Goal: Feedback & Contribution: Contribute content

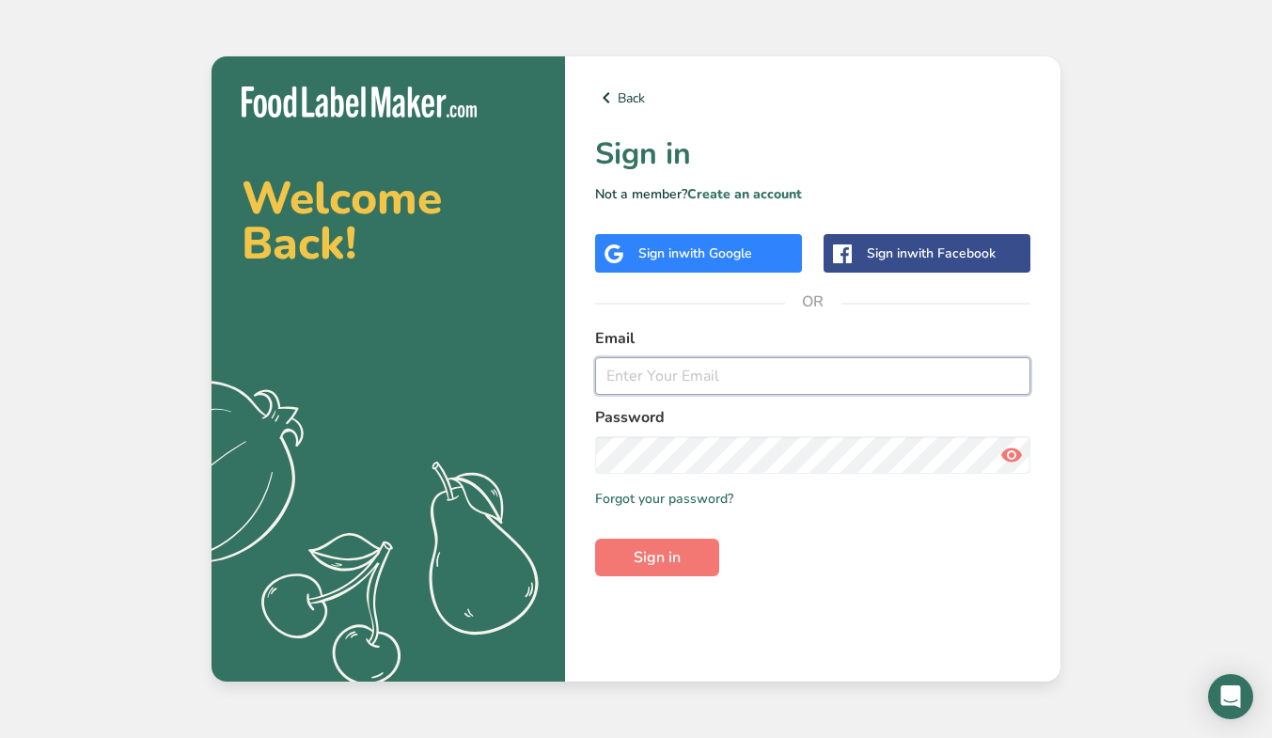
type input "rana.seghayyir@mathaq.com.sa"
click at [683, 551] on button "Sign in" at bounding box center [657, 558] width 124 height 38
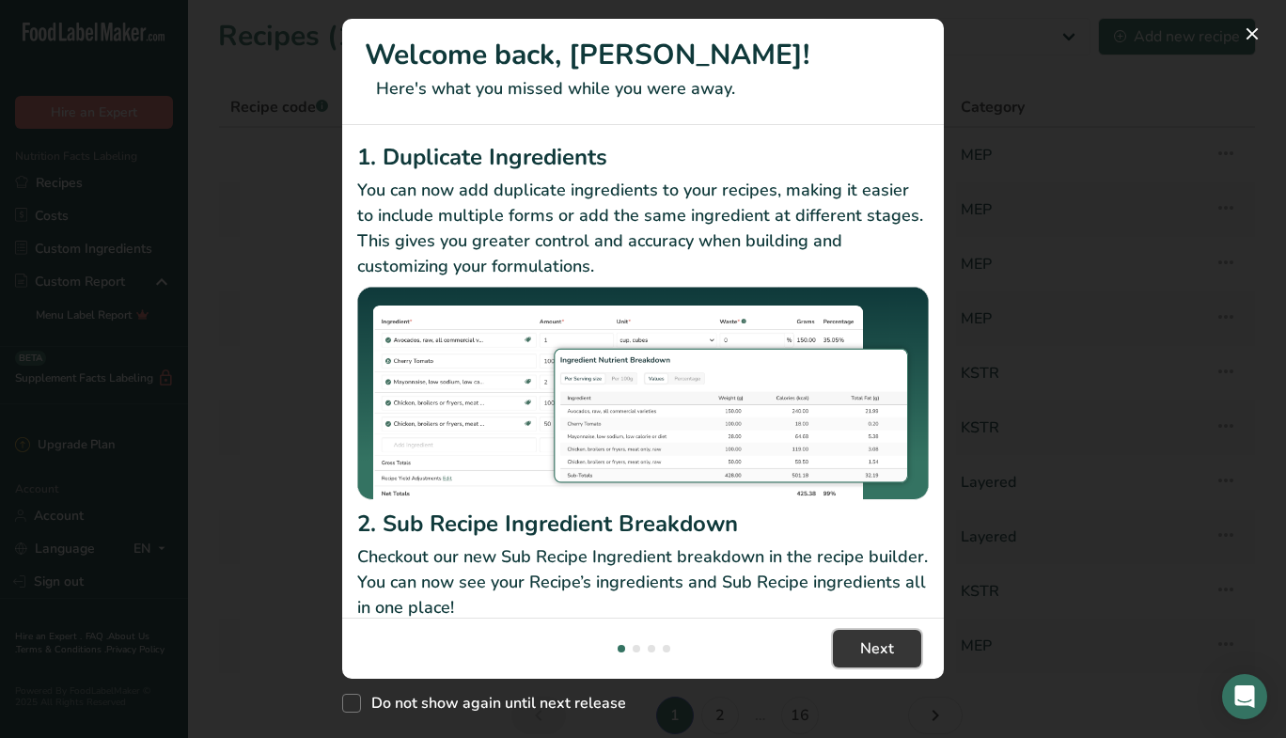
click at [876, 652] on span "Next" at bounding box center [877, 648] width 34 height 23
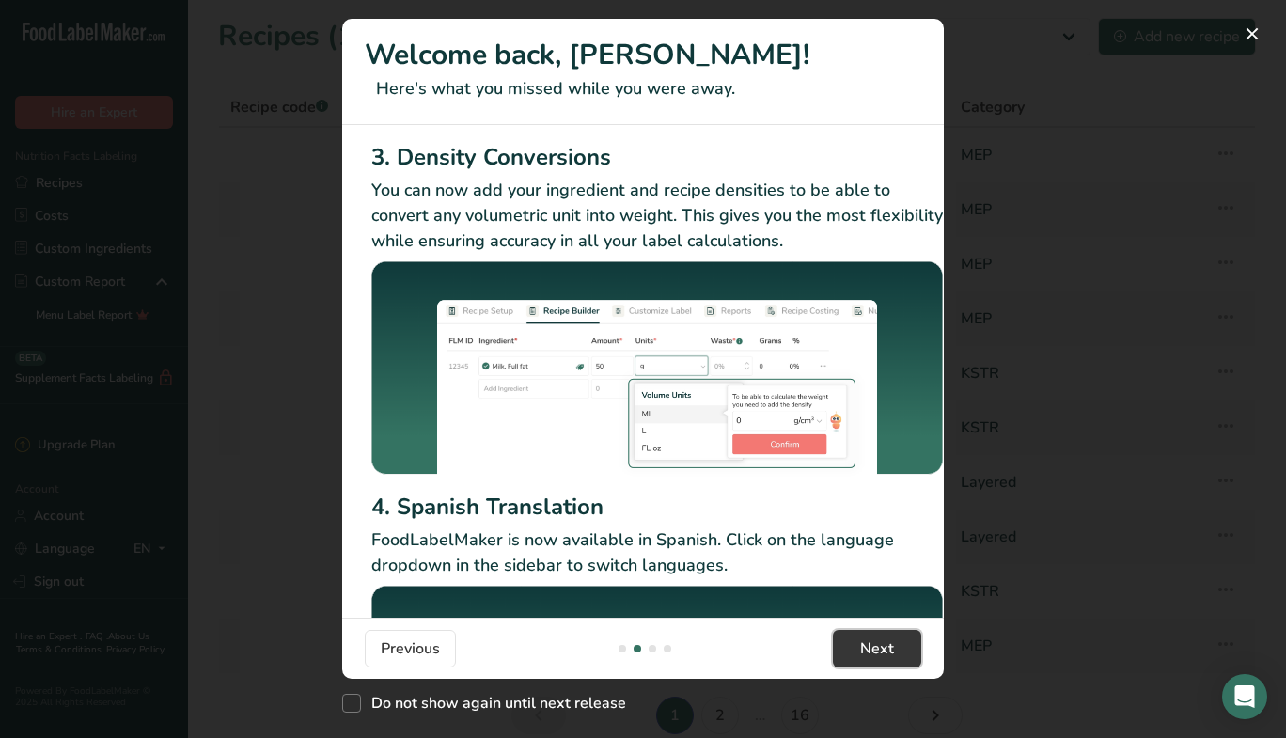
click at [876, 652] on span "Next" at bounding box center [877, 648] width 34 height 23
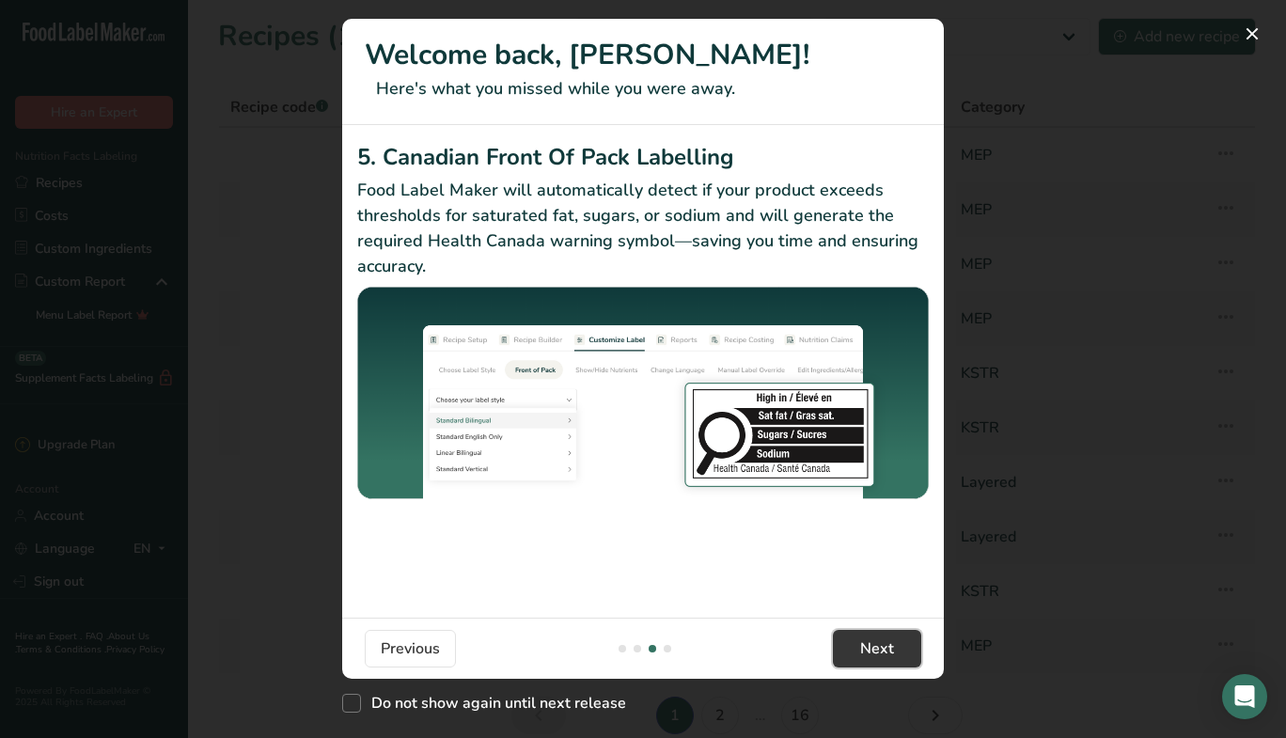
click at [876, 652] on span "Next" at bounding box center [877, 648] width 34 height 23
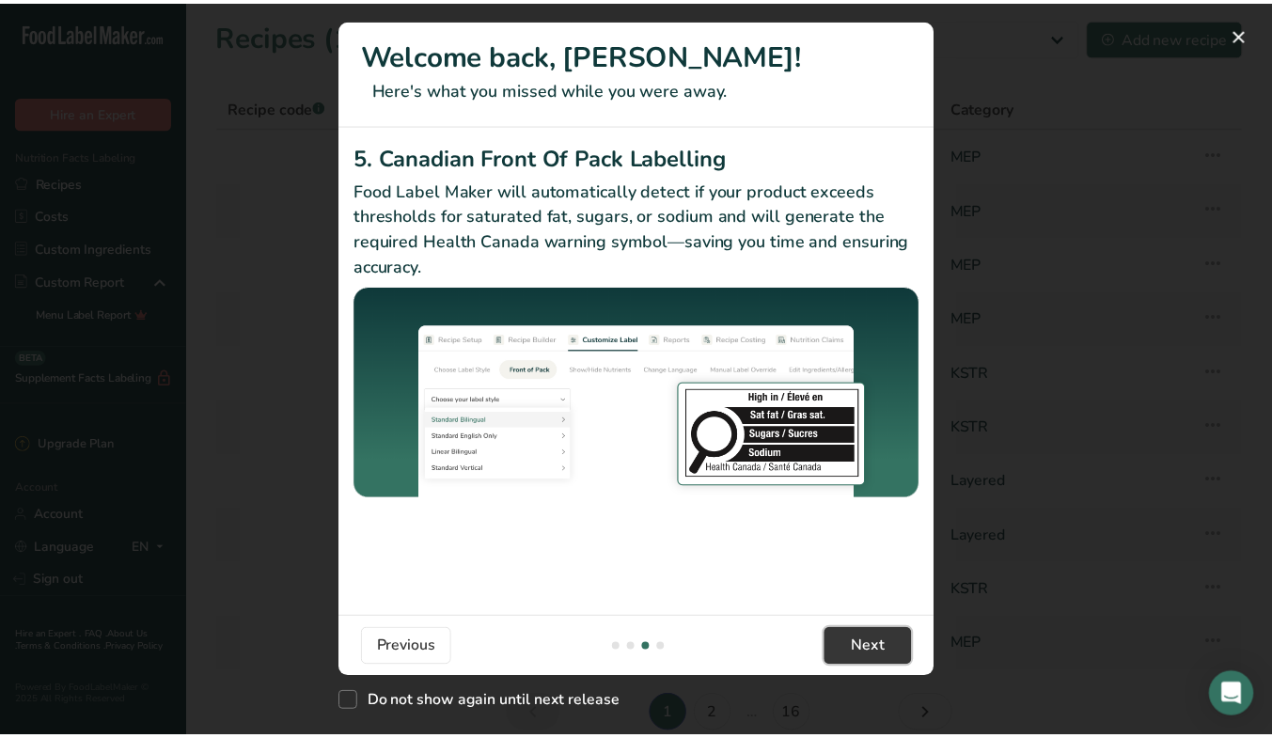
scroll to position [0, 1790]
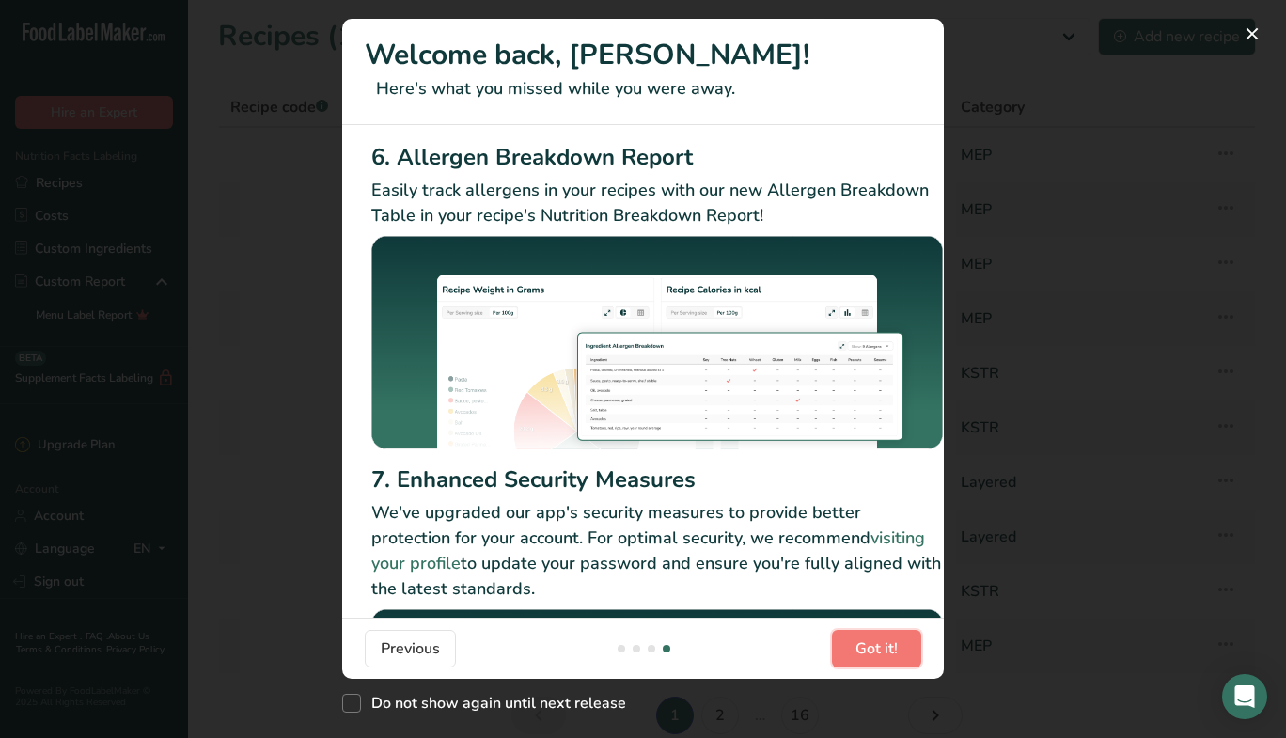
click at [876, 652] on span "Got it!" at bounding box center [876, 648] width 42 height 23
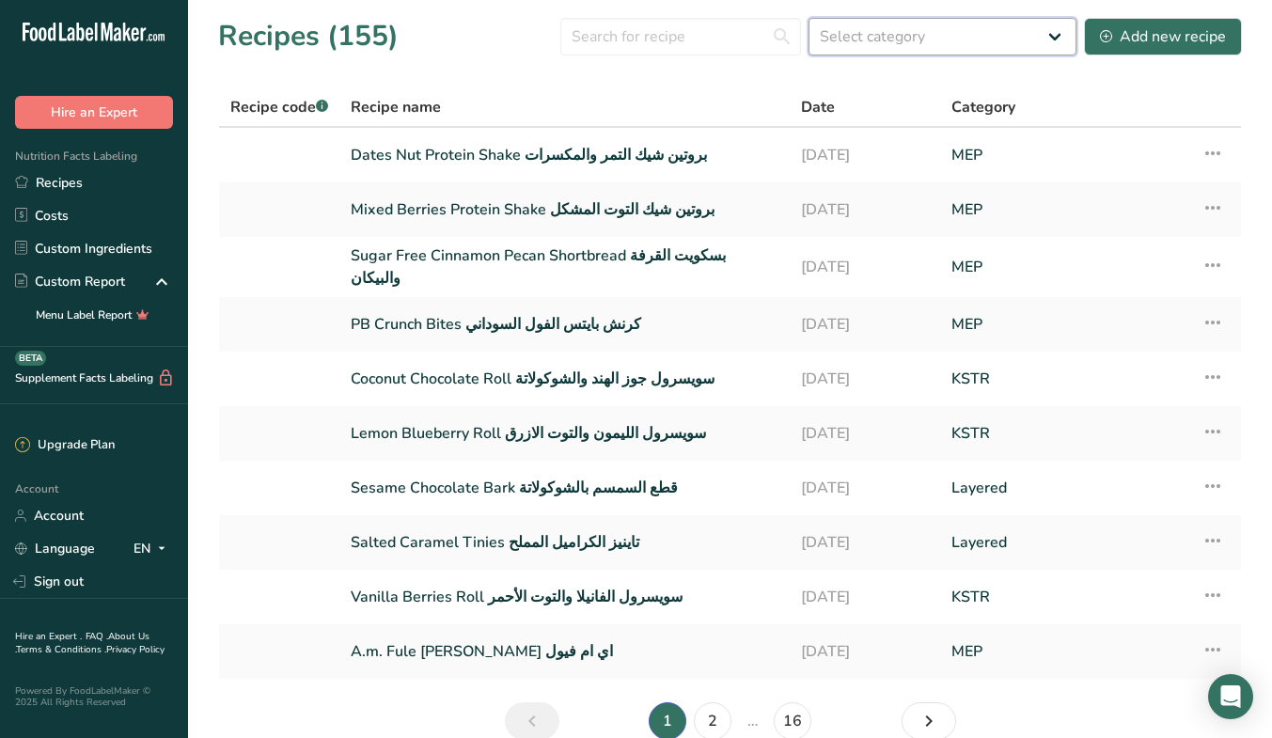
click at [1007, 39] on select "Select category All Baked Goods [GEOGRAPHIC_DATA] Bundt Bakery Coffee Shops Con…" at bounding box center [942, 37] width 268 height 38
select select "1725"
click at [809, 18] on select "Select category All Baked Goods [GEOGRAPHIC_DATA] Bundt Bakery Coffee Shops Con…" at bounding box center [942, 37] width 268 height 38
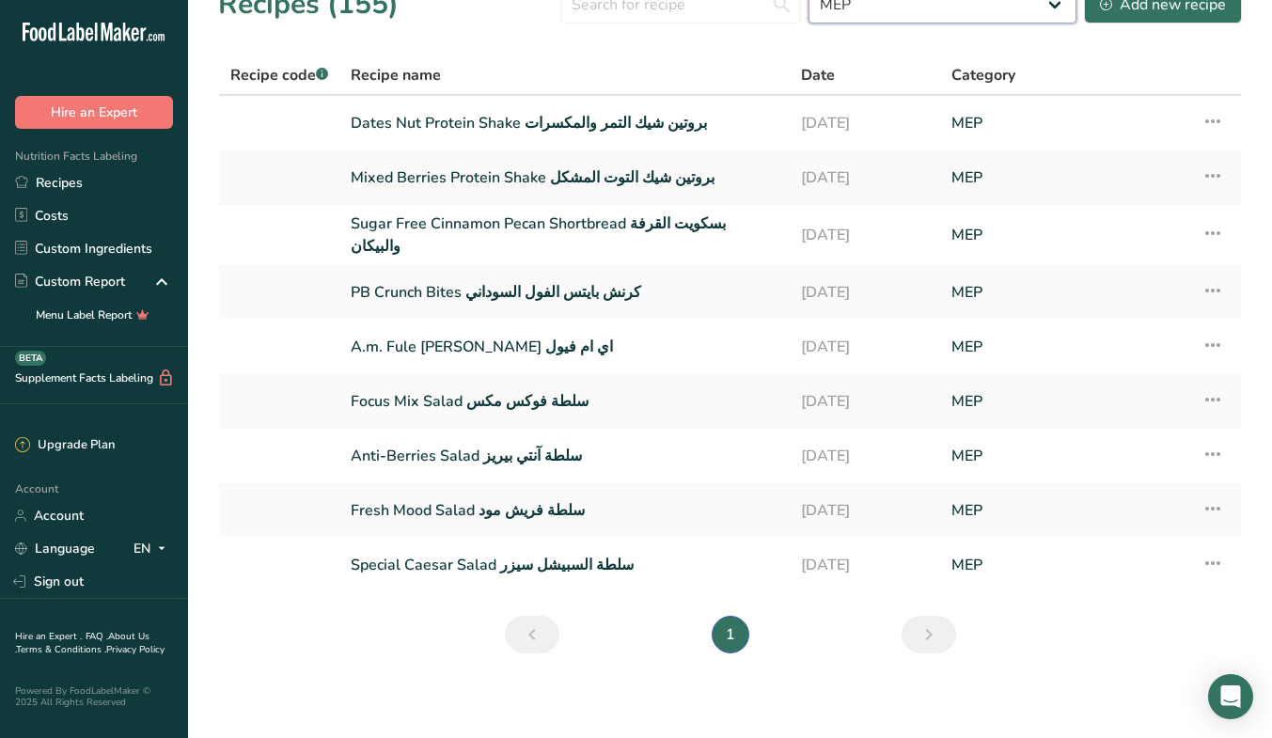
scroll to position [0, 0]
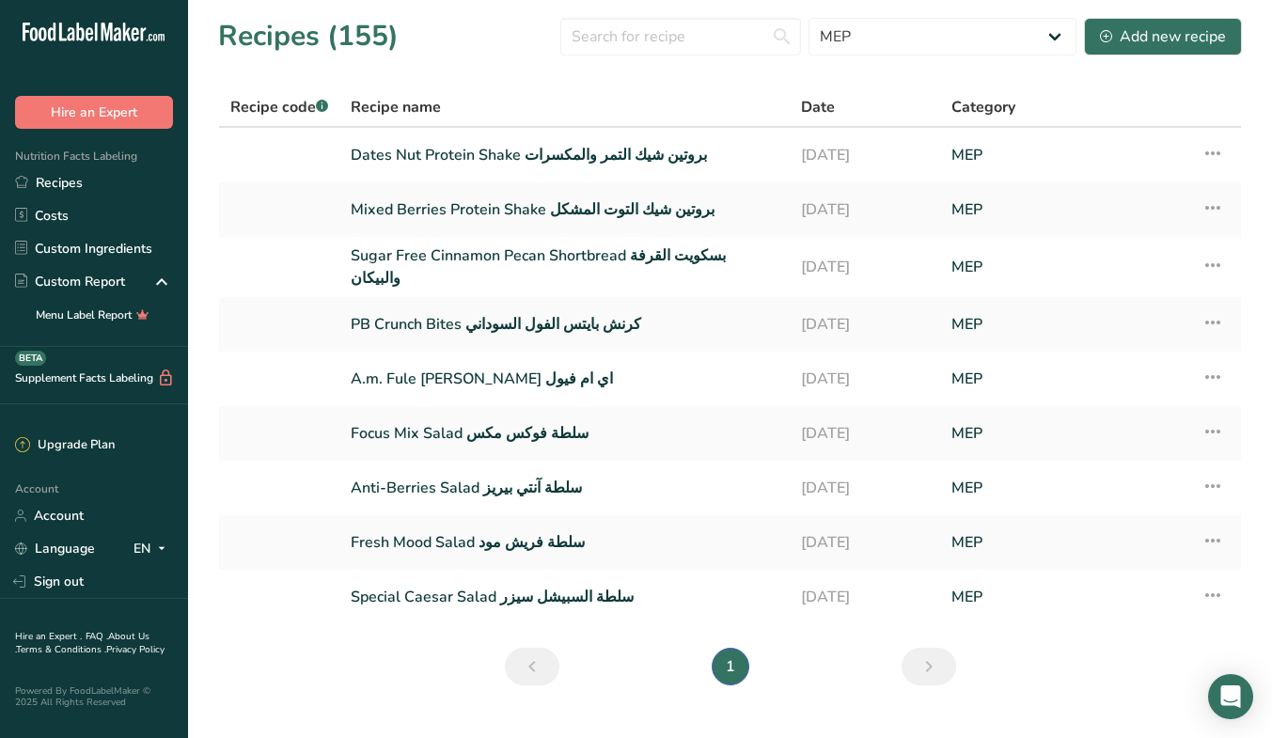
click at [72, 193] on link "Recipes" at bounding box center [94, 182] width 188 height 33
click at [98, 120] on button "Hire an Expert" at bounding box center [94, 112] width 158 height 33
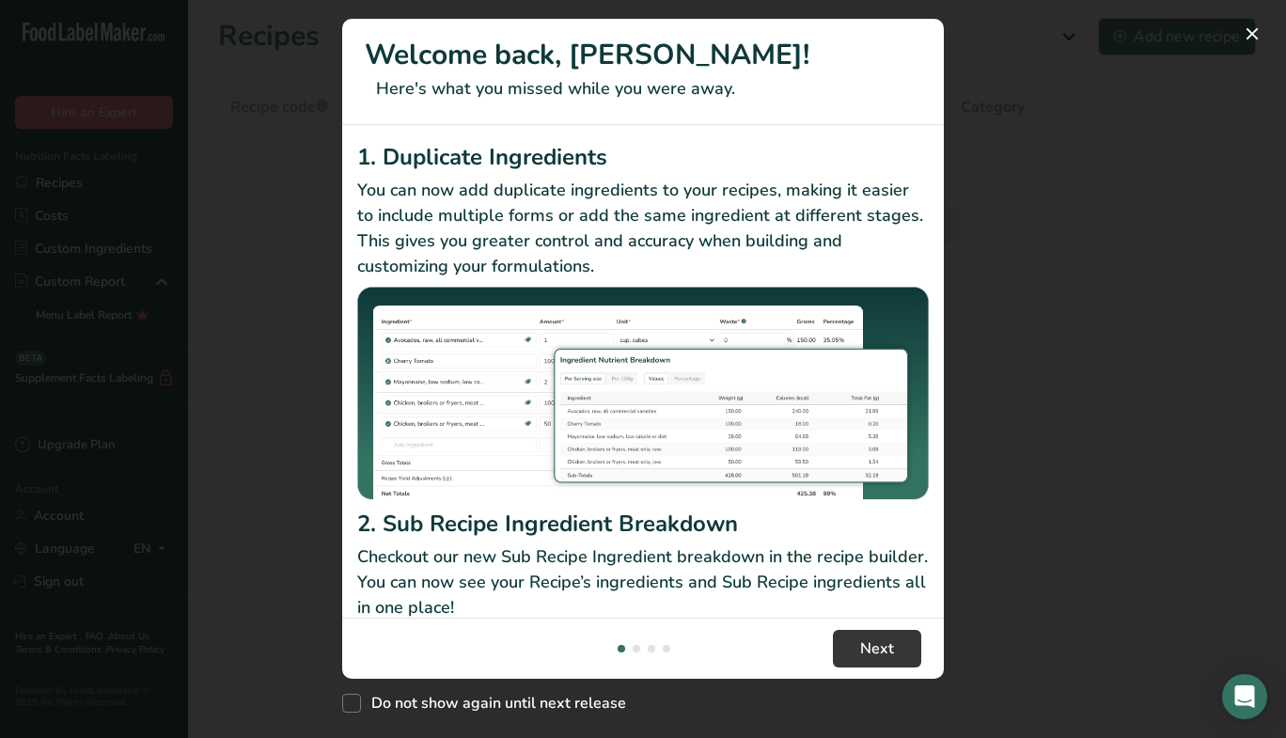
click at [63, 181] on div "New Features" at bounding box center [643, 369] width 1286 height 738
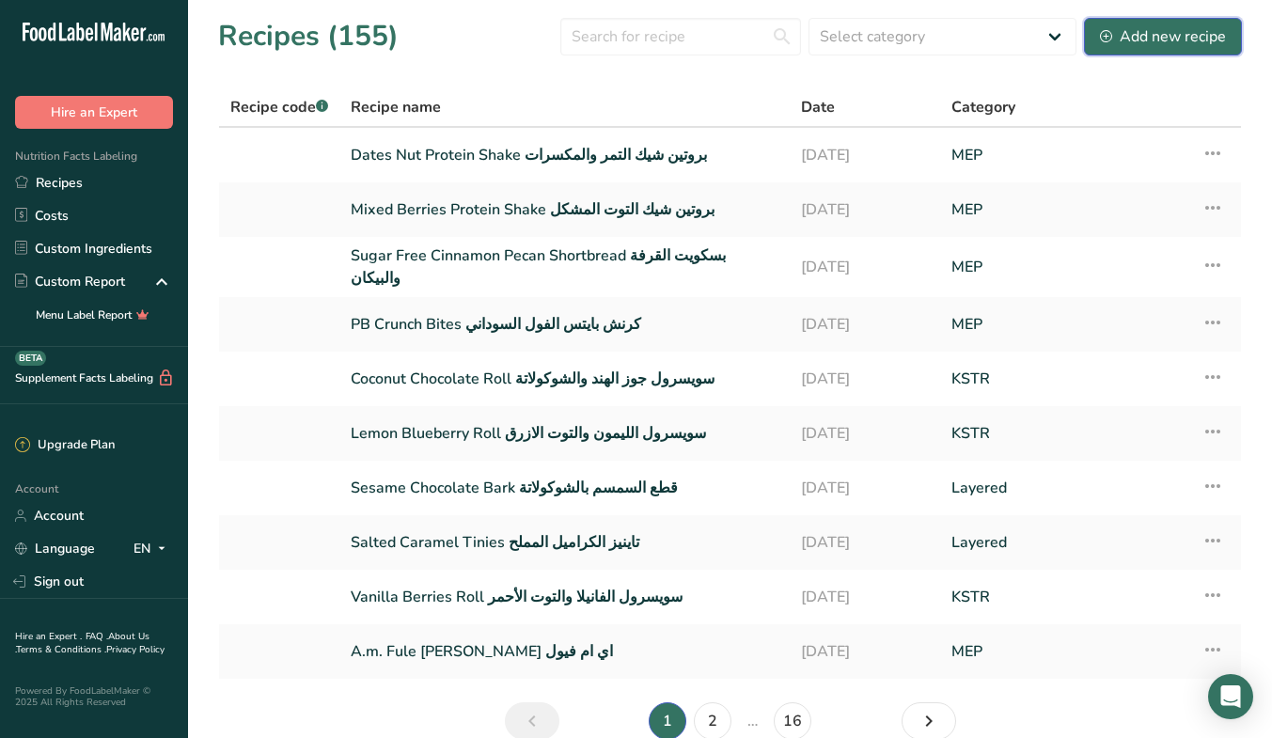
click at [1195, 38] on div "Add new recipe" at bounding box center [1163, 36] width 126 height 23
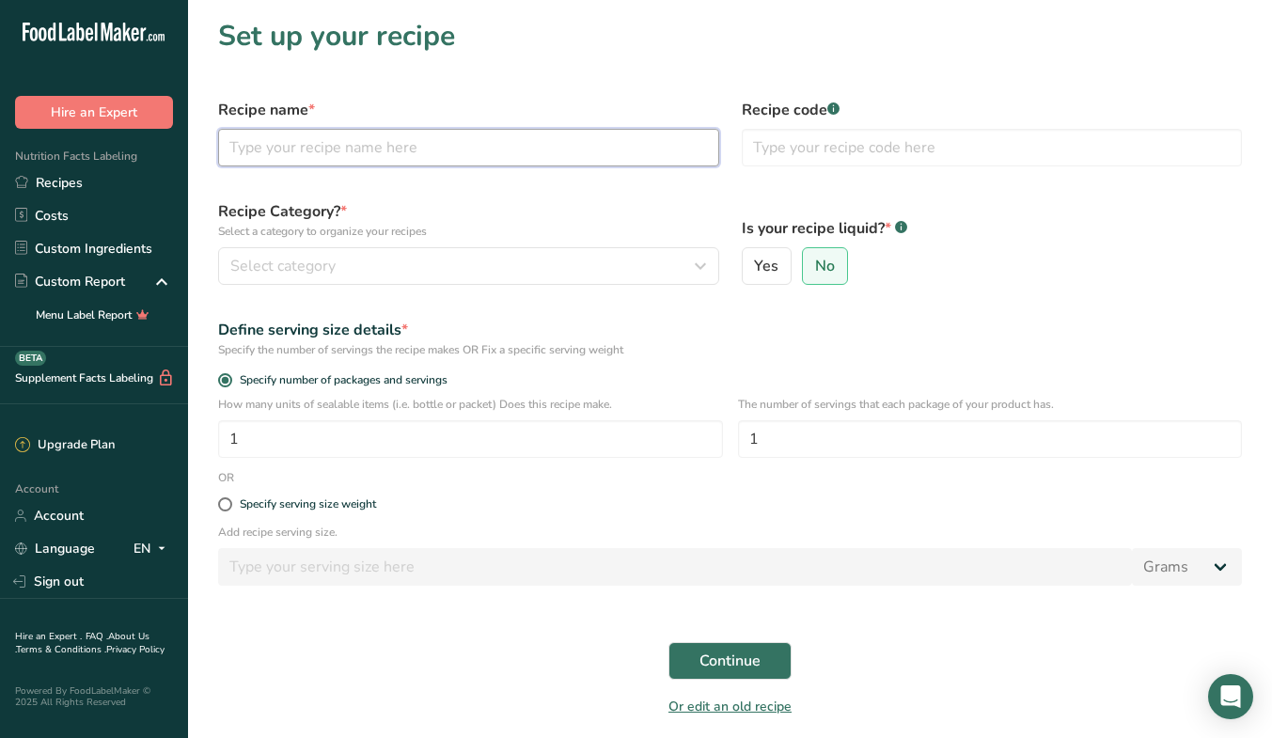
click at [454, 156] on input "text" at bounding box center [468, 148] width 501 height 38
type input "ل"
type input "Green Flow قرين فلو"
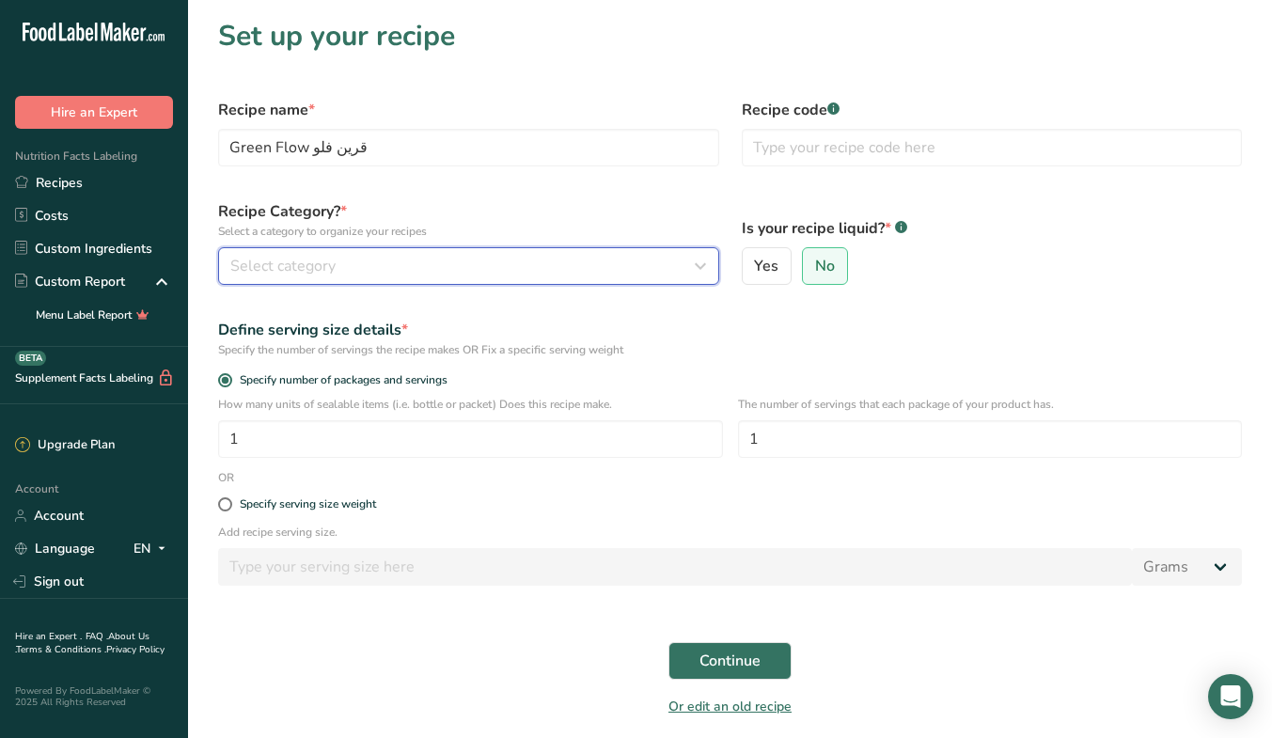
click at [586, 257] on div "Select category" at bounding box center [462, 266] width 465 height 23
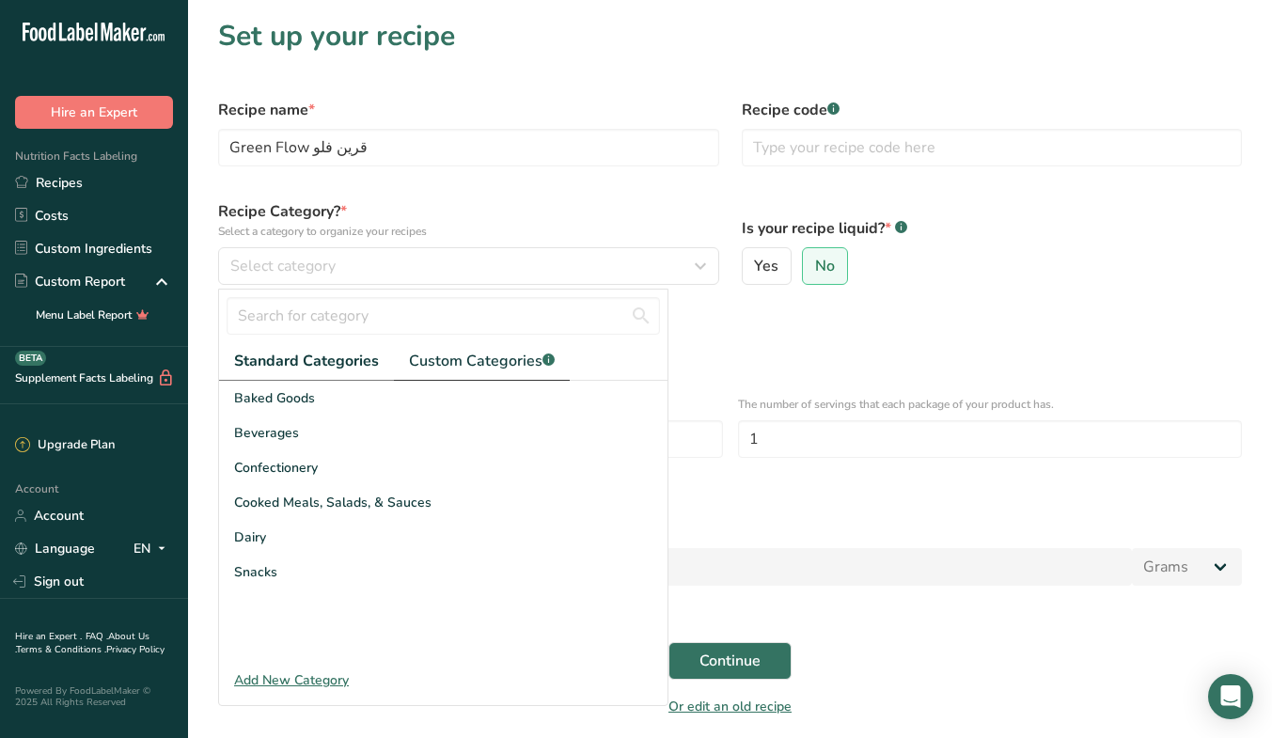
click at [513, 371] on span "Custom Categories .a-a{fill:#347362;}.b-a{fill:#fff;}" at bounding box center [482, 361] width 146 height 23
click at [308, 600] on div "MEP" at bounding box center [443, 606] width 448 height 35
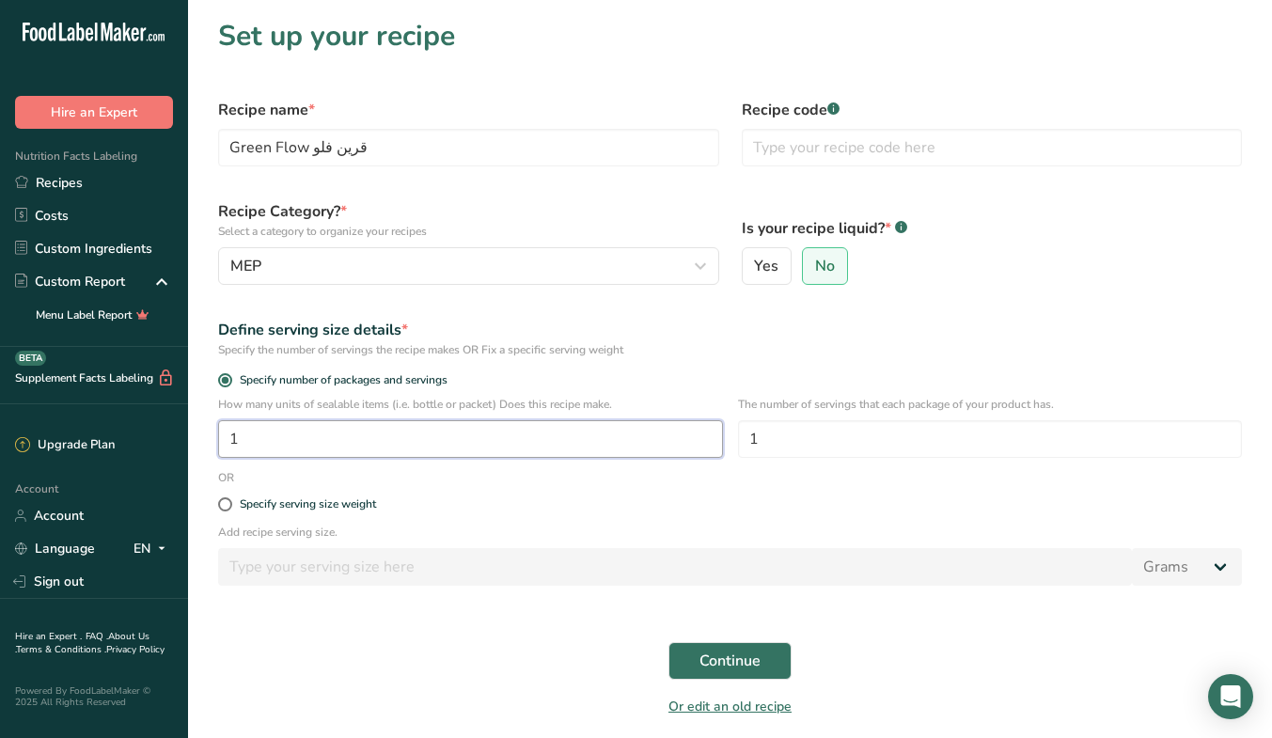
click at [434, 436] on input "1" at bounding box center [470, 439] width 505 height 38
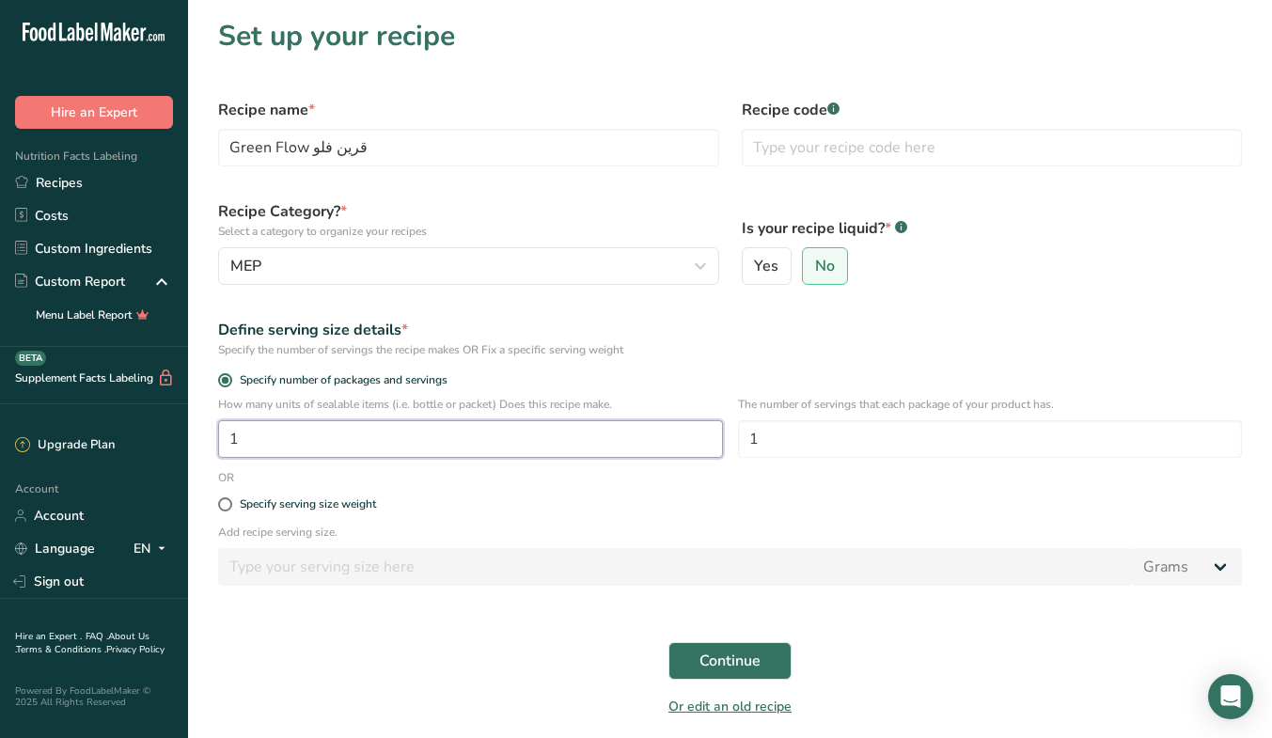
click at [434, 436] on input "1" at bounding box center [470, 439] width 505 height 38
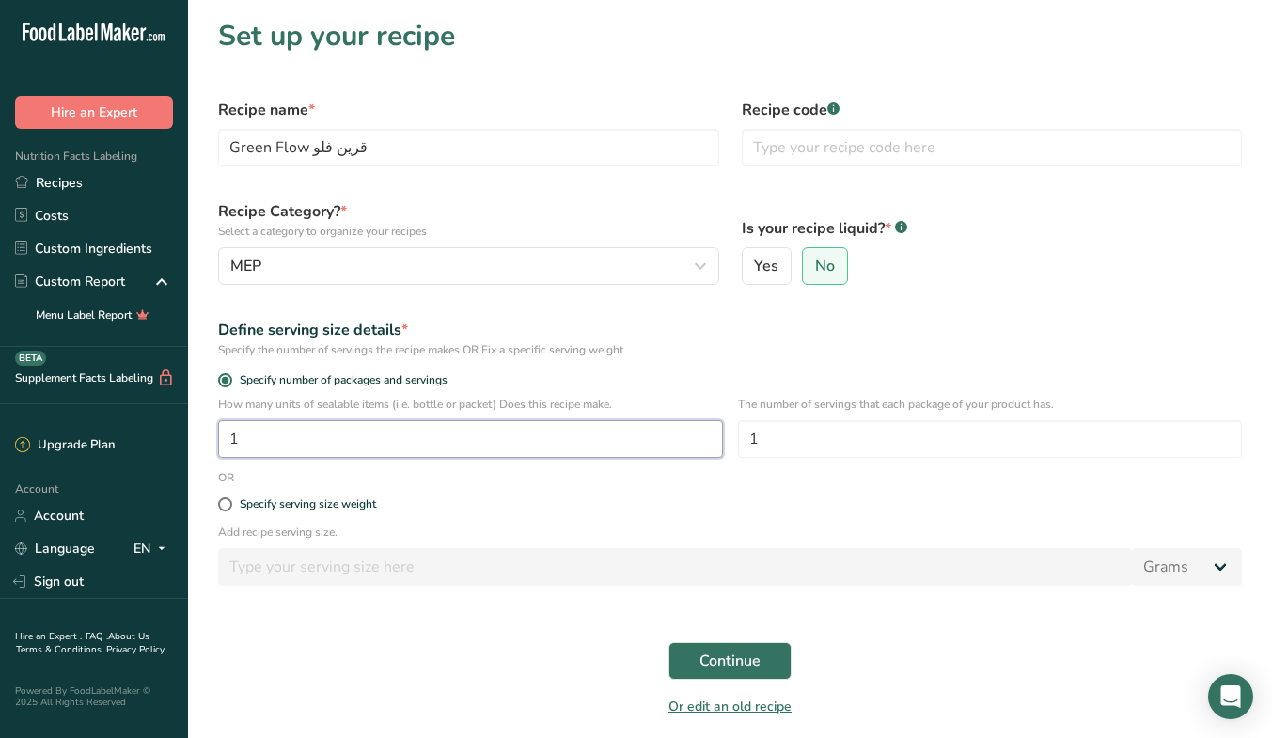
click at [434, 436] on input "1" at bounding box center [470, 439] width 505 height 38
type input "10"
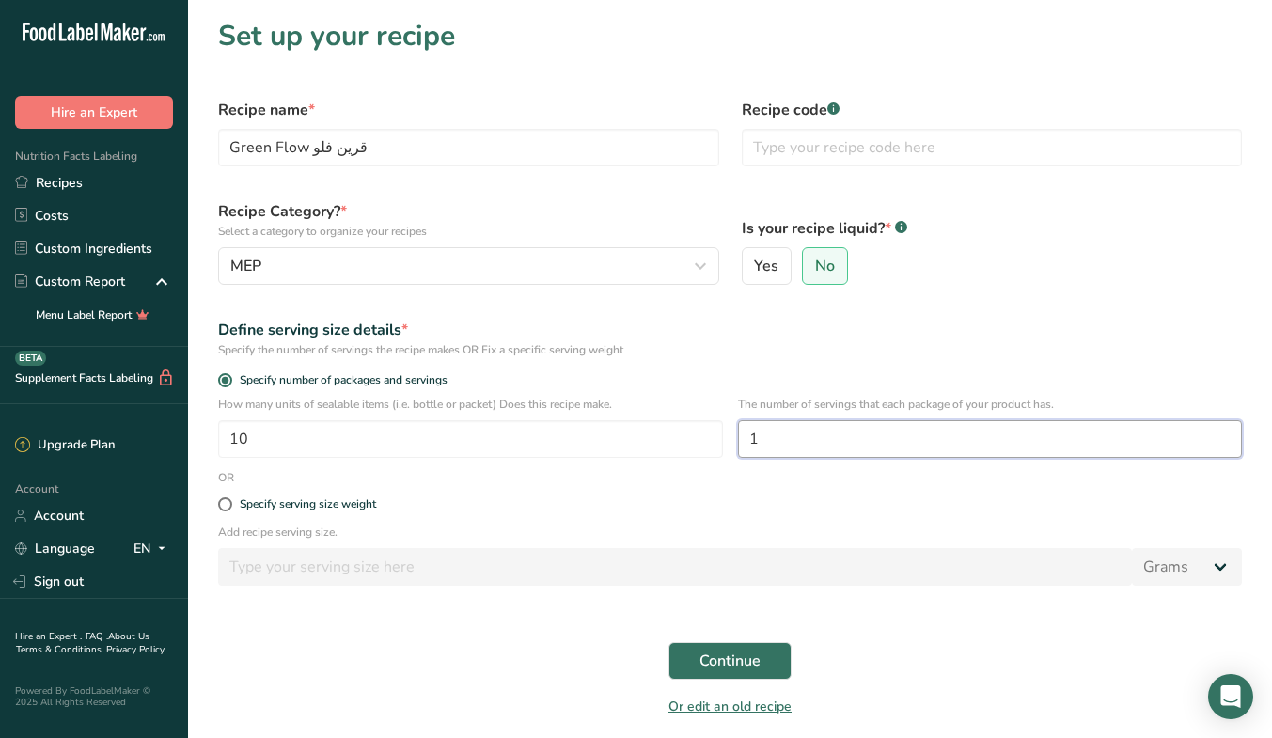
click at [843, 437] on input "1" at bounding box center [990, 439] width 505 height 38
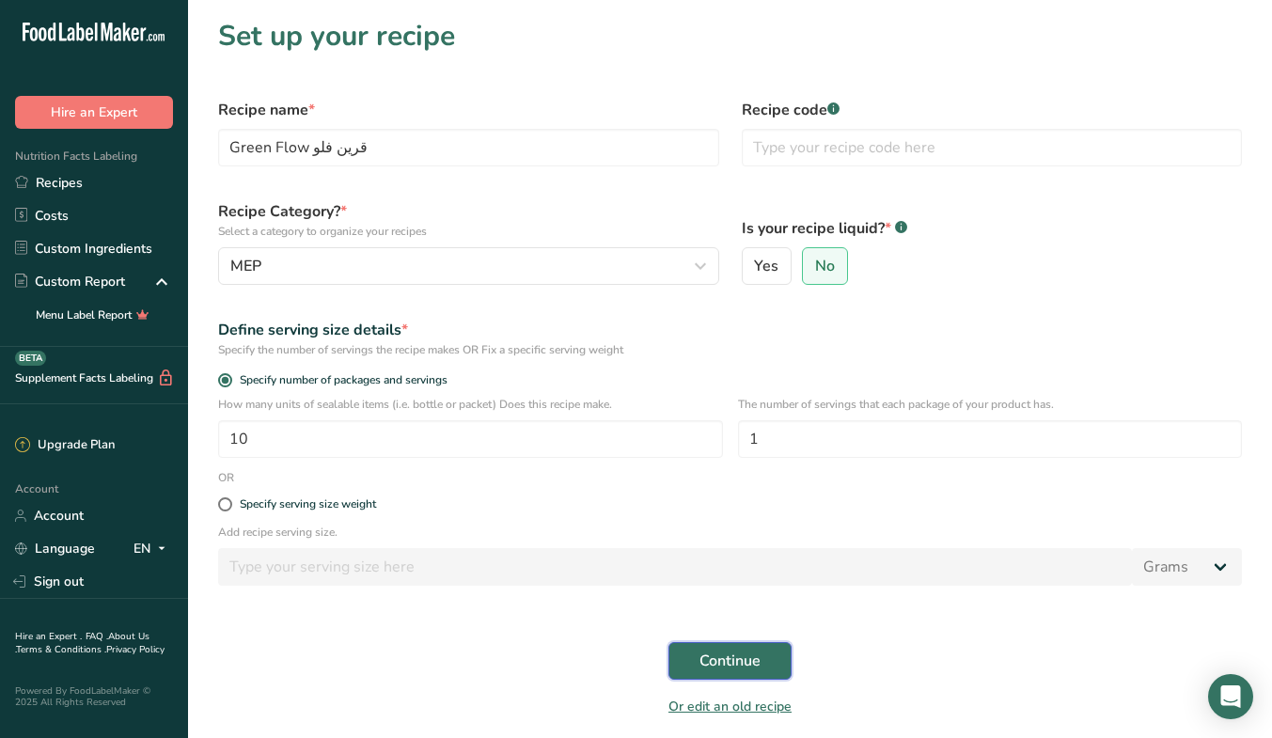
click at [689, 664] on button "Continue" at bounding box center [729, 661] width 123 height 38
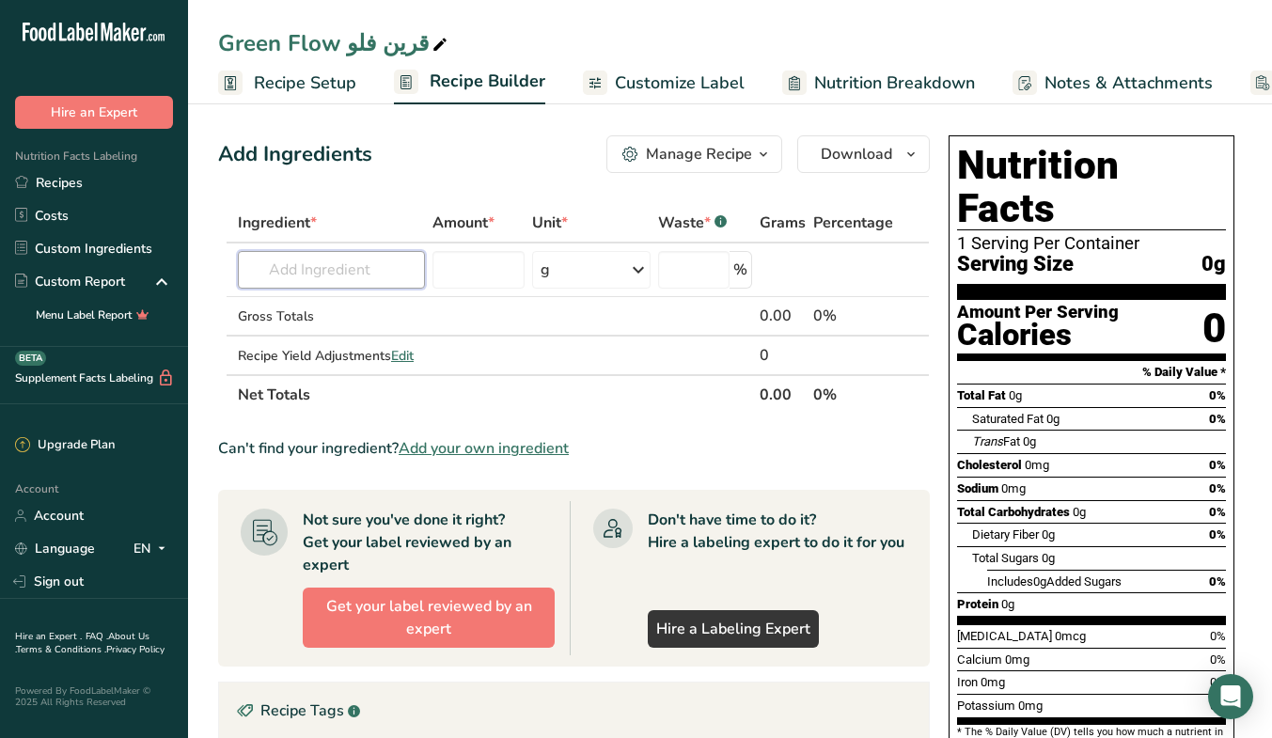
click at [369, 273] on input "text" at bounding box center [331, 270] width 187 height 38
type input "ؤ"
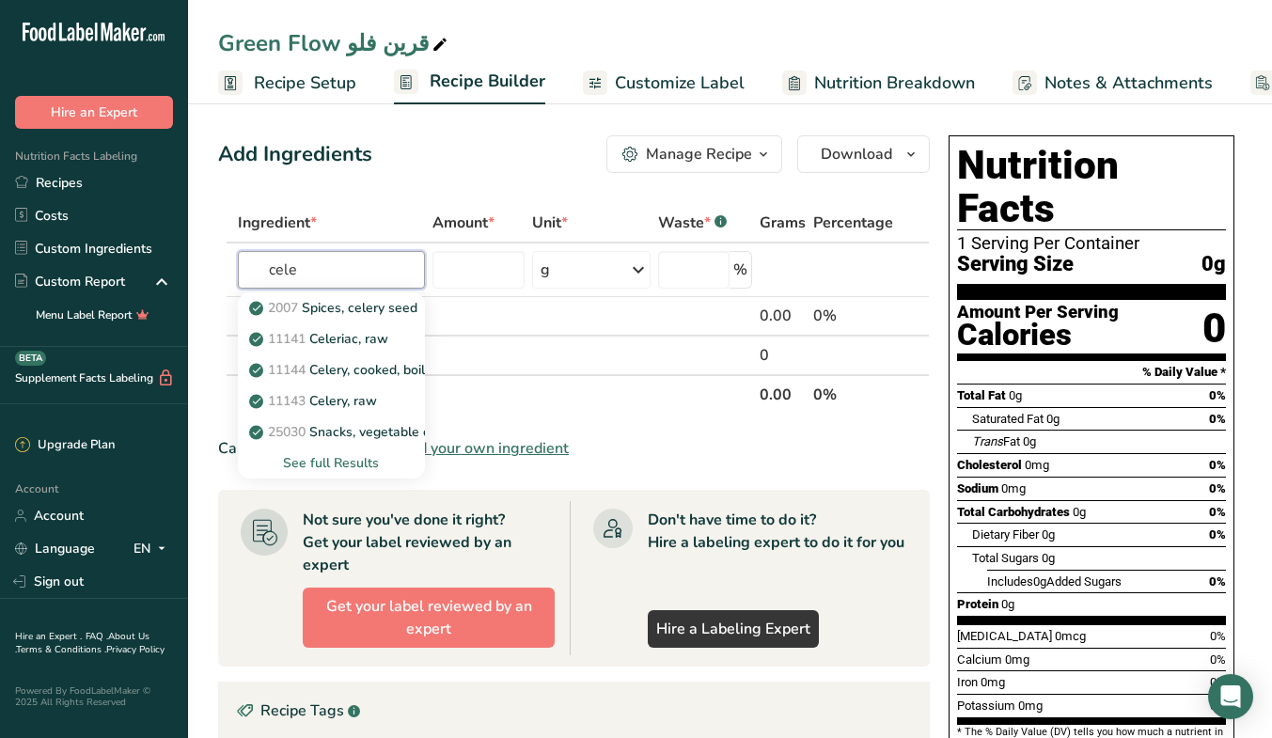
type input "cele"
click at [390, 395] on link "11143 Celery, raw" at bounding box center [331, 400] width 187 height 31
type input "Celery, raw"
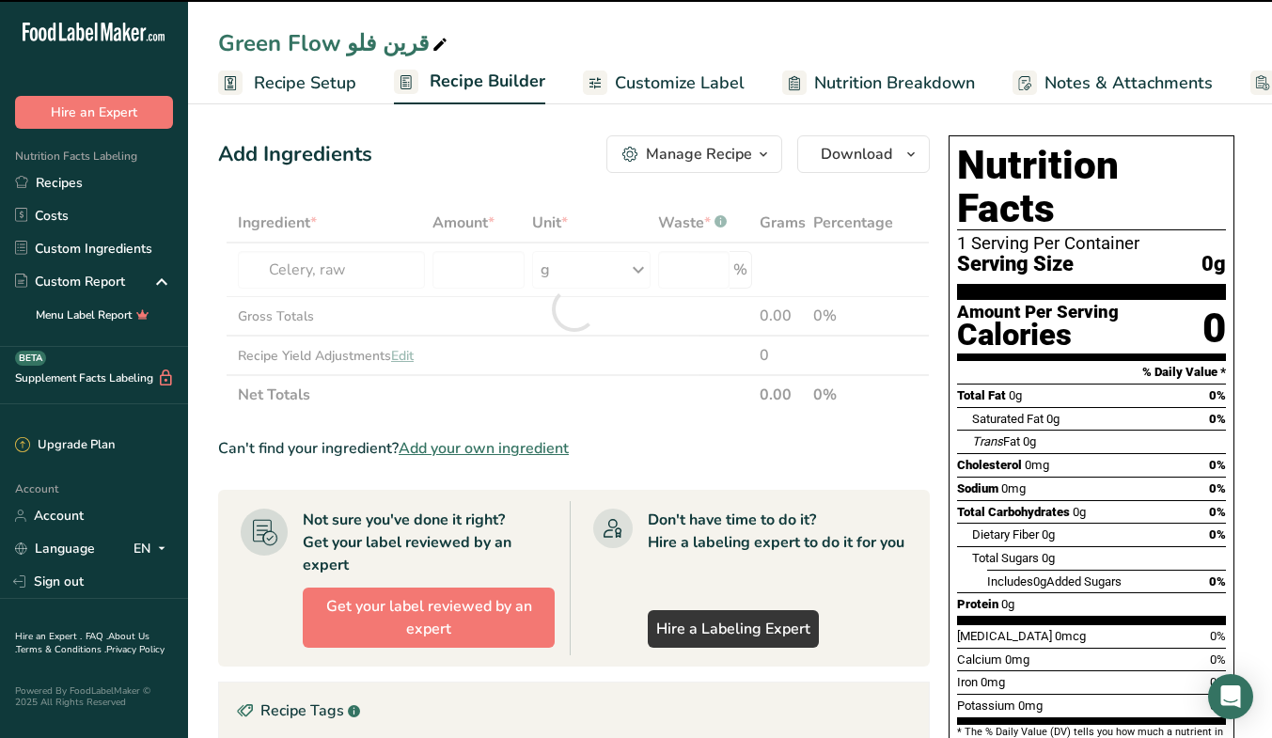
type input "0"
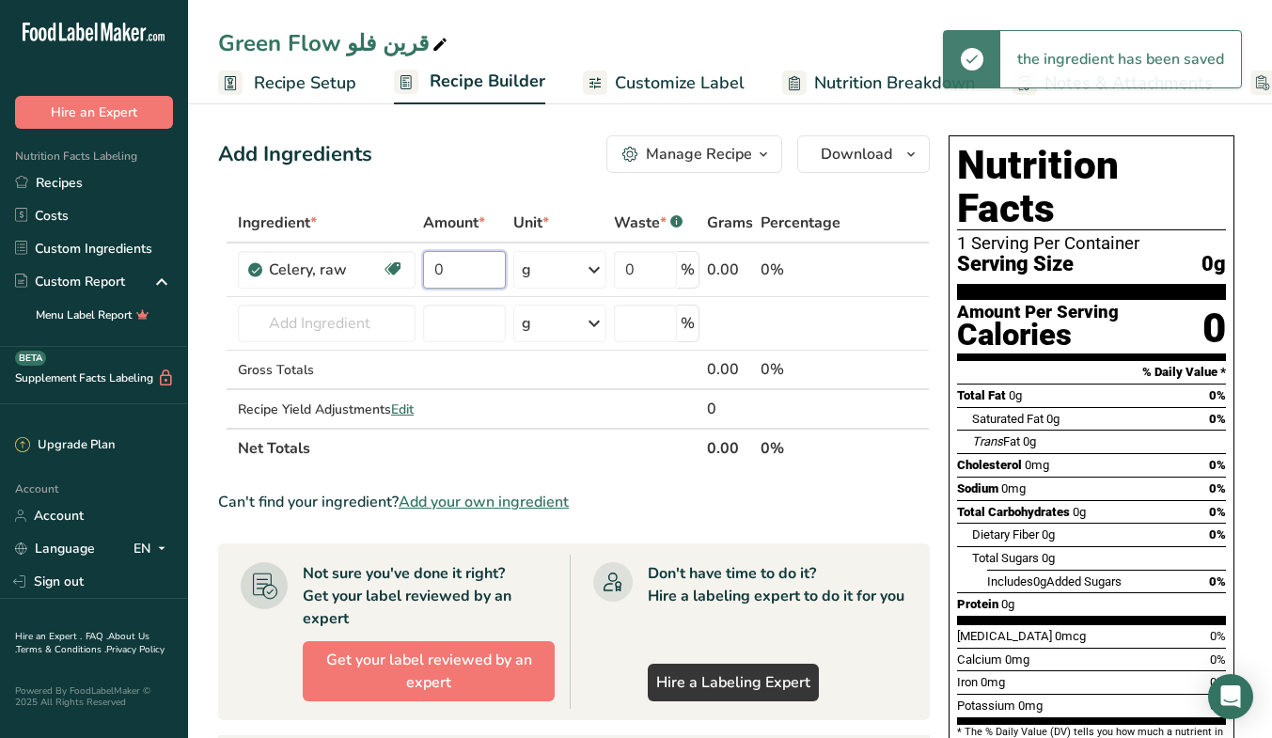
click at [447, 270] on input "0" at bounding box center [464, 270] width 83 height 38
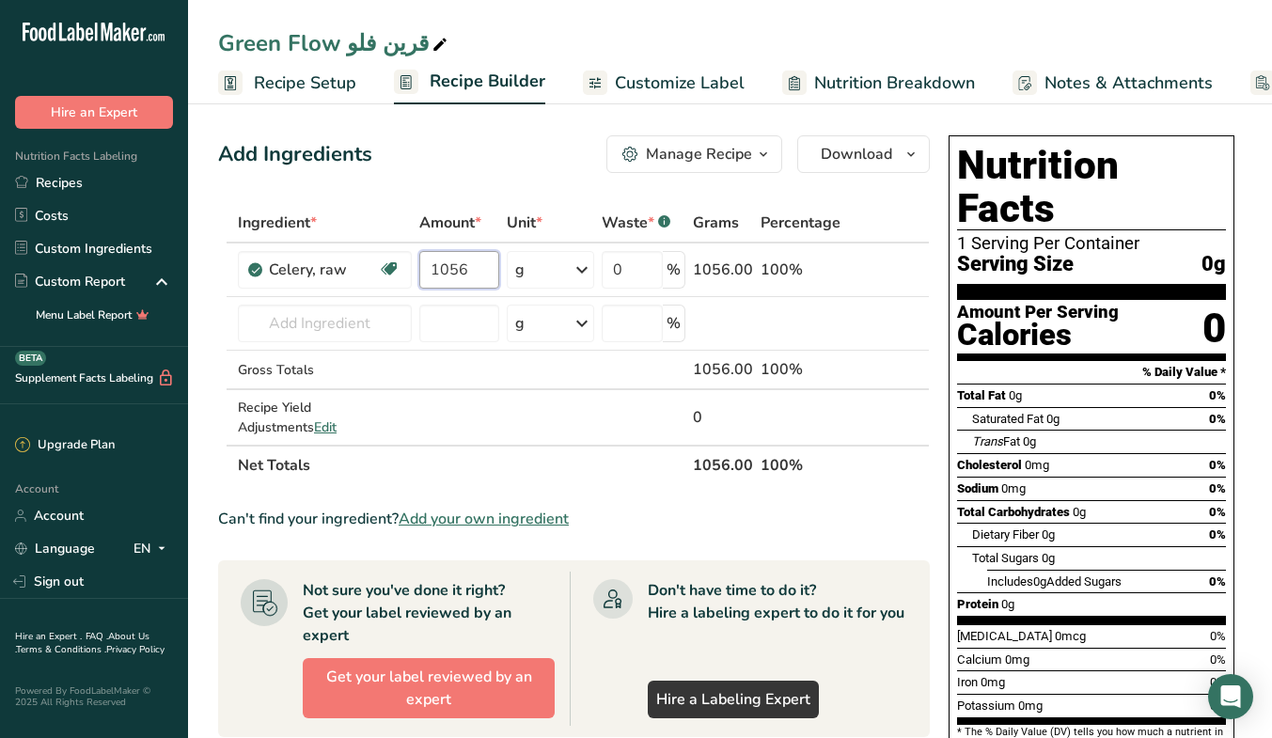
type input "1056"
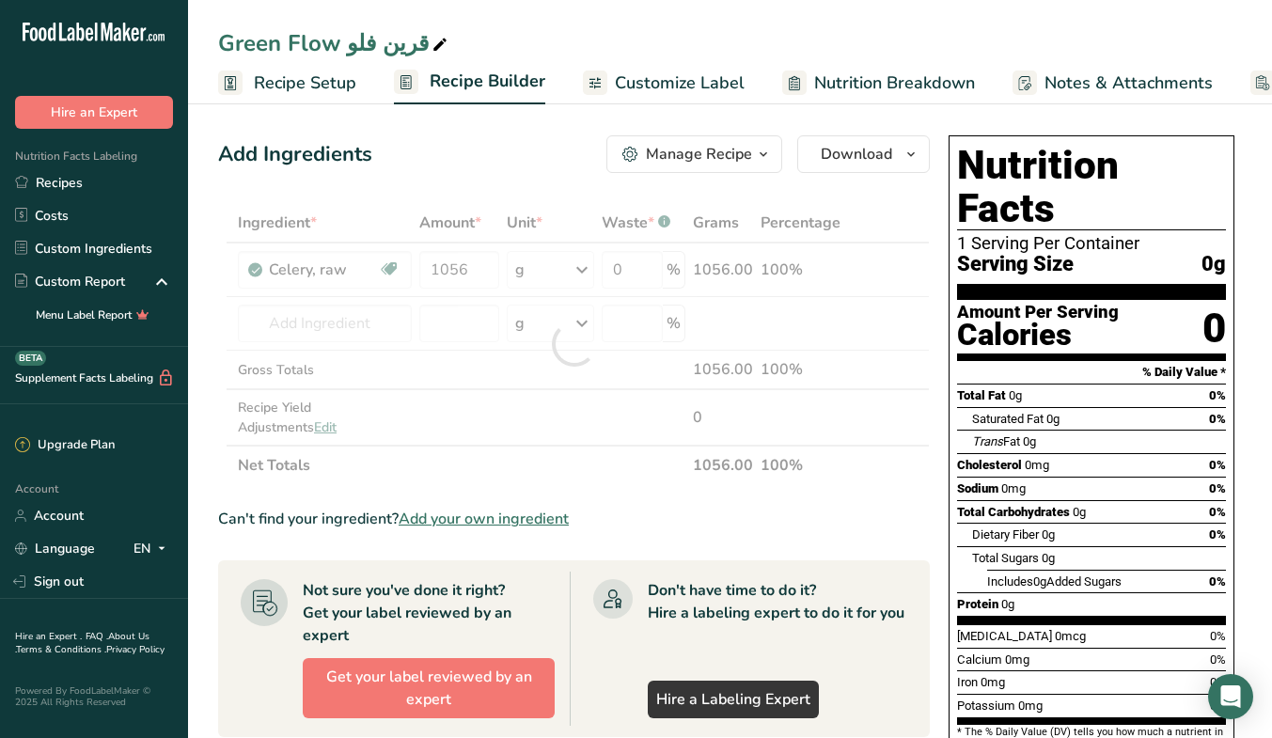
click at [399, 200] on div "Add Ingredients Manage Recipe Delete Recipe Duplicate Recipe Scale Recipe Save …" at bounding box center [579, 628] width 723 height 1000
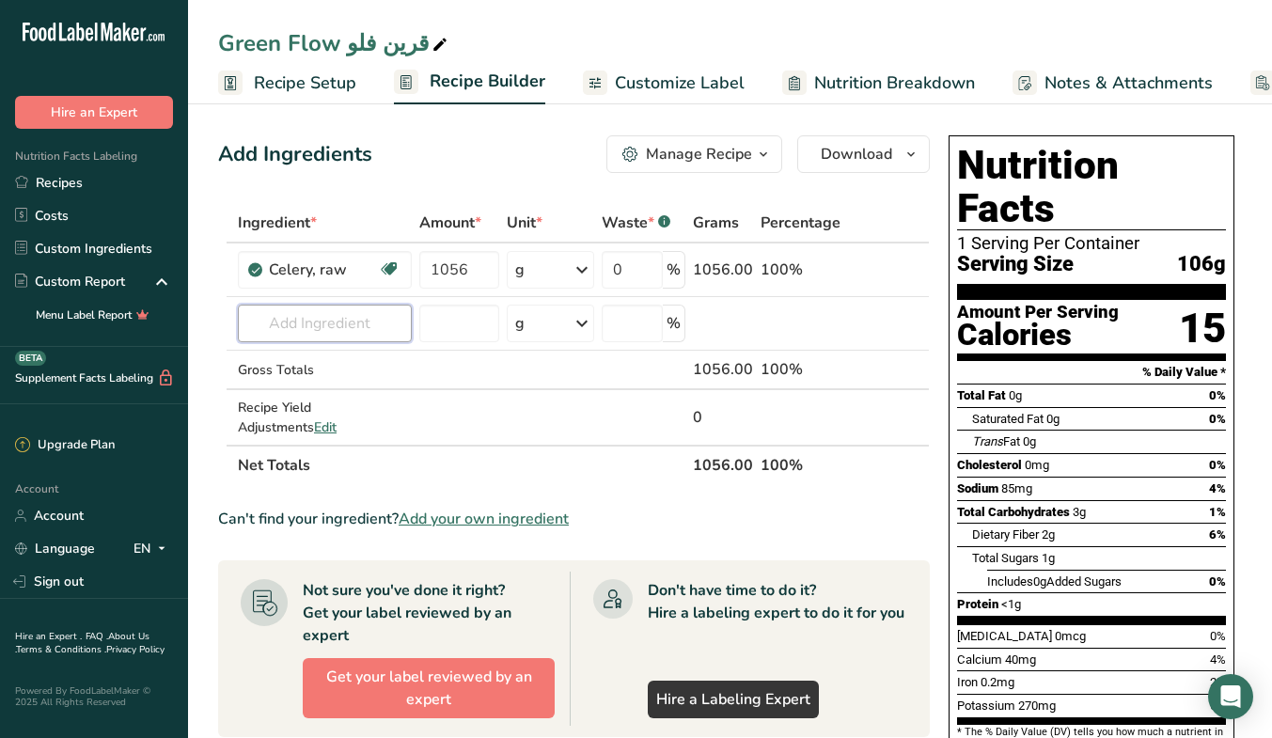
click at [354, 328] on input "text" at bounding box center [325, 324] width 174 height 38
click at [352, 320] on input "text" at bounding box center [325, 324] width 174 height 38
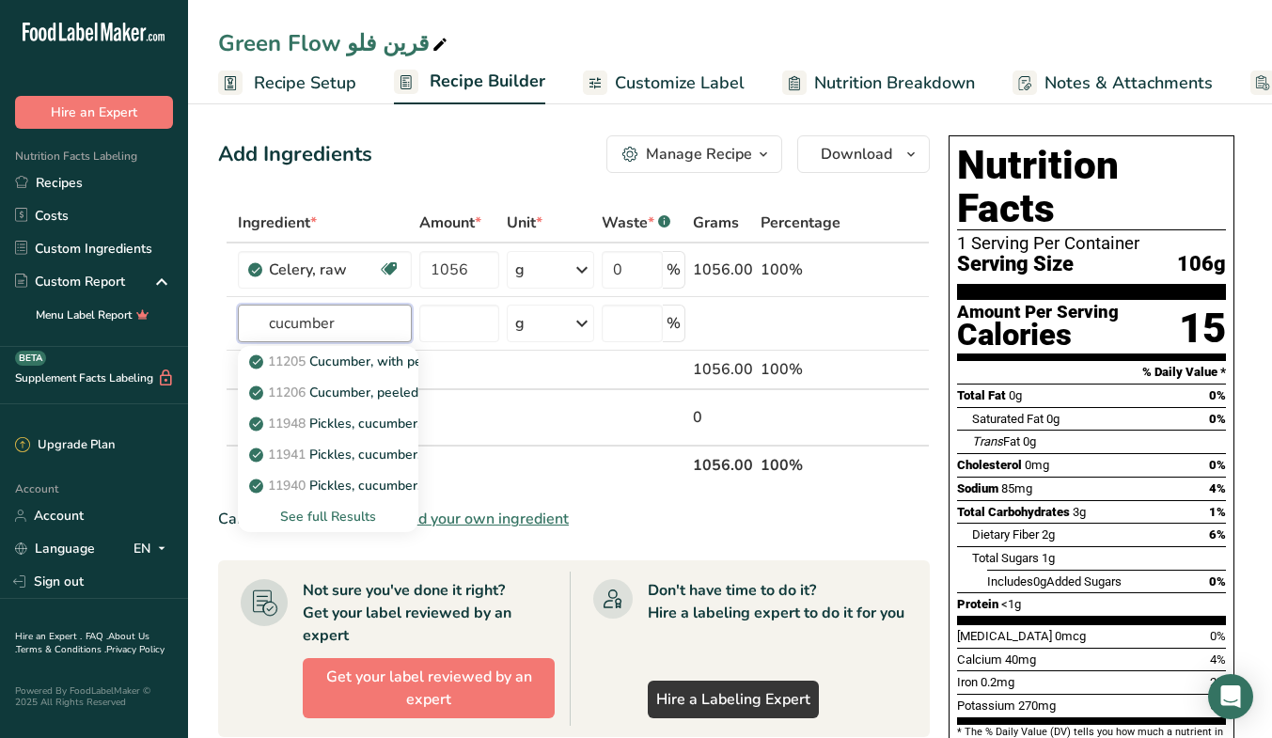
type input "cucumber"
click at [381, 351] on link "11205 Cucumber, with peel, raw" at bounding box center [328, 361] width 180 height 31
type input "Cucumber, with peel, raw"
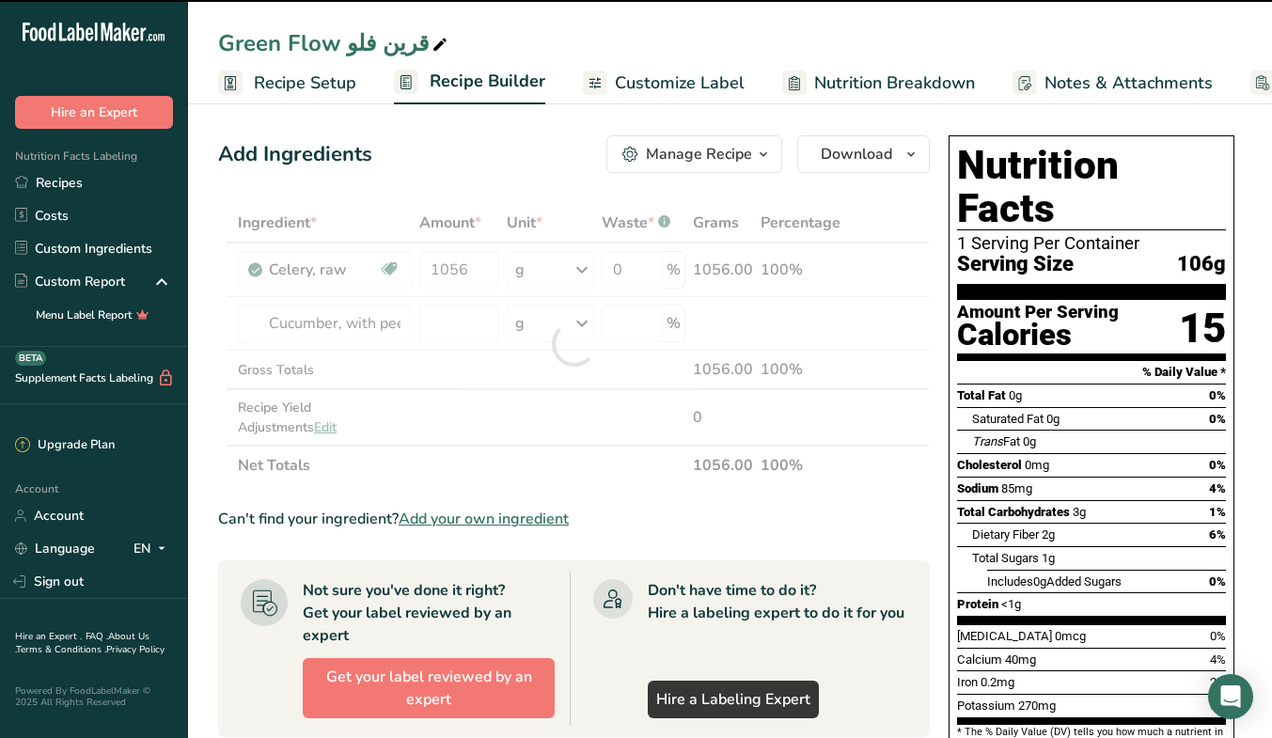
type input "0"
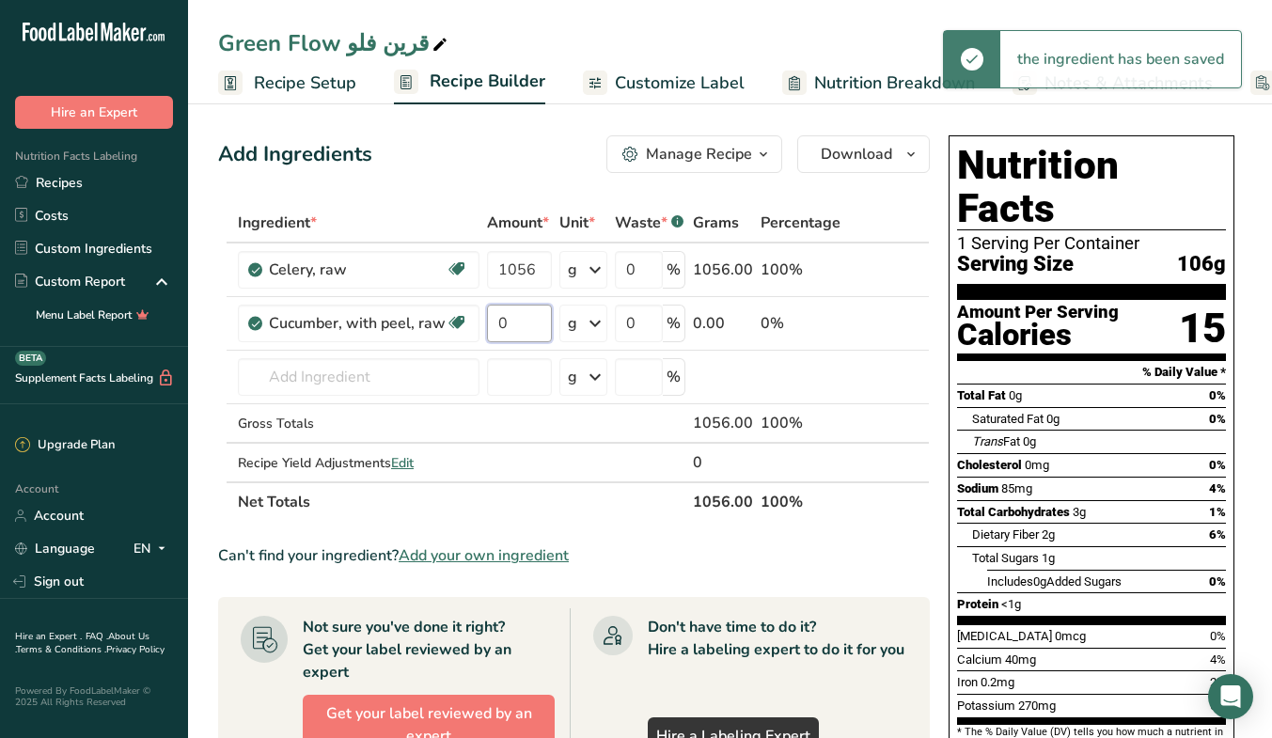
click at [530, 328] on input "0" at bounding box center [519, 324] width 65 height 38
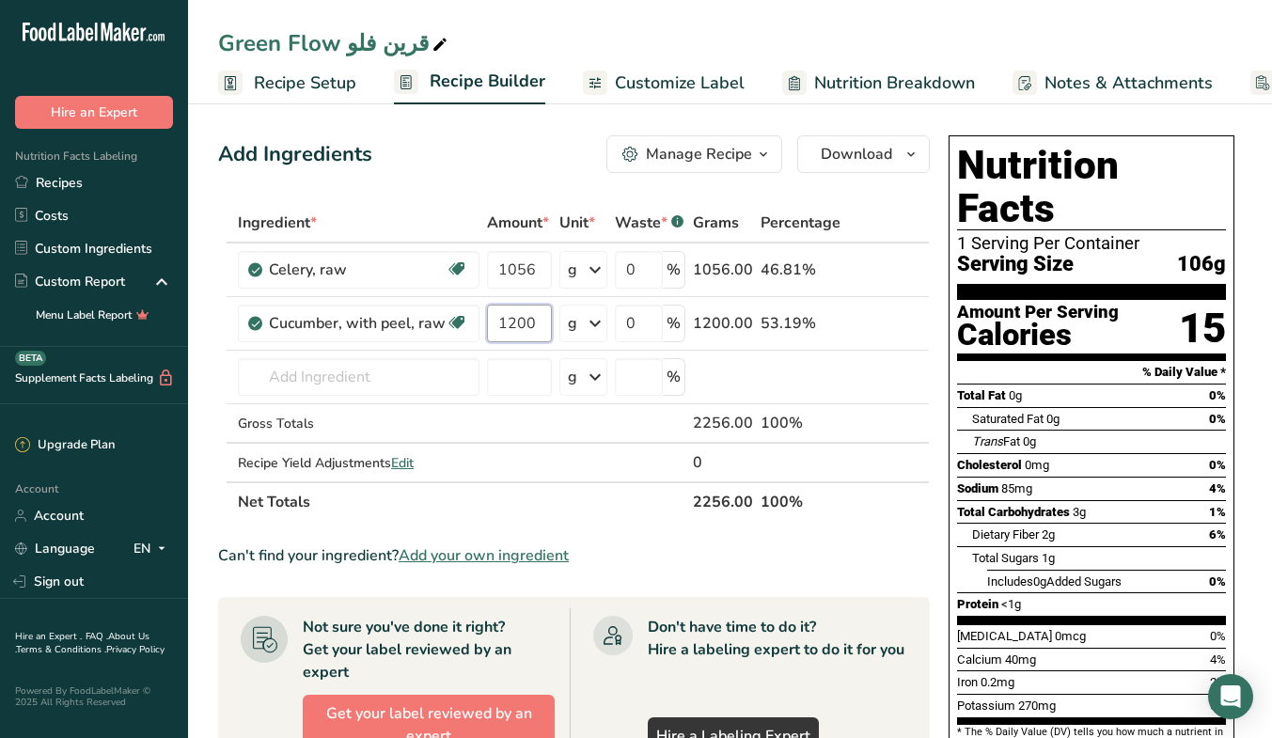
type input "1200"
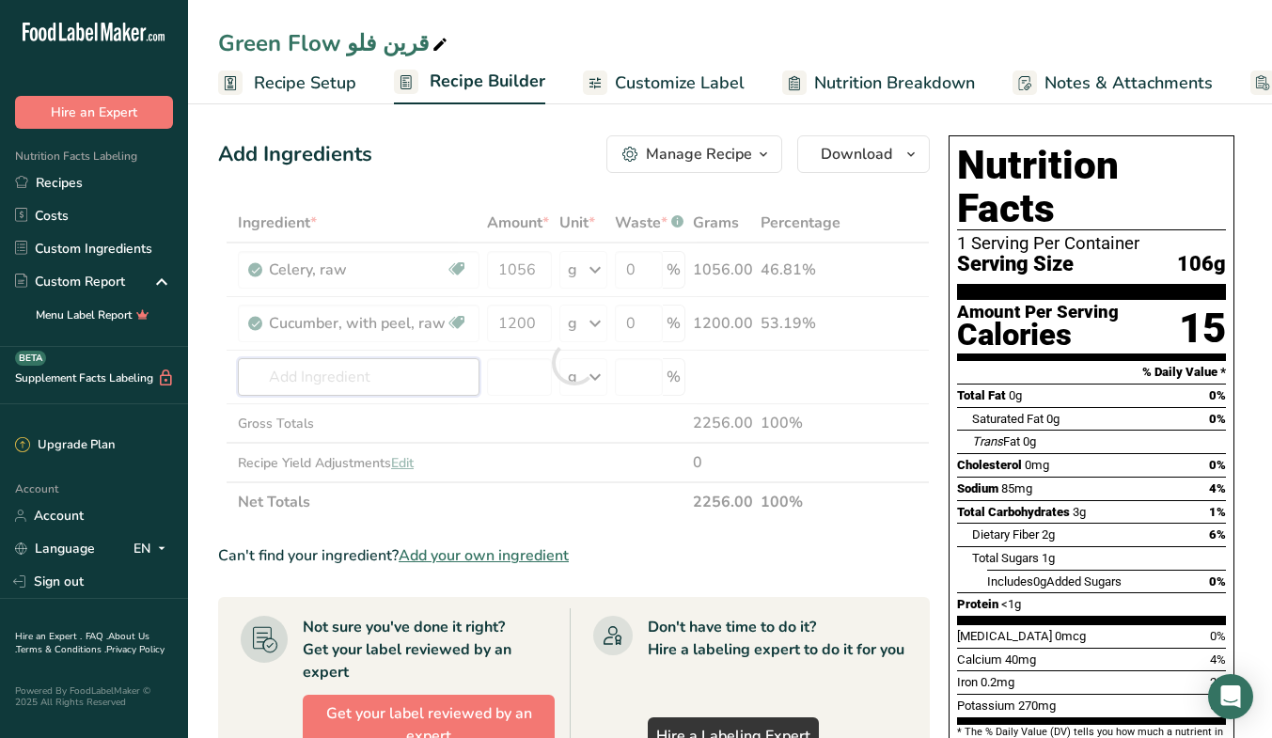
click at [343, 393] on div "Ingredient * Amount * Unit * Waste * .a-a{fill:#347362;}.b-a{fill:#fff;} Grams …" at bounding box center [573, 362] width 711 height 319
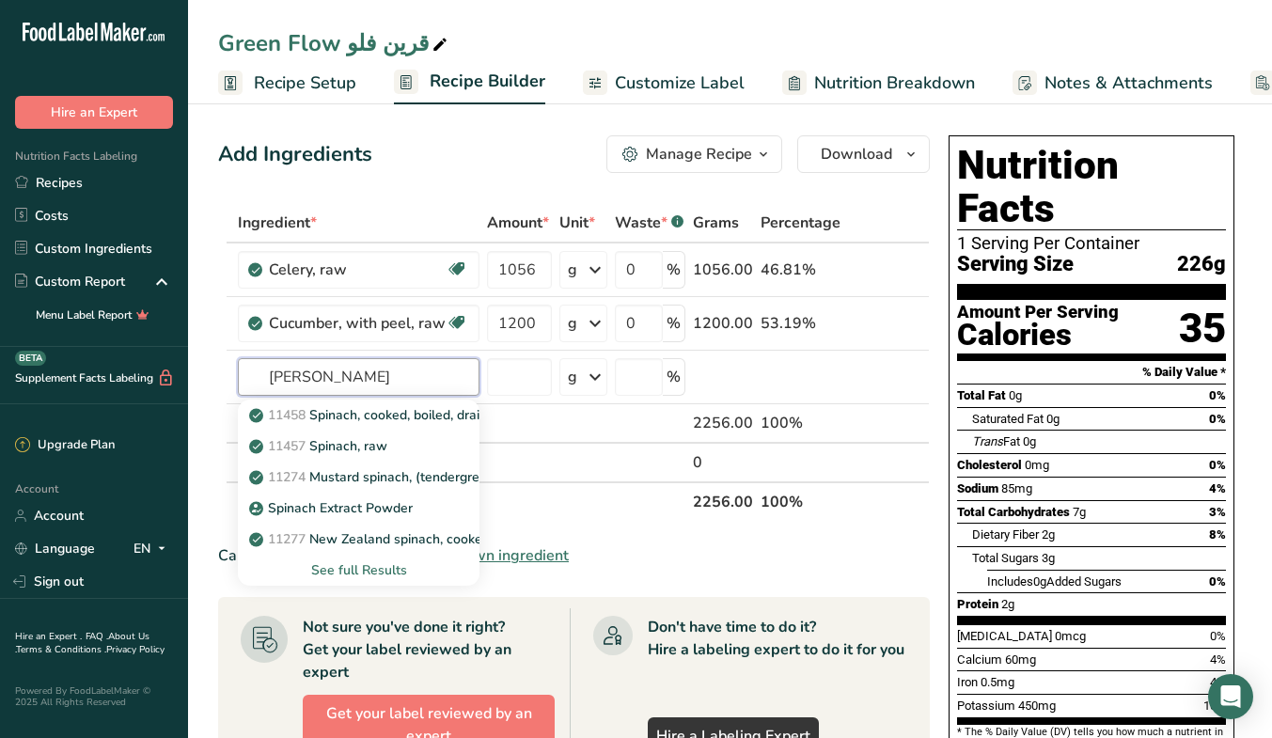
type input "spina"
click at [399, 449] on div "11457 Spinach, raw" at bounding box center [343, 446] width 181 height 20
type input "Spinach, raw"
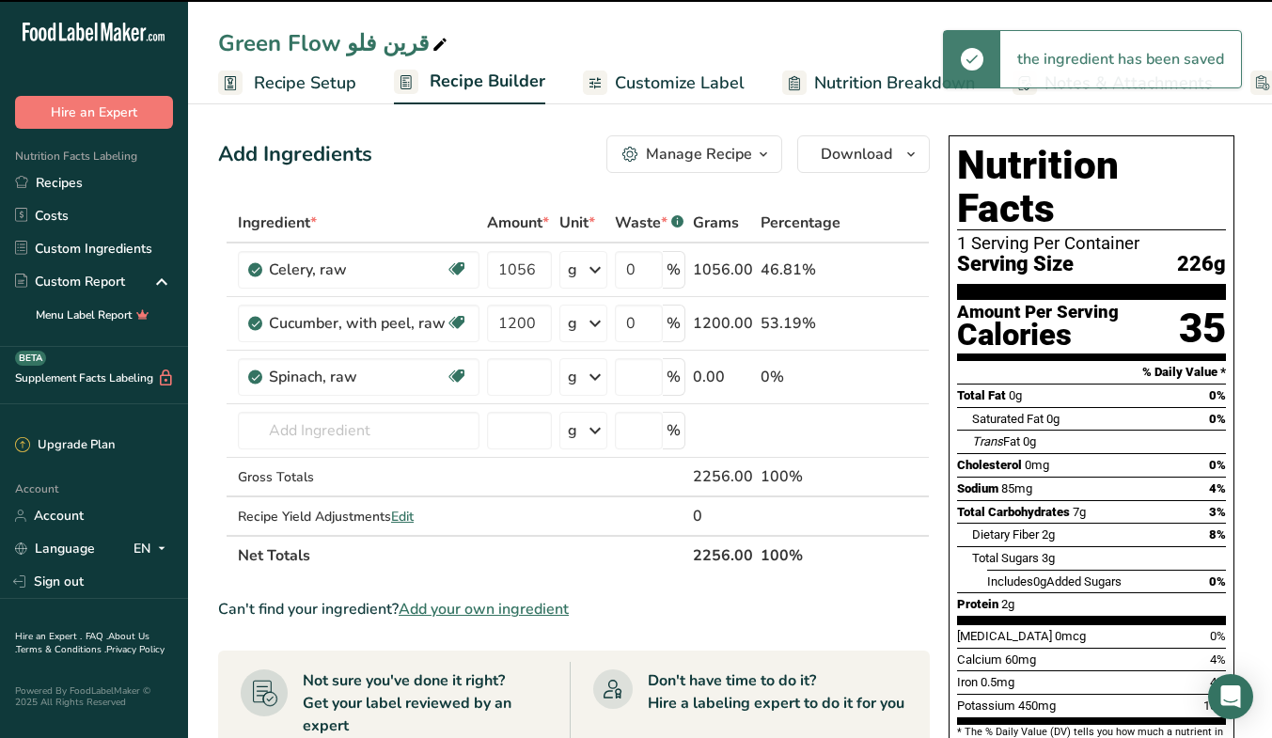
type input "0"
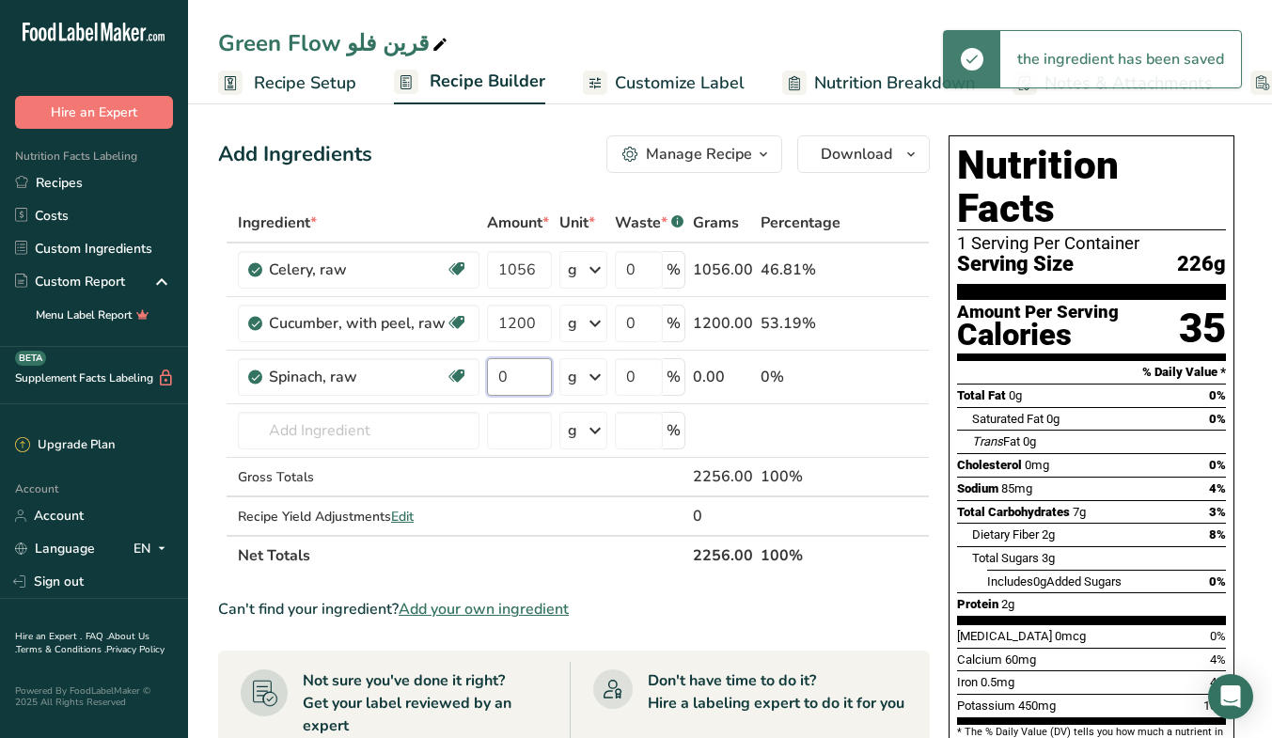
click at [523, 381] on input "0" at bounding box center [519, 377] width 65 height 38
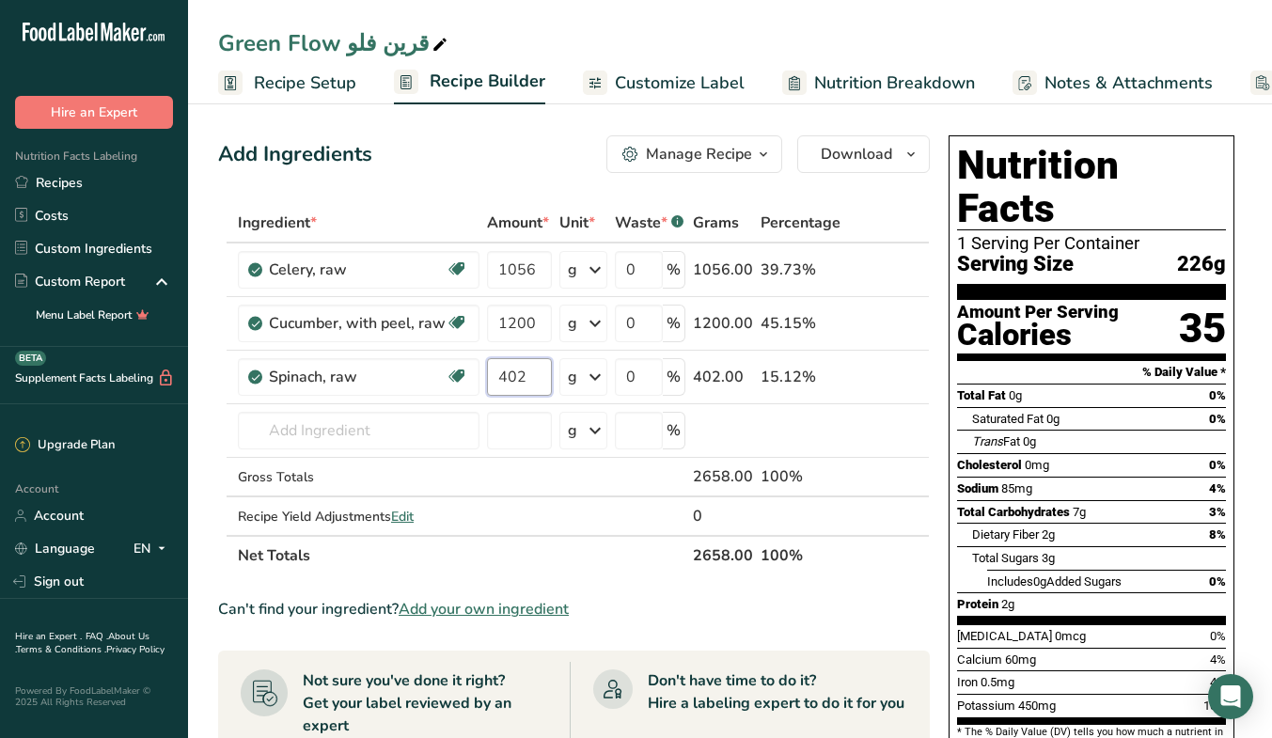
type input "402"
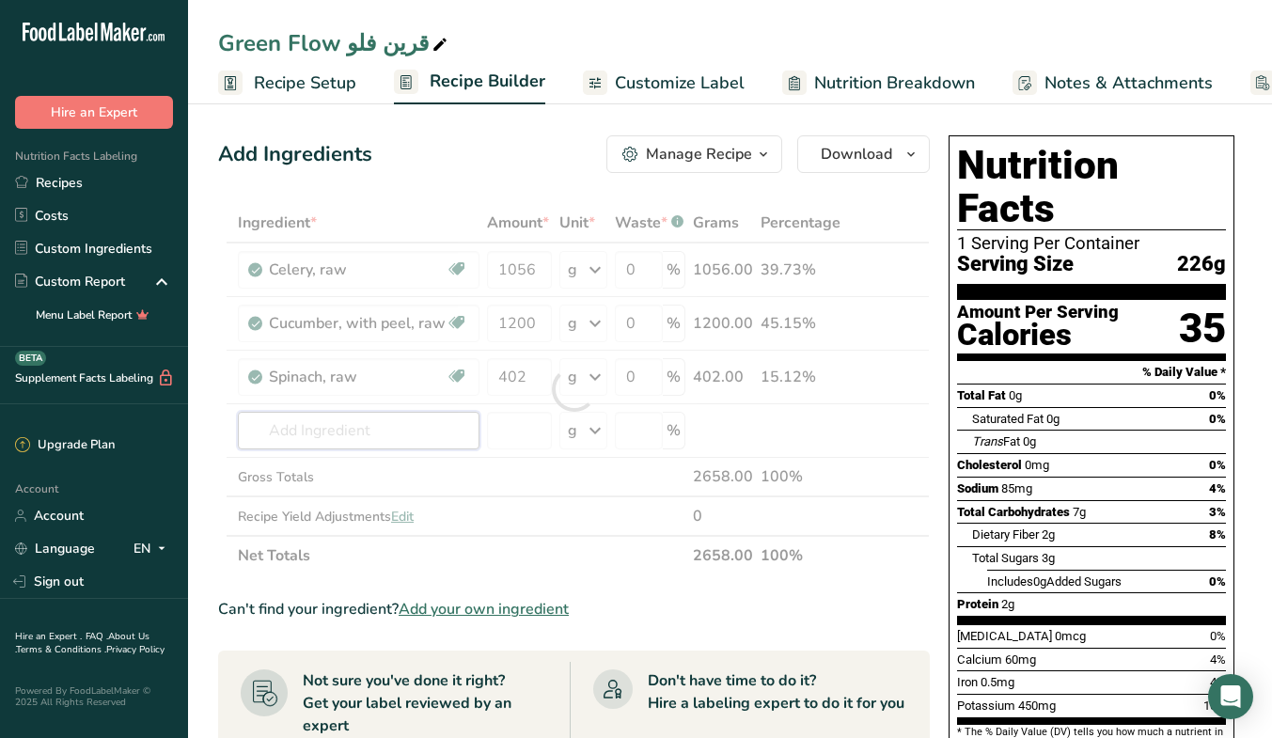
click at [336, 430] on div "Ingredient * Amount * Unit * Waste * .a-a{fill:#347362;}.b-a{fill:#fff;} Grams …" at bounding box center [573, 389] width 711 height 372
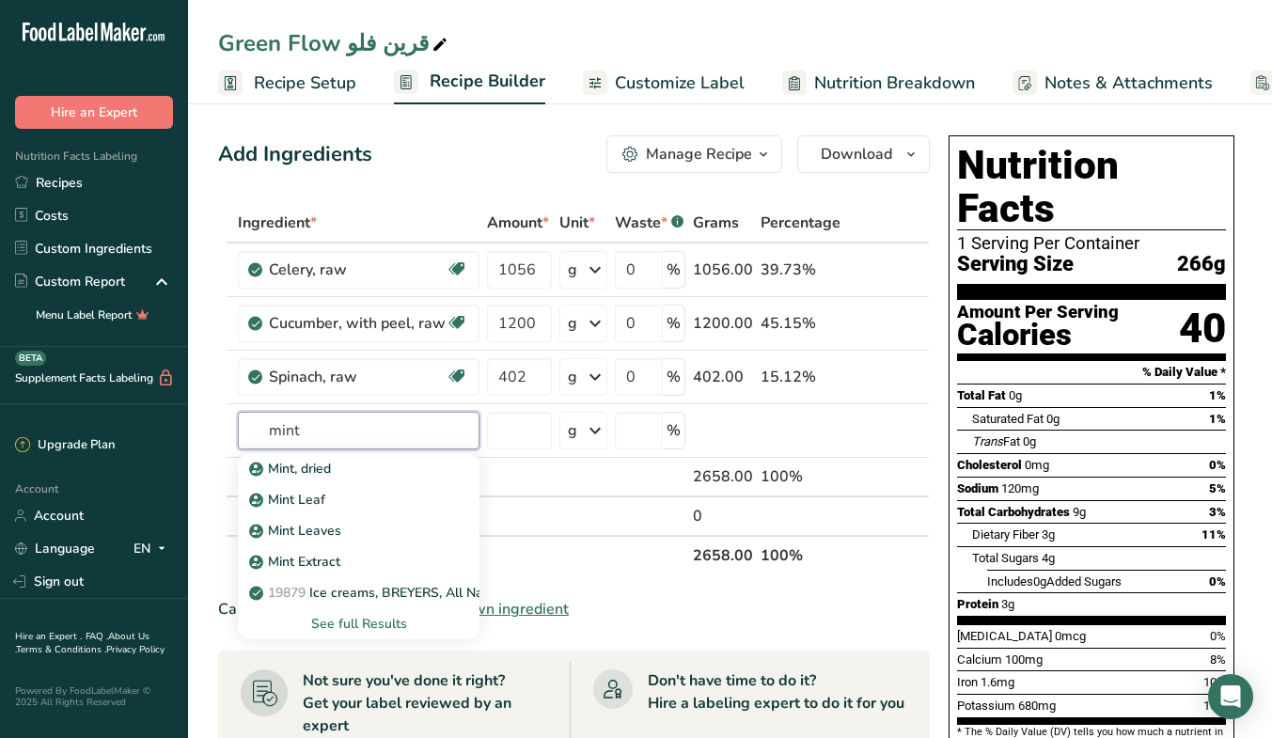
type input "mint"
click at [386, 523] on div "Mint Leaves" at bounding box center [343, 531] width 181 height 20
type input "Mint Leaves"
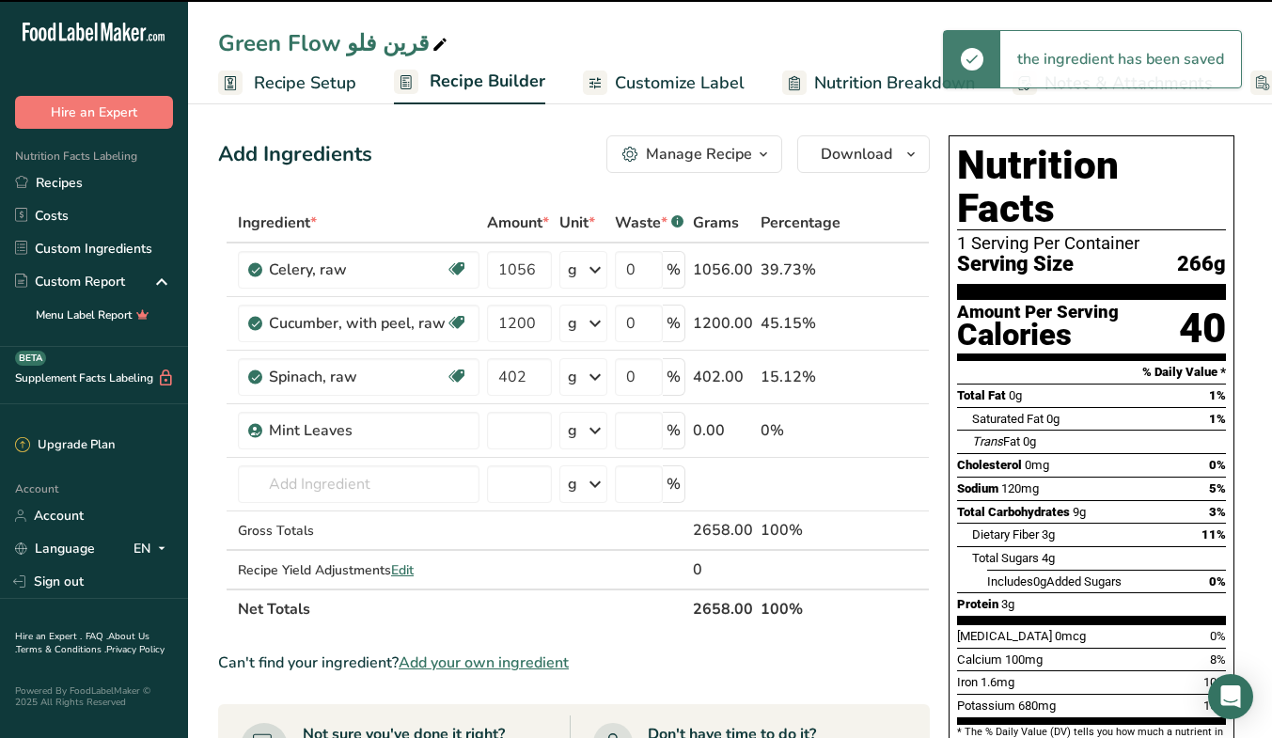
type input "0"
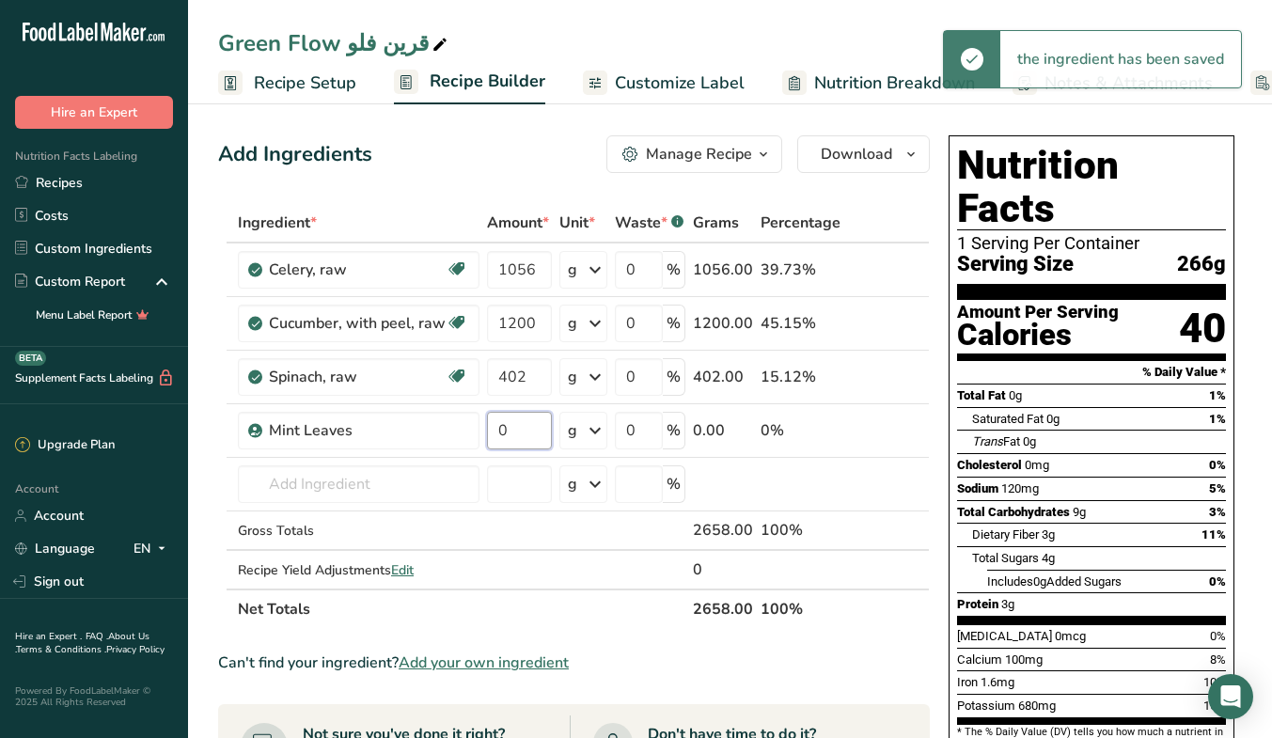
click at [521, 434] on input "0" at bounding box center [519, 431] width 65 height 38
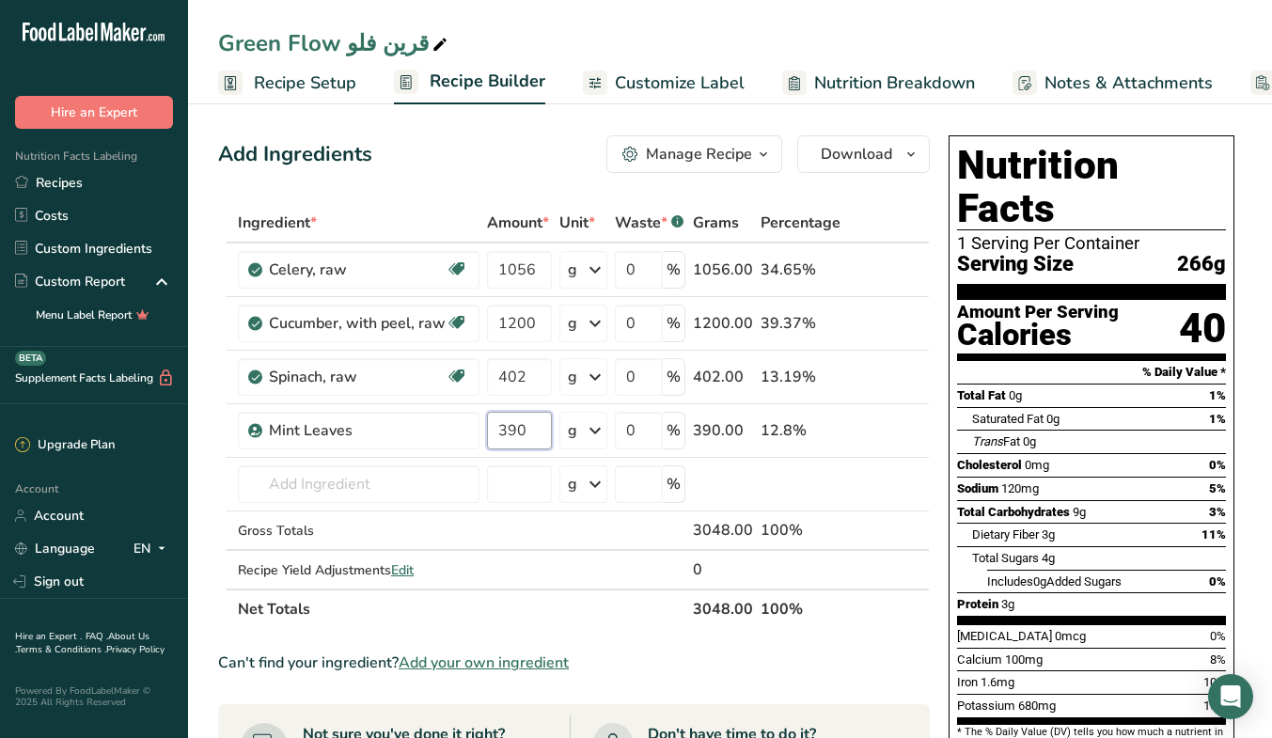
type input "390"
click at [398, 485] on div "Ingredient * Amount * Unit * Waste * .a-a{fill:#347362;}.b-a{fill:#fff;} Grams …" at bounding box center [573, 416] width 711 height 426
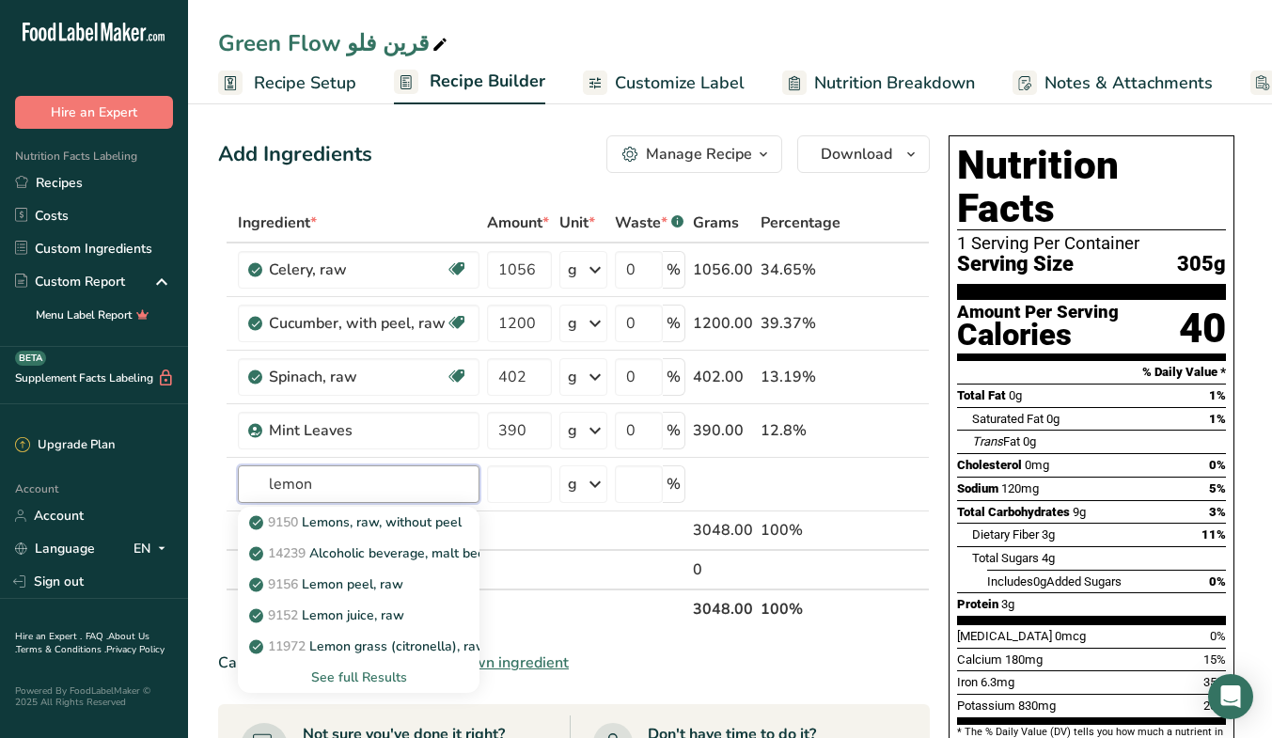
type input "lemon"
click at [399, 512] on p "9150 Lemons, raw, without peel" at bounding box center [357, 522] width 209 height 20
type input "Lemons, raw, without peel"
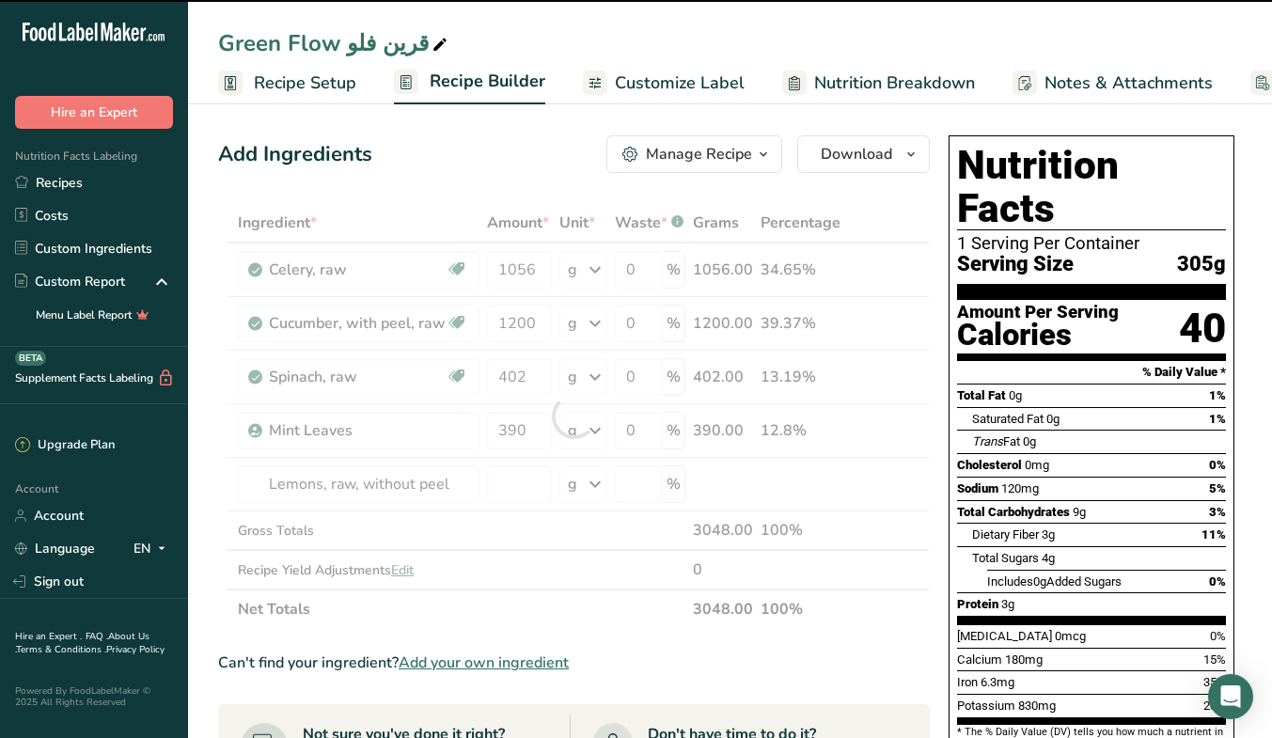
type input "0"
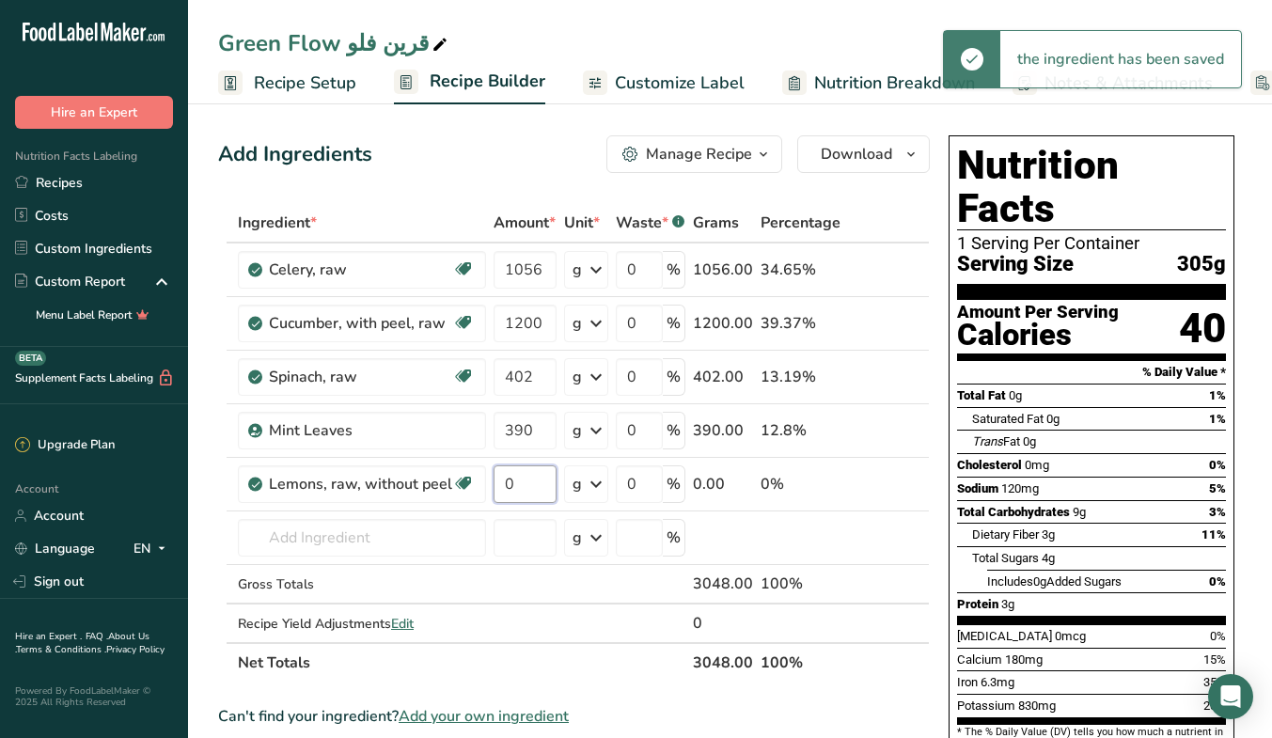
click at [527, 487] on input "0" at bounding box center [524, 484] width 63 height 38
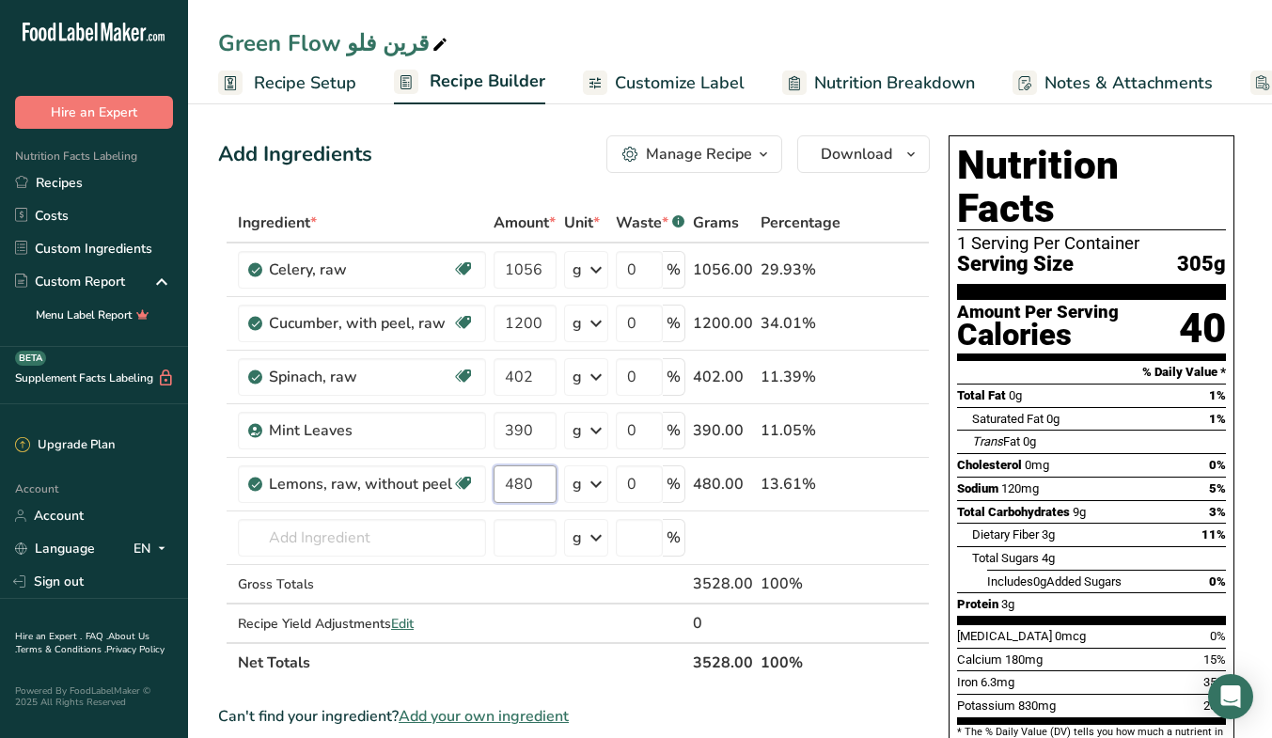
type input "480"
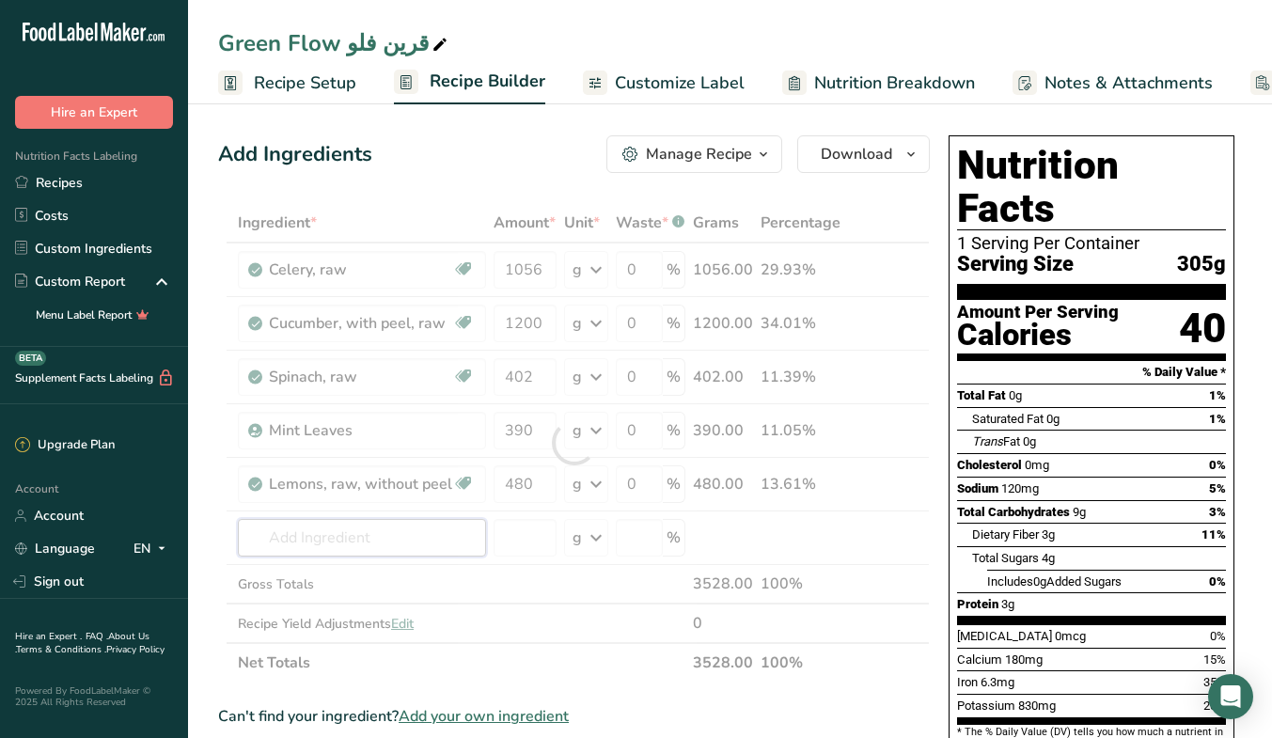
click at [395, 534] on div "Ingredient * Amount * Unit * Waste * .a-a{fill:#347362;}.b-a{fill:#fff;} Grams …" at bounding box center [573, 442] width 711 height 479
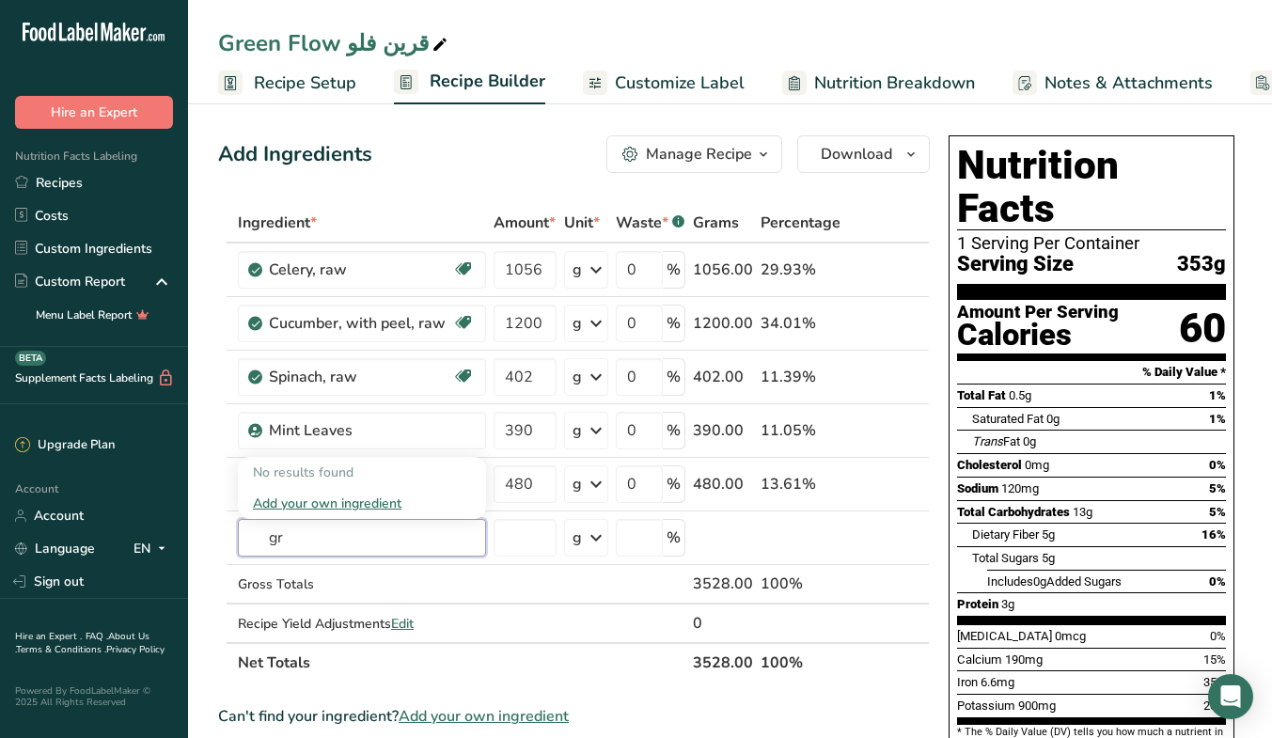
type input "g"
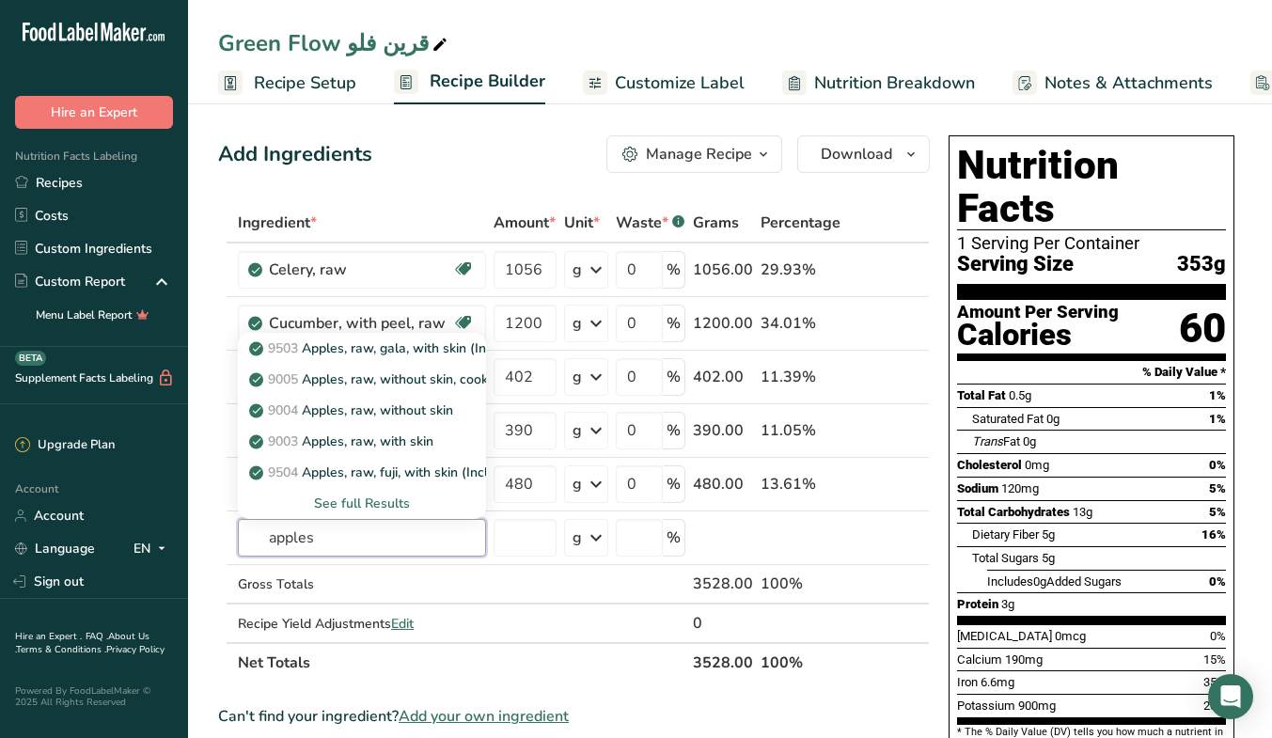
type input "apples"
click at [445, 436] on link "9003 Apples, raw, with skin" at bounding box center [362, 441] width 248 height 31
type input "Apples, raw, with skin"
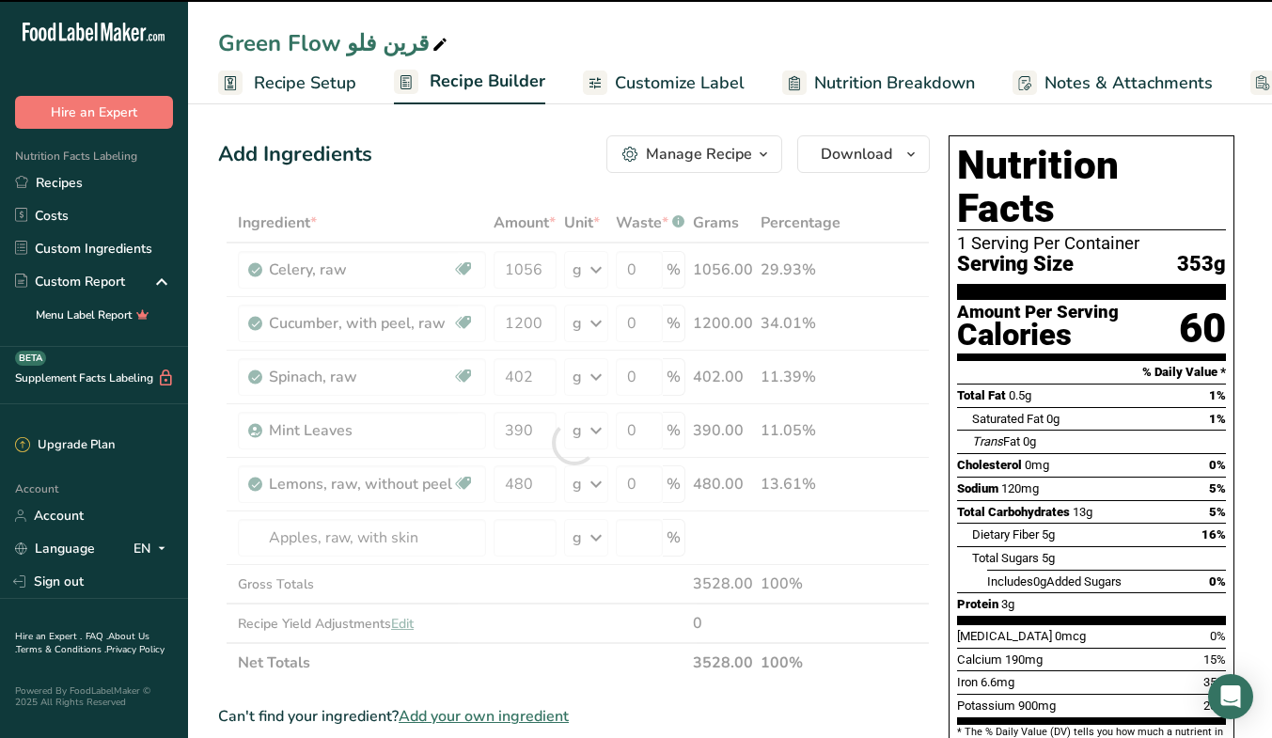
type input "0"
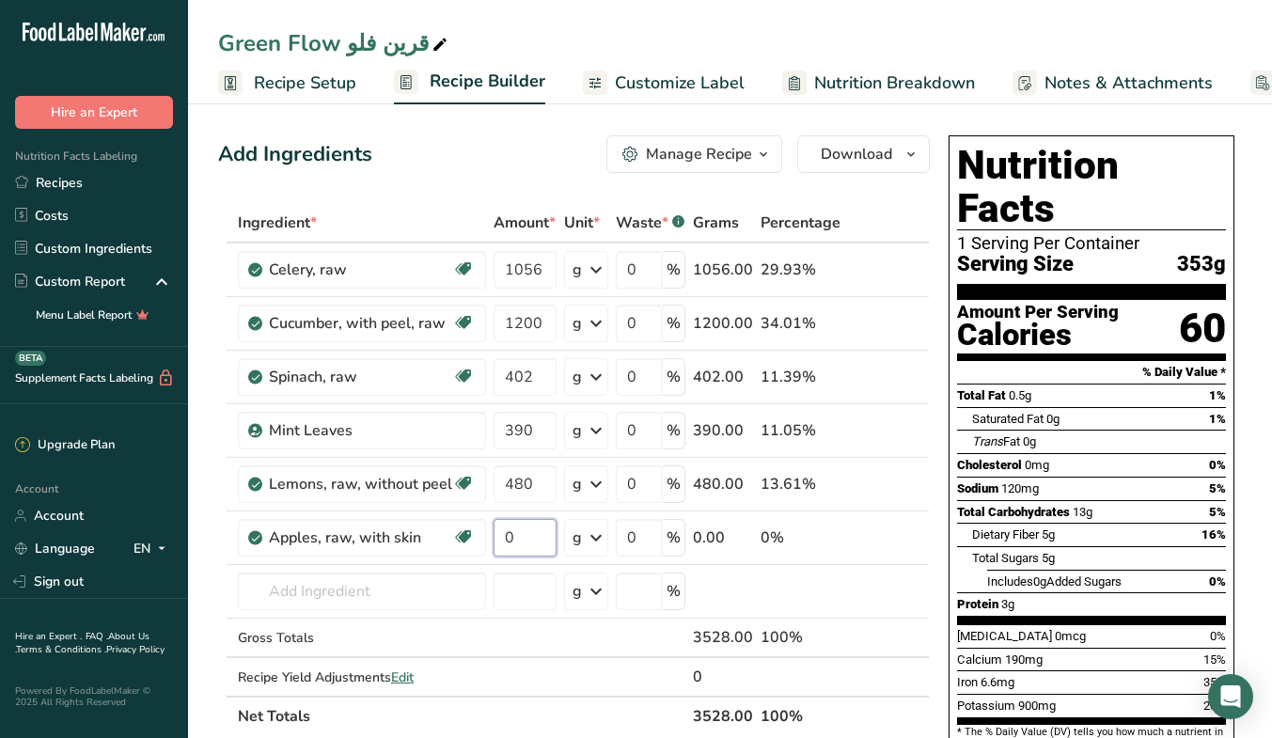
click at [523, 546] on input "0" at bounding box center [524, 538] width 63 height 38
paste input "192"
type input "1920"
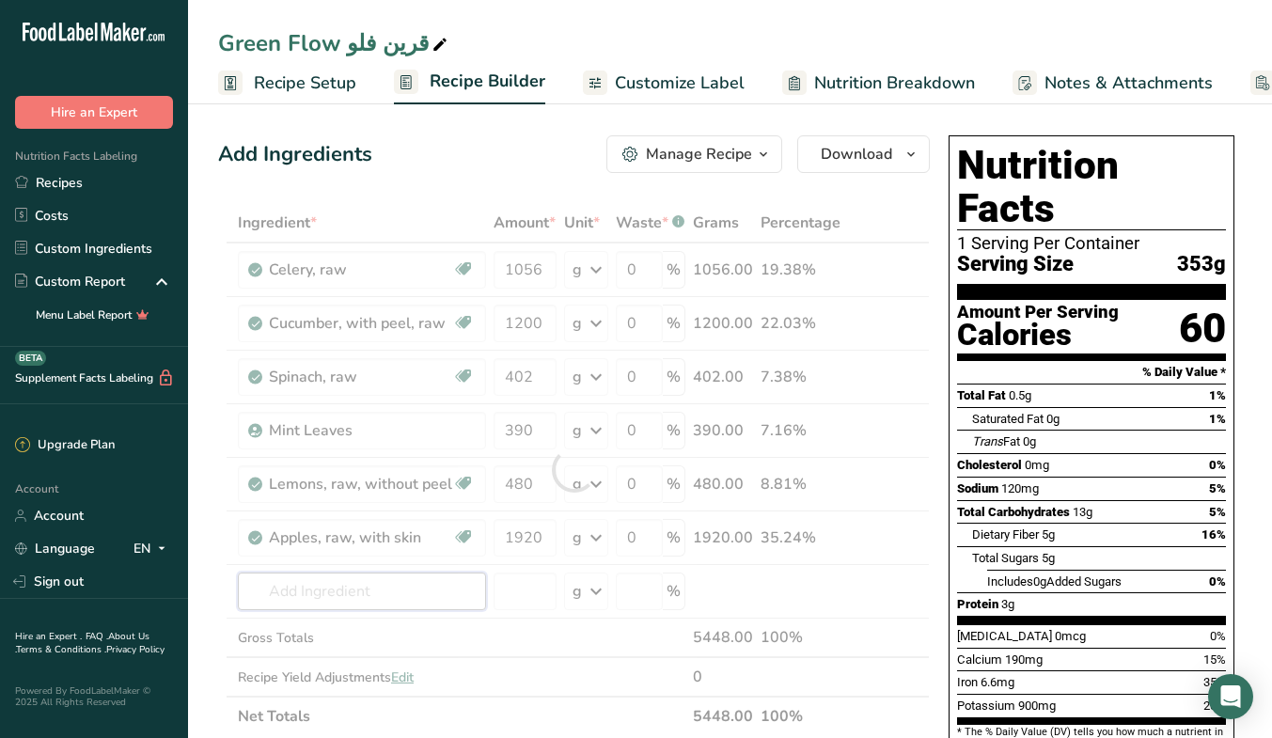
click at [338, 600] on div "Ingredient * Amount * Unit * Waste * .a-a{fill:#347362;}.b-a{fill:#fff;} Grams …" at bounding box center [573, 469] width 711 height 533
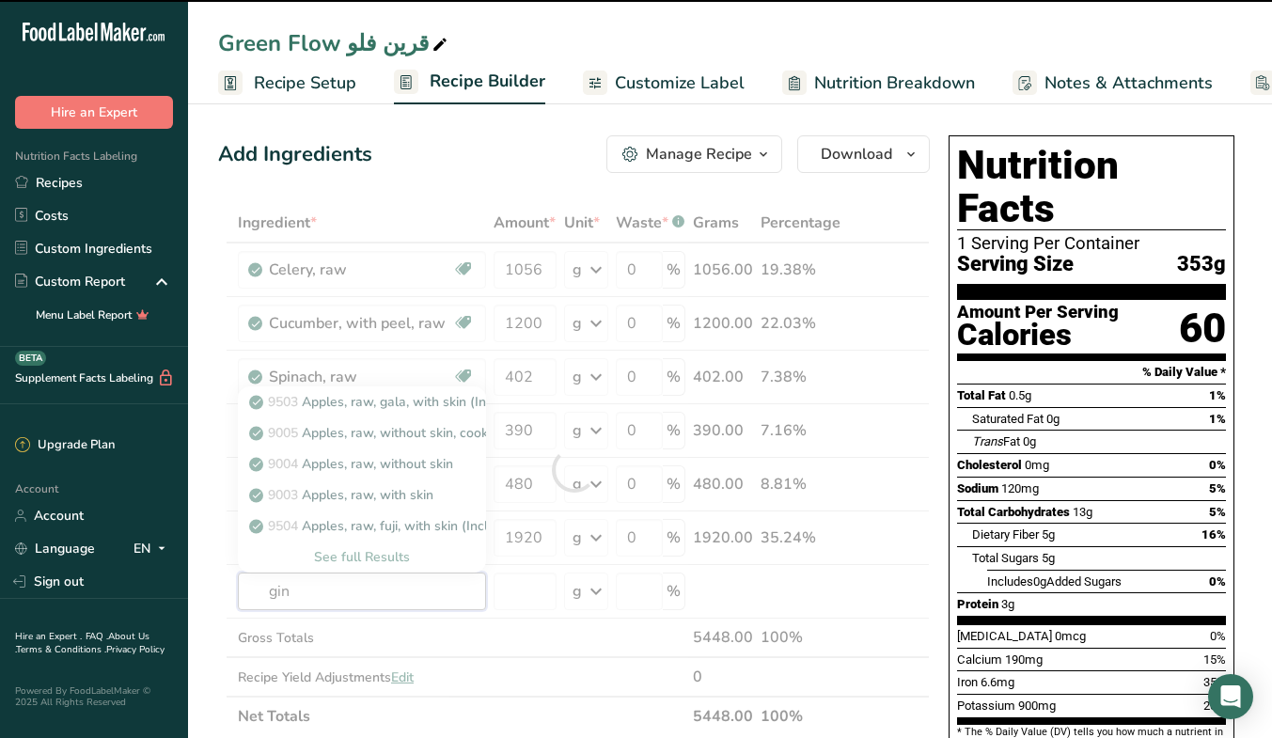
type input "ging"
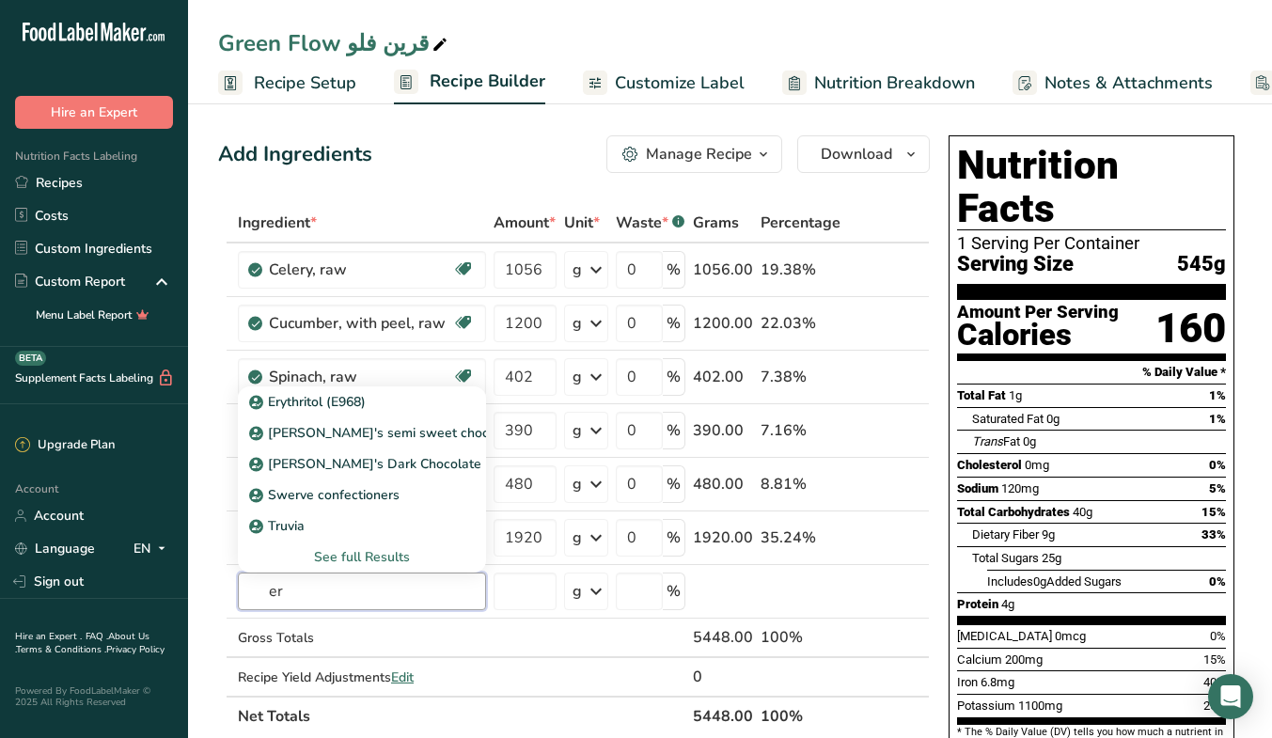
click at [338, 600] on input "er" at bounding box center [362, 591] width 248 height 38
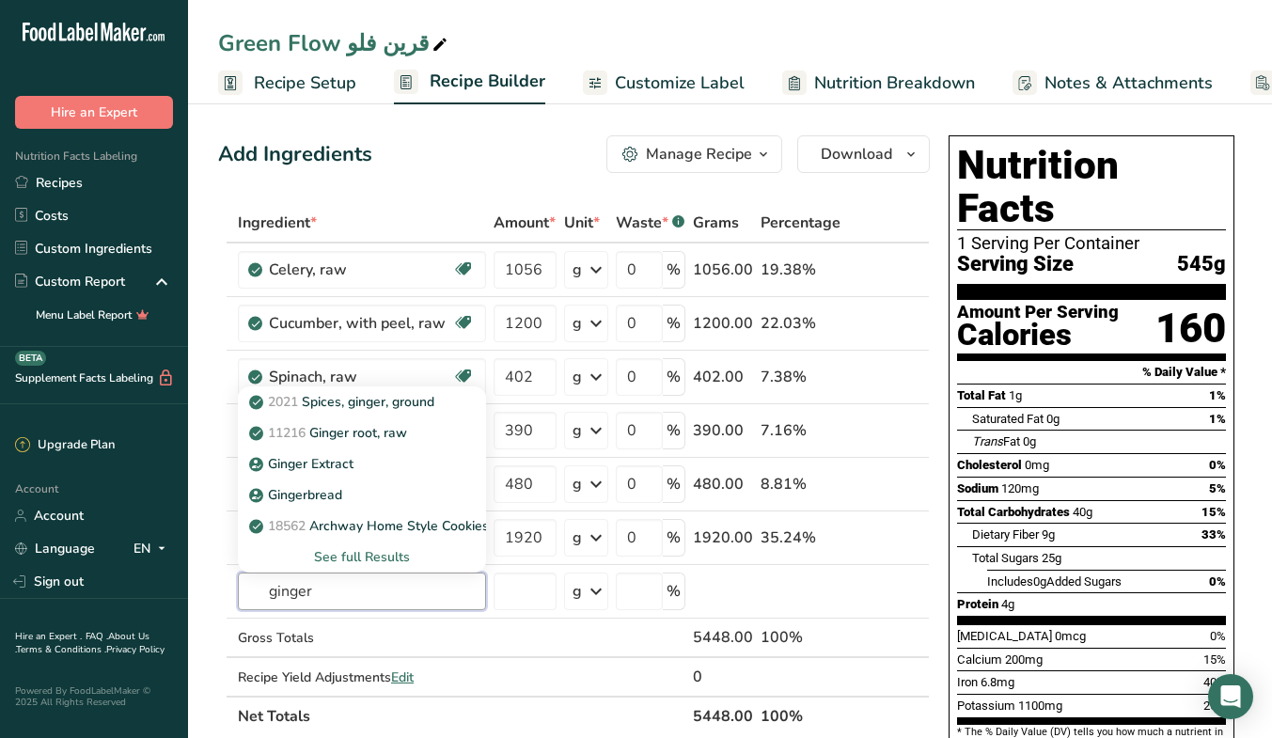
type input "ginger"
click at [440, 428] on link "11216 Ginger root, raw" at bounding box center [362, 432] width 248 height 31
type input "Ginger root, raw"
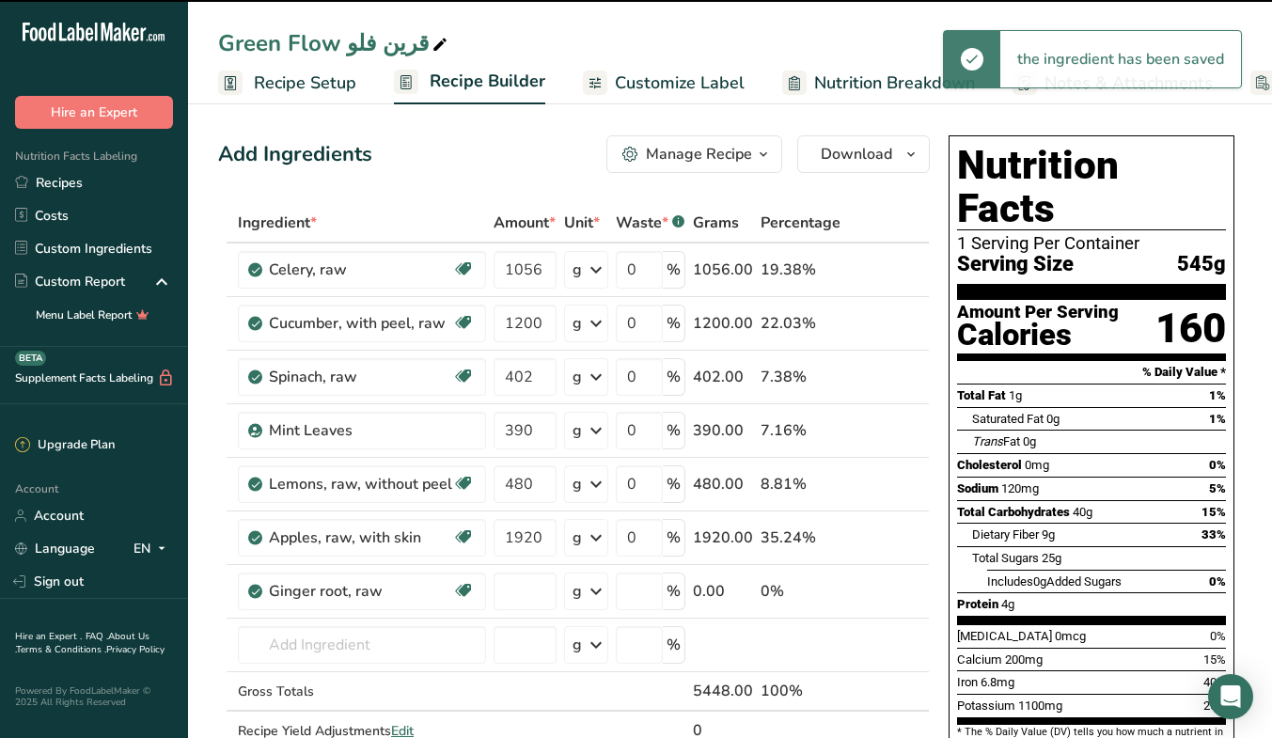
type input "0"
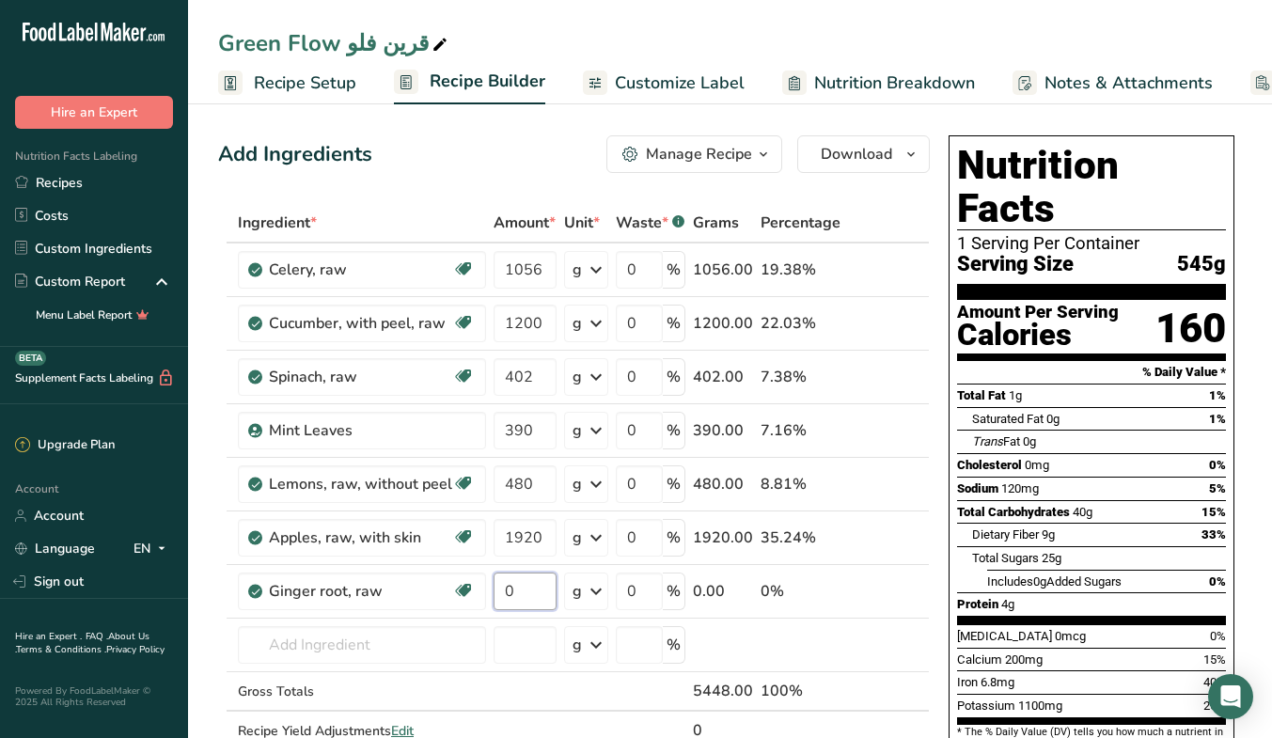
click at [538, 591] on input "0" at bounding box center [524, 591] width 63 height 38
type input "78"
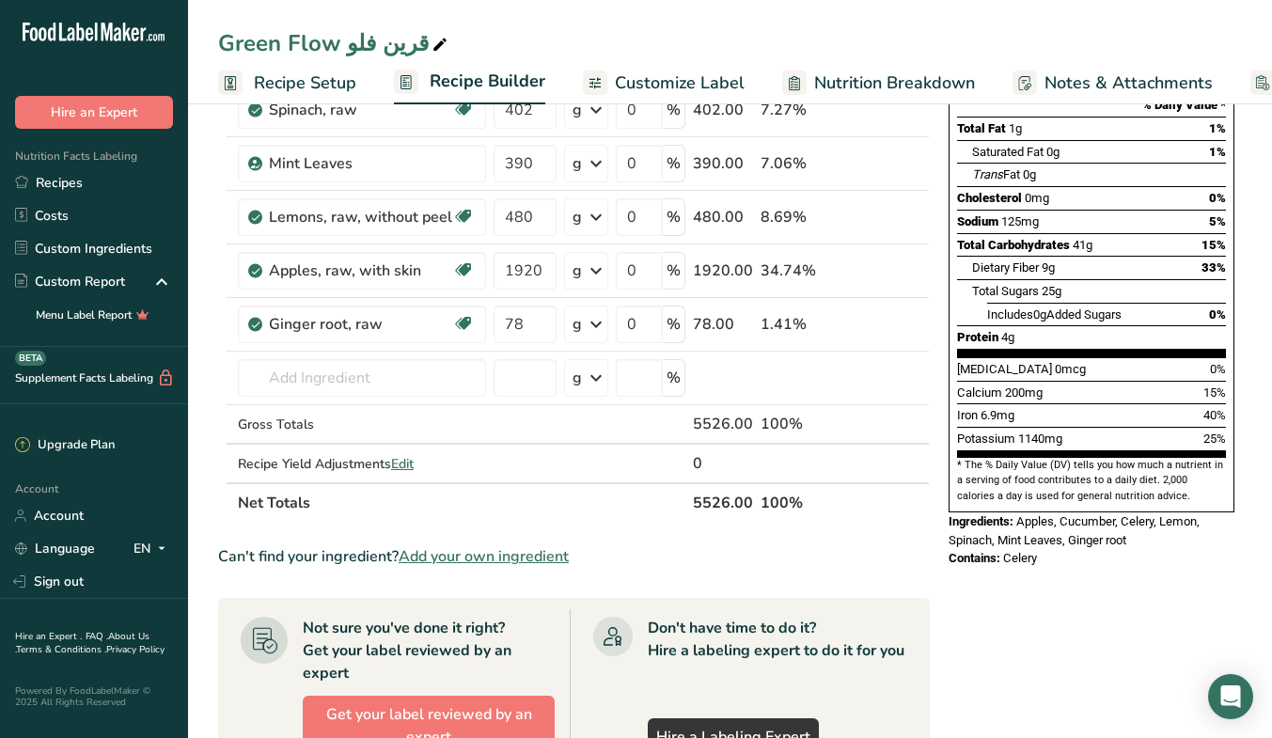
scroll to position [268, 0]
click at [406, 462] on span "Edit" at bounding box center [402, 463] width 23 height 18
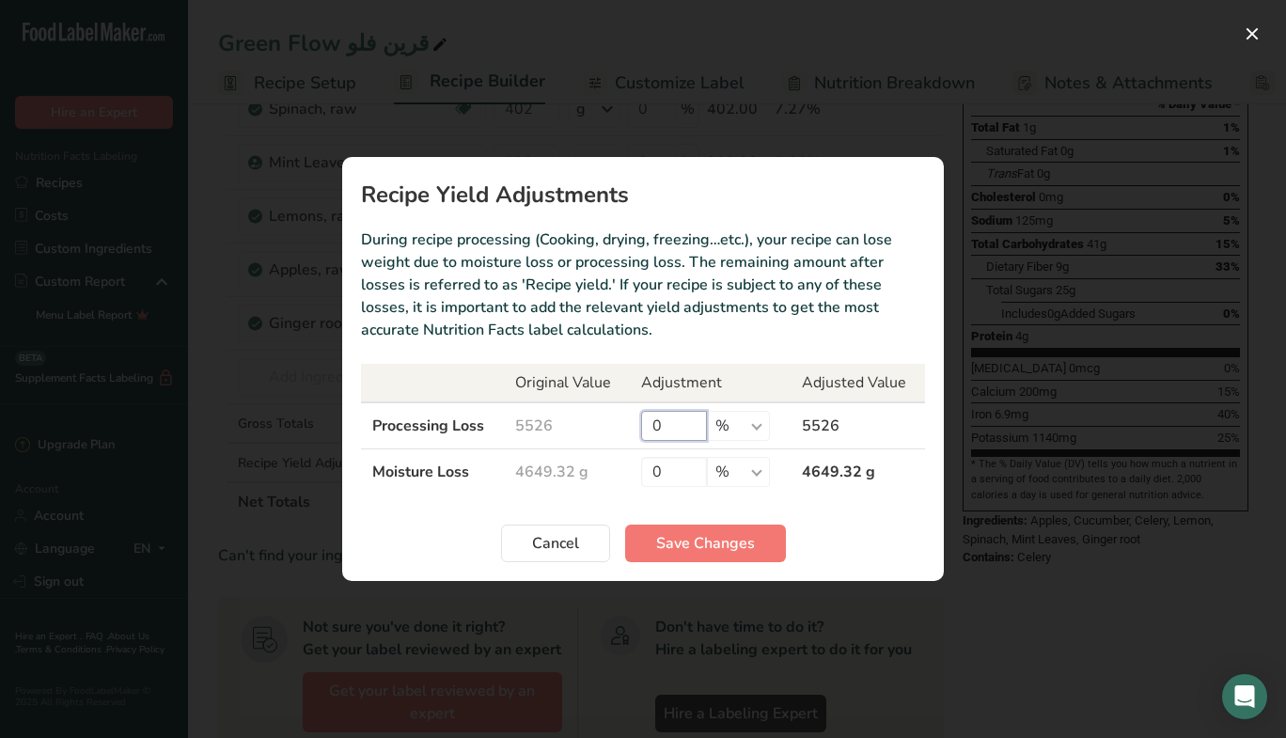
click at [686, 430] on input "0" at bounding box center [674, 426] width 66 height 30
click at [848, 544] on div "Cancel Save Changes" at bounding box center [643, 543] width 564 height 38
click at [689, 422] on input "50" at bounding box center [674, 426] width 66 height 30
type input "5"
click at [836, 536] on div "Cancel Save Changes" at bounding box center [643, 543] width 564 height 38
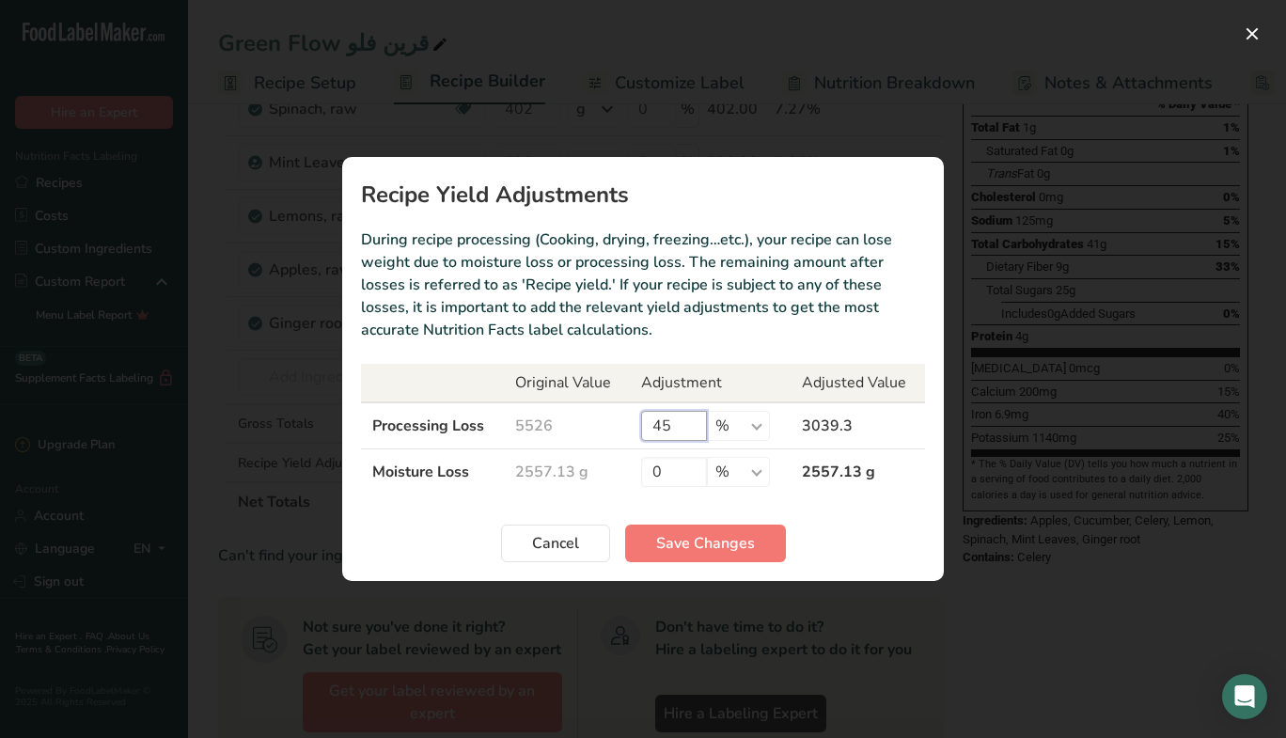
click at [683, 415] on input "45" at bounding box center [674, 426] width 66 height 30
type input "45.71"
click at [737, 534] on span "Save Changes" at bounding box center [705, 543] width 99 height 23
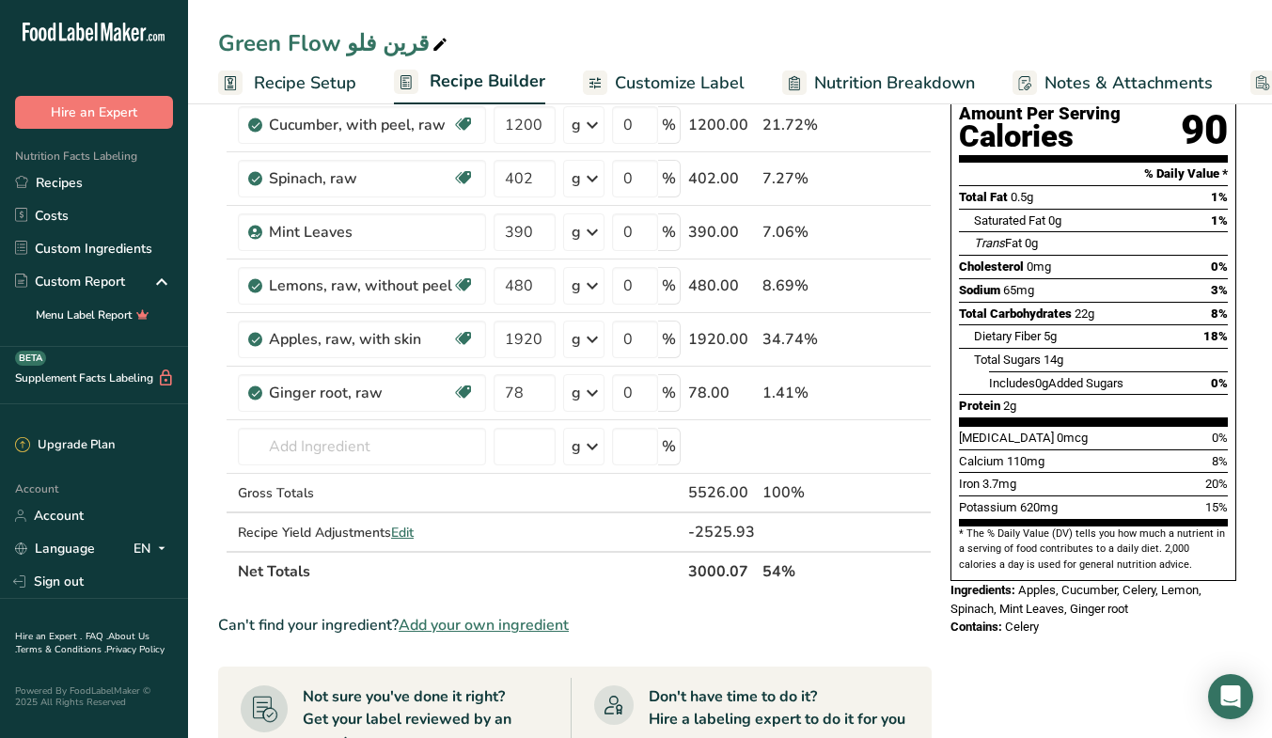
scroll to position [210, 0]
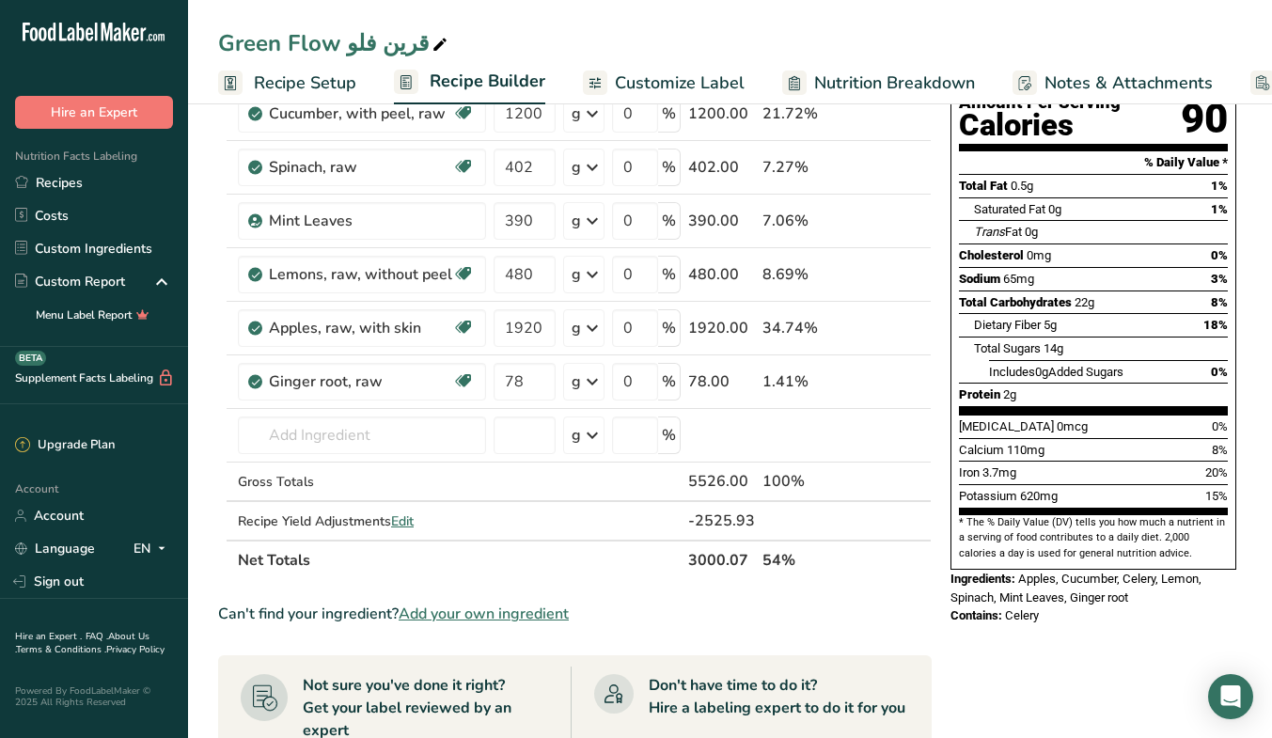
click at [460, 618] on span "Add your own ingredient" at bounding box center [483, 613] width 170 height 23
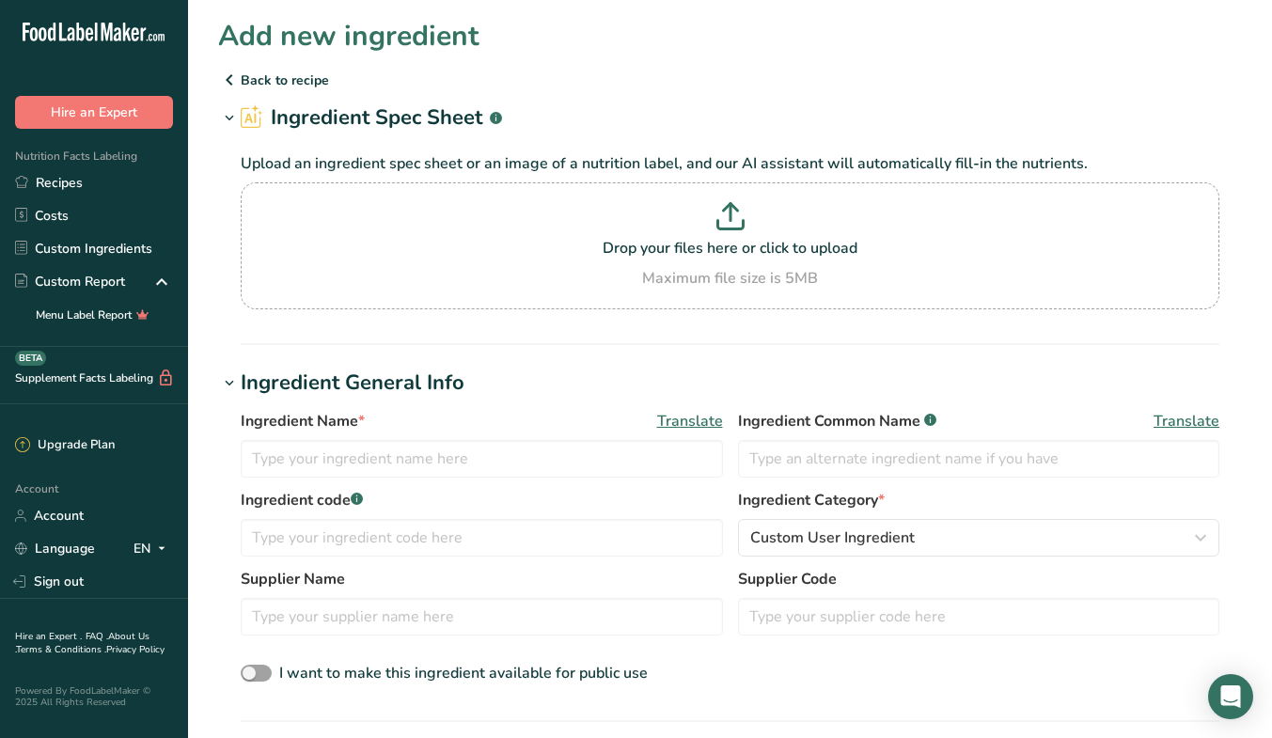
click at [226, 81] on icon at bounding box center [229, 80] width 23 height 34
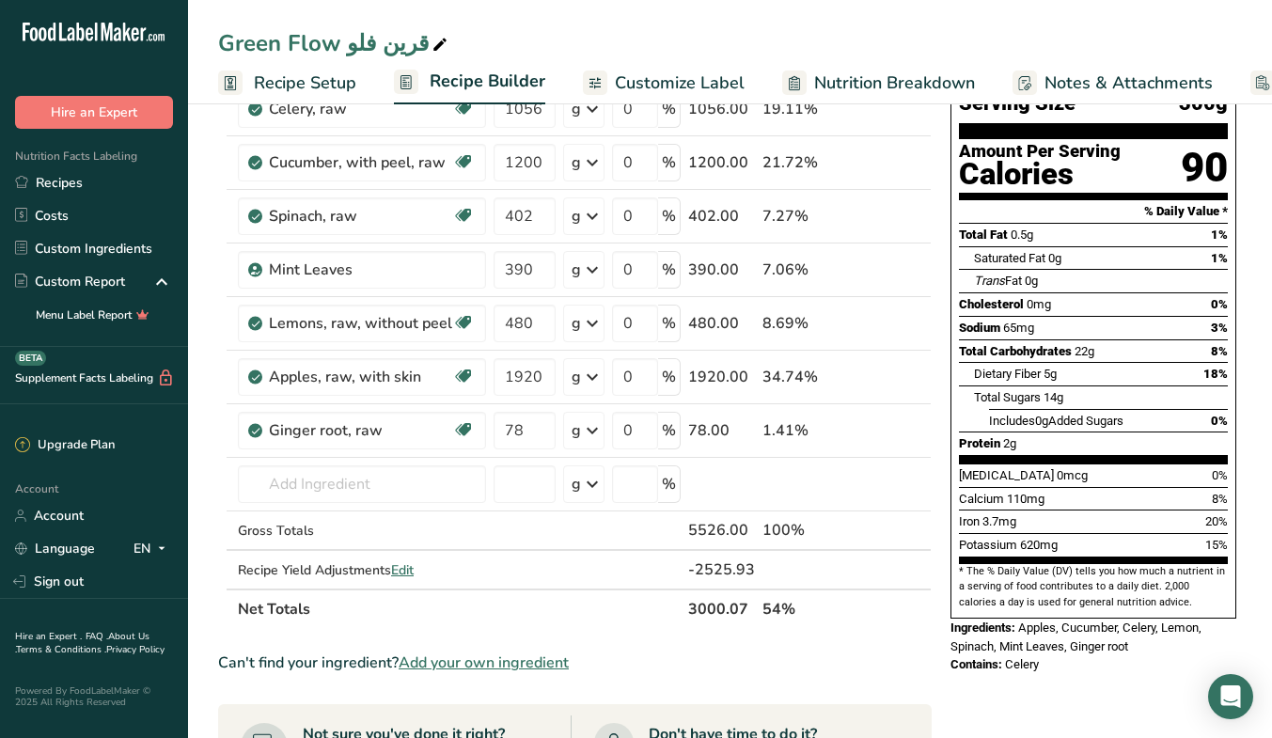
scroll to position [164, 0]
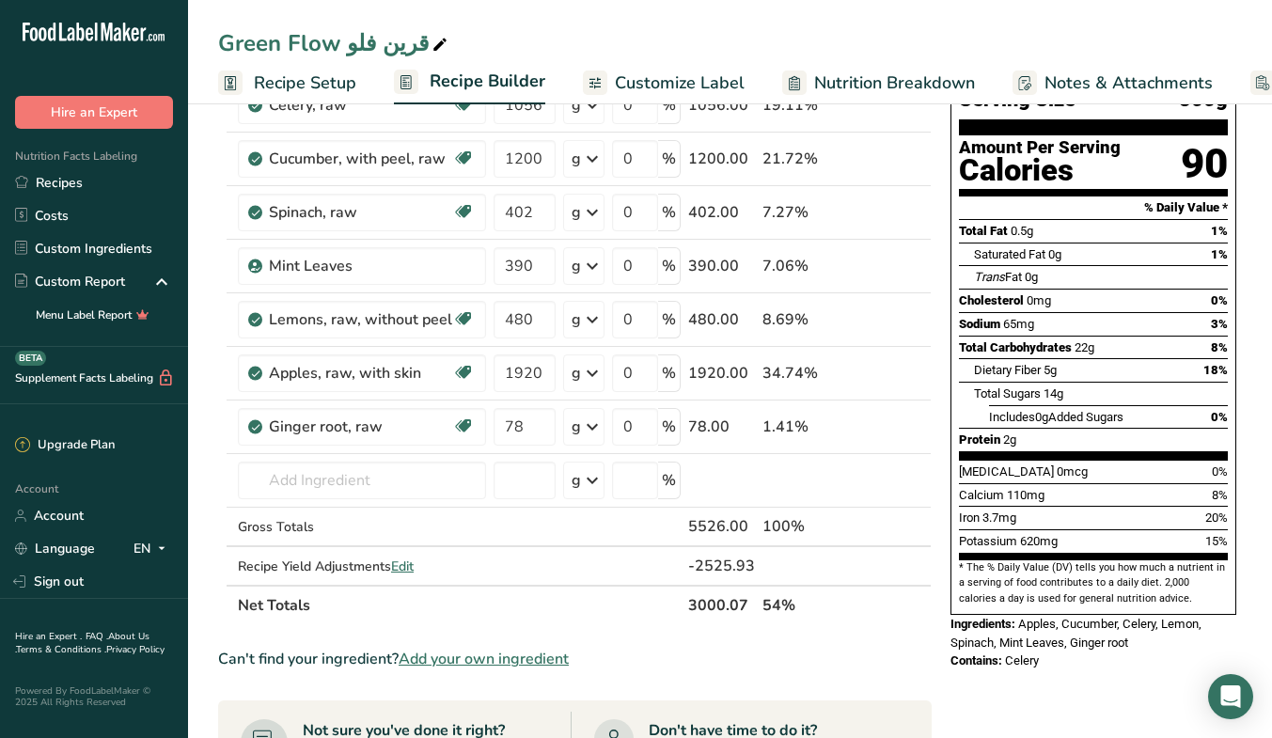
click at [404, 566] on span "Edit" at bounding box center [402, 566] width 23 height 18
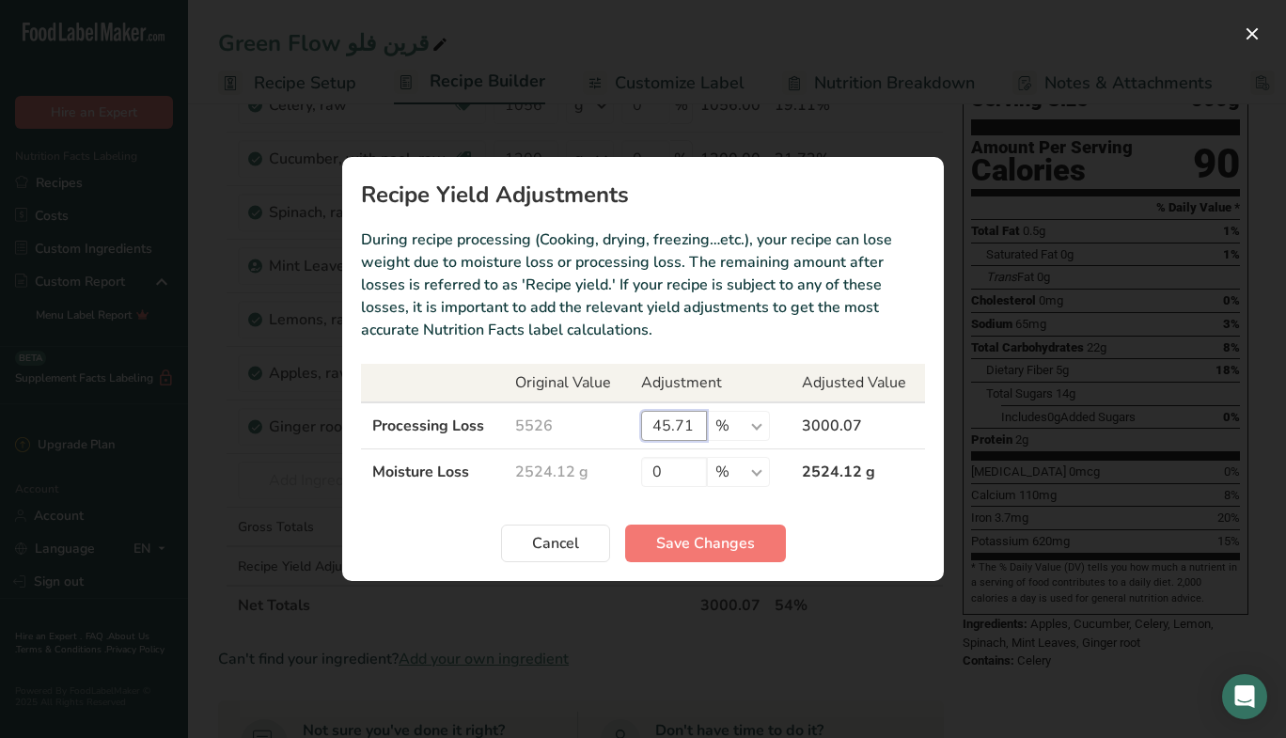
click at [680, 426] on input "45.71" at bounding box center [674, 426] width 66 height 30
type input "0"
click at [701, 546] on span "Save Changes" at bounding box center [705, 543] width 99 height 23
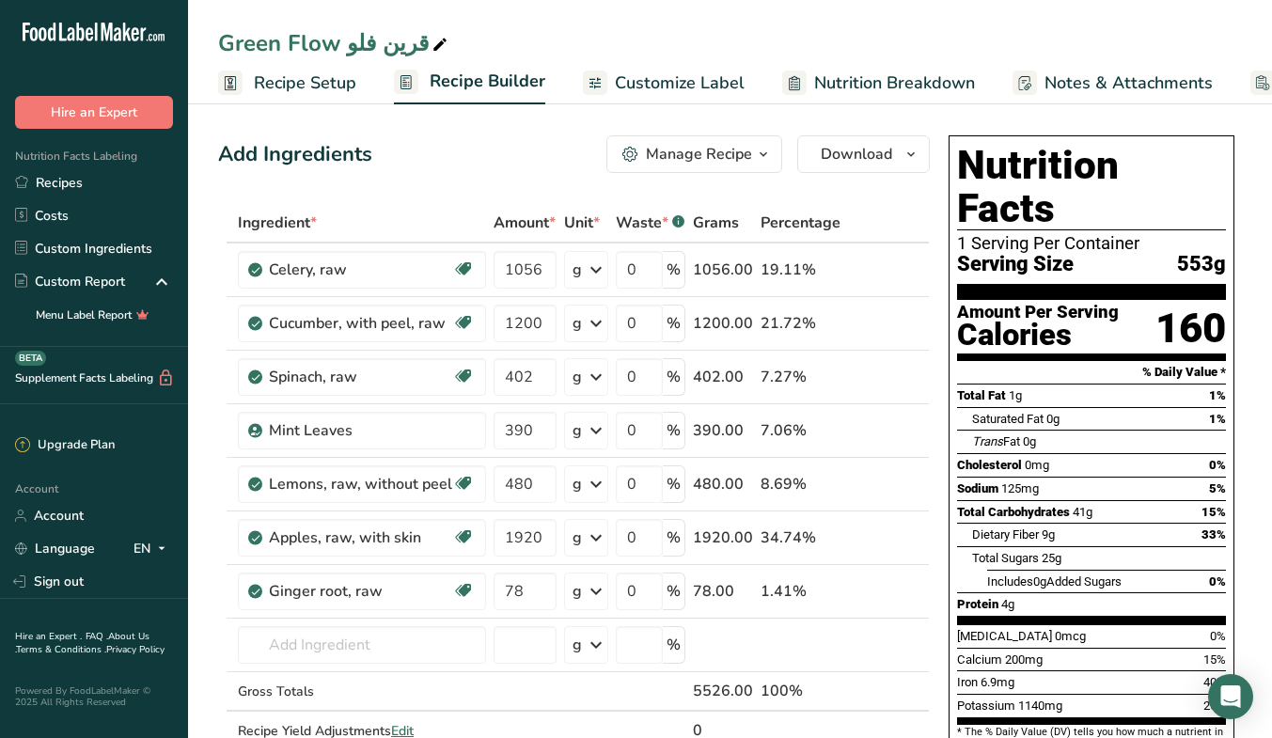
scroll to position [2, 0]
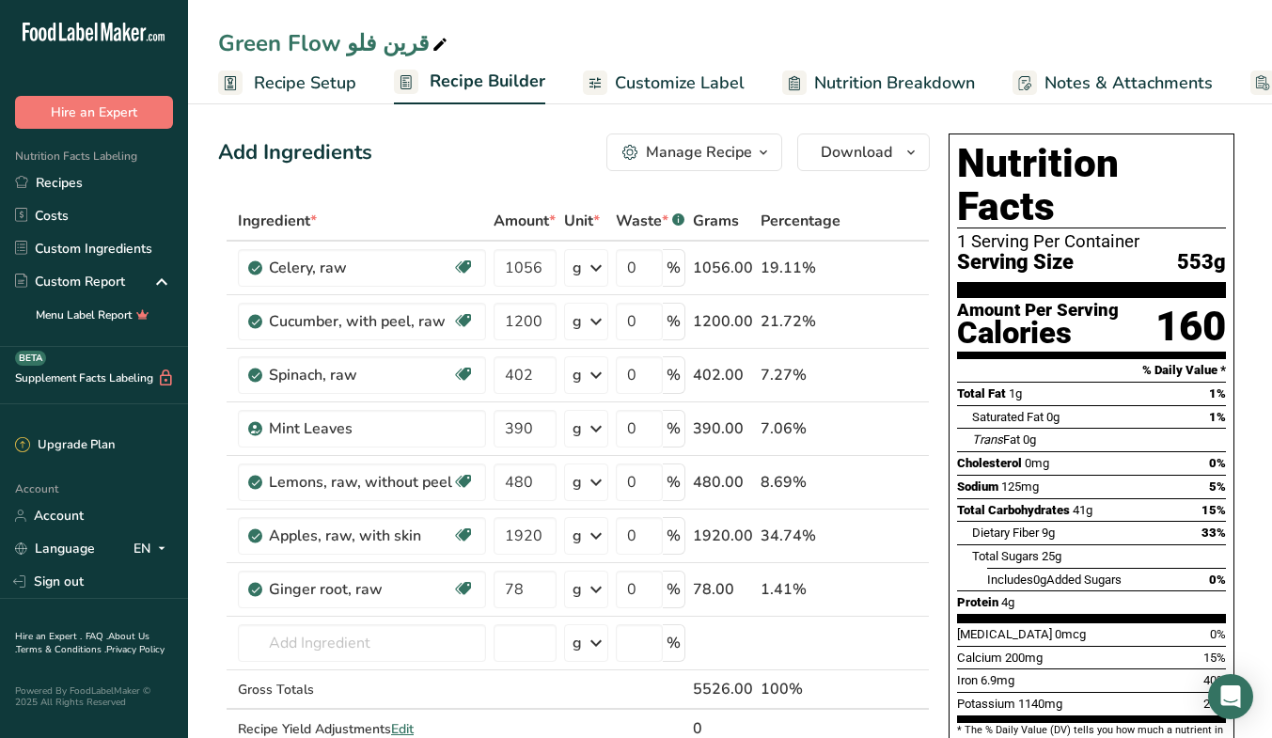
click at [695, 94] on span "Customize Label" at bounding box center [680, 82] width 130 height 25
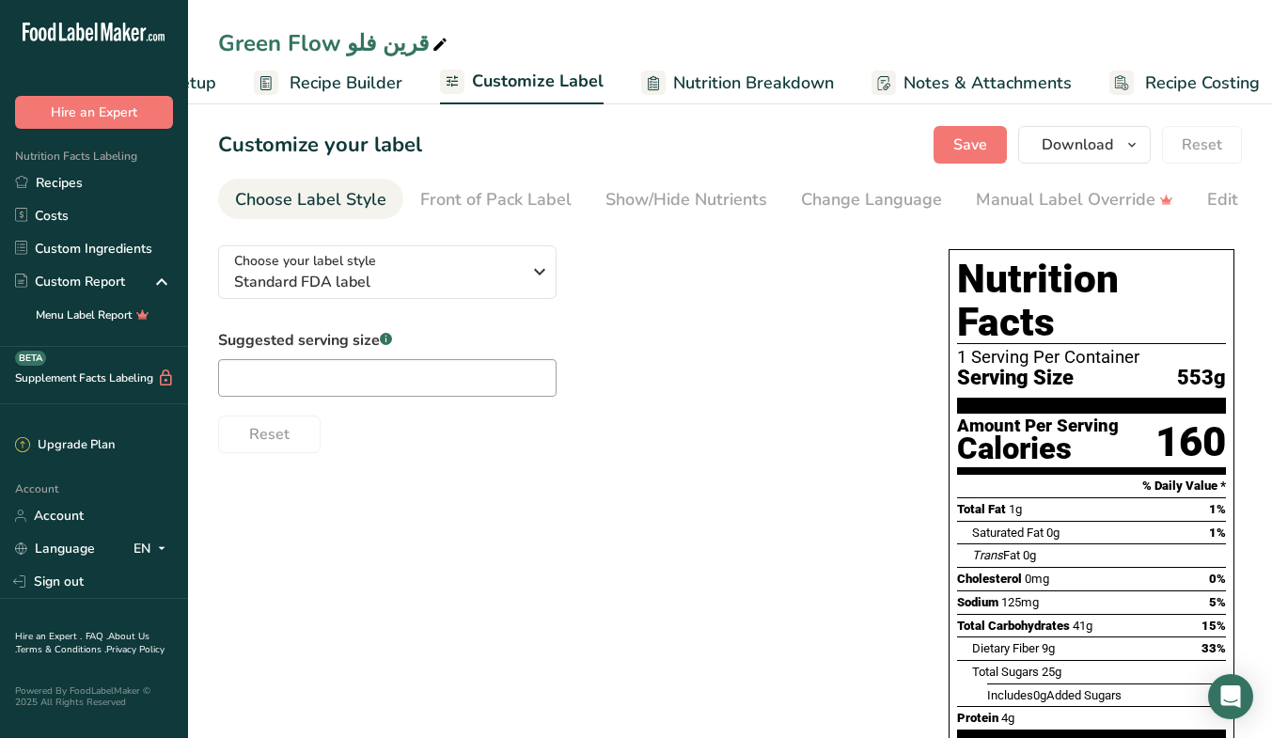
scroll to position [0, 158]
click at [695, 94] on span "Nutrition Breakdown" at bounding box center [735, 82] width 161 height 25
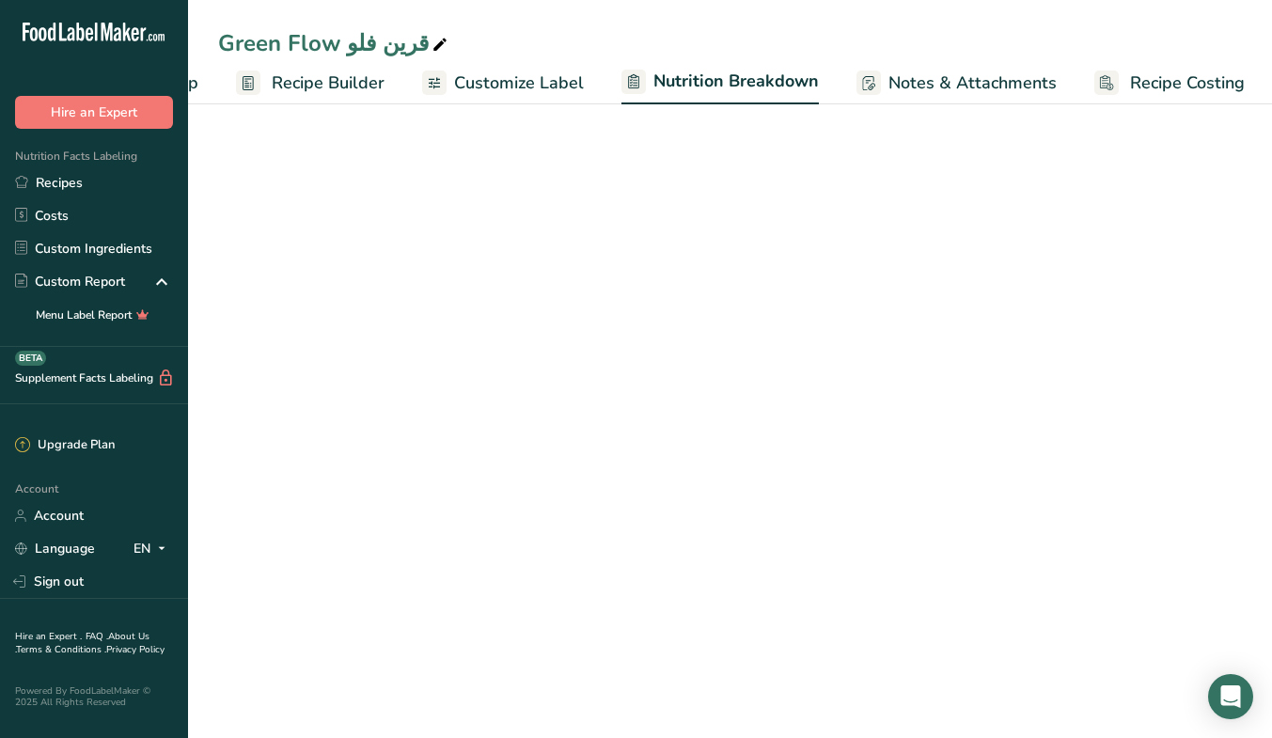
scroll to position [0, 160]
select select "Calories"
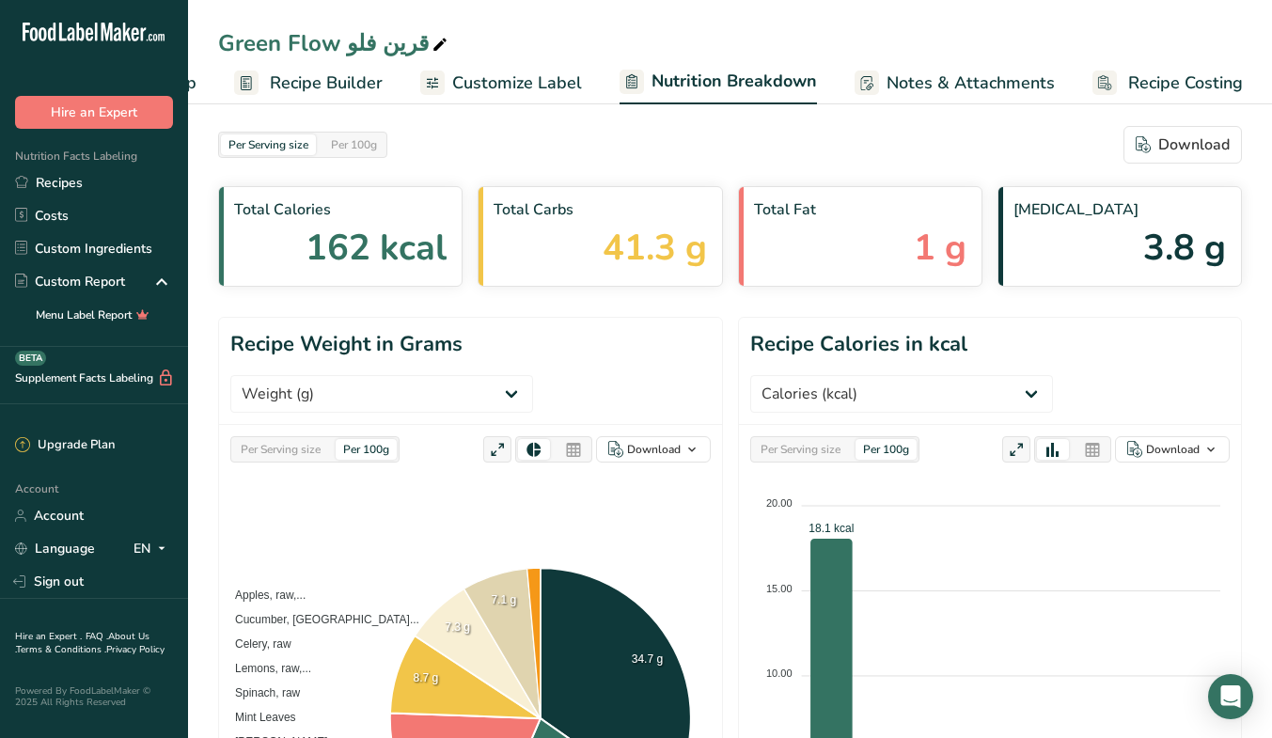
click at [537, 67] on link "Customize Label" at bounding box center [501, 83] width 162 height 42
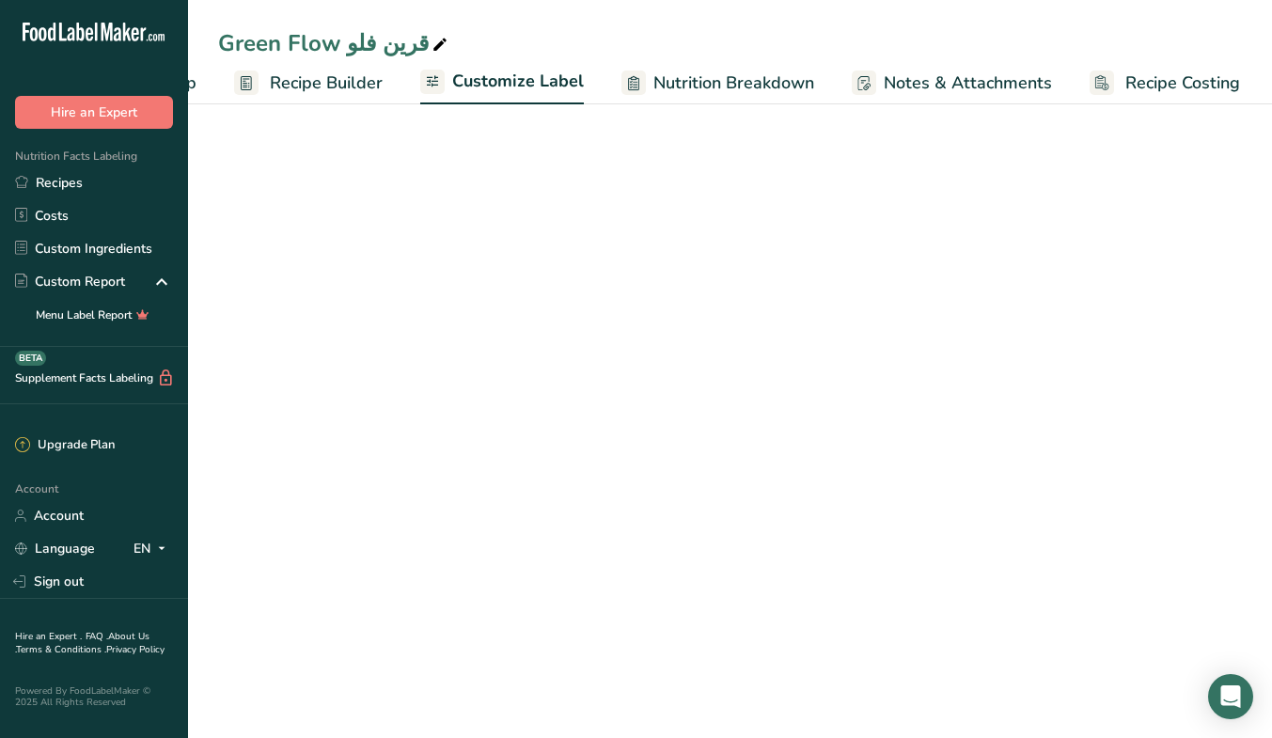
scroll to position [0, 158]
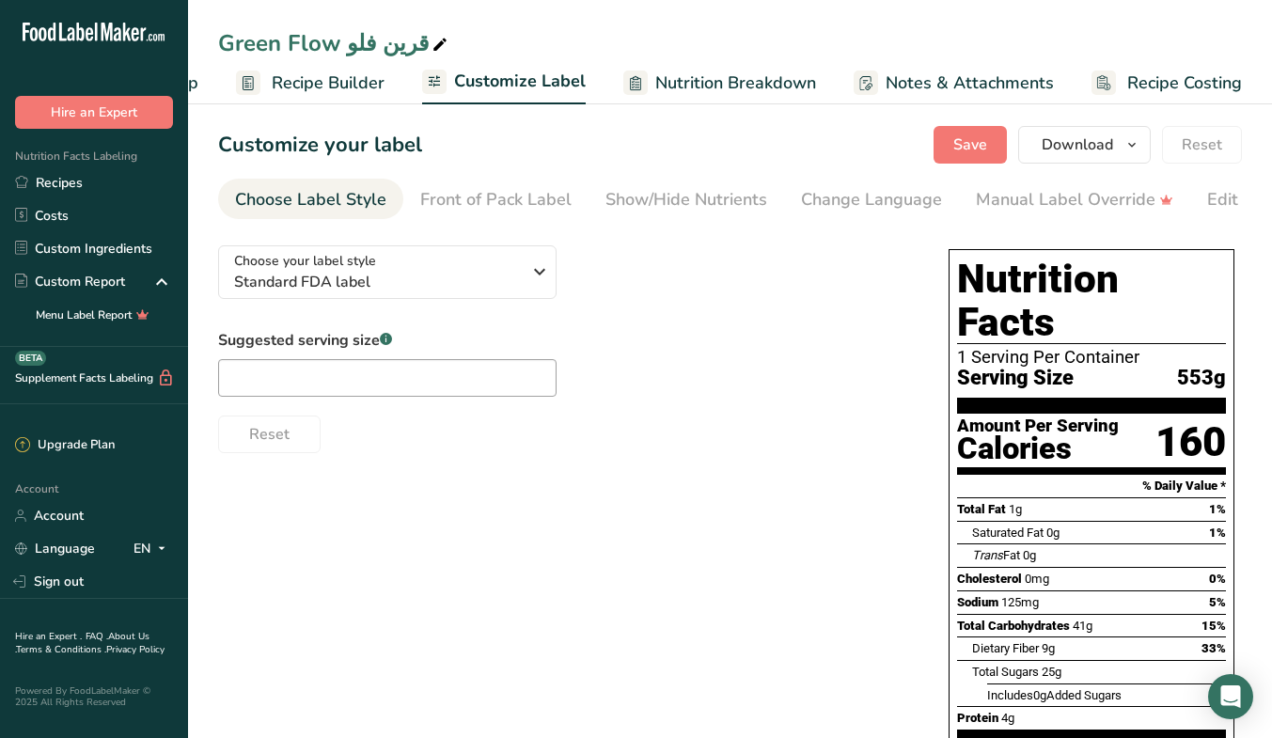
click at [326, 89] on span "Recipe Builder" at bounding box center [328, 82] width 113 height 25
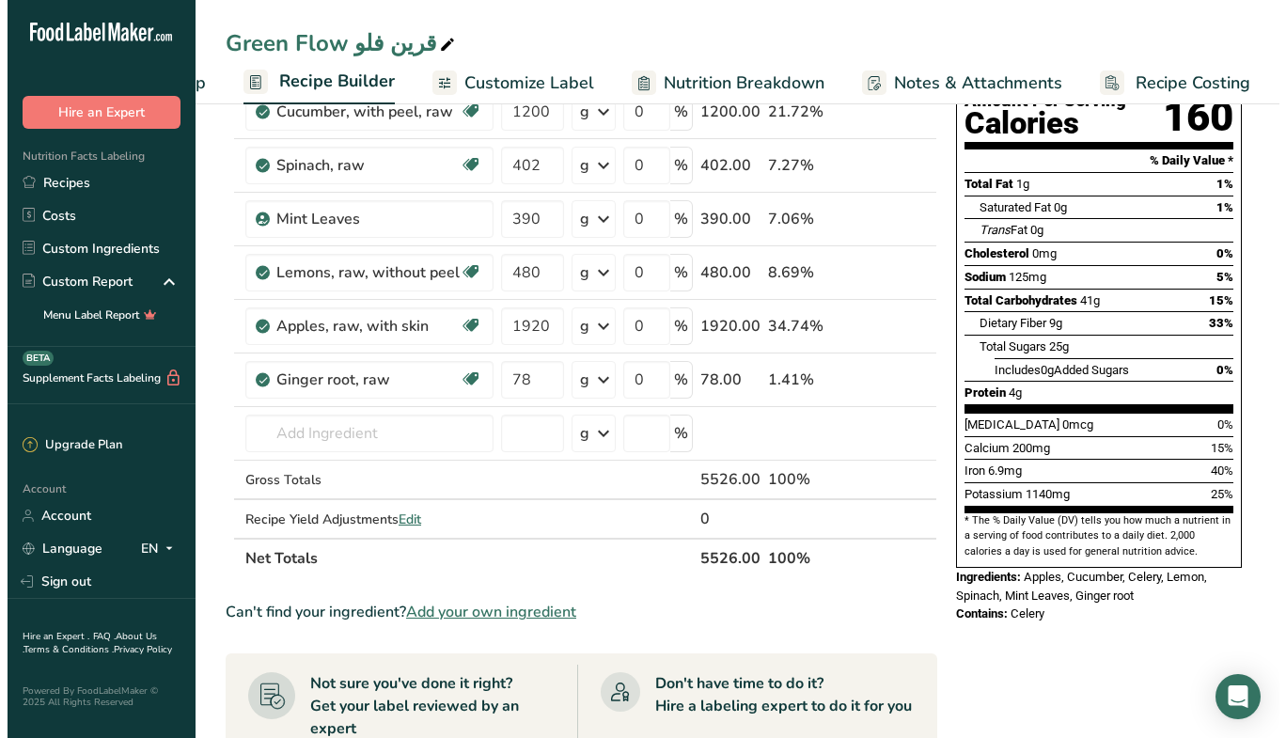
scroll to position [238, 0]
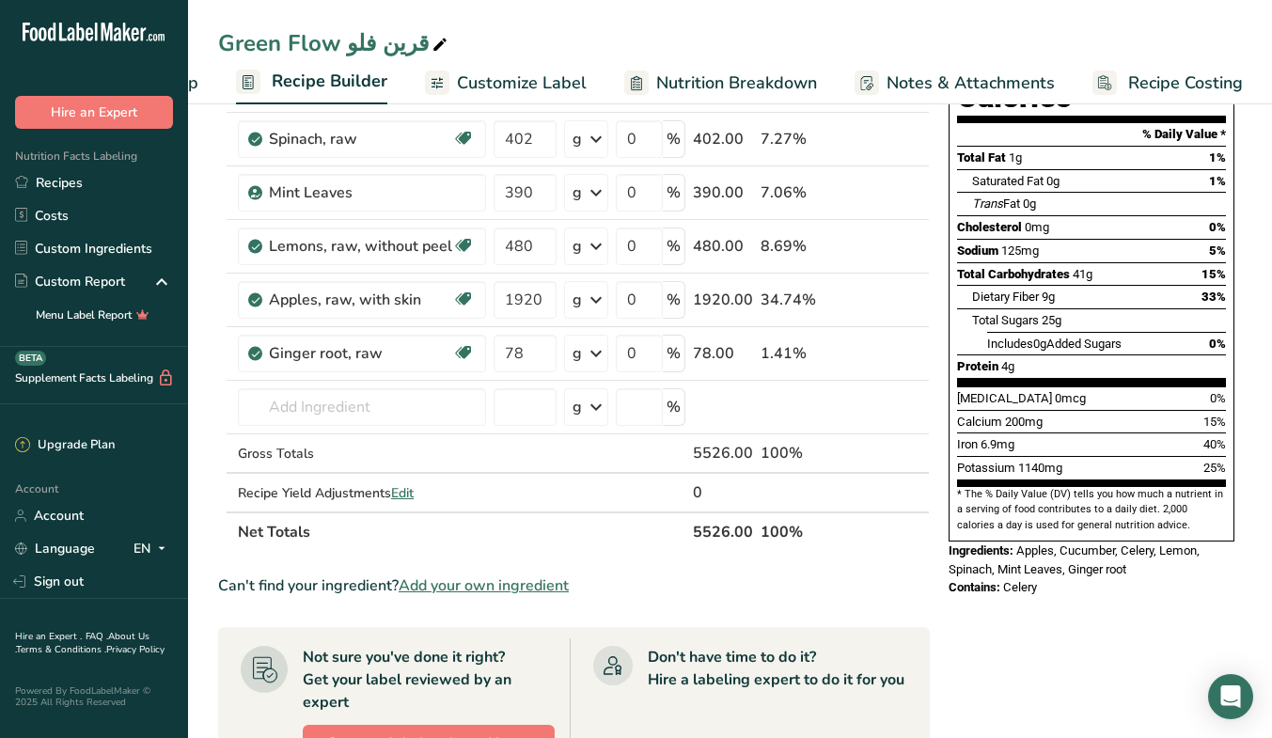
click at [403, 488] on span "Edit" at bounding box center [402, 493] width 23 height 18
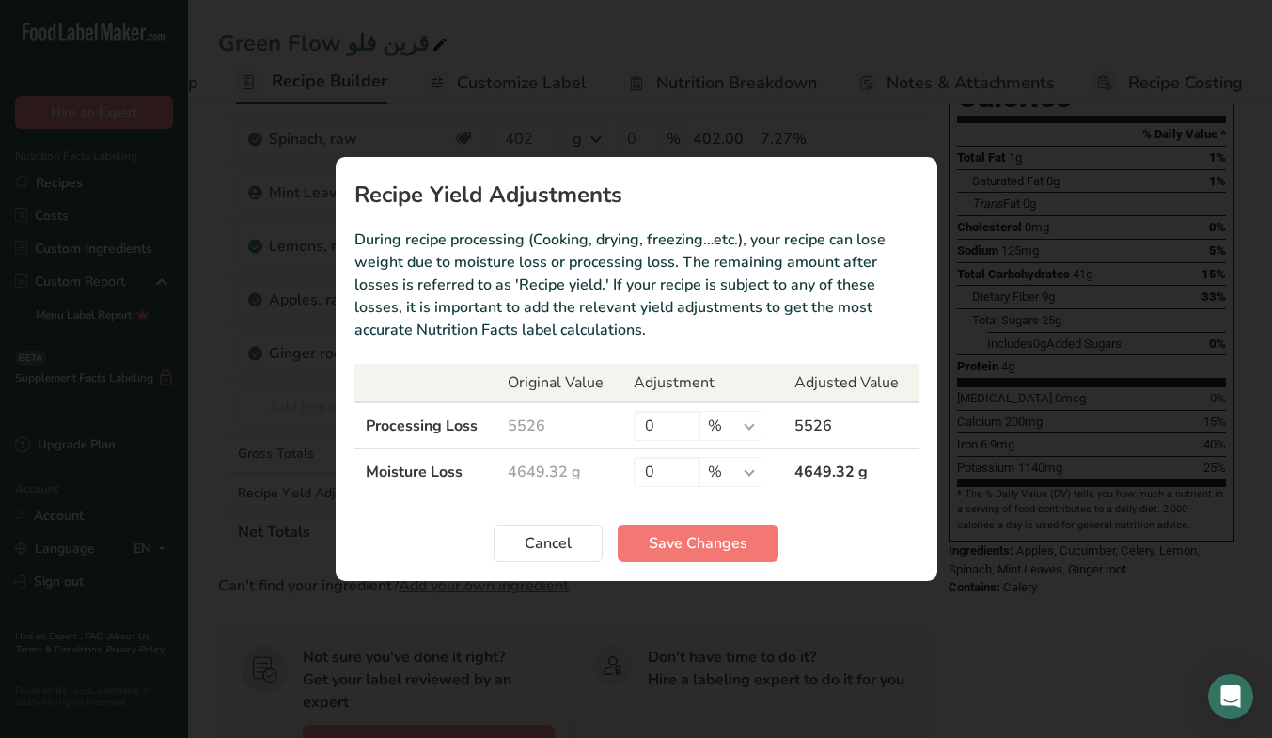
scroll to position [0, 144]
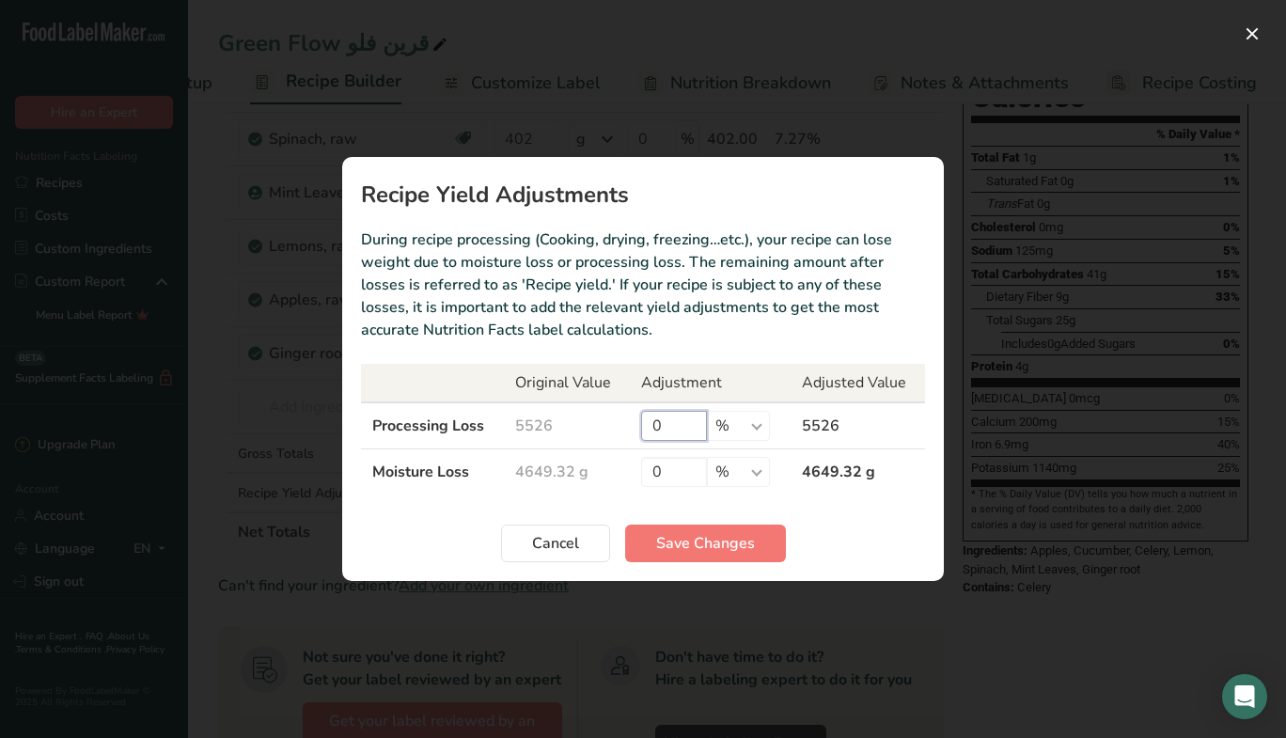
click at [685, 420] on input "0" at bounding box center [674, 426] width 66 height 30
type input "20"
click at [727, 553] on span "Save Changes" at bounding box center [705, 543] width 99 height 23
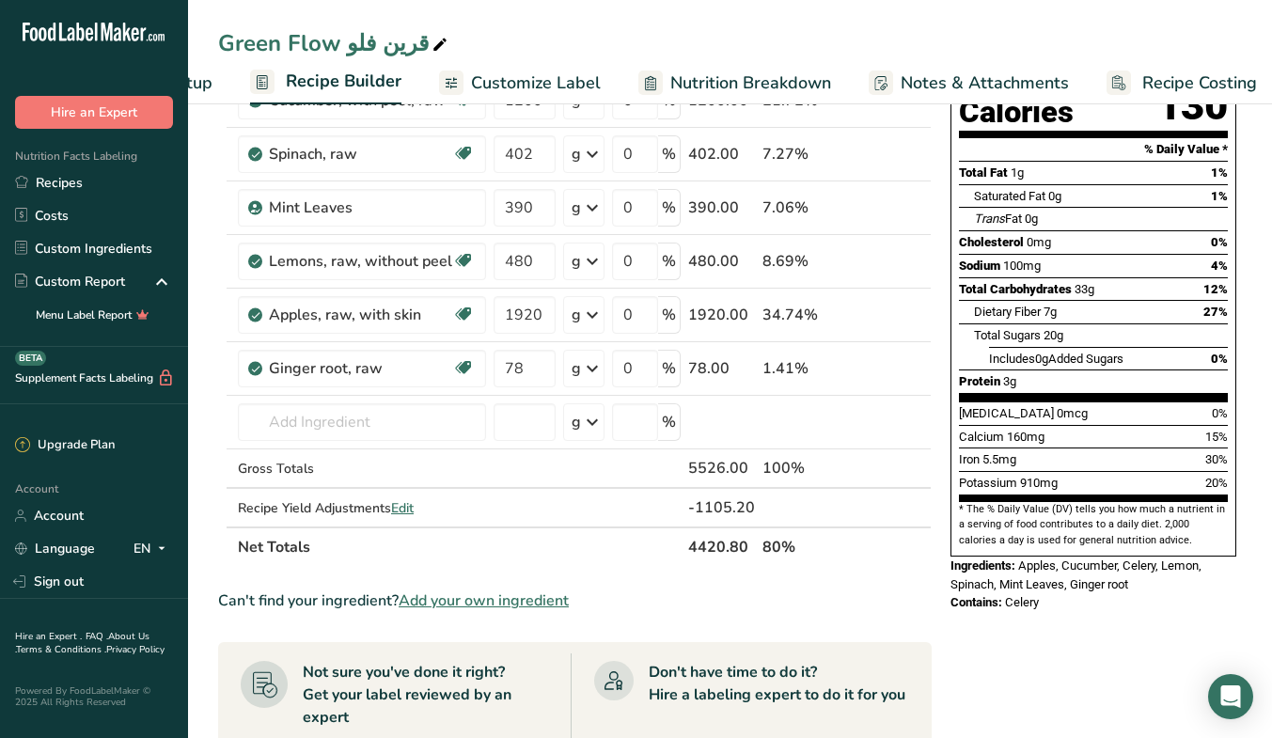
scroll to position [238, 0]
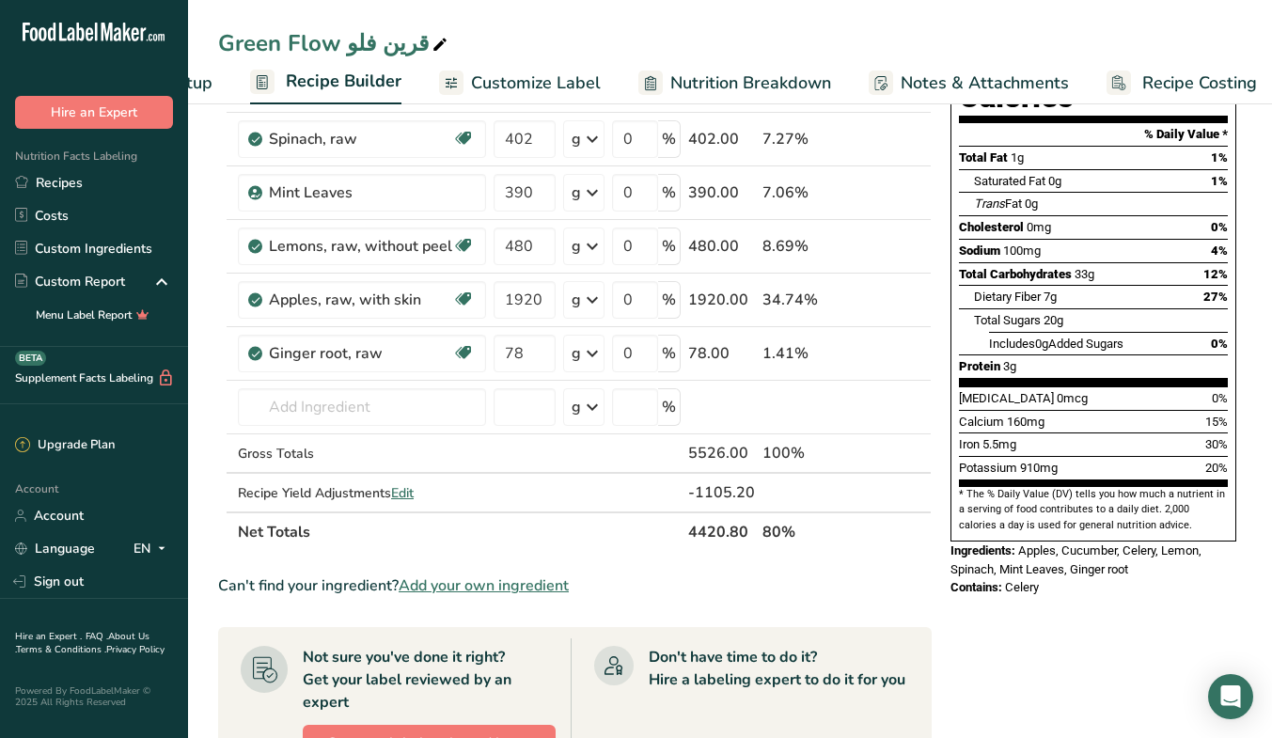
click at [409, 493] on span "Edit" at bounding box center [402, 493] width 23 height 18
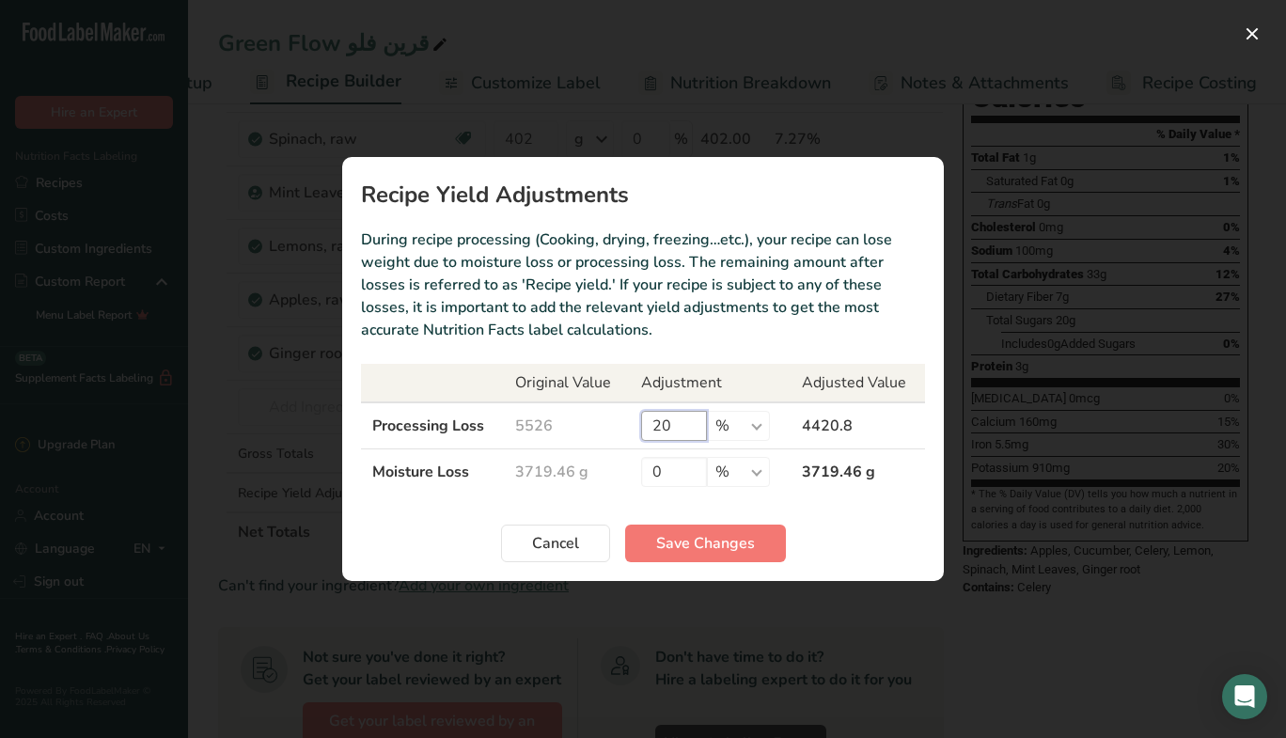
click at [682, 429] on input "20" at bounding box center [674, 426] width 66 height 30
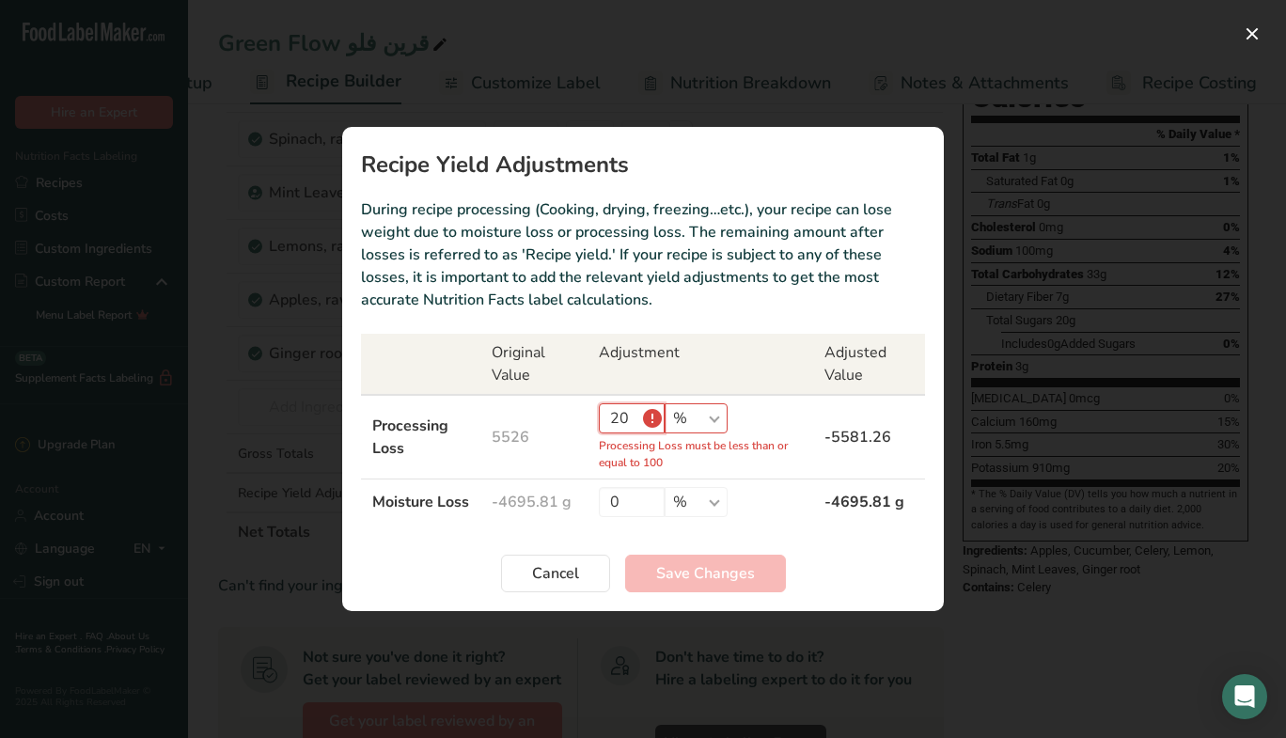
type input "2"
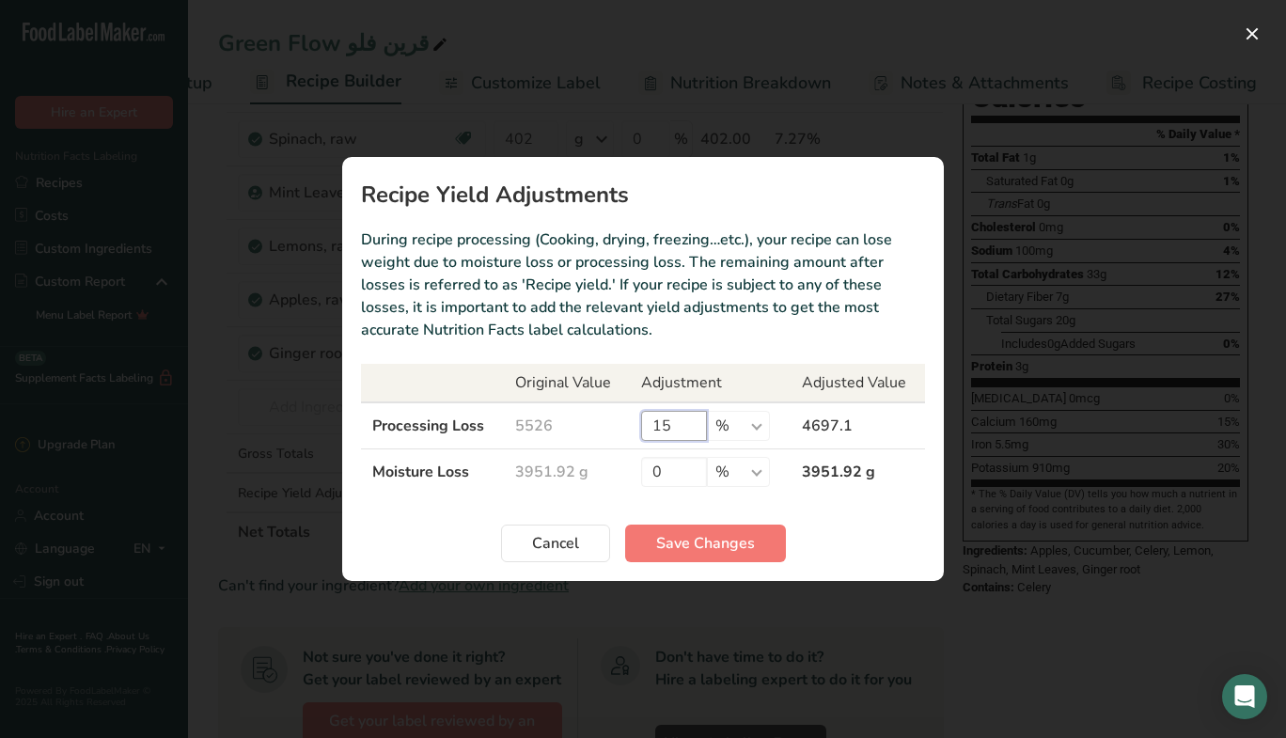
type input "15"
click at [732, 533] on span "Save Changes" at bounding box center [705, 543] width 99 height 23
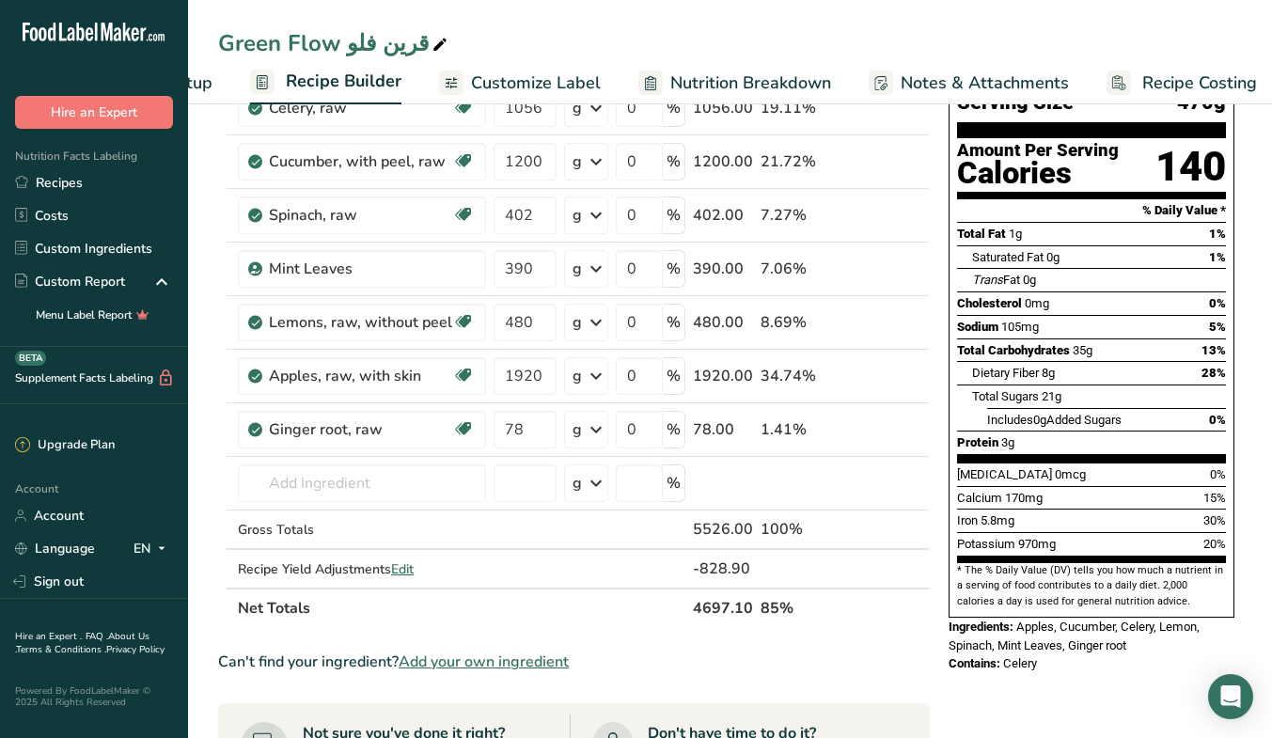
scroll to position [166, 0]
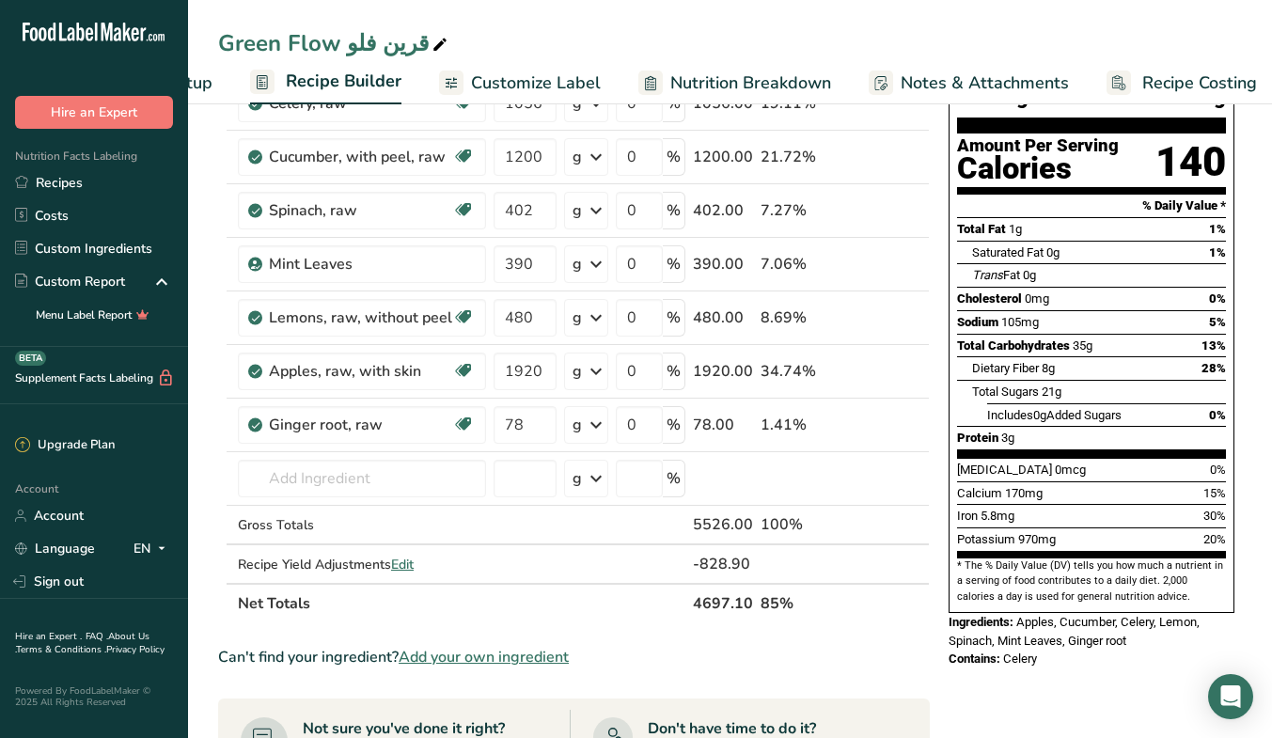
click at [411, 567] on span "Edit" at bounding box center [402, 564] width 23 height 18
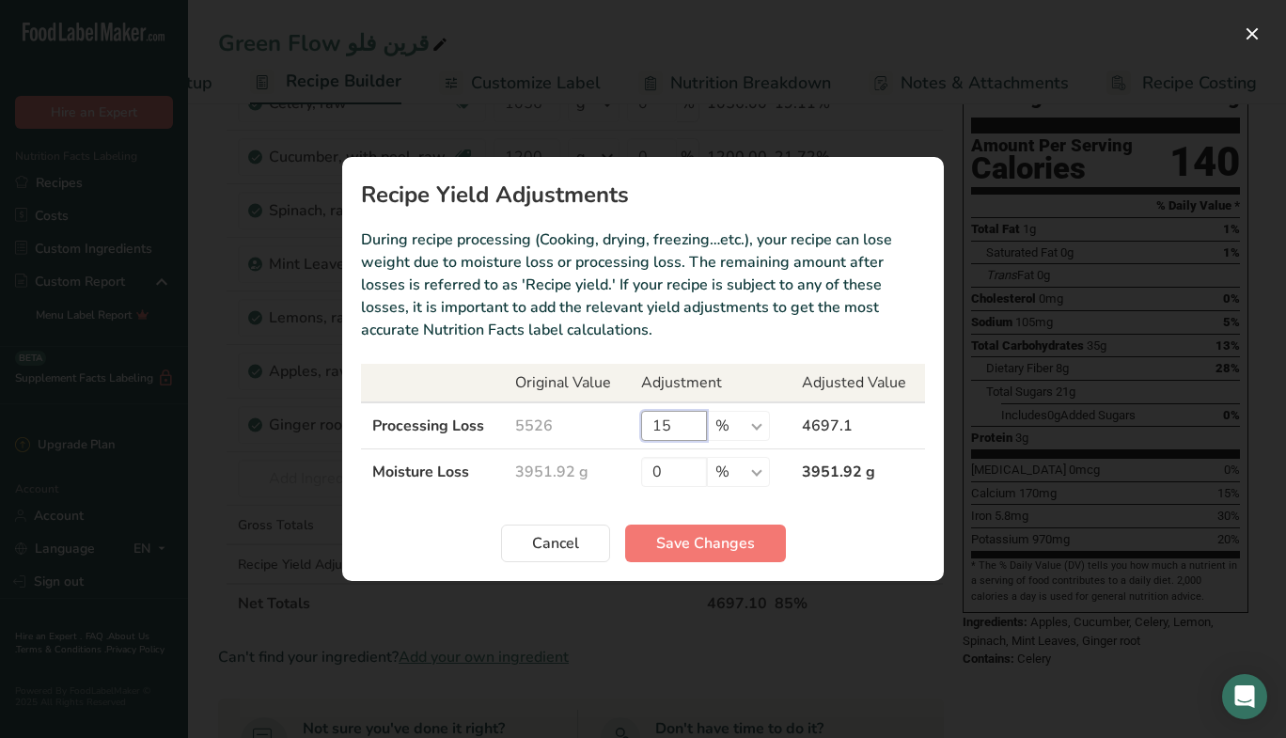
click at [678, 428] on input "15" at bounding box center [674, 426] width 66 height 30
type input "14"
click at [725, 532] on span "Save Changes" at bounding box center [705, 543] width 99 height 23
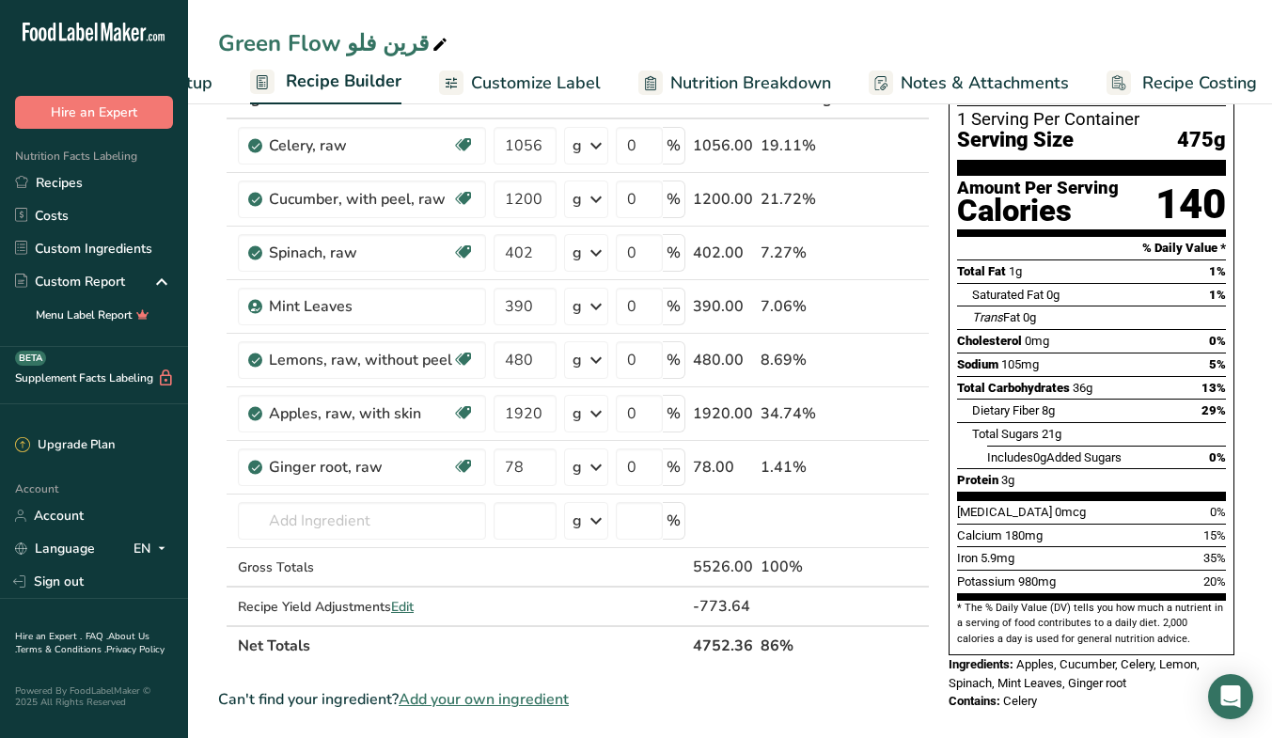
scroll to position [126, 0]
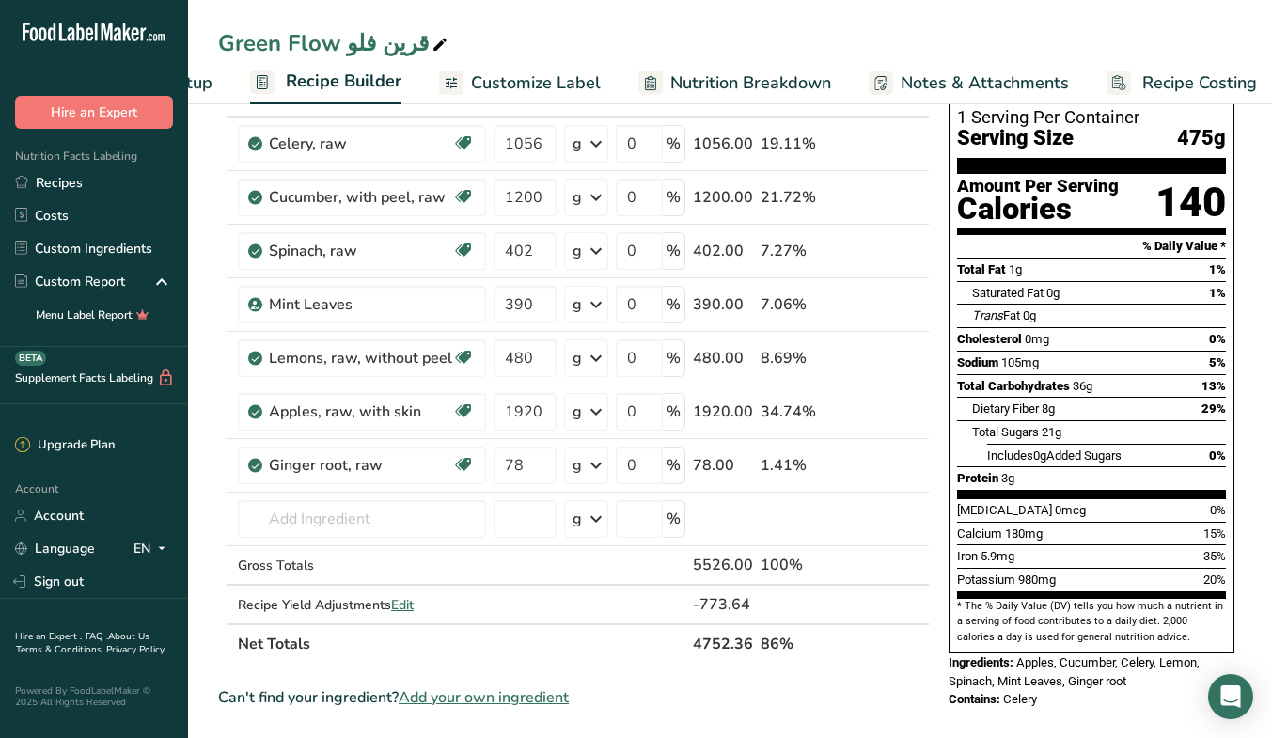
click at [405, 605] on span "Edit" at bounding box center [402, 605] width 23 height 18
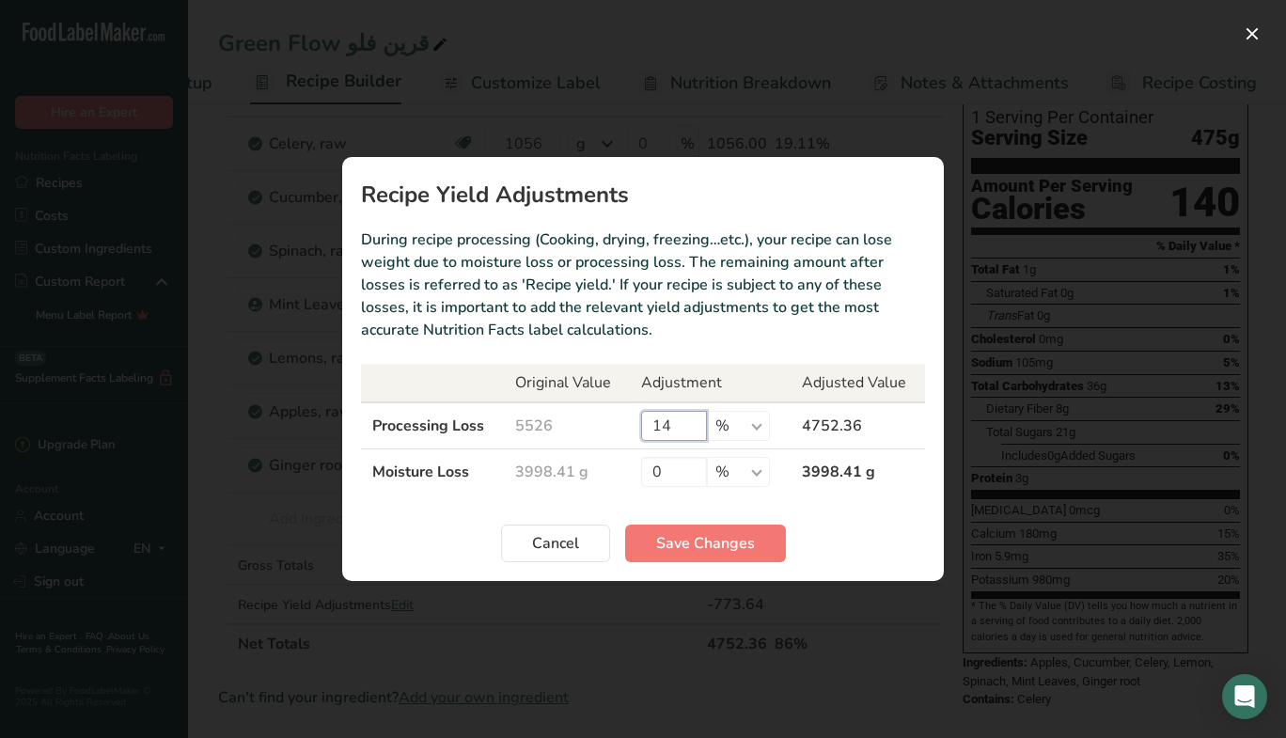
click at [693, 419] on input "14" at bounding box center [674, 426] width 66 height 30
type input "13"
click at [744, 536] on span "Save Changes" at bounding box center [705, 543] width 99 height 23
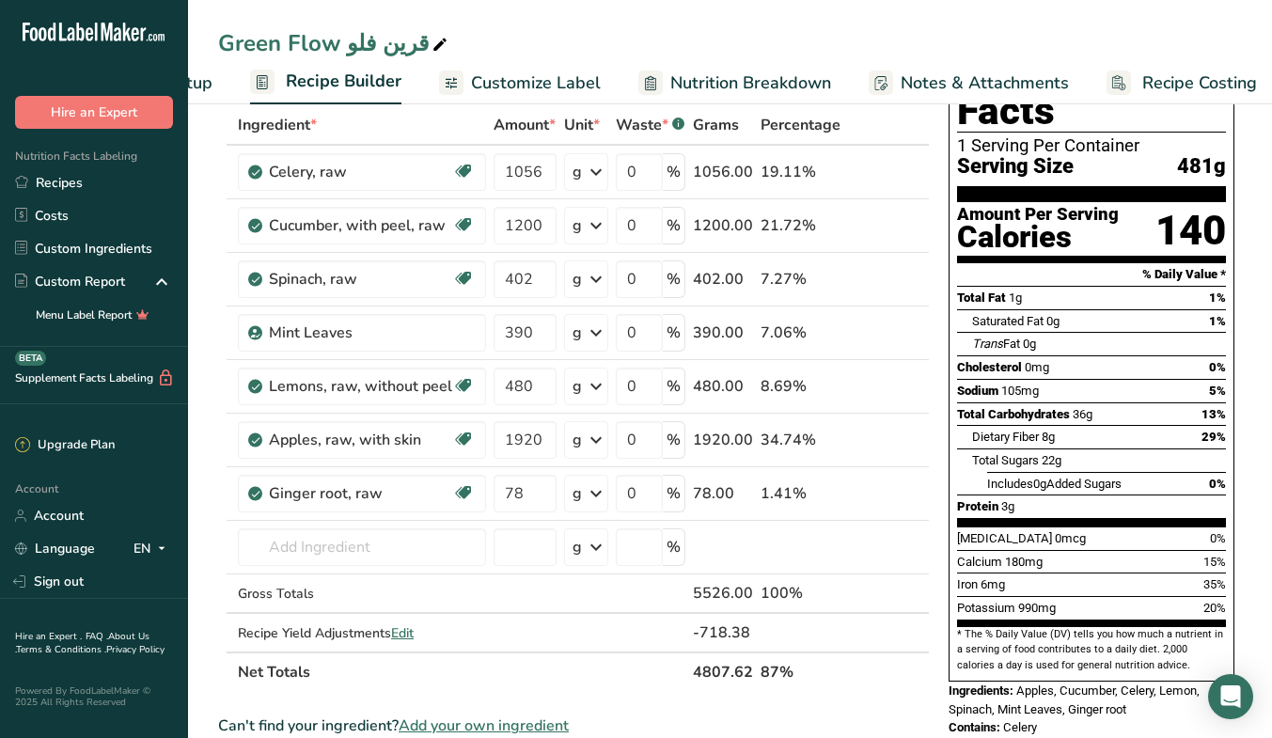
scroll to position [131, 0]
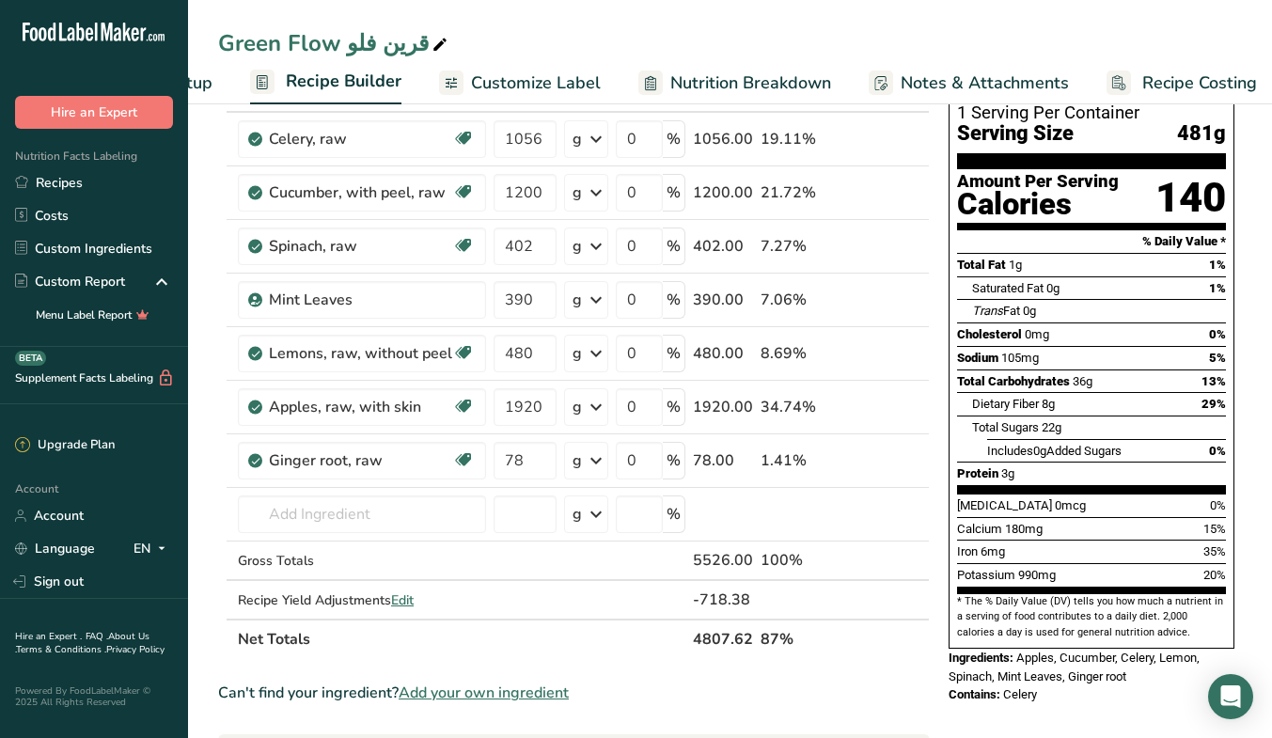
click at [401, 598] on span "Edit" at bounding box center [402, 600] width 23 height 18
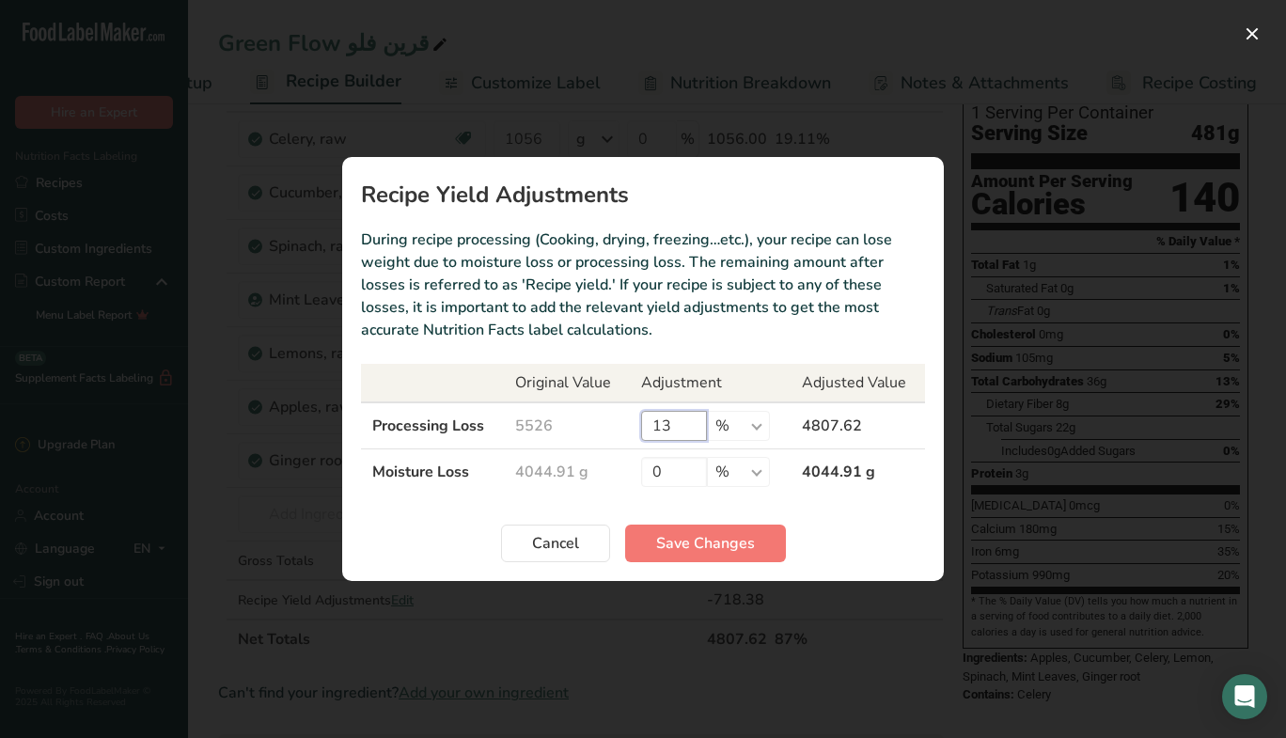
click at [682, 428] on input "13" at bounding box center [674, 426] width 66 height 30
type input "10"
click at [726, 546] on span "Save Changes" at bounding box center [705, 543] width 99 height 23
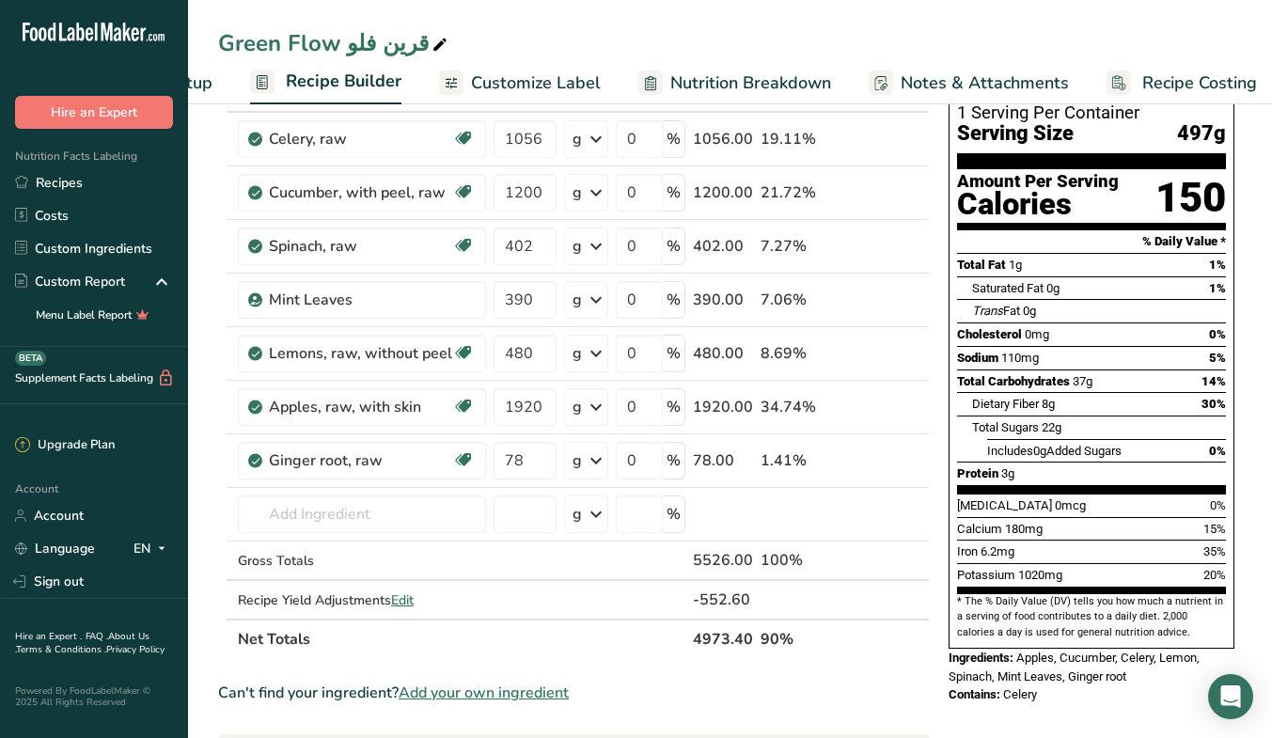
click at [407, 597] on span "Edit" at bounding box center [402, 600] width 23 height 18
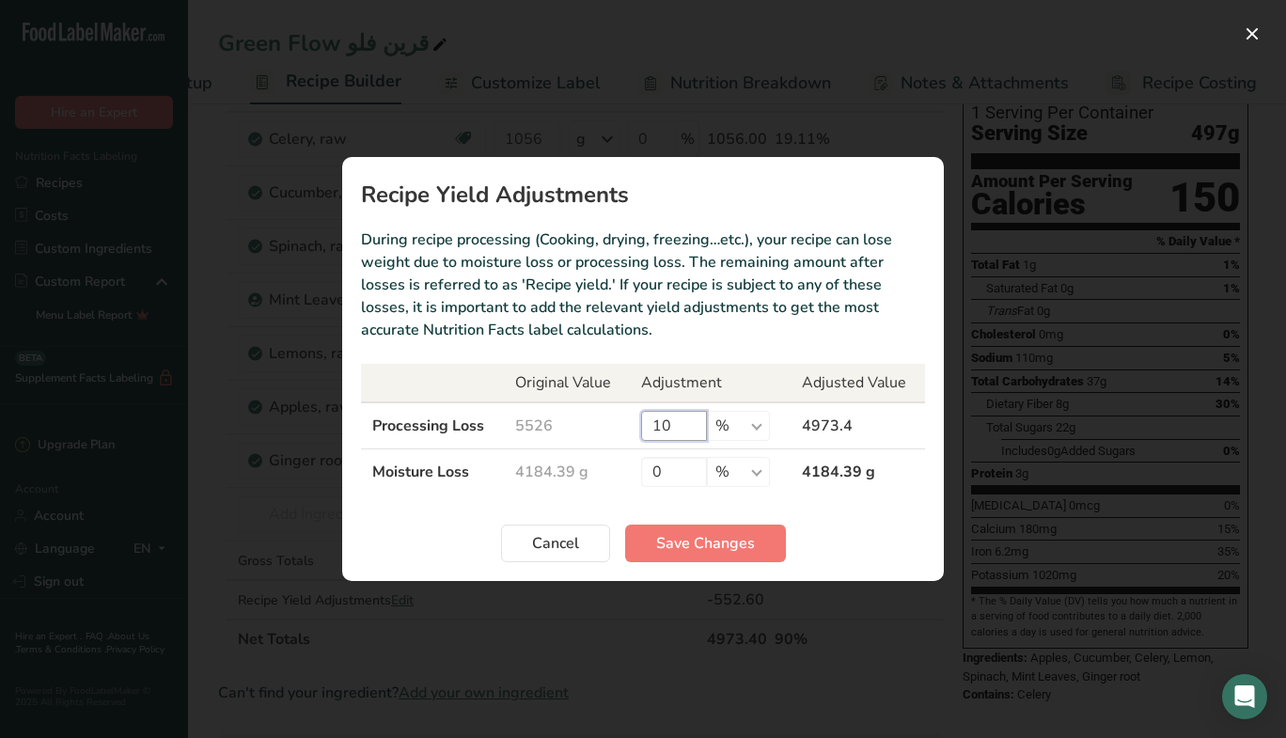
click at [682, 414] on input "10" at bounding box center [674, 426] width 66 height 30
type input "11"
click at [743, 541] on span "Save Changes" at bounding box center [705, 543] width 99 height 23
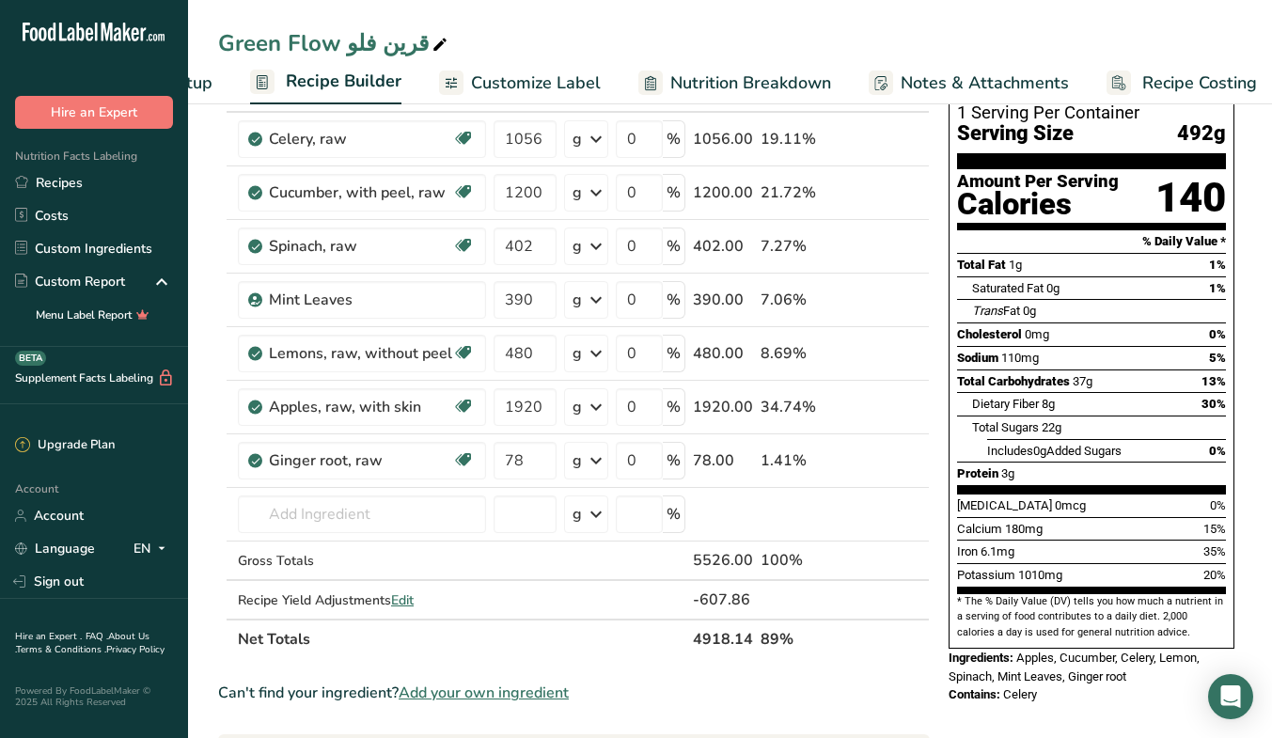
scroll to position [0, 0]
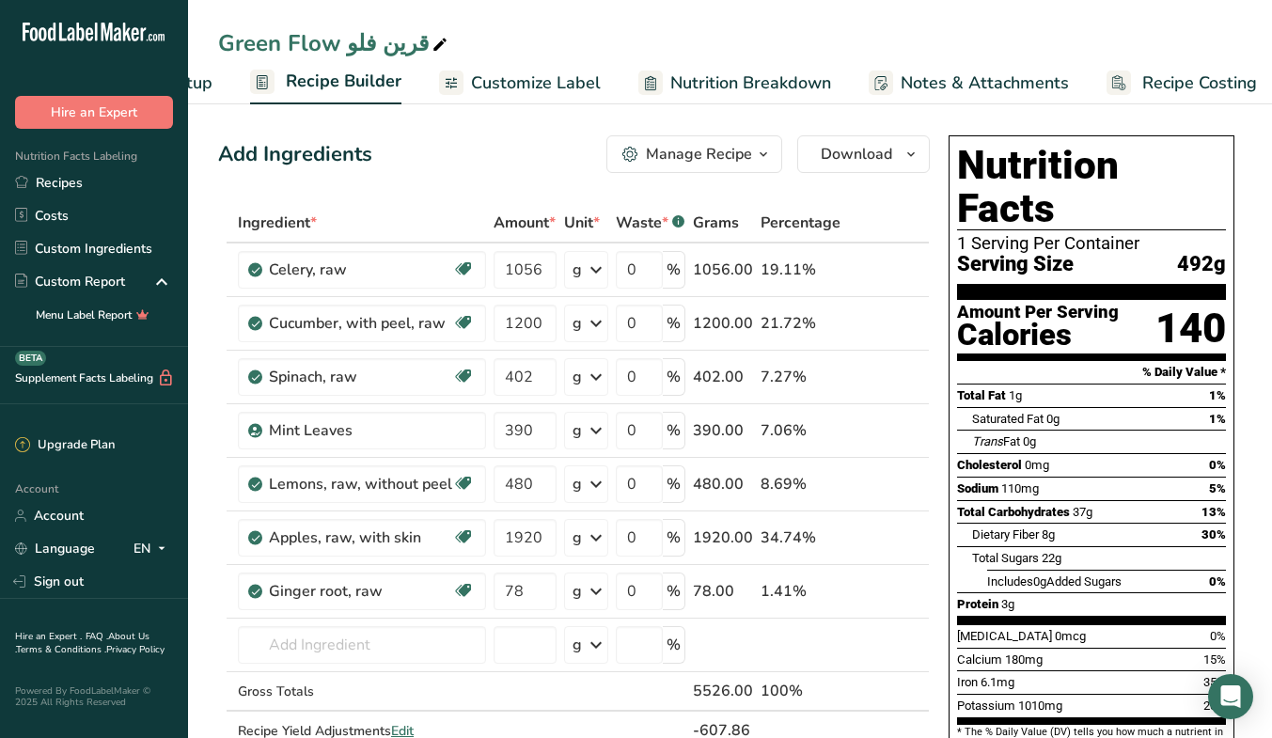
click at [578, 93] on span "Customize Label" at bounding box center [536, 82] width 130 height 25
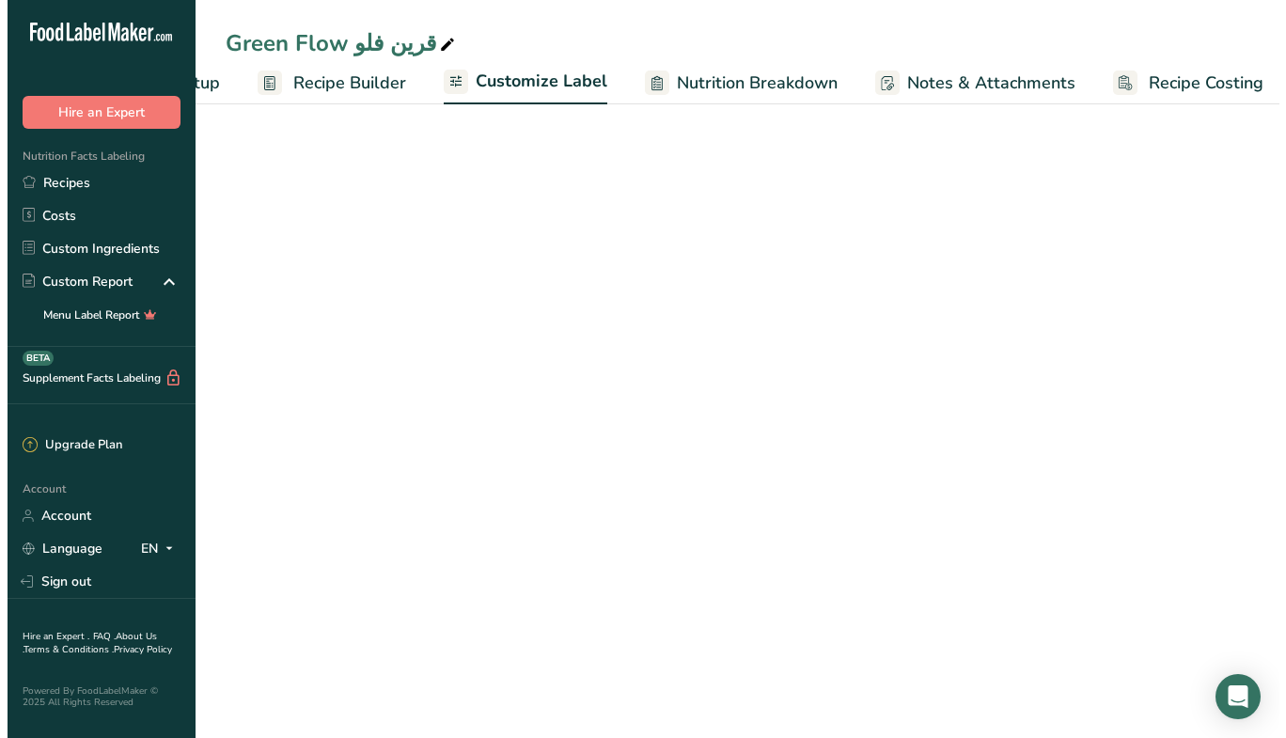
scroll to position [0, 158]
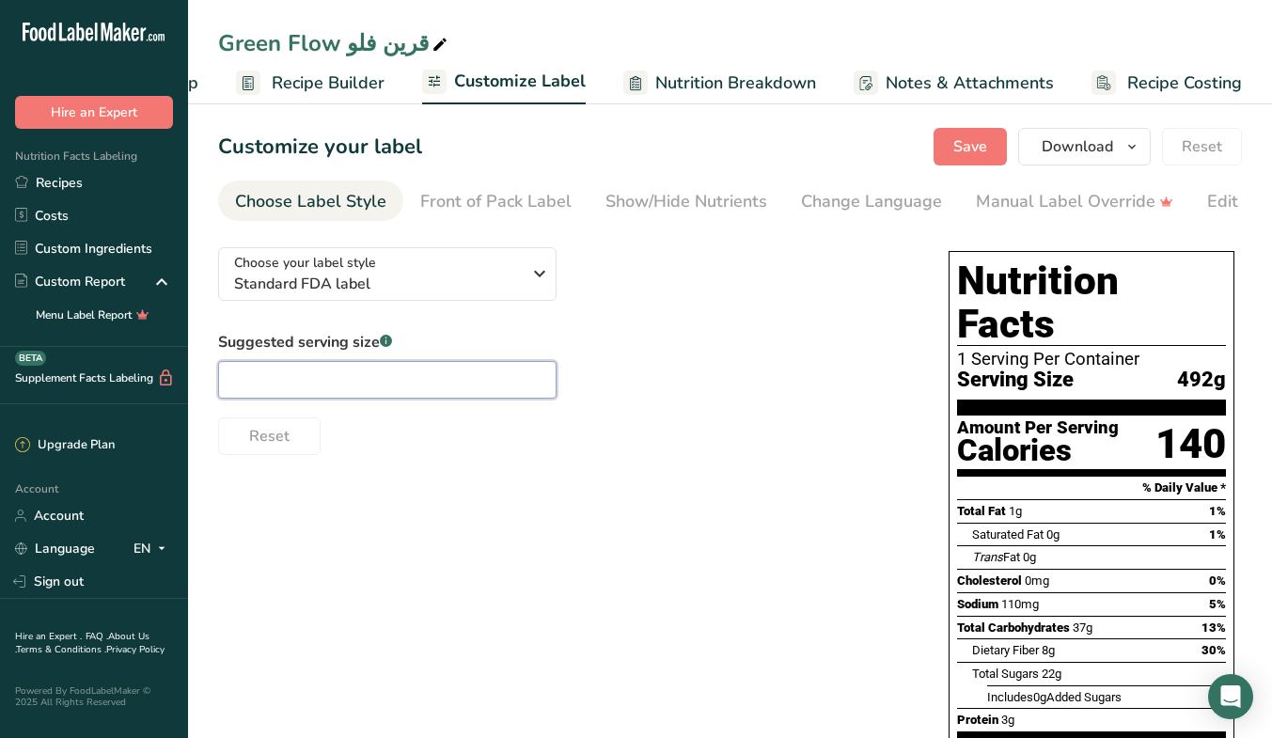
click at [435, 383] on input "text" at bounding box center [387, 380] width 338 height 38
type input "1 Cup"
click at [487, 278] on span "Standard FDA label" at bounding box center [377, 284] width 287 height 23
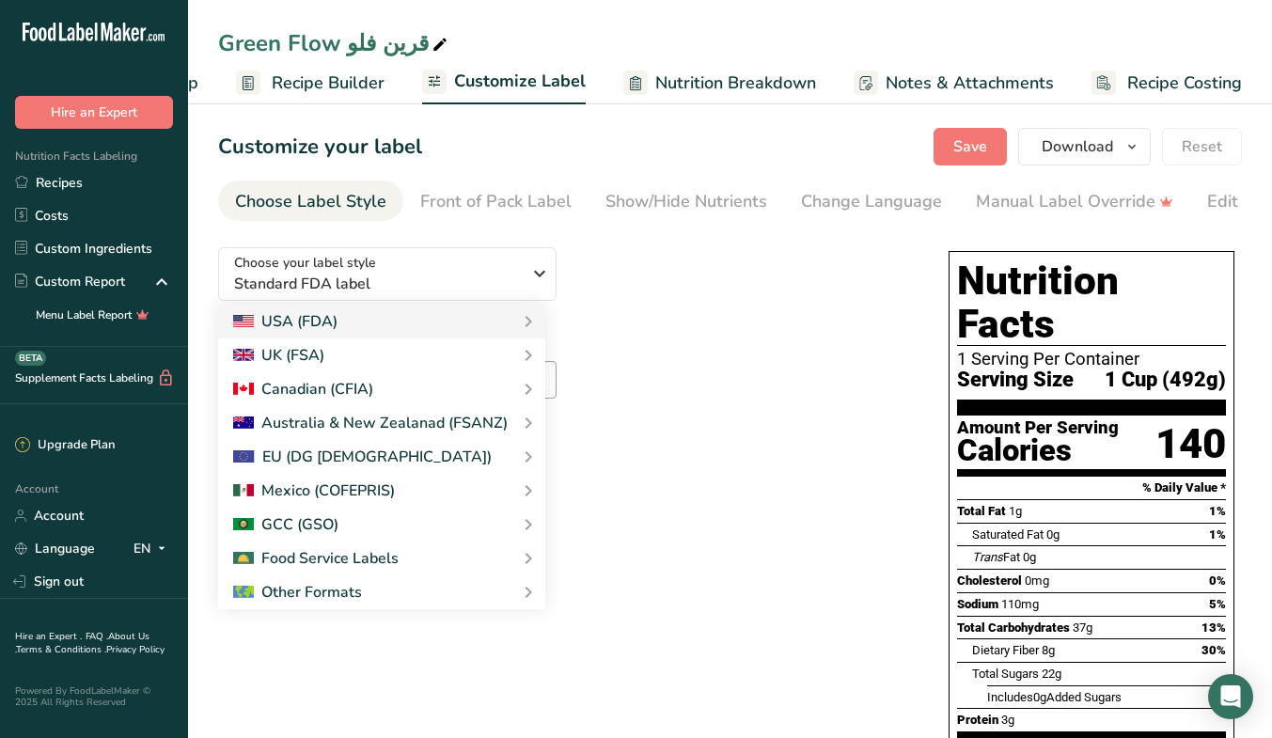
click at [0, 0] on link "GCC Standard Label - Arabic/English" at bounding box center [0, 0] width 0 height 0
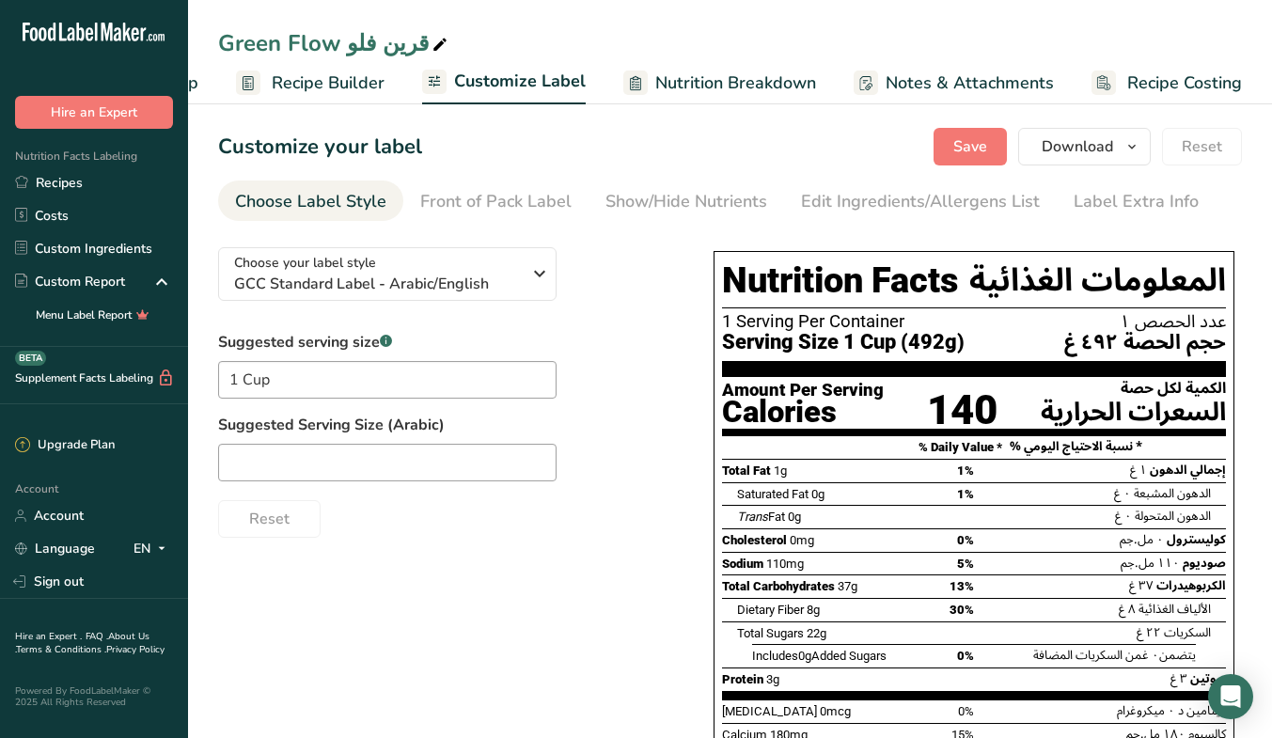
click at [772, 554] on div "Choose your label style GCC Standard Label - Arabic/English USA (FDA) Standard …" at bounding box center [729, 587] width 1023 height 711
click at [490, 467] on input "text" at bounding box center [387, 463] width 338 height 38
type input "كوب"
click at [765, 95] on span "Nutrition Breakdown" at bounding box center [735, 82] width 161 height 25
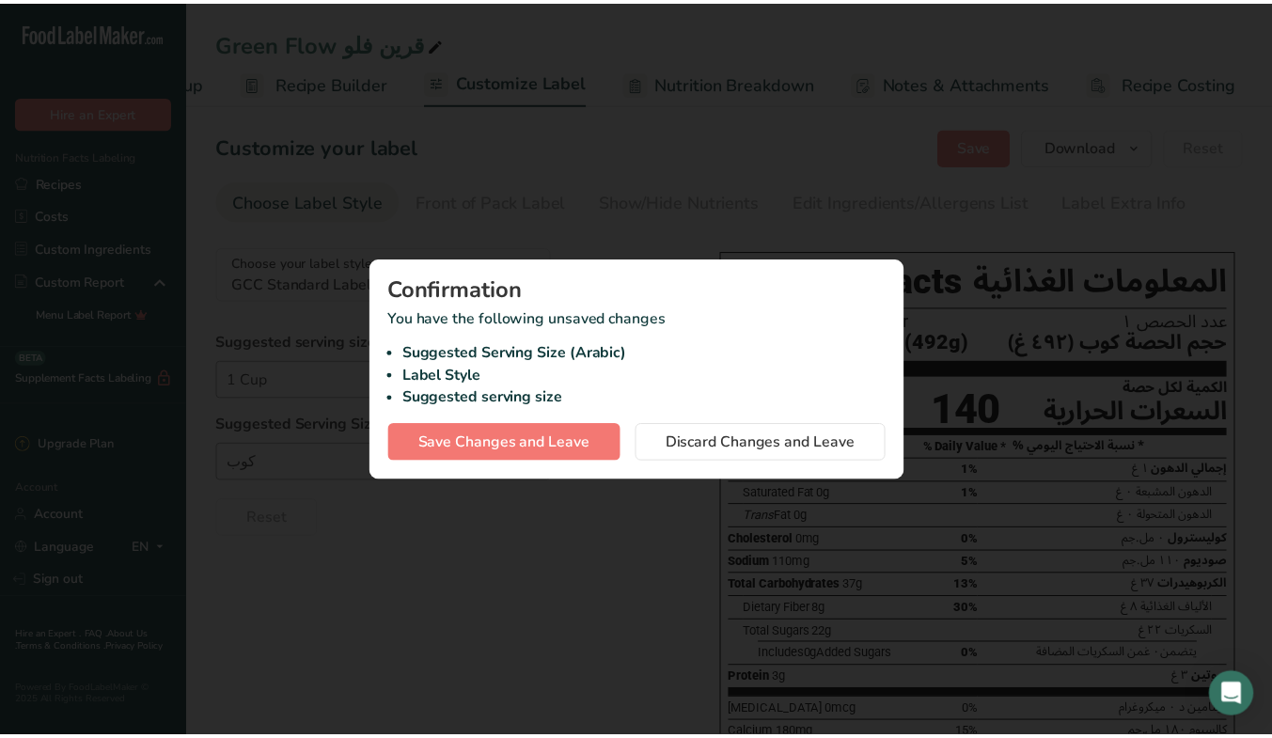
scroll to position [0, 144]
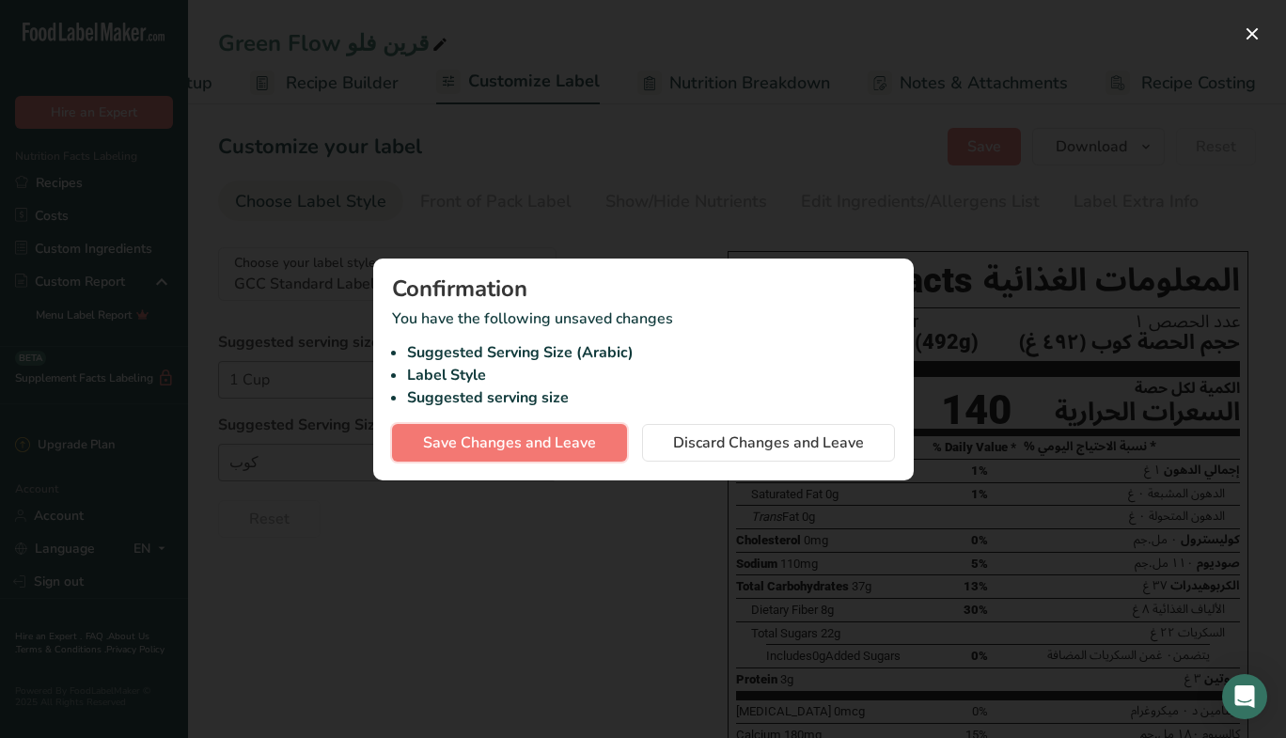
click at [570, 446] on span "Save Changes and Leave" at bounding box center [509, 442] width 173 height 23
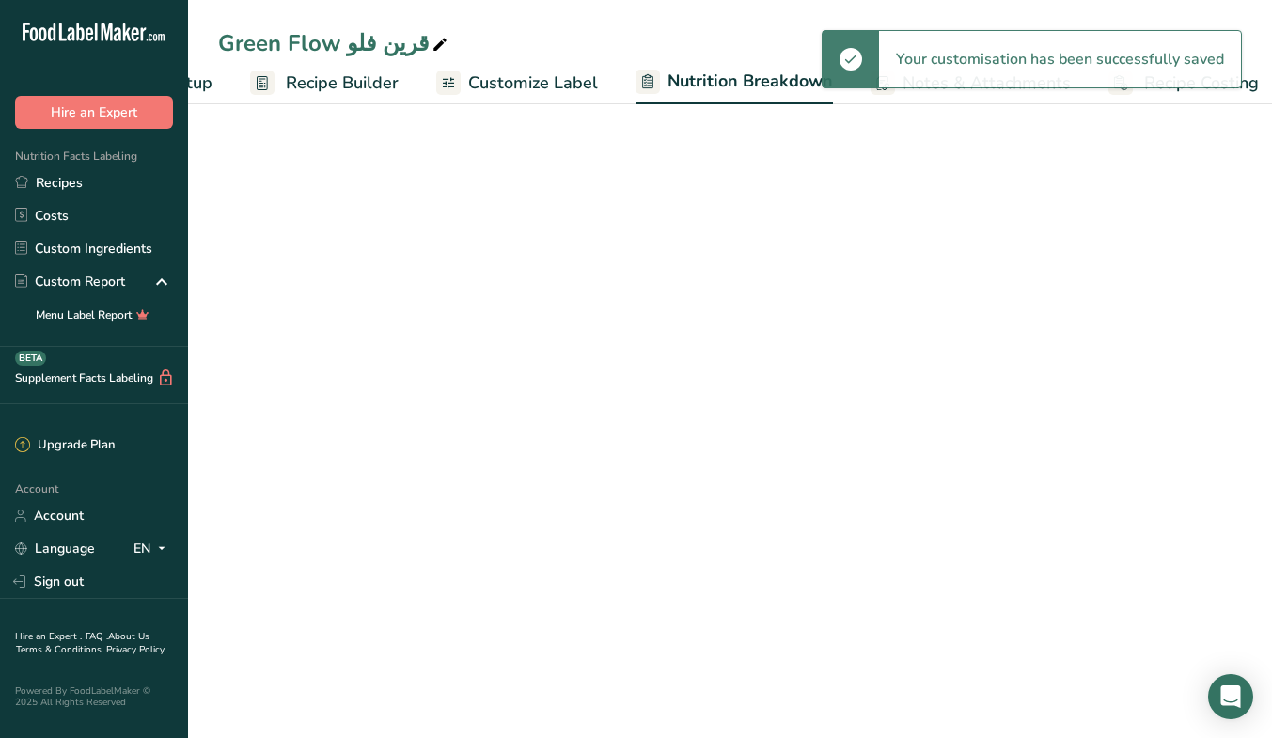
select select "Calories"
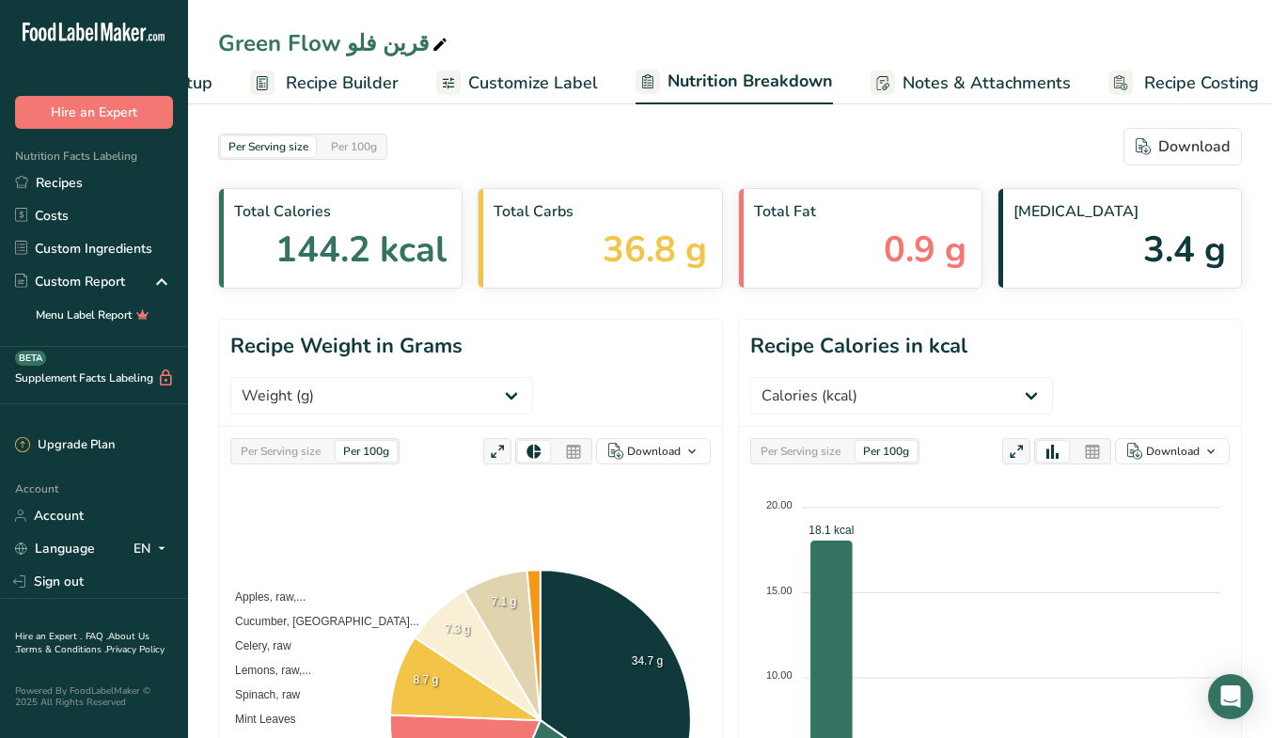
click at [526, 88] on span "Customize Label" at bounding box center [533, 82] width 130 height 25
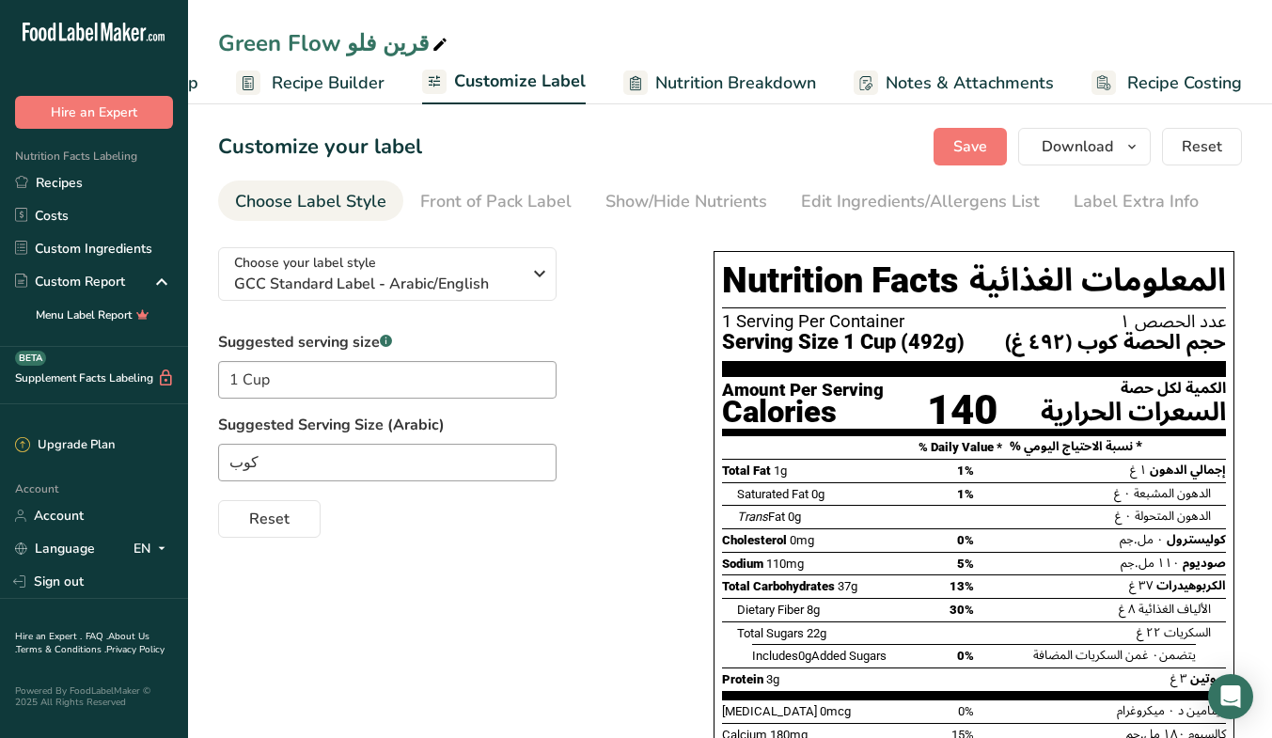
click at [849, 204] on div "Edit Ingredients/Allergens List" at bounding box center [920, 201] width 239 height 25
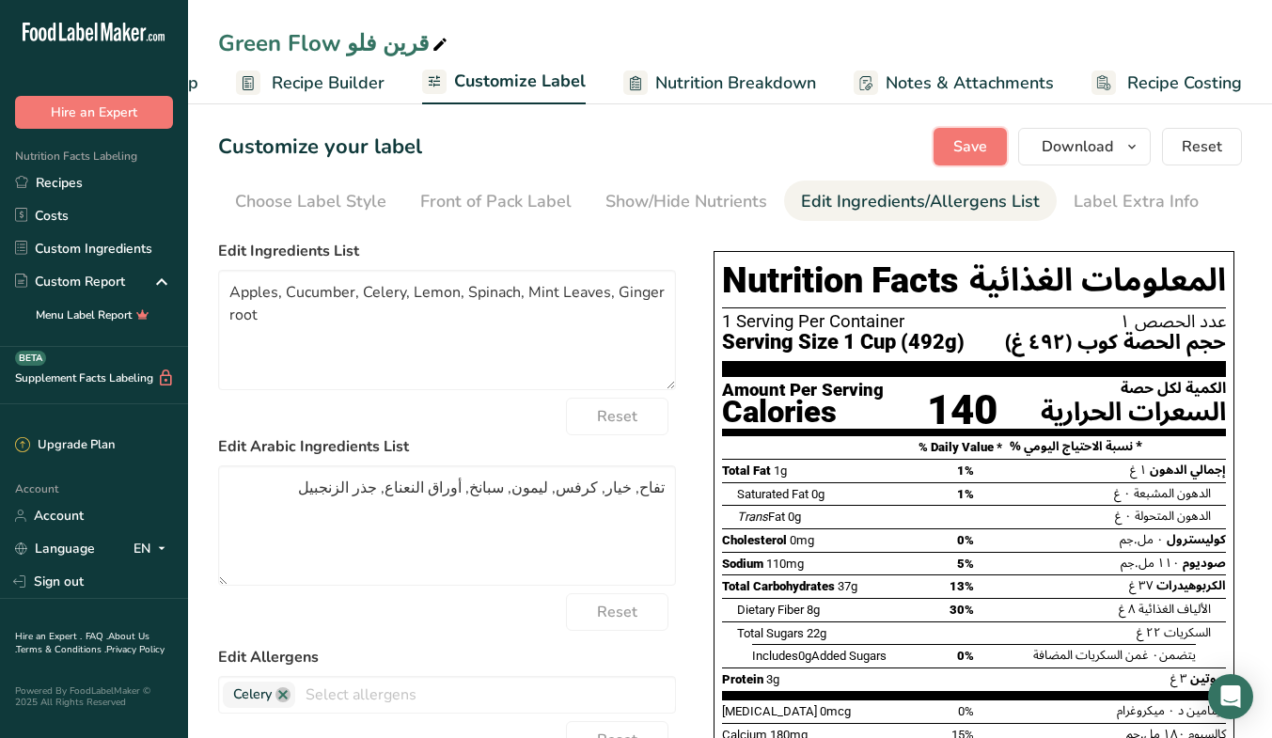
click at [986, 148] on span "Save" at bounding box center [970, 146] width 34 height 23
click at [1143, 158] on button "Download" at bounding box center [1084, 147] width 133 height 38
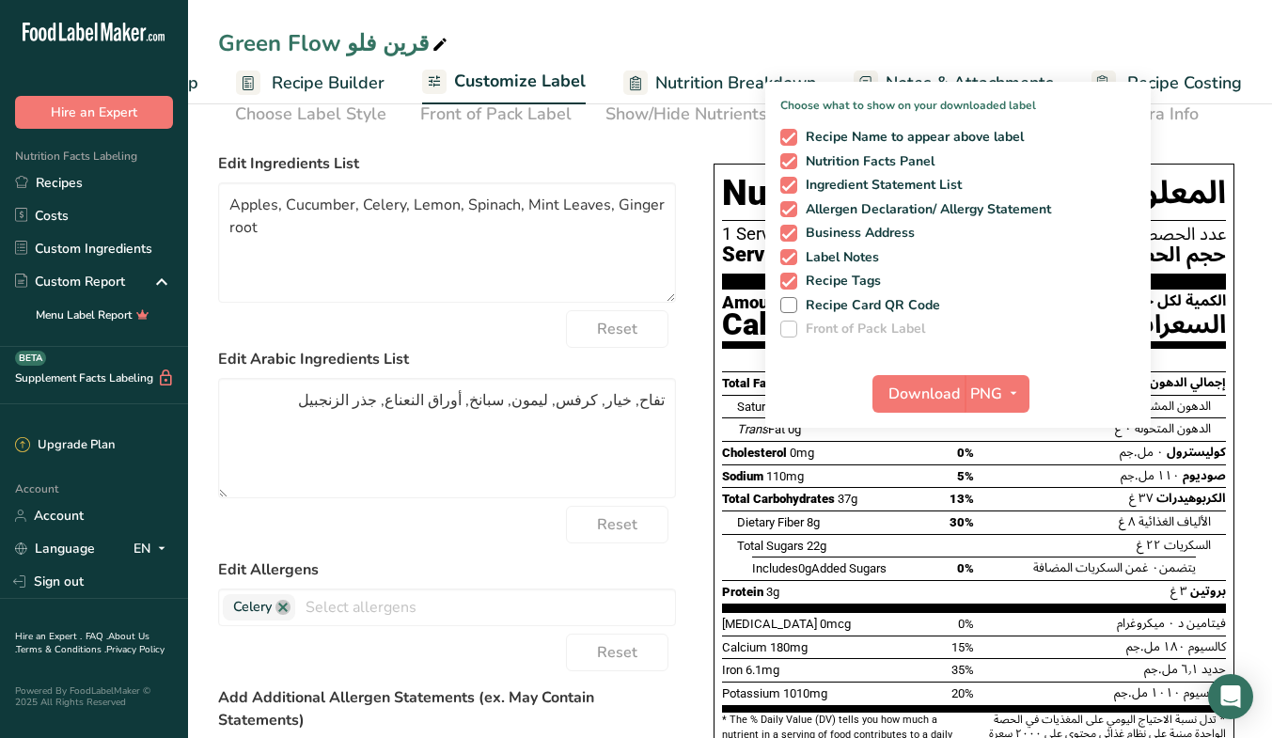
scroll to position [103, 0]
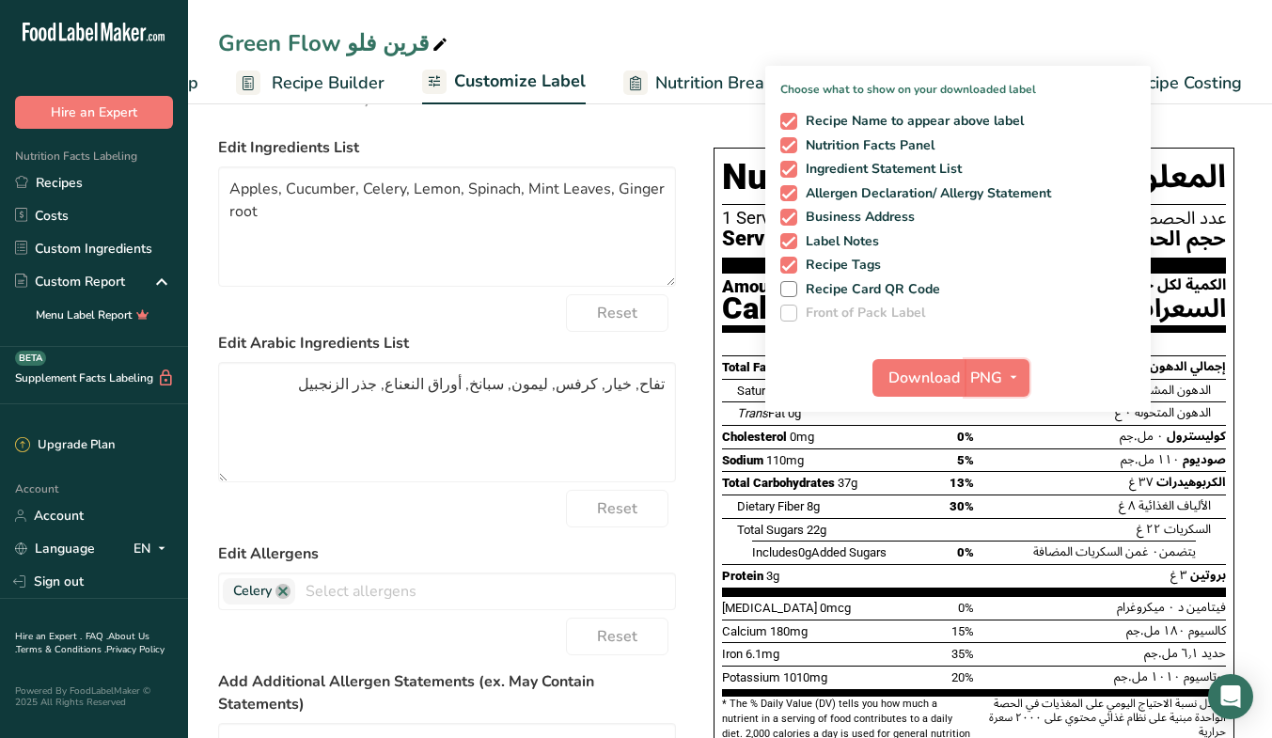
click at [992, 387] on span "PNG" at bounding box center [986, 378] width 32 height 23
click at [1002, 414] on link "PNG" at bounding box center [999, 415] width 60 height 31
click at [945, 387] on span "Download" at bounding box center [923, 378] width 71 height 23
click at [94, 187] on link "Recipes" at bounding box center [94, 182] width 188 height 33
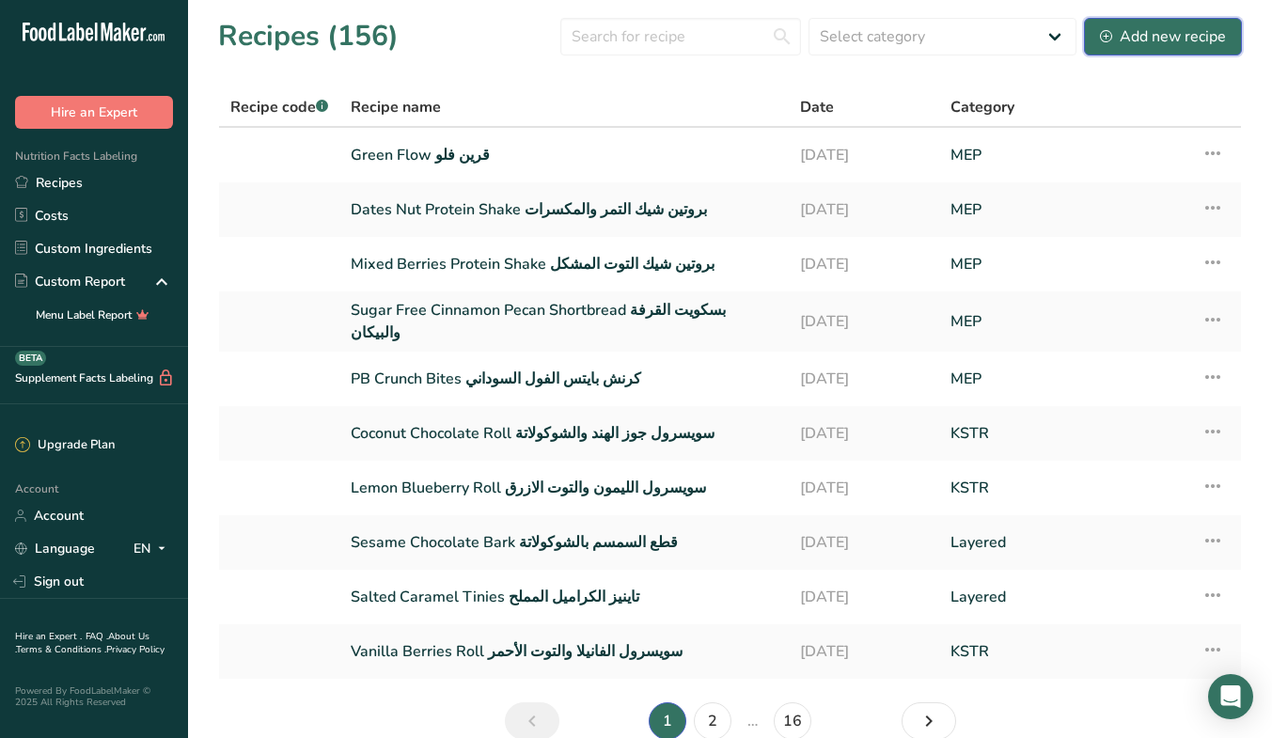
click at [1186, 32] on div "Add new recipe" at bounding box center [1163, 36] width 126 height 23
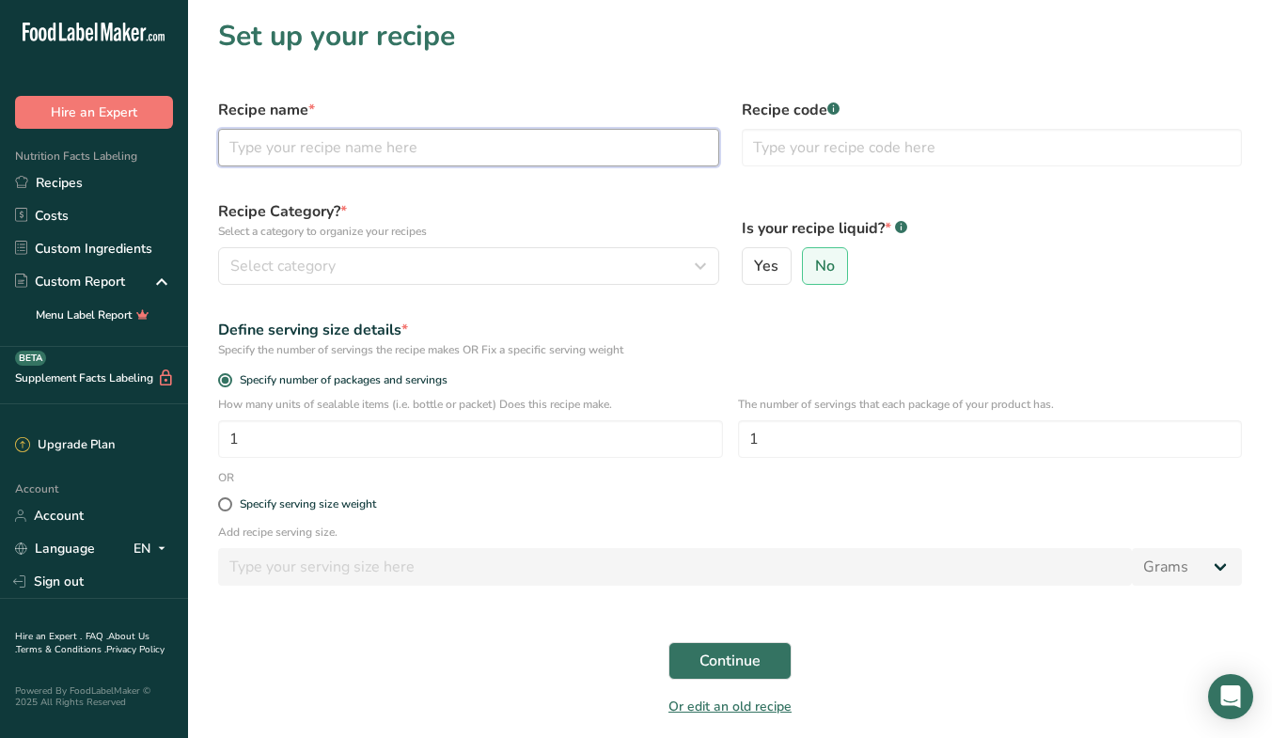
click at [471, 142] on input "text" at bounding box center [468, 148] width 501 height 38
type input "س"
type input "Sun Boost سن بوست"
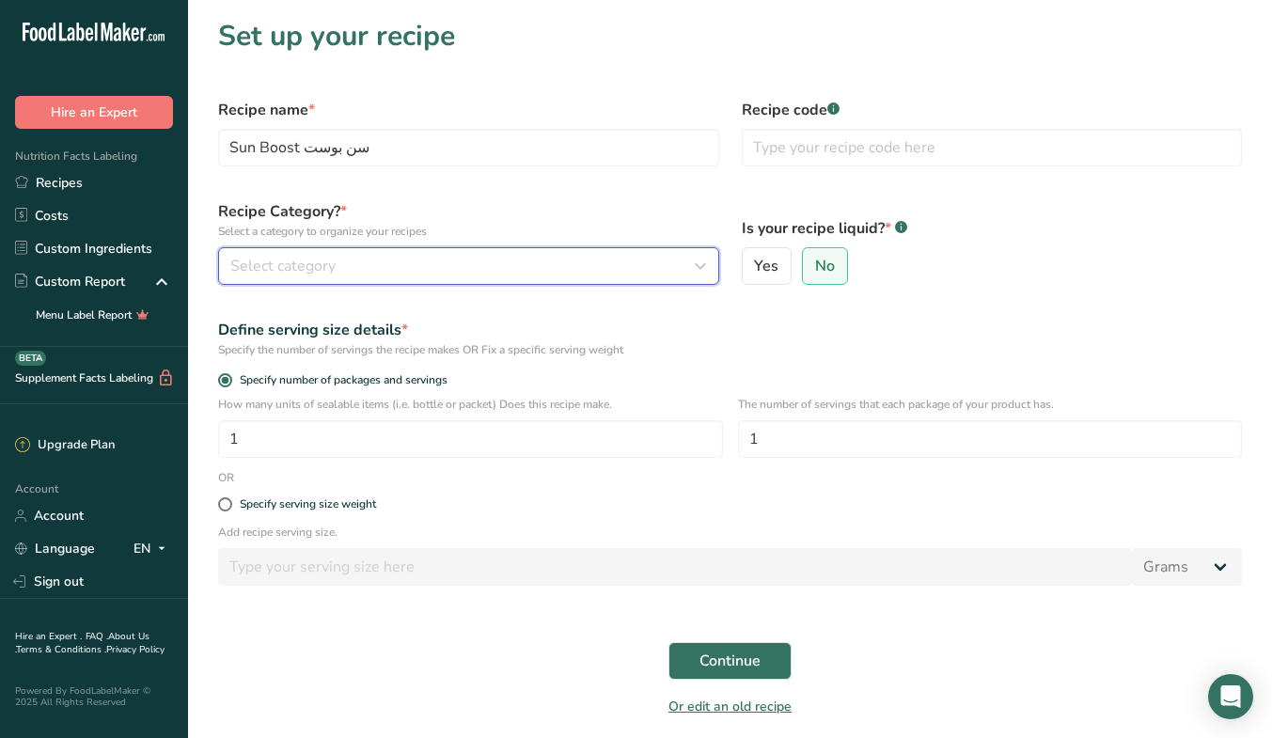
click at [506, 273] on div "Select category" at bounding box center [462, 266] width 465 height 23
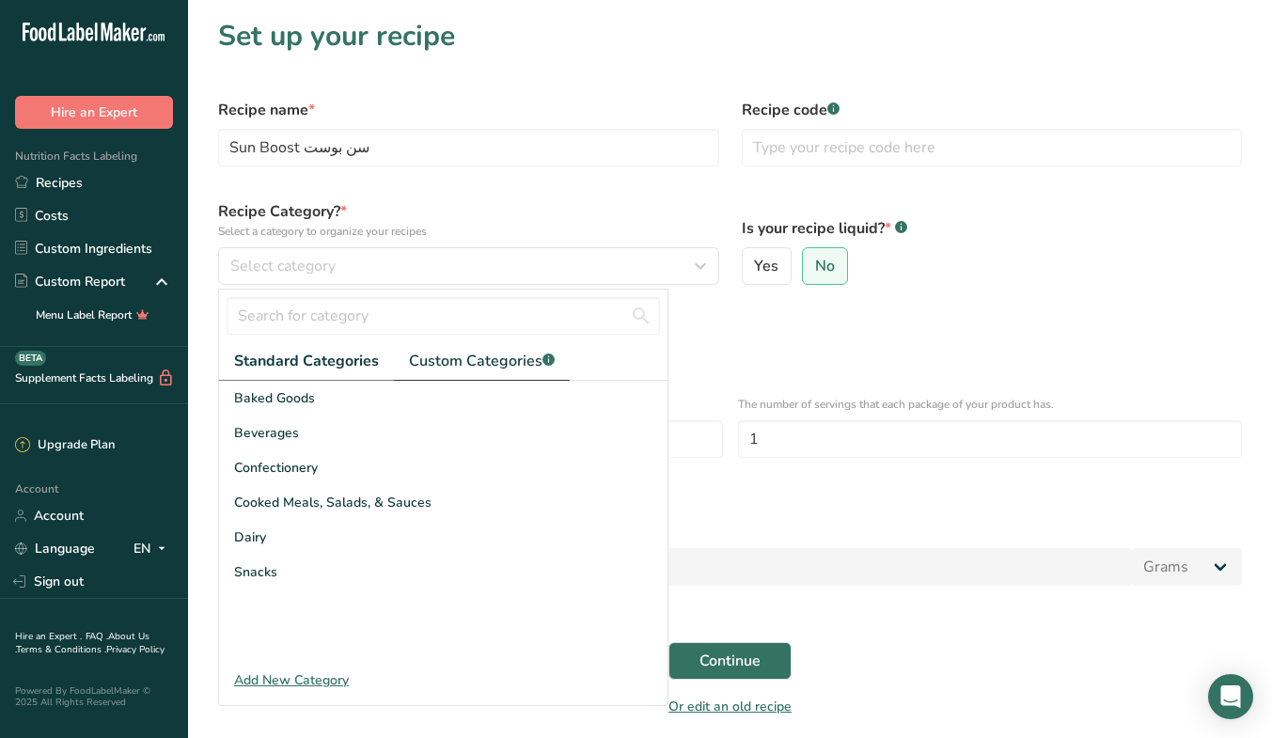
click at [509, 365] on span "Custom Categories .a-a{fill:#347362;}.b-a{fill:#fff;}" at bounding box center [482, 361] width 146 height 23
click at [274, 608] on div "MEP" at bounding box center [443, 606] width 448 height 35
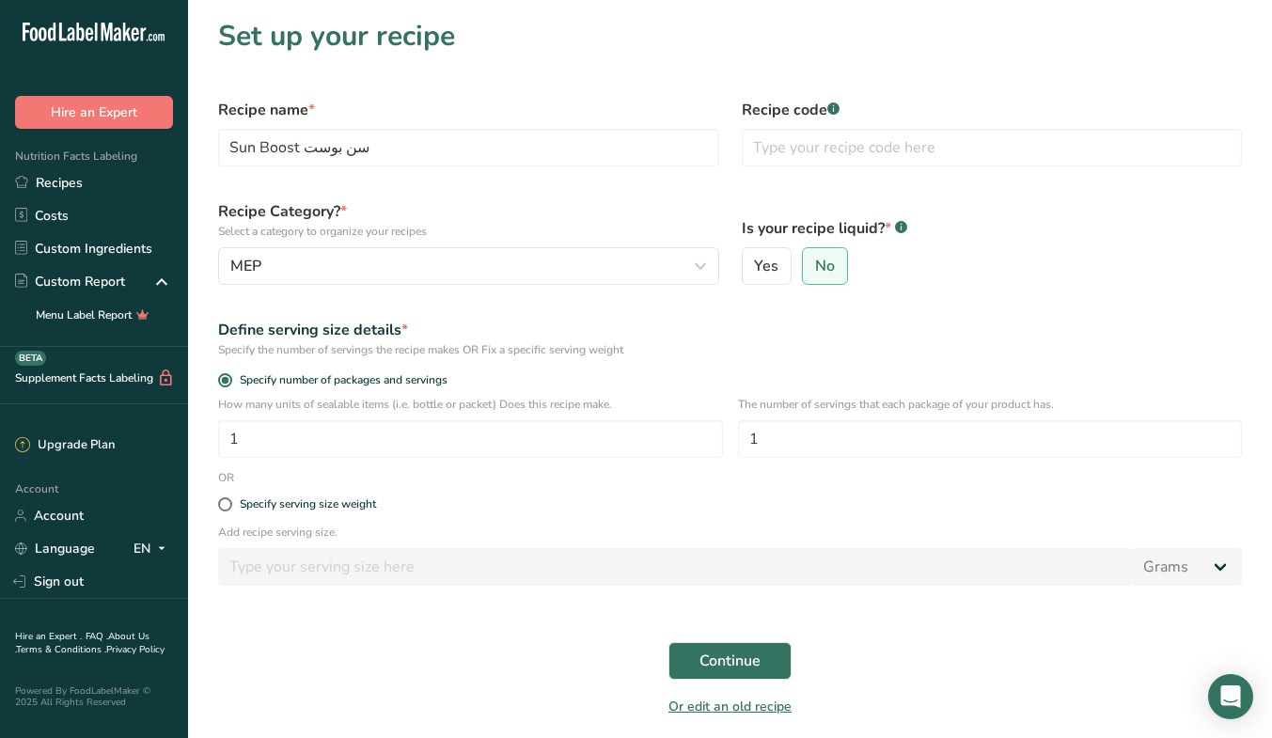
scroll to position [70, 0]
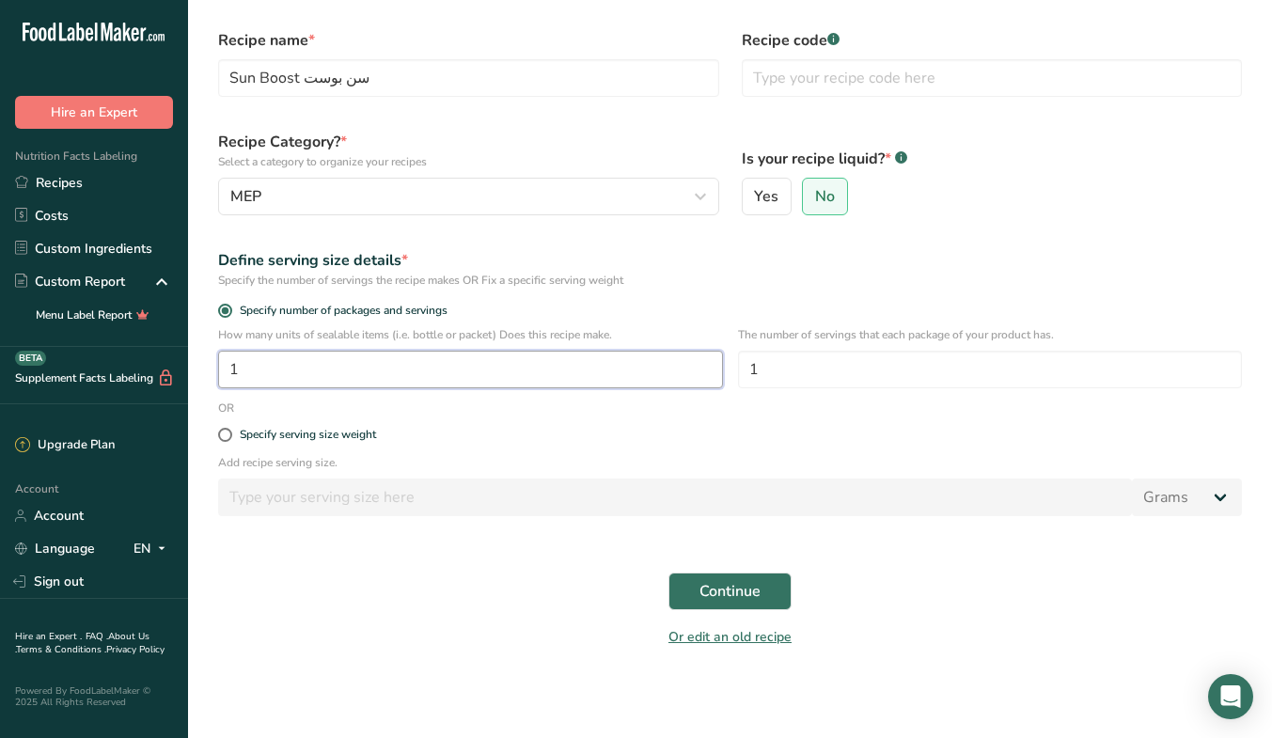
click at [513, 374] on input "1" at bounding box center [470, 370] width 505 height 38
type input "10"
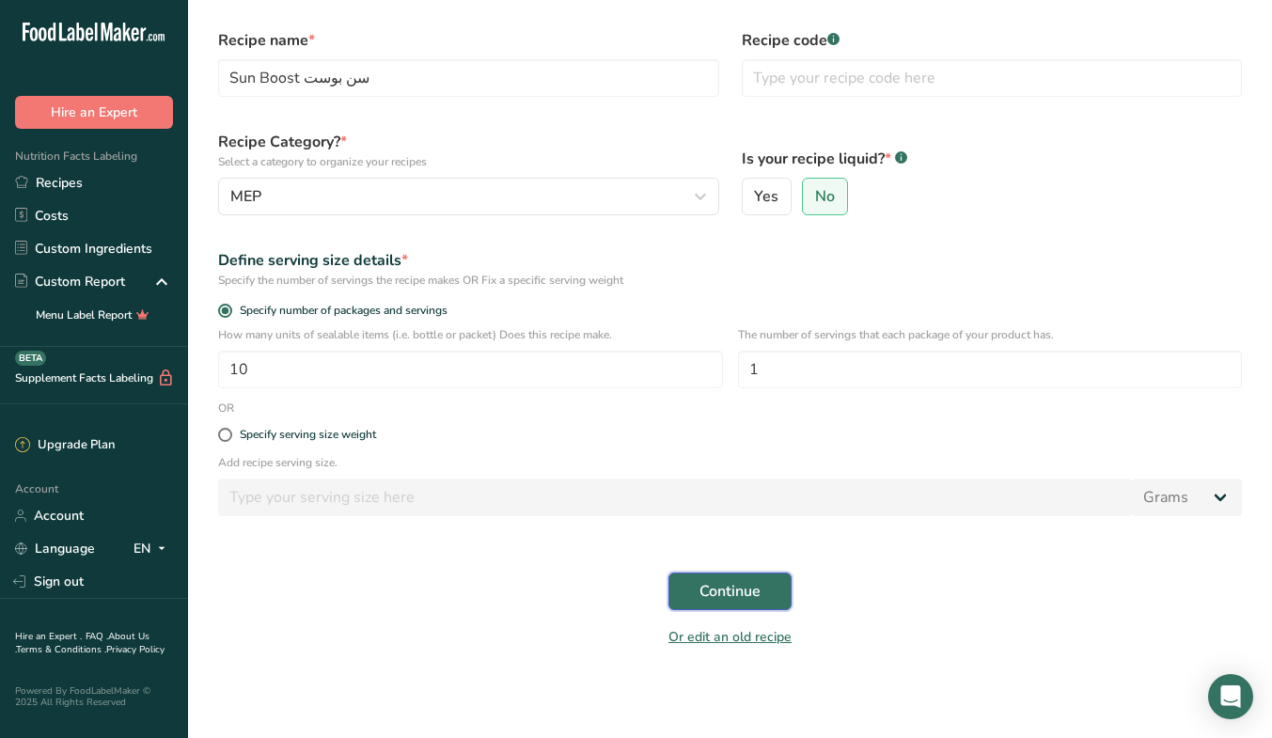
click at [748, 598] on span "Continue" at bounding box center [729, 591] width 61 height 23
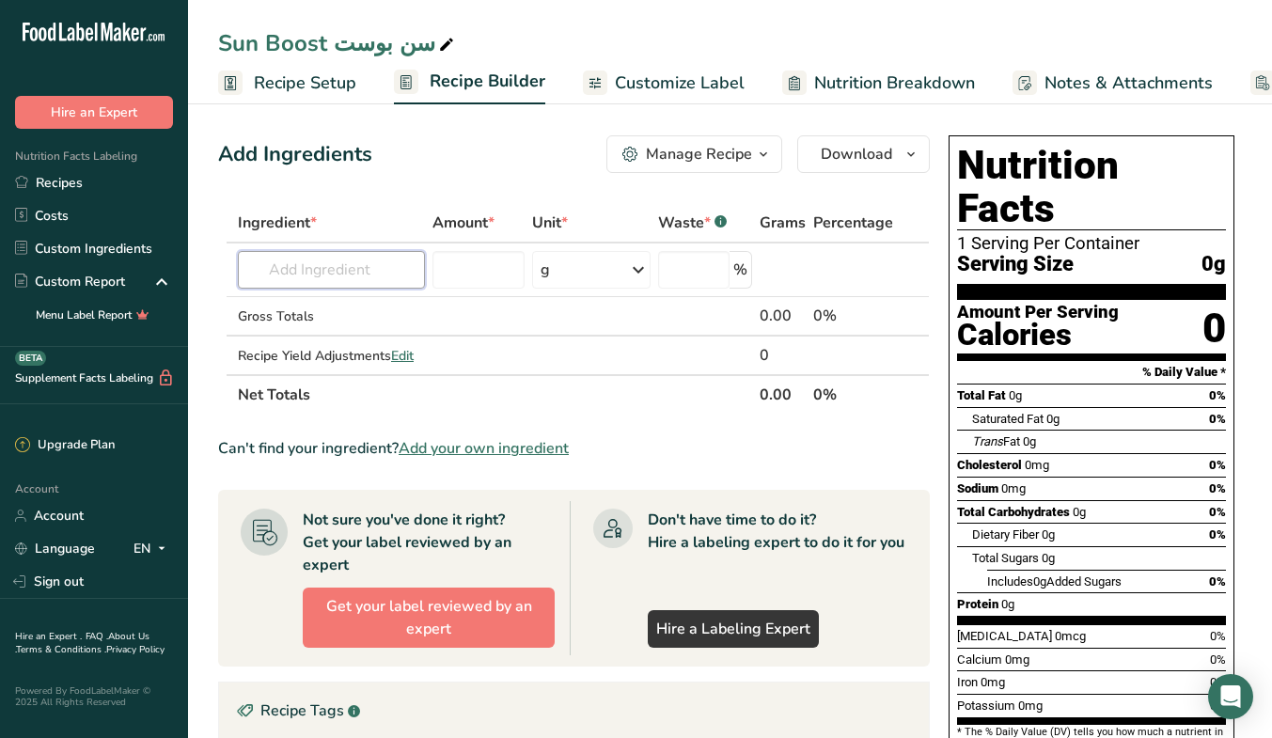
click at [390, 268] on input "text" at bounding box center [331, 270] width 187 height 38
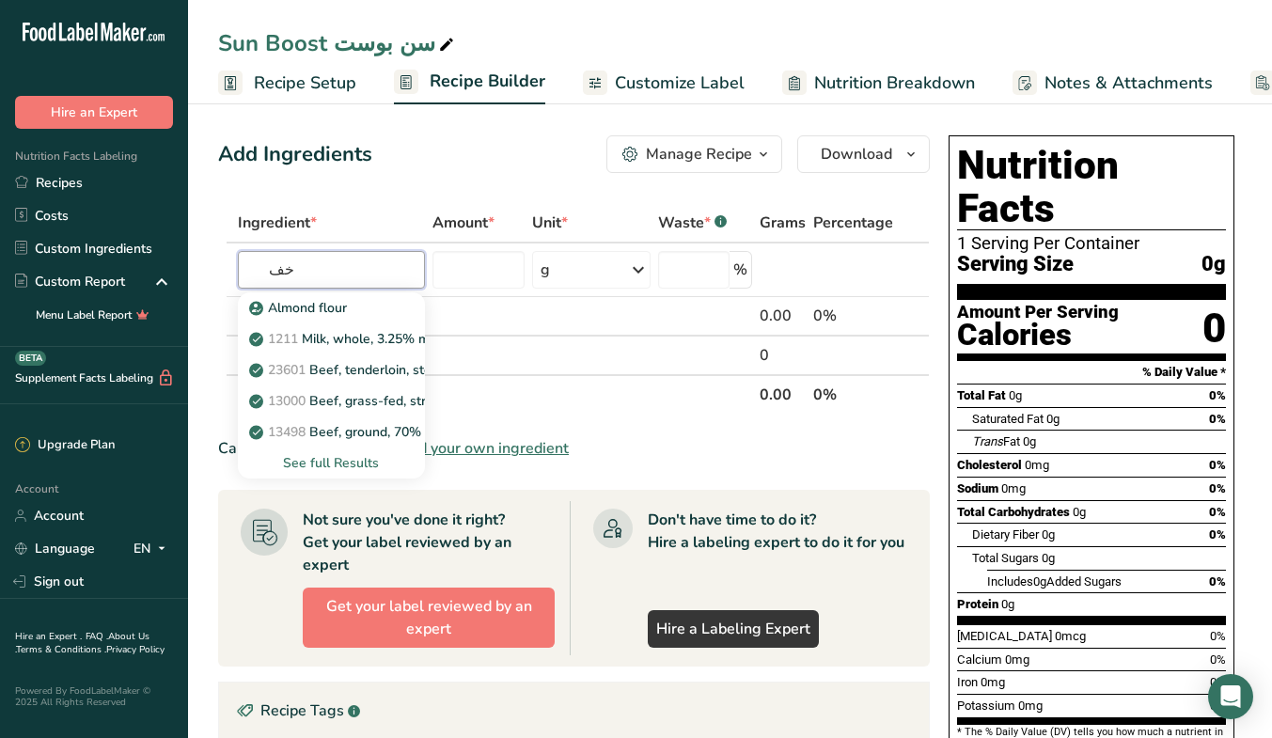
type input "خ"
type input "orange"
click at [350, 461] on div "See full Results" at bounding box center [331, 463] width 157 height 20
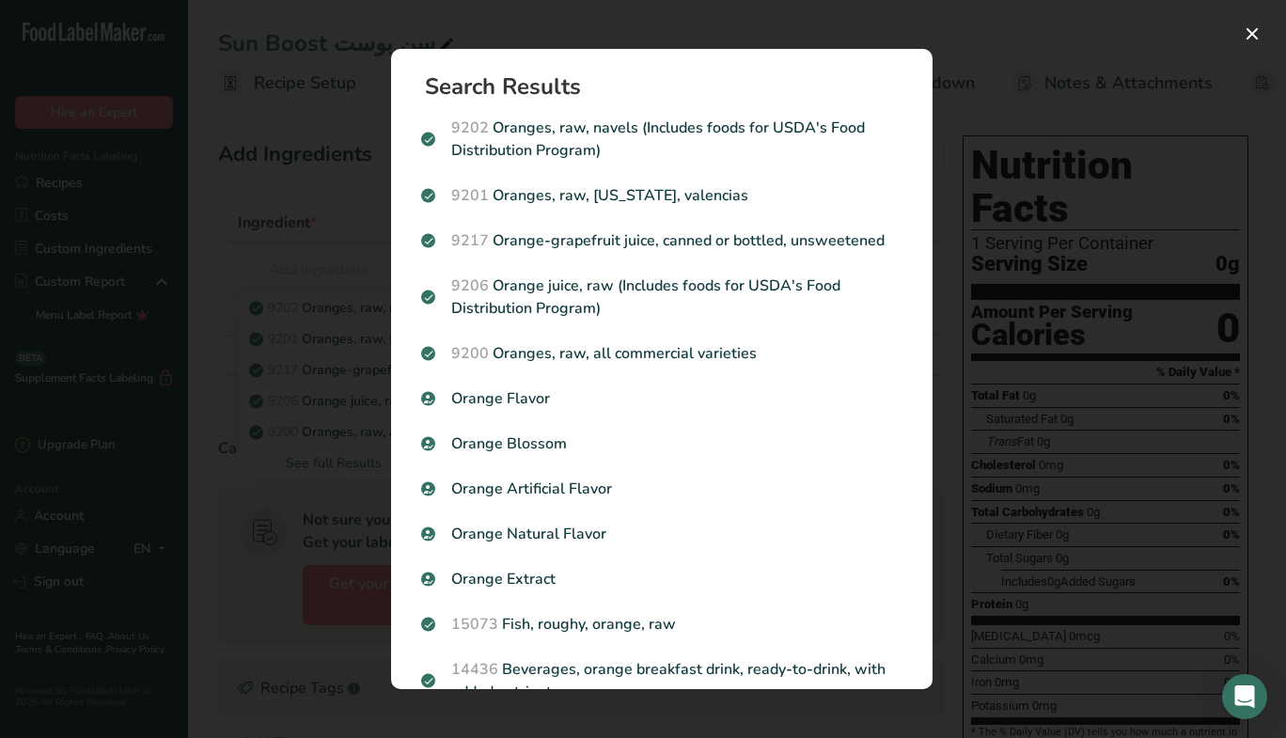
click at [693, 342] on p "9200 Oranges, raw, all commercial varieties" at bounding box center [661, 353] width 481 height 23
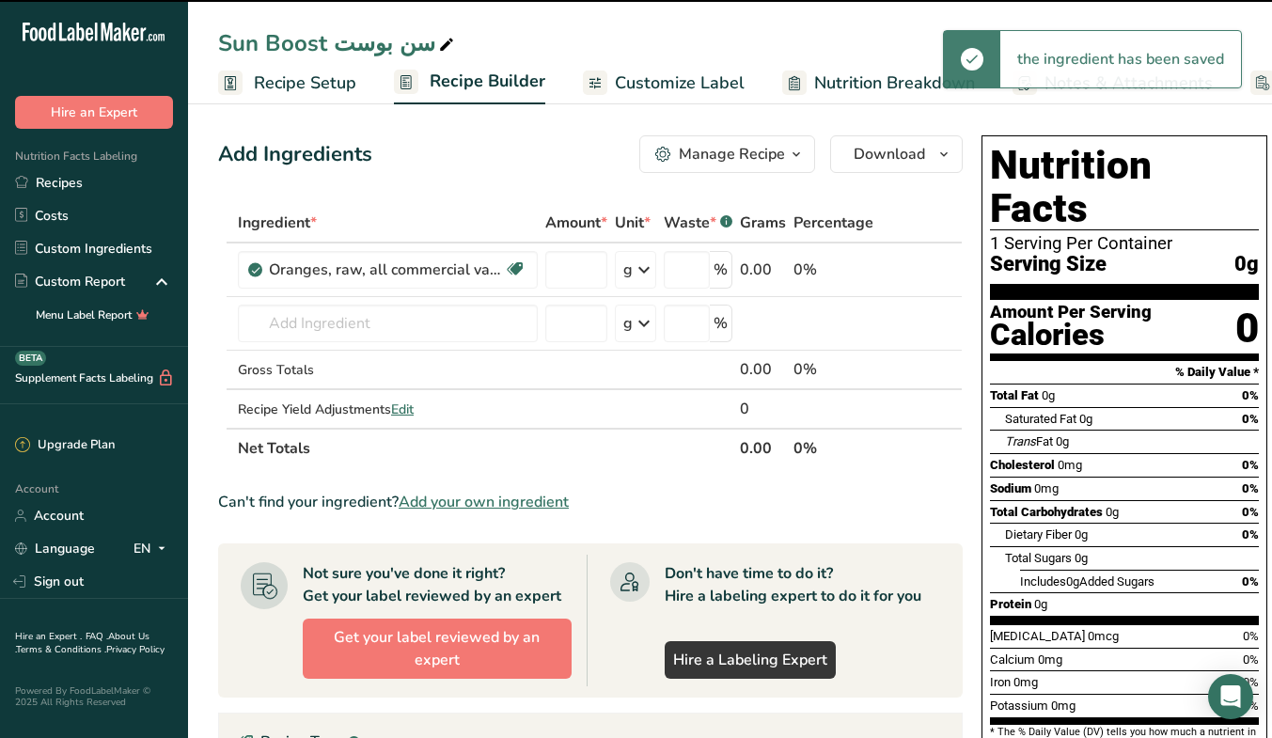
type input "0"
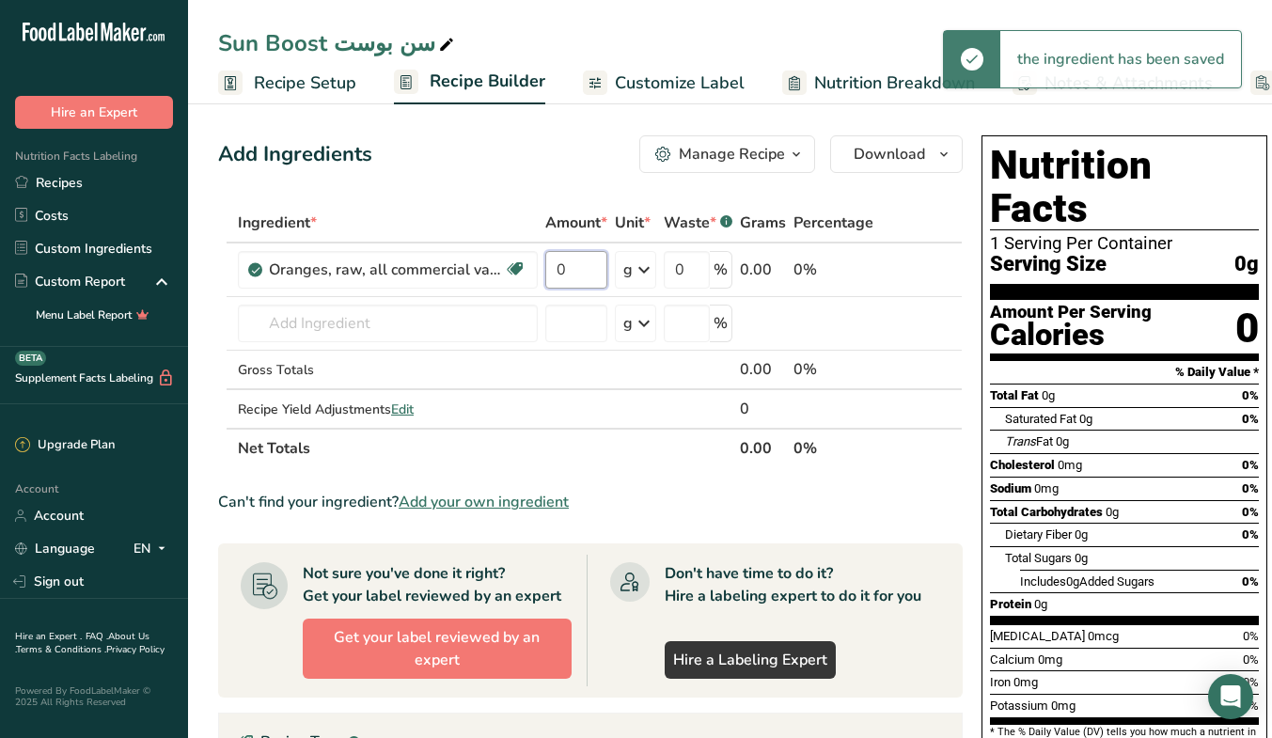
click at [575, 279] on input "0" at bounding box center [576, 270] width 62 height 38
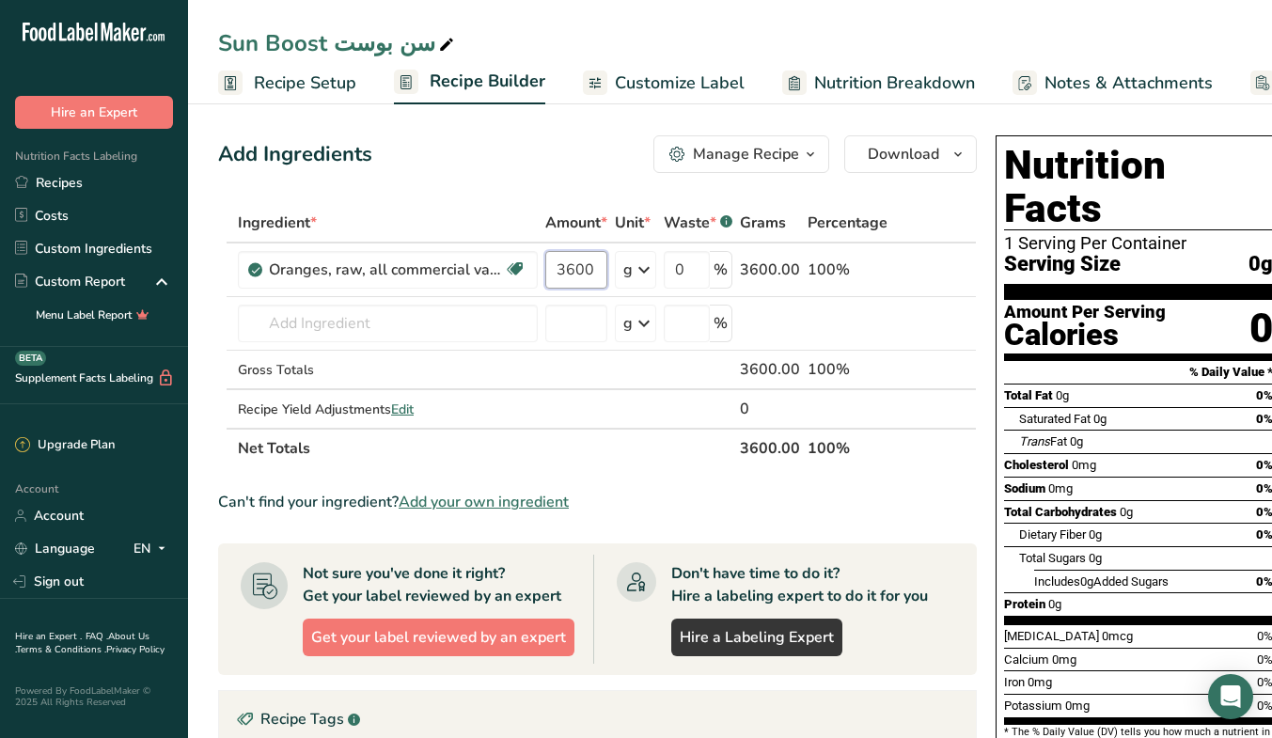
type input "3600"
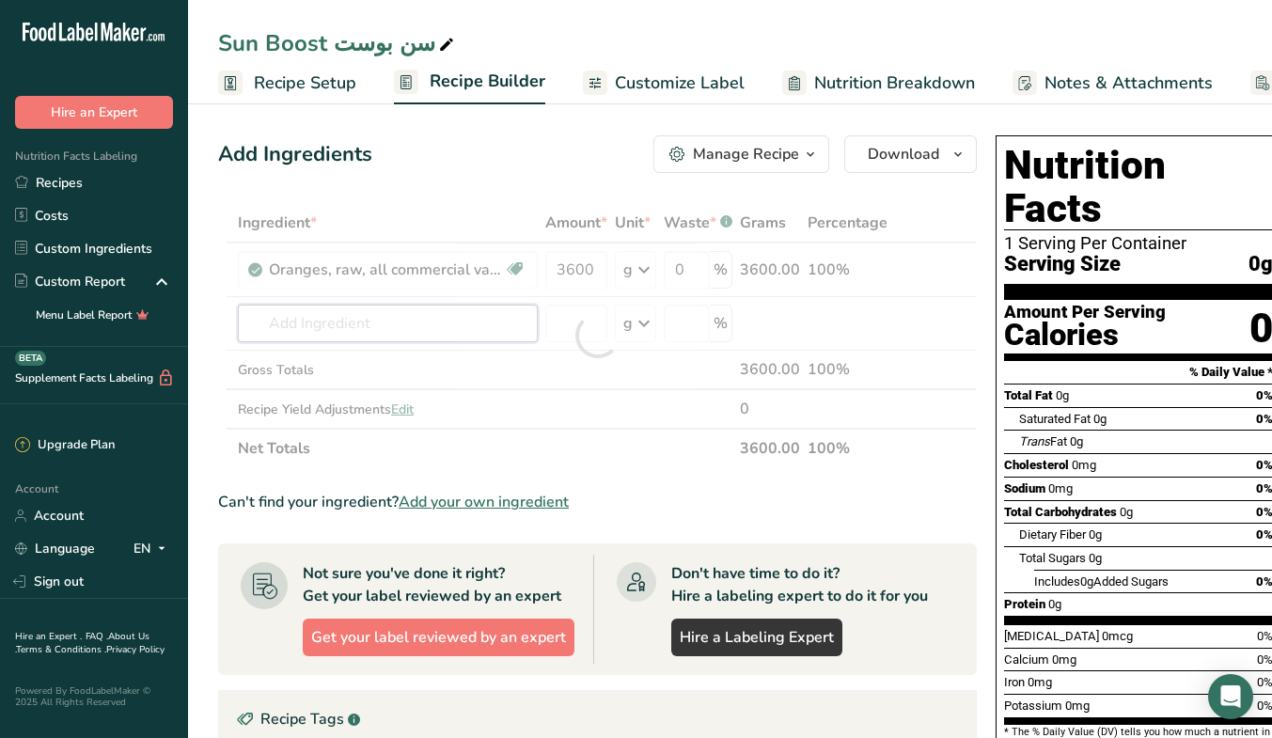
click at [395, 327] on div "Ingredient * Amount * Unit * Waste * .a-a{fill:#347362;}.b-a{fill:#fff;} Grams …" at bounding box center [597, 335] width 758 height 265
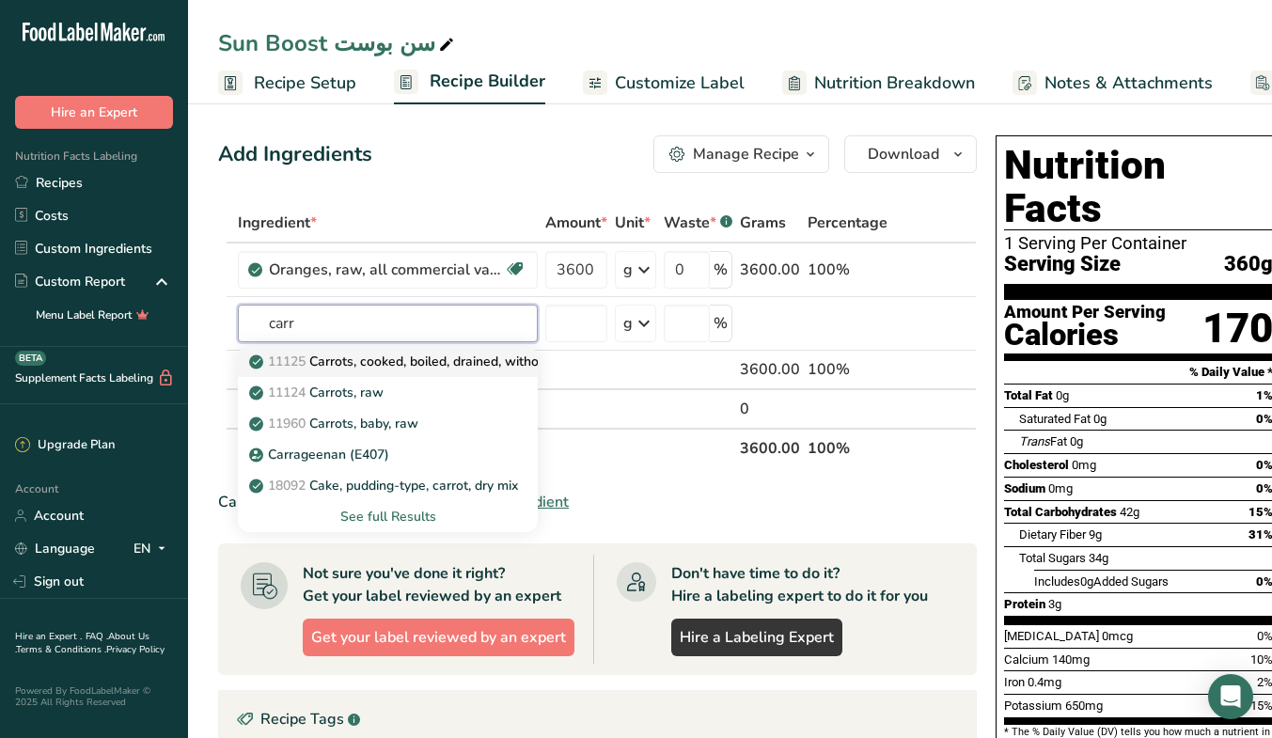
type input "carr"
click at [407, 387] on div "11124 Carrots, raw" at bounding box center [373, 393] width 240 height 20
type input "Carrots, raw"
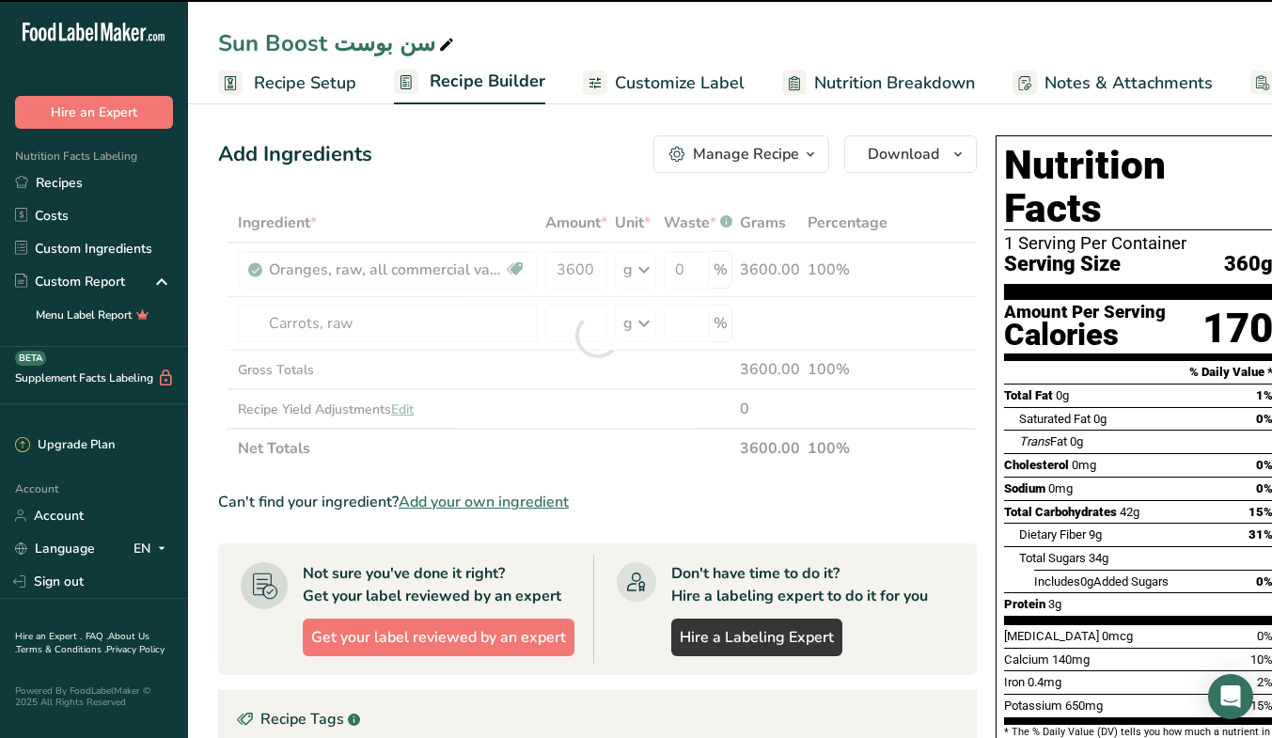
type input "0"
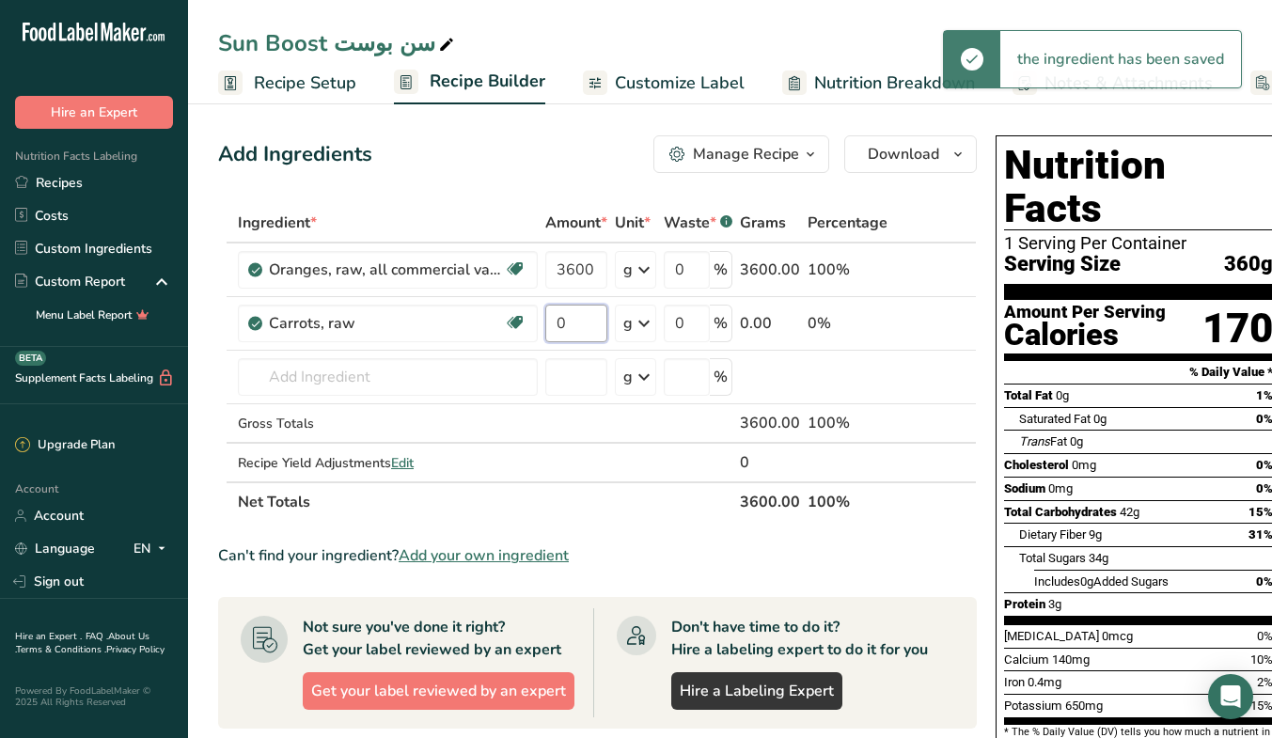
click at [585, 320] on input "0" at bounding box center [576, 324] width 62 height 38
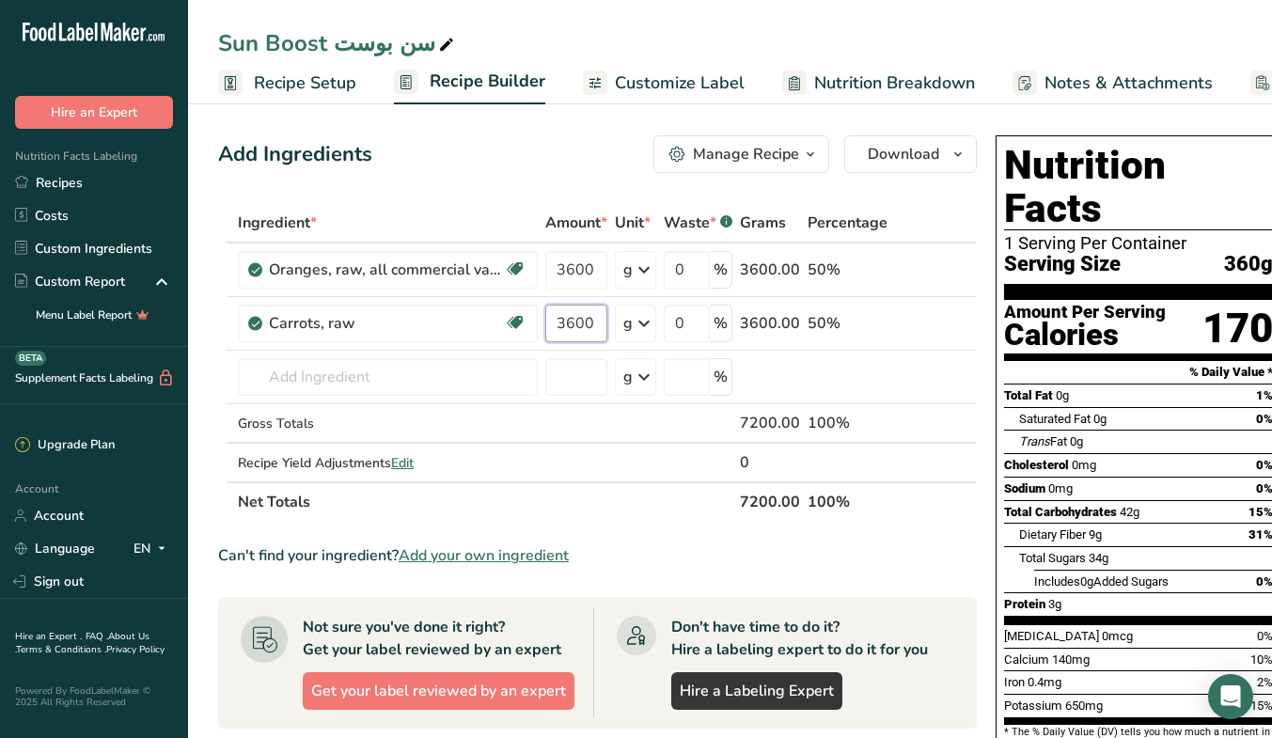
type input "3600"
click at [203, 459] on section "Add Ingredients Manage Recipe Delete Recipe Duplicate Recipe Scale Recipe Save …" at bounding box center [730, 624] width 1084 height 1052
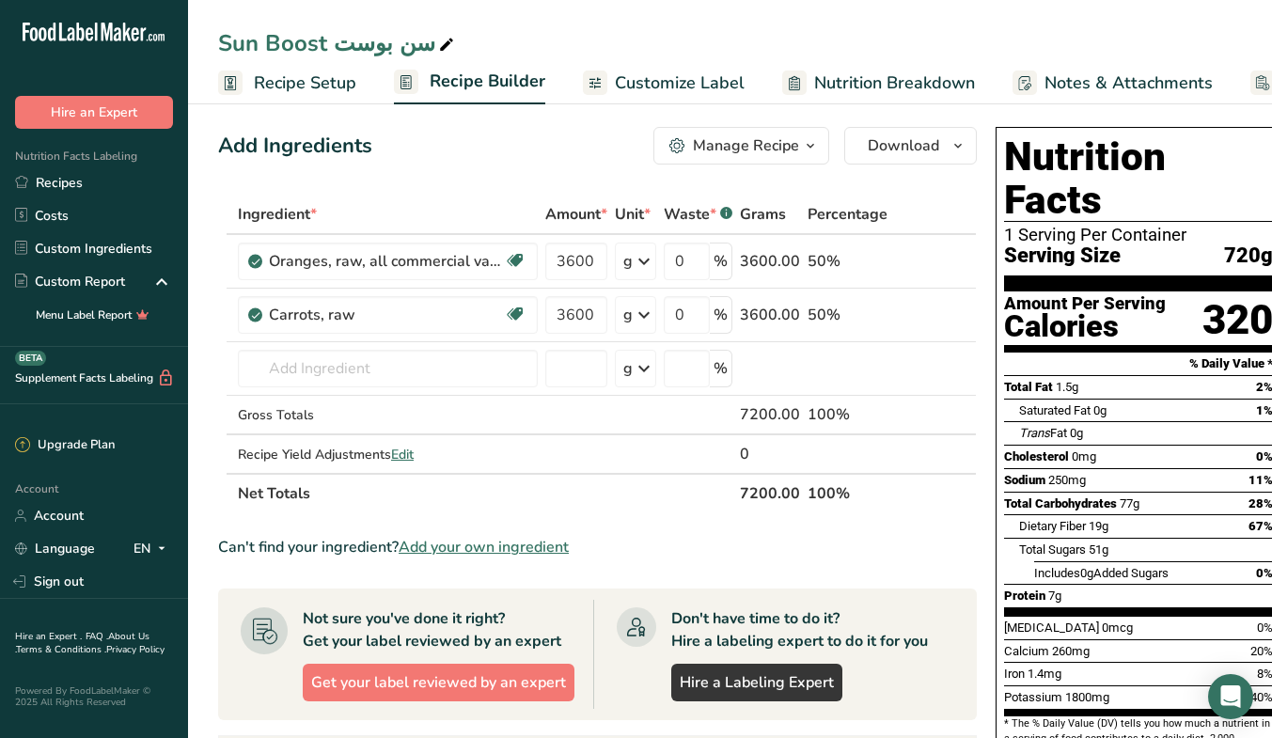
scroll to position [9, 0]
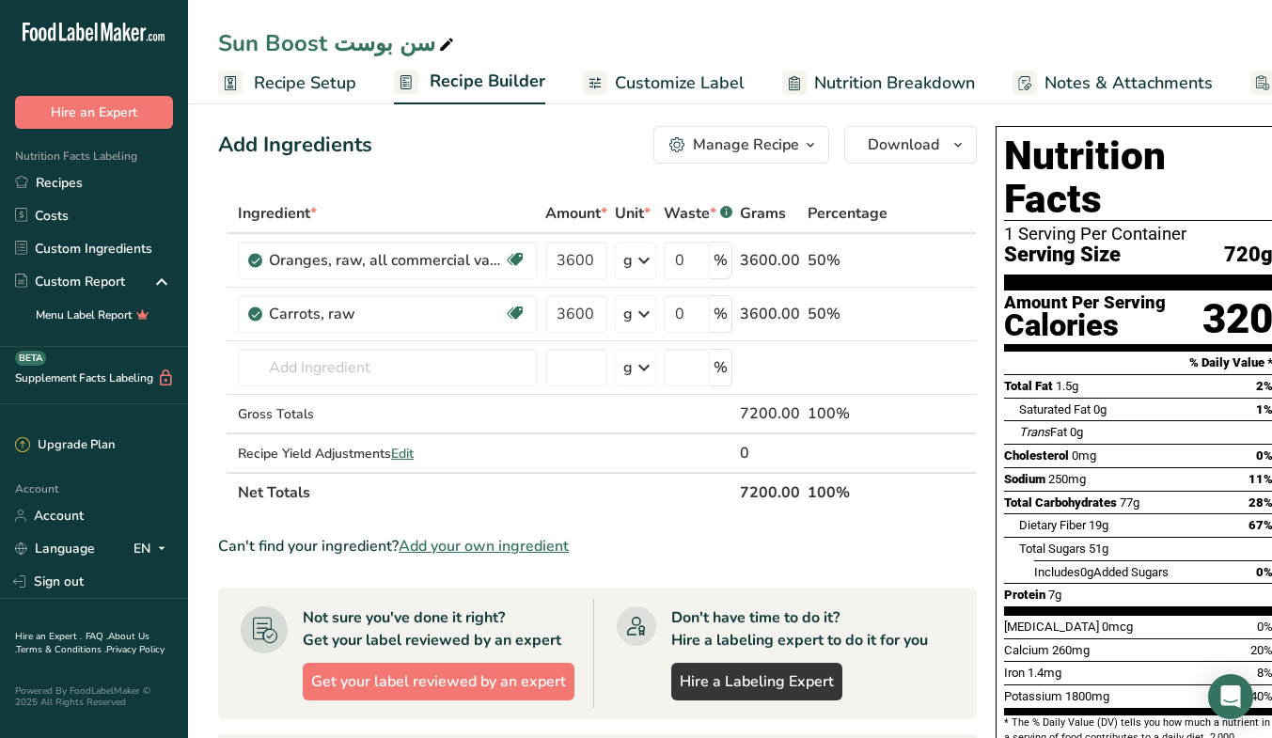
click at [405, 461] on span "Edit" at bounding box center [402, 454] width 23 height 18
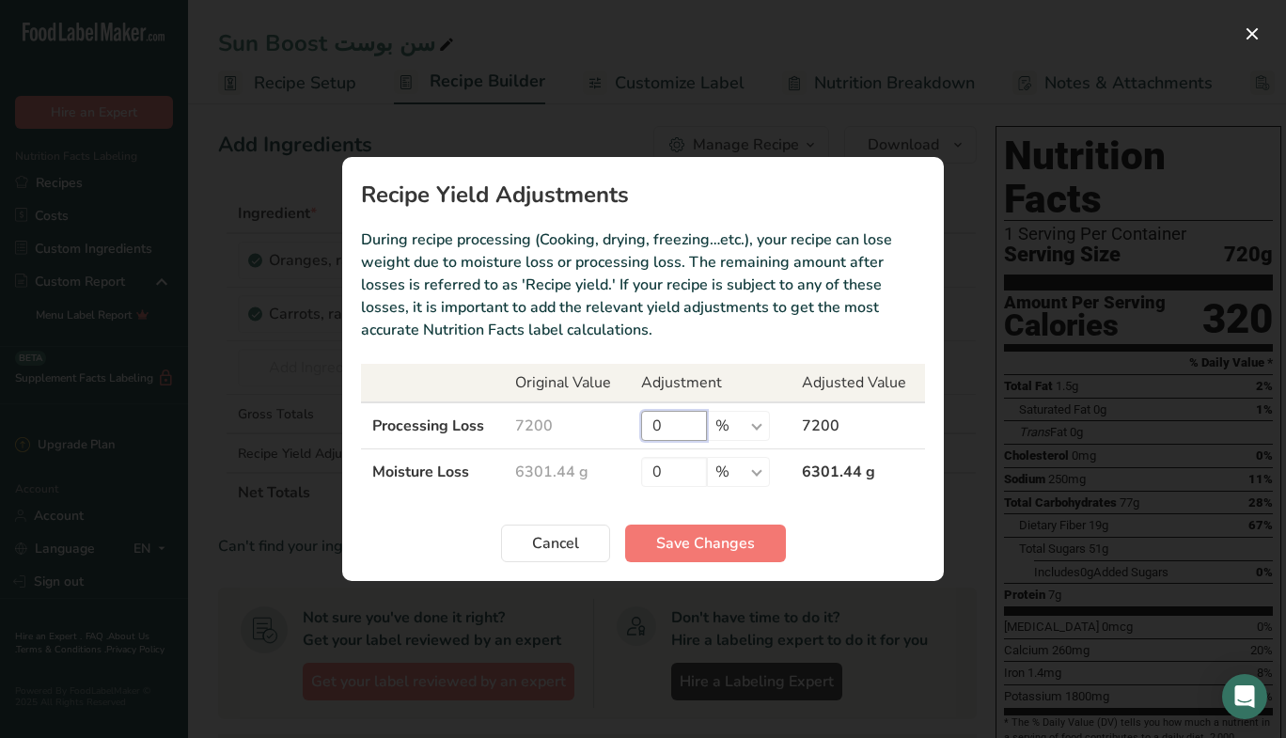
click at [676, 421] on input "0" at bounding box center [674, 426] width 66 height 30
type input "20"
click at [738, 544] on span "Save Changes" at bounding box center [705, 543] width 99 height 23
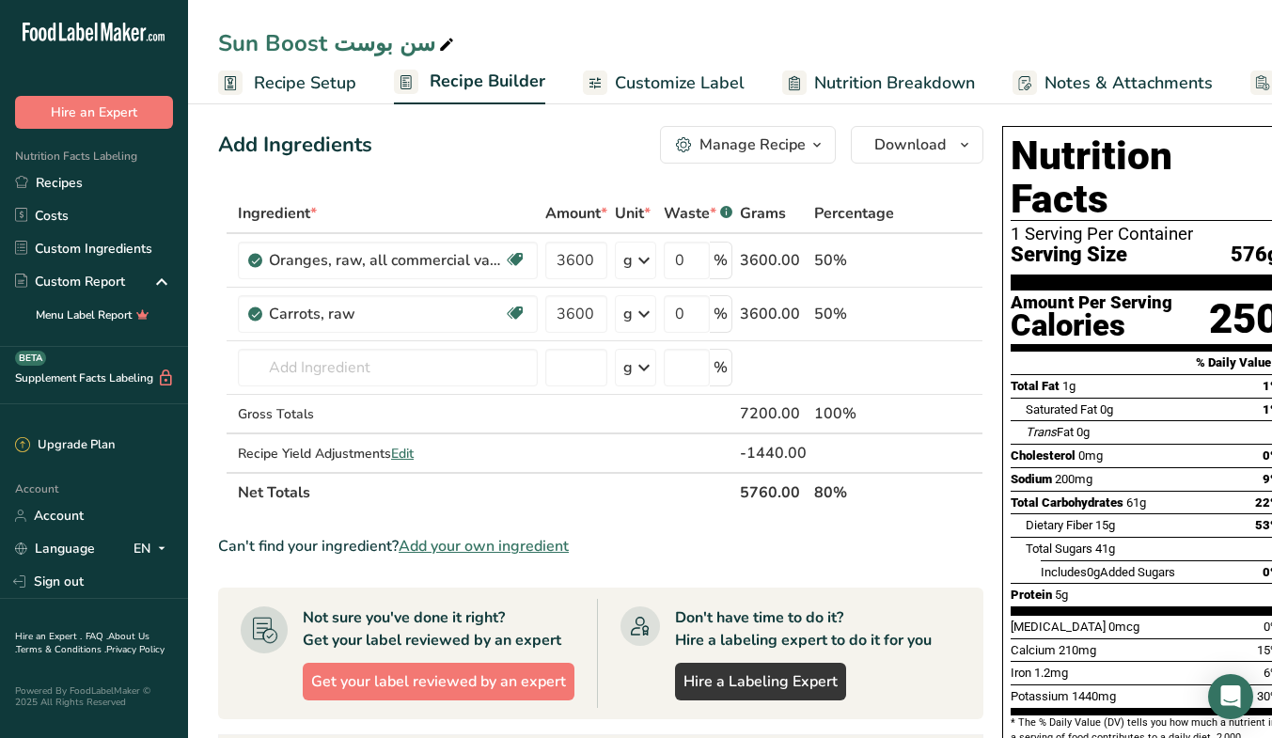
click at [409, 449] on span "Edit" at bounding box center [402, 454] width 23 height 18
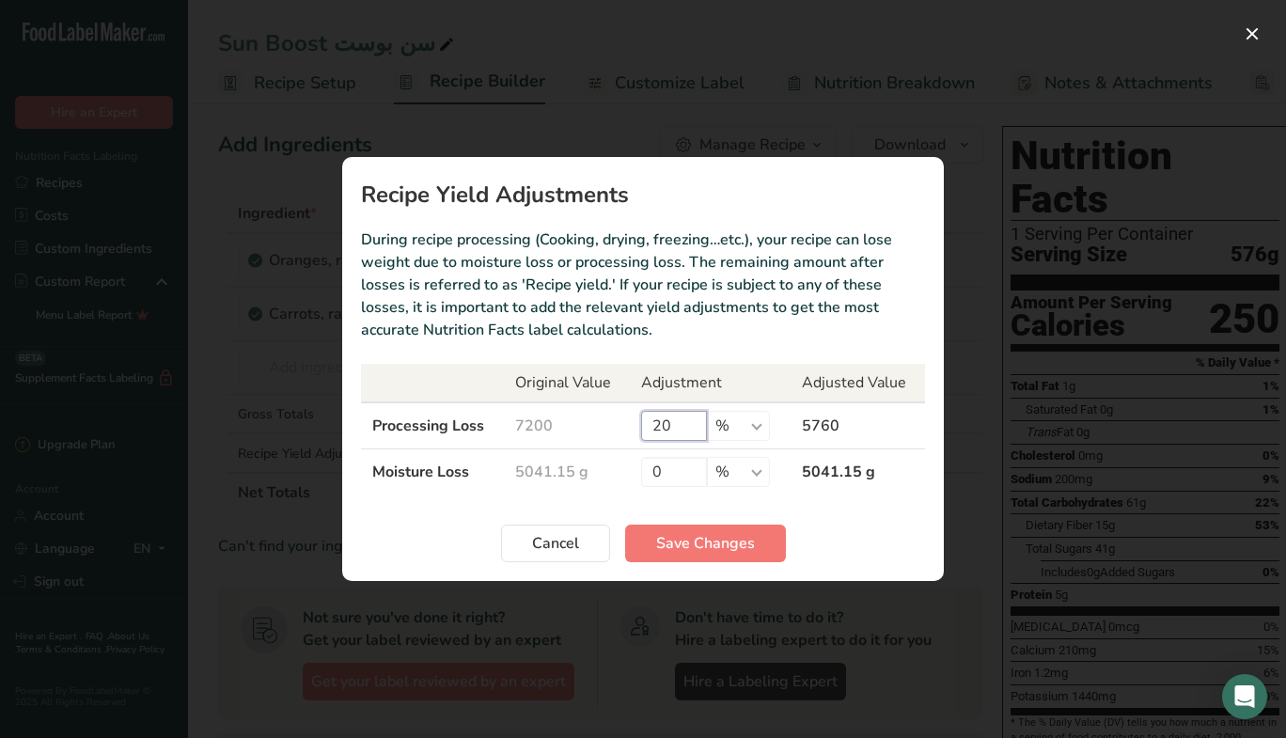
click at [683, 420] on input "20" at bounding box center [674, 426] width 66 height 30
type input "2"
type input "18"
click at [742, 530] on button "Save Changes" at bounding box center [705, 543] width 161 height 38
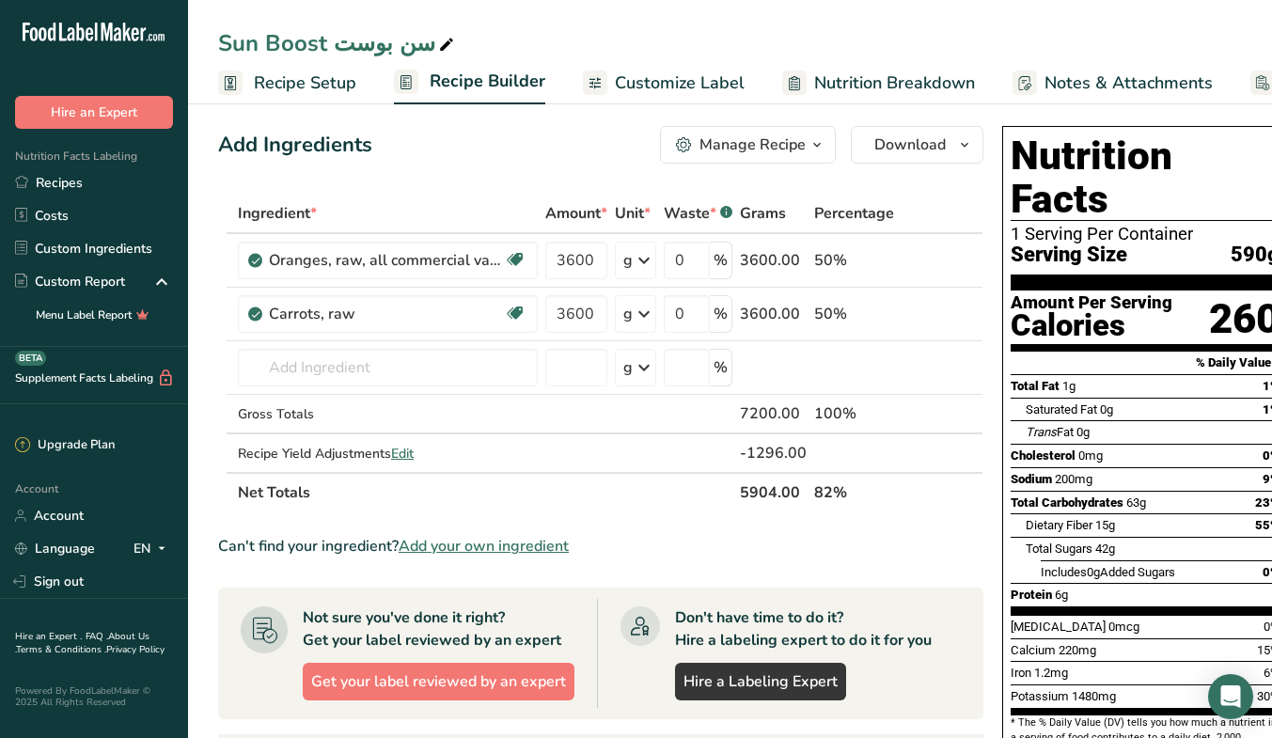
click at [678, 88] on span "Customize Label" at bounding box center [680, 82] width 130 height 25
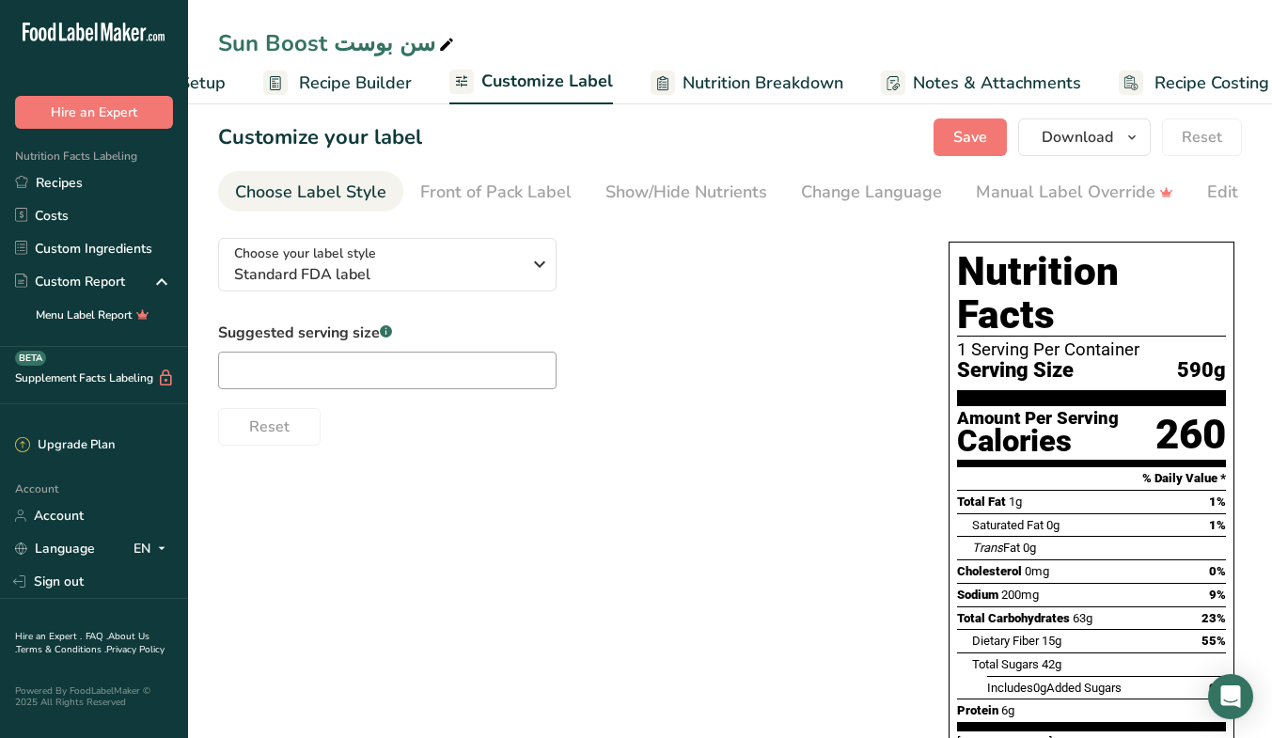
scroll to position [0, 158]
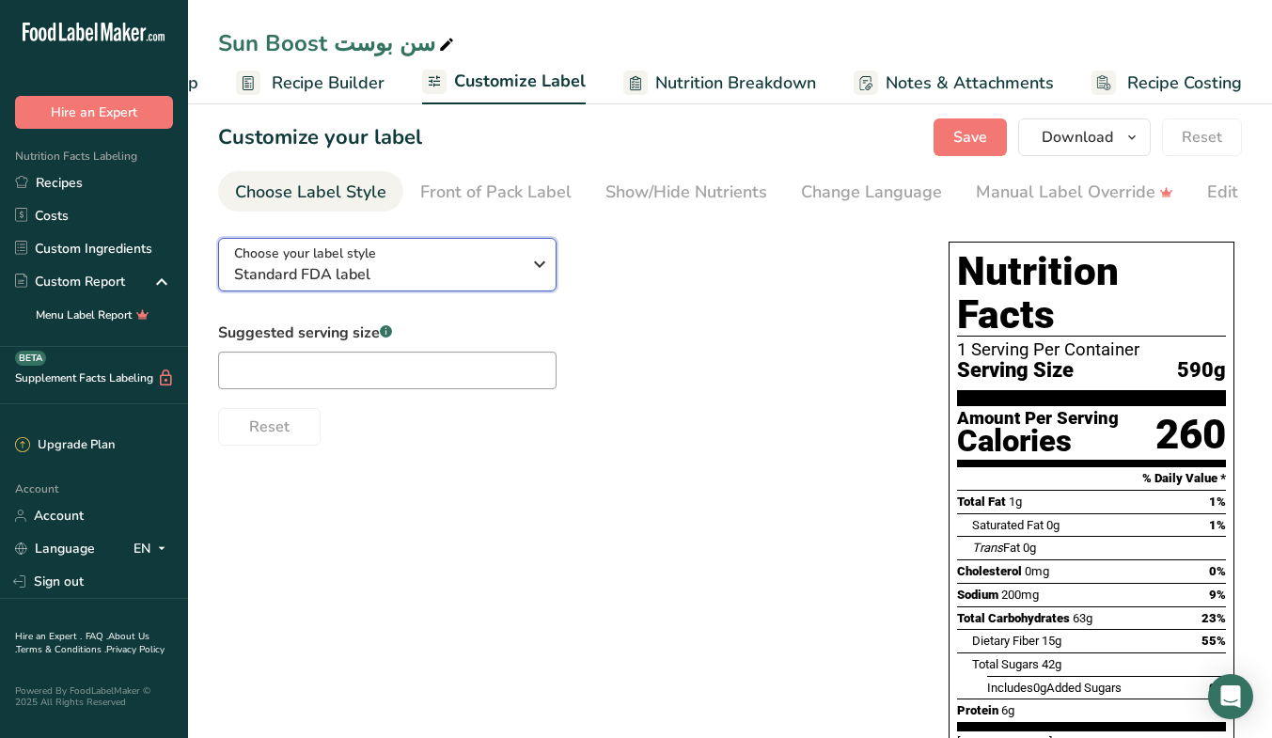
click at [509, 279] on span "Standard FDA label" at bounding box center [377, 274] width 287 height 23
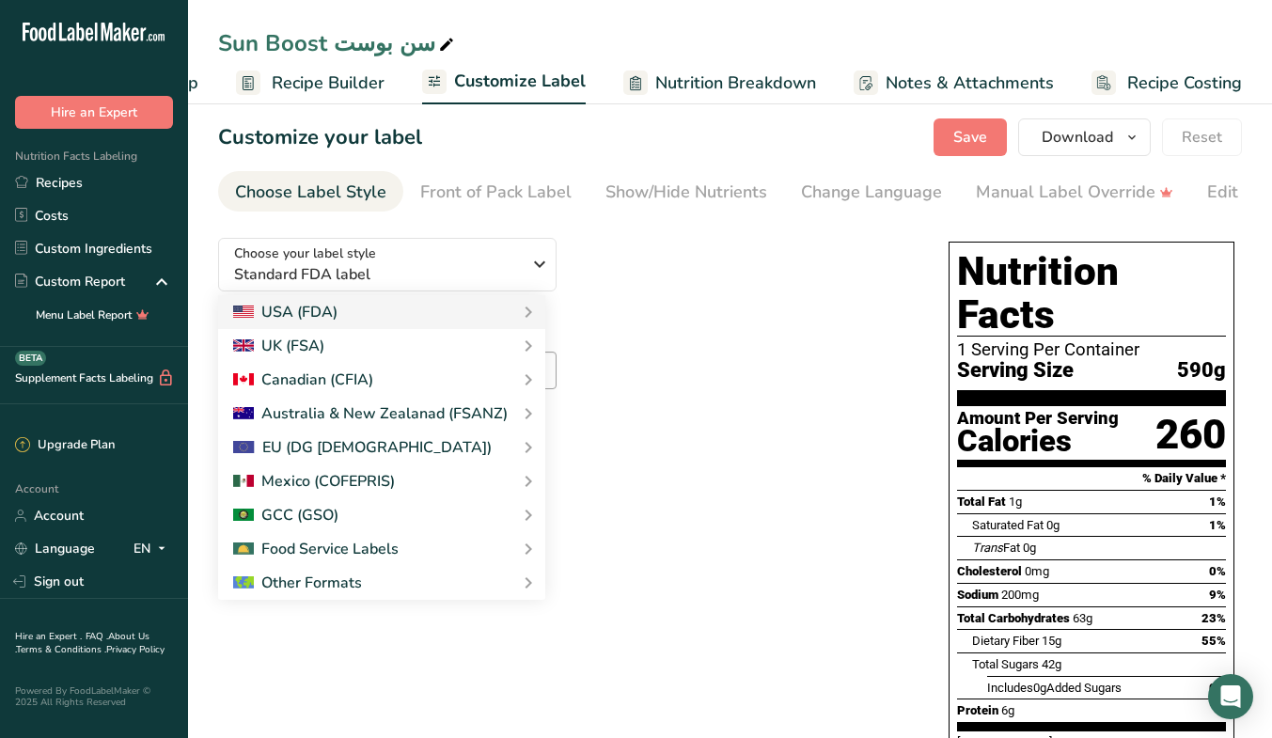
click at [0, 0] on link "GCC Standard Label - Arabic/English" at bounding box center [0, 0] width 0 height 0
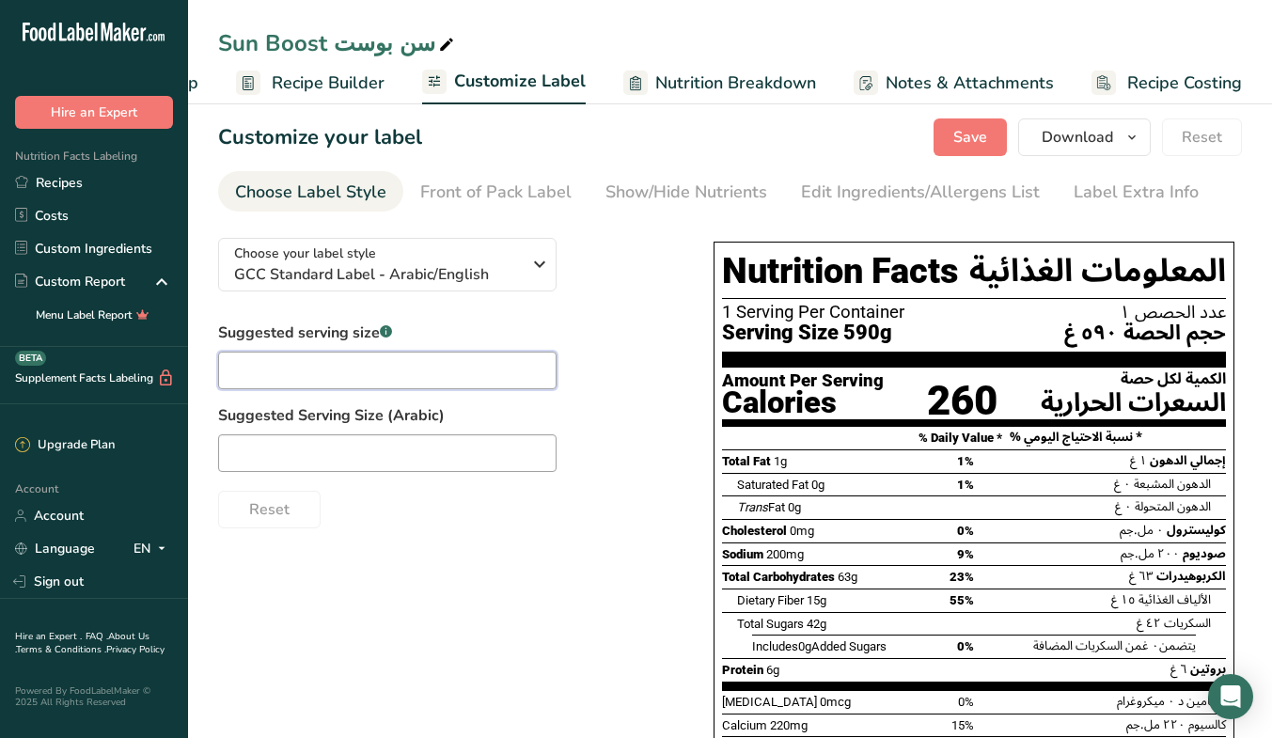
click at [430, 365] on input "text" at bounding box center [387, 370] width 338 height 38
type input "1 Cup"
click at [444, 446] on input "text" at bounding box center [387, 453] width 338 height 38
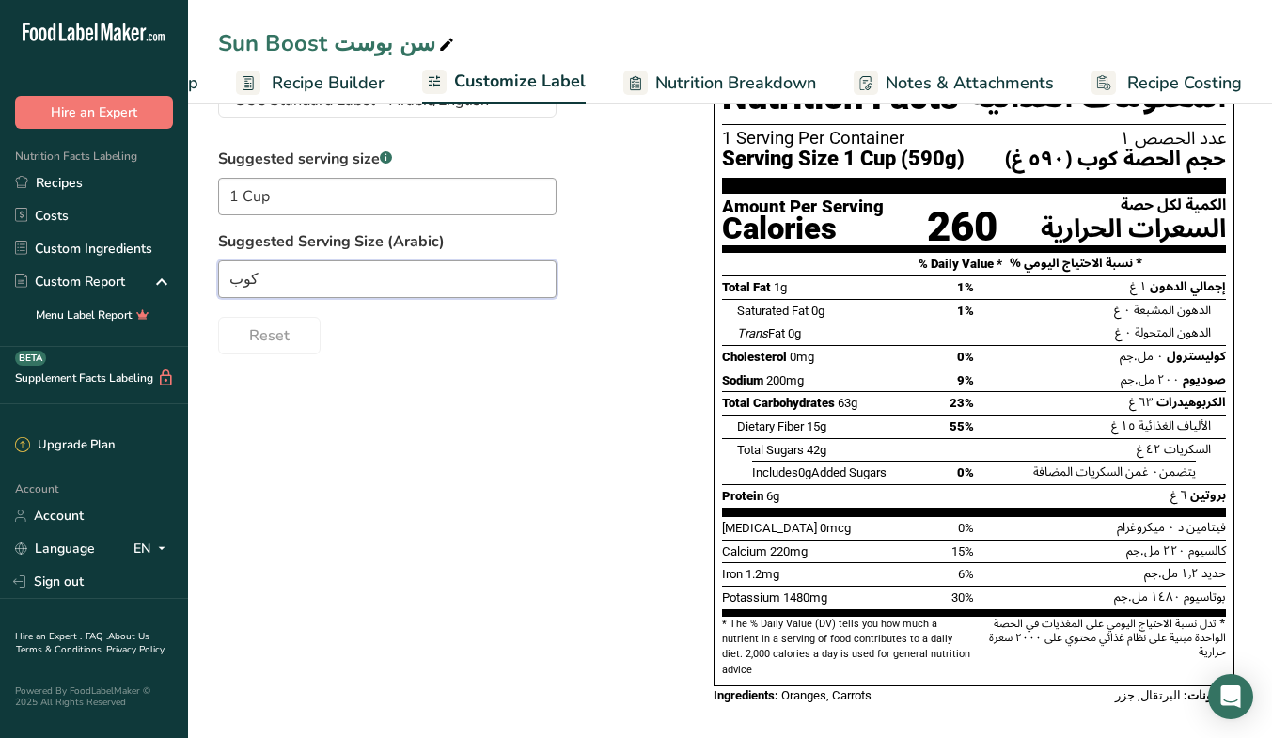
scroll to position [0, 0]
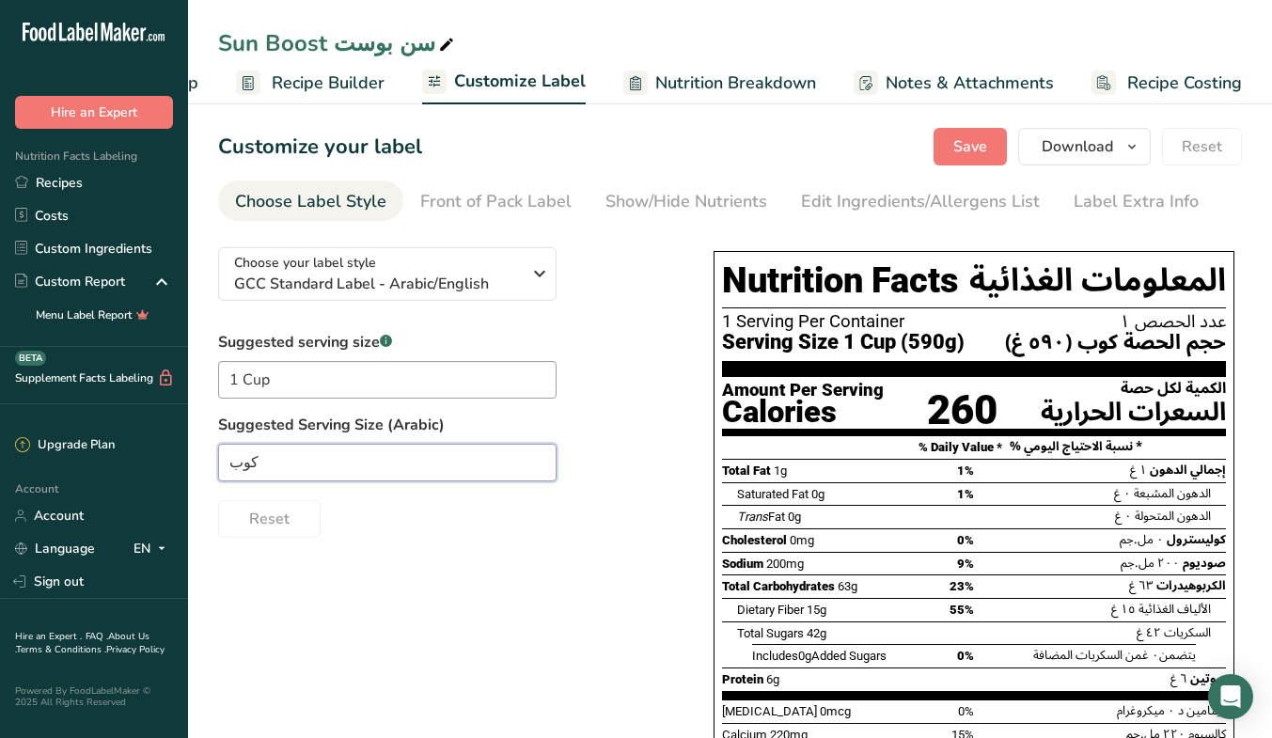
type input "كوب"
click at [970, 146] on span "Save" at bounding box center [970, 146] width 34 height 23
click at [892, 201] on div "Edit Ingredients/Allergens List" at bounding box center [920, 201] width 239 height 25
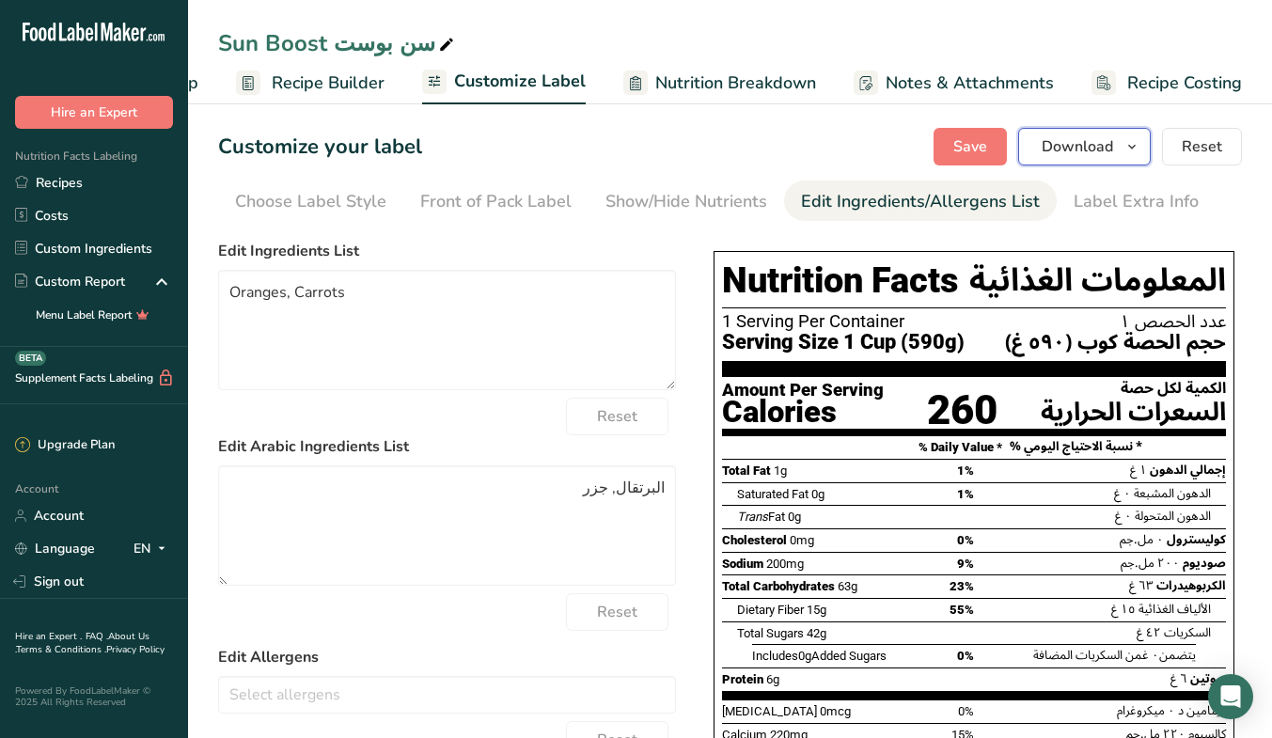
click at [1098, 159] on button "Download" at bounding box center [1084, 147] width 133 height 38
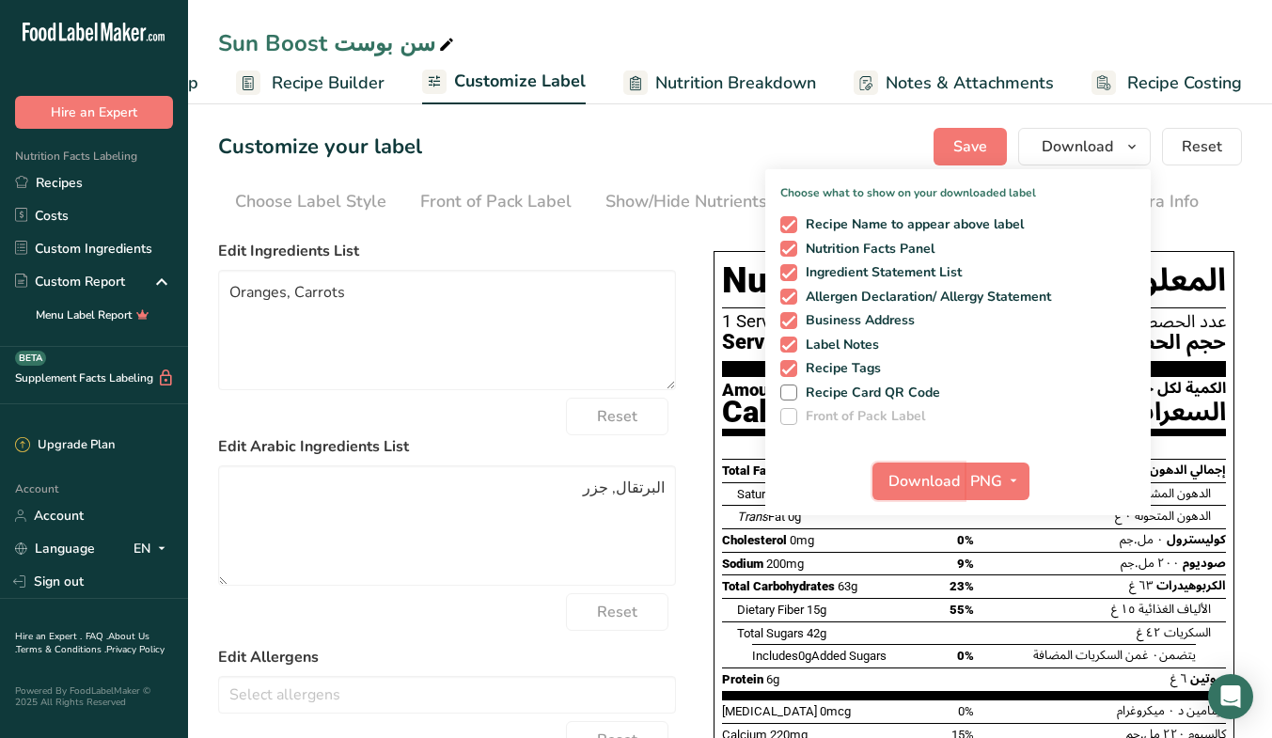
click at [923, 477] on span "Download" at bounding box center [923, 481] width 71 height 23
click at [70, 180] on link "Recipes" at bounding box center [94, 182] width 188 height 33
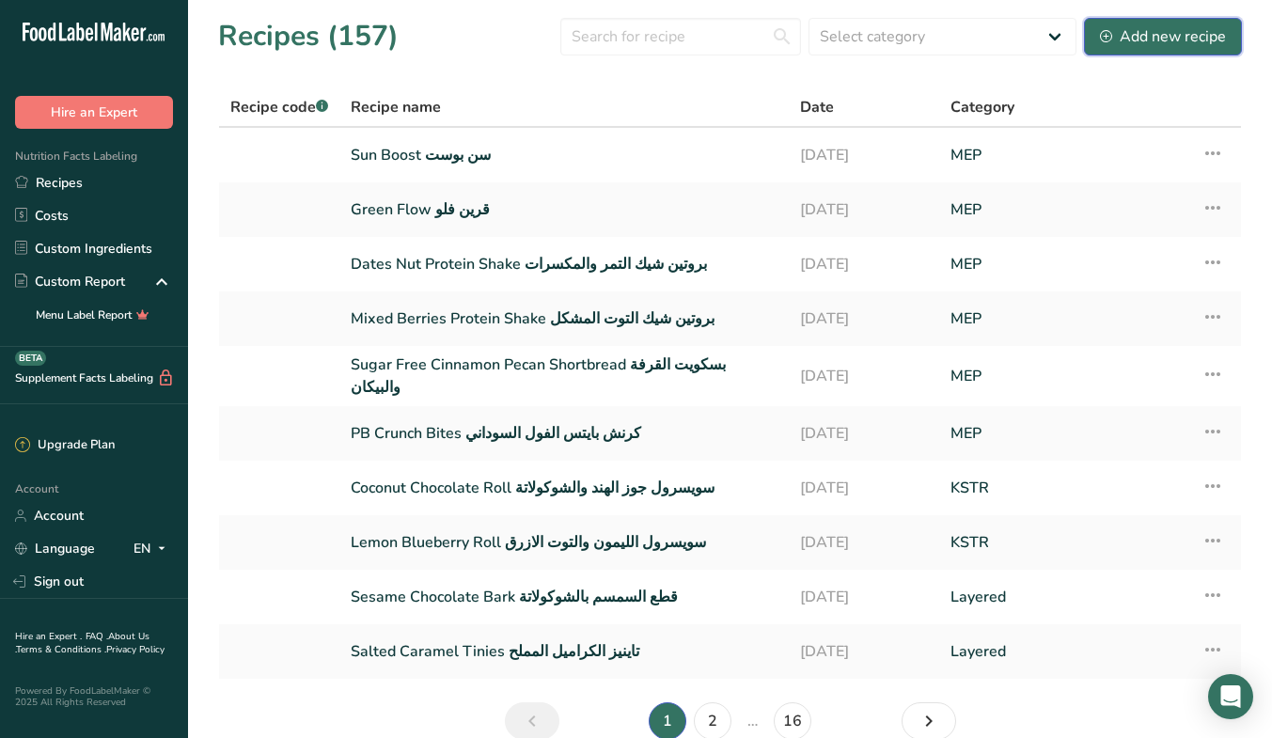
click at [1216, 40] on div "Add new recipe" at bounding box center [1163, 36] width 126 height 23
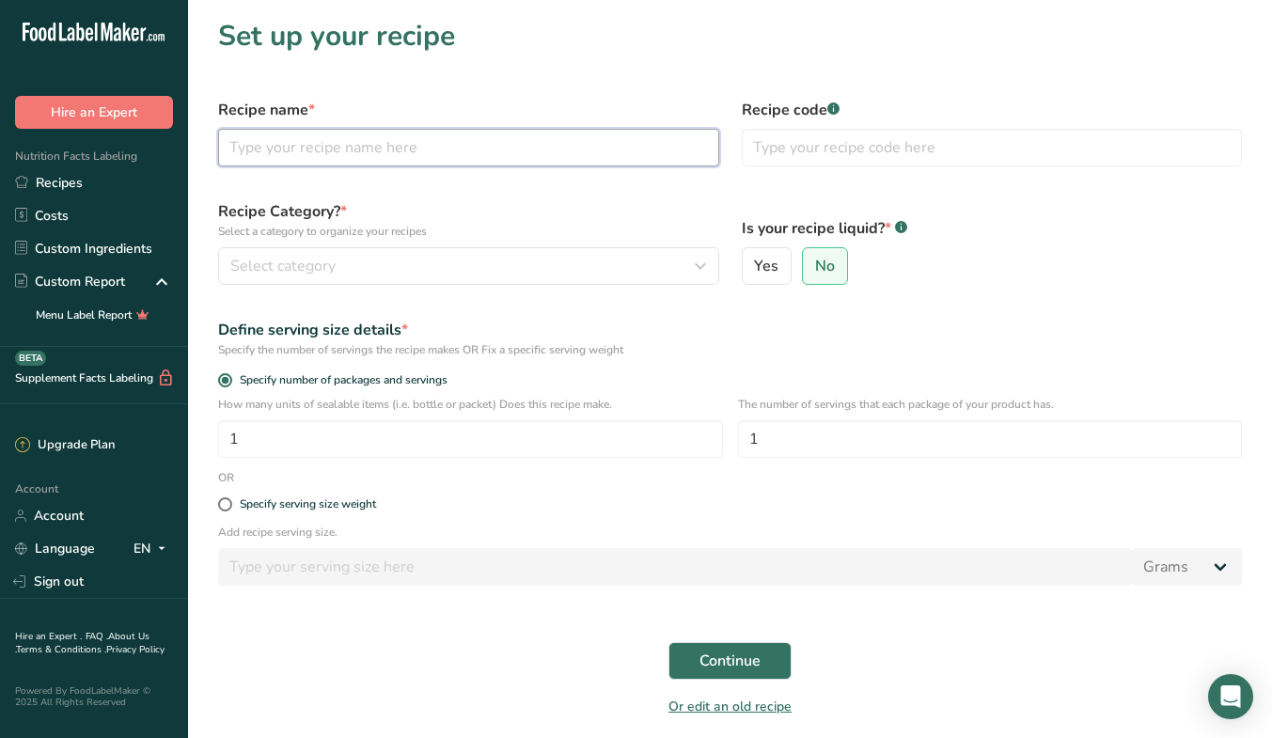
click at [445, 148] on input "text" at bounding box center [468, 148] width 501 height 38
type input "ح"
type input "Pulse Shot بلس شوت"
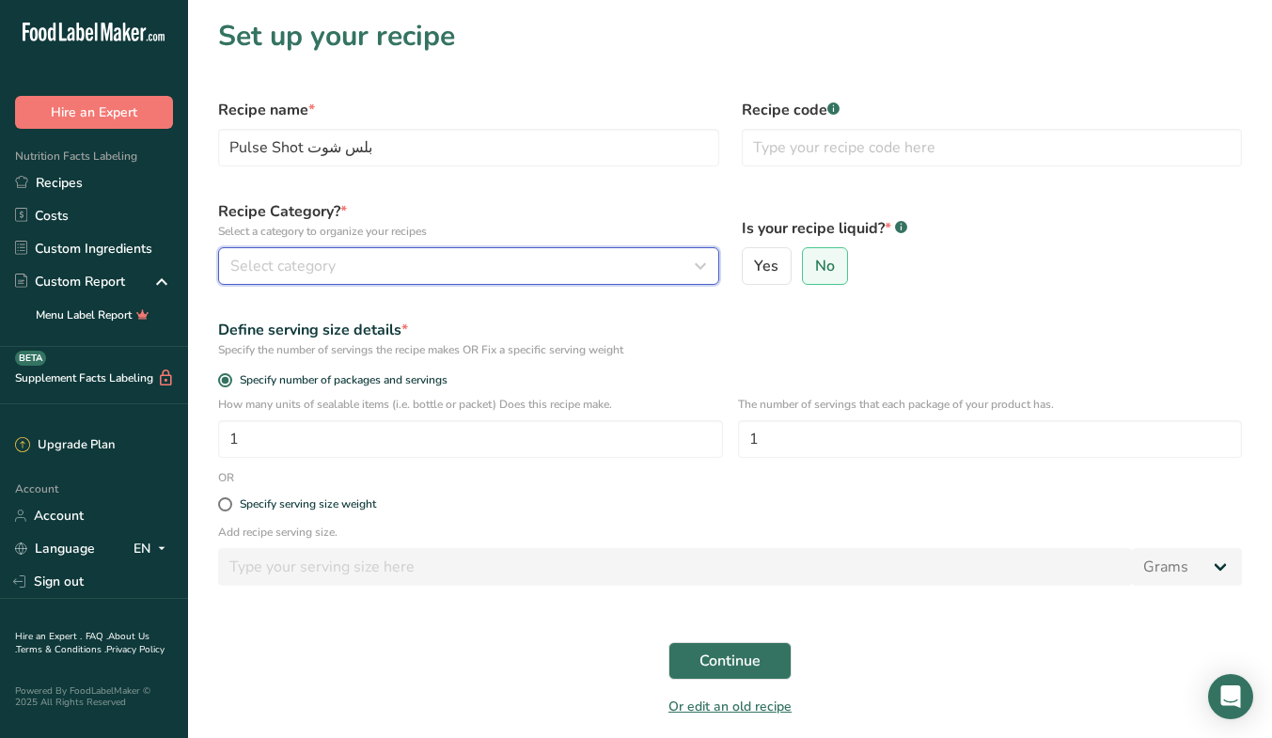
click at [405, 279] on button "Select category" at bounding box center [468, 266] width 501 height 38
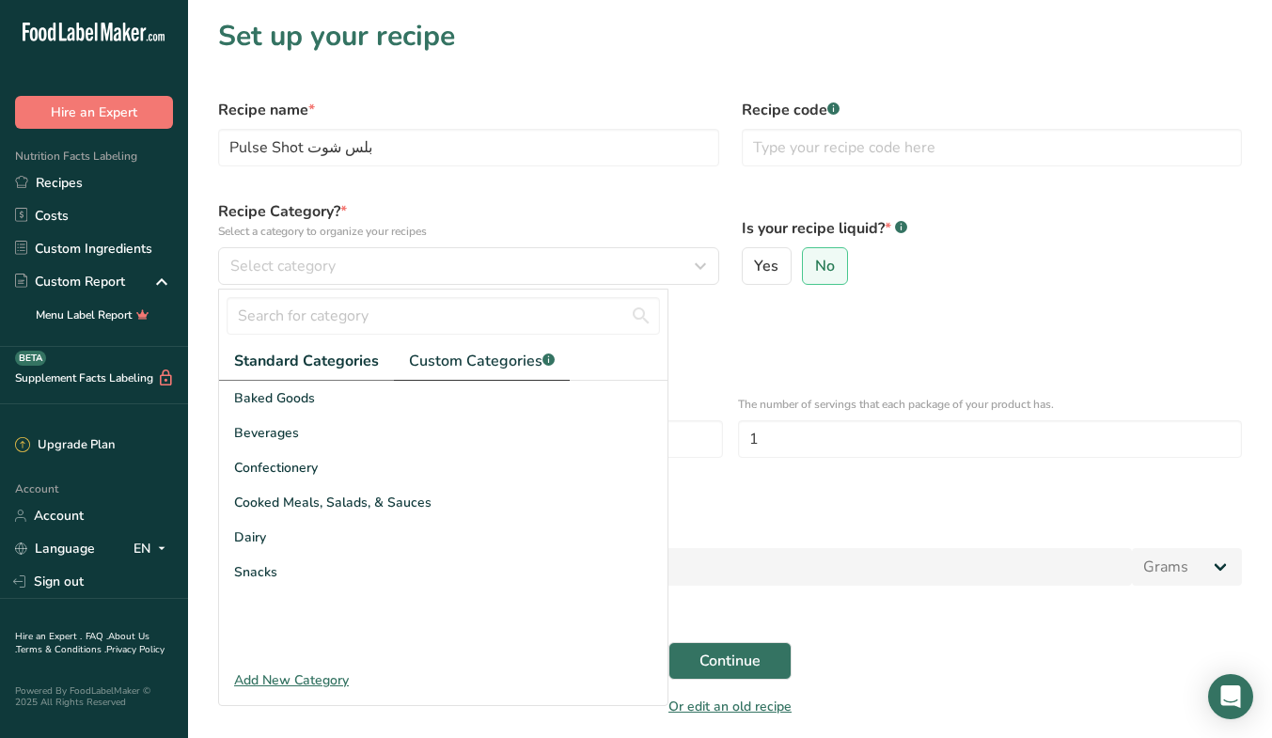
click at [478, 360] on span "Custom Categories .a-a{fill:#347362;}.b-a{fill:#fff;}" at bounding box center [482, 361] width 146 height 23
click at [276, 609] on div "MEP" at bounding box center [443, 606] width 448 height 35
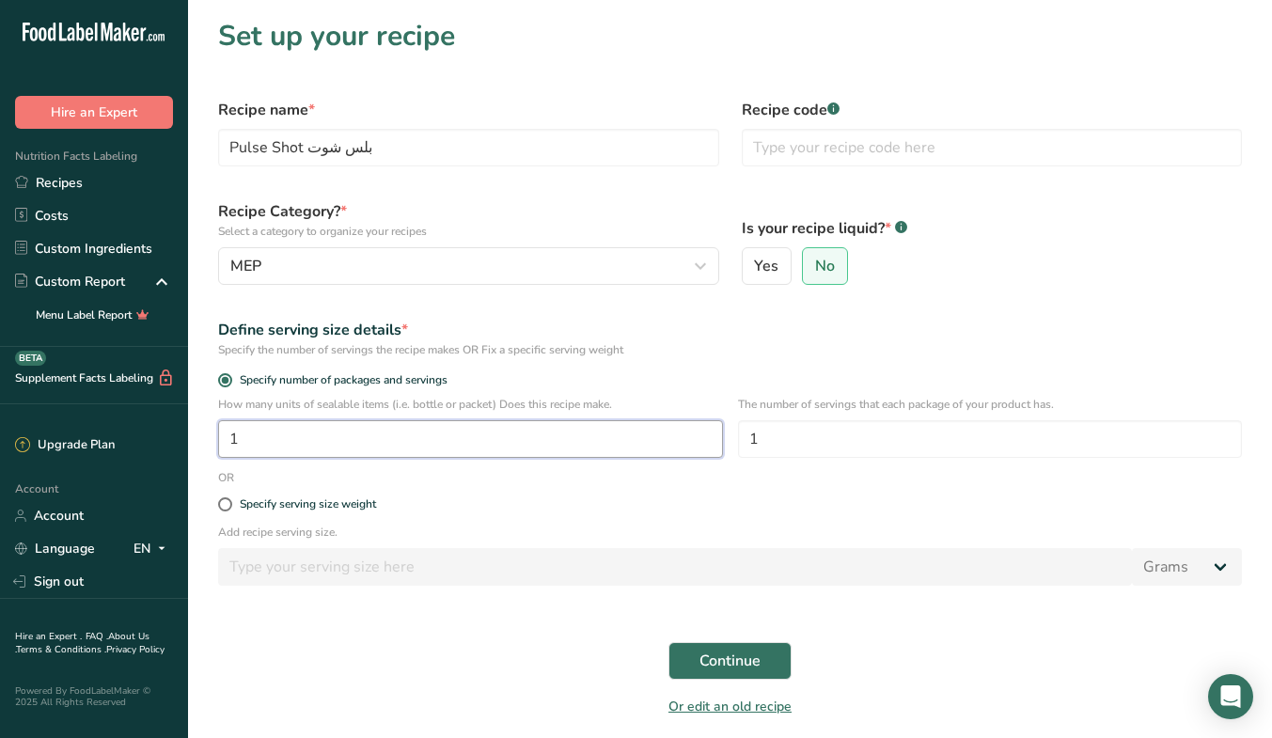
click at [426, 438] on input "1" at bounding box center [470, 439] width 505 height 38
type input "10"
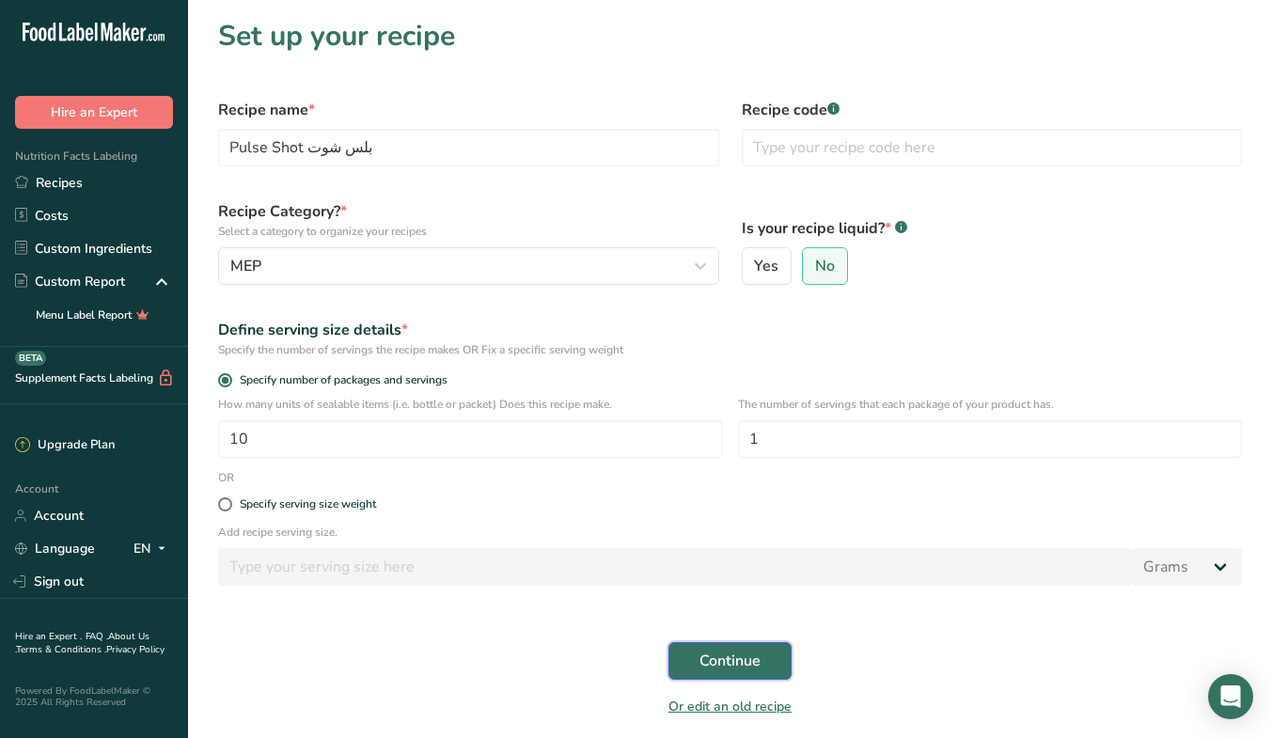
click at [726, 668] on span "Continue" at bounding box center [729, 660] width 61 height 23
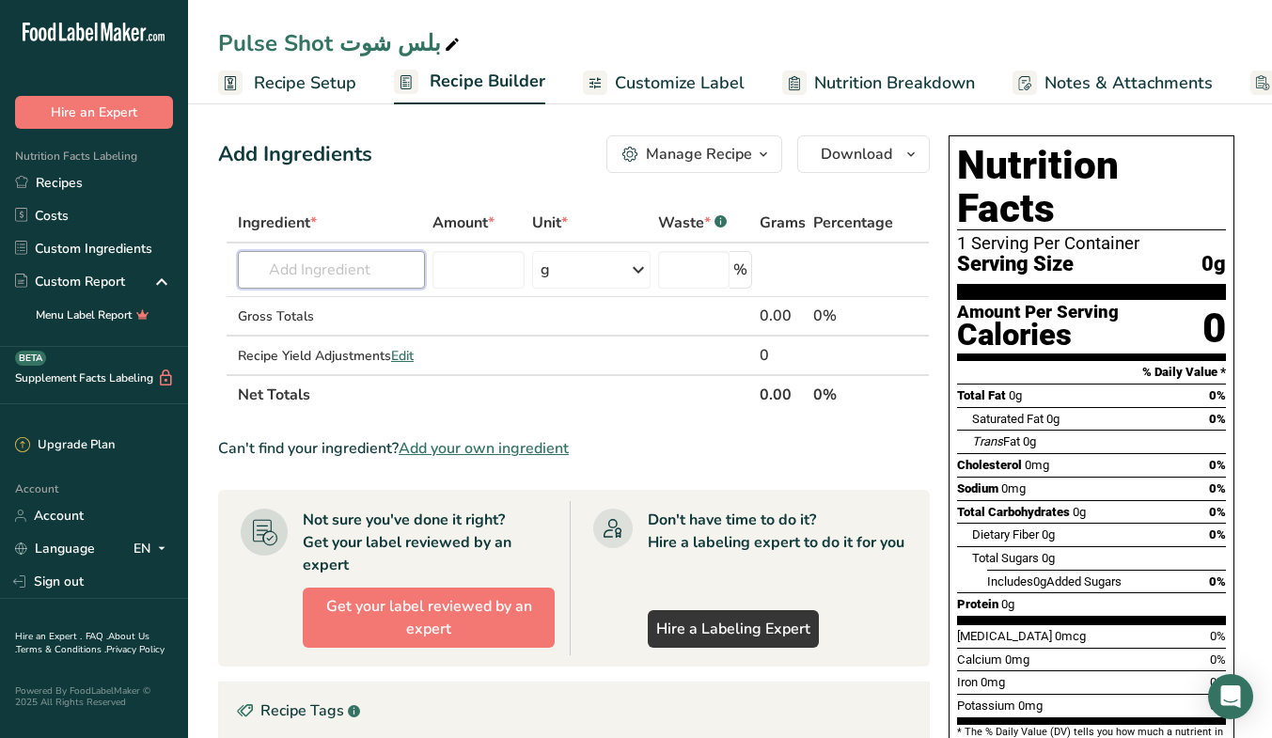
click at [372, 273] on input "text" at bounding box center [331, 270] width 187 height 38
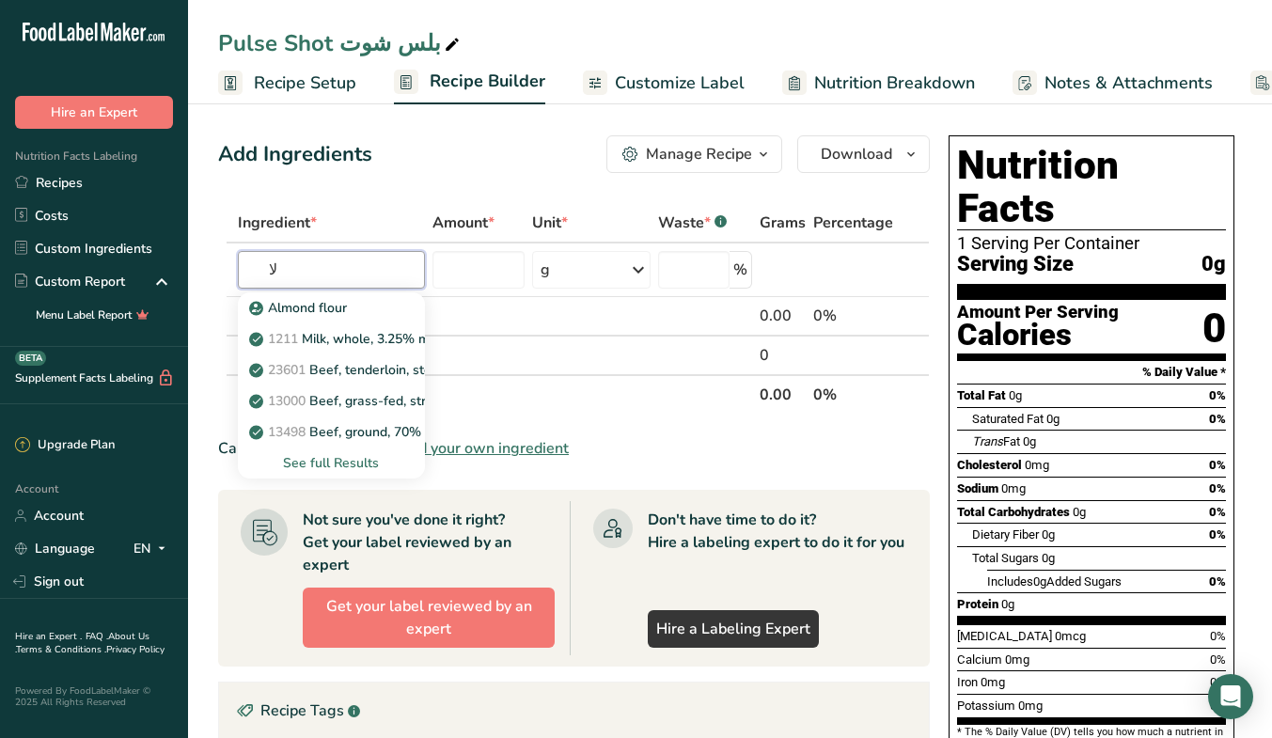
type input "ل"
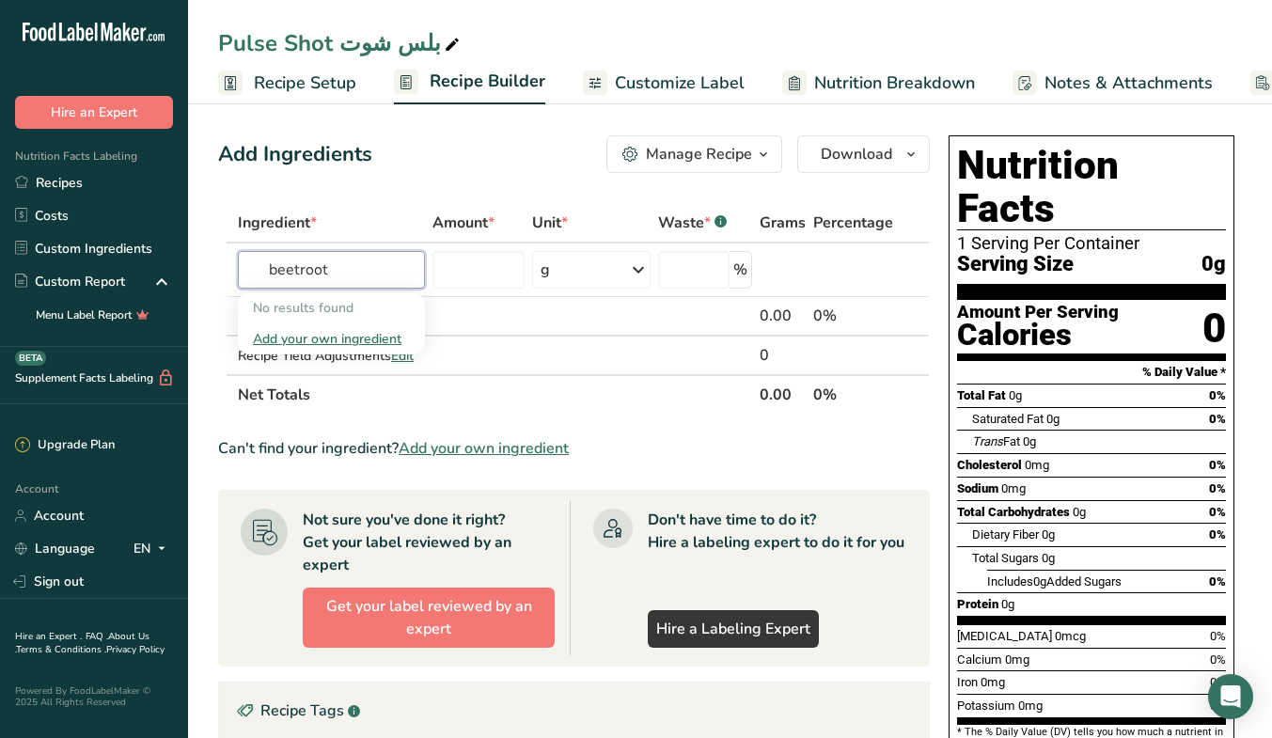
type input "betroot"
click at [372, 273] on input "betroot" at bounding box center [331, 270] width 187 height 38
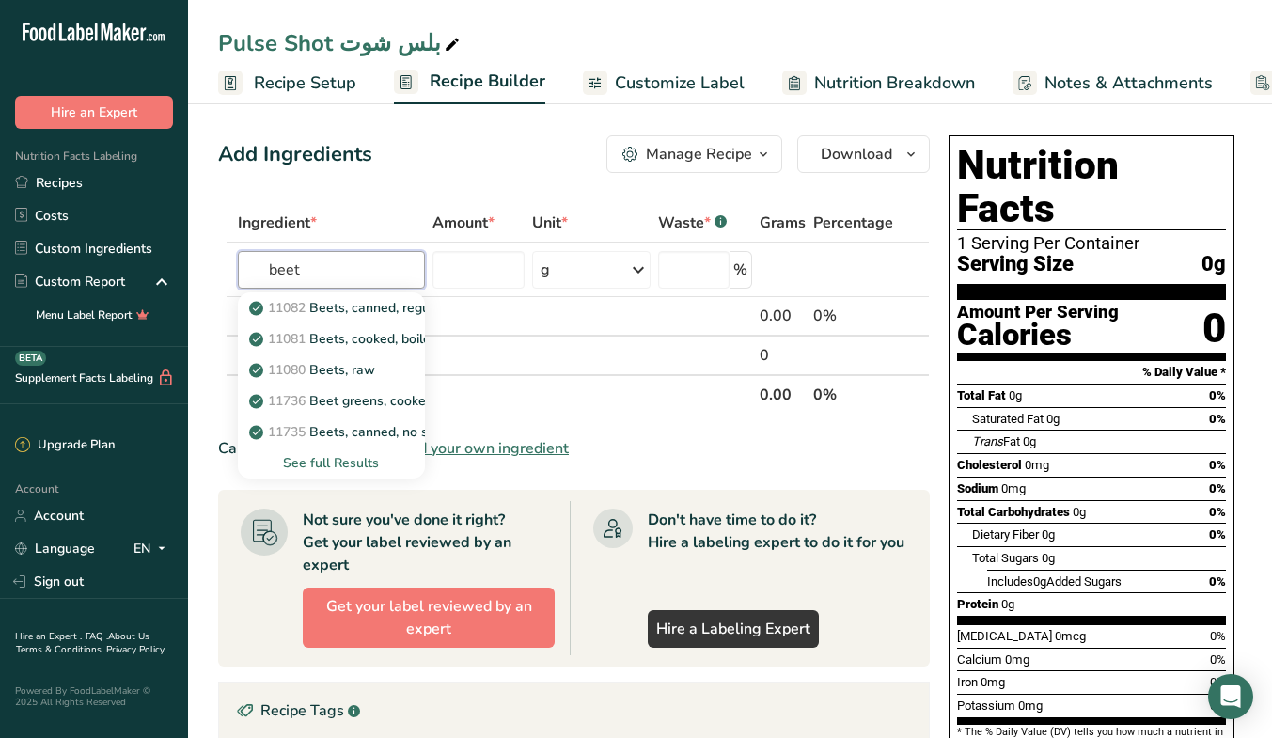
type input "beet"
click at [396, 372] on link "11080 Beets, raw" at bounding box center [331, 369] width 187 height 31
type input "Beets, raw"
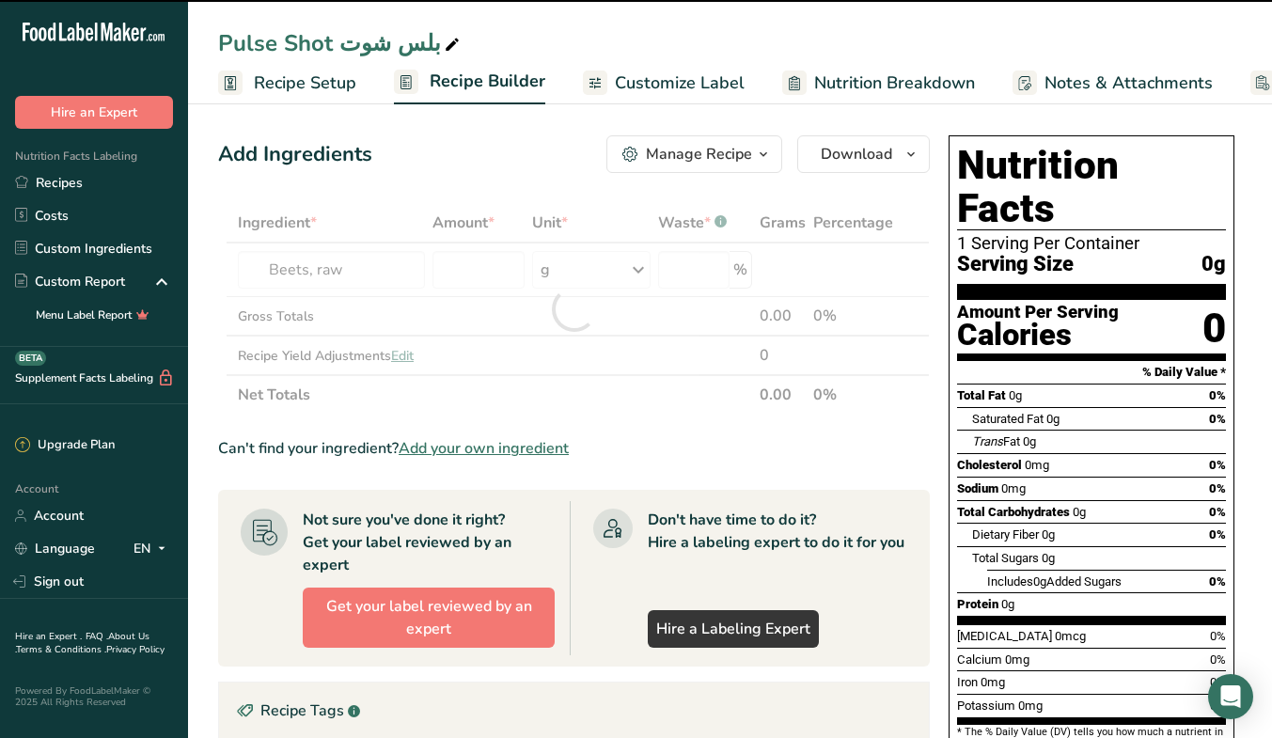
type input "0"
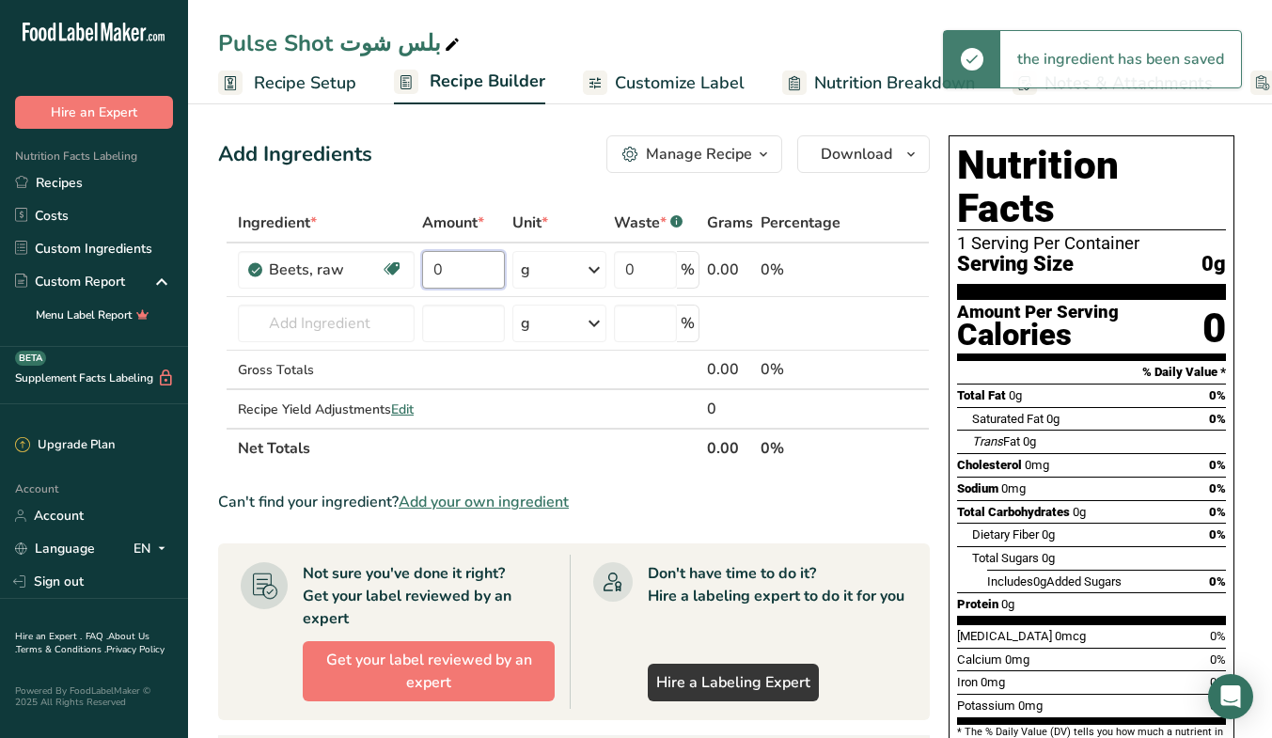
click at [463, 260] on input "0" at bounding box center [463, 270] width 83 height 38
paste input "1196"
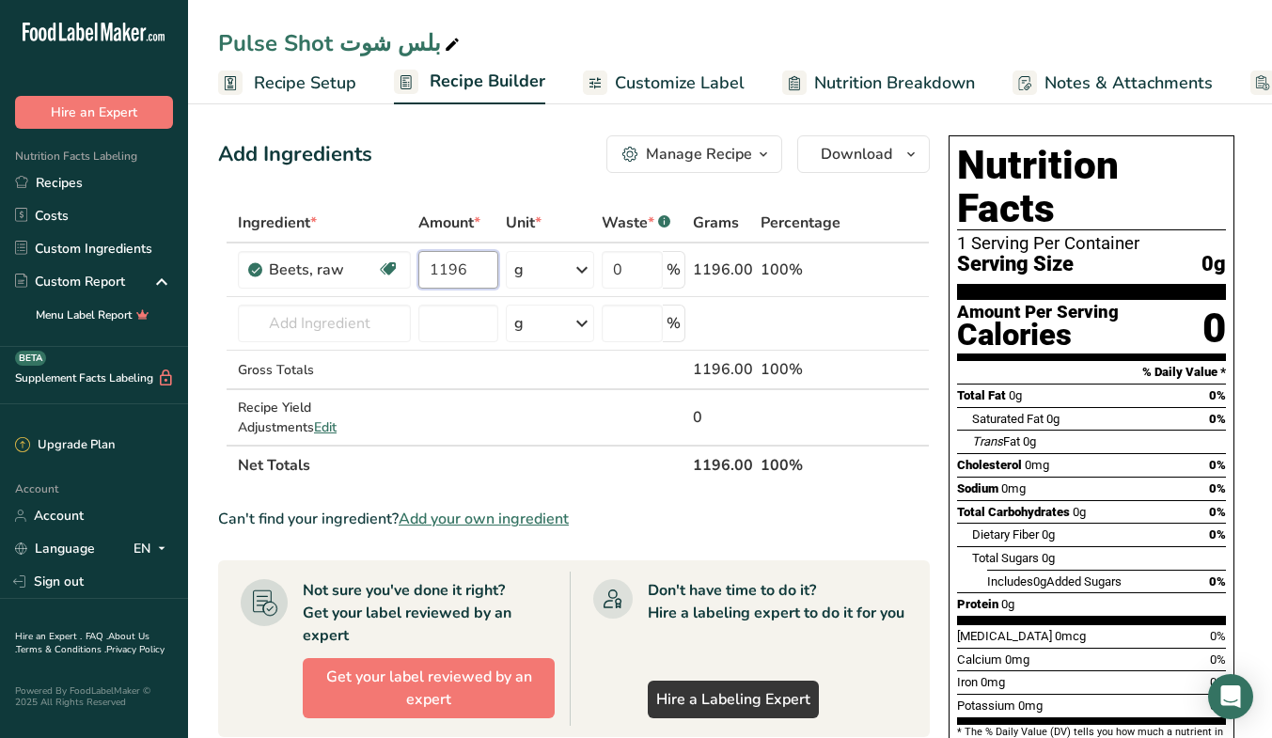
type input "1196"
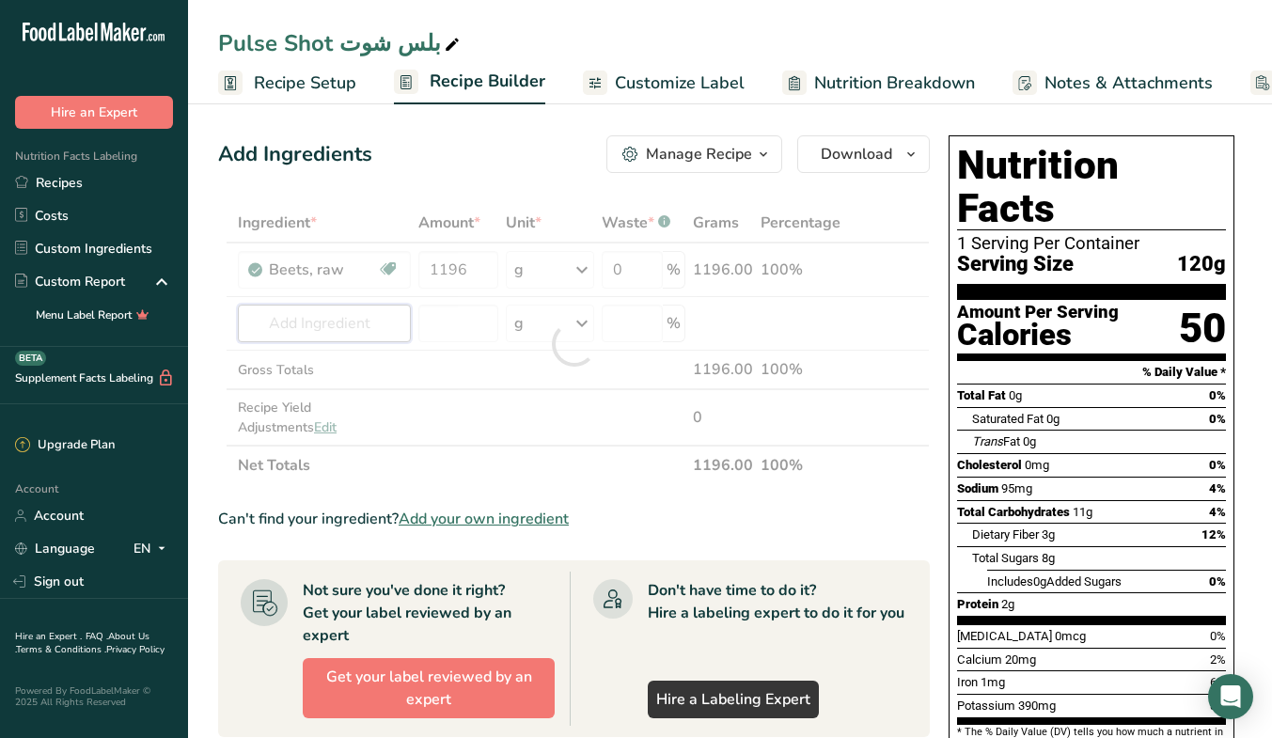
click at [314, 340] on div "Ingredient * Amount * Unit * Waste * .a-a{fill:#347362;}.b-a{fill:#fff;} Grams …" at bounding box center [573, 344] width 711 height 282
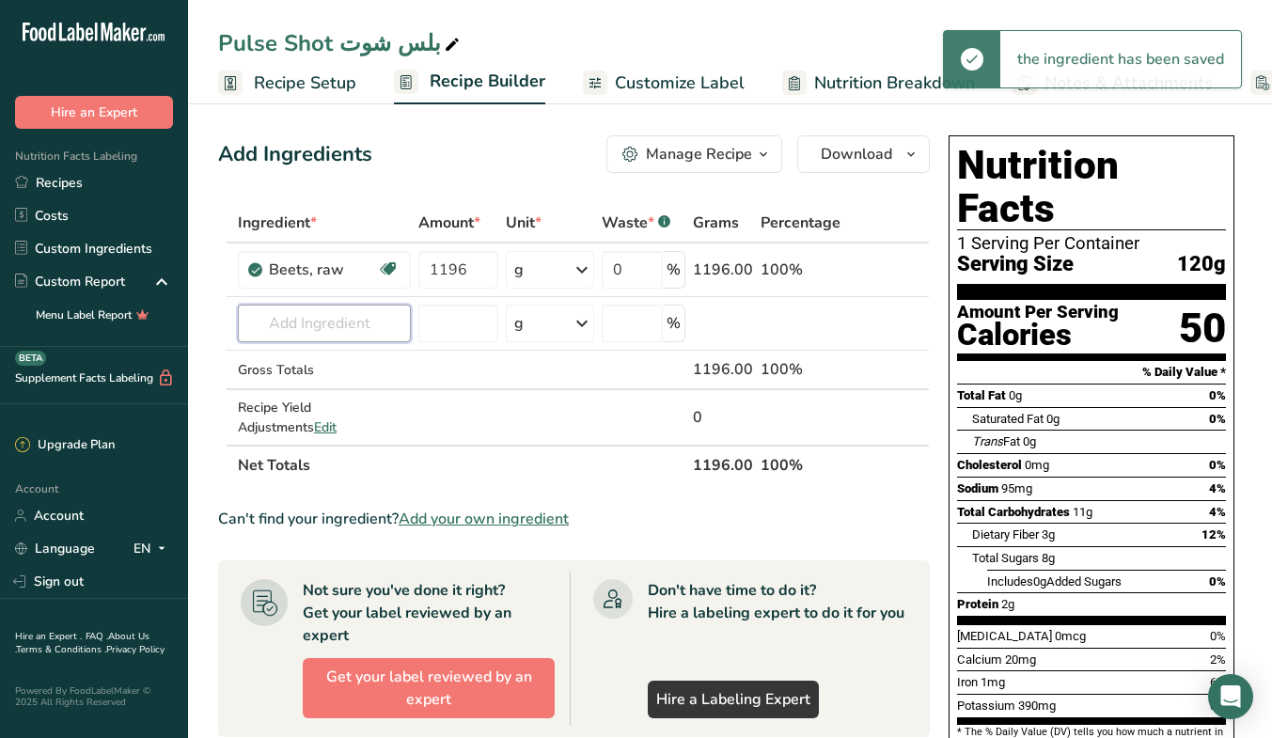
click at [336, 321] on input "text" at bounding box center [324, 324] width 173 height 38
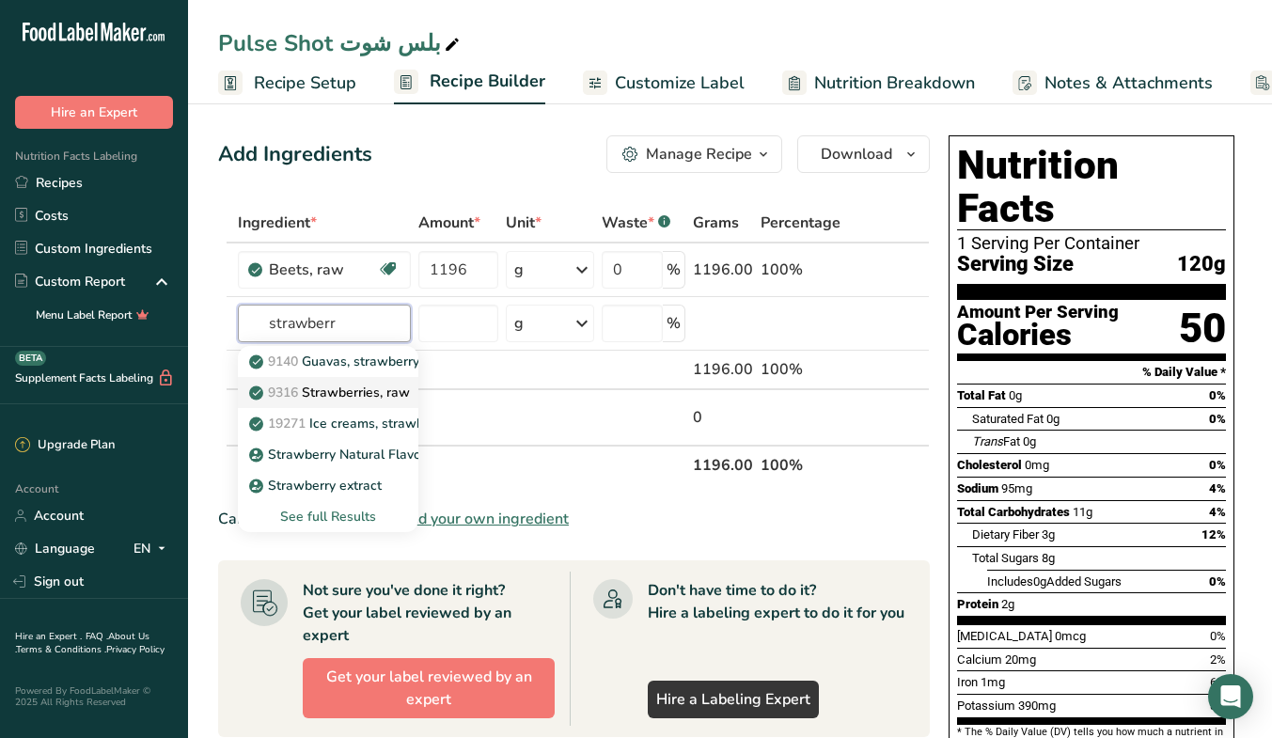
type input "Strawberries, raw"
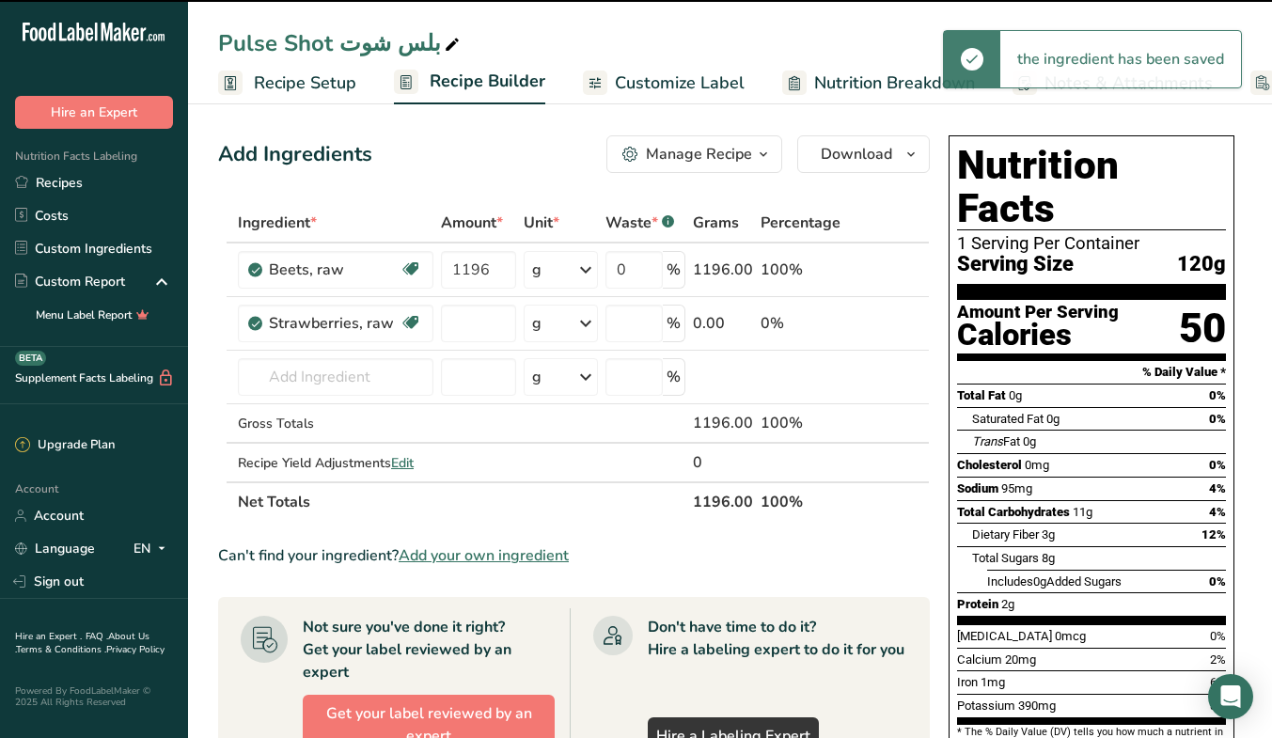
type input "0"
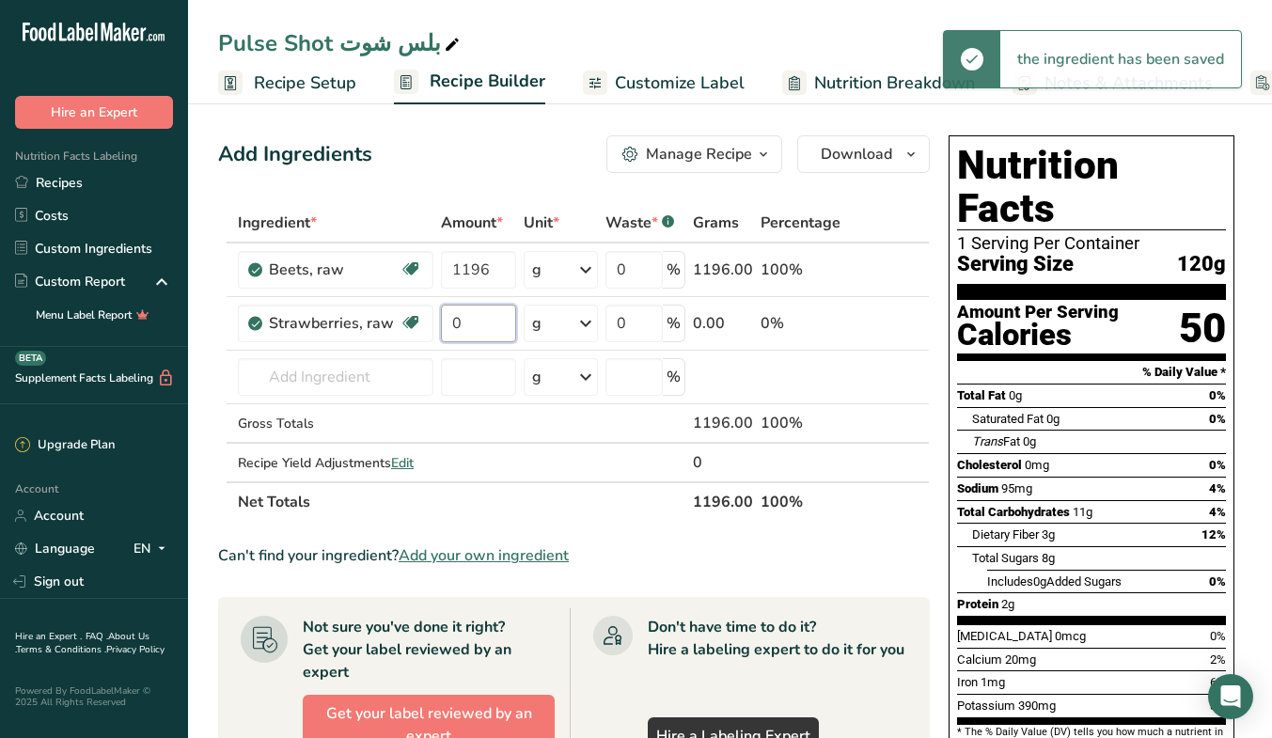
click at [482, 327] on input "0" at bounding box center [478, 324] width 75 height 38
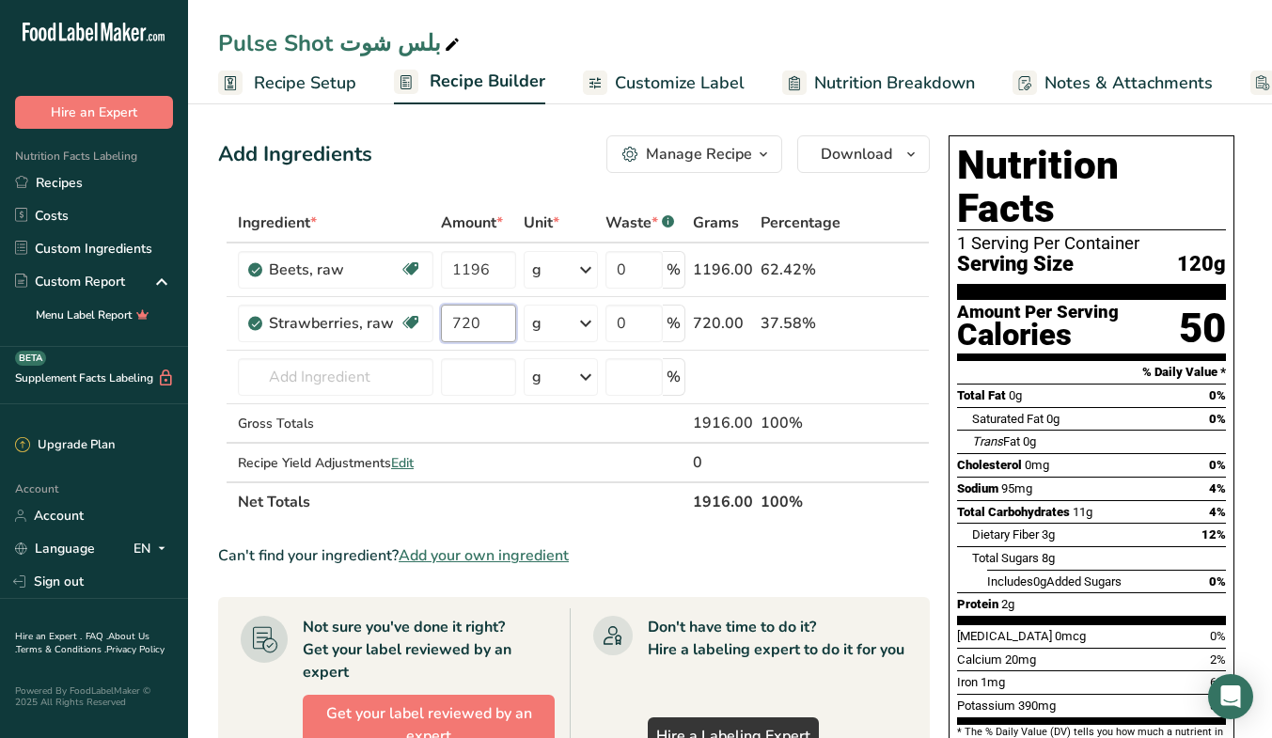
type input "720"
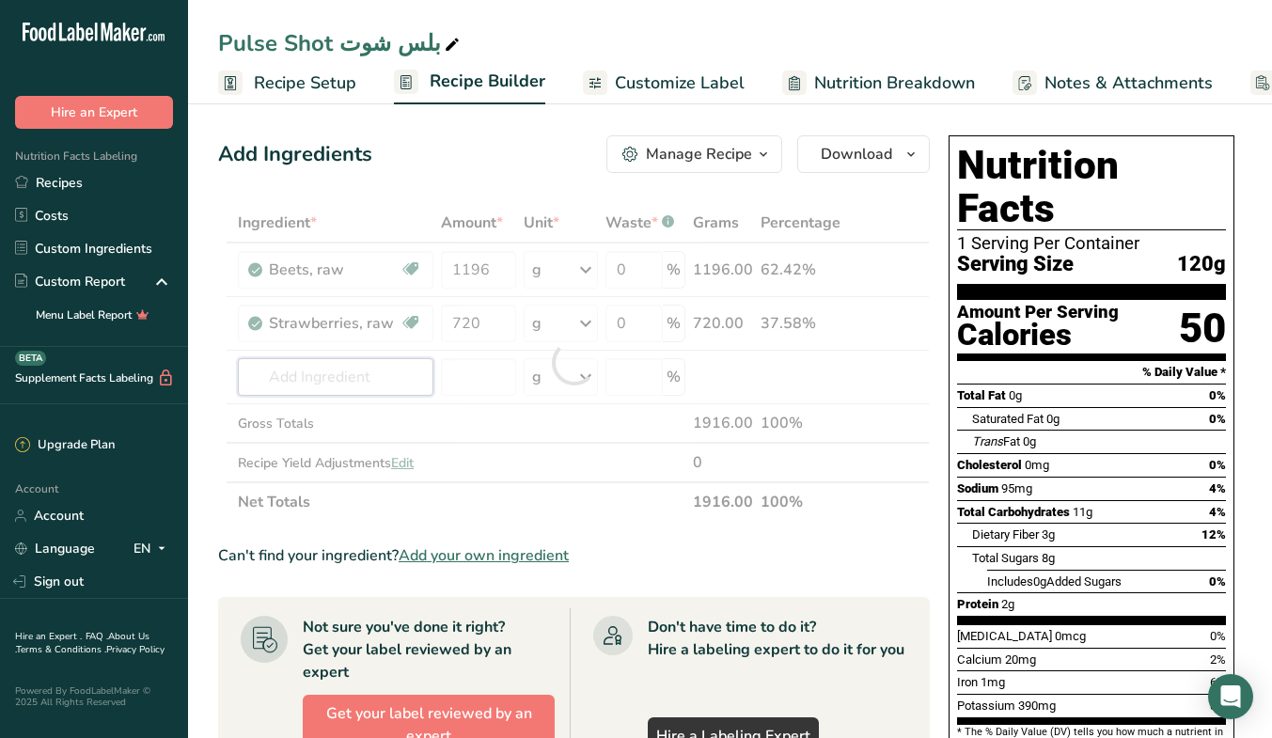
click at [375, 384] on div "Ingredient * Amount * Unit * Waste * .a-a{fill:#347362;}.b-a{fill:#fff;} Grams …" at bounding box center [573, 362] width 711 height 319
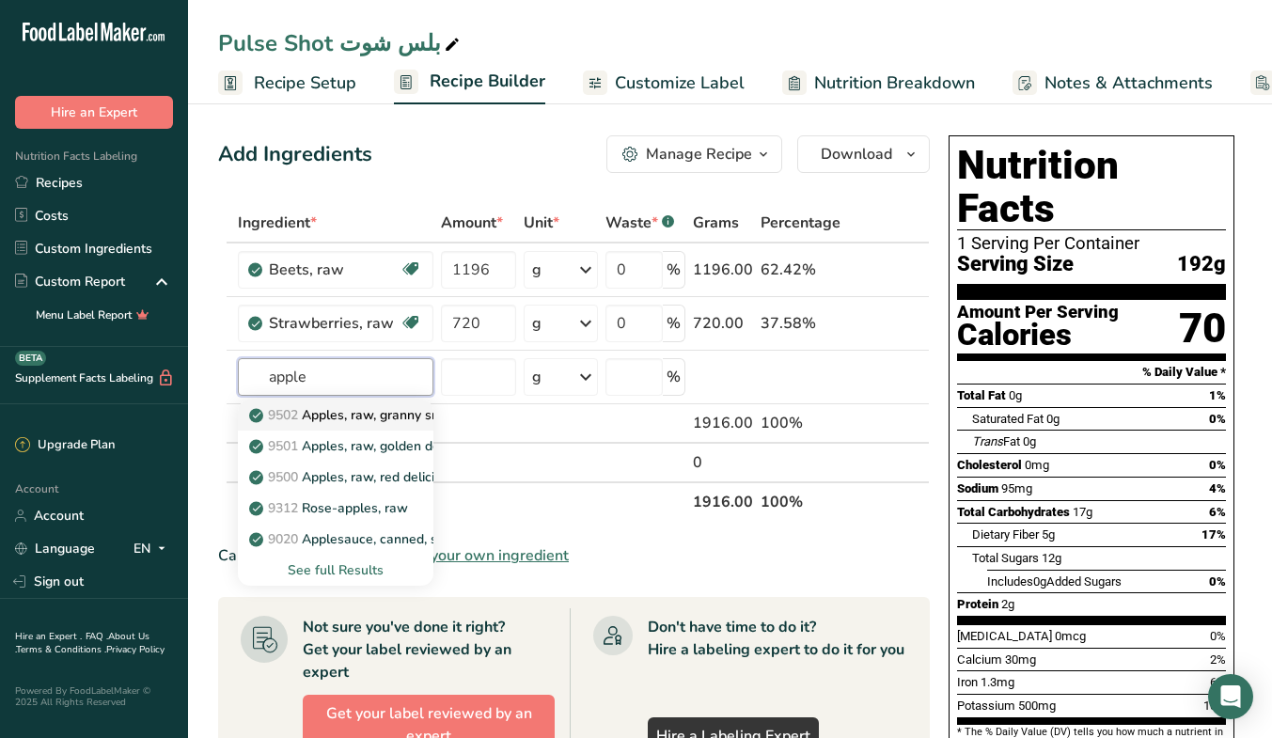
type input "Apples, raw, granny smith, with skin (Includes foods for USDA's Food Distributi…"
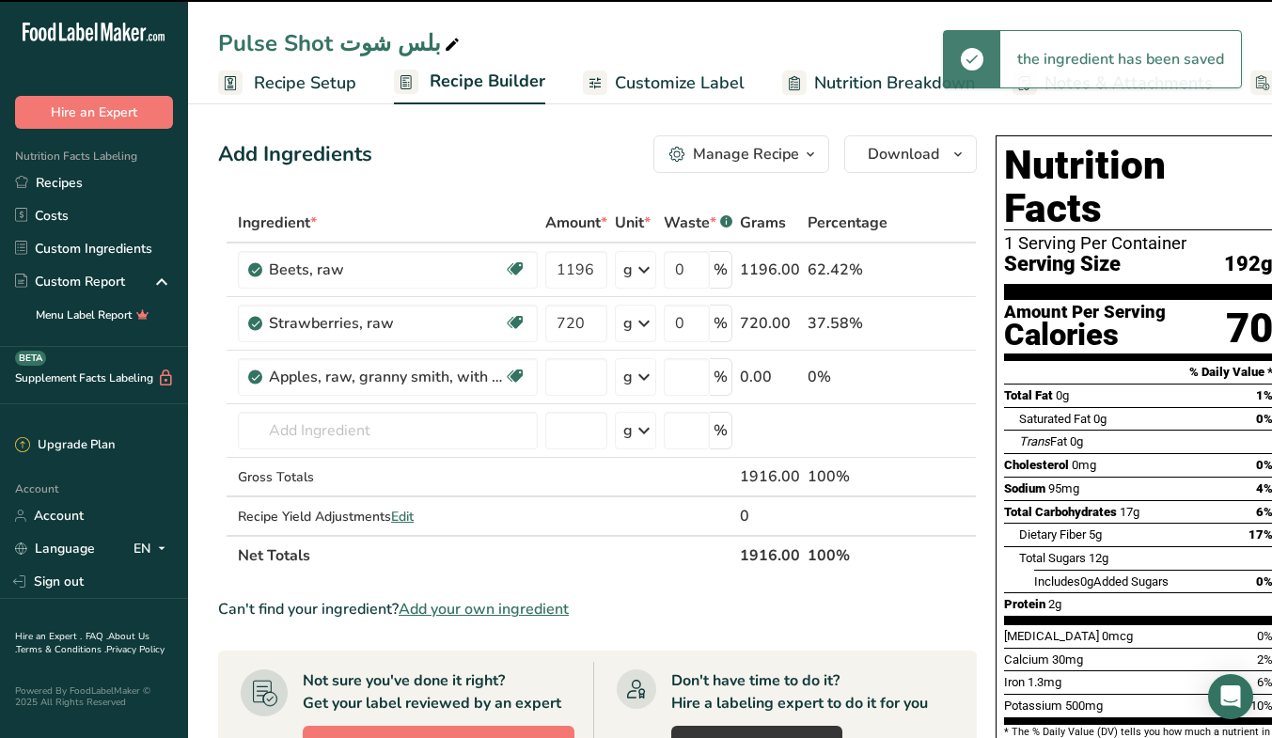
type input "0"
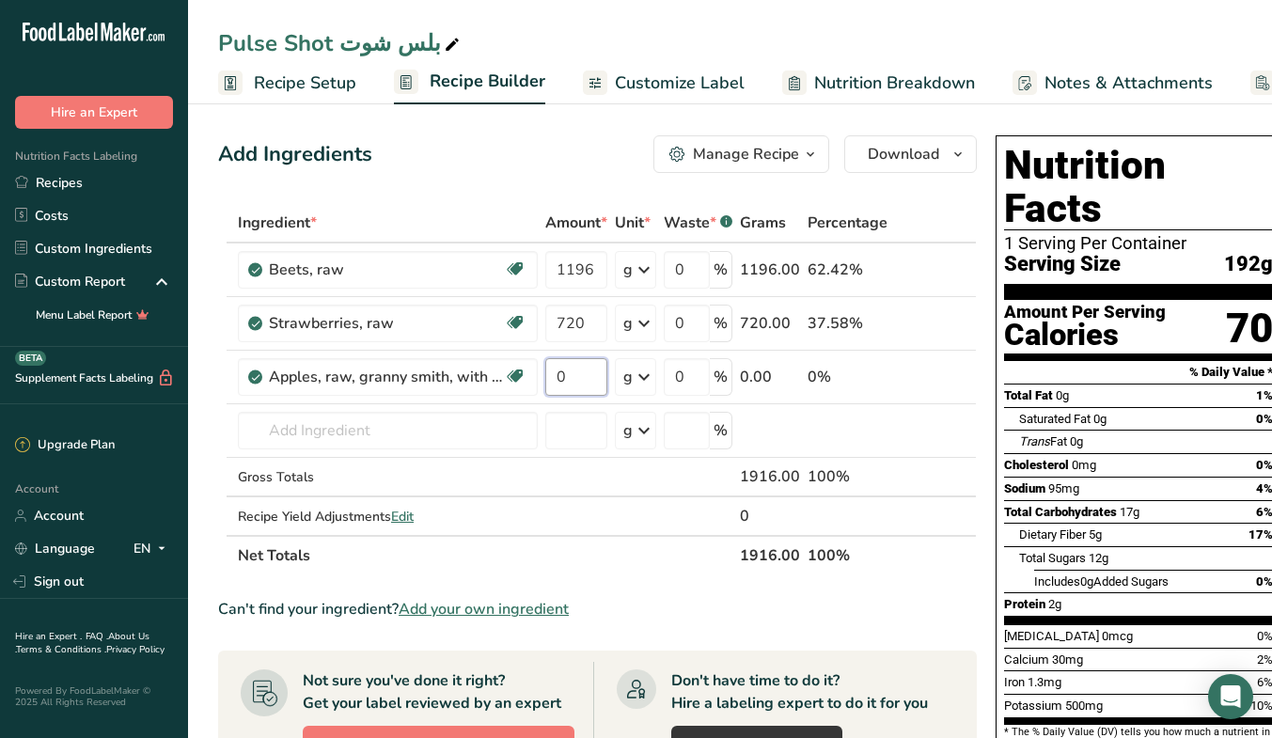
click at [564, 376] on input "0" at bounding box center [576, 377] width 62 height 38
paste input "1296"
type input "1296"
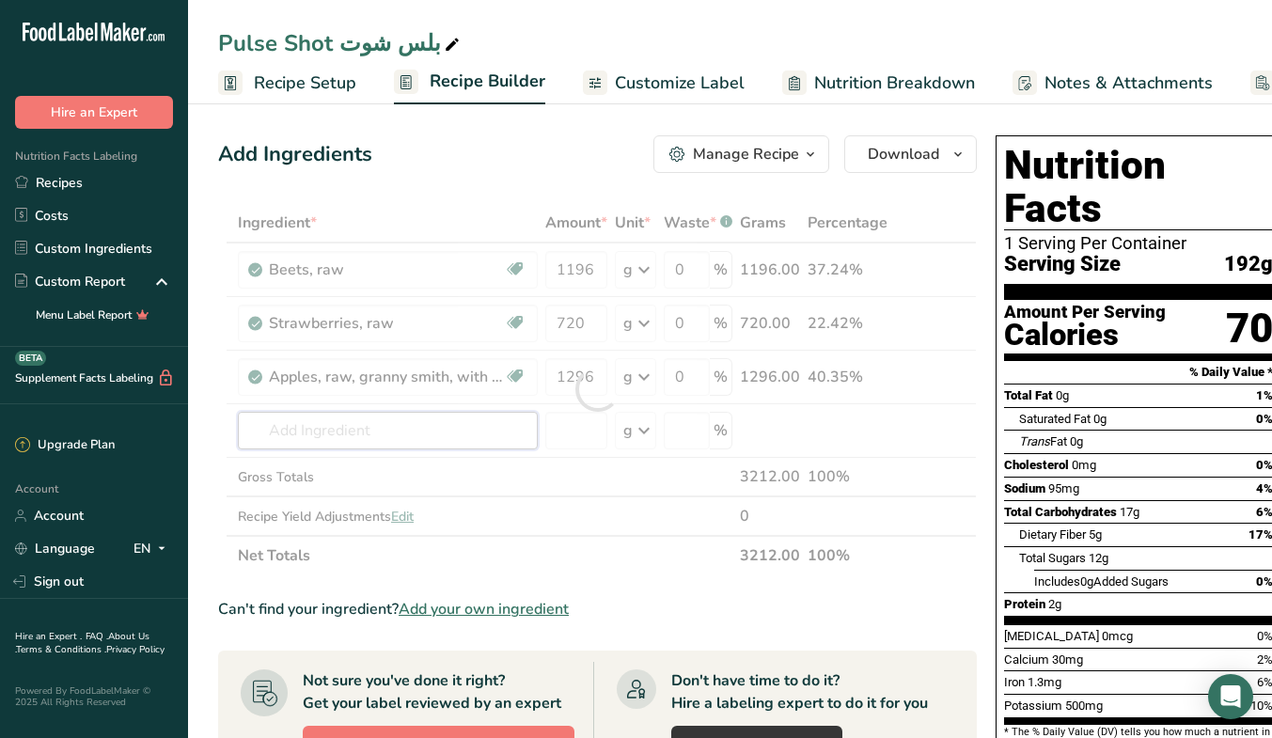
click at [357, 445] on div "Ingredient * Amount * Unit * Waste * .a-a{fill:#347362;}.b-a{fill:#fff;} Grams …" at bounding box center [597, 389] width 758 height 372
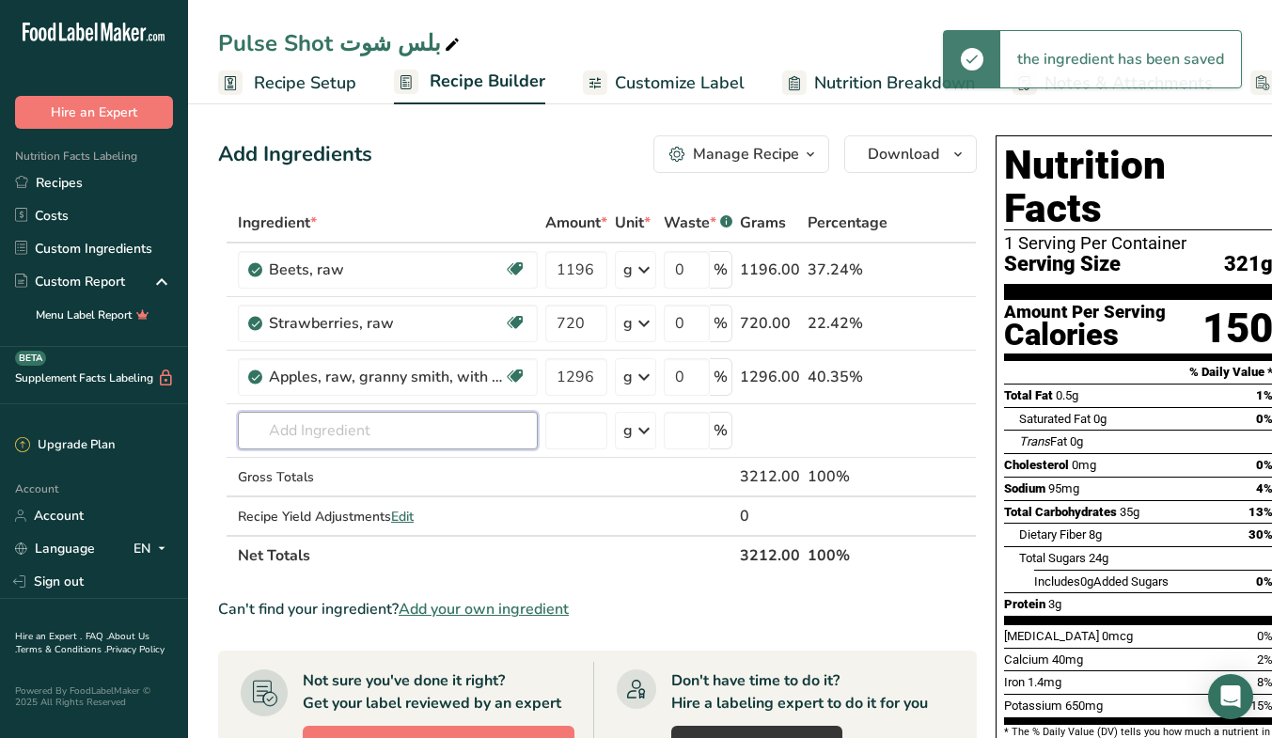
click at [395, 425] on input "text" at bounding box center [388, 431] width 300 height 38
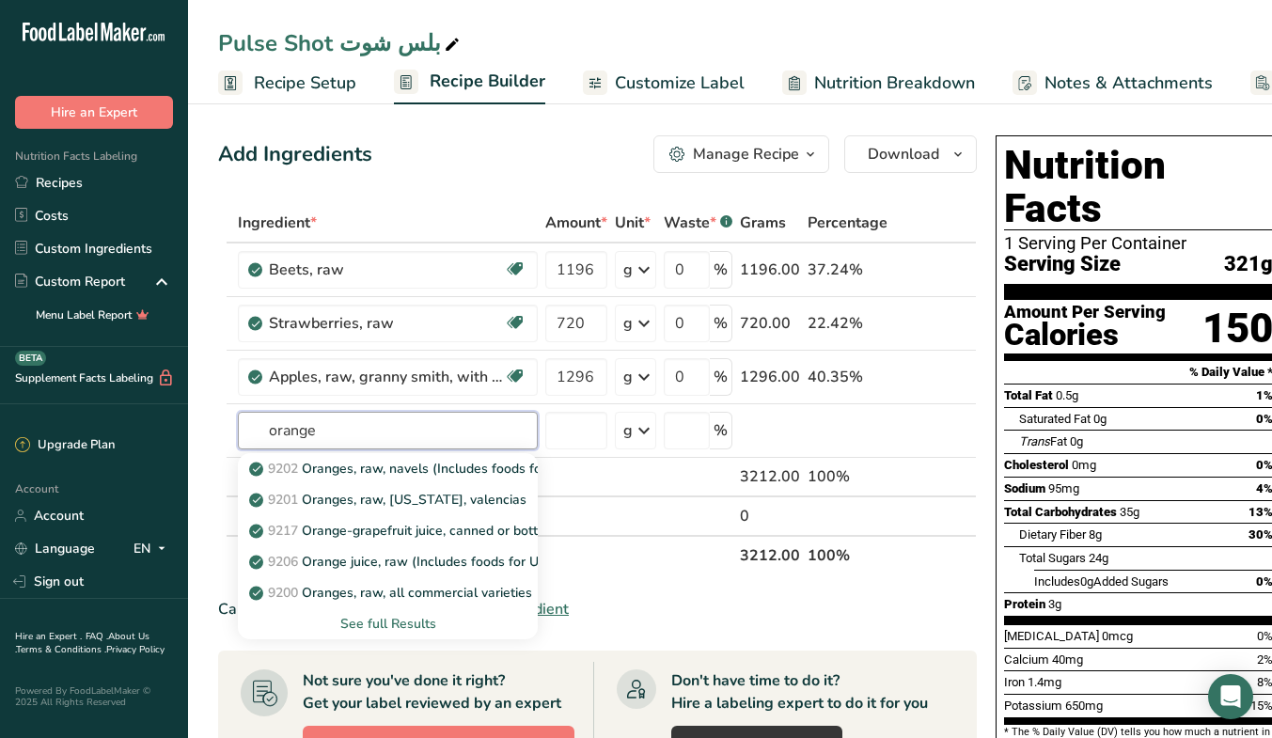
type input "orange"
click at [416, 581] on link "9200 Oranges, raw, all commercial varieties" at bounding box center [388, 592] width 300 height 31
type input "Oranges, raw, all commercial varieties"
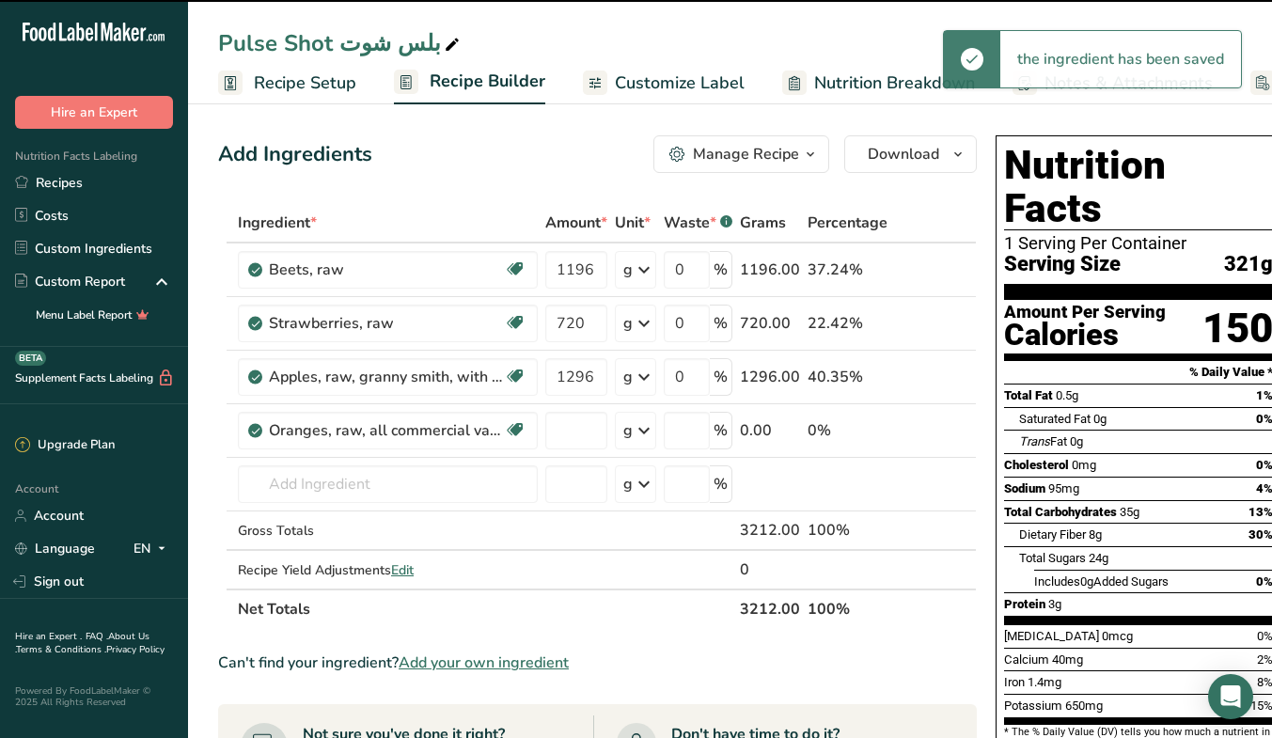
type input "0"
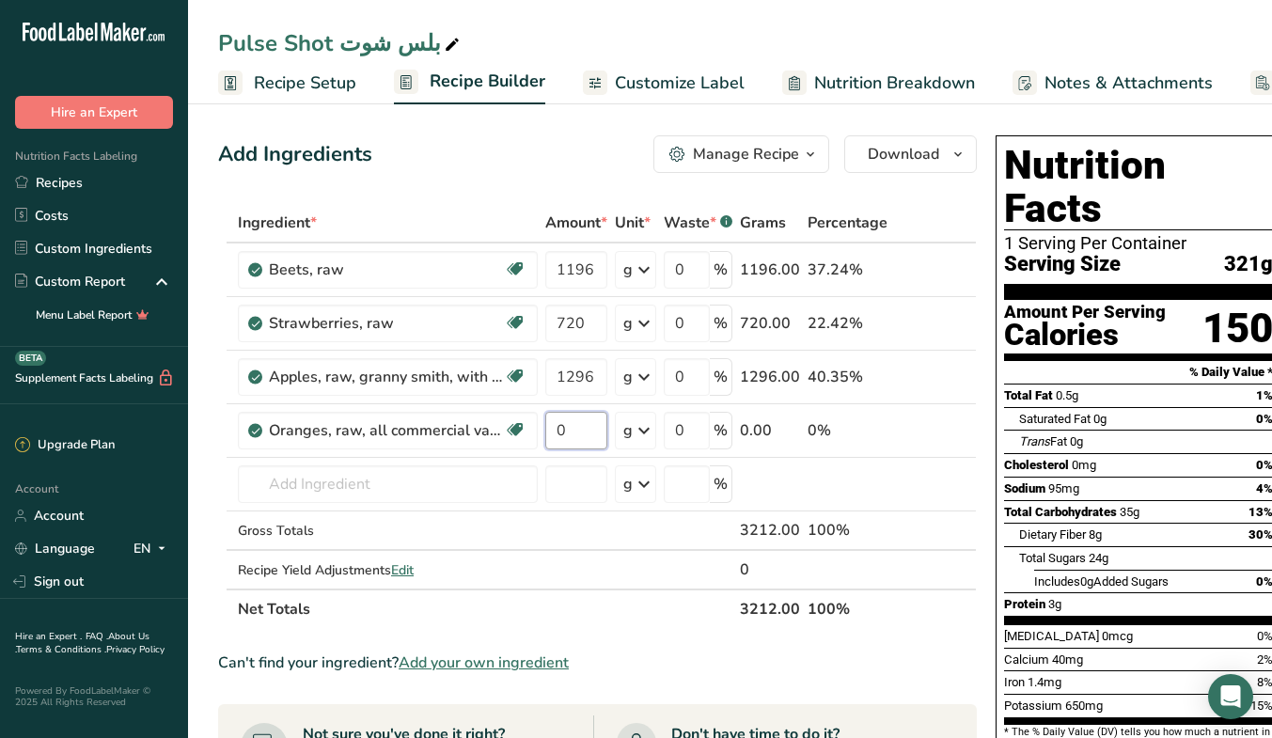
click at [577, 438] on input "0" at bounding box center [576, 431] width 62 height 38
paste input "1678"
type input "1678"
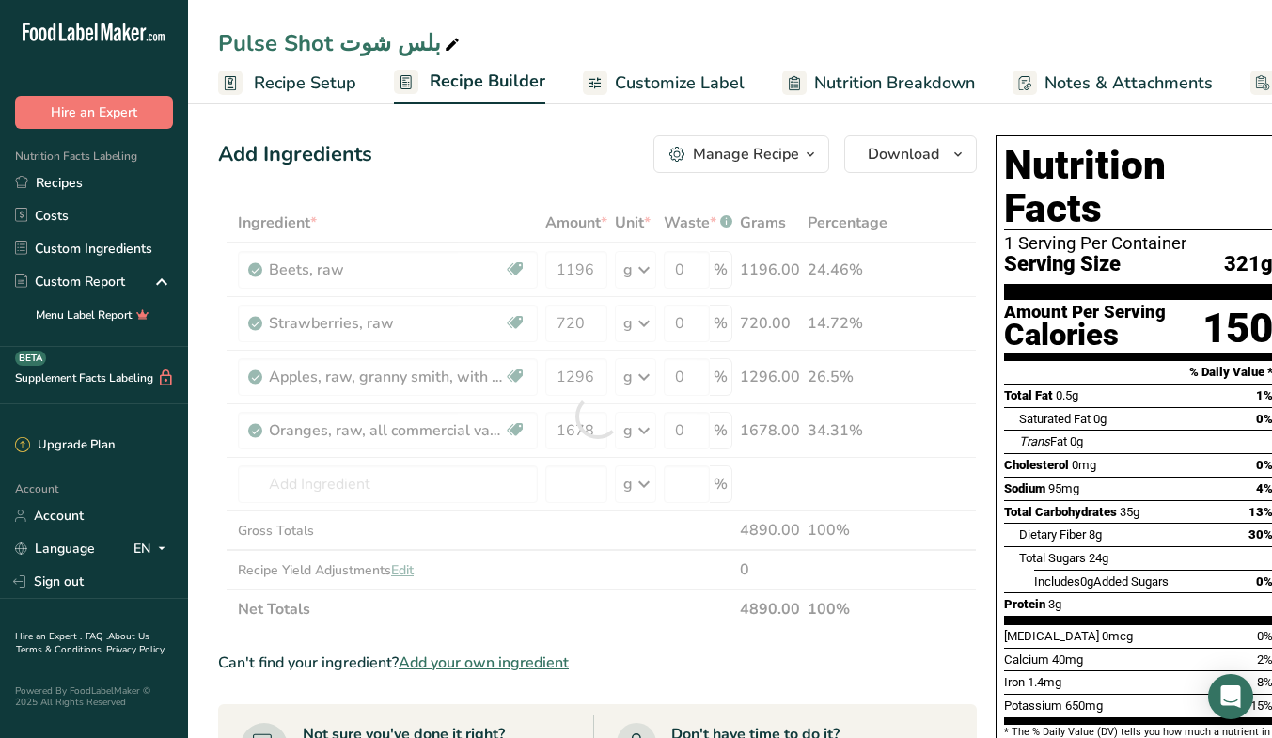
click at [689, 648] on section "Ingredient * Amount * Unit * Waste * .a-a{fill:#347362;}.b-a{fill:#fff;} Grams …" at bounding box center [597, 699] width 758 height 993
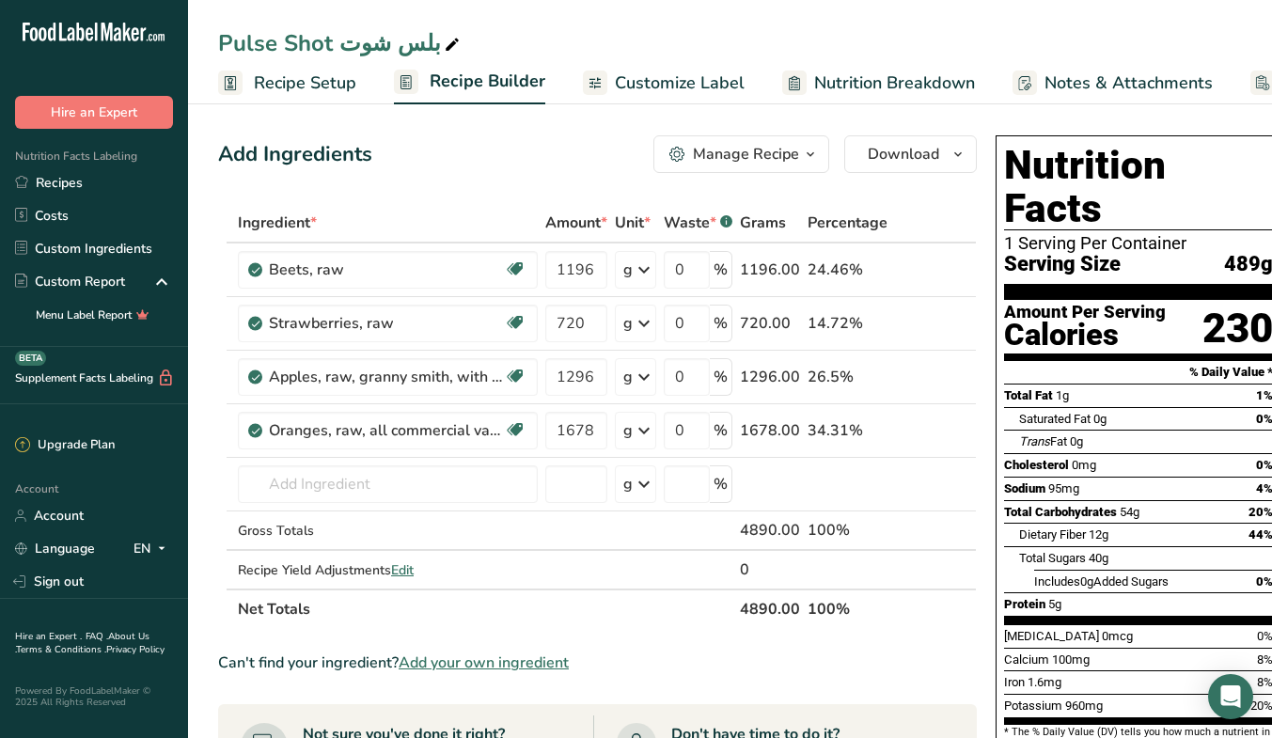
click at [407, 562] on span "Edit" at bounding box center [402, 570] width 23 height 18
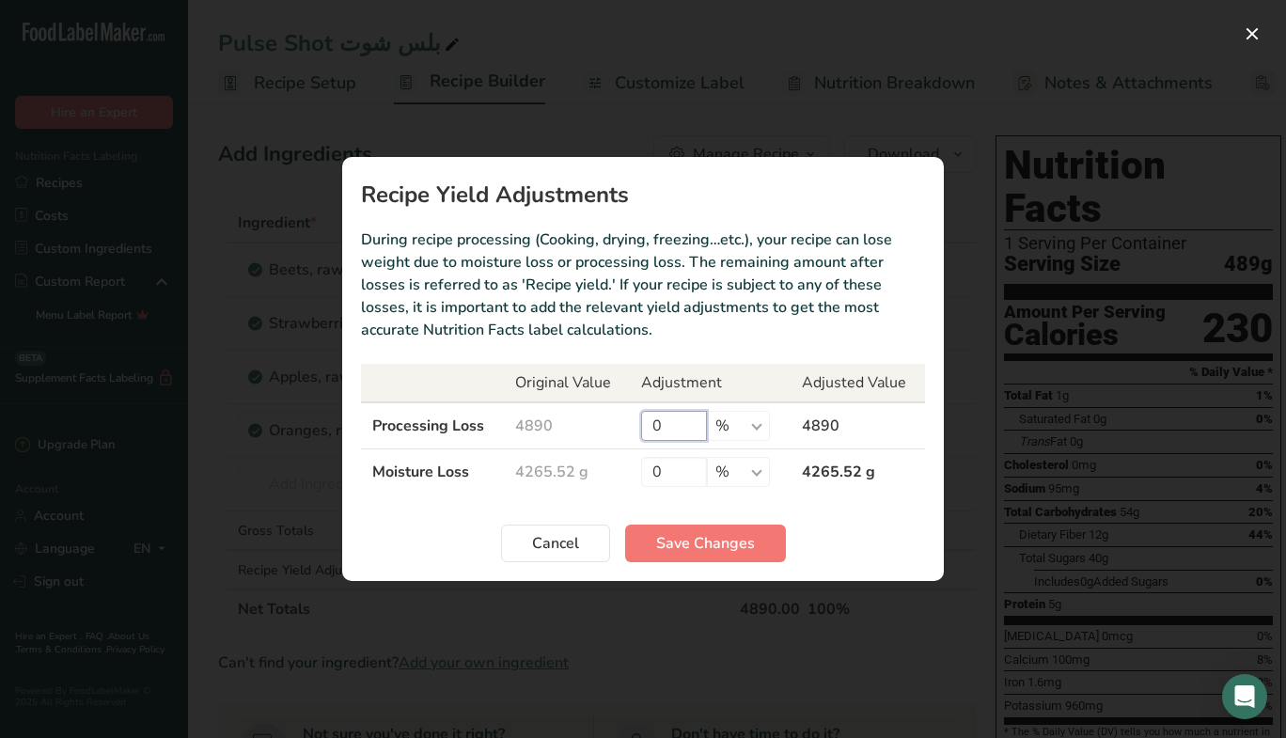
click at [673, 428] on input "0" at bounding box center [674, 426] width 66 height 30
type input "20"
click at [729, 555] on button "Save Changes" at bounding box center [705, 543] width 161 height 38
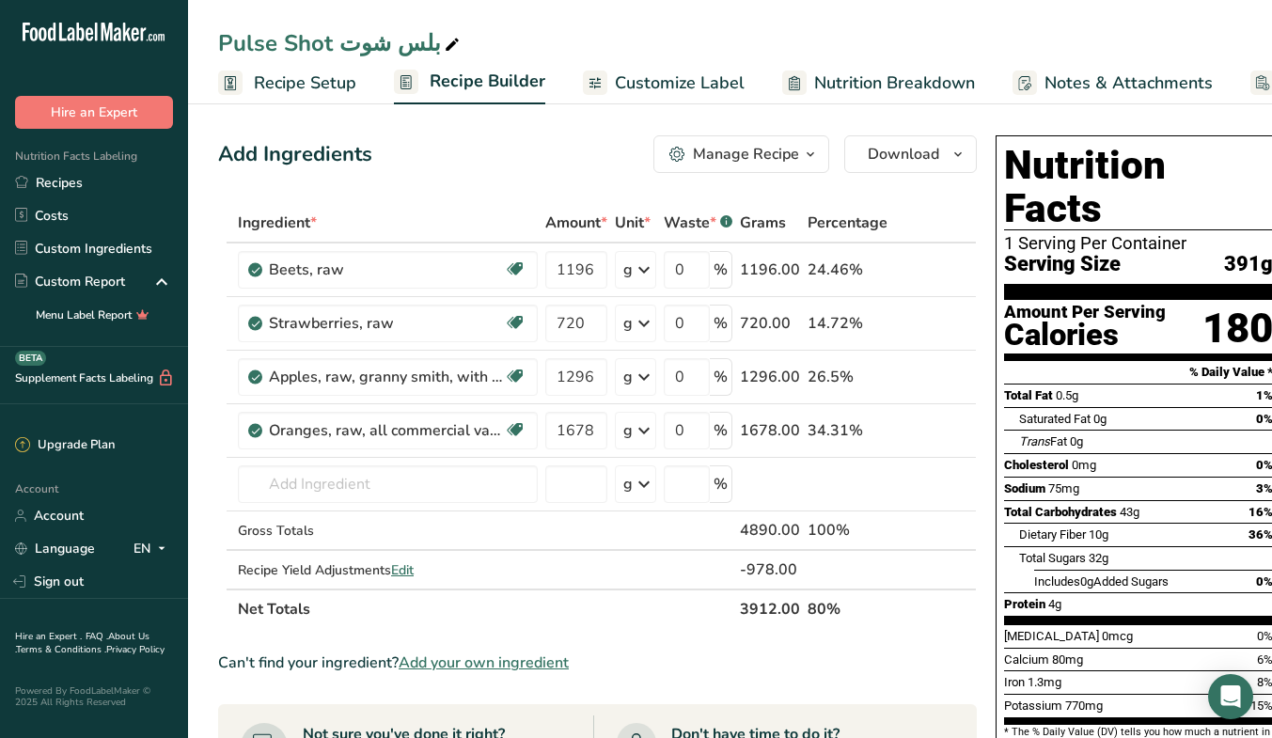
click at [414, 569] on span "Edit" at bounding box center [402, 570] width 23 height 18
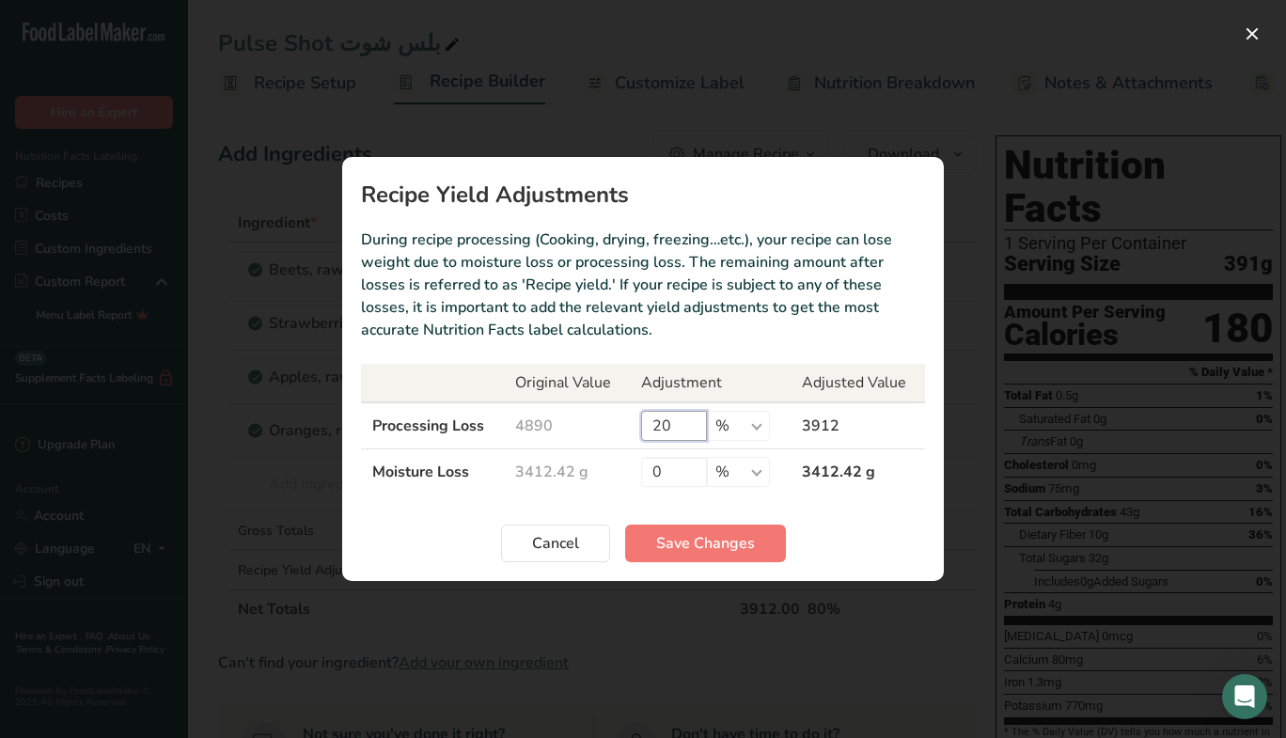
click at [703, 422] on input "20" at bounding box center [674, 426] width 66 height 30
type input "2"
type input "18"
click at [734, 531] on button "Save Changes" at bounding box center [705, 543] width 161 height 38
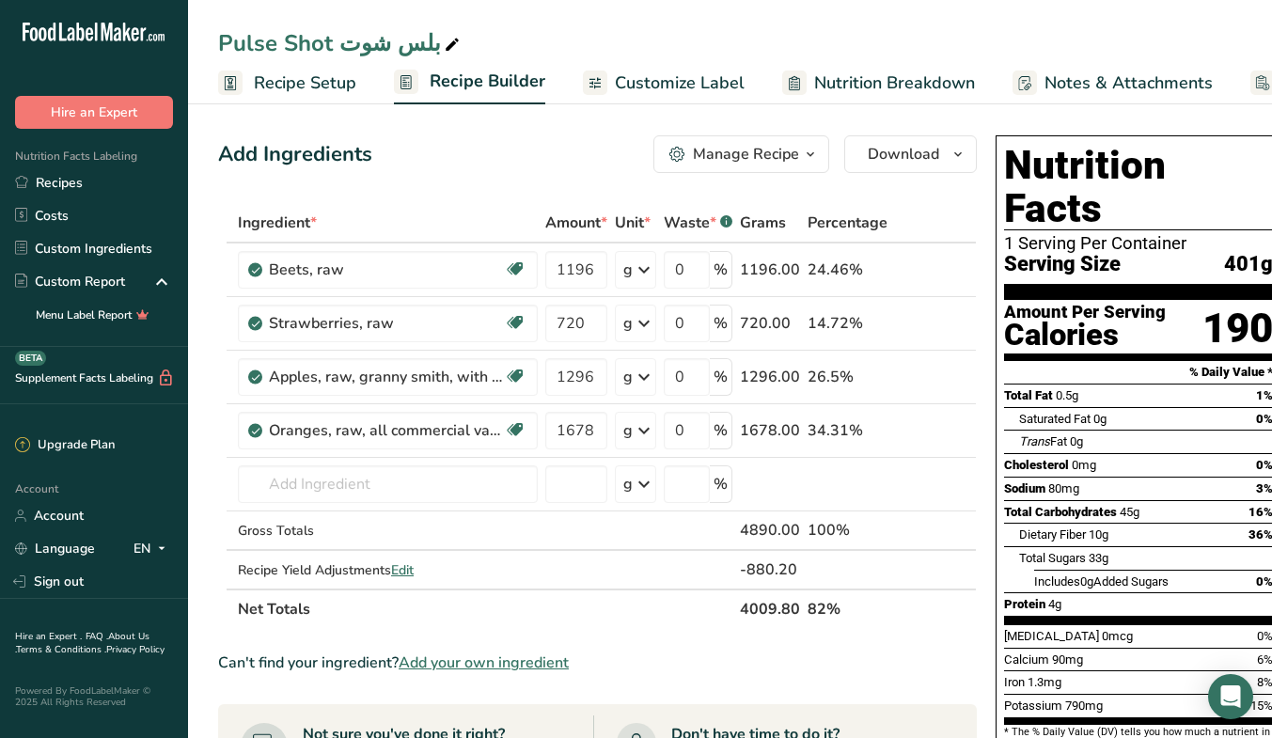
click at [405, 570] on span "Edit" at bounding box center [402, 570] width 23 height 18
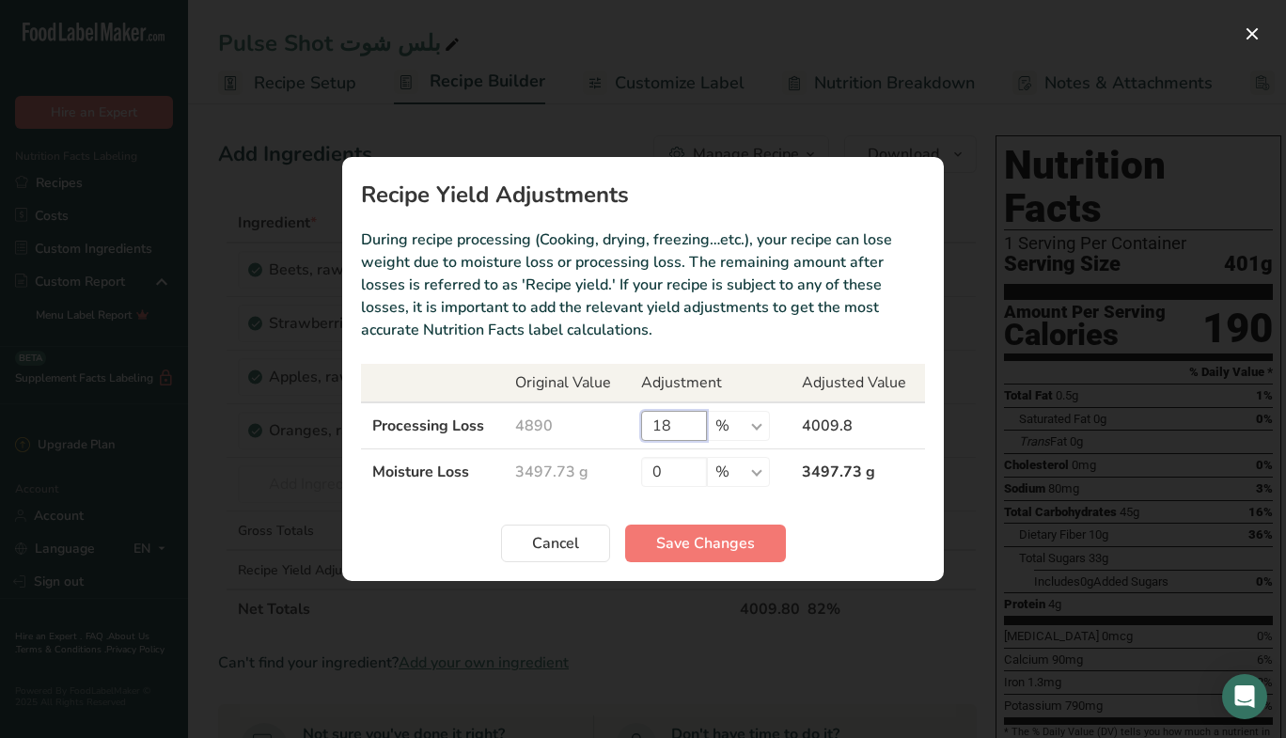
click at [691, 429] on input "18" at bounding box center [674, 426] width 66 height 30
type input "19"
click at [742, 552] on span "Save Changes" at bounding box center [705, 543] width 99 height 23
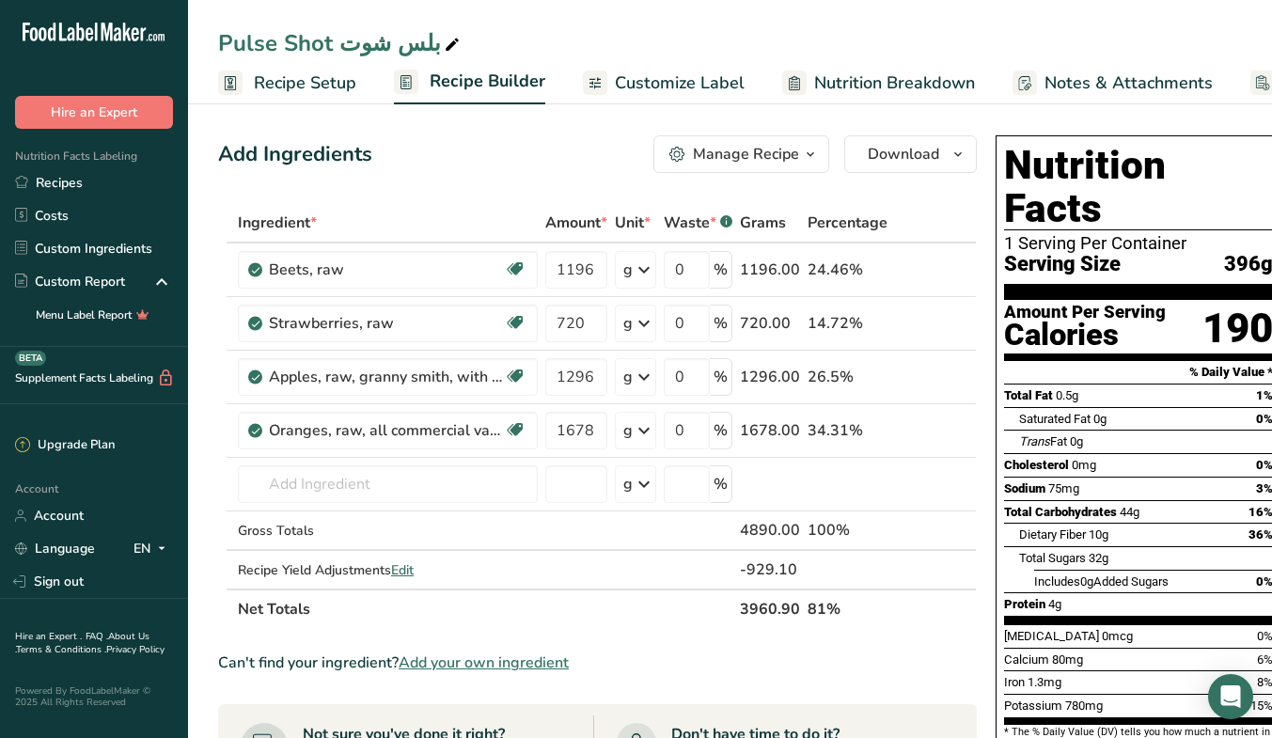
click at [409, 571] on span "Edit" at bounding box center [402, 570] width 23 height 18
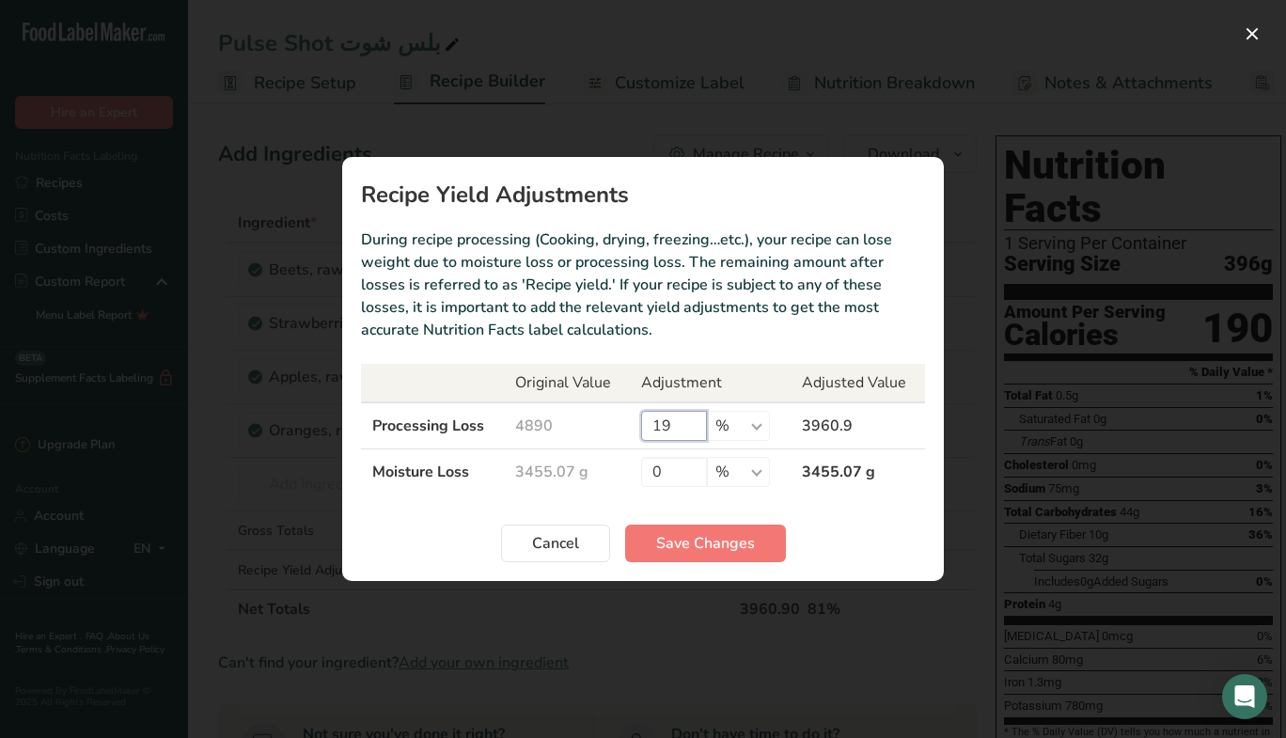
click at [686, 426] on input "19" at bounding box center [674, 426] width 66 height 30
type input "20"
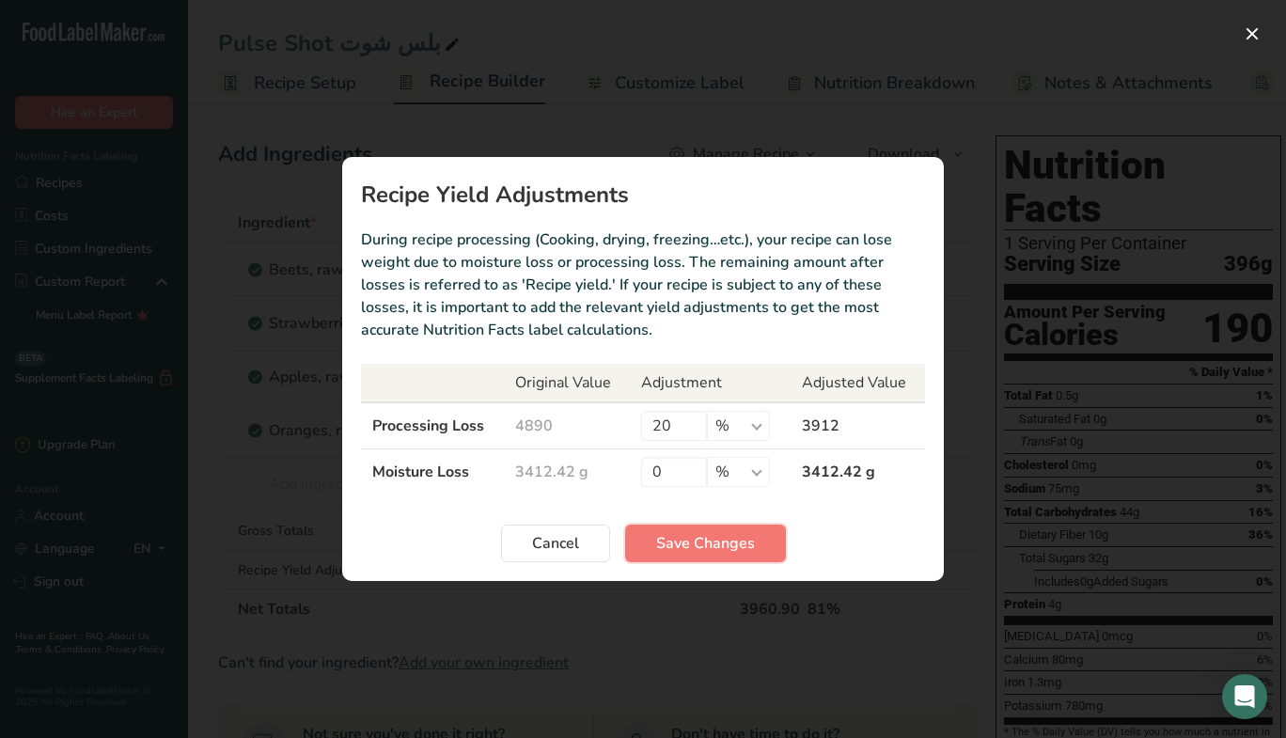
click at [736, 551] on span "Save Changes" at bounding box center [705, 543] width 99 height 23
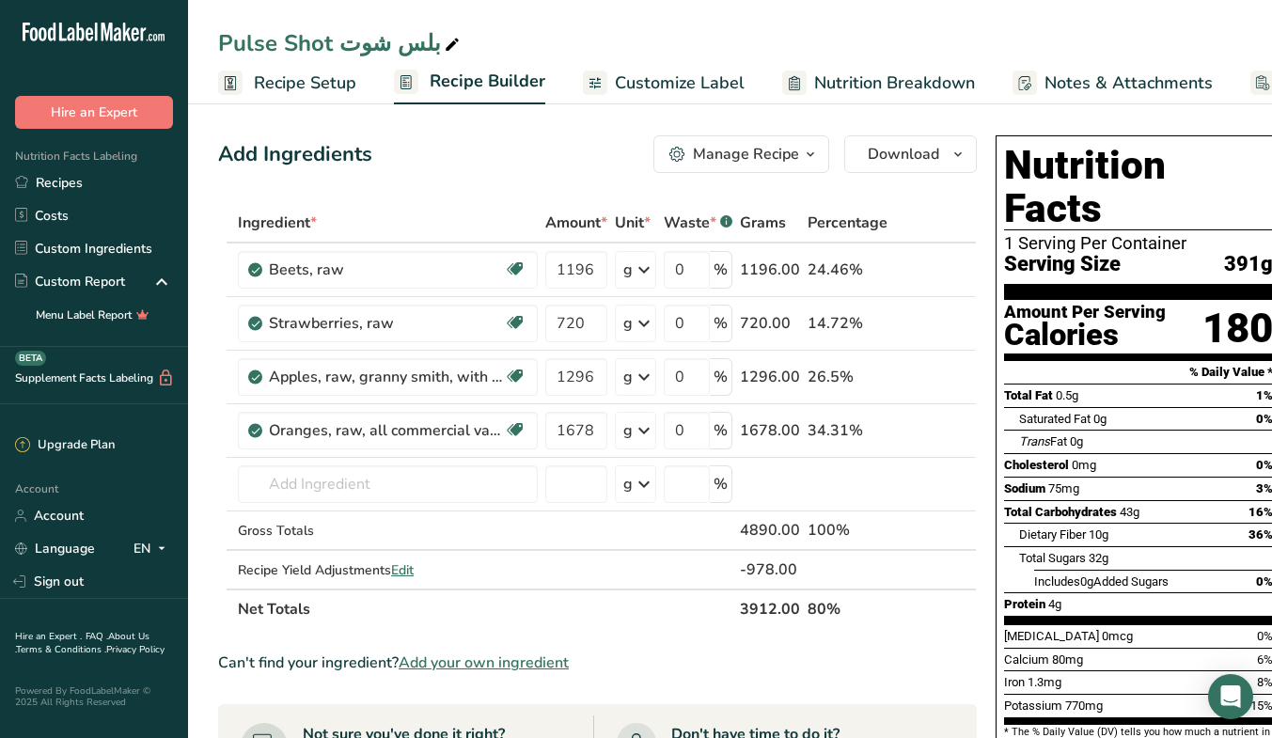
click at [670, 92] on span "Customize Label" at bounding box center [680, 82] width 130 height 25
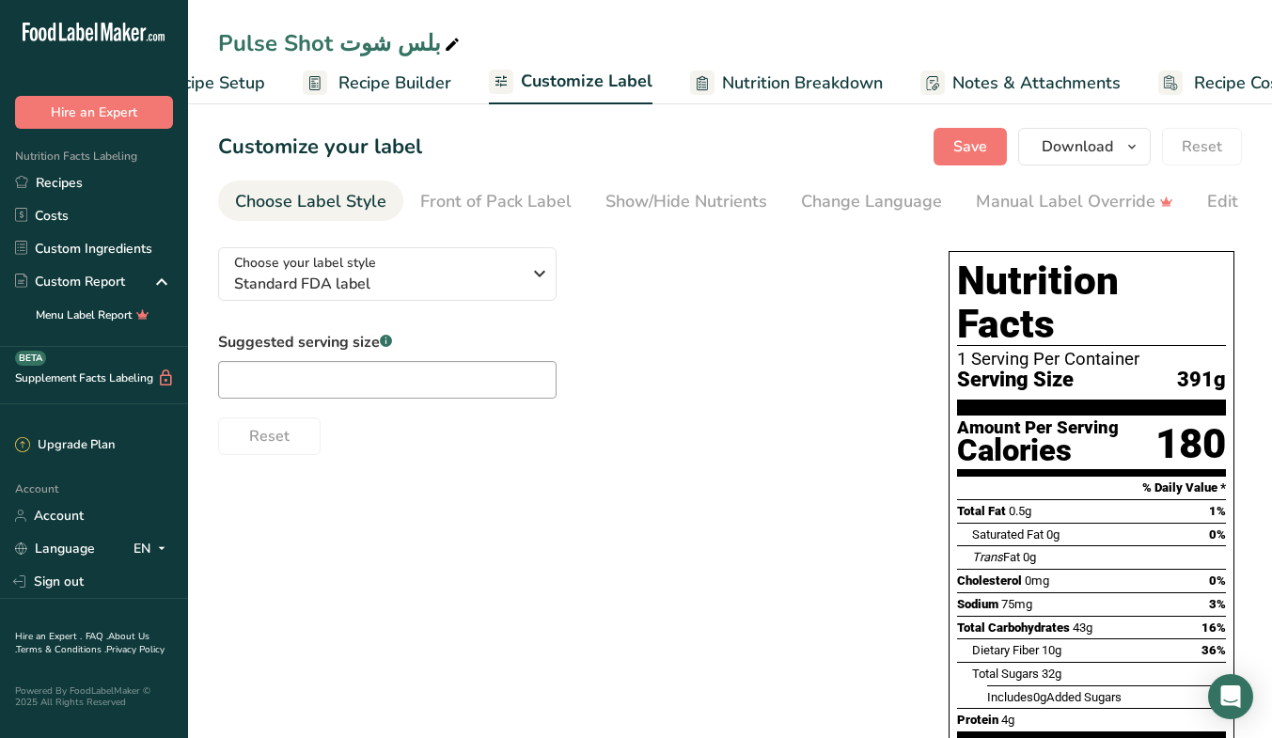
scroll to position [0, 158]
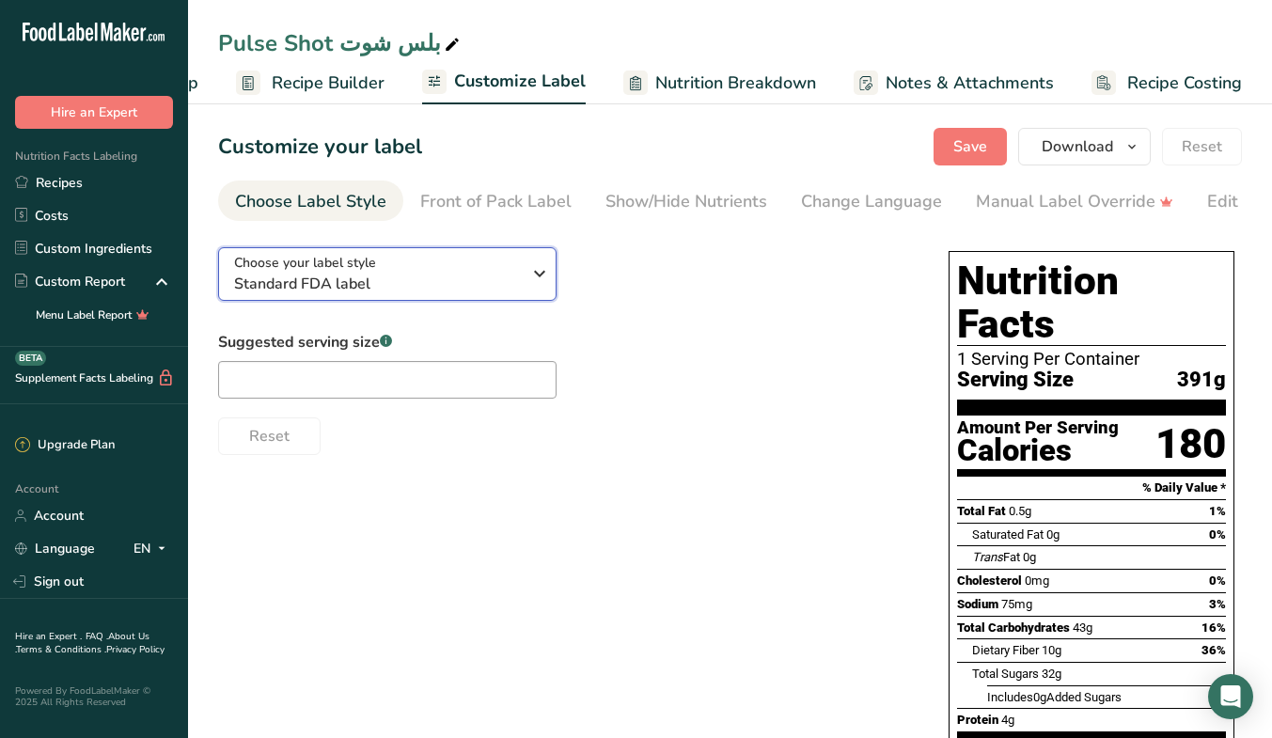
click at [491, 282] on span "Standard FDA label" at bounding box center [377, 284] width 287 height 23
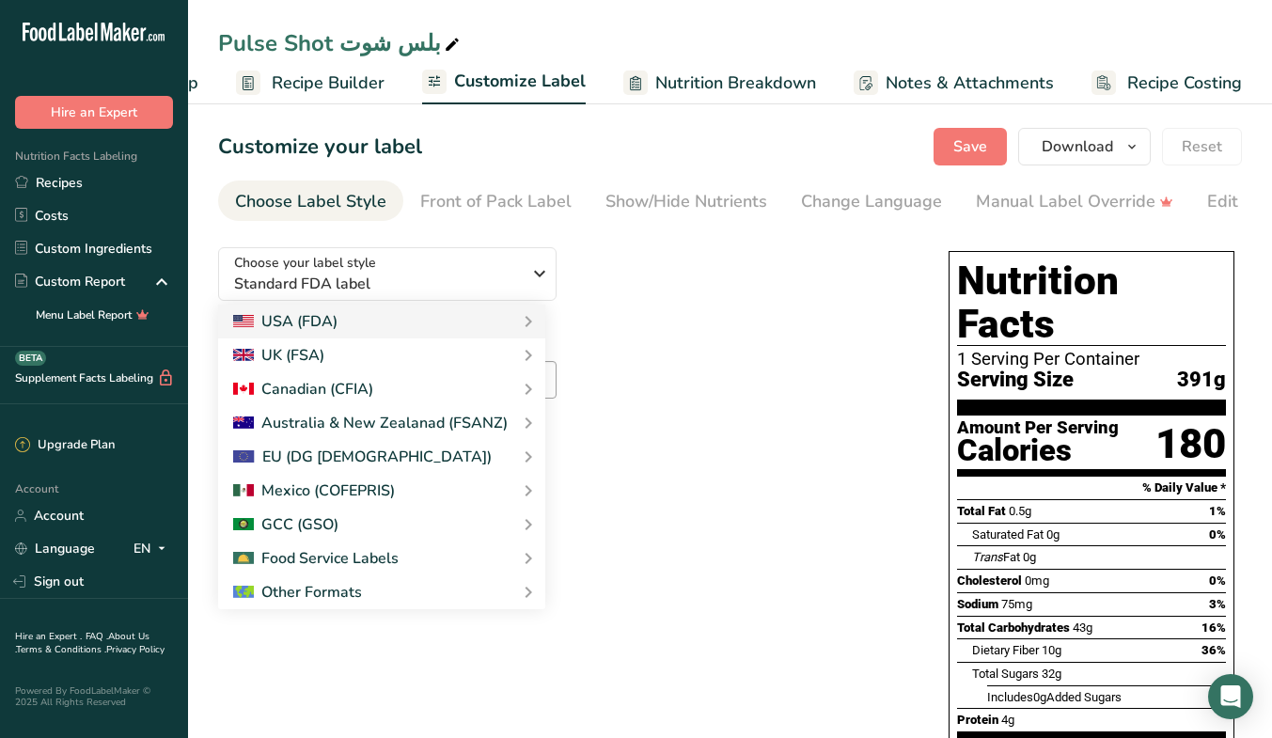
click at [0, 0] on link "GCC Standard Label - Arabic/English" at bounding box center [0, 0] width 0 height 0
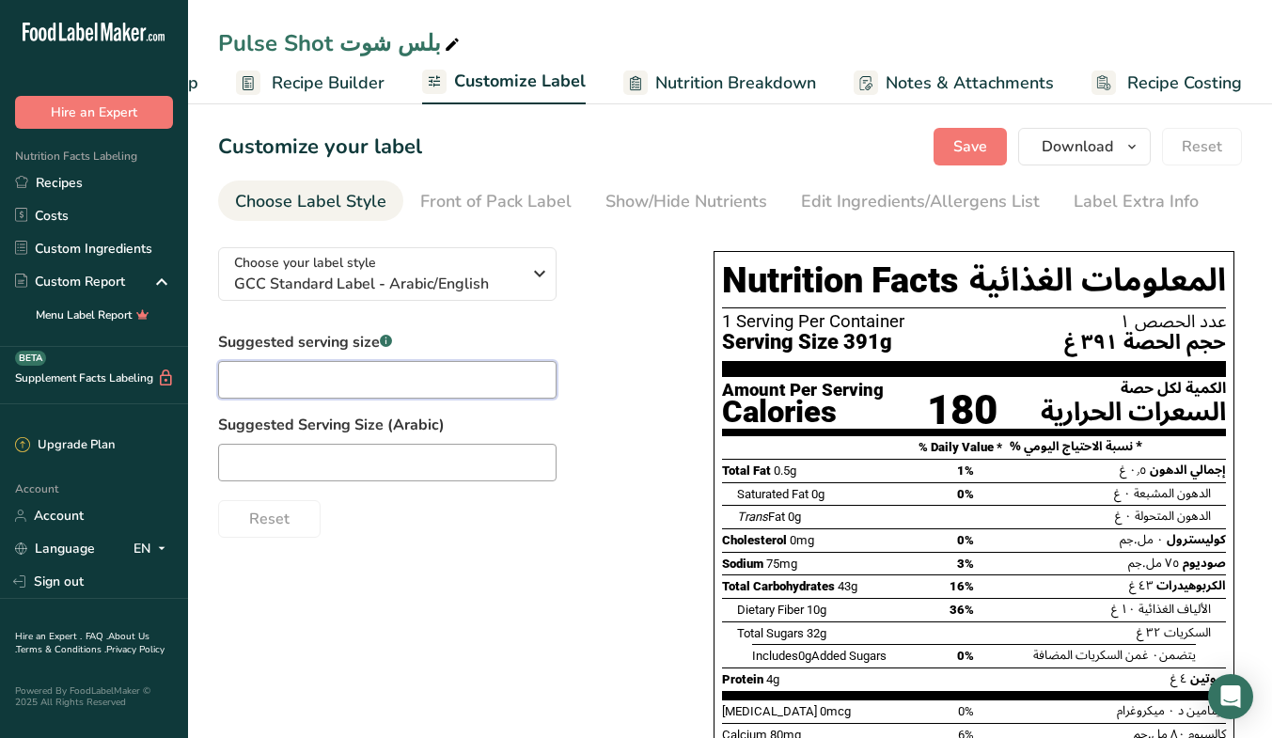
click at [482, 366] on input "text" at bounding box center [387, 380] width 338 height 38
type input "1 Cup"
click at [470, 473] on input "text" at bounding box center [387, 463] width 338 height 38
type input "كوب"
click at [854, 207] on div "Edit Ingredients/Allergens List" at bounding box center [920, 201] width 239 height 25
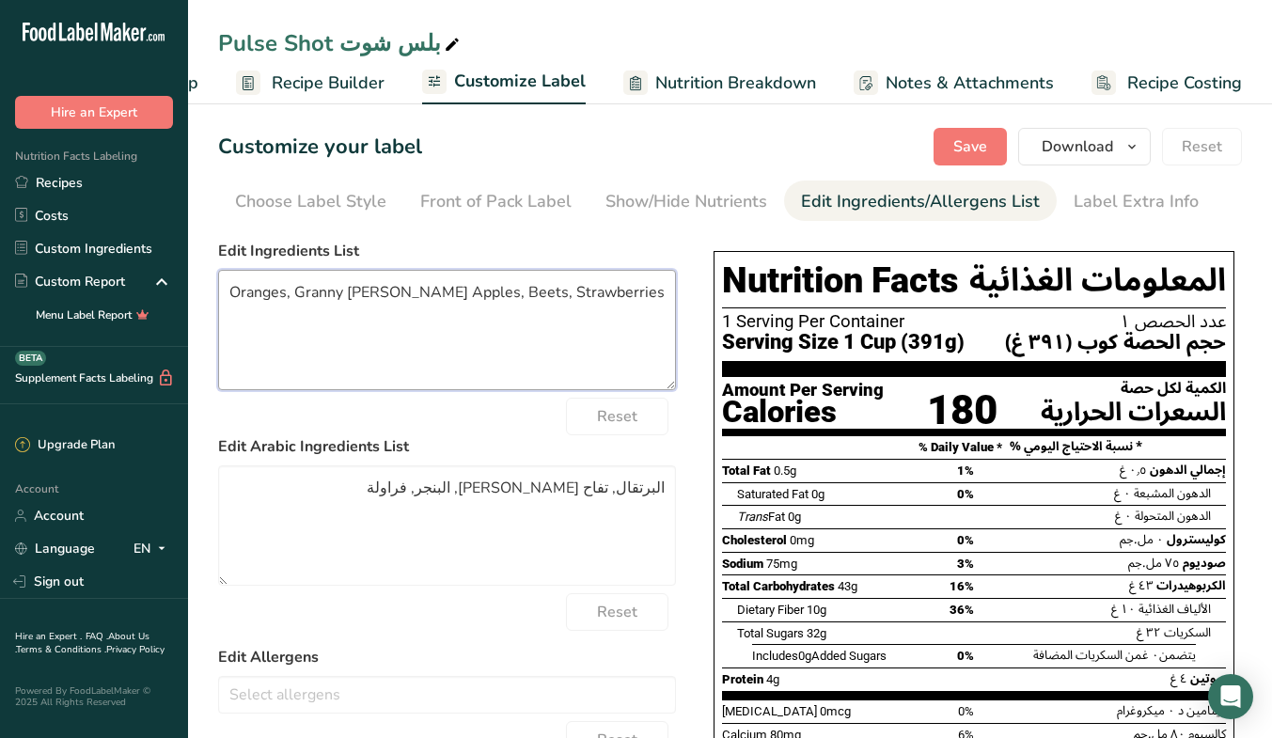
click at [368, 296] on textarea "Oranges, Granny Smith Apples, Beets, Strawberries" at bounding box center [447, 330] width 458 height 120
type textarea "Oranges, Apples, Beets, Strawberries"
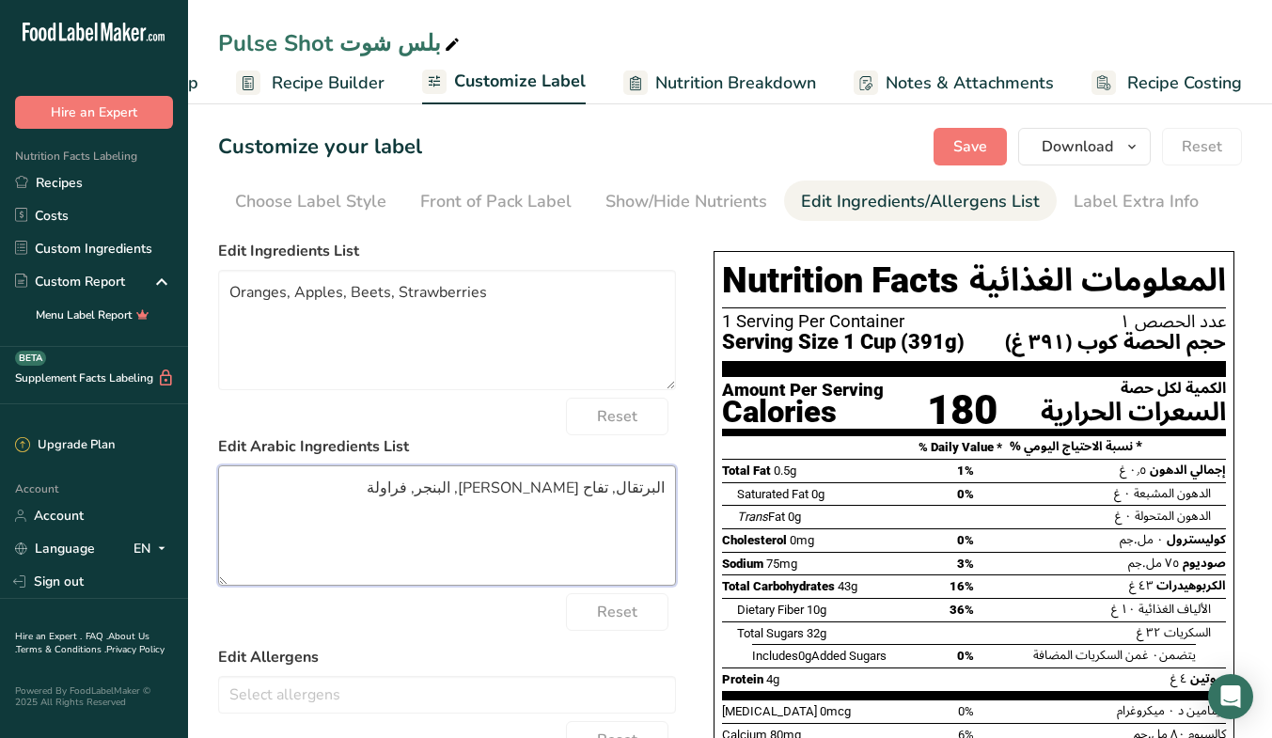
drag, startPoint x: 542, startPoint y: 487, endPoint x: 604, endPoint y: 492, distance: 62.2
click at [604, 492] on textarea "البرتقال, تفاح الجدة سميث, البنجر, فراولة" at bounding box center [447, 525] width 458 height 120
click at [578, 483] on textarea "البرتقال, تفاح, البنجر, فراولة" at bounding box center [447, 525] width 458 height 120
click at [658, 486] on textarea "البرتقال, تفاح, شمندر, فراولة" at bounding box center [447, 525] width 458 height 120
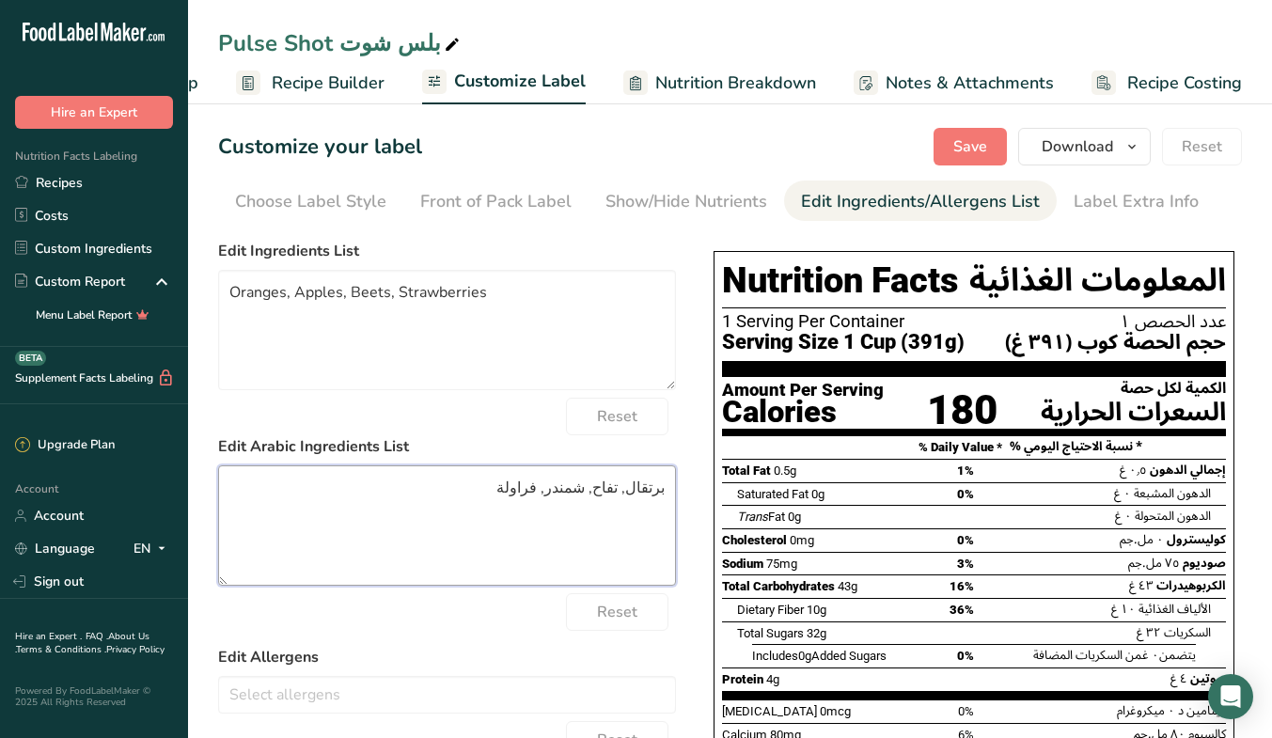
type textarea "برتقال, تفاح, شمندر, فراولة"
click at [503, 642] on form "Edit Ingredients List Oranges, Apples, Beets, Strawberries Reset Edit Arabic In…" at bounding box center [447, 658] width 458 height 836
click at [976, 147] on span "Save" at bounding box center [970, 146] width 34 height 23
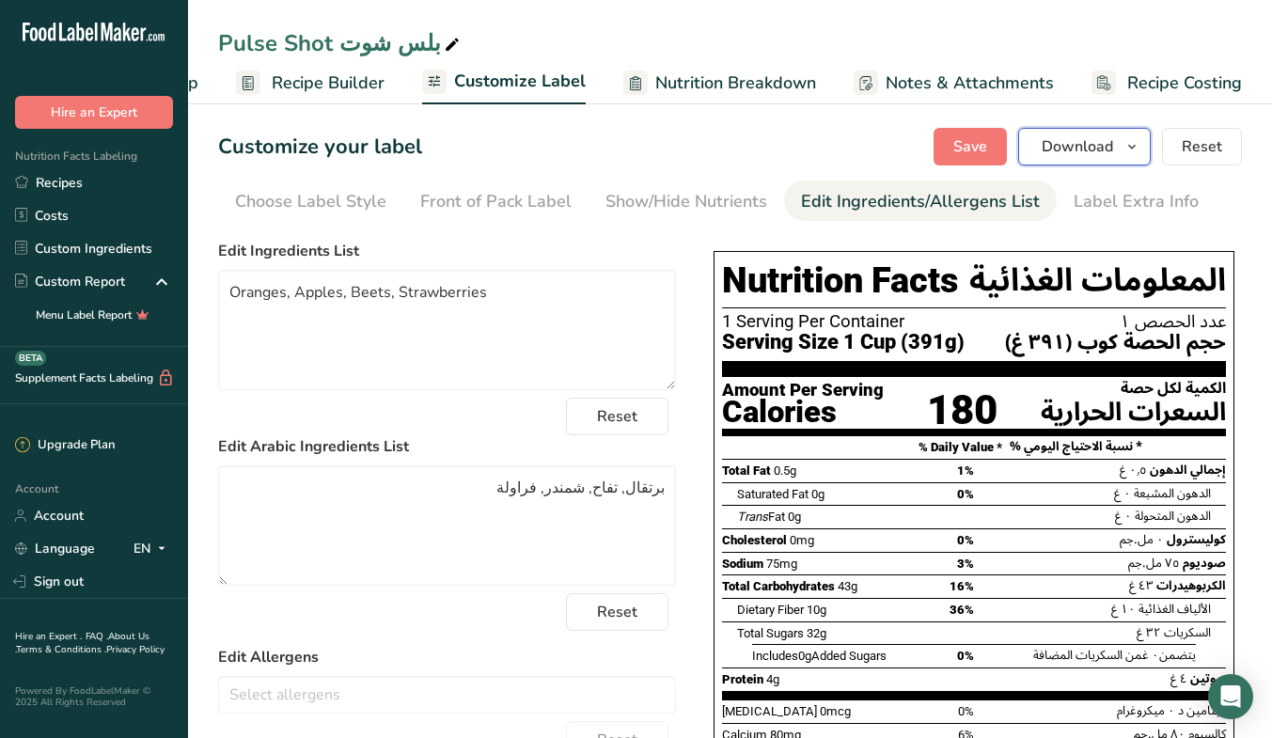
click at [1133, 159] on button "Download" at bounding box center [1084, 147] width 133 height 38
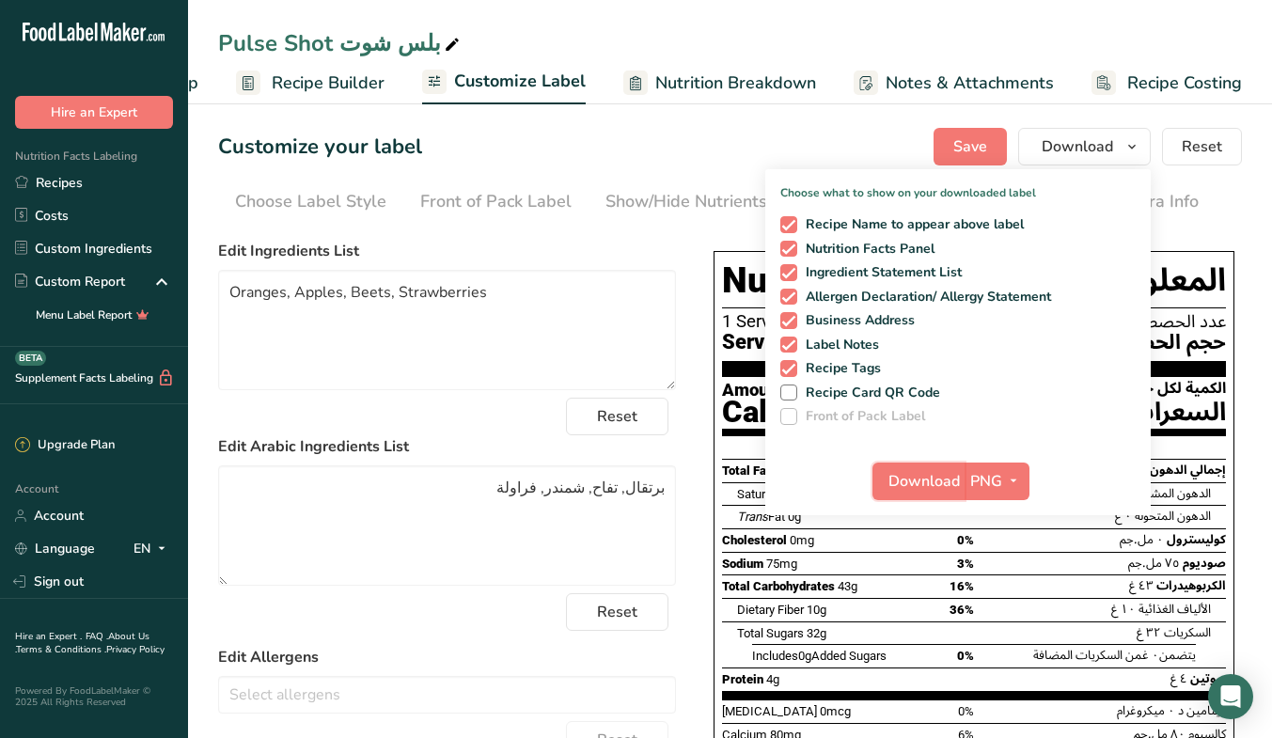
click at [928, 471] on span "Download" at bounding box center [923, 481] width 71 height 23
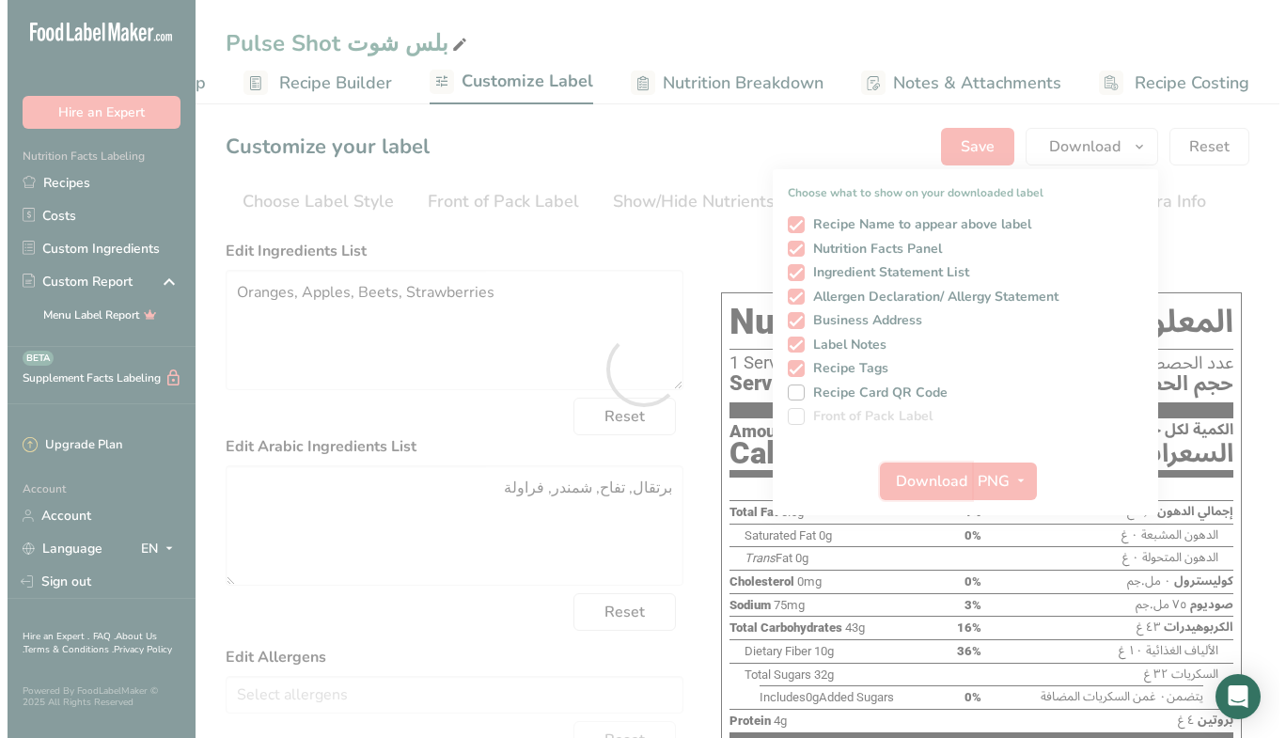
scroll to position [0, 0]
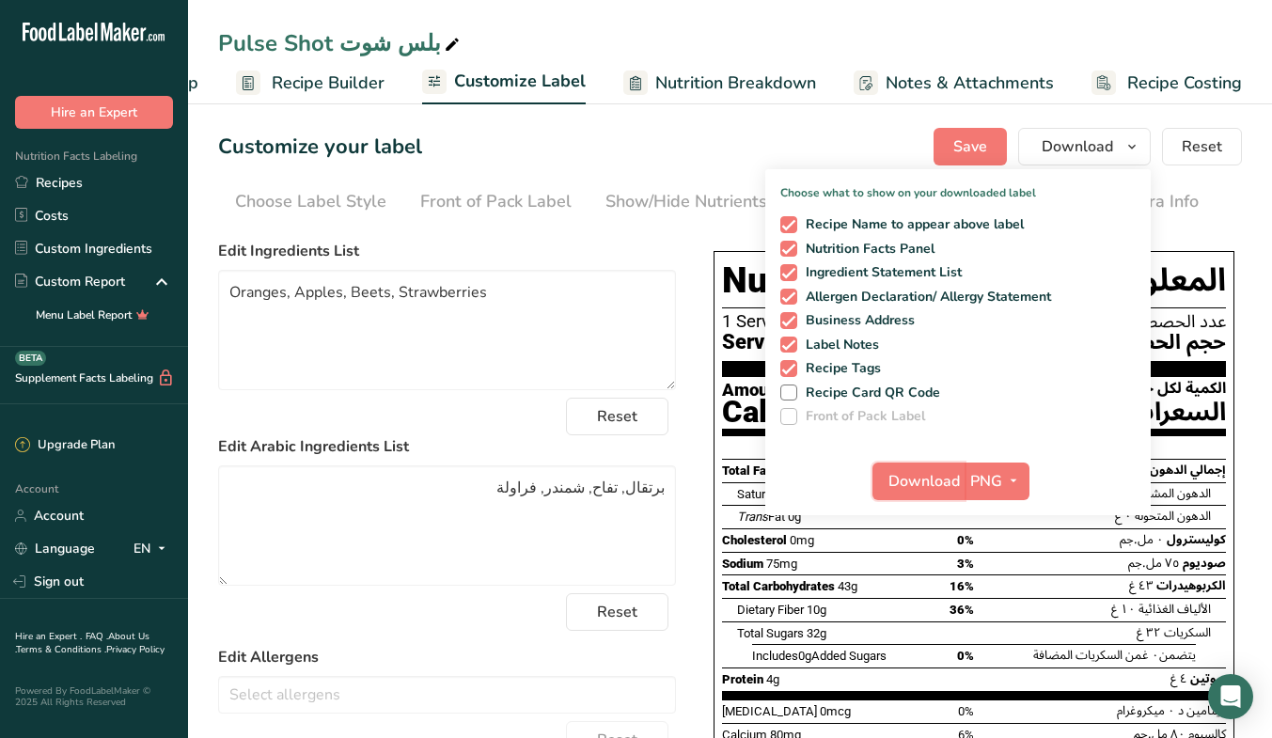
click at [937, 489] on span "Download" at bounding box center [923, 481] width 71 height 23
click at [67, 185] on link "Recipes" at bounding box center [94, 182] width 188 height 33
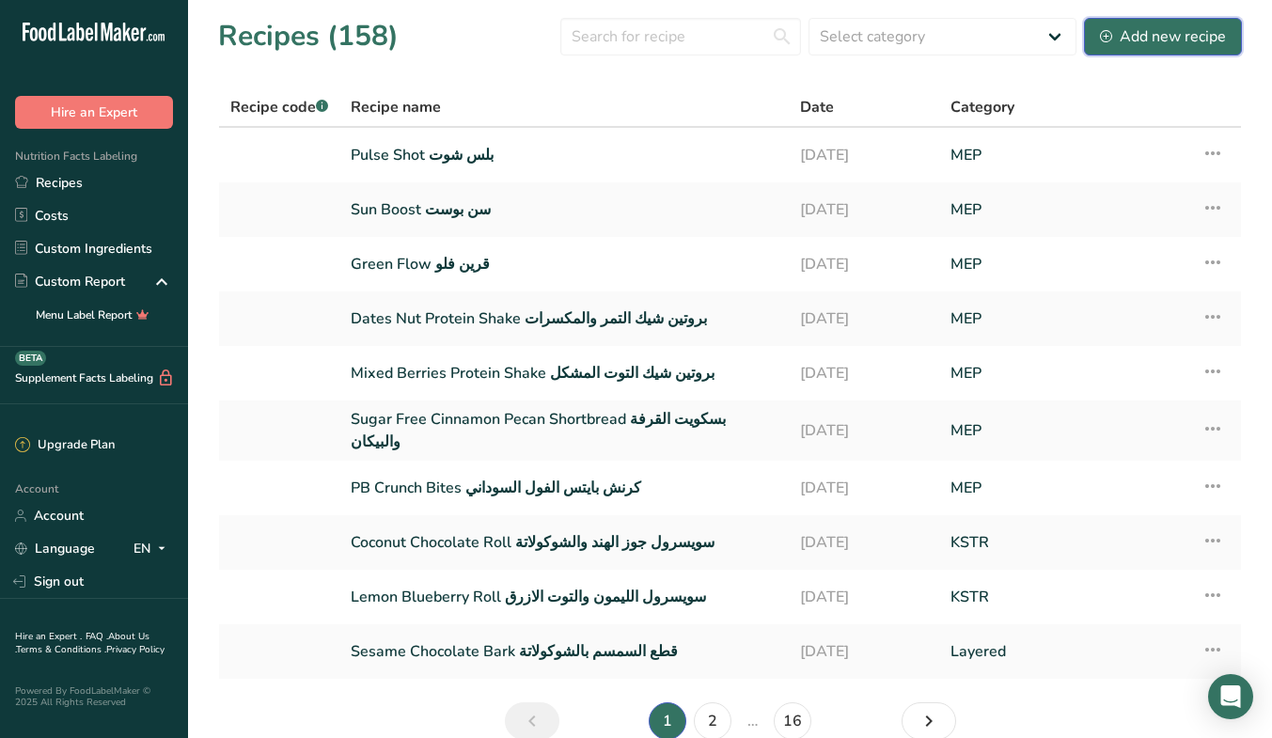
click at [1190, 33] on div "Add new recipe" at bounding box center [1163, 36] width 126 height 23
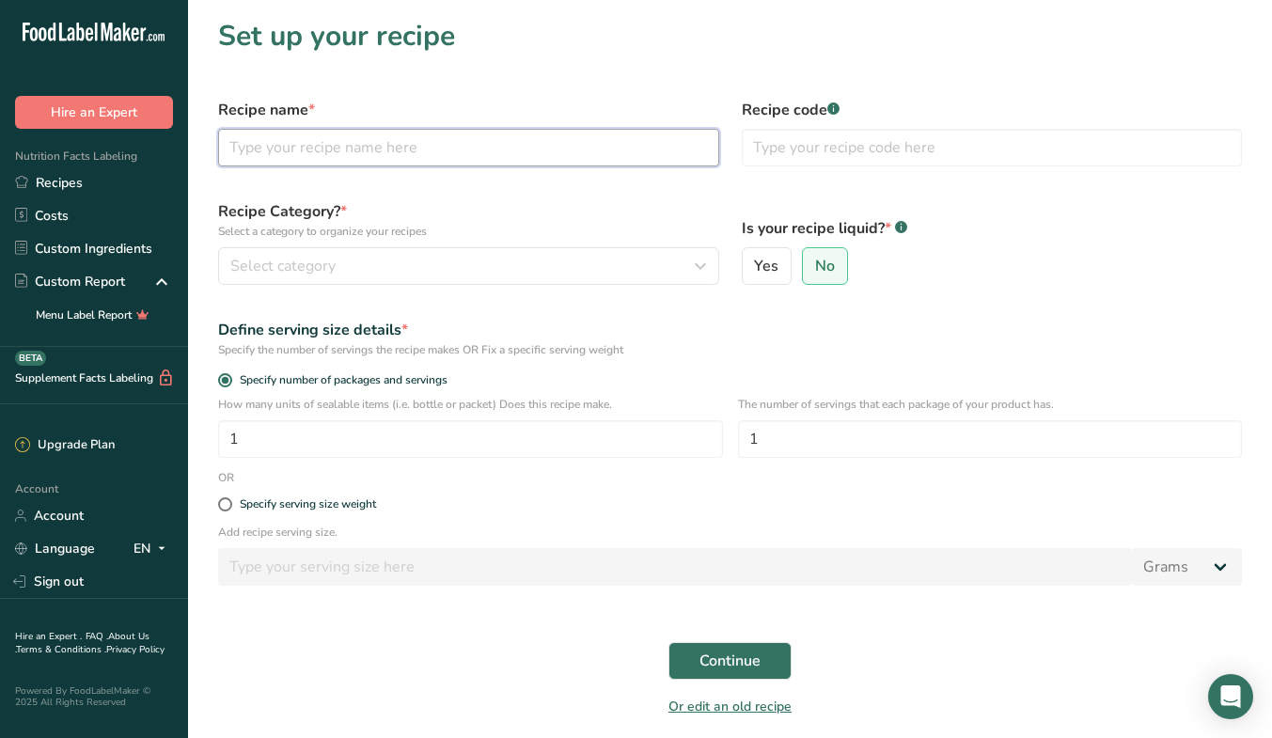
click at [412, 160] on input "text" at bounding box center [468, 148] width 501 height 38
paste input "Defense Shot"
type input "Defense Shot دفنس شوت"
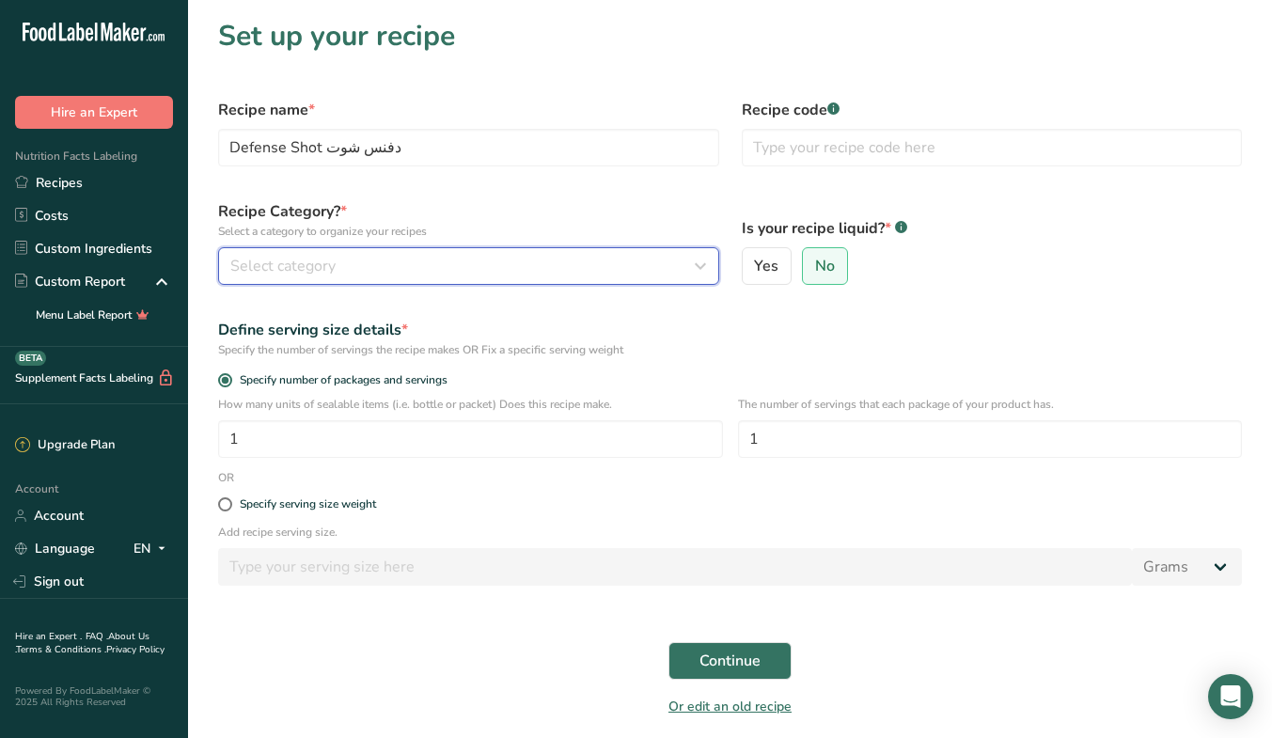
click at [395, 270] on div "Select category" at bounding box center [462, 266] width 465 height 23
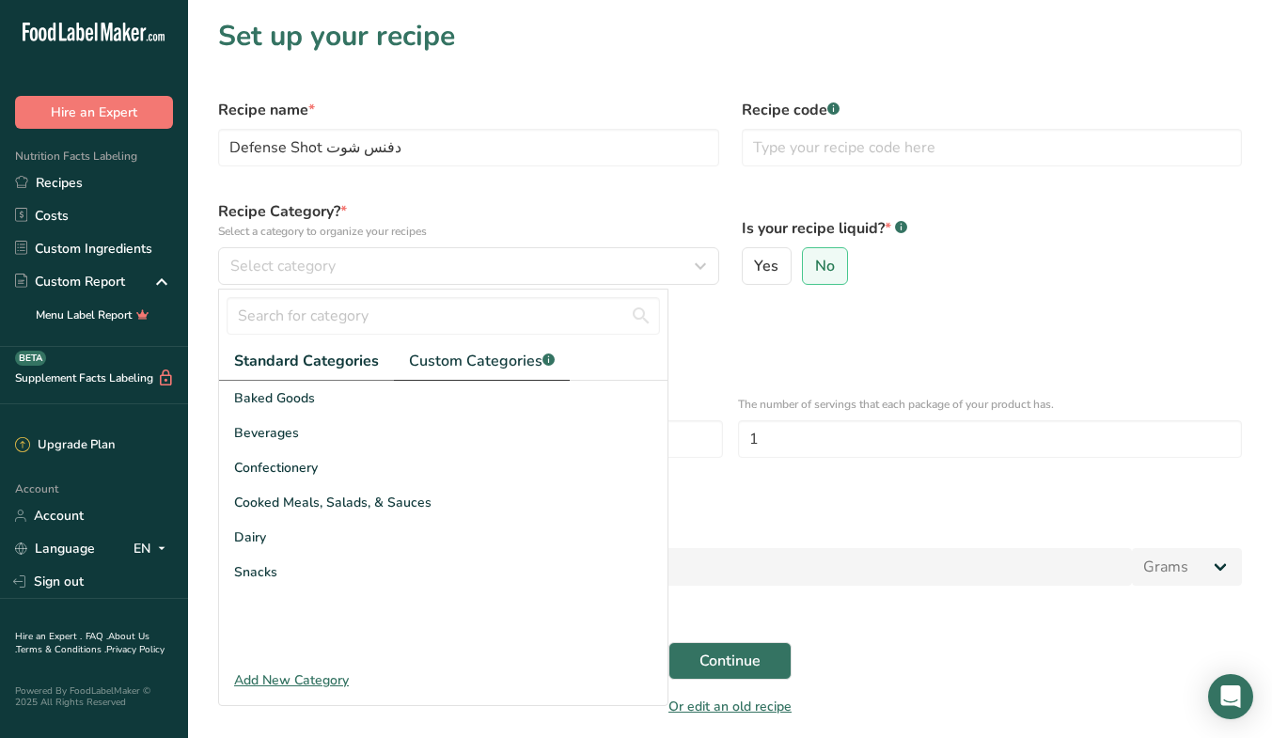
click at [456, 369] on span "Custom Categories .a-a{fill:#347362;}.b-a{fill:#fff;}" at bounding box center [482, 361] width 146 height 23
click at [271, 607] on div "MEP" at bounding box center [443, 606] width 448 height 35
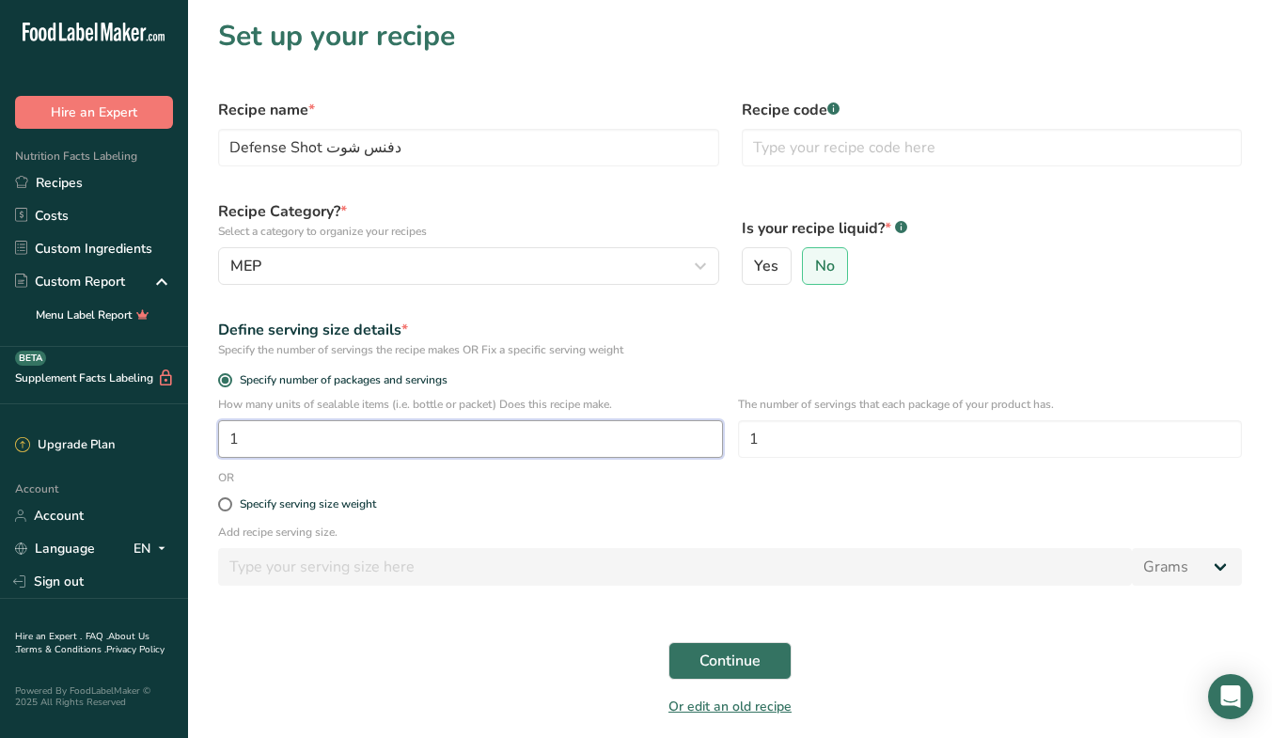
click at [385, 453] on input "1" at bounding box center [470, 439] width 505 height 38
type input "10"
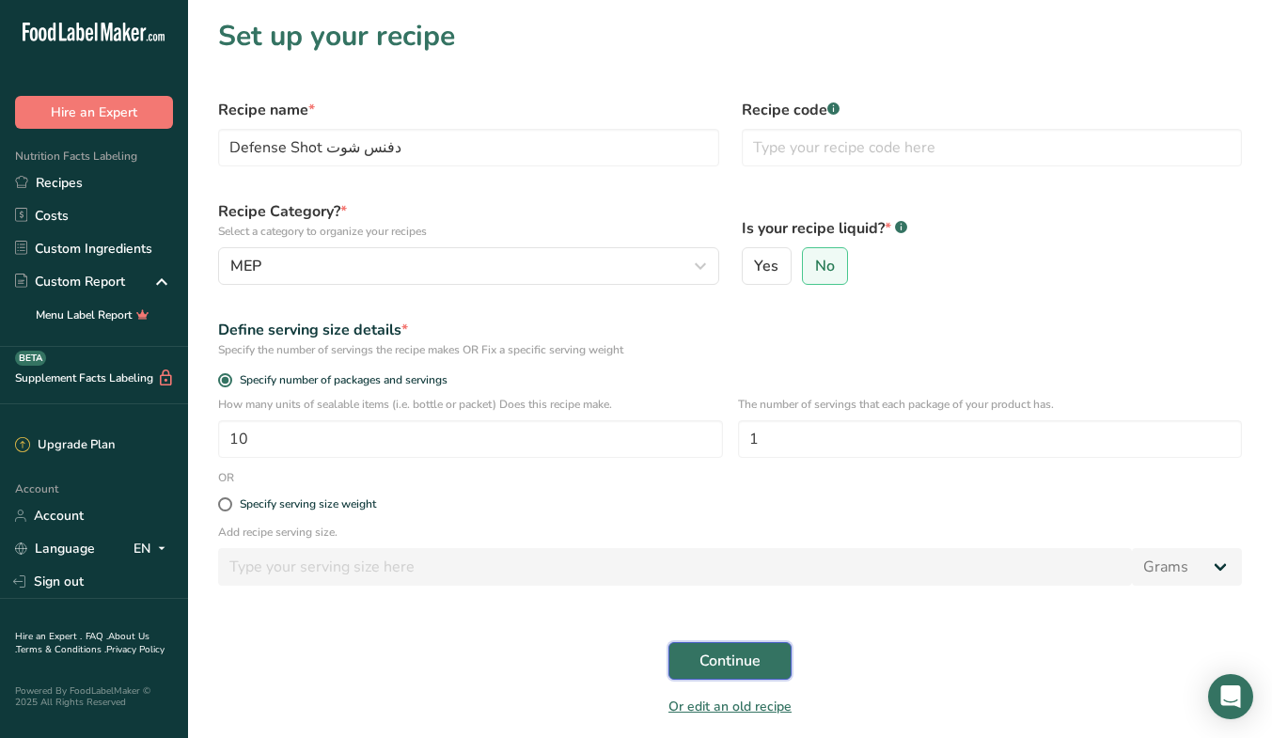
click at [736, 648] on button "Continue" at bounding box center [729, 661] width 123 height 38
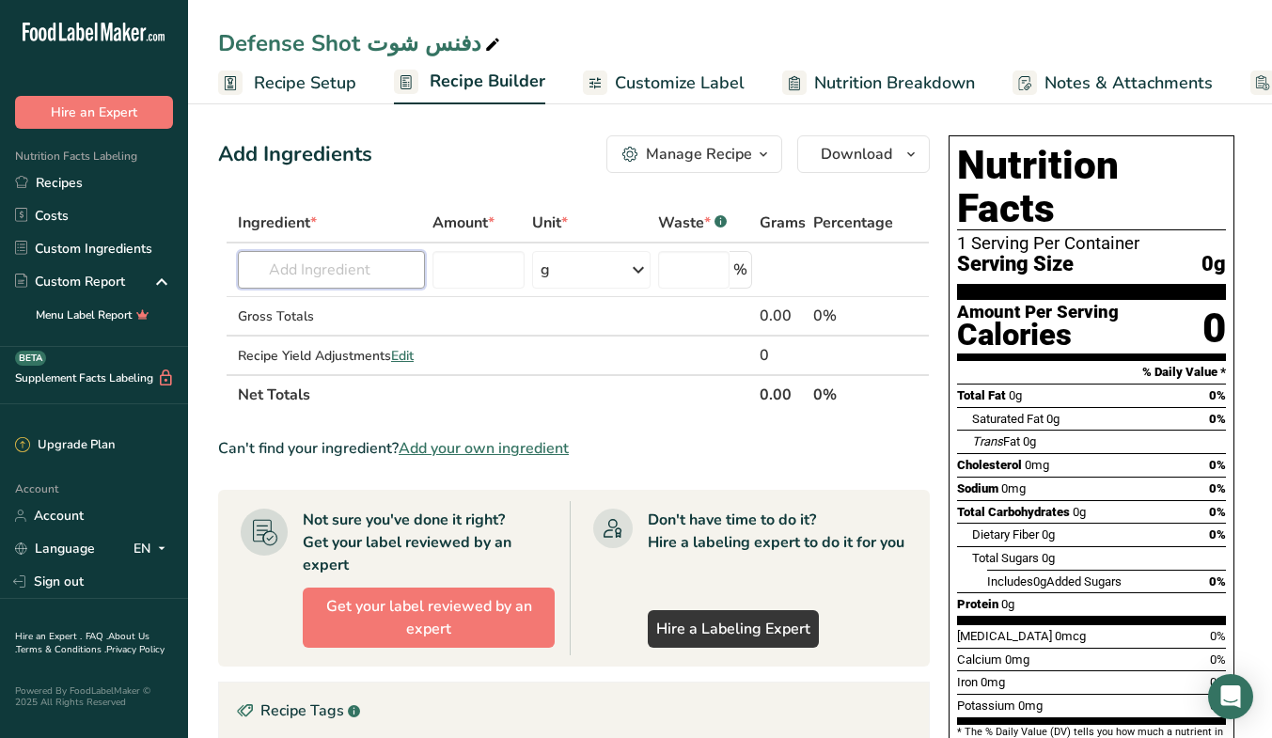
click at [351, 280] on input "text" at bounding box center [331, 270] width 187 height 38
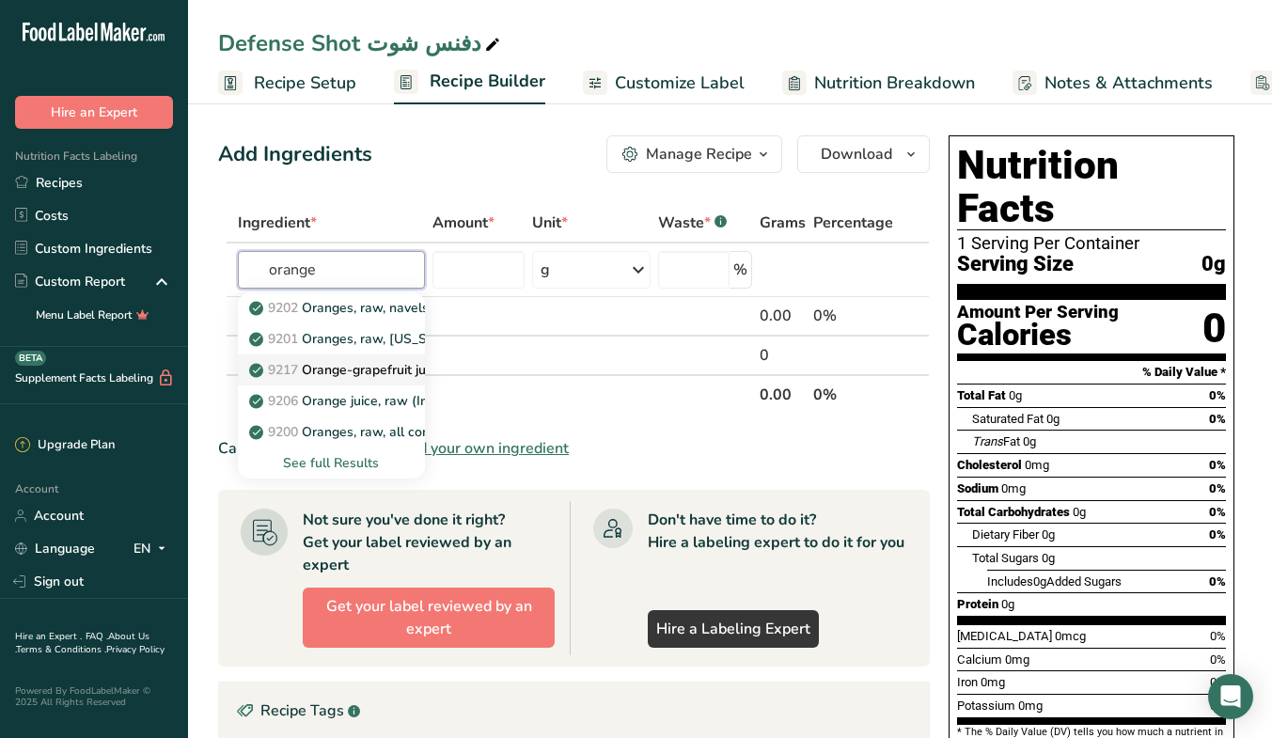
type input "orange"
click at [375, 431] on p "9200 Oranges, raw, all commercial varieties" at bounding box center [392, 432] width 279 height 20
type input "Oranges, raw, all commercial varieties"
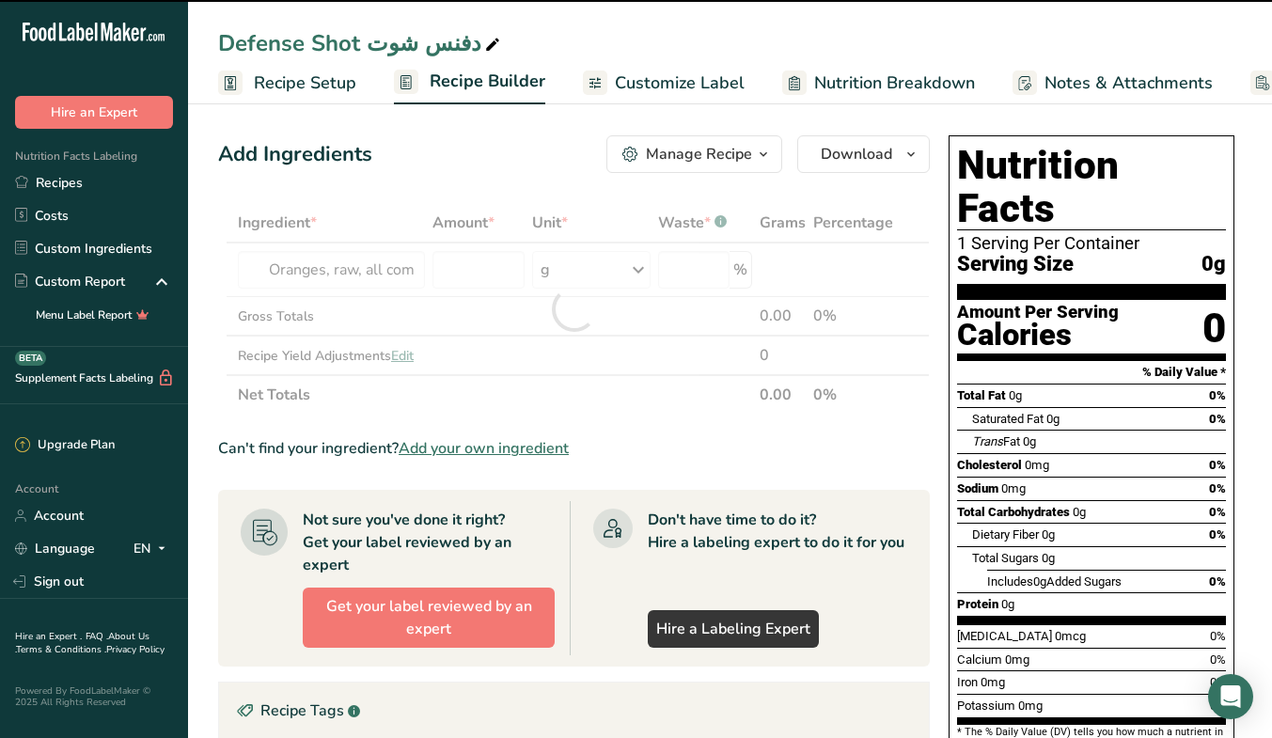
type input "0"
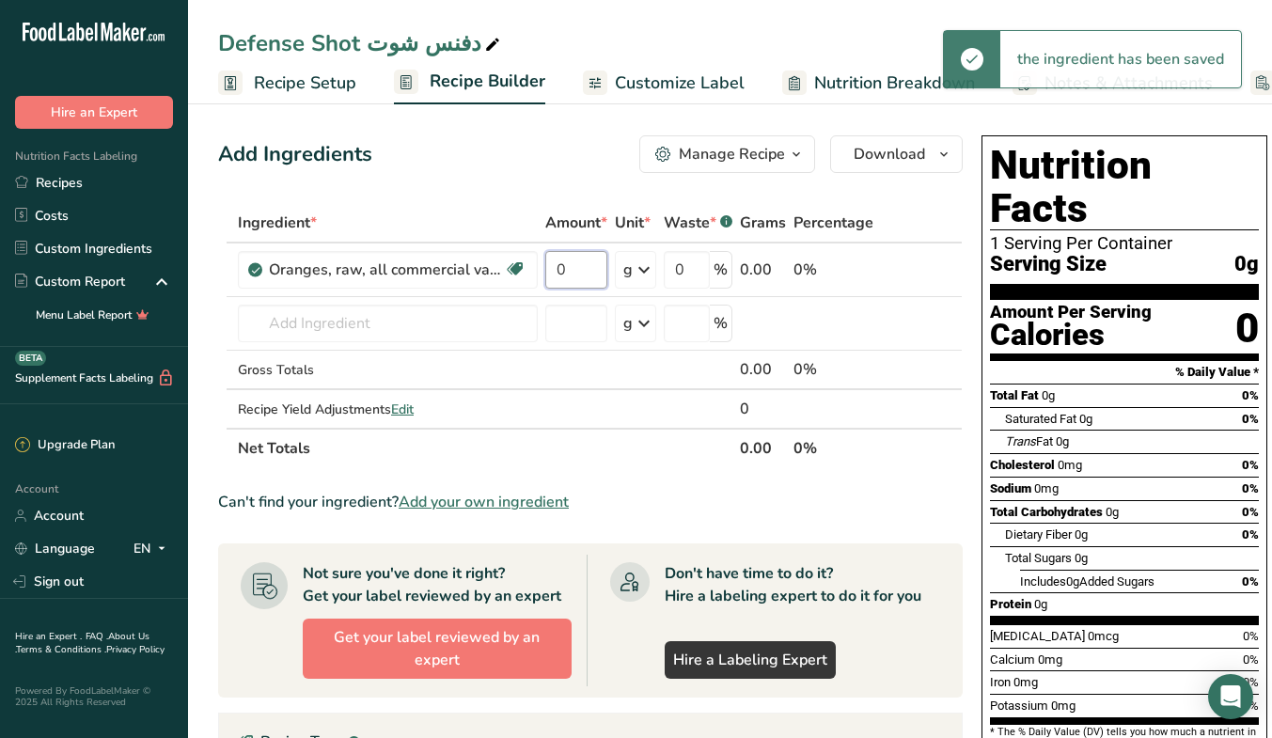
click at [586, 275] on input "0" at bounding box center [576, 270] width 62 height 38
paste input "408"
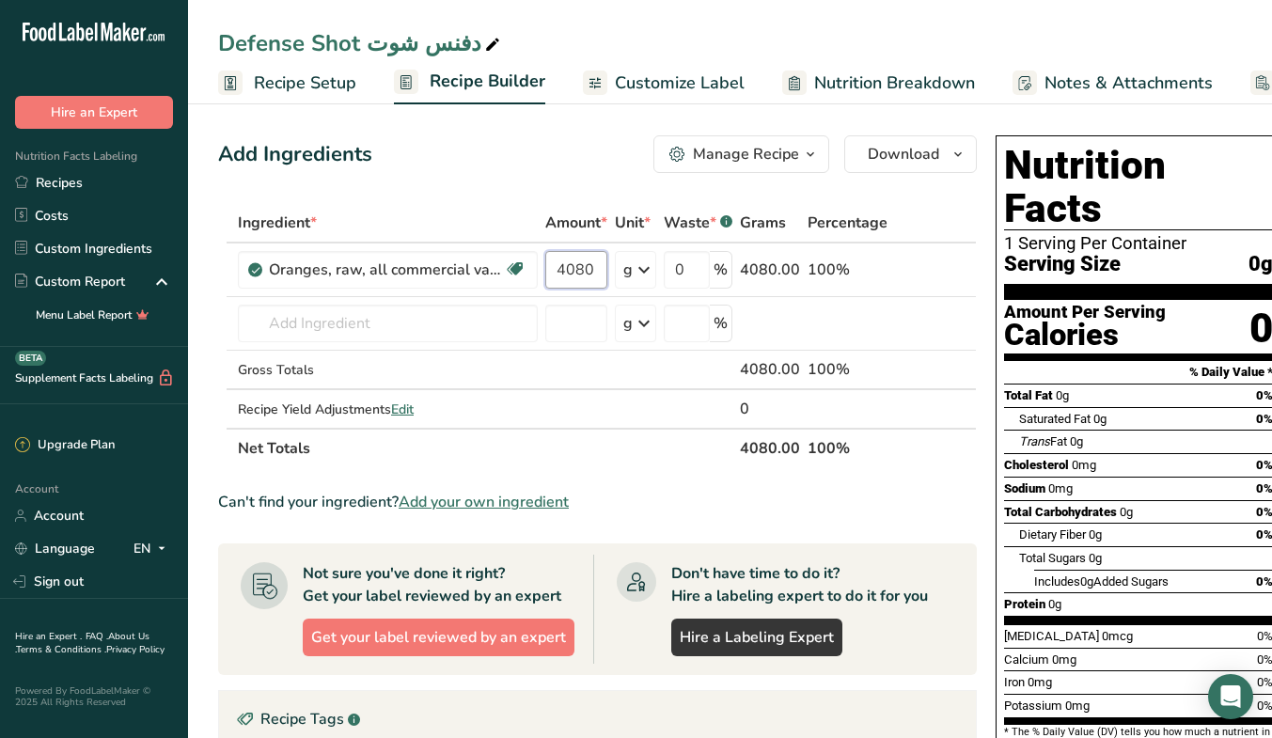
type input "4080"
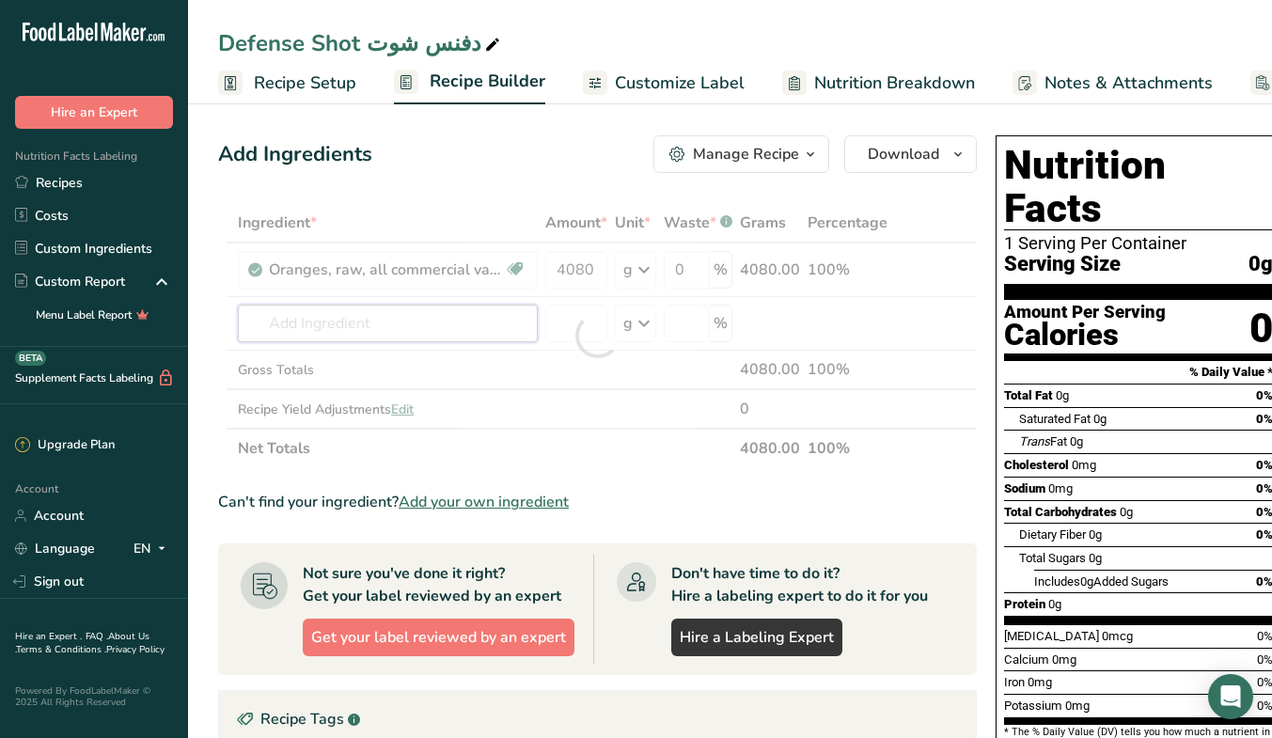
click at [492, 326] on div "Ingredient * Amount * Unit * Waste * .a-a{fill:#347362;}.b-a{fill:#fff;} Grams …" at bounding box center [597, 335] width 758 height 265
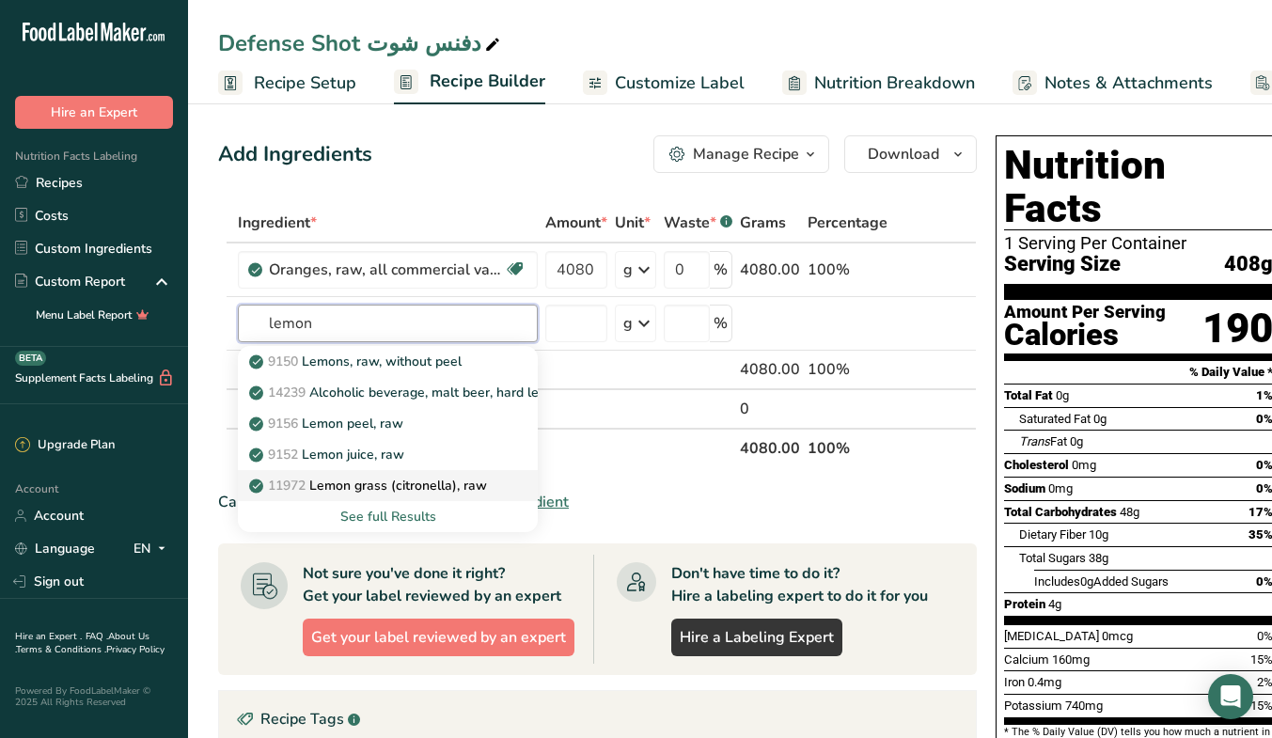
type input "lemon"
click at [422, 516] on div "See full Results" at bounding box center [388, 517] width 270 height 20
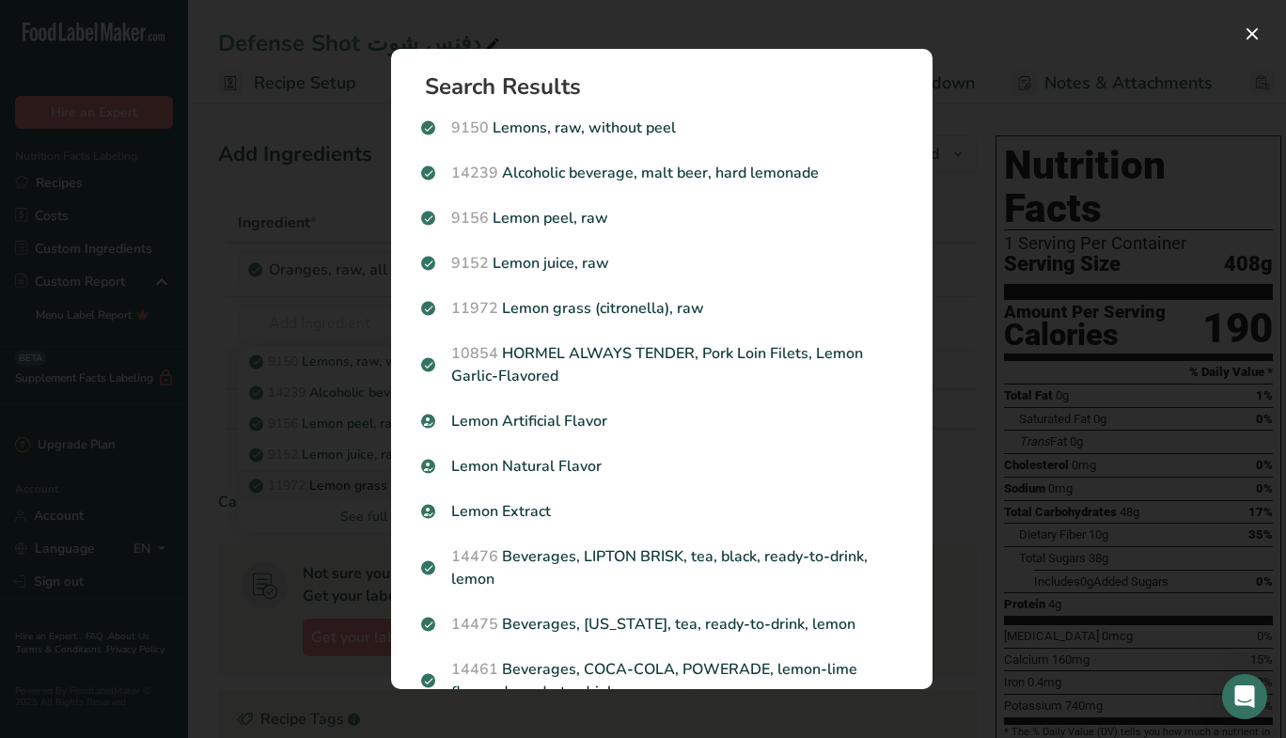
click at [744, 118] on p "9150 Lemons, raw, without peel" at bounding box center [661, 128] width 481 height 23
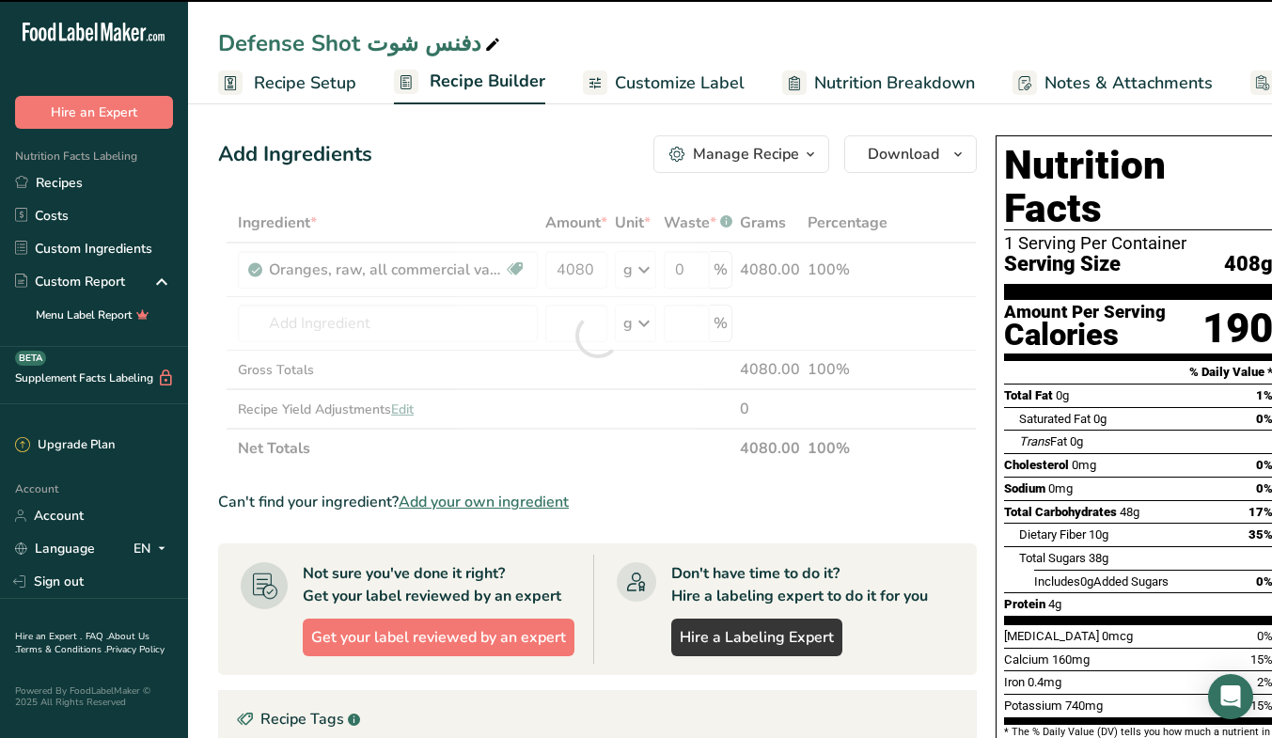
type input "0"
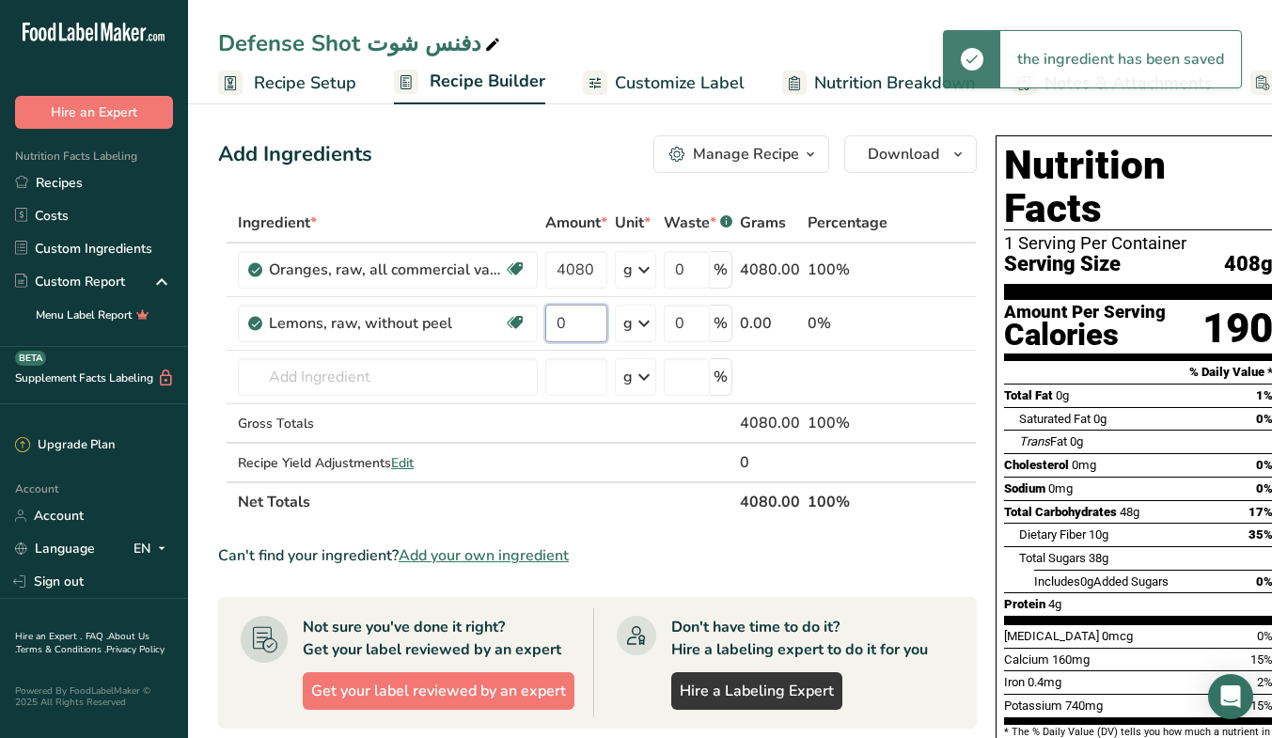
click at [582, 323] on input "0" at bounding box center [576, 324] width 62 height 38
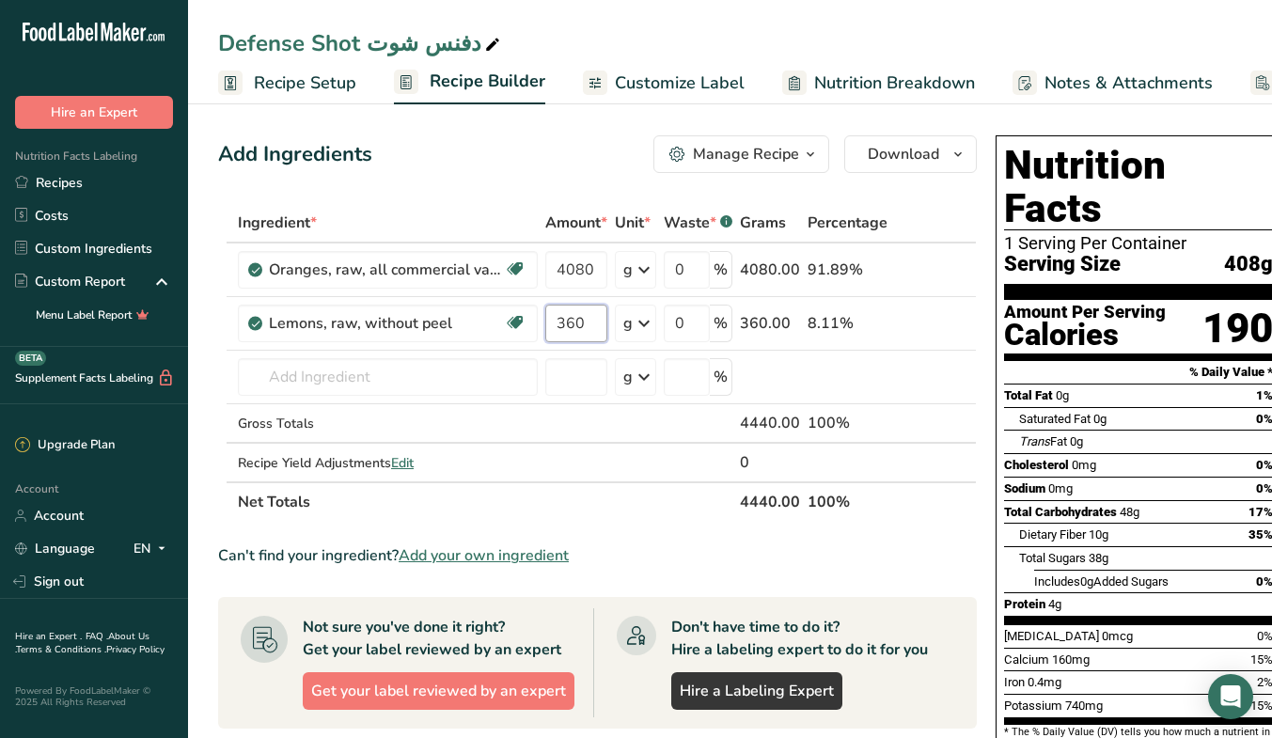
type input "360"
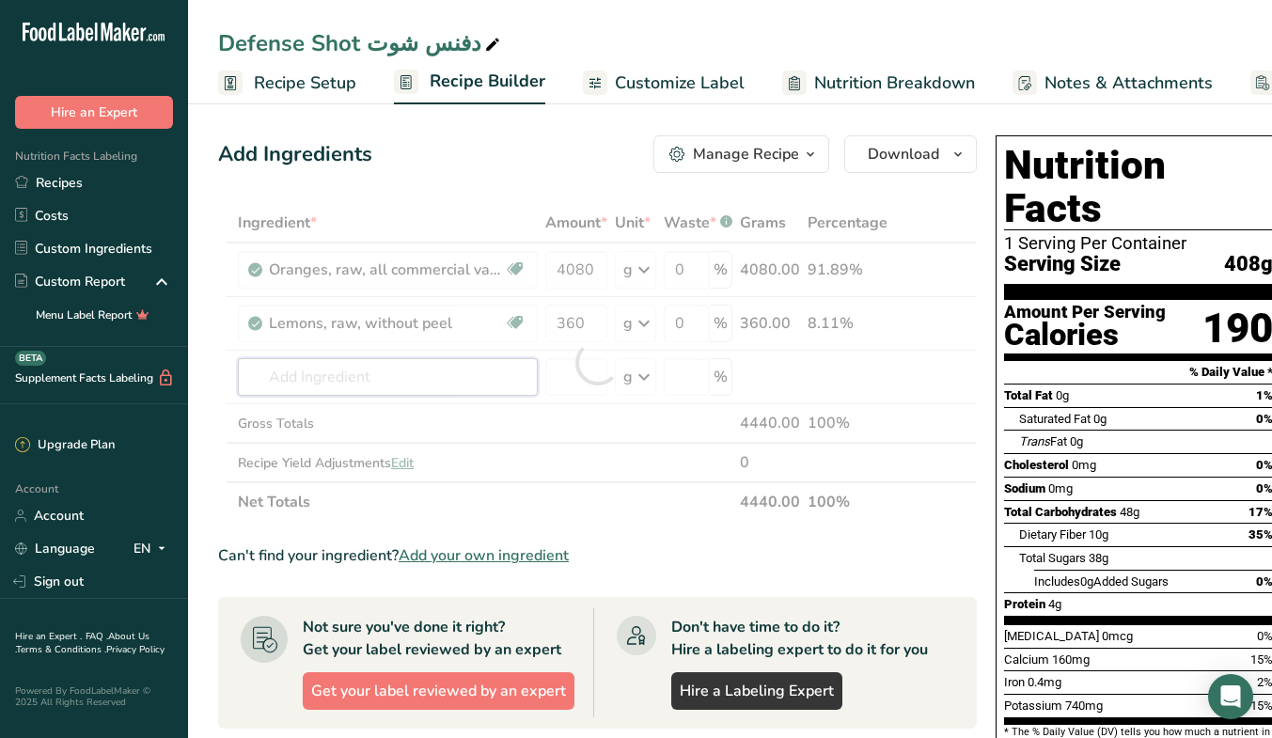
click at [440, 379] on div "Ingredient * Amount * Unit * Waste * .a-a{fill:#347362;}.b-a{fill:#fff;} Grams …" at bounding box center [597, 362] width 758 height 319
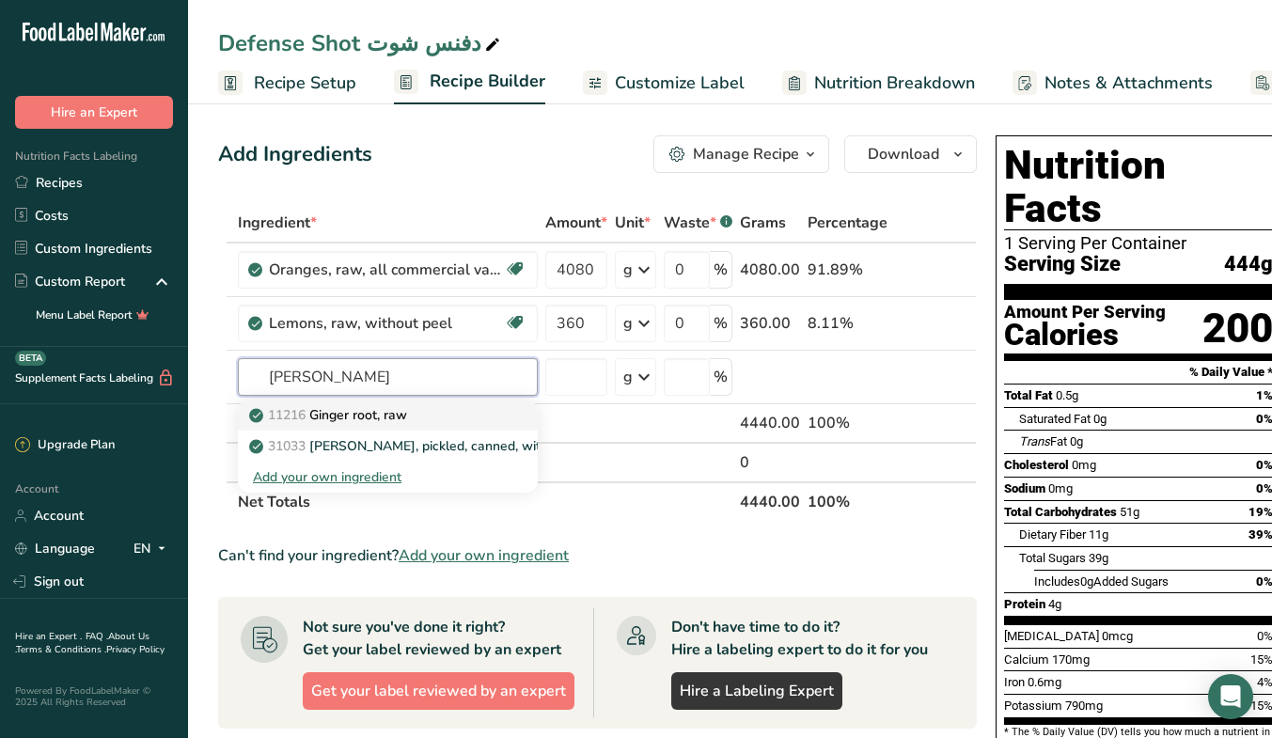
type input "Ginger root, raw"
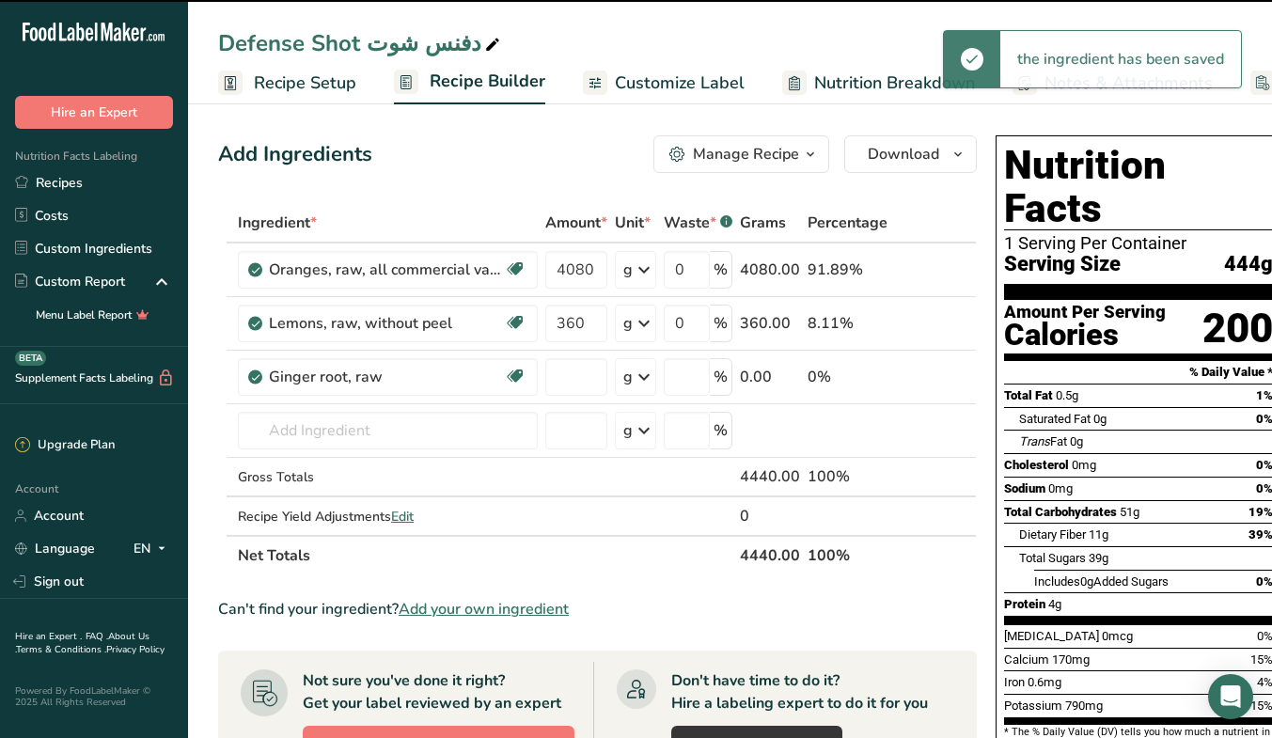
type input "0"
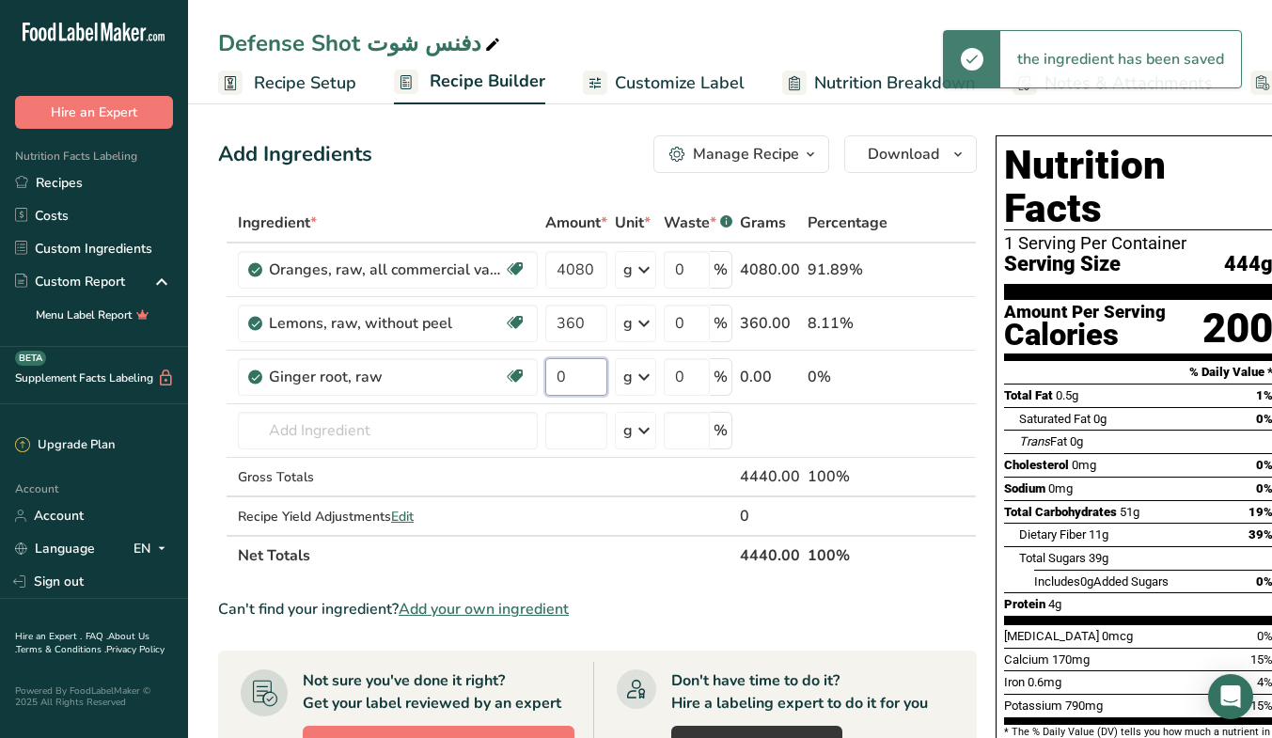
click at [586, 378] on input "0" at bounding box center [576, 377] width 62 height 38
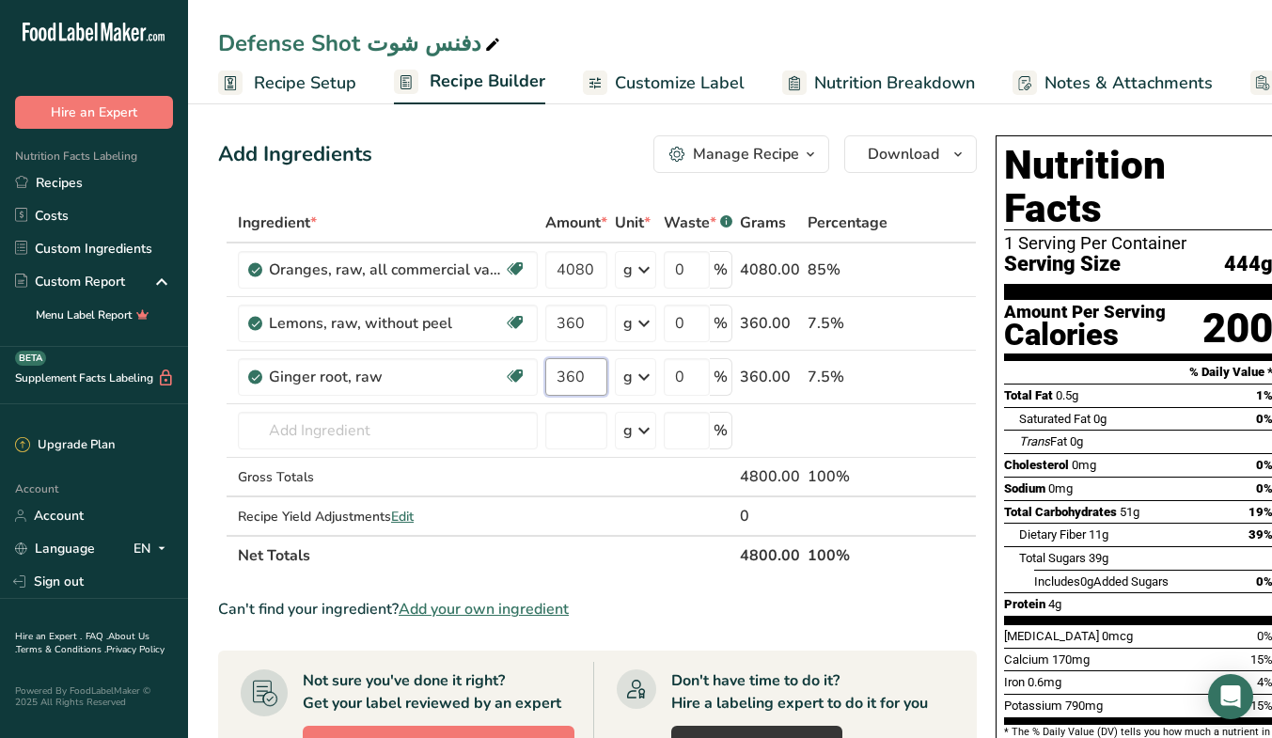
type input "360"
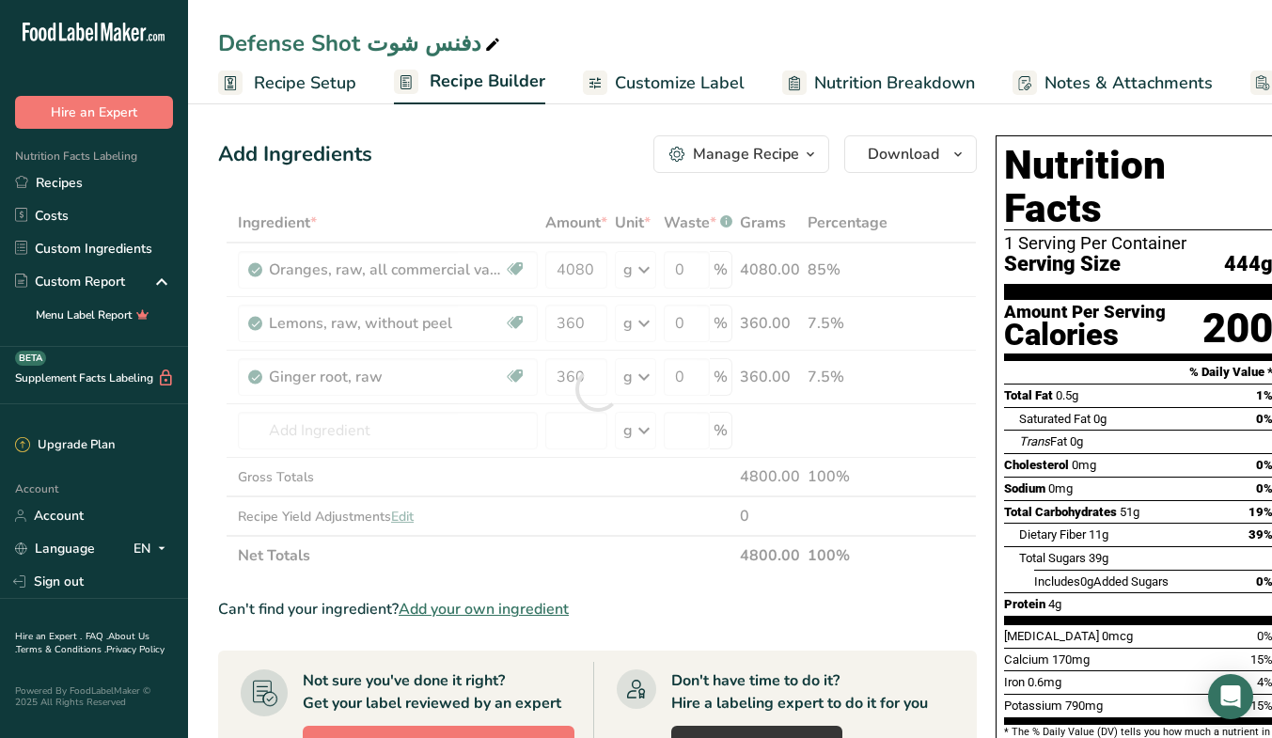
click at [644, 547] on div "Ingredient * Amount * Unit * Waste * .a-a{fill:#347362;}.b-a{fill:#fff;} Grams …" at bounding box center [597, 389] width 758 height 372
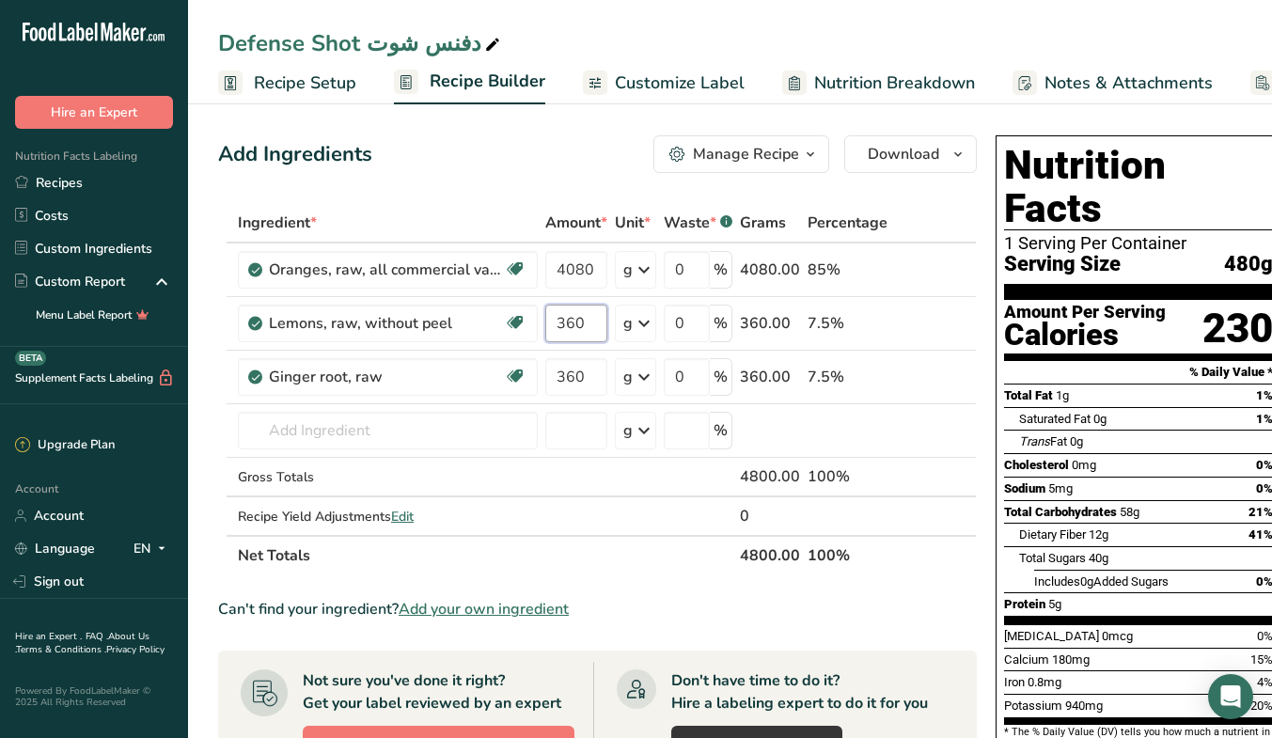
click at [591, 320] on input "360" at bounding box center [576, 324] width 62 height 38
type input "340"
click at [601, 384] on div "Ingredient * Amount * Unit * Waste * .a-a{fill:#347362;}.b-a{fill:#fff;} Grams …" at bounding box center [597, 389] width 758 height 372
type input "340"
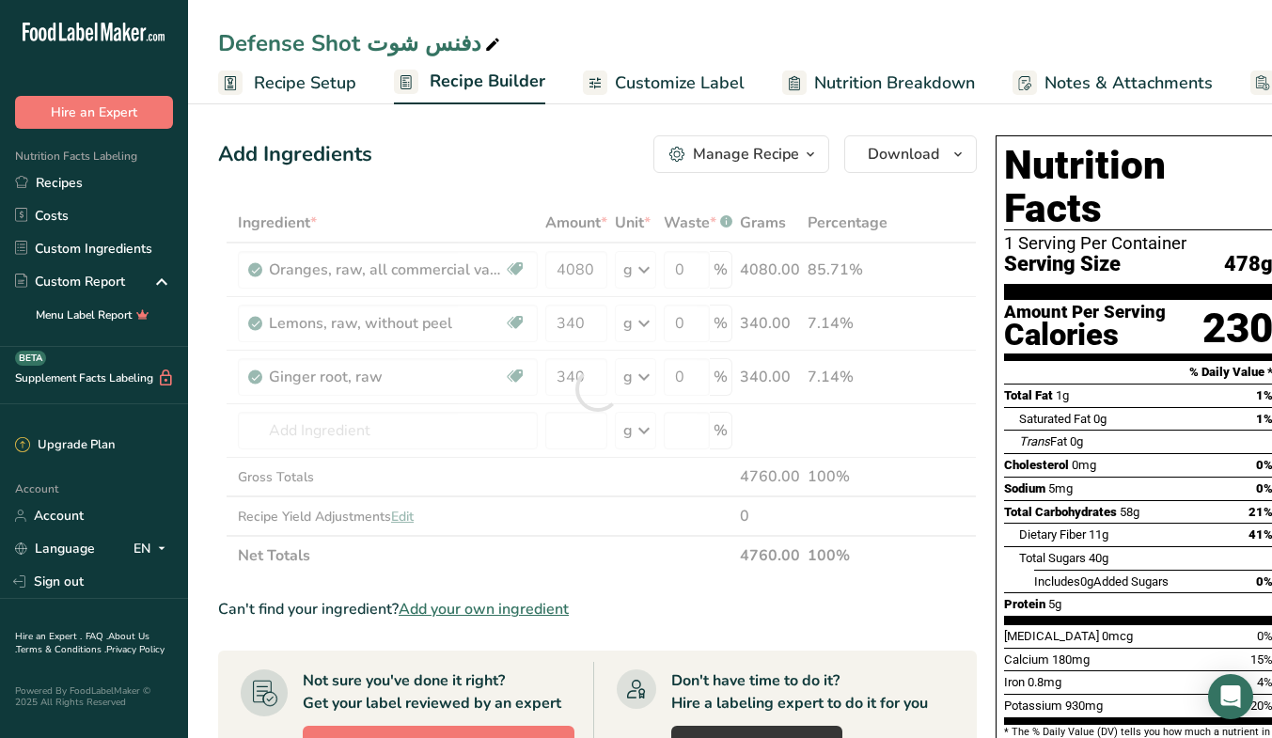
click at [662, 564] on div "Ingredient * Amount * Unit * Waste * .a-a{fill:#347362;}.b-a{fill:#fff;} Grams …" at bounding box center [597, 389] width 758 height 372
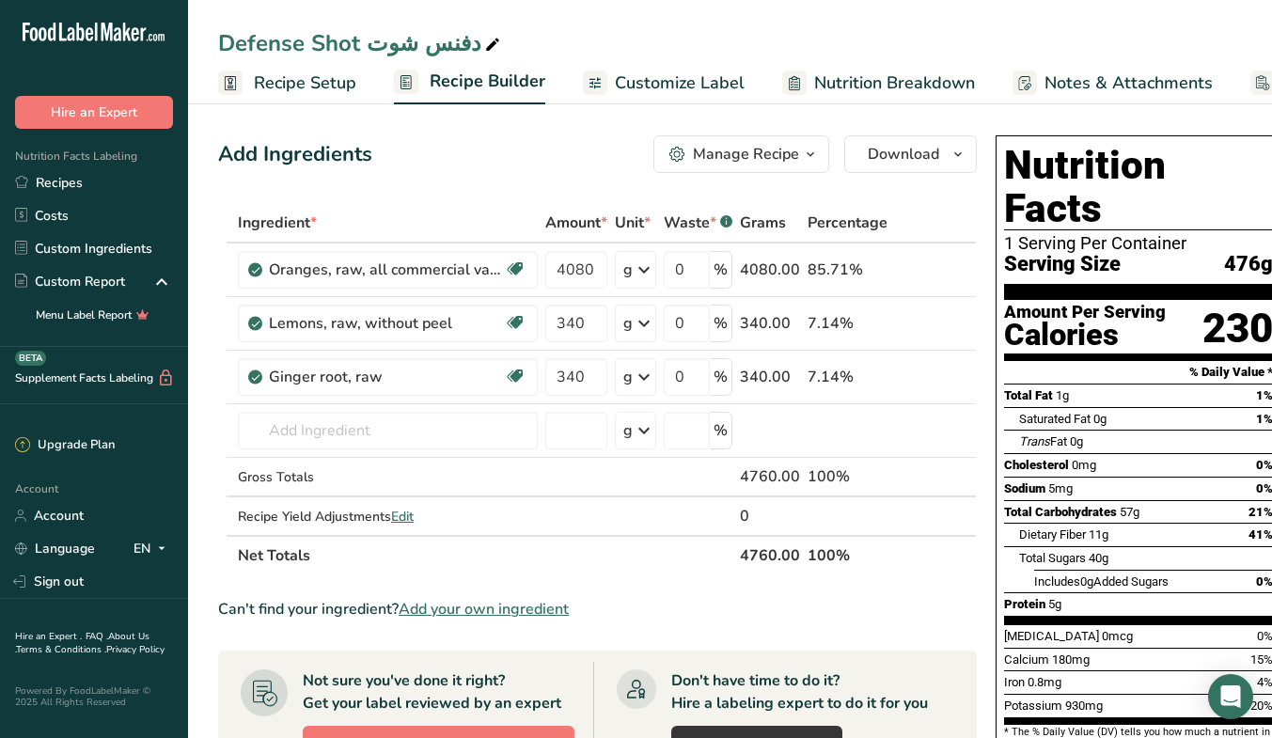
click at [409, 524] on div "Recipe Yield Adjustments Edit" at bounding box center [388, 517] width 300 height 20
click at [410, 520] on span "Edit" at bounding box center [402, 517] width 23 height 18
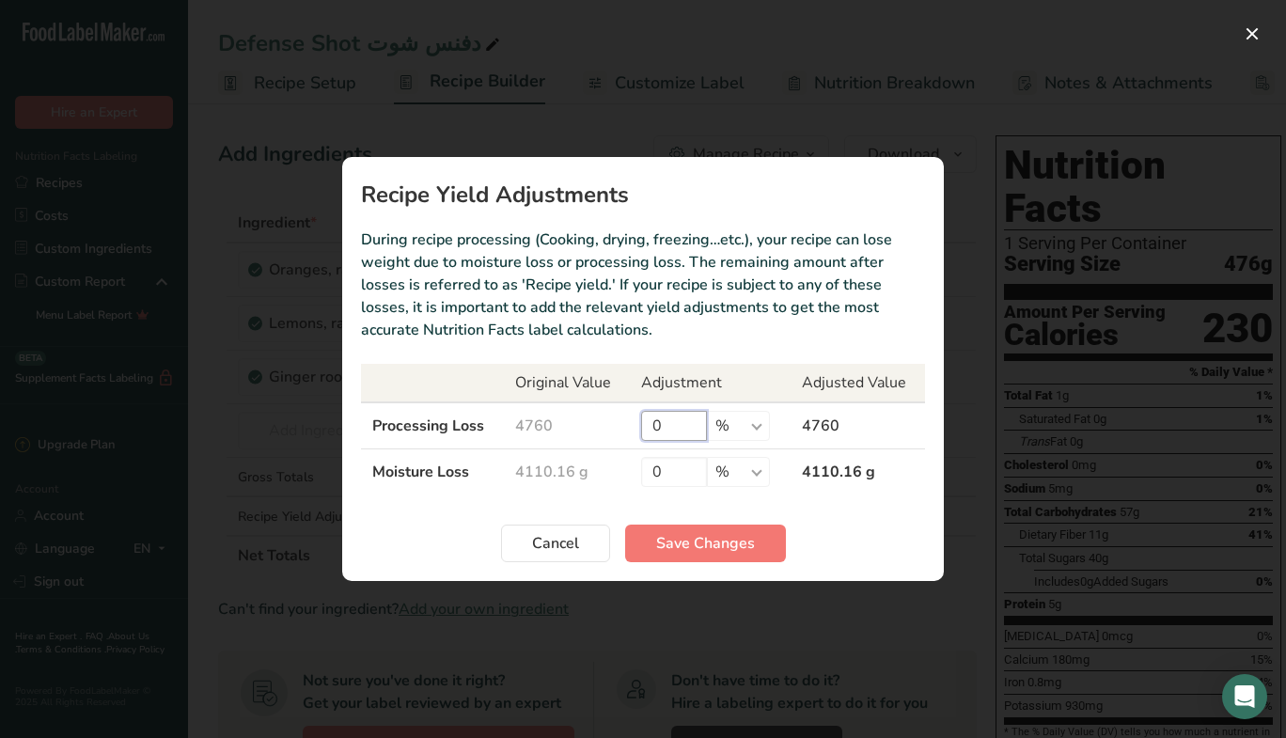
click at [672, 417] on input "0" at bounding box center [674, 426] width 66 height 30
type input "10"
click at [748, 554] on button "Save Changes" at bounding box center [705, 543] width 161 height 38
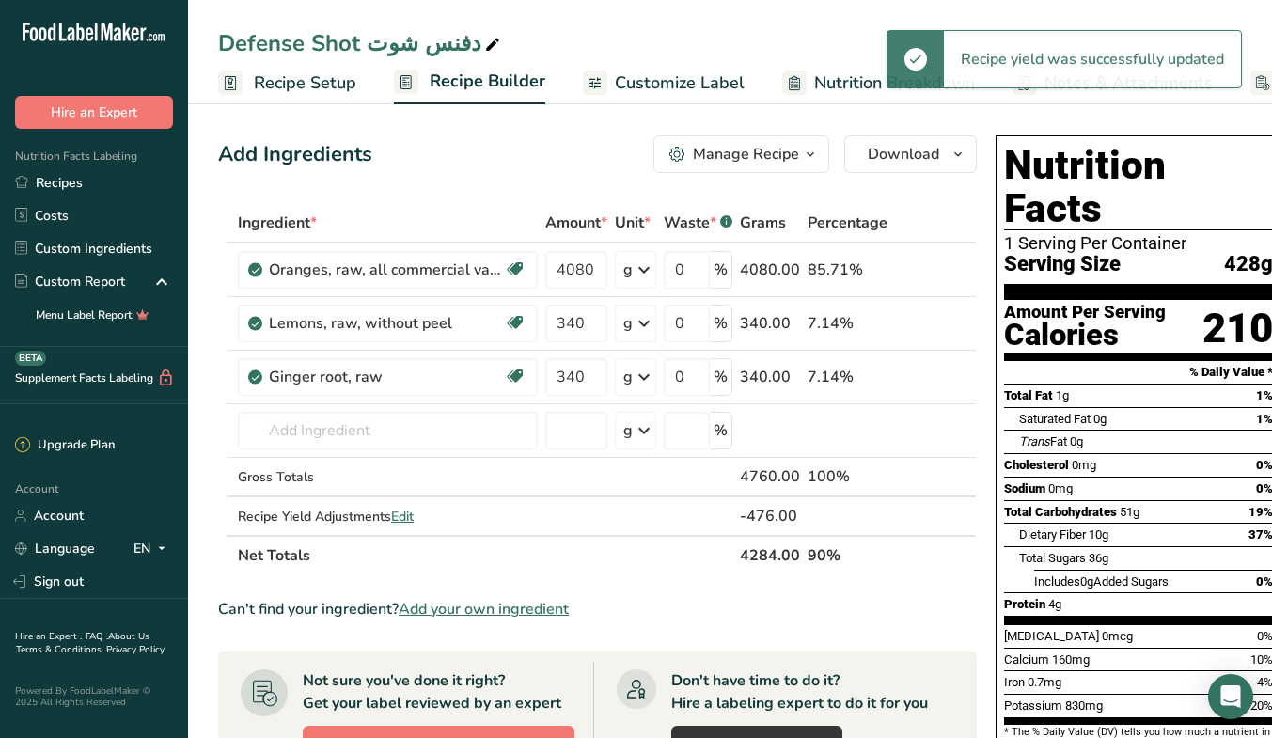
click at [404, 513] on span "Edit" at bounding box center [402, 517] width 23 height 18
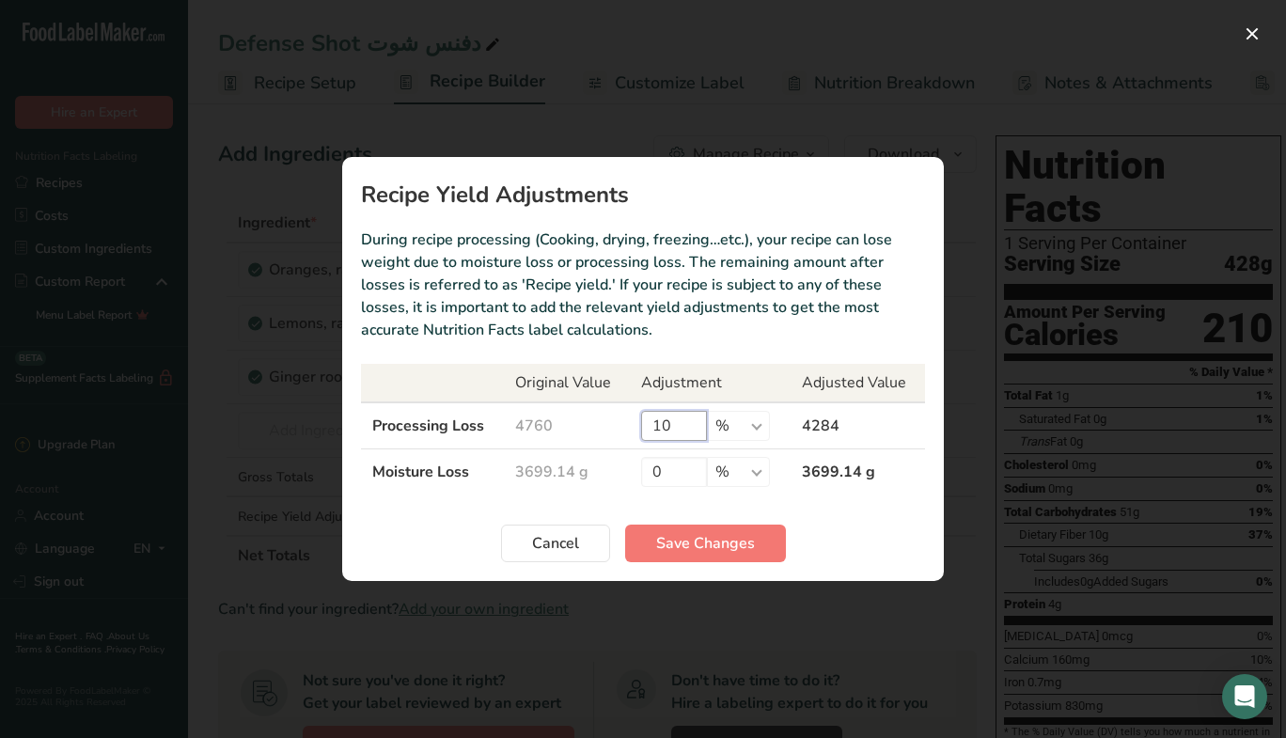
click at [683, 419] on input "10" at bounding box center [674, 426] width 66 height 30
type input "20"
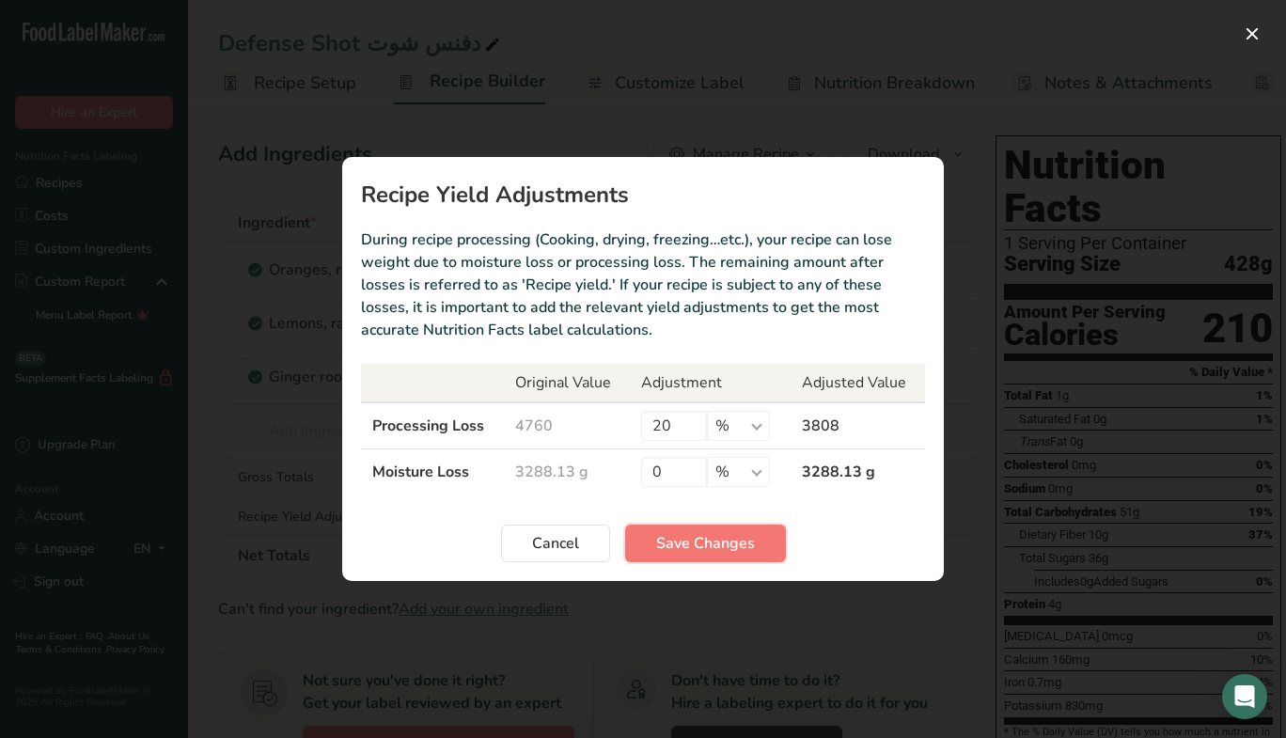
click at [713, 538] on span "Save Changes" at bounding box center [705, 543] width 99 height 23
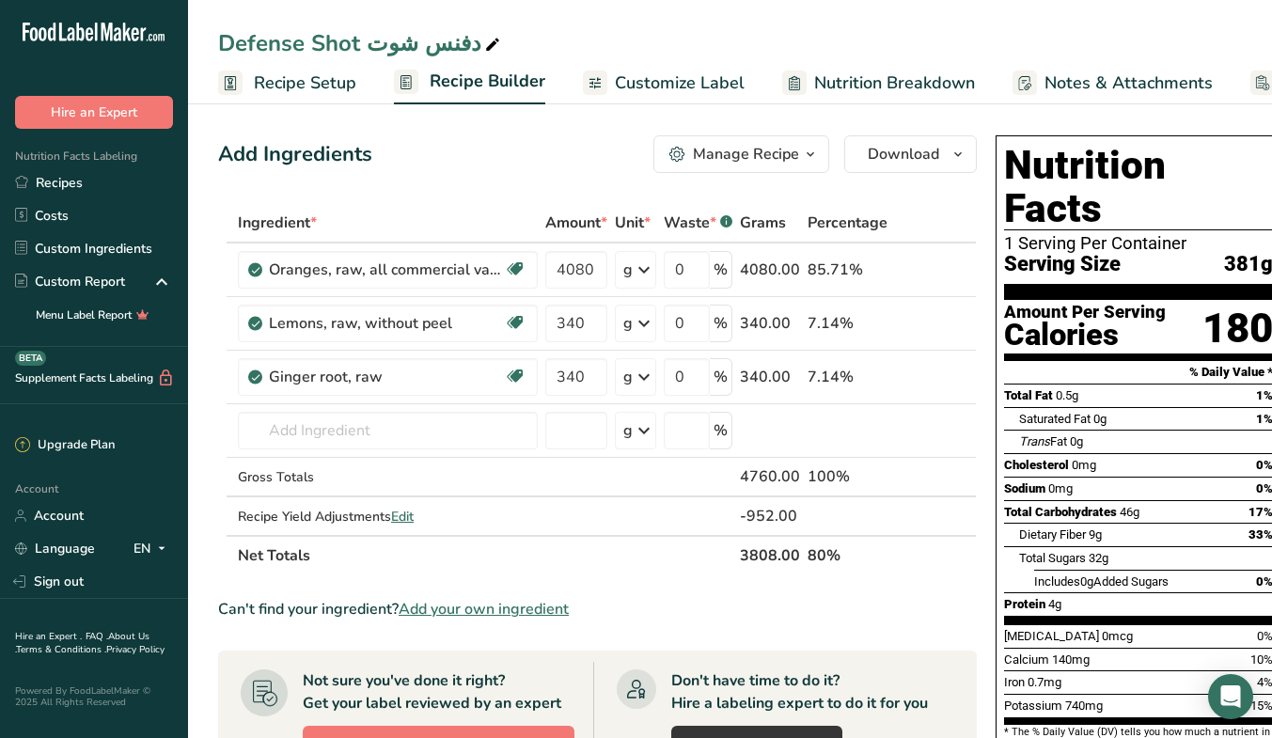
click at [680, 76] on span "Customize Label" at bounding box center [680, 82] width 130 height 25
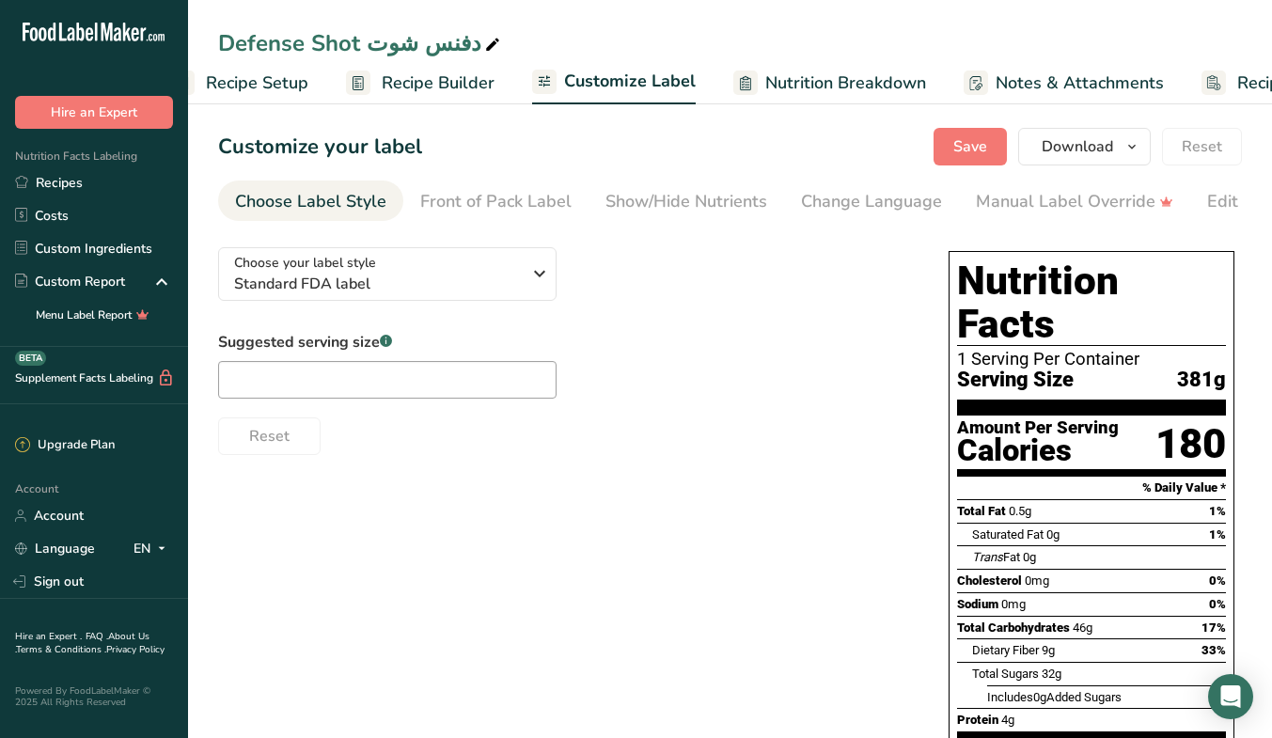
scroll to position [0, 158]
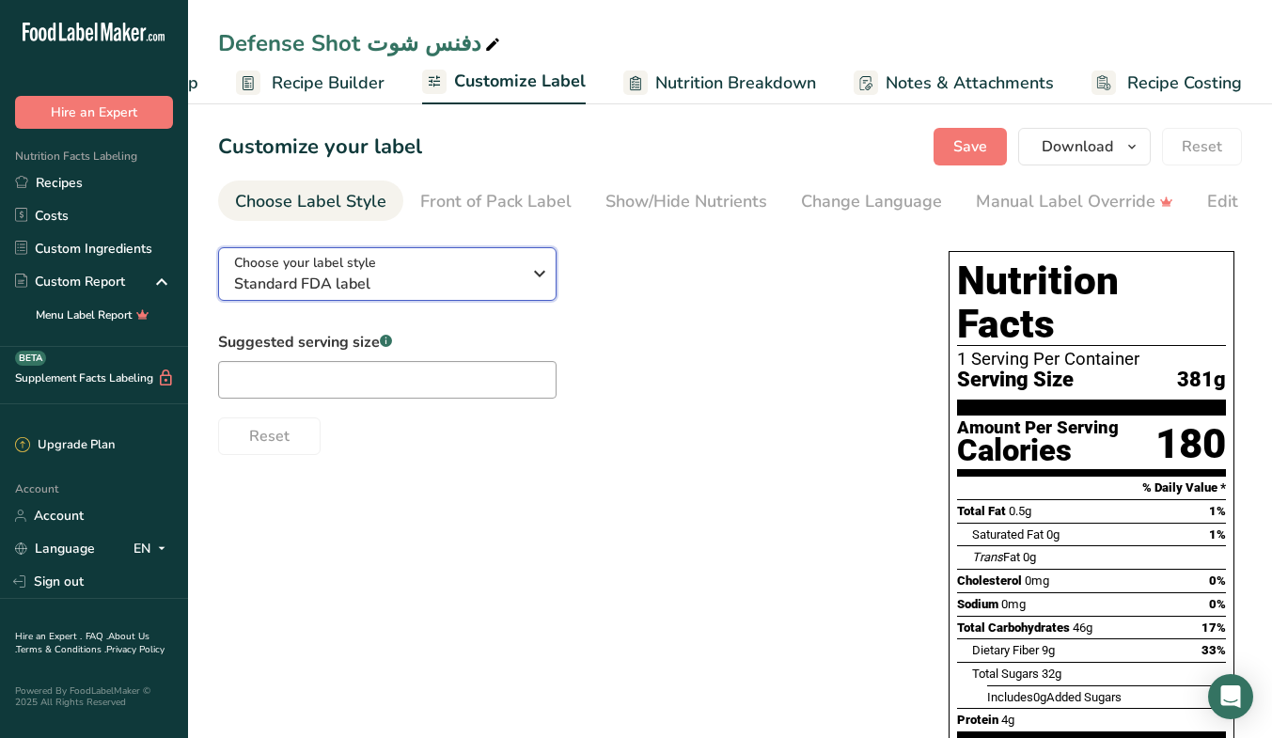
click at [473, 277] on span "Standard FDA label" at bounding box center [377, 284] width 287 height 23
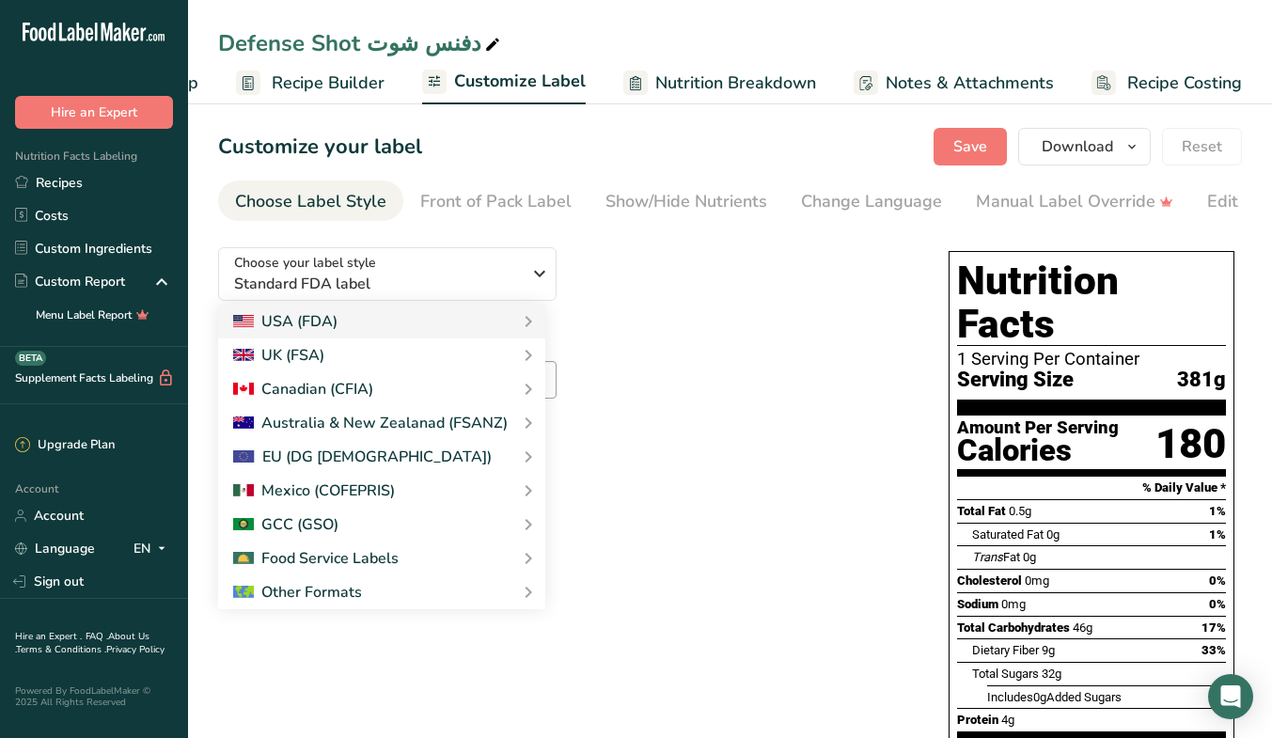
click at [0, 0] on link "GCC Standard Label - Arabic/English" at bounding box center [0, 0] width 0 height 0
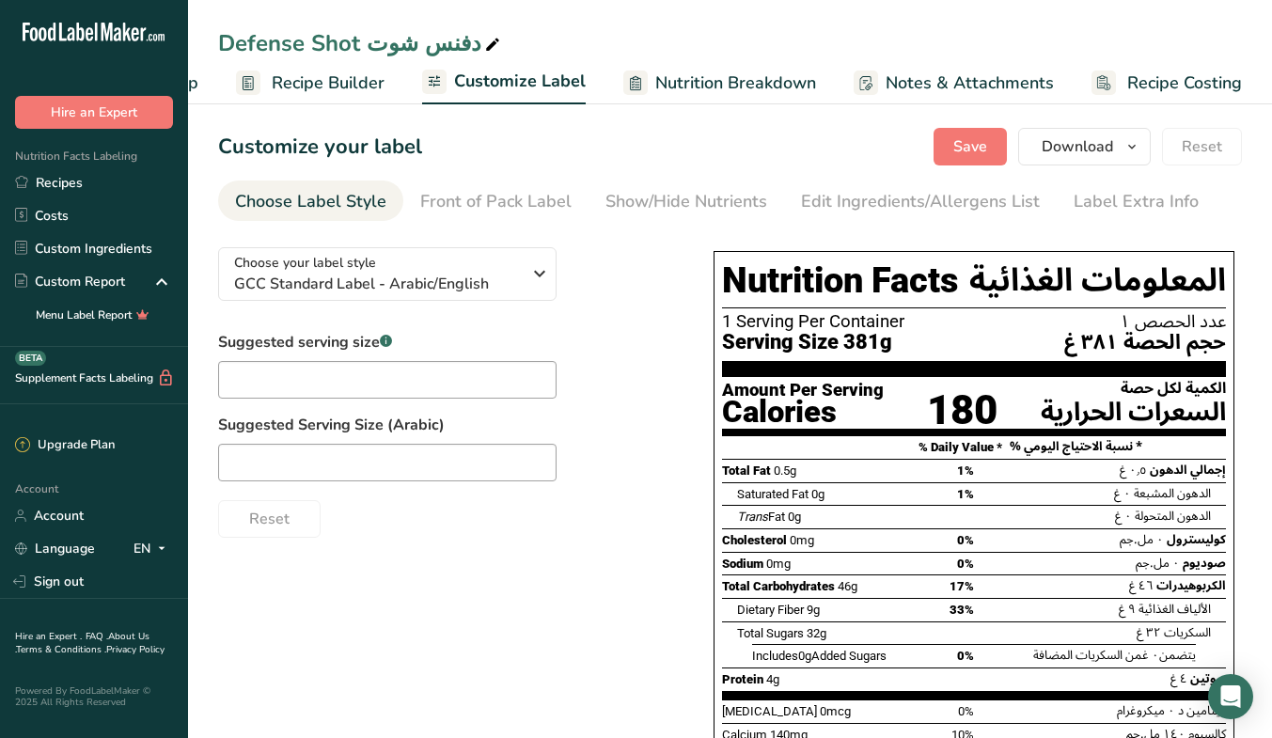
click at [530, 358] on div "Suggested serving size .a-a{fill:#347362;}.b-a{fill:#fff;}" at bounding box center [387, 365] width 338 height 68
click at [531, 377] on input "text" at bounding box center [387, 380] width 338 height 38
type input "1 Cup"
click at [490, 457] on input "text" at bounding box center [387, 463] width 338 height 38
type input "كوب"
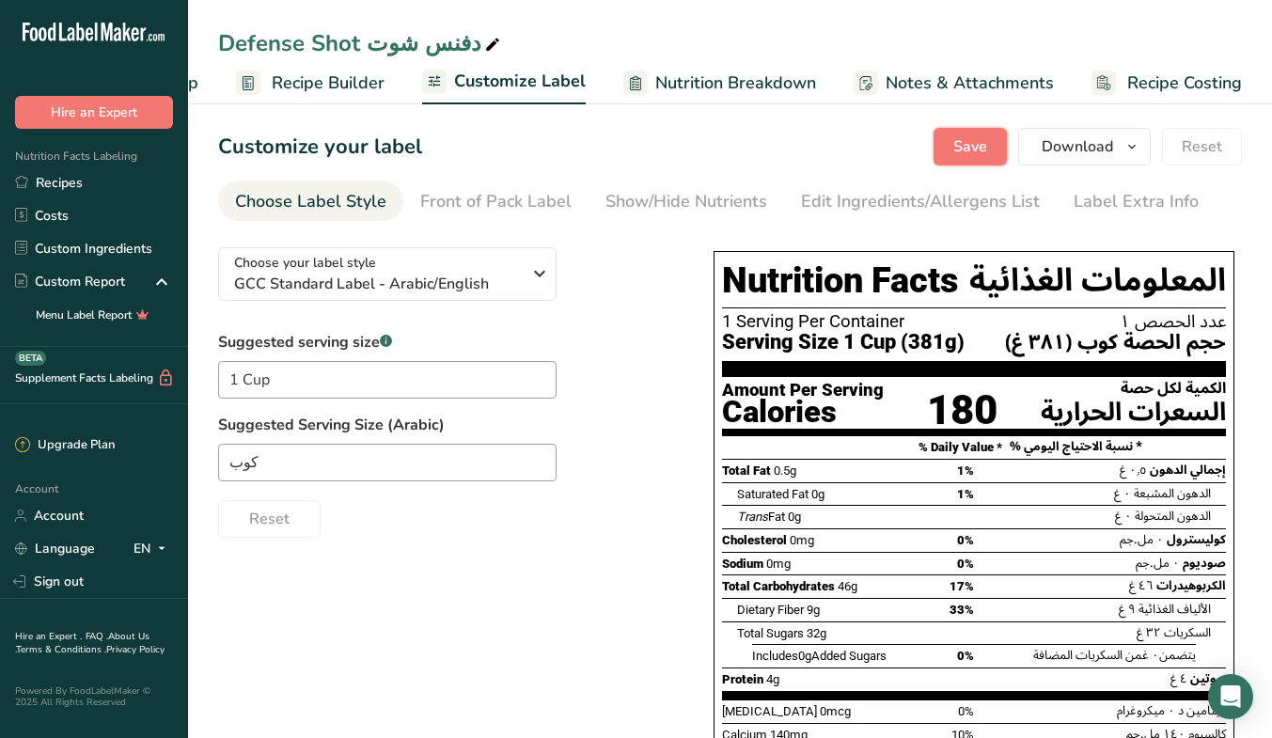
click at [967, 144] on span "Save" at bounding box center [970, 146] width 34 height 23
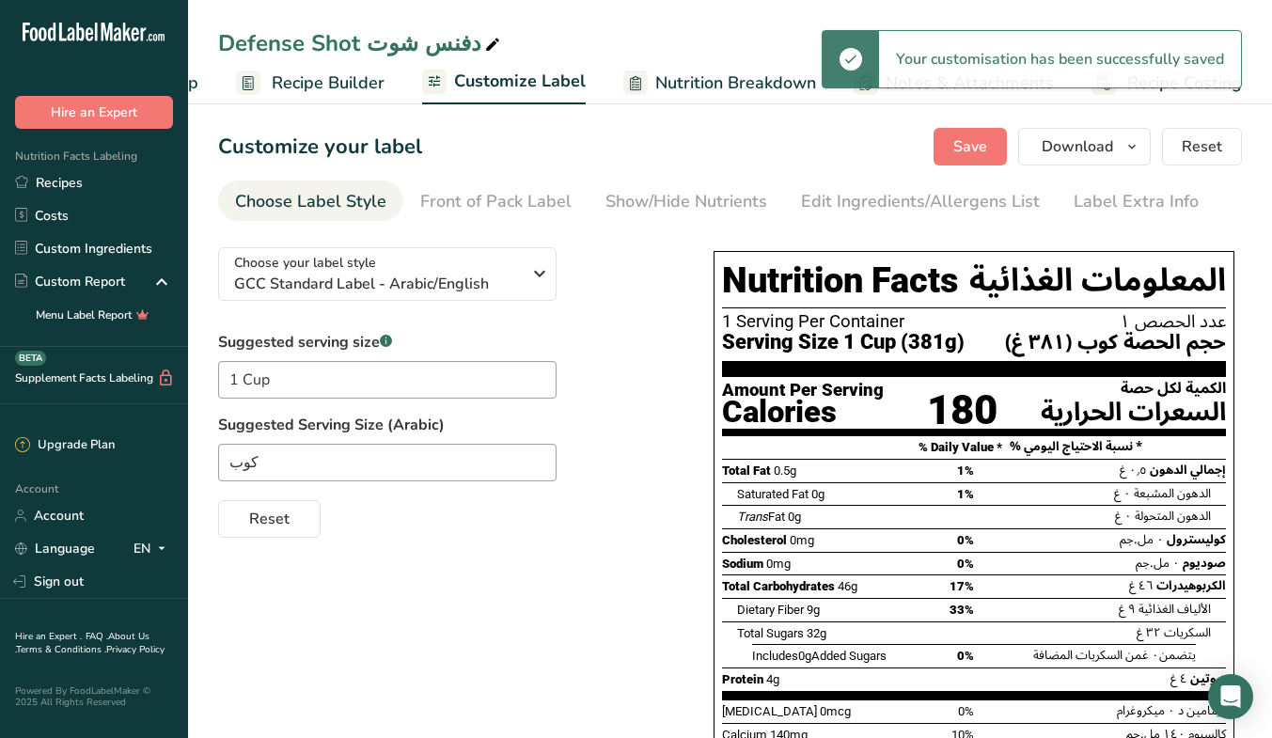
click at [865, 199] on div "Edit Ingredients/Allergens List" at bounding box center [920, 201] width 239 height 25
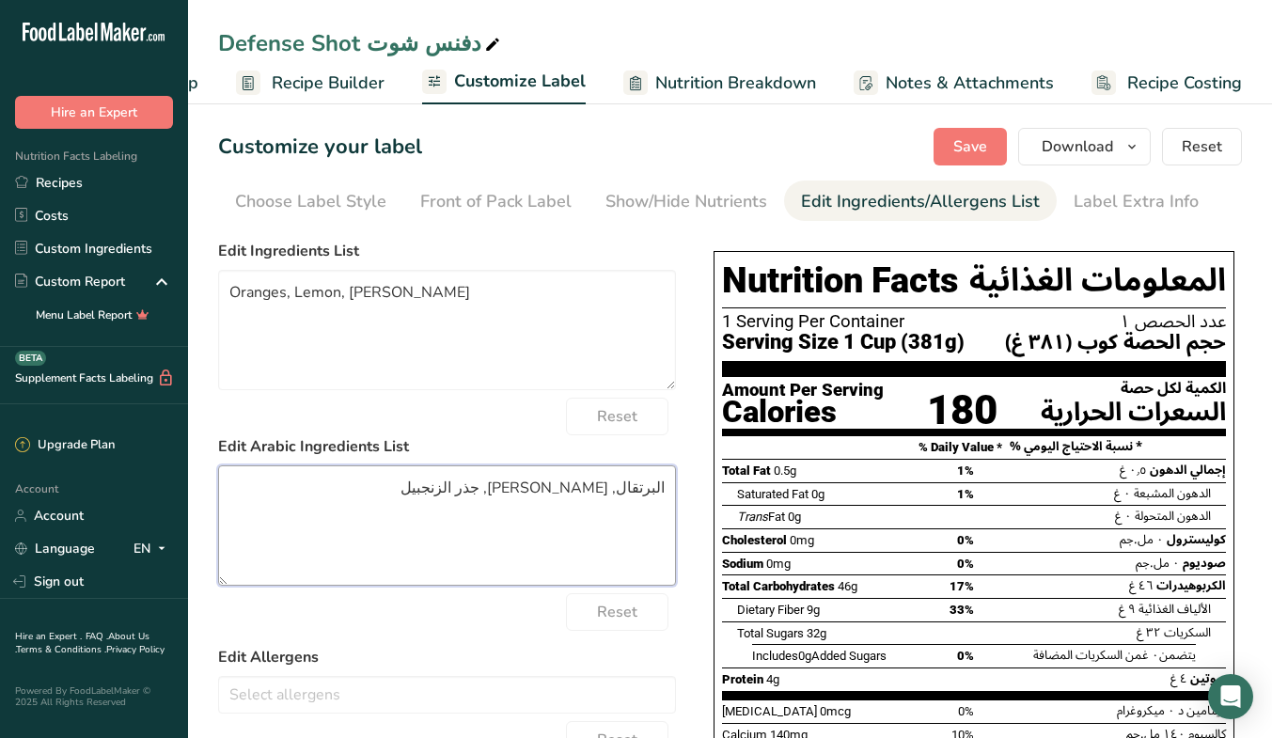
click at [658, 491] on textarea "البرتقال, ليمون, جذر الزنجبيل" at bounding box center [447, 525] width 458 height 120
click at [586, 489] on textarea "برتقال, ليمون, جذر الزنجبيل" at bounding box center [447, 525] width 458 height 120
type textarea "برتقال, ليمون, زنجبيل"
click at [542, 636] on form "Edit Ingredients List Oranges, Lemon, Ginger root Reset Edit Arabic Ingredients…" at bounding box center [447, 658] width 458 height 836
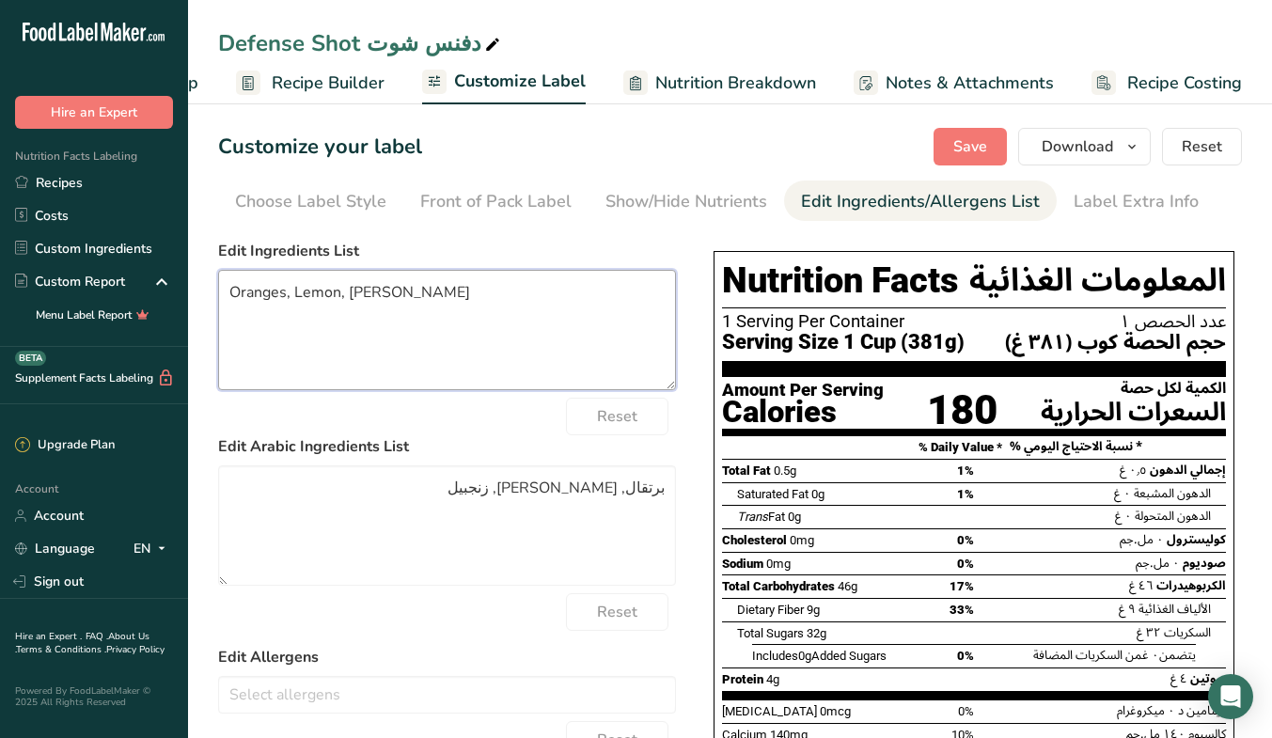
click at [414, 295] on textarea "Oranges, Lemon, Ginger root" at bounding box center [447, 330] width 458 height 120
type textarea "Oranges, Lemon, Ginger"
click at [471, 418] on div "Reset" at bounding box center [447, 417] width 458 height 38
click at [960, 147] on span "Save" at bounding box center [970, 146] width 34 height 23
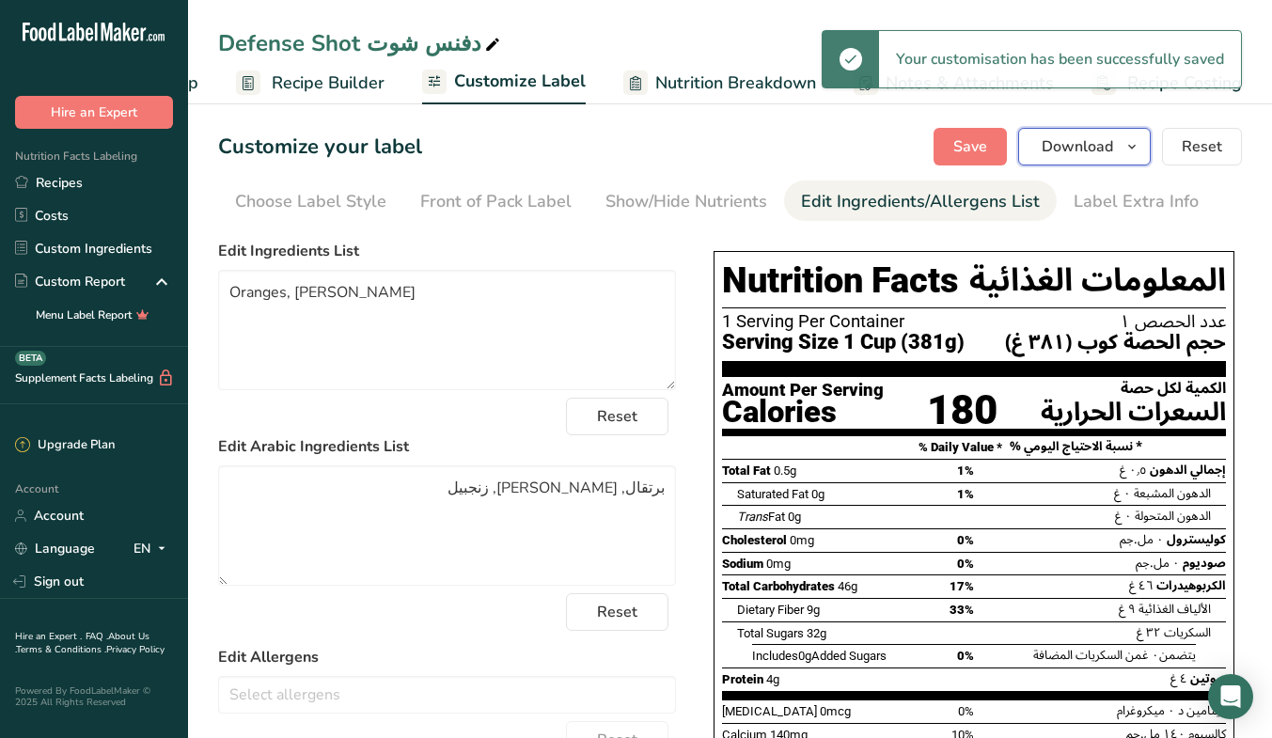
click at [1135, 150] on icon "button" at bounding box center [1131, 146] width 15 height 23
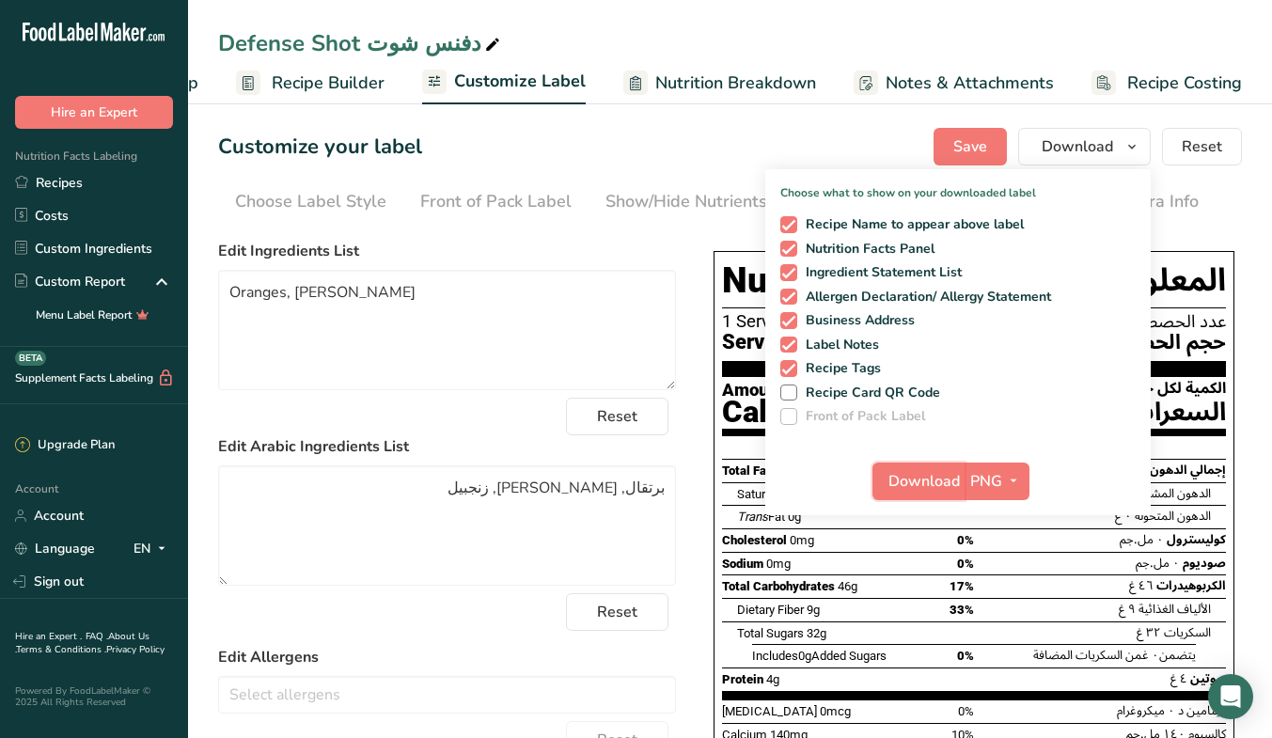
click at [927, 484] on span "Download" at bounding box center [923, 481] width 71 height 23
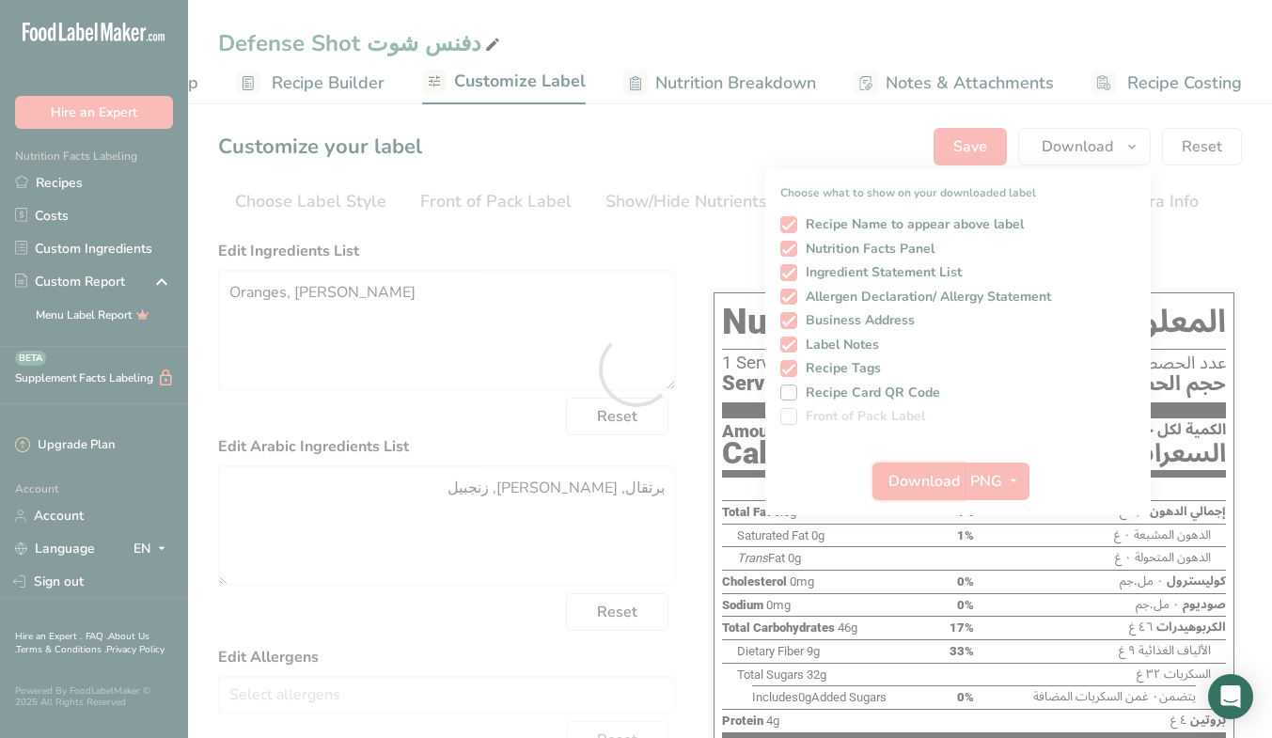
scroll to position [0, 0]
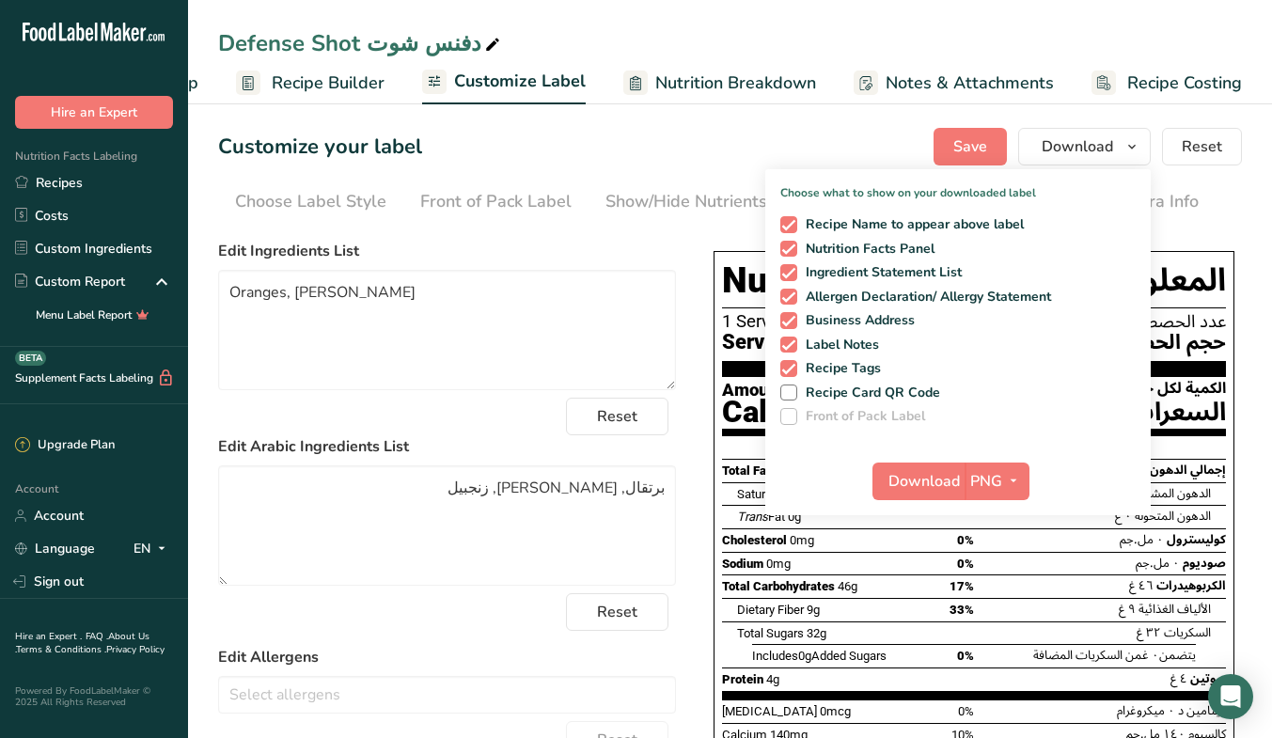
click at [85, 178] on link "Recipes" at bounding box center [94, 182] width 188 height 33
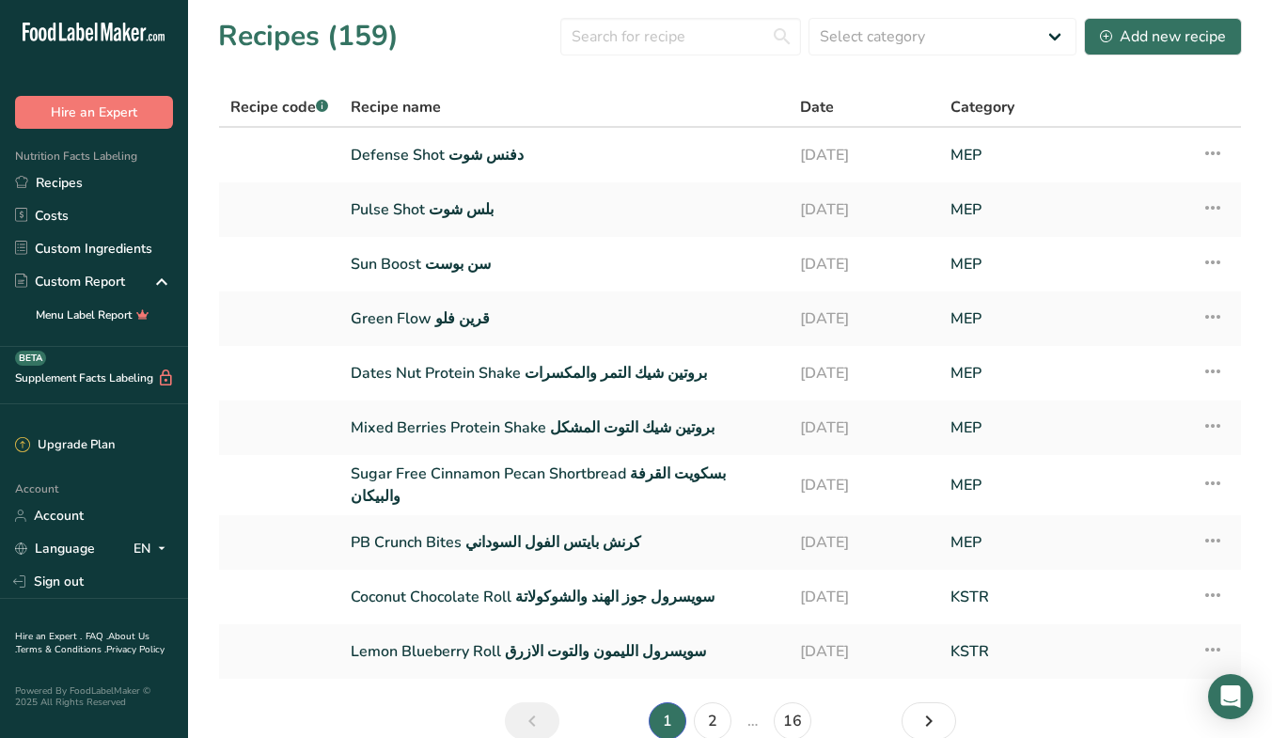
click at [445, 319] on link "Green Flow قرين فلو" at bounding box center [564, 318] width 427 height 39
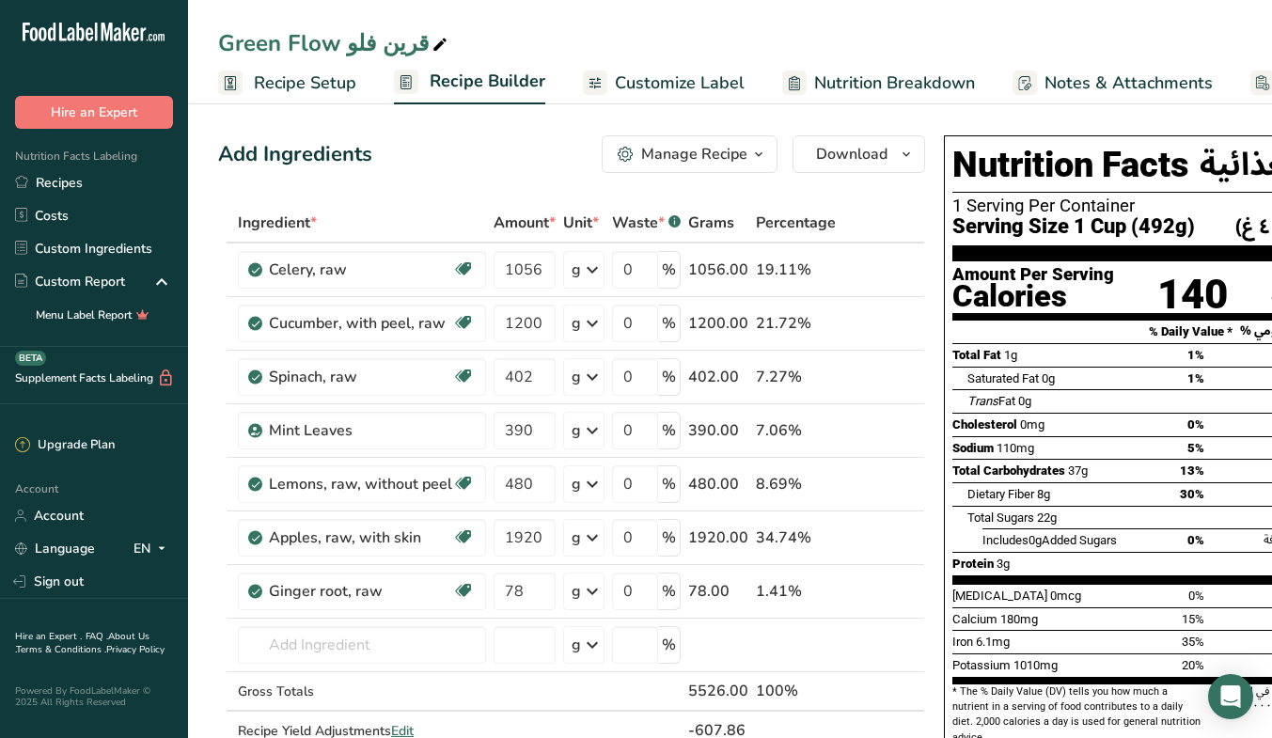
click at [705, 81] on span "Customize Label" at bounding box center [680, 82] width 130 height 25
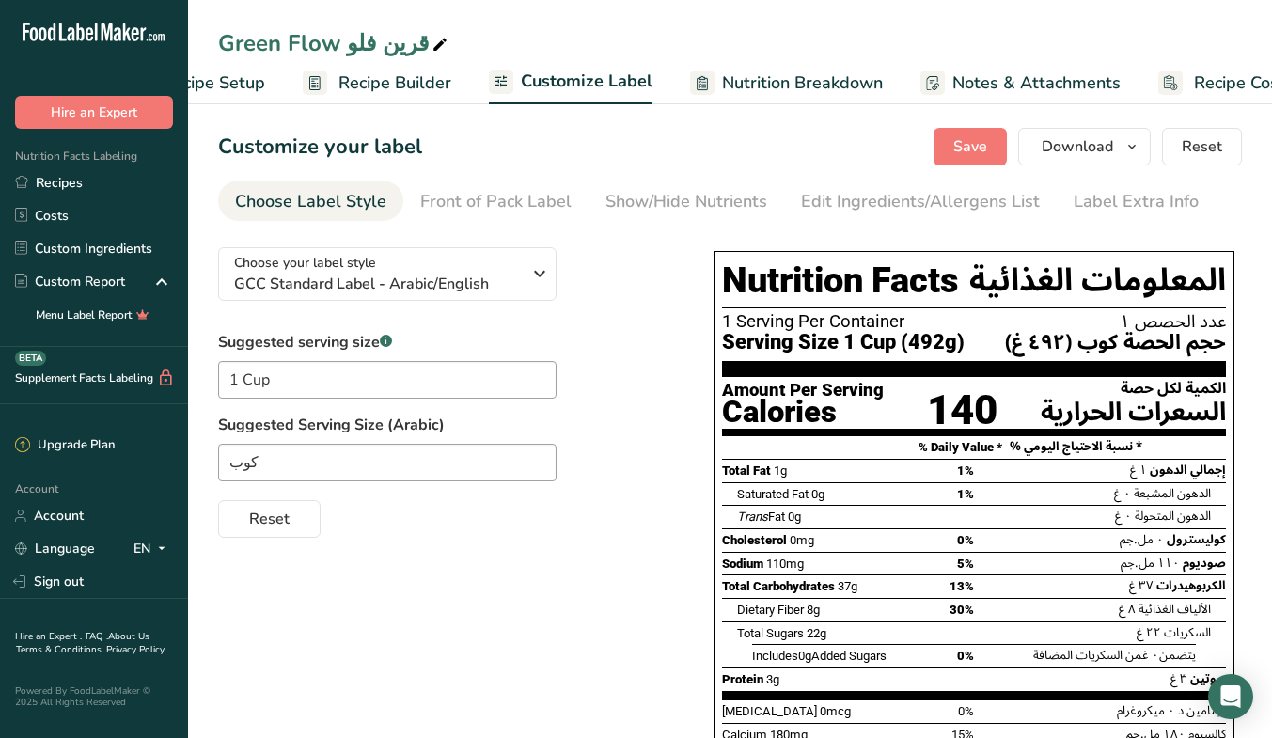
scroll to position [0, 158]
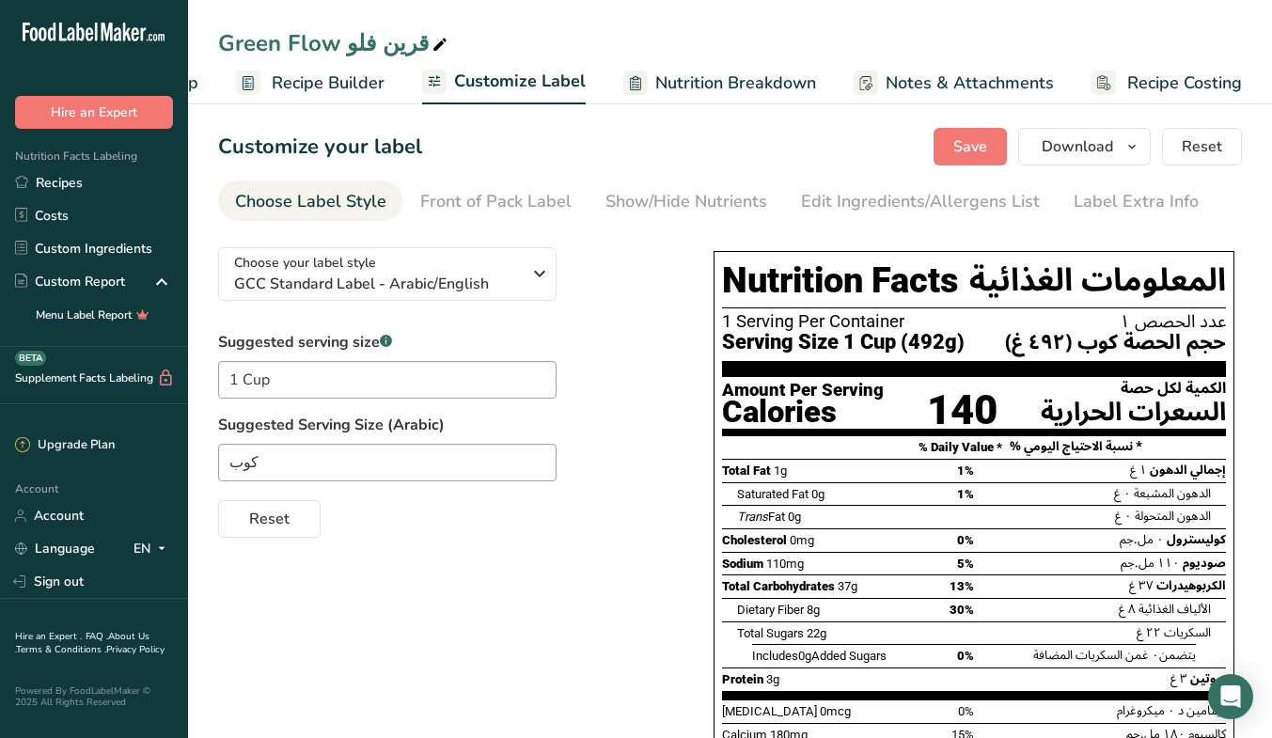
click at [853, 198] on div "Edit Ingredients/Allergens List" at bounding box center [920, 201] width 239 height 25
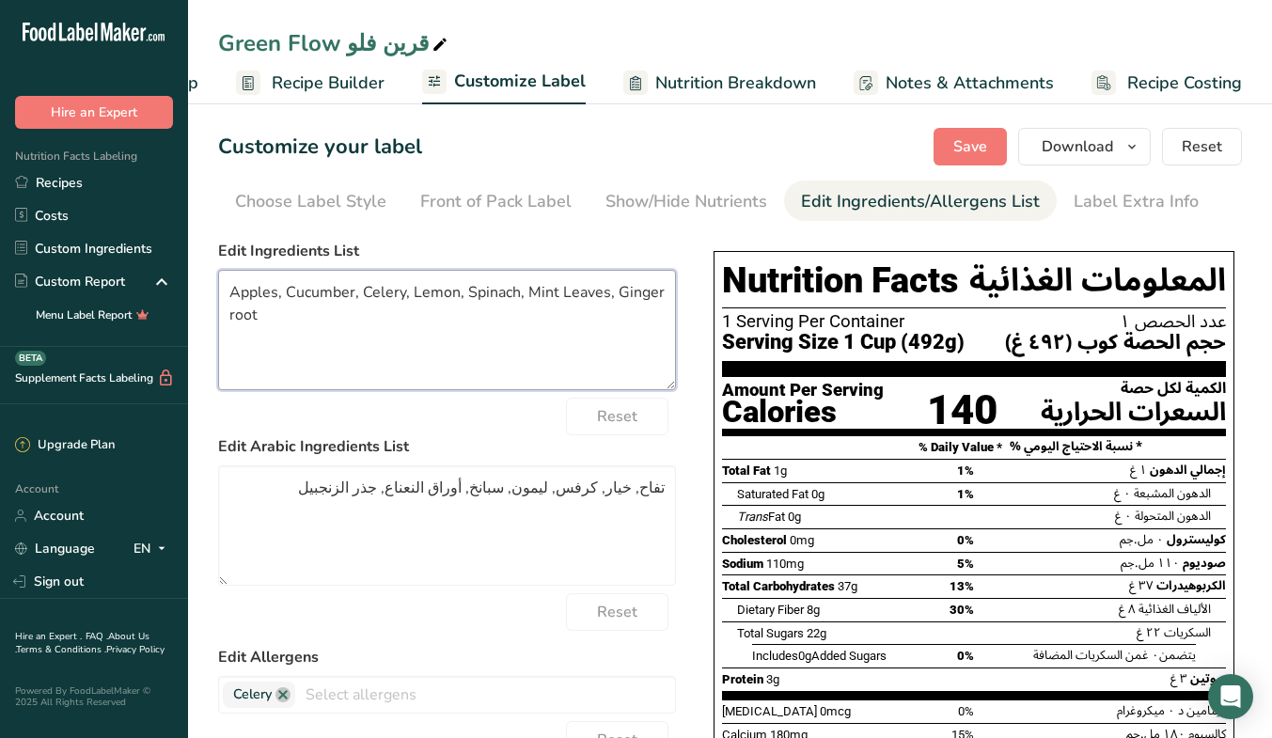
click at [240, 314] on textarea "Apples, Cucumber, Celery, Lemon, Spinach, Mint Leaves, Ginger root" at bounding box center [447, 330] width 458 height 120
type textarea "Apples, Cucumber, Celery, Lemon, Spinach, Mint Leaves, Ginger"
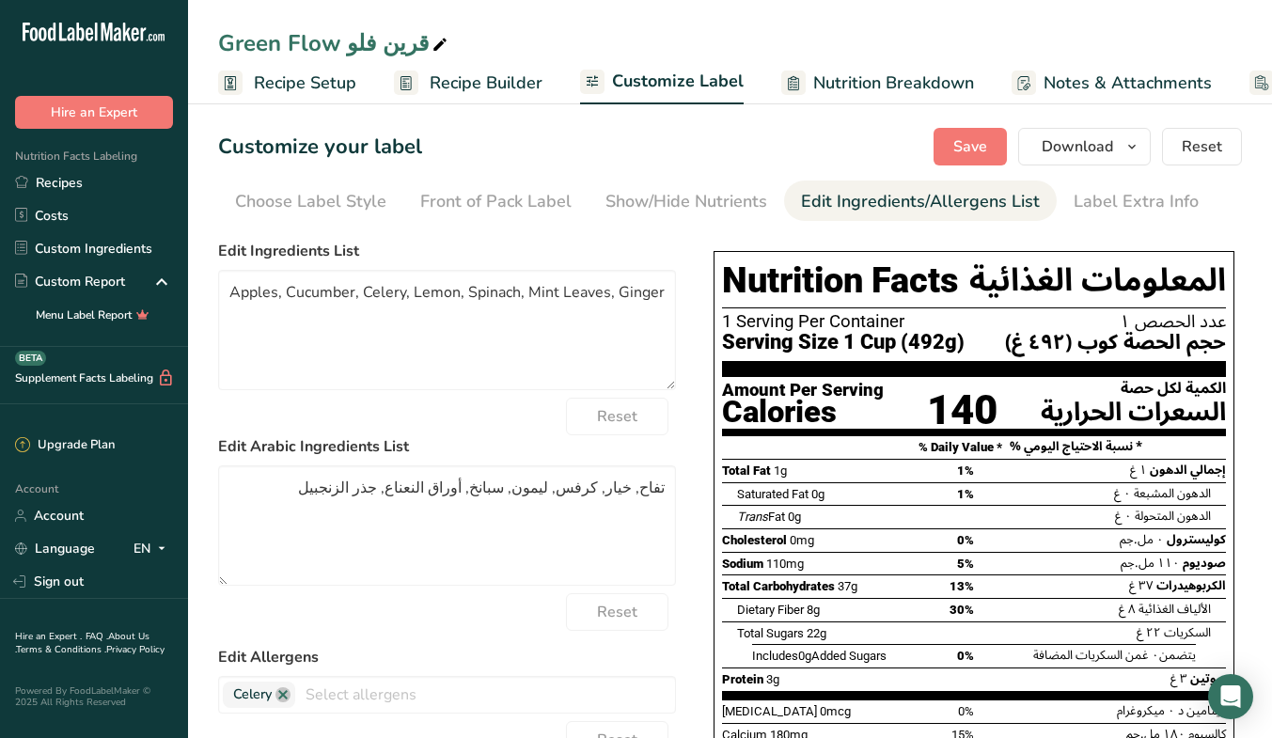
scroll to position [0, 158]
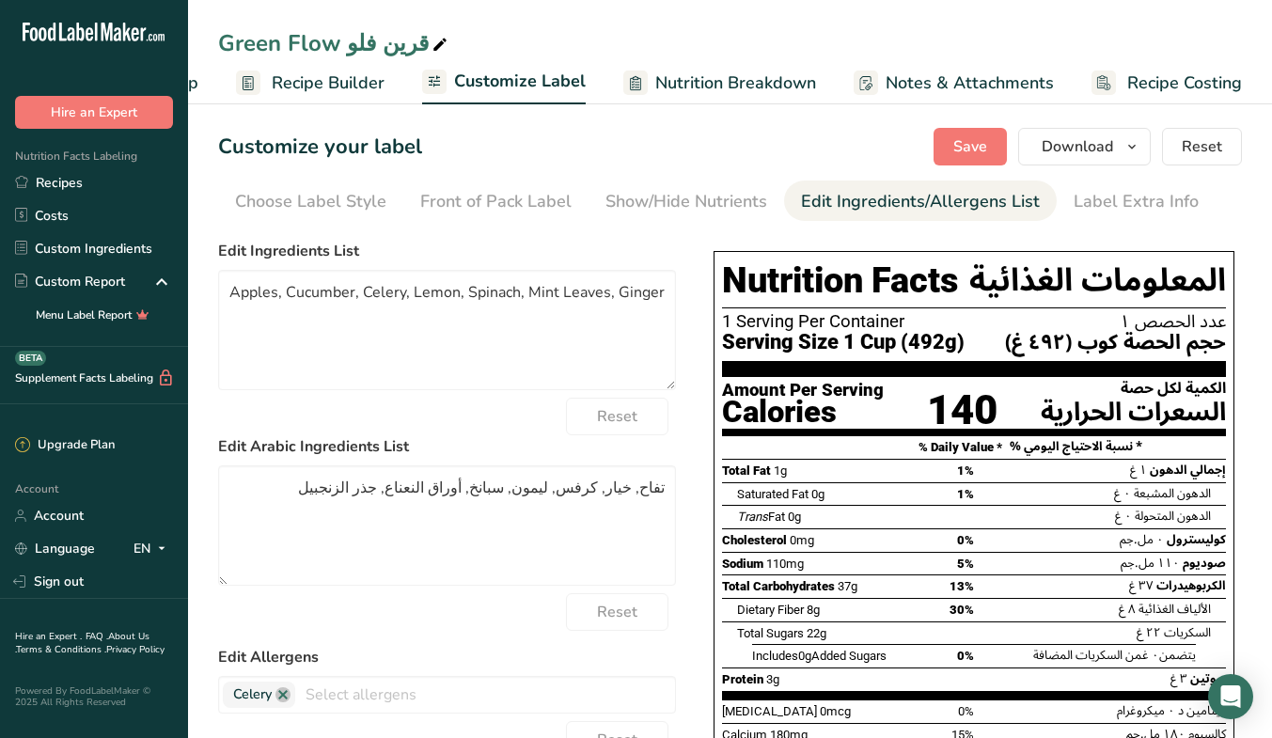
type textarea "Apples, Cucumber, Celery, Lemon, Spinach, Mint Leaves, Ginger"
click at [416, 489] on textarea "تفاح, خيار, كرفس, ليمون, سبانخ, أوراق النعناع, جذر الزنجبيل" at bounding box center [447, 525] width 458 height 120
type textarea "تفاح, خيار, كرفس, ليمون, سبانخ, أوراق النعناع, زنجبيل"
click at [627, 668] on div "Edit Allergens Celery Soy Tree Nuts Wheat Milk Eggs Fish Peanuts Sesame Crustac…" at bounding box center [447, 680] width 458 height 68
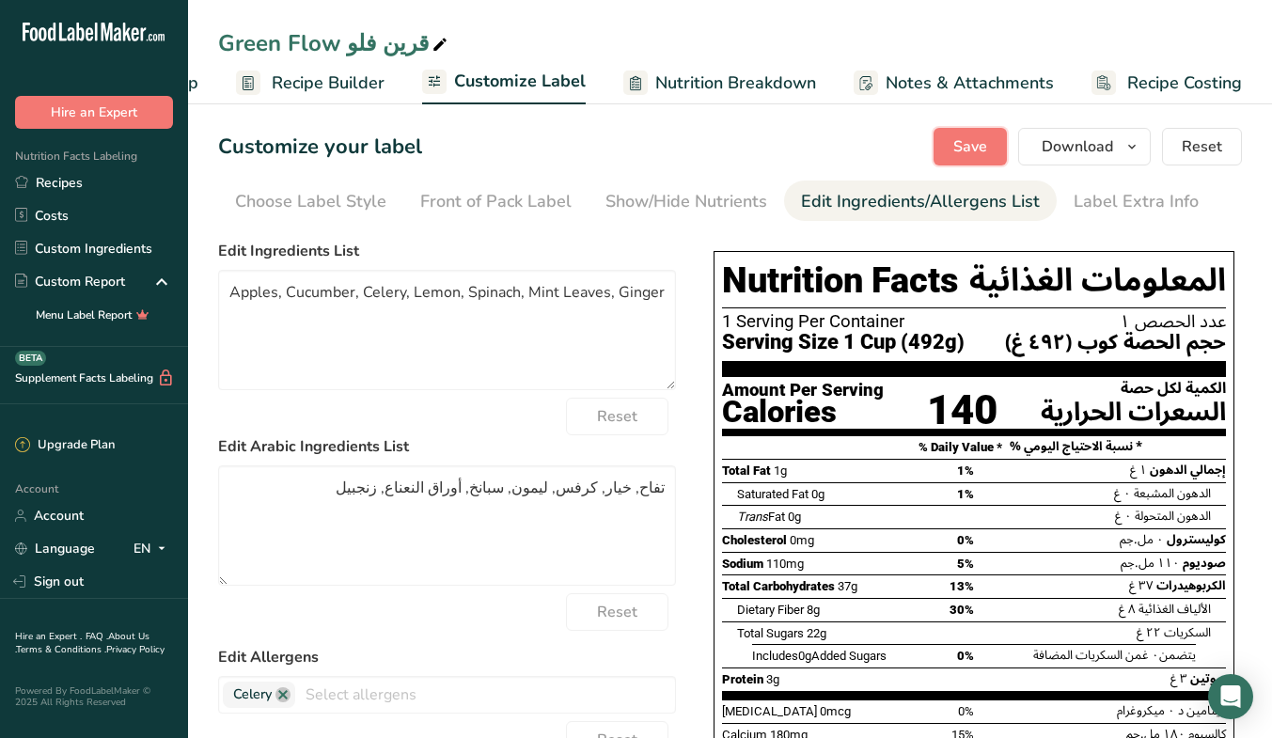
click at [981, 135] on span "Save" at bounding box center [970, 146] width 34 height 23
click at [1108, 159] on button "Download" at bounding box center [1084, 147] width 133 height 38
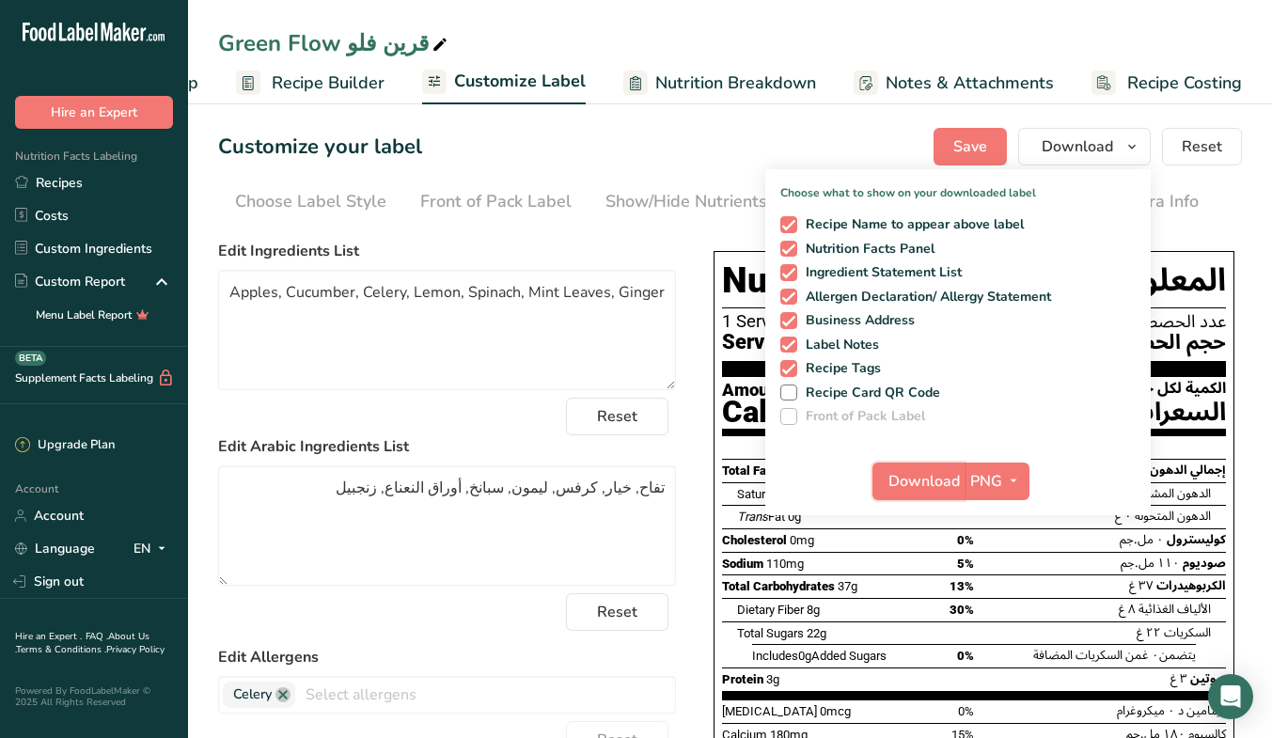
click at [919, 478] on span "Download" at bounding box center [923, 481] width 71 height 23
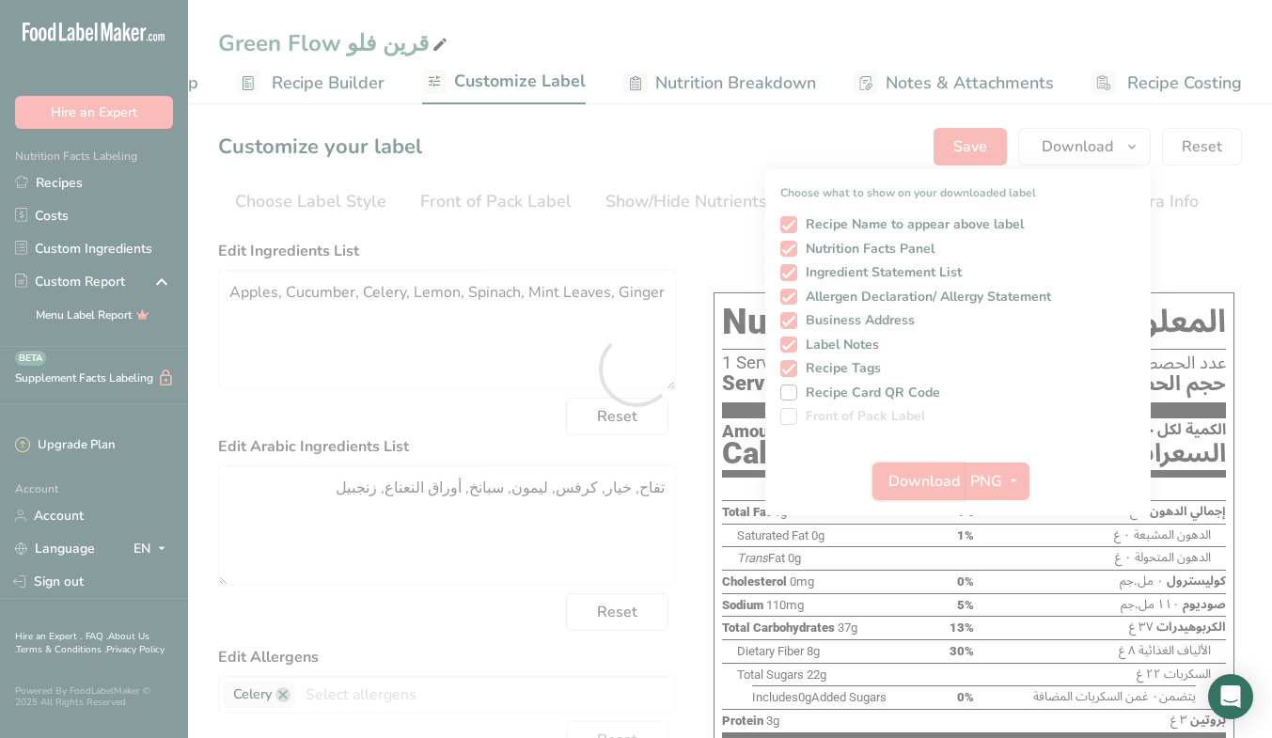
scroll to position [0, 0]
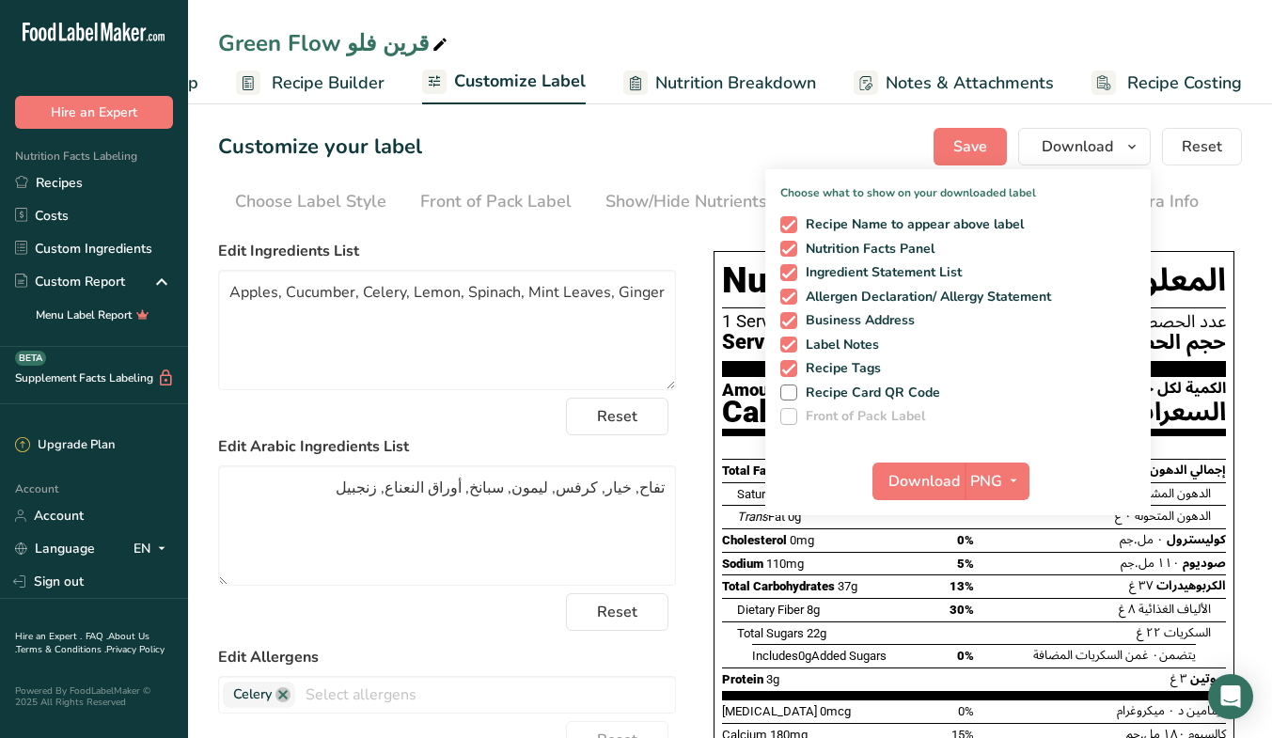
click at [58, 191] on link "Recipes" at bounding box center [94, 182] width 188 height 33
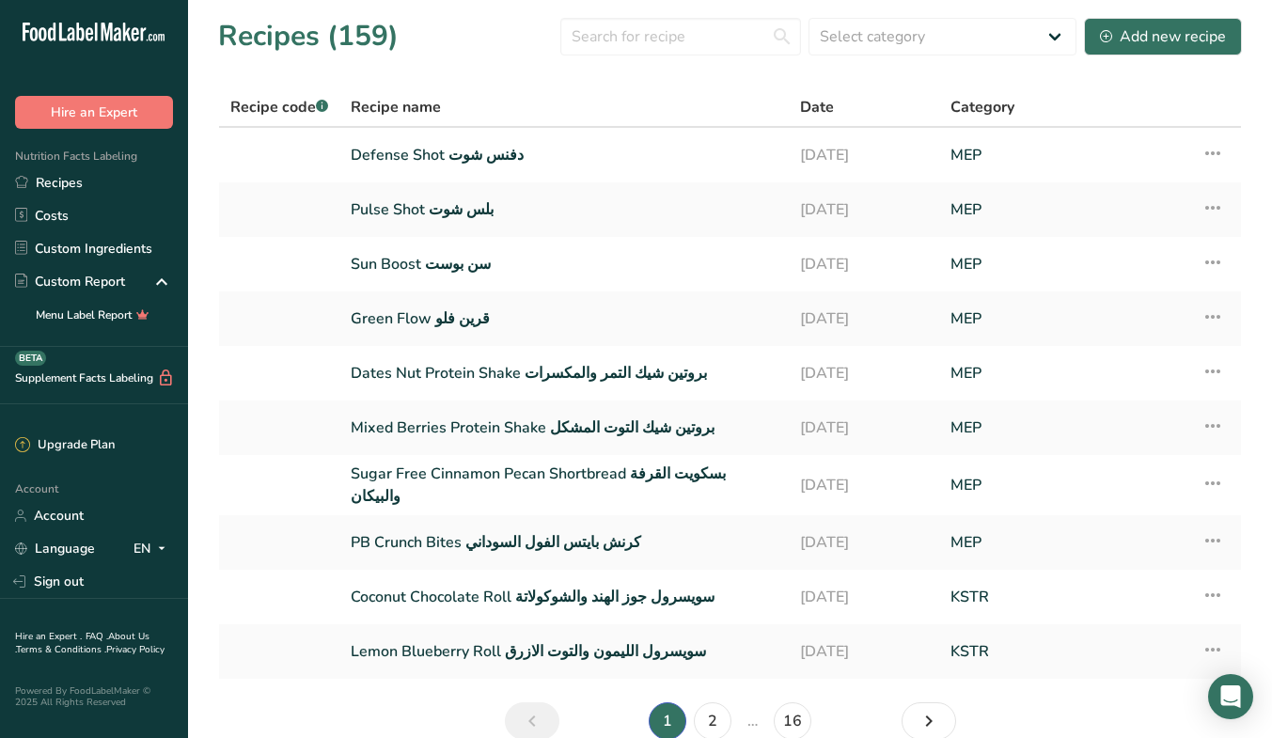
click at [444, 259] on link "Sun Boost سن بوست" at bounding box center [564, 263] width 427 height 39
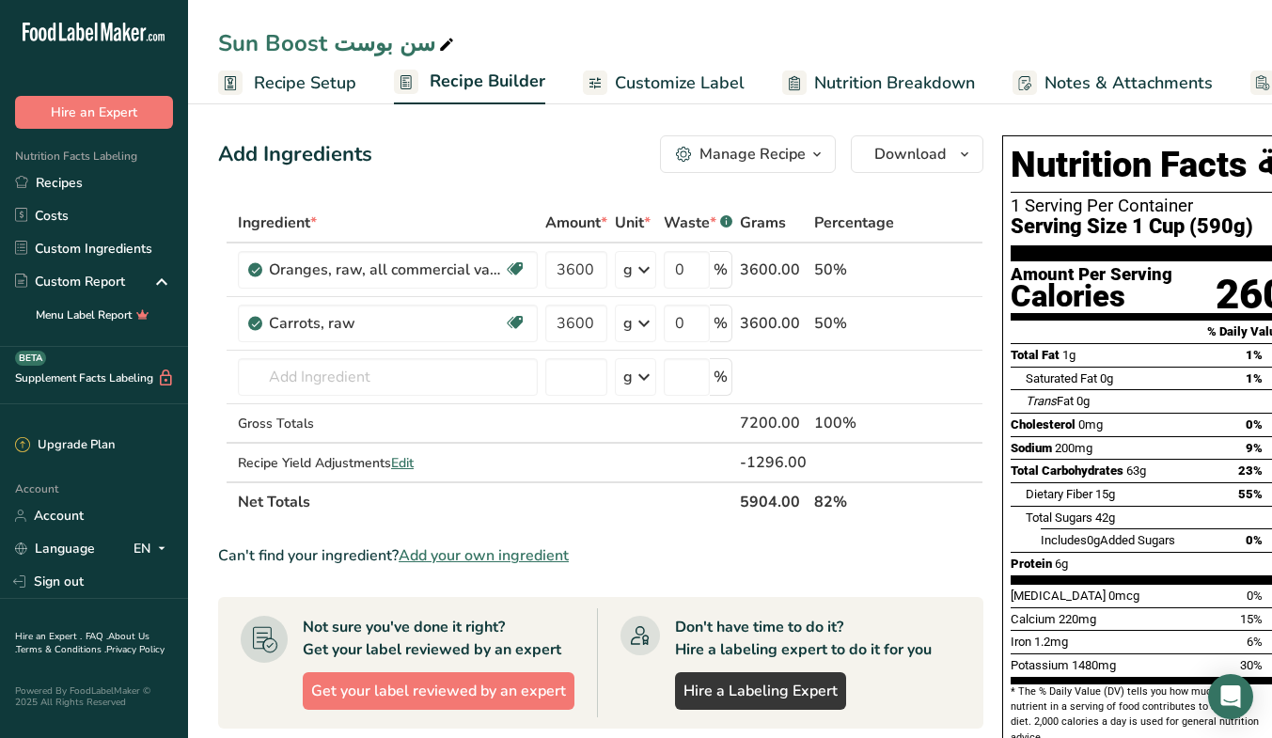
click at [698, 92] on span "Customize Label" at bounding box center [680, 82] width 130 height 25
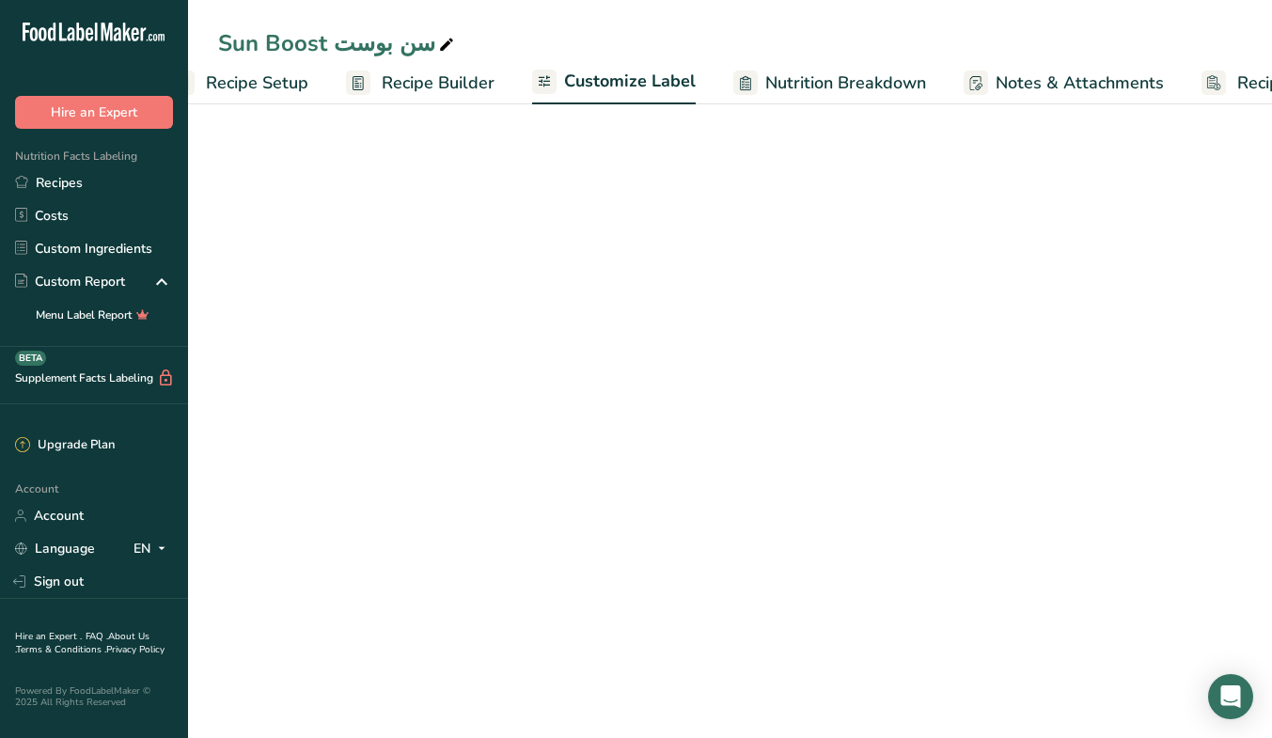
scroll to position [0, 158]
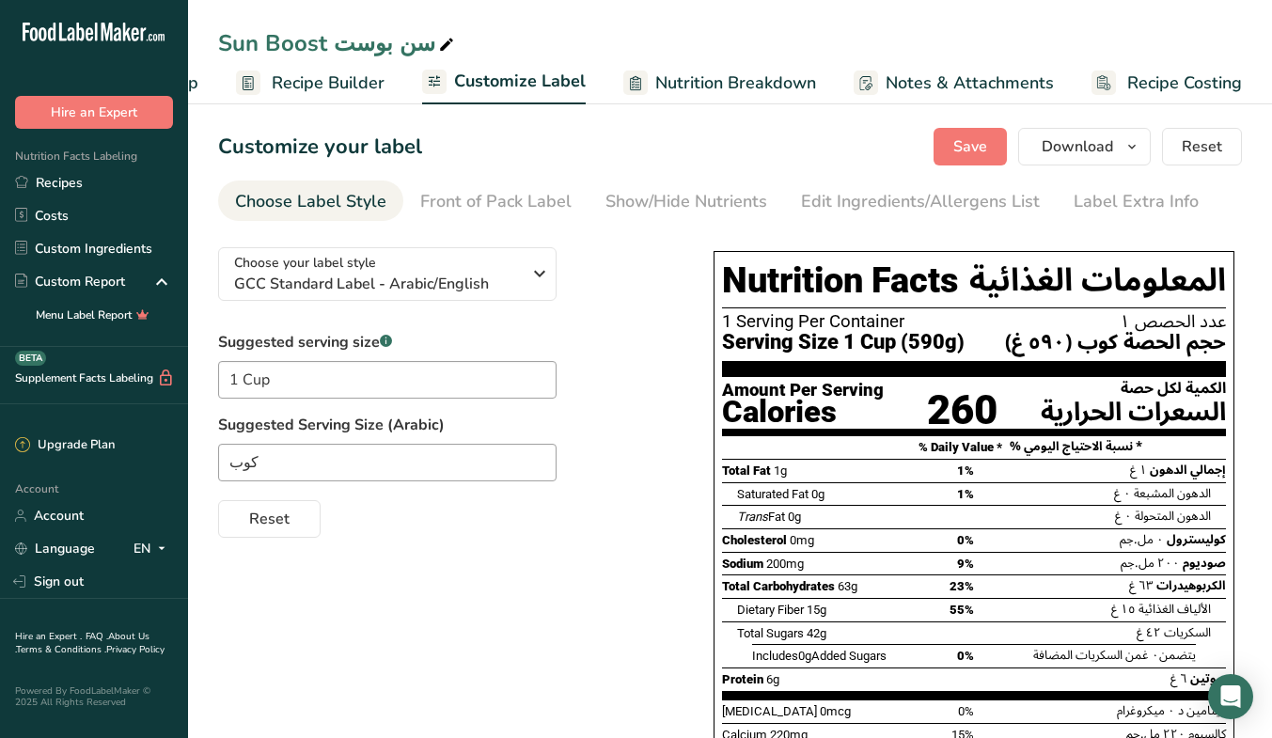
click at [883, 210] on div "Edit Ingredients/Allergens List" at bounding box center [920, 201] width 239 height 25
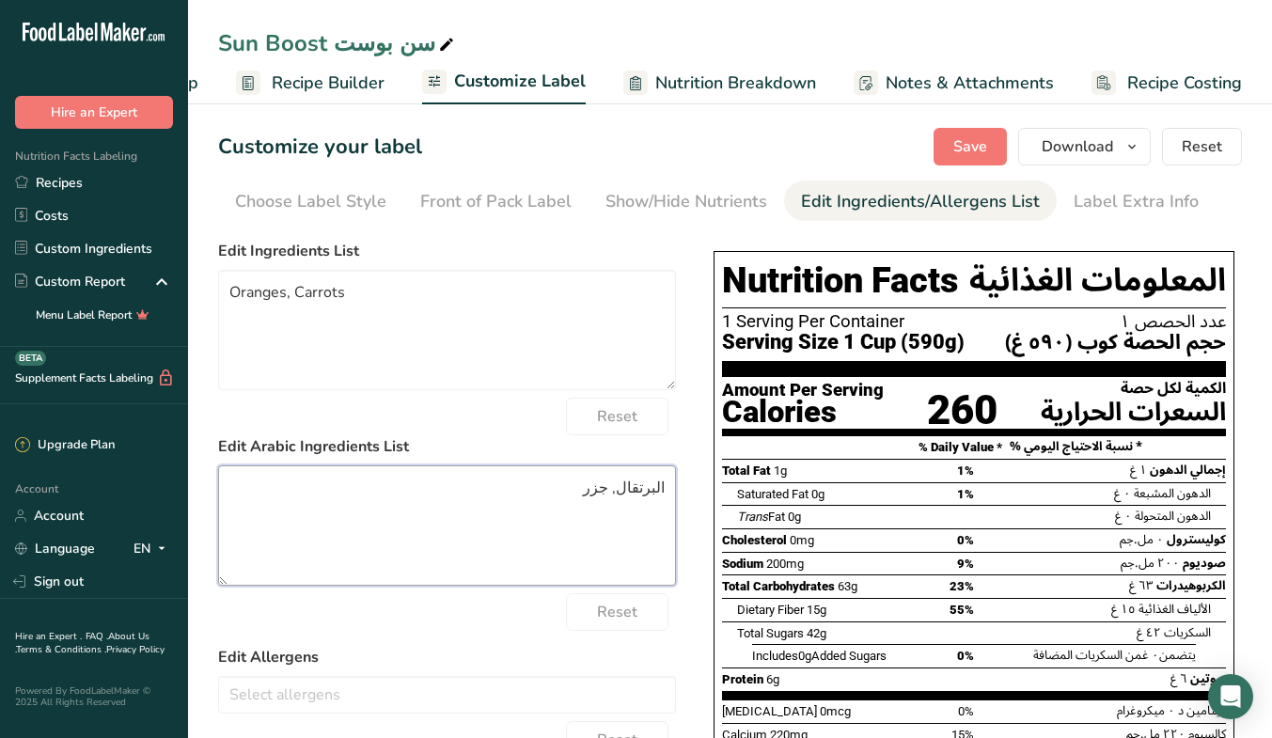
click at [656, 485] on textarea "البرتقال, جزر" at bounding box center [447, 525] width 458 height 120
type textarea "برتقال, جزر"
click at [977, 144] on span "Save" at bounding box center [970, 146] width 34 height 23
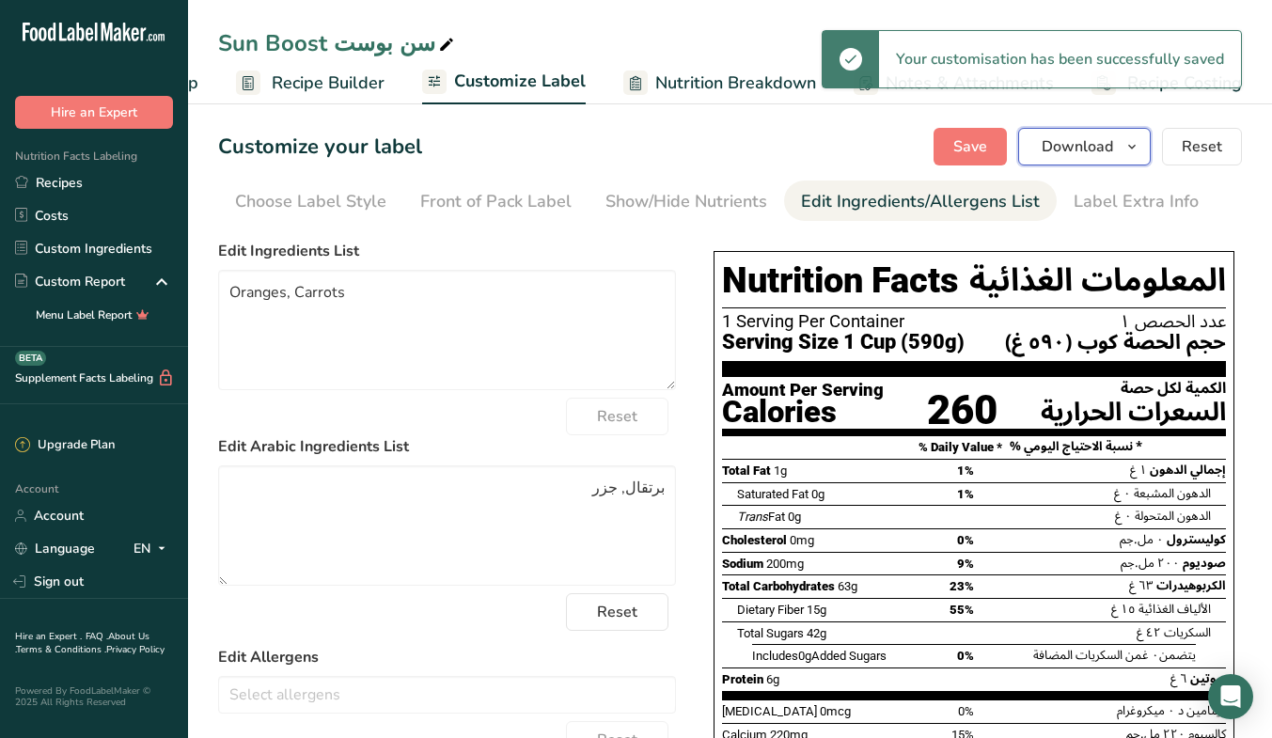
click at [1137, 156] on icon "button" at bounding box center [1131, 146] width 15 height 23
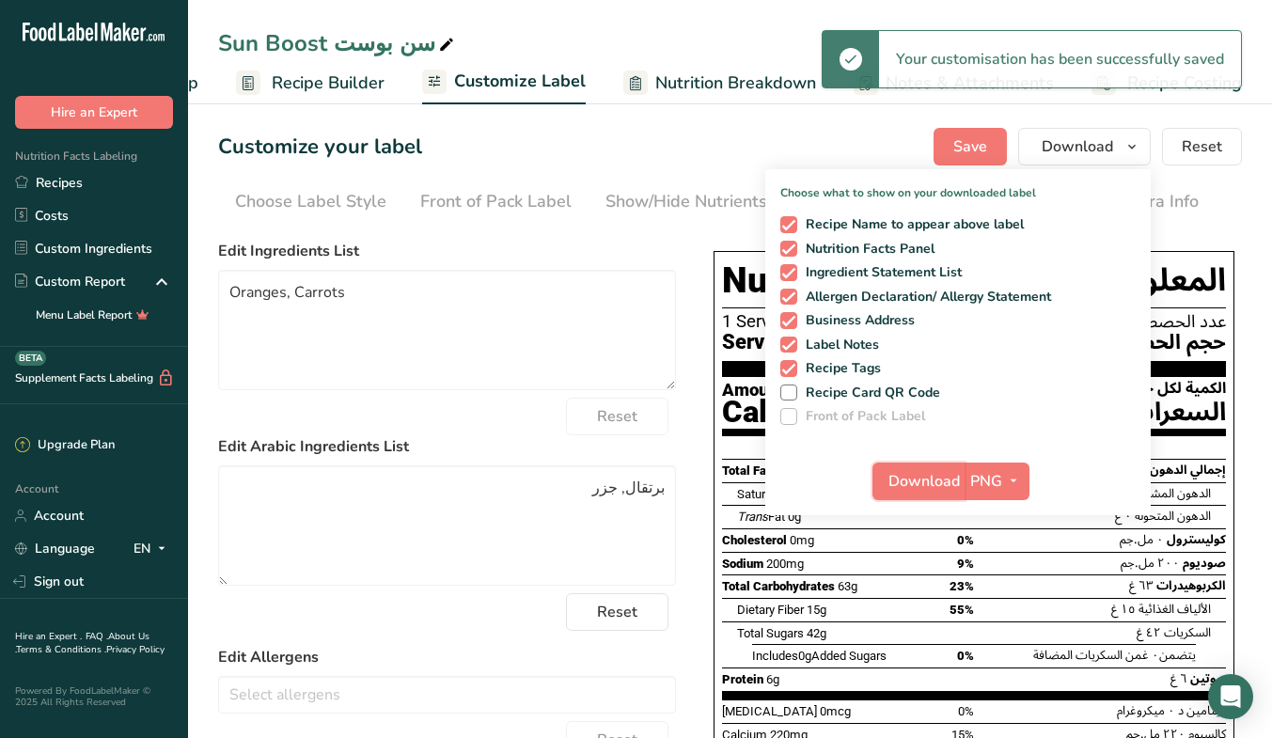
click at [931, 490] on span "Download" at bounding box center [923, 481] width 71 height 23
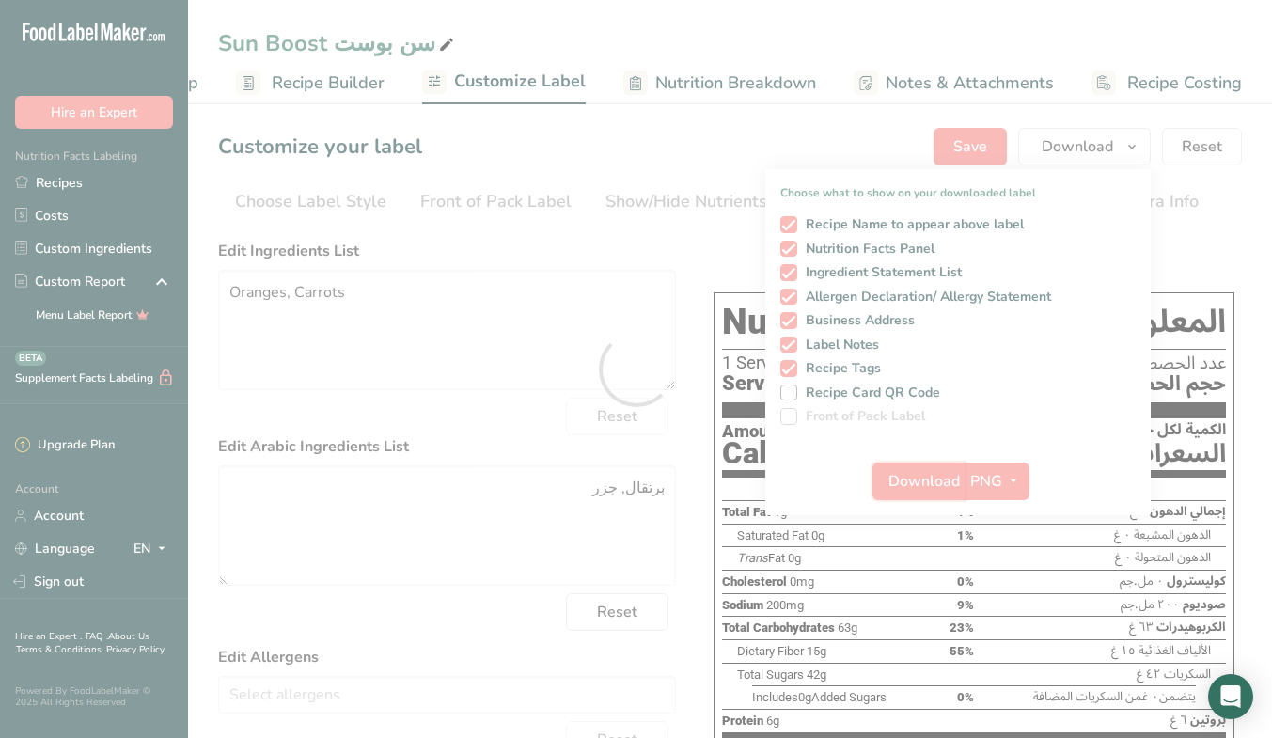
scroll to position [0, 0]
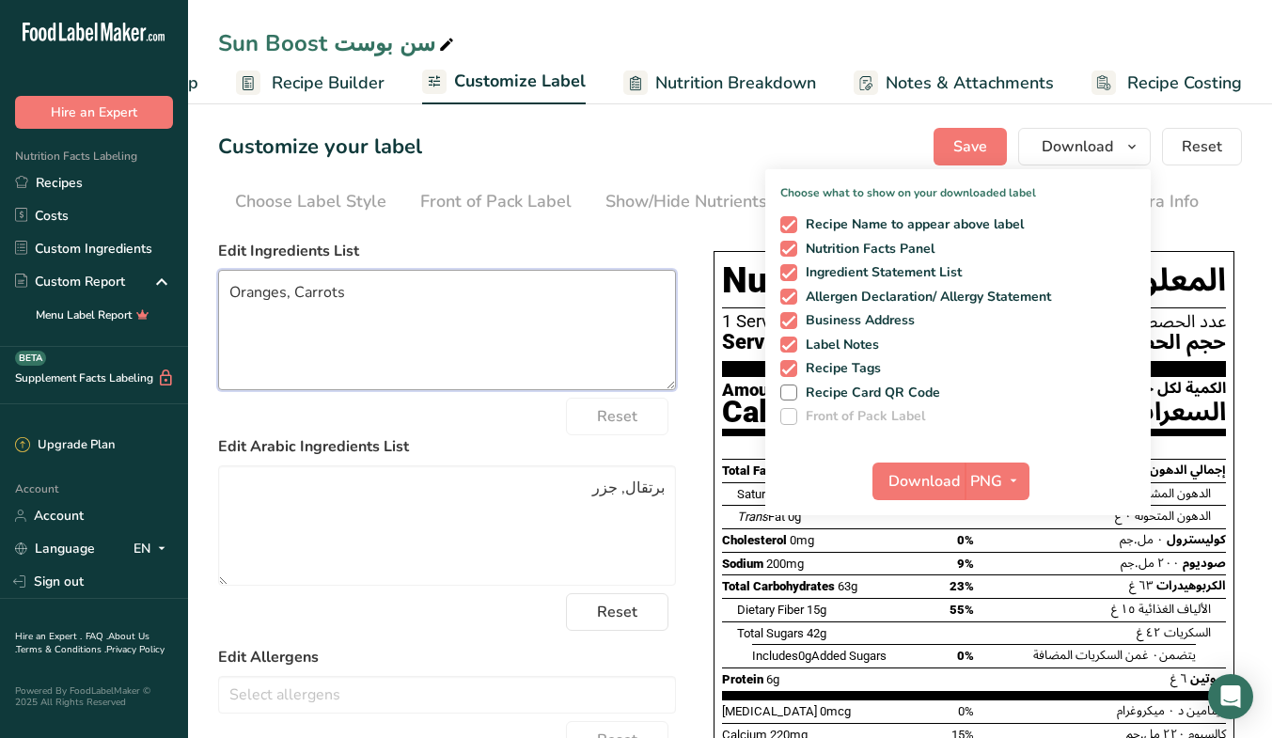
click at [675, 330] on textarea "Oranges, Carrots" at bounding box center [447, 330] width 458 height 120
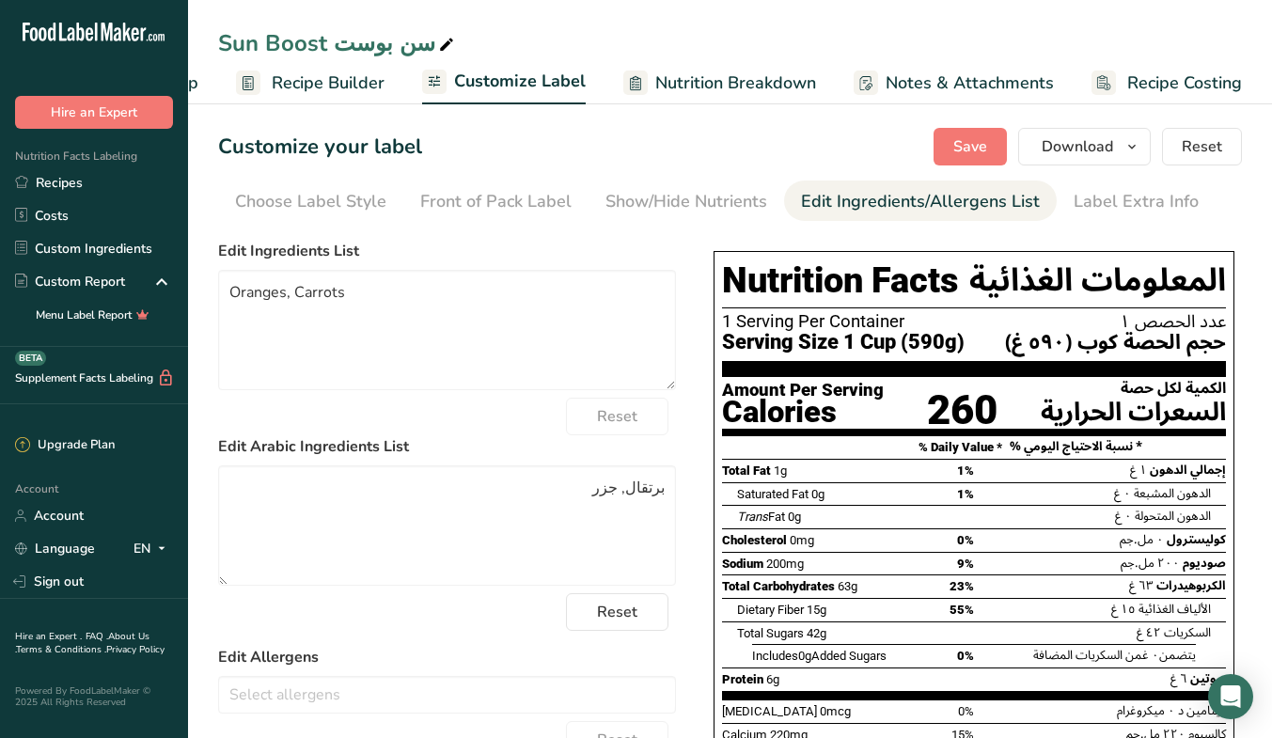
click at [73, 188] on link "Recipes" at bounding box center [94, 182] width 188 height 33
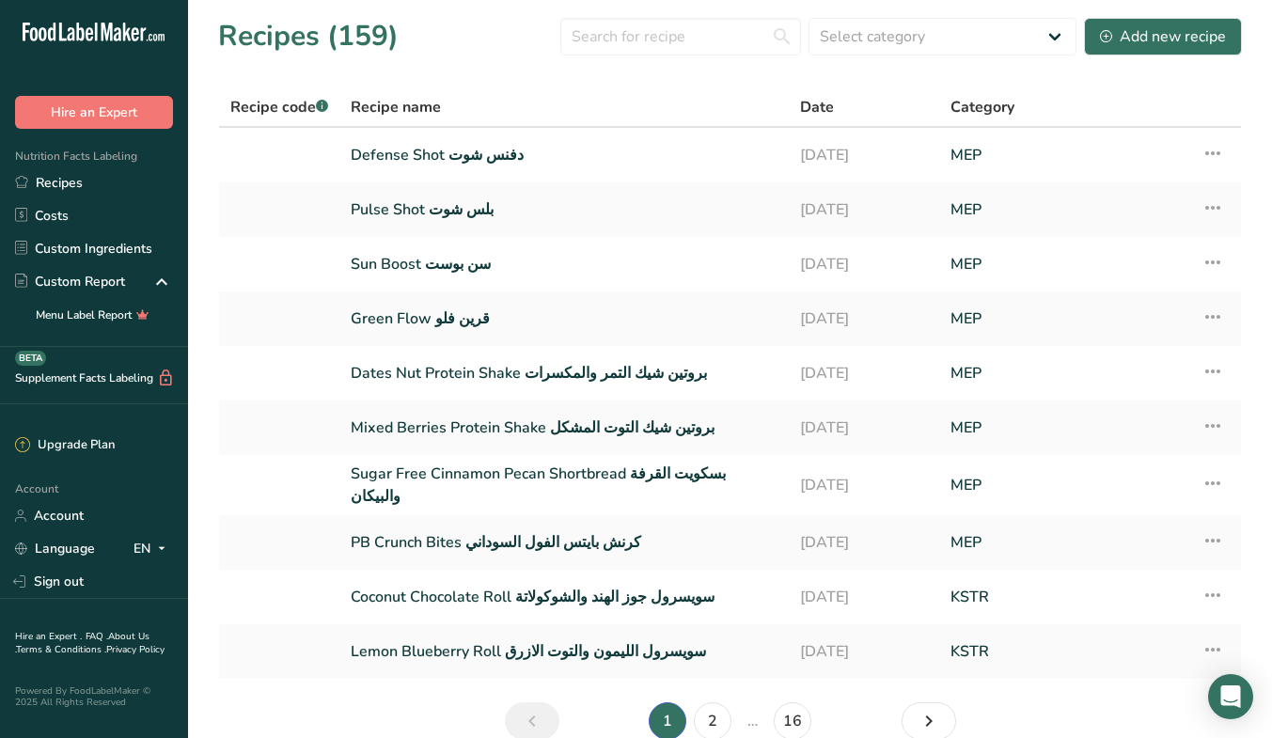
click at [462, 200] on link "Pulse Shot بلس شوت" at bounding box center [564, 209] width 427 height 39
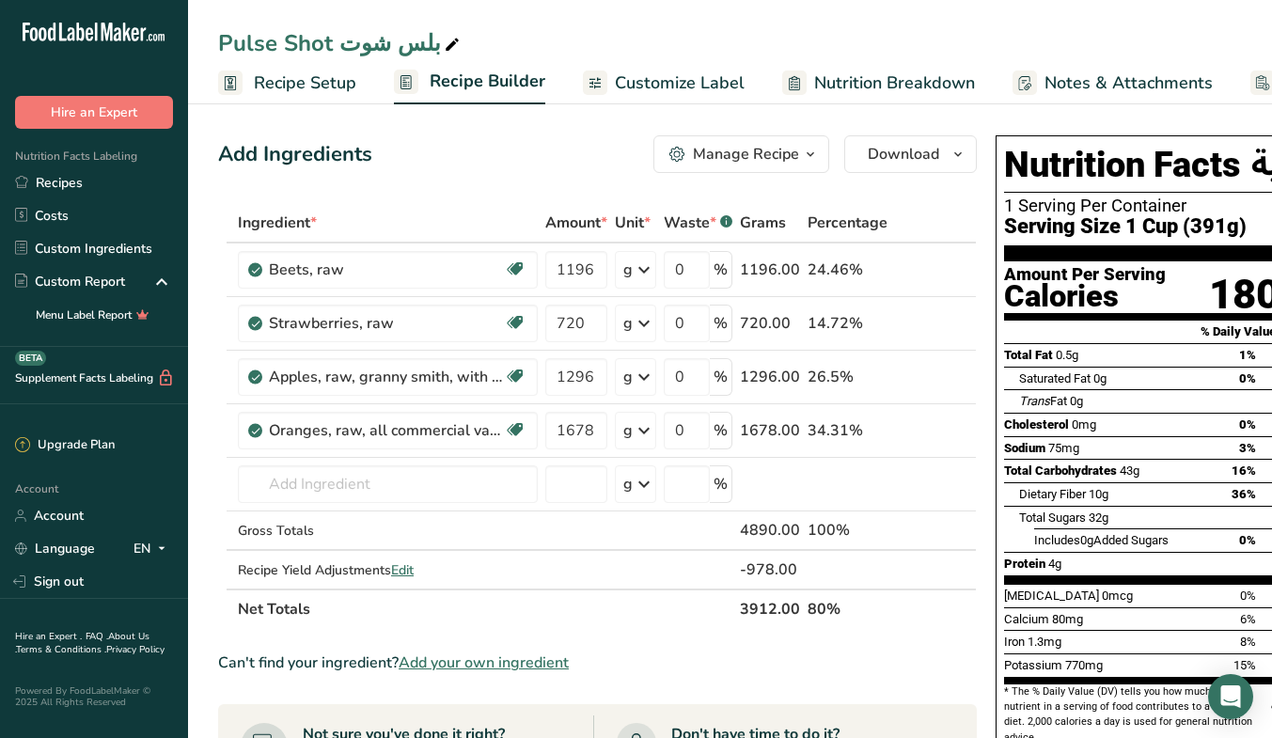
click at [697, 98] on link "Customize Label" at bounding box center [664, 83] width 162 height 42
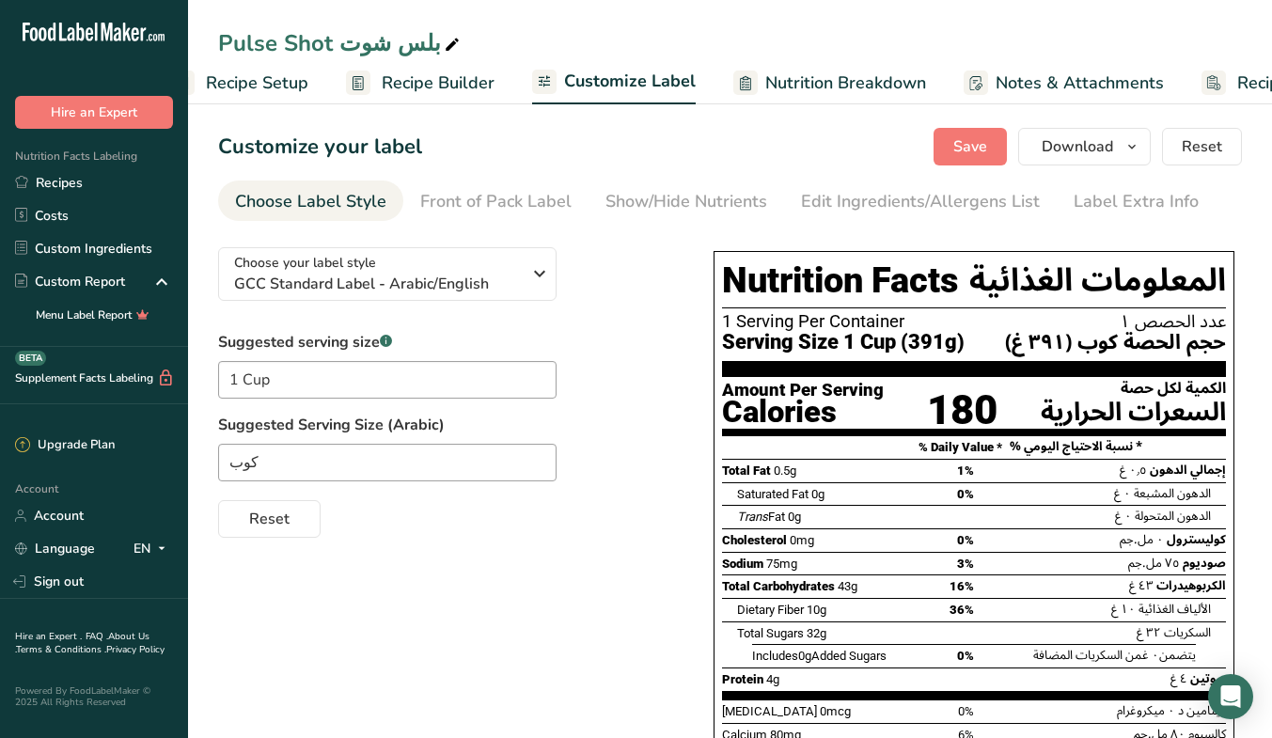
scroll to position [0, 158]
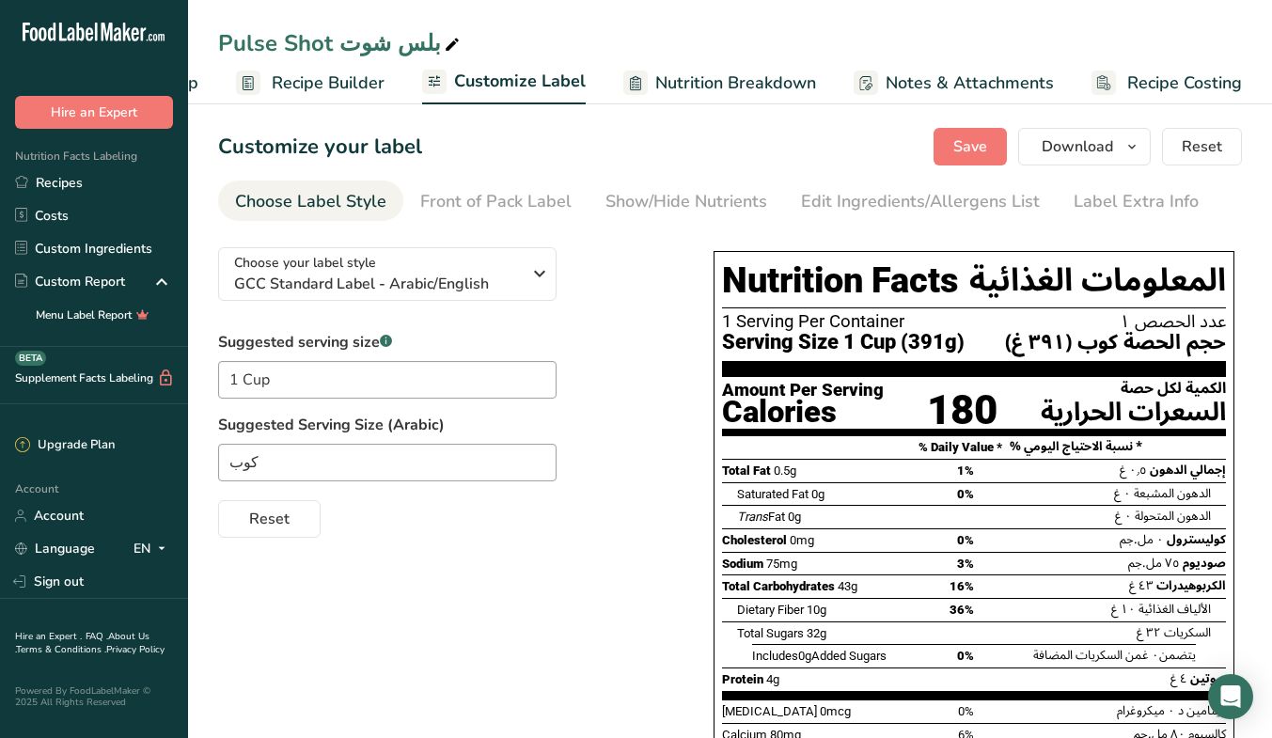
click at [840, 215] on link "Edit Ingredients/Allergens List" at bounding box center [920, 201] width 239 height 42
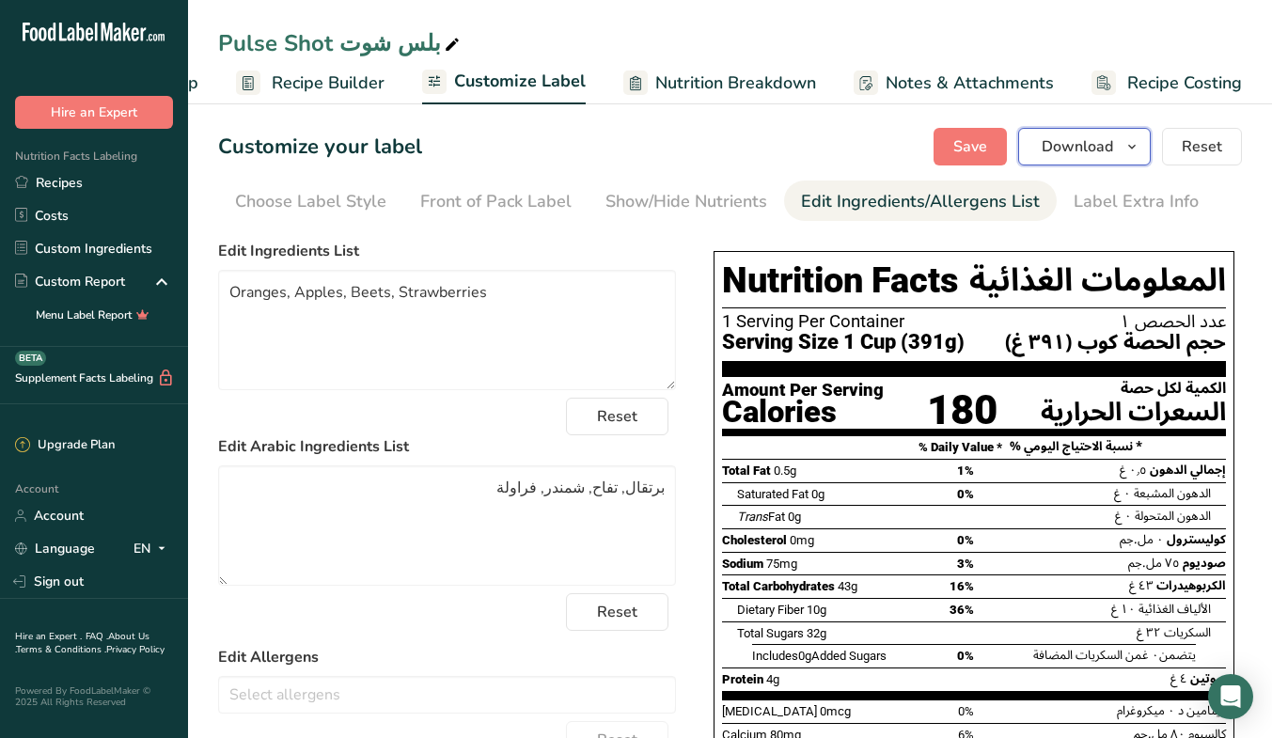
click at [1051, 148] on span "Download" at bounding box center [1076, 146] width 71 height 23
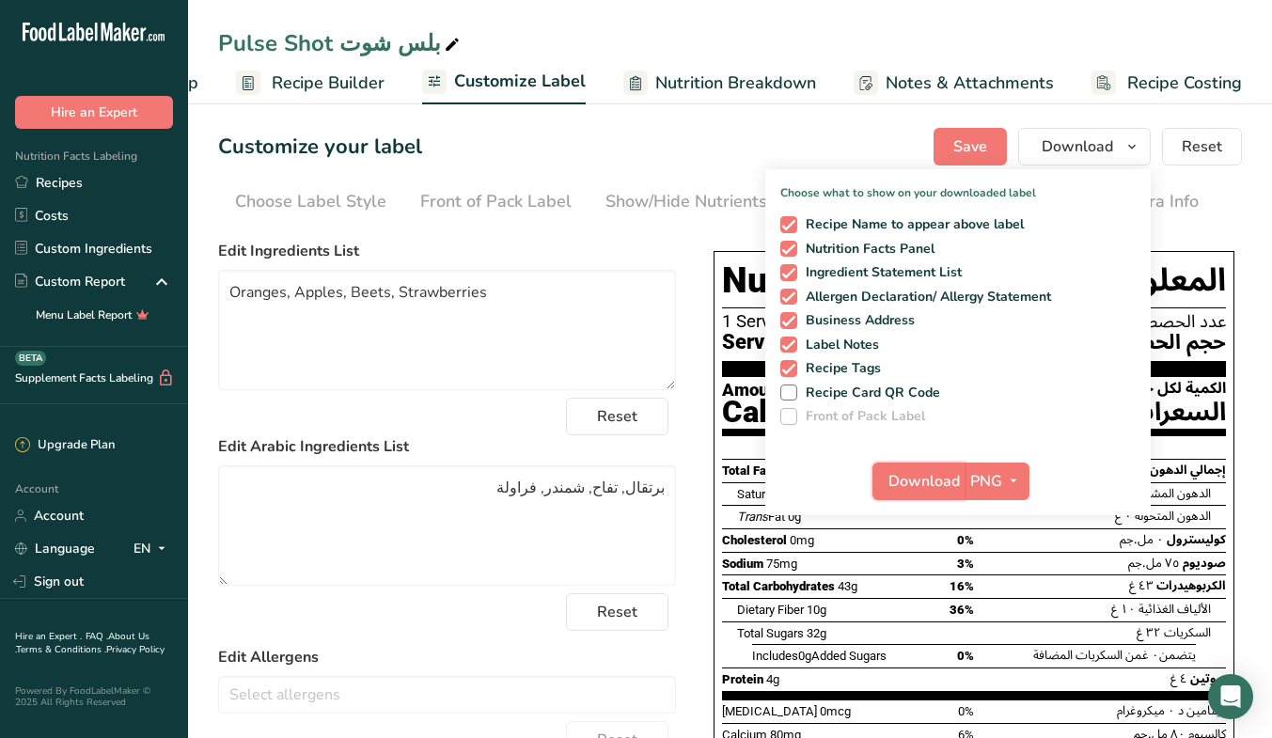
click at [934, 496] on button "Download" at bounding box center [918, 481] width 92 height 38
click at [88, 180] on link "Recipes" at bounding box center [94, 182] width 188 height 33
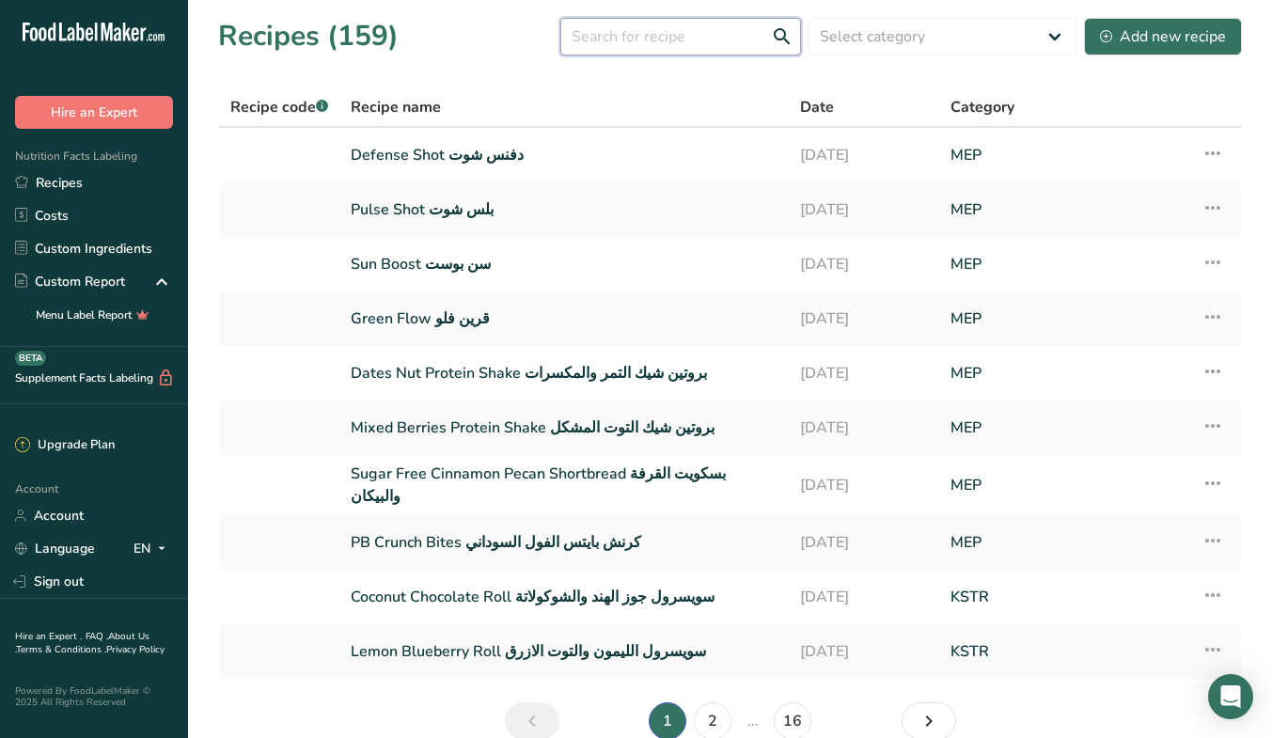
click at [739, 38] on input "text" at bounding box center [680, 37] width 241 height 38
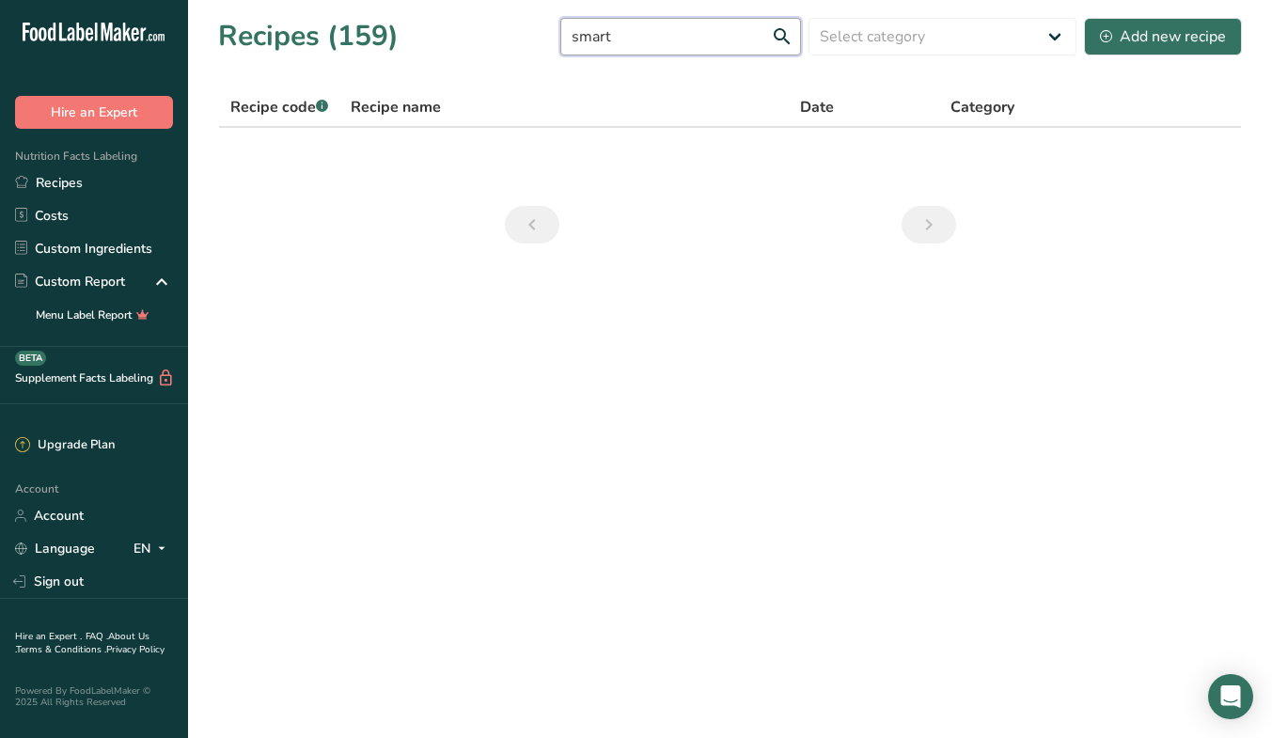
click at [739, 38] on input "smart" at bounding box center [680, 37] width 241 height 38
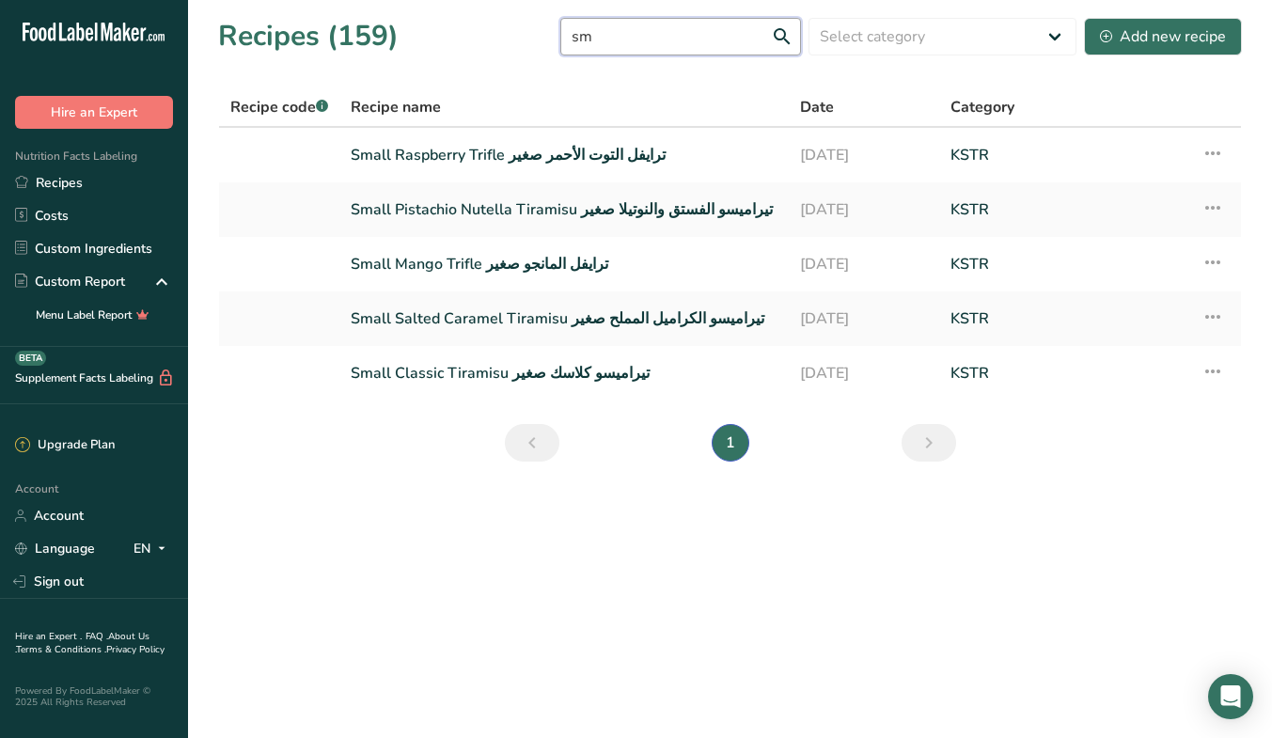
type input "s"
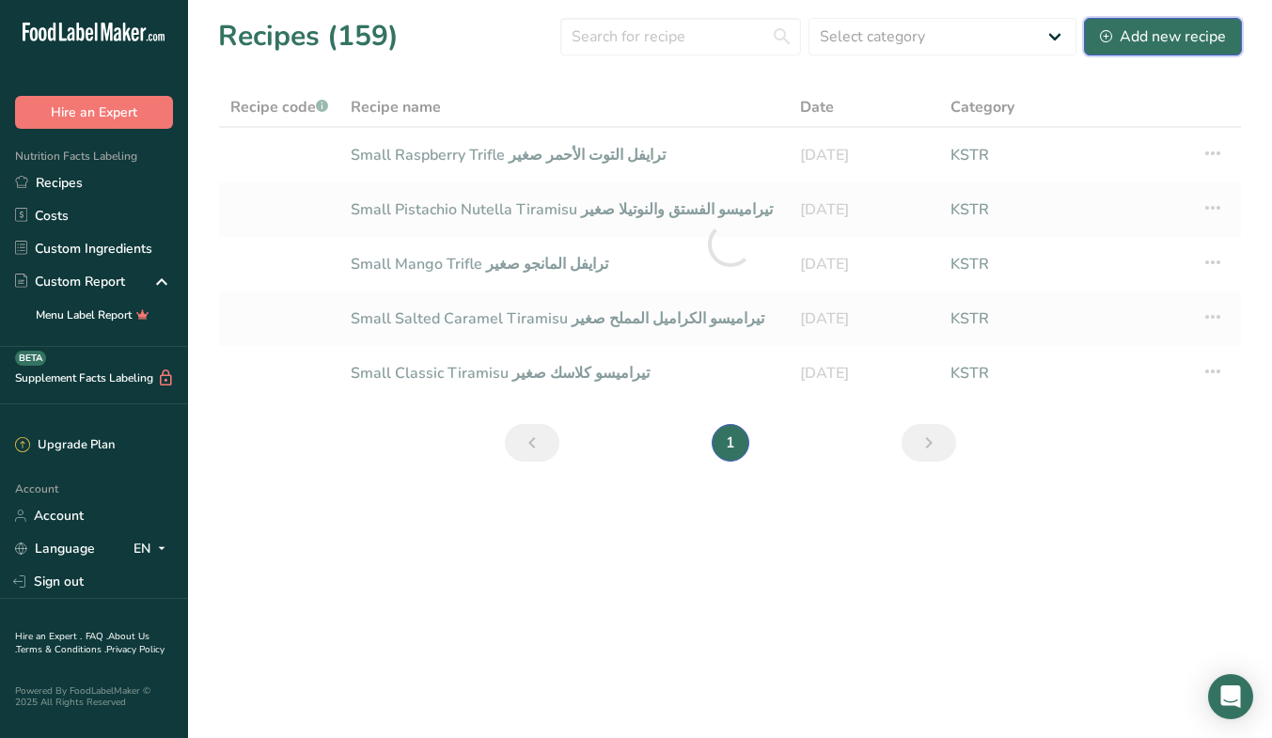
click at [1168, 39] on div "Add new recipe" at bounding box center [1163, 36] width 126 height 23
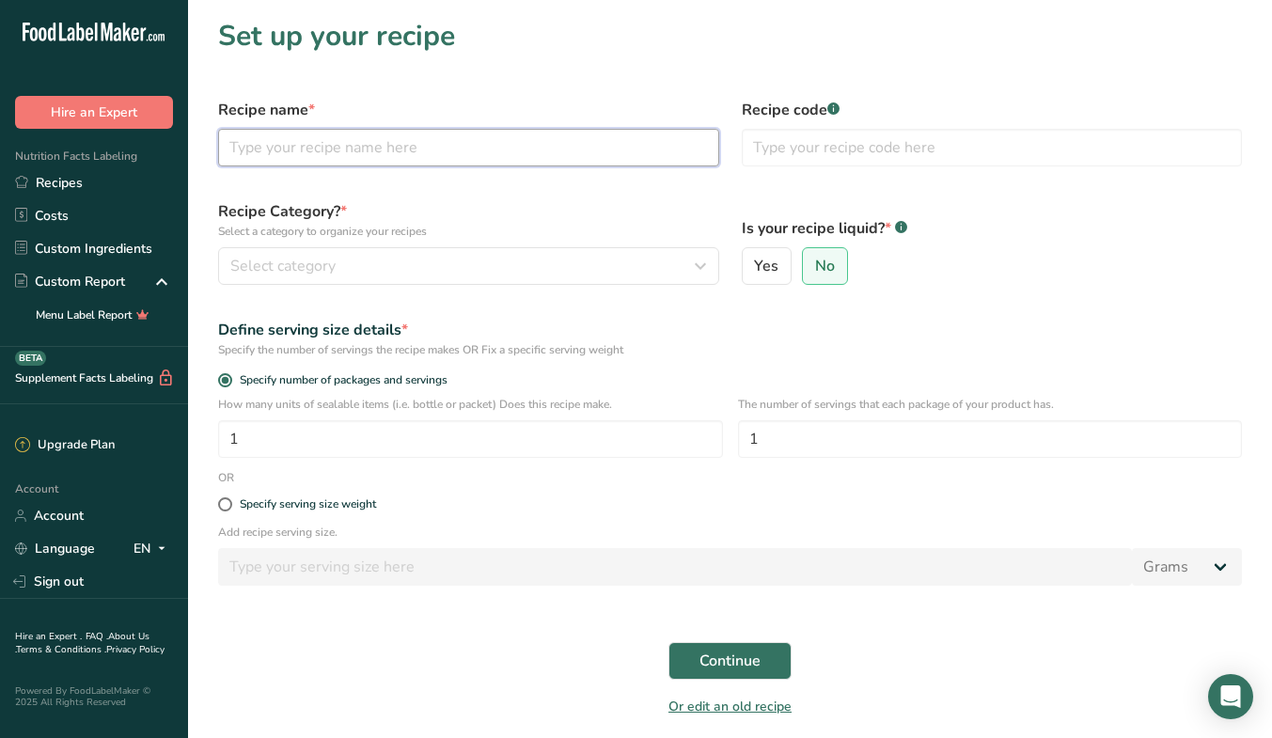
click at [441, 146] on input "text" at bounding box center [468, 148] width 501 height 38
type input "Smart Pick سمارت بيك"
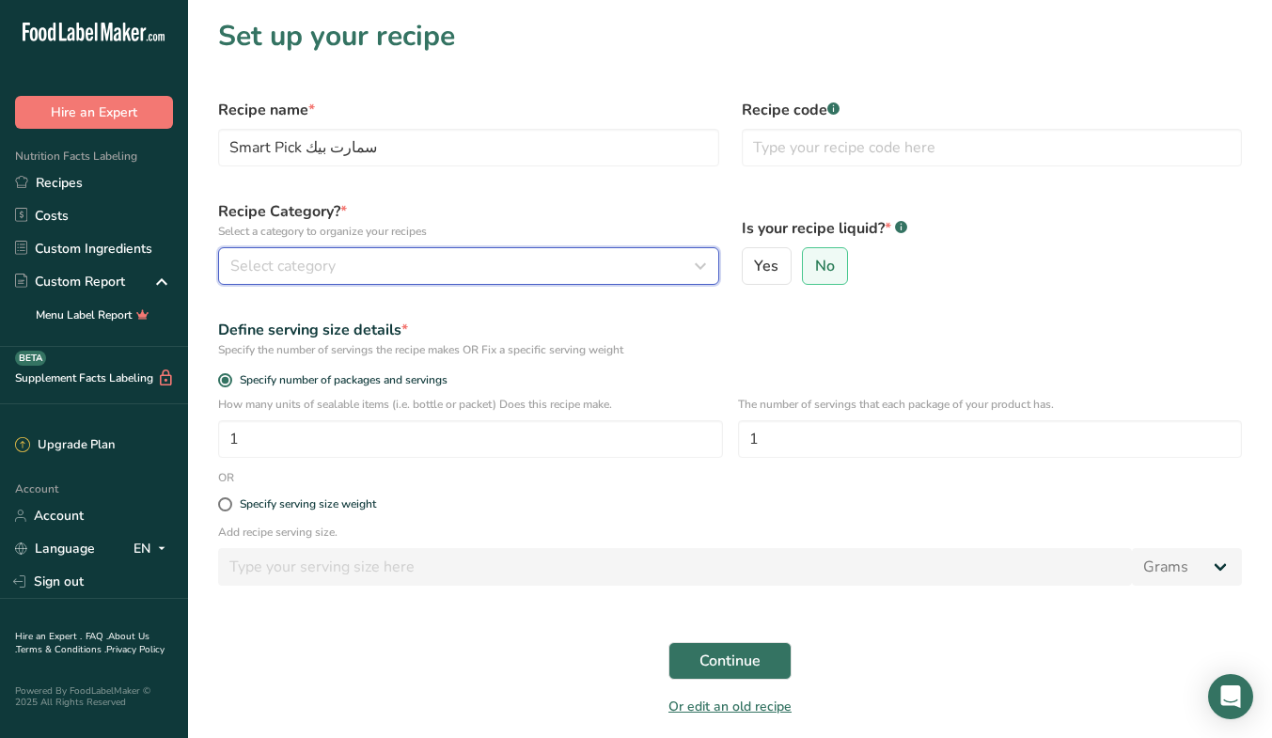
click at [453, 261] on div "Select category" at bounding box center [462, 266] width 465 height 23
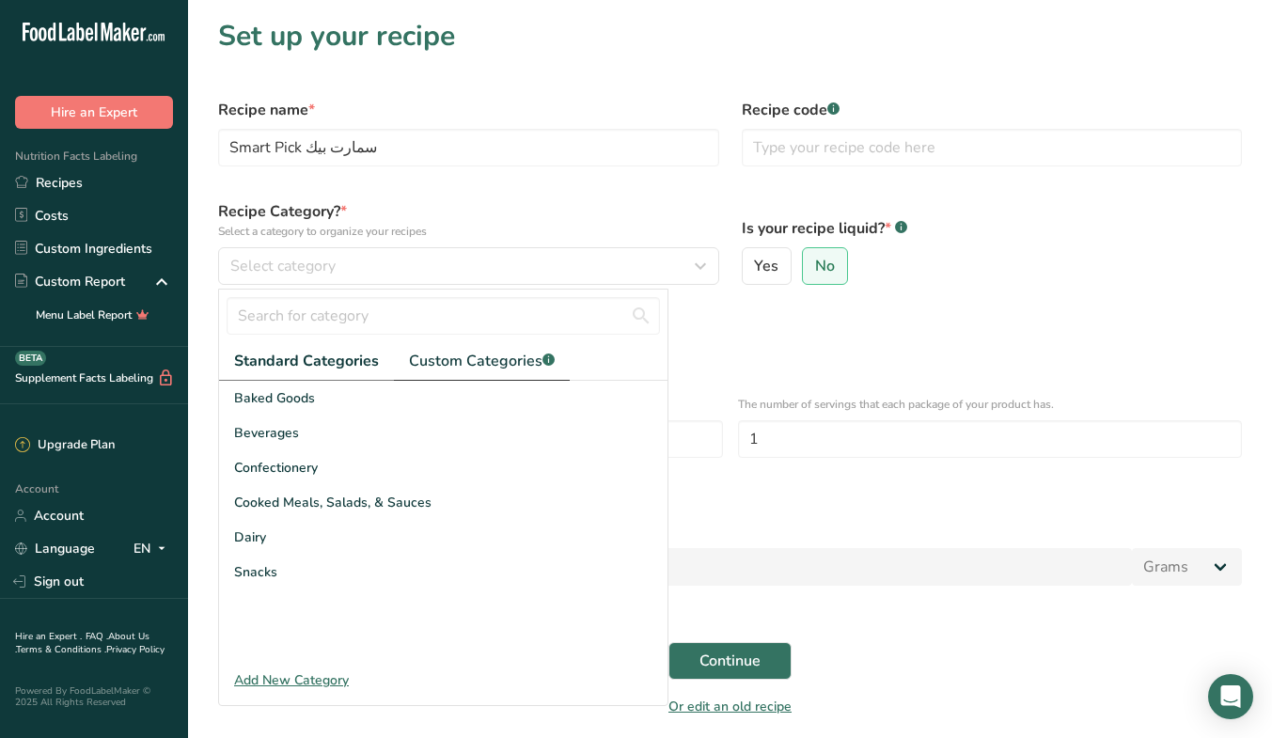
click at [471, 355] on span "Custom Categories .a-a{fill:#347362;}.b-a{fill:#fff;}" at bounding box center [482, 361] width 146 height 23
click at [250, 601] on span "MEP" at bounding box center [247, 607] width 27 height 20
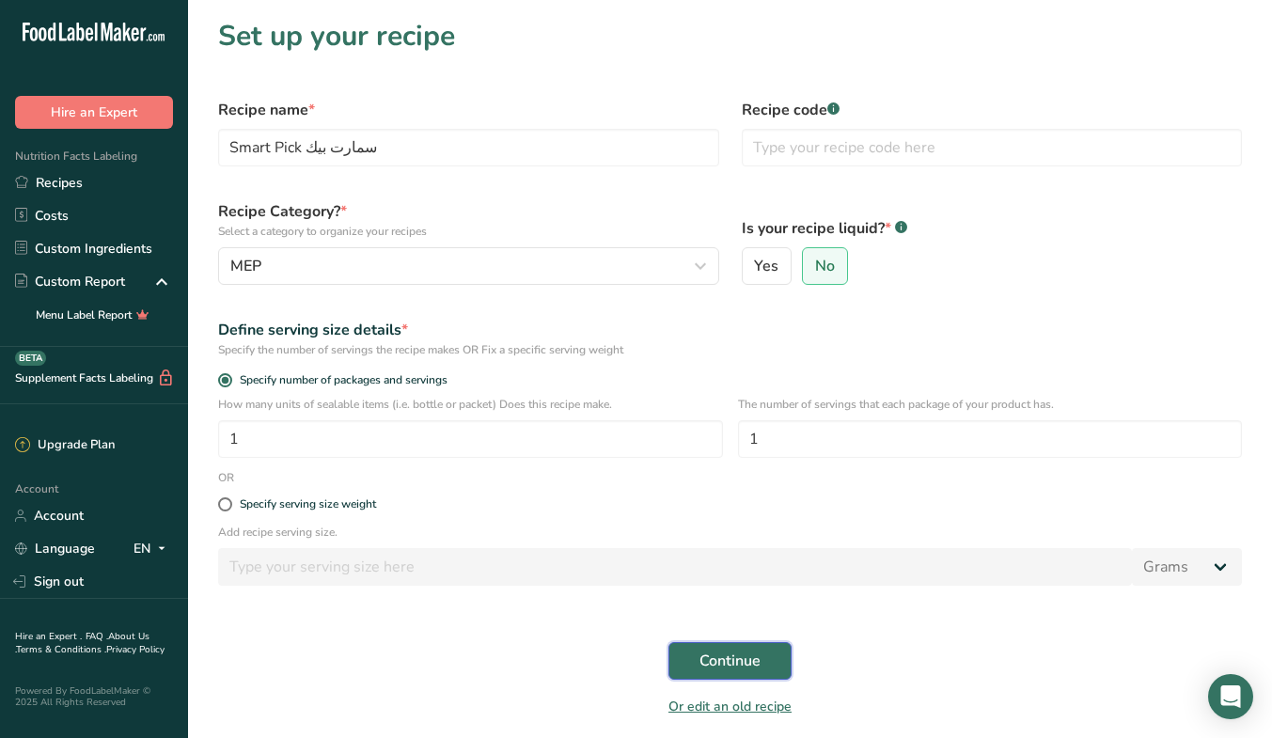
click at [747, 660] on span "Continue" at bounding box center [729, 660] width 61 height 23
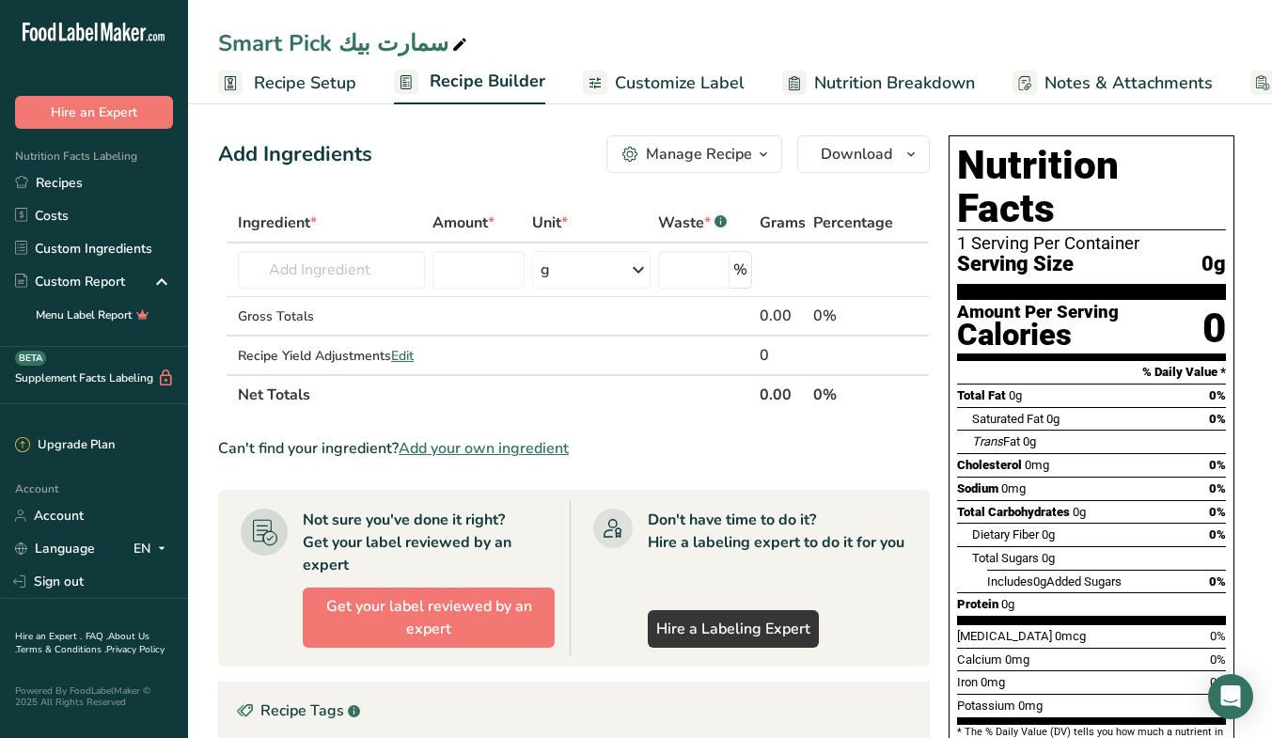
click at [83, 179] on link "Recipes" at bounding box center [94, 182] width 188 height 33
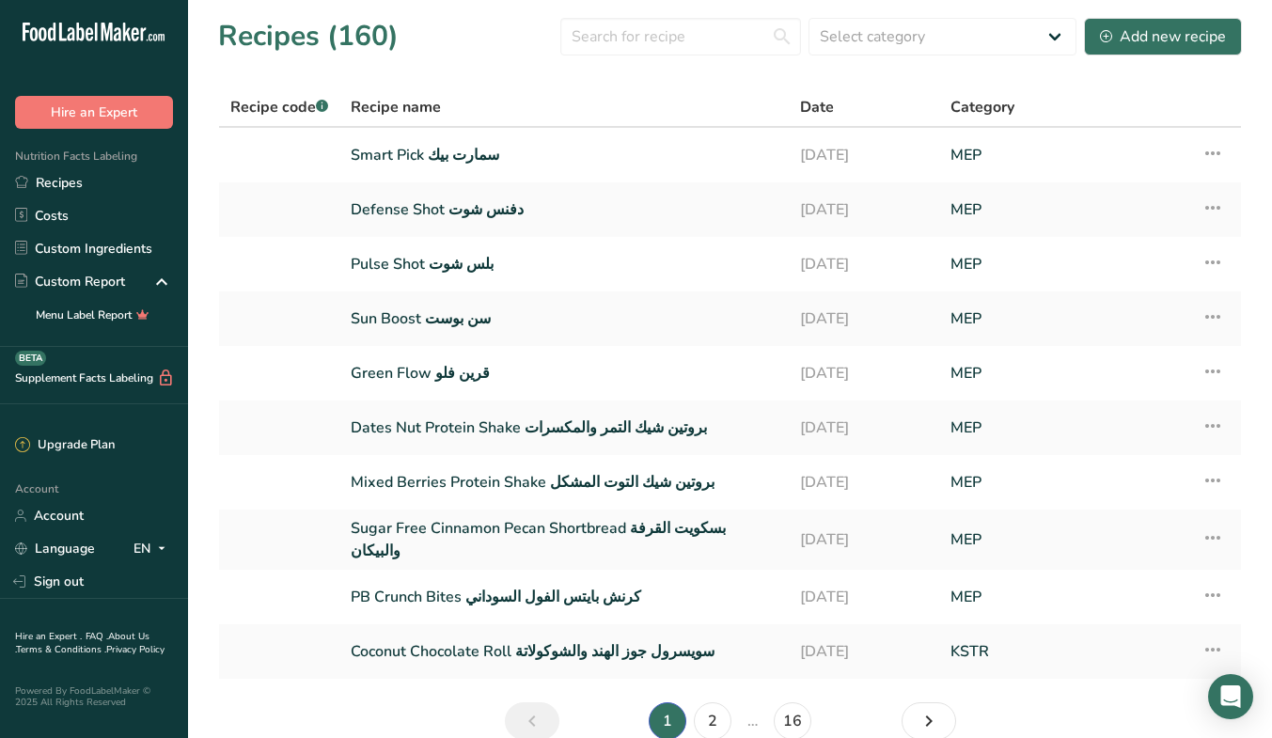
click at [462, 152] on link "Smart Pick سمارت بيك" at bounding box center [564, 154] width 427 height 39
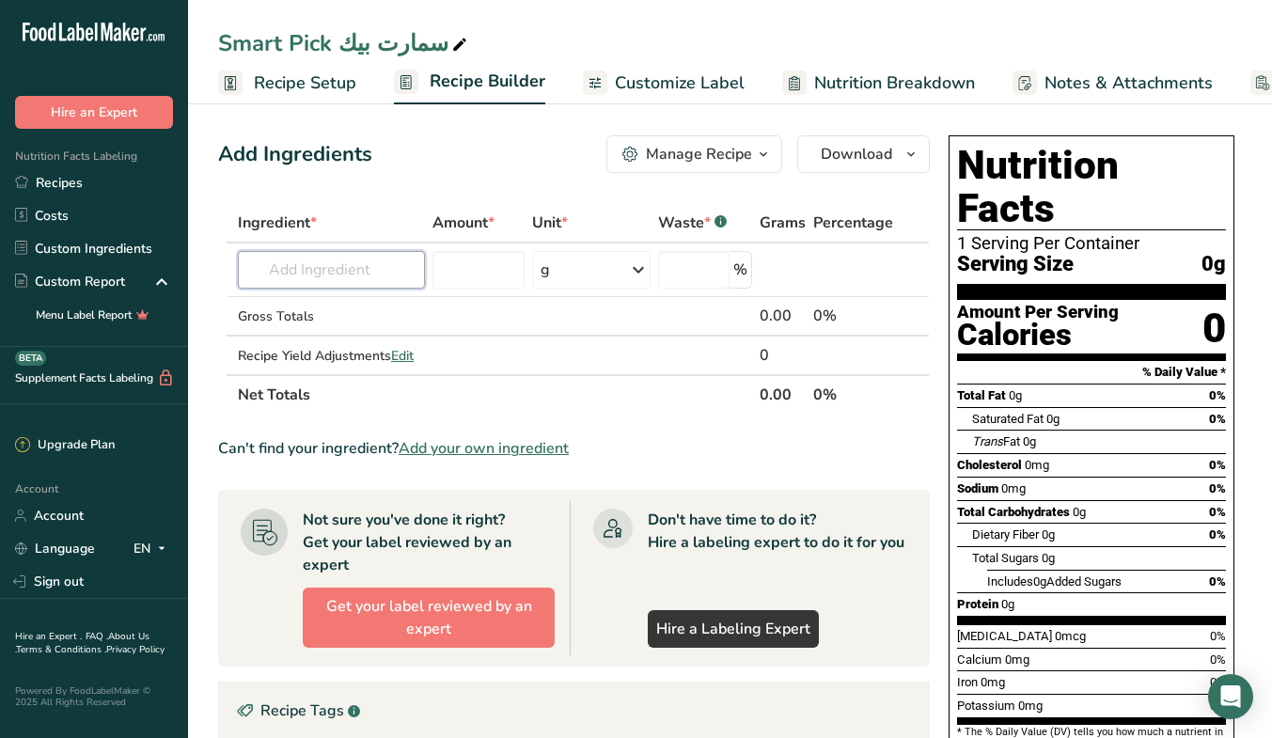
click at [392, 272] on input "text" at bounding box center [331, 270] width 187 height 38
type input "ؤ"
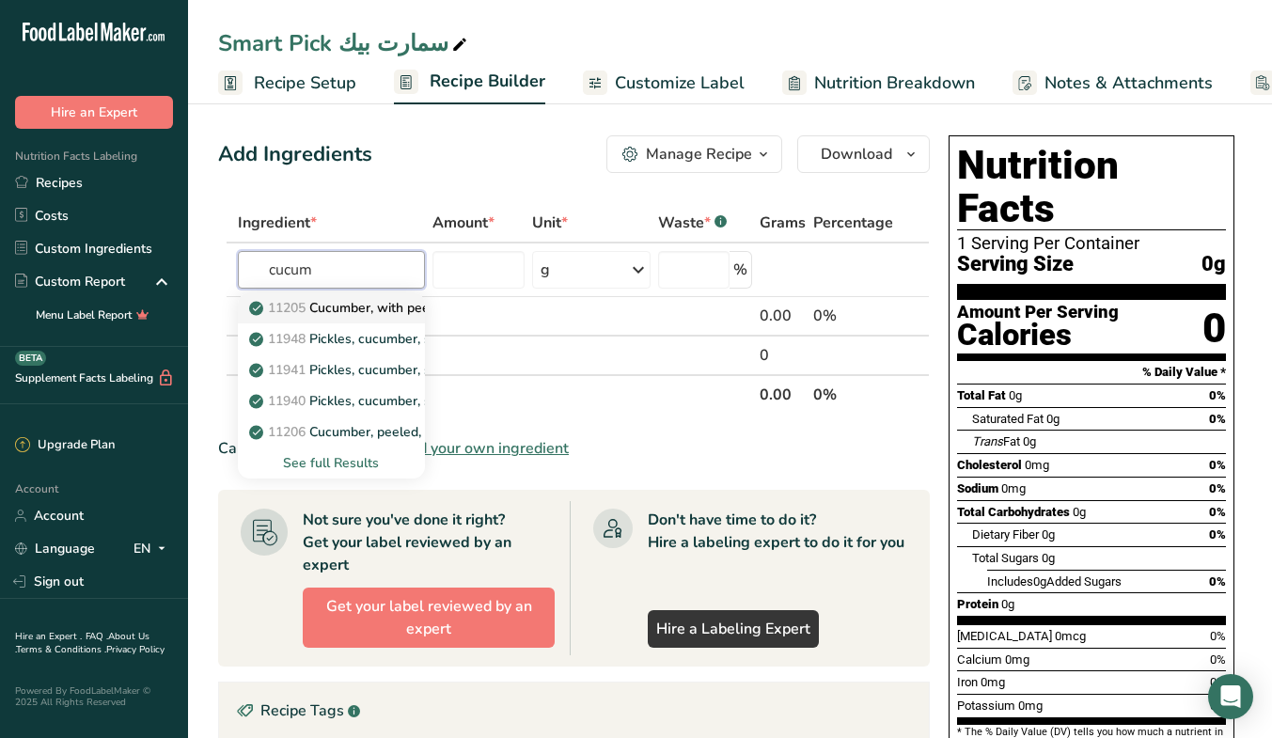
type input "cucum"
click at [382, 297] on link "11205 Cucumber, with peel, raw" at bounding box center [331, 307] width 187 height 31
type input "Cucumber, with peel, raw"
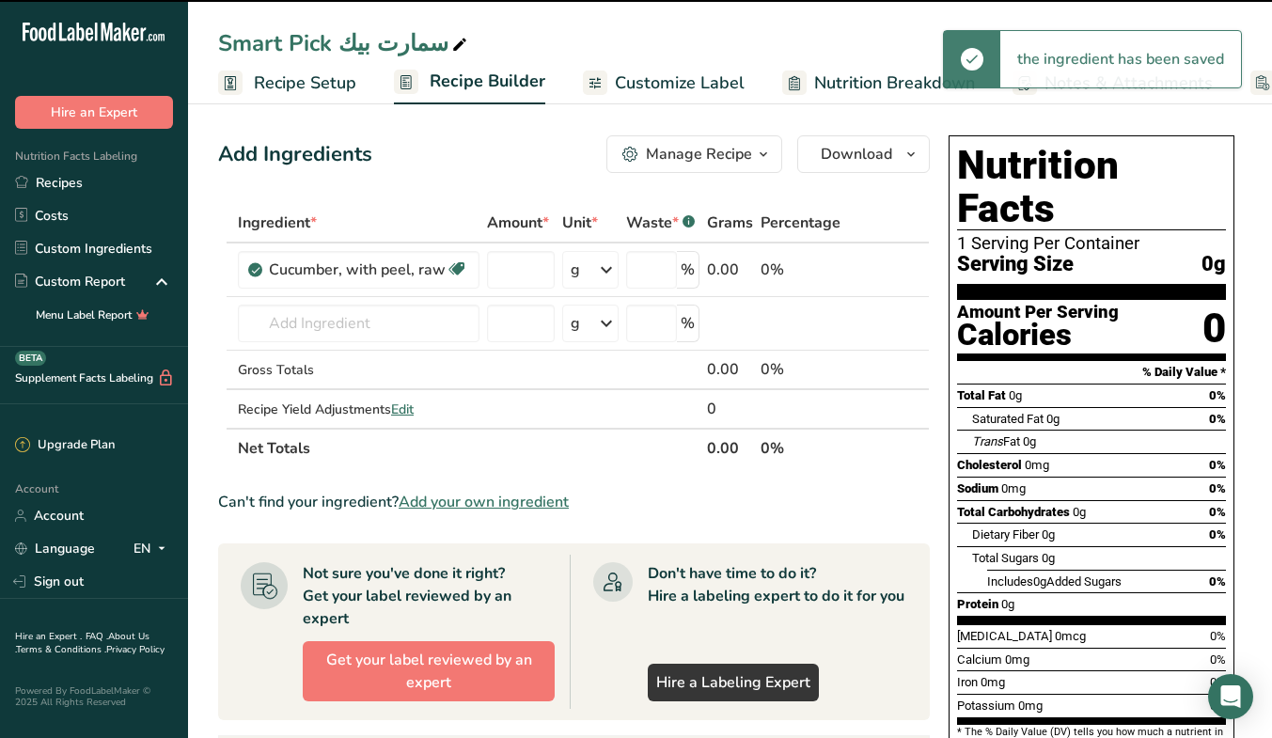
type input "0"
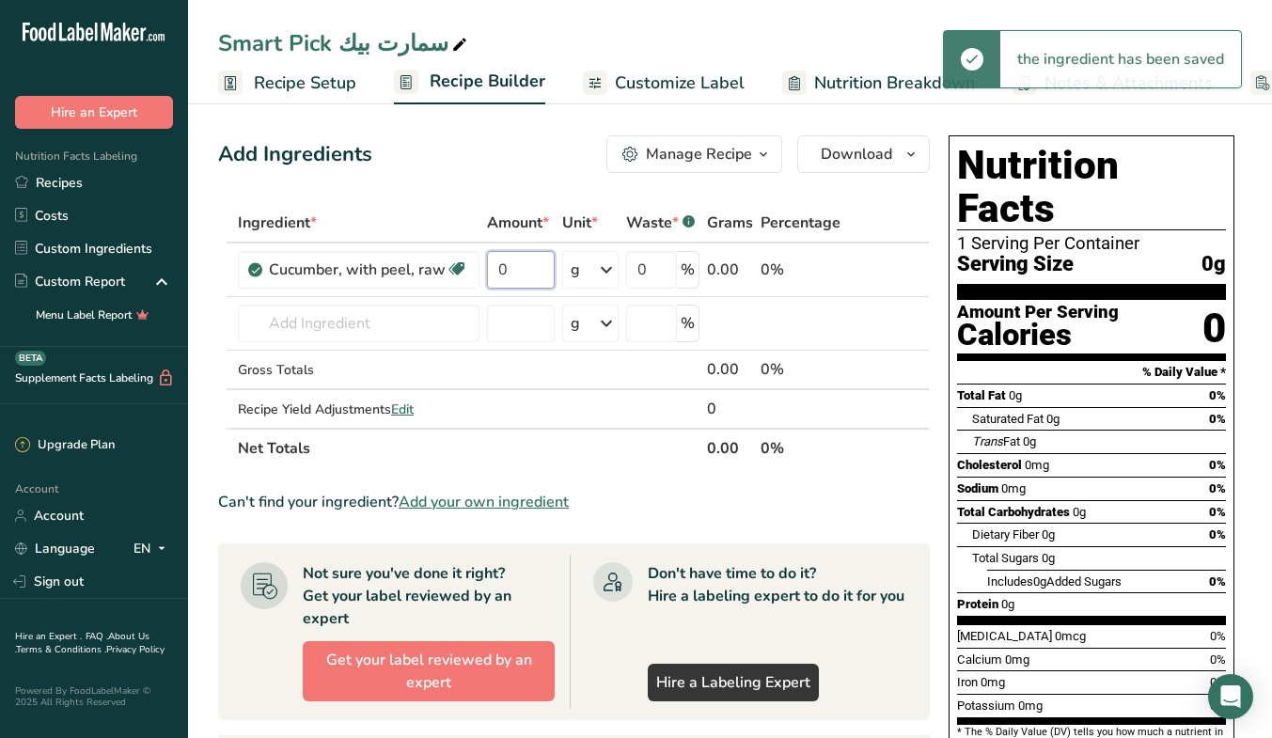
click at [539, 260] on input "0" at bounding box center [521, 270] width 68 height 38
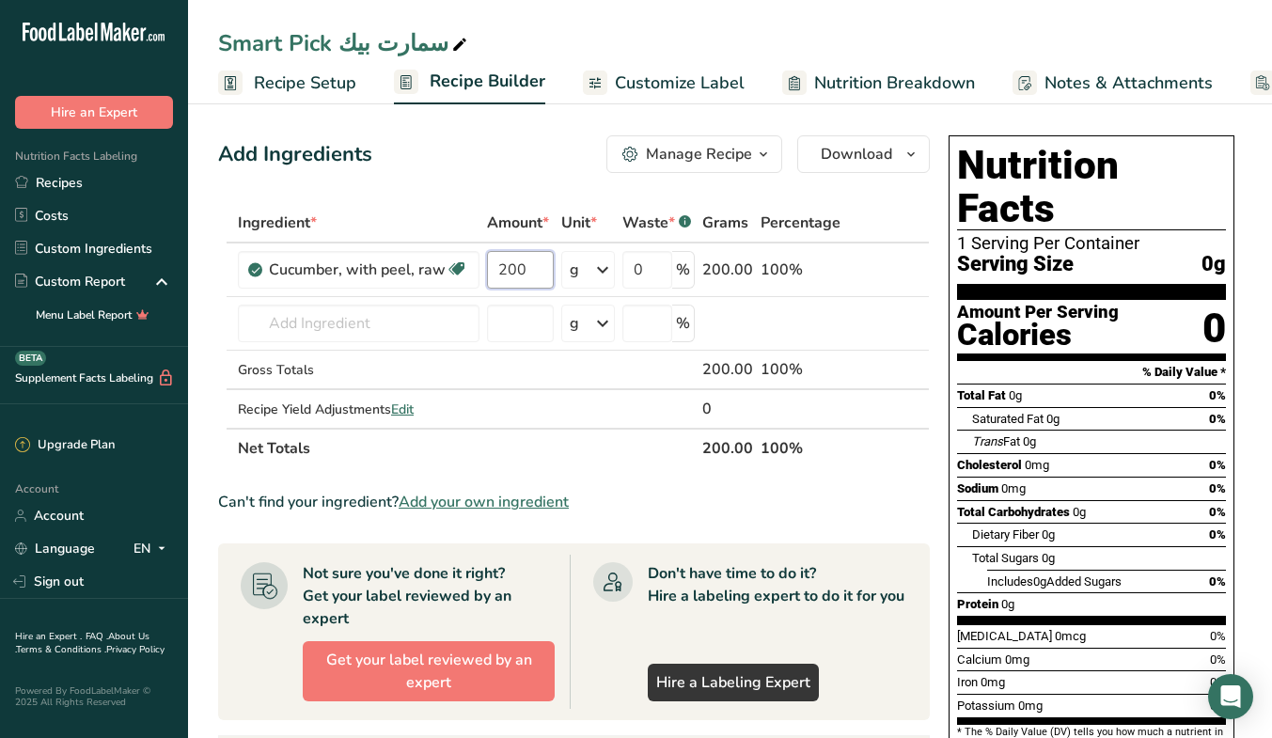
type input "200"
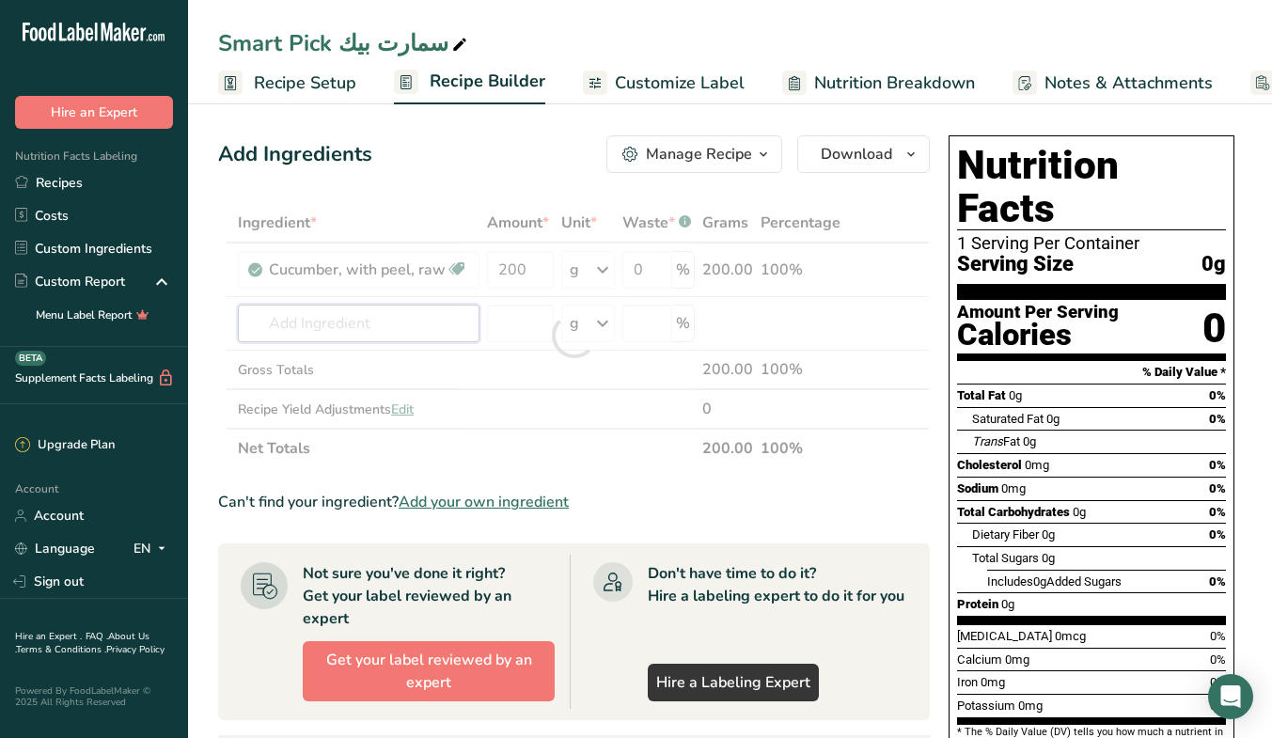
click at [383, 336] on div "Ingredient * Amount * Unit * Waste * .a-a{fill:#347362;}.b-a{fill:#fff;} Grams …" at bounding box center [573, 335] width 711 height 265
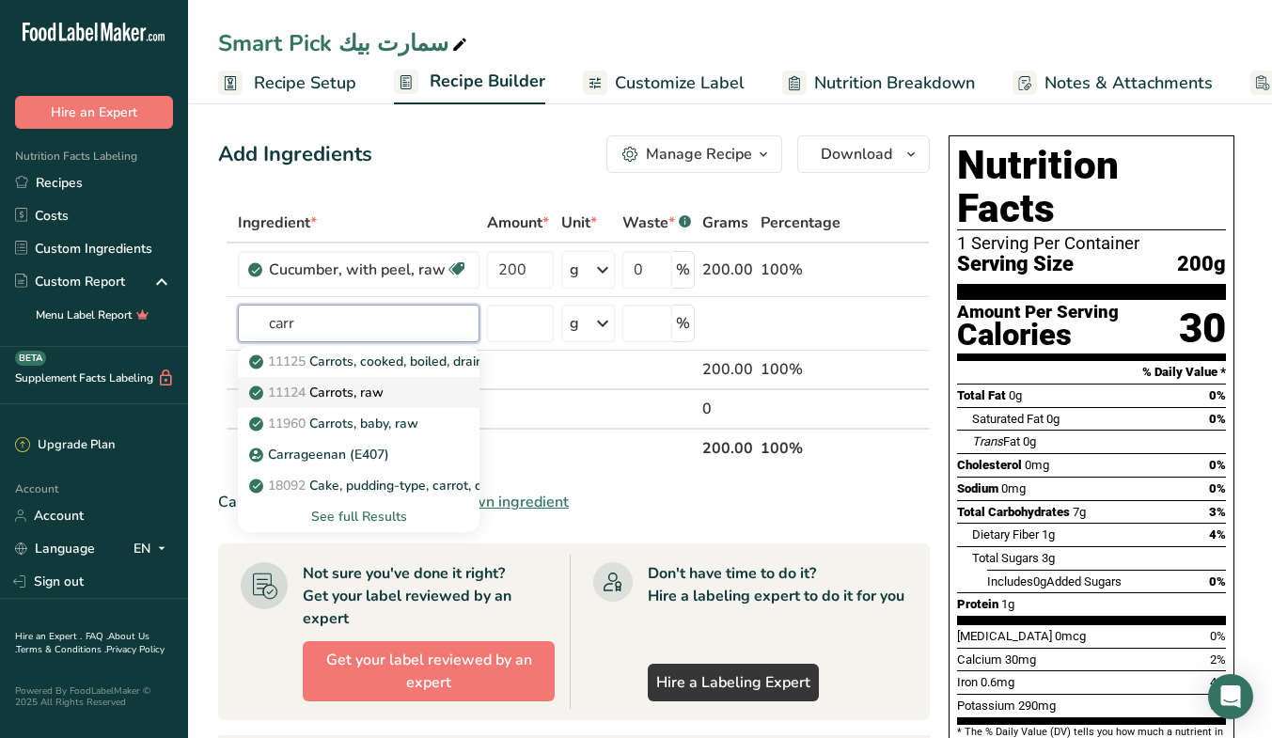
type input "Carrots, raw"
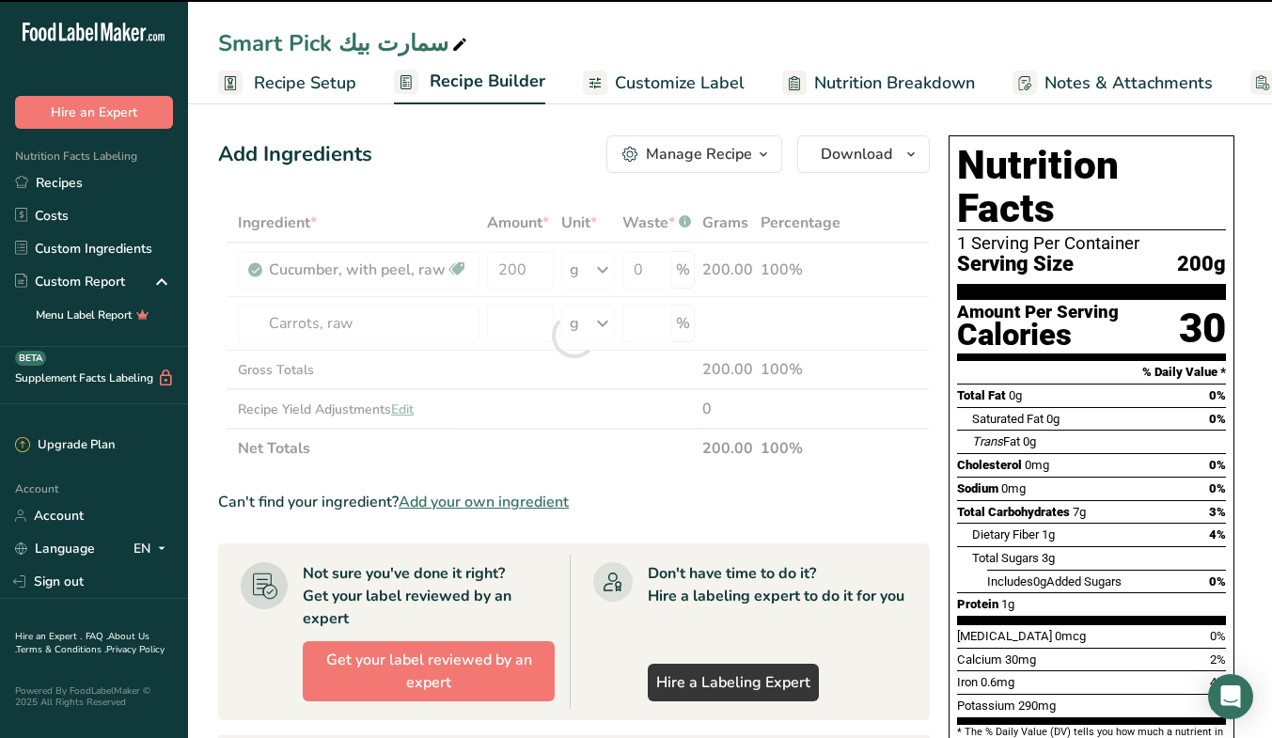
type input "0"
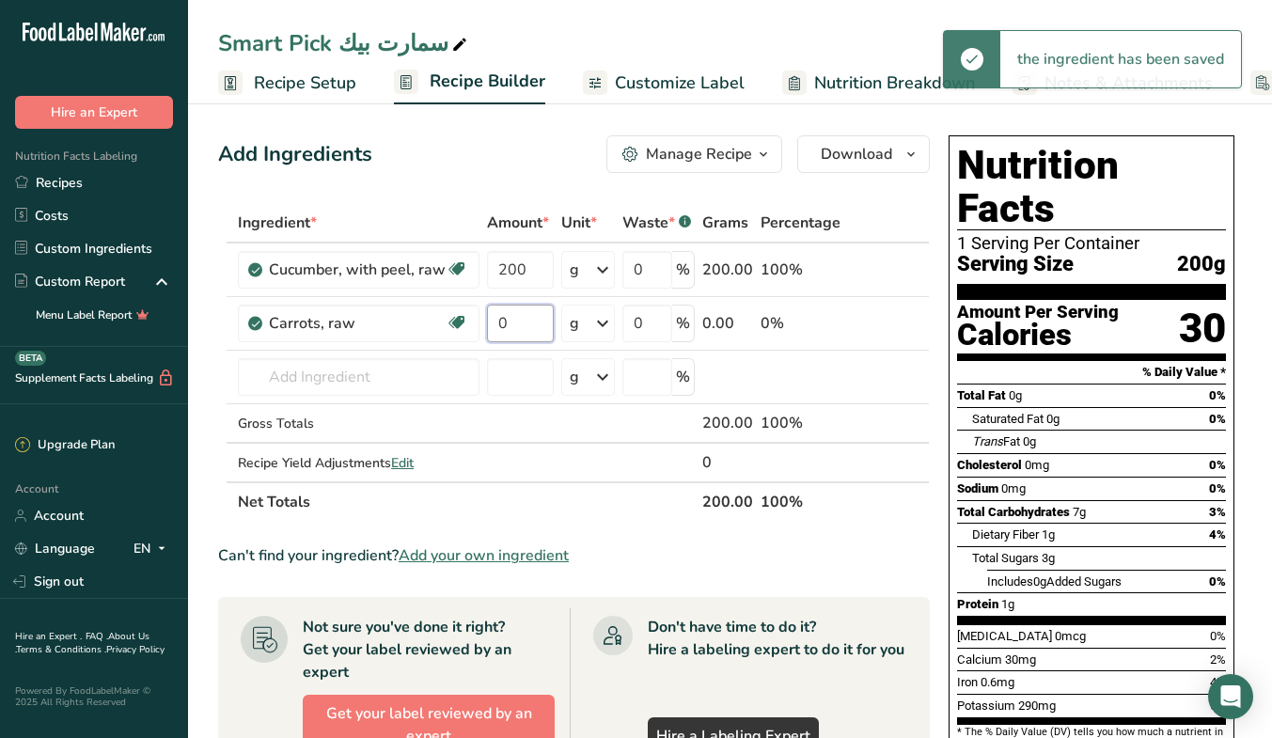
click at [542, 326] on input "0" at bounding box center [520, 324] width 67 height 38
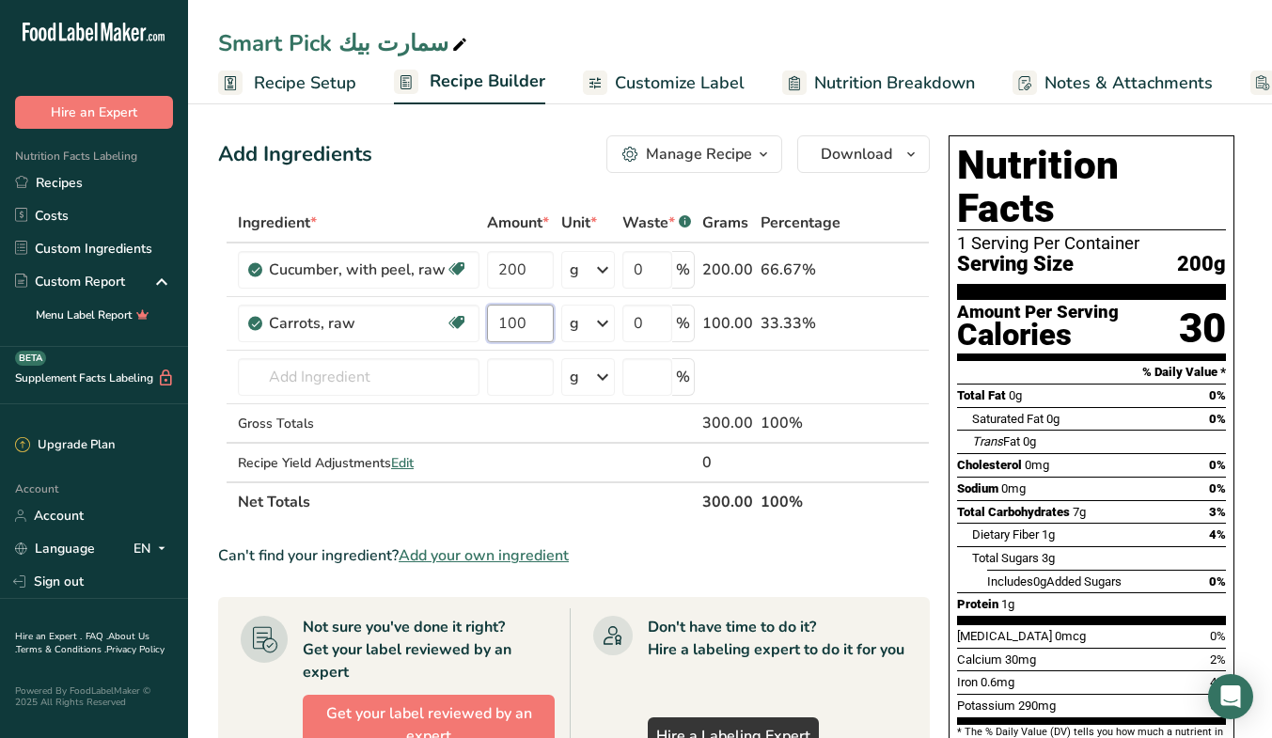
type input "100"
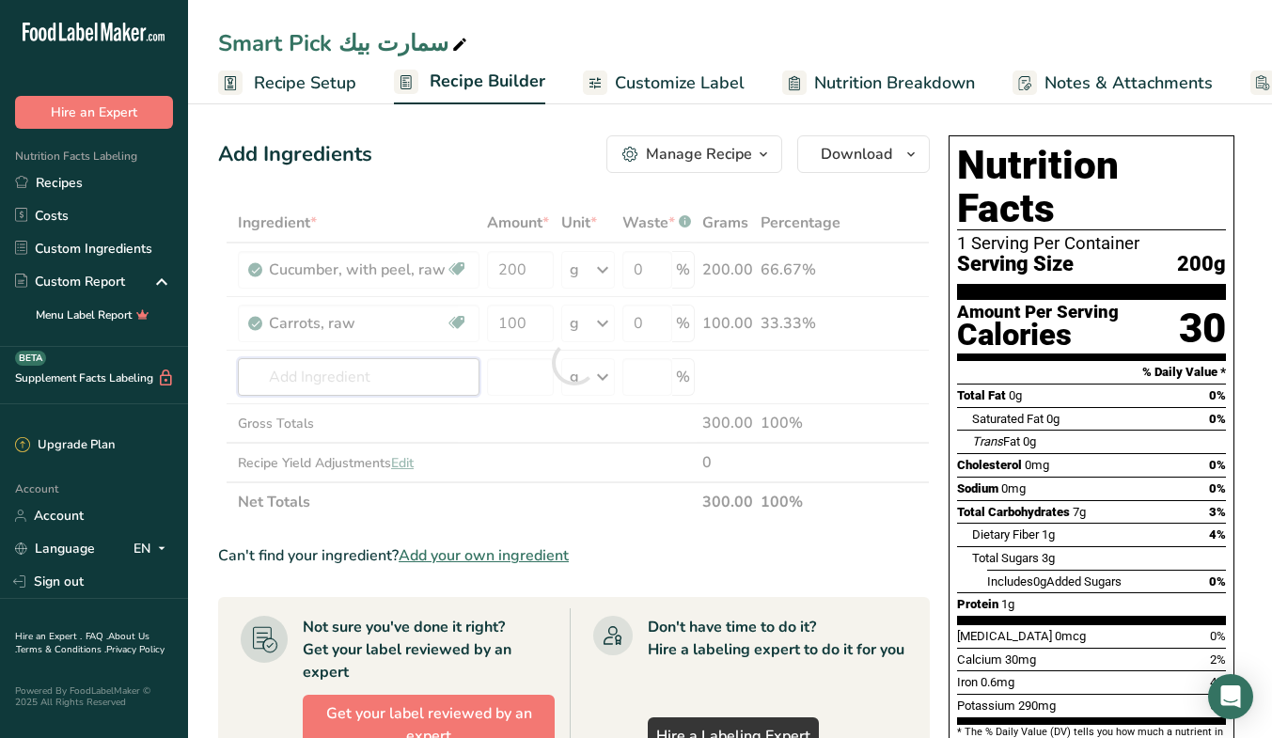
click at [394, 389] on div "Ingredient * Amount * Unit * Waste * .a-a{fill:#347362;}.b-a{fill:#fff;} Grams …" at bounding box center [573, 362] width 711 height 319
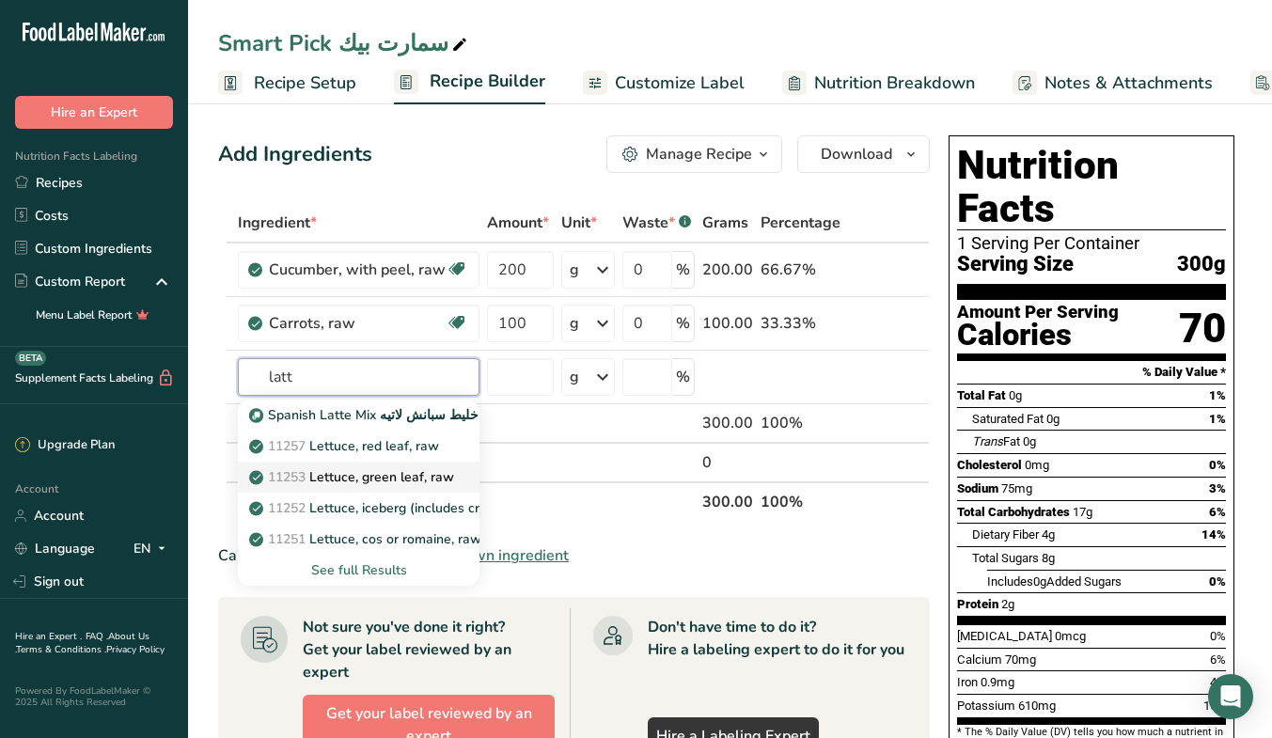
type input "Lettuce, green leaf, raw"
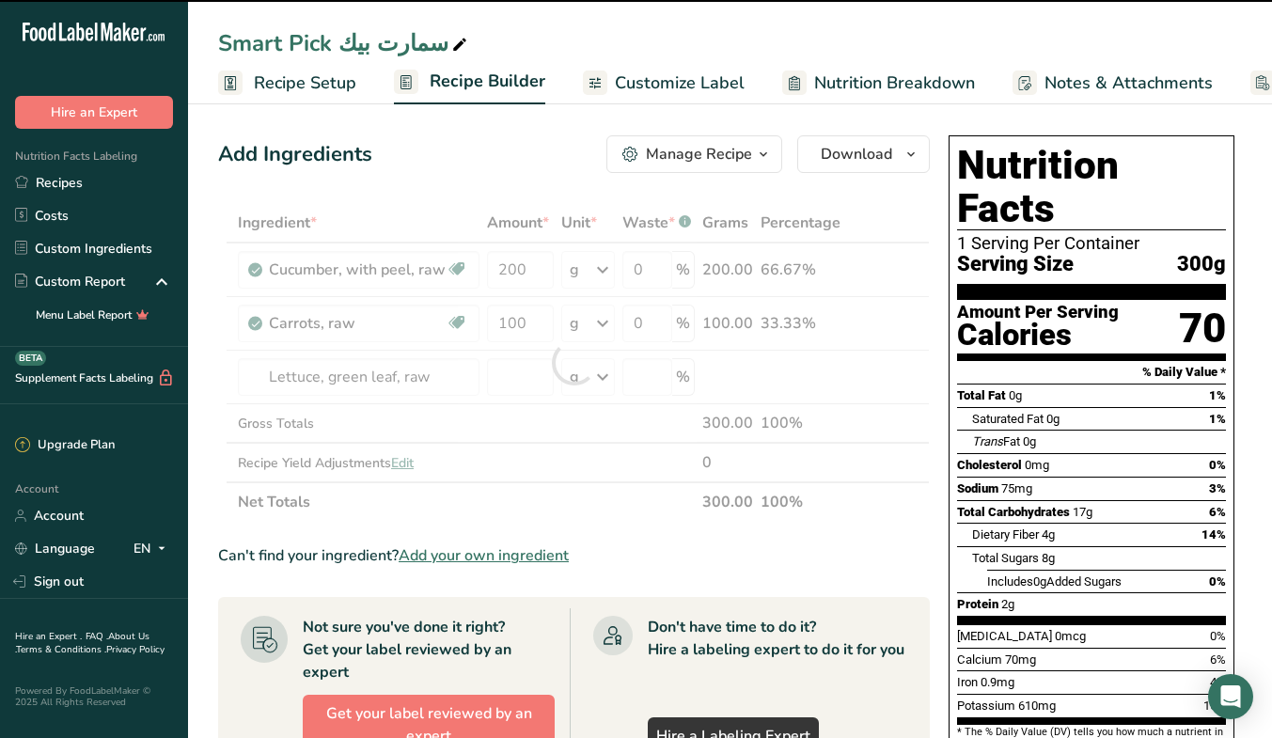
type input "0"
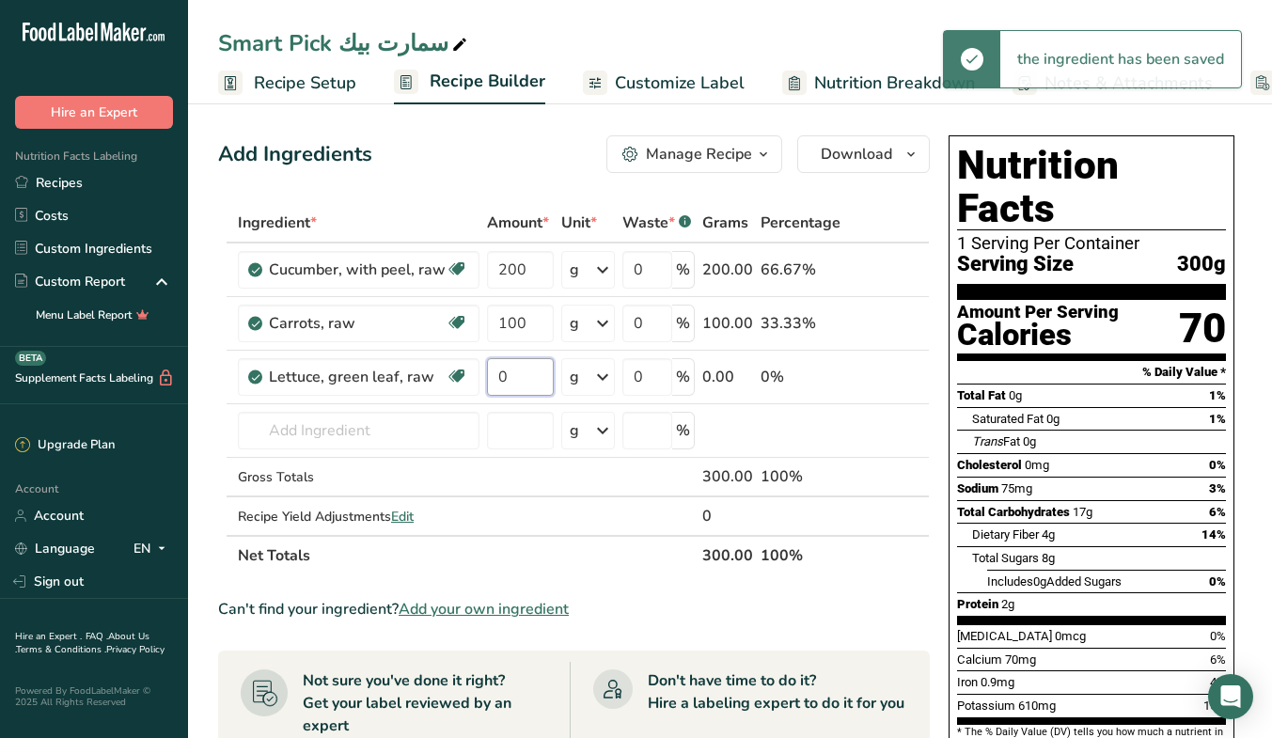
click at [523, 385] on input "0" at bounding box center [520, 377] width 67 height 38
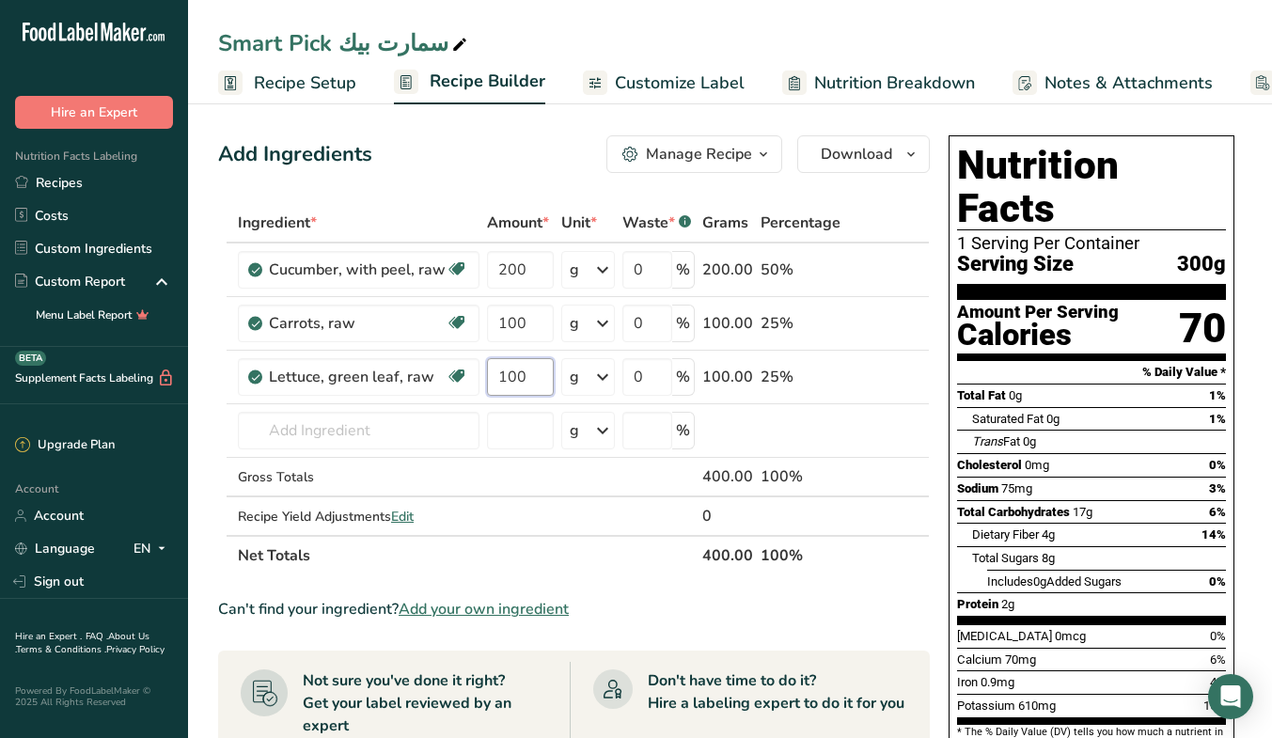
type input "100"
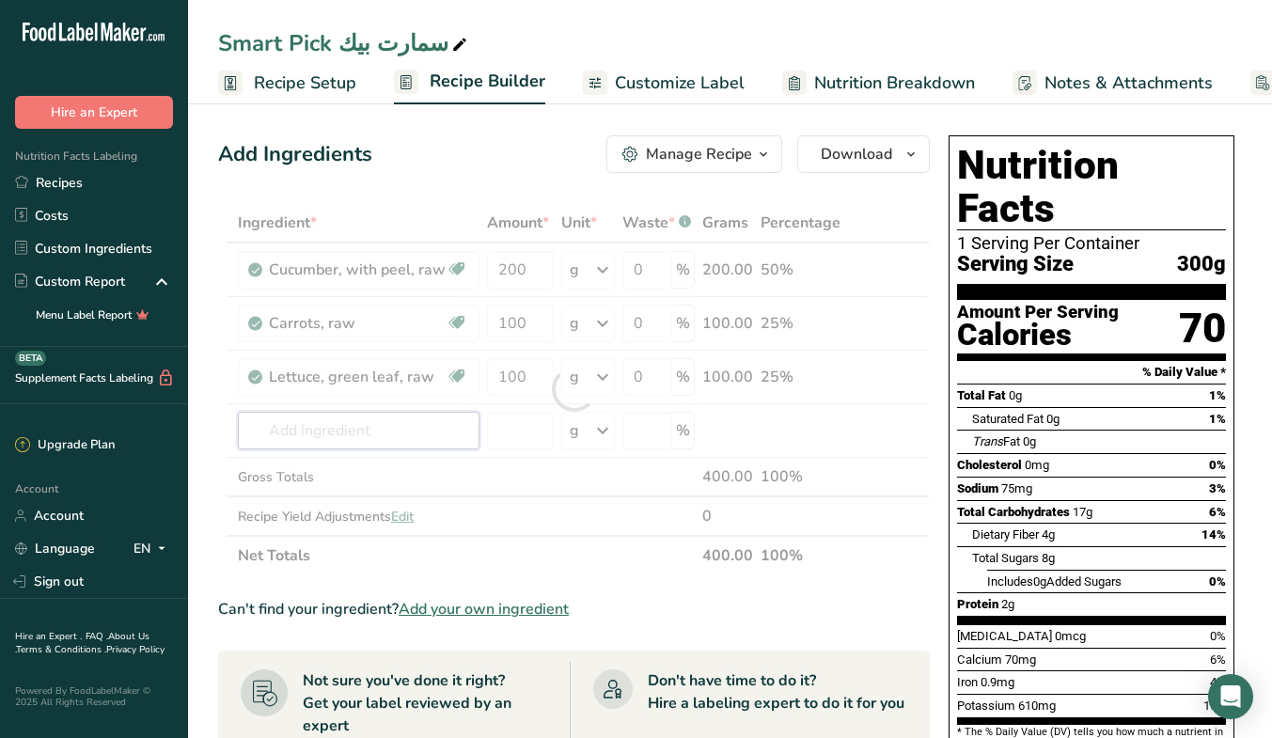
click at [367, 426] on div "Ingredient * Amount * Unit * Waste * .a-a{fill:#347362;}.b-a{fill:#fff;} Grams …" at bounding box center [573, 389] width 711 height 372
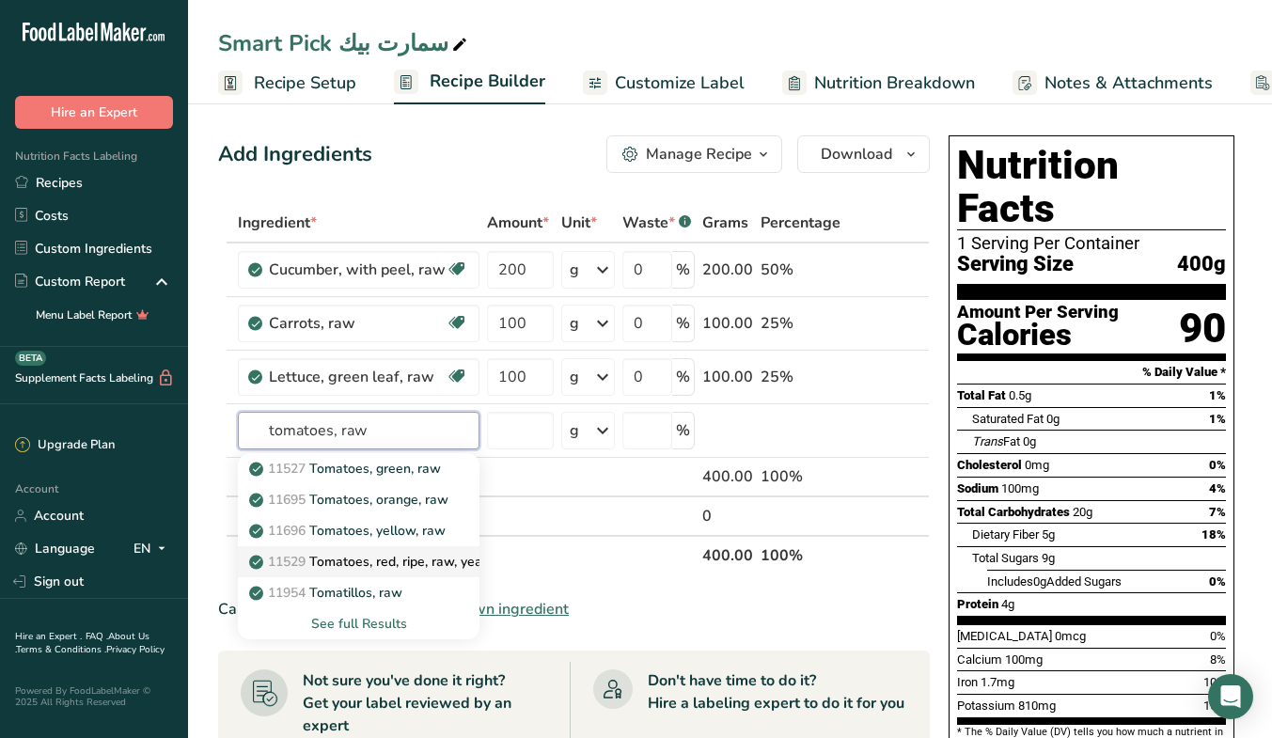
type input "Tomatoes, red, ripe, raw, year round average"
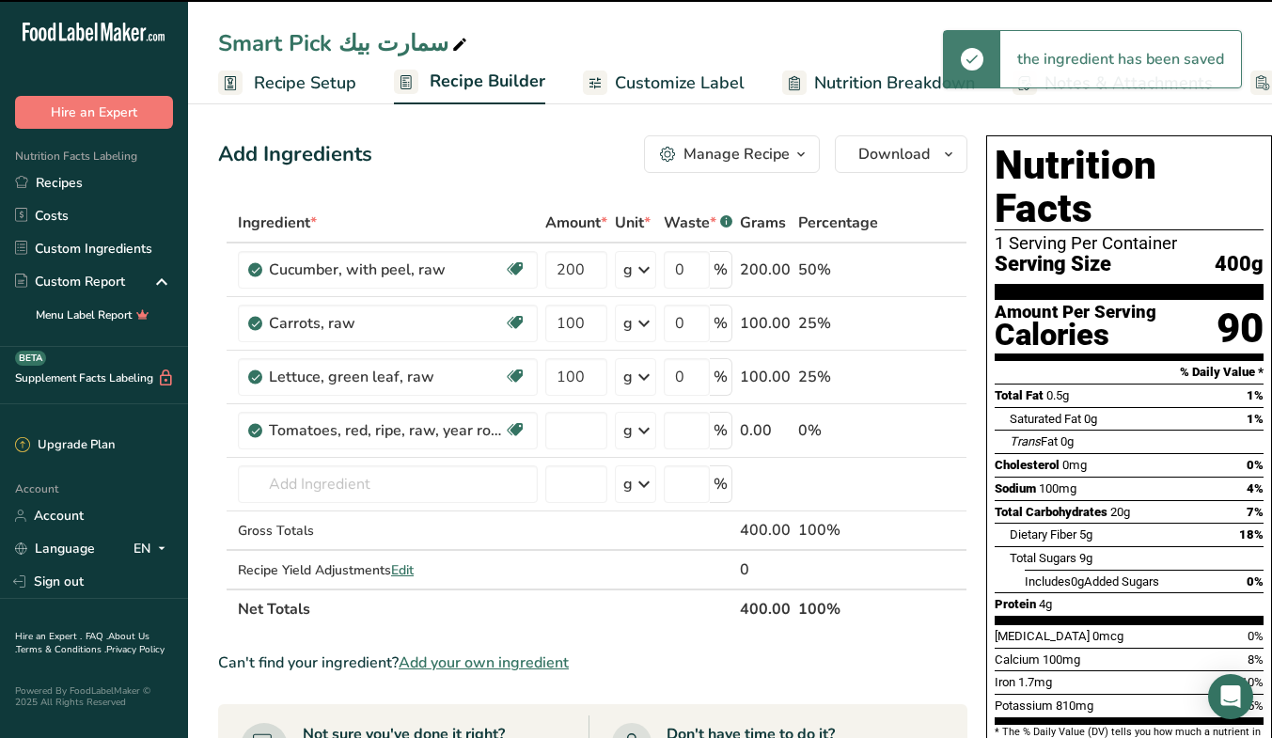
type input "0"
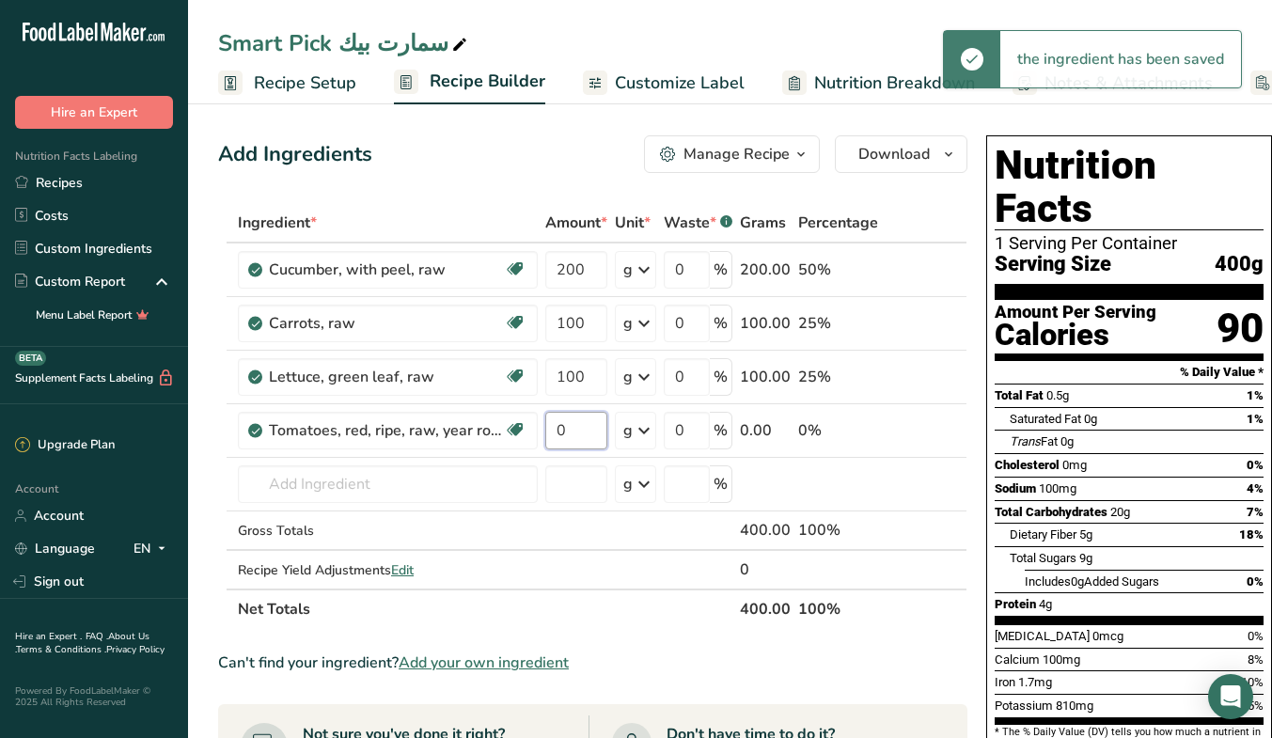
click at [577, 435] on input "0" at bounding box center [576, 431] width 62 height 38
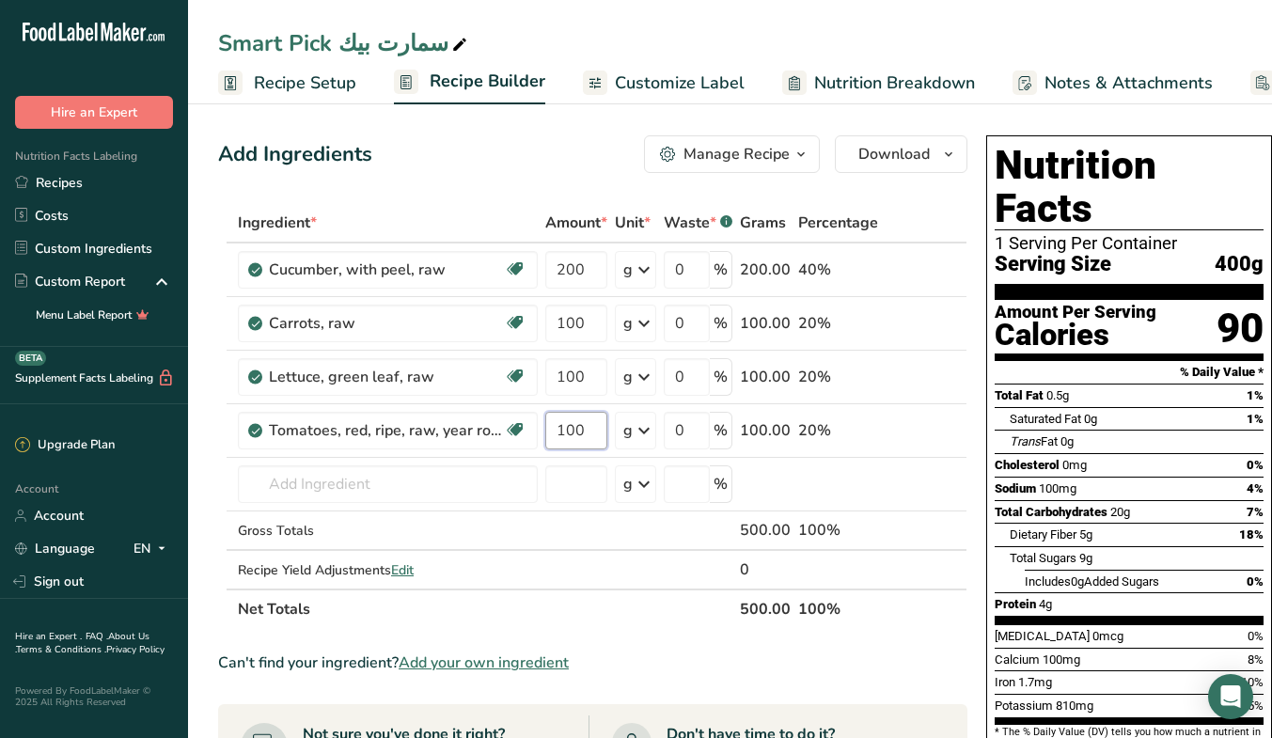
type input "100"
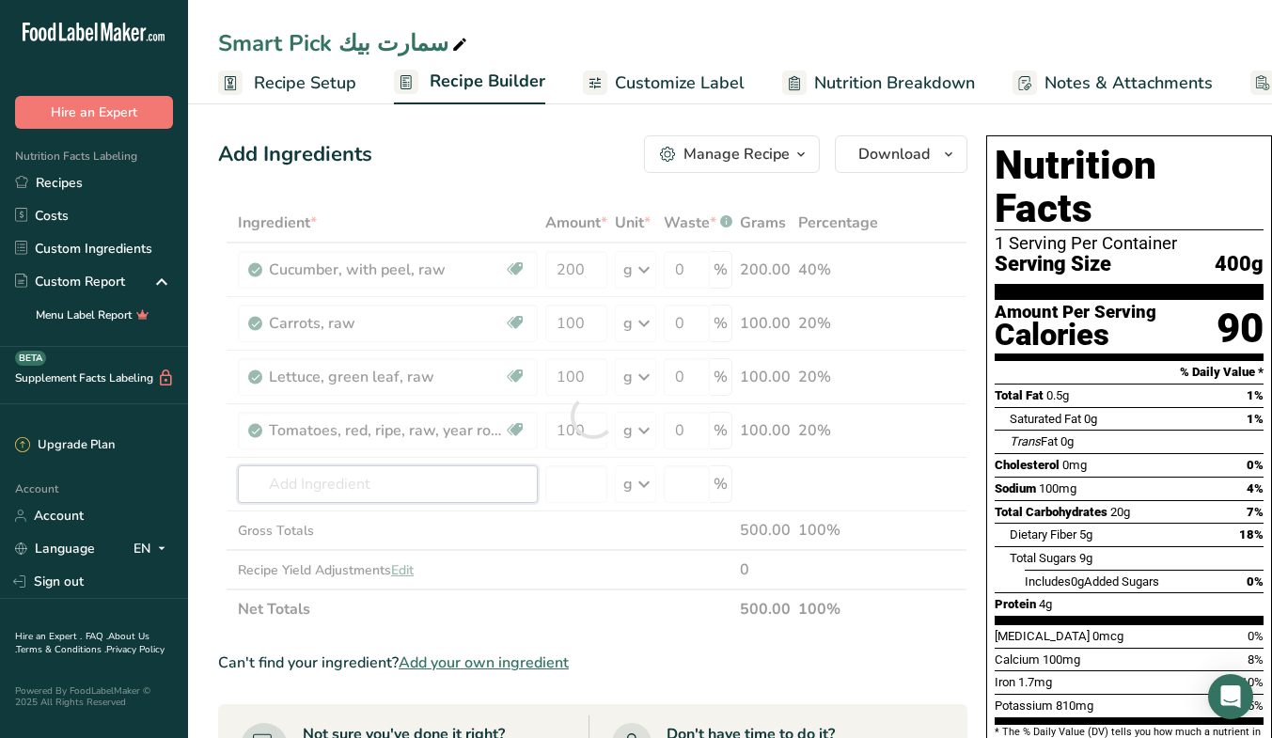
click at [429, 488] on div "Ingredient * Amount * Unit * Waste * .a-a{fill:#347362;}.b-a{fill:#fff;} Grams …" at bounding box center [592, 416] width 749 height 426
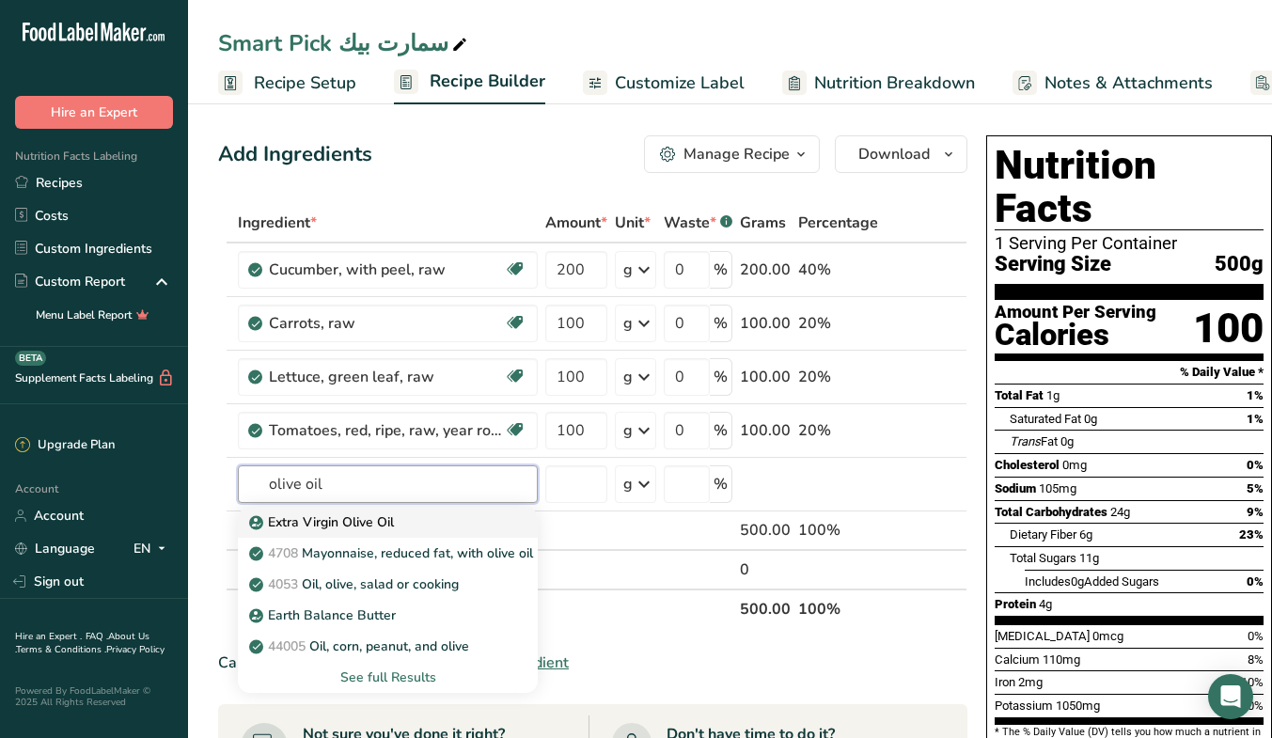
type input "Extra Virgin Olive Oil"
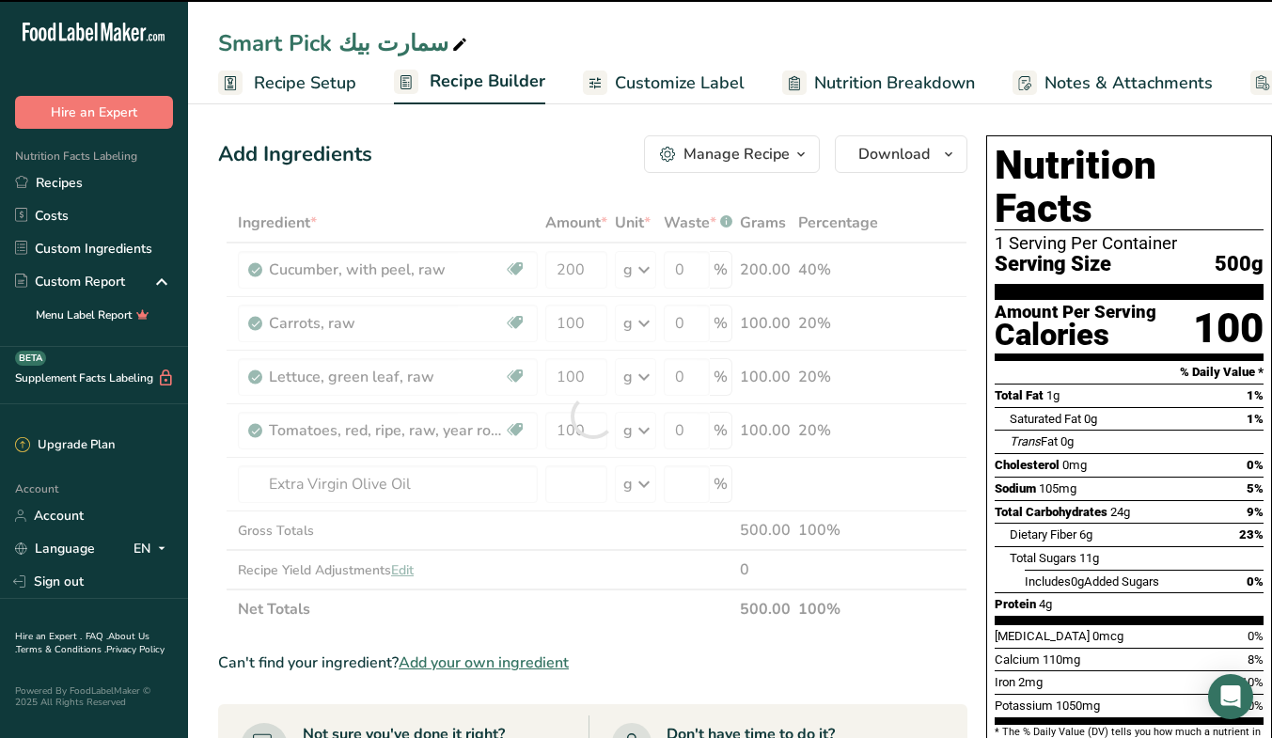
type input "0"
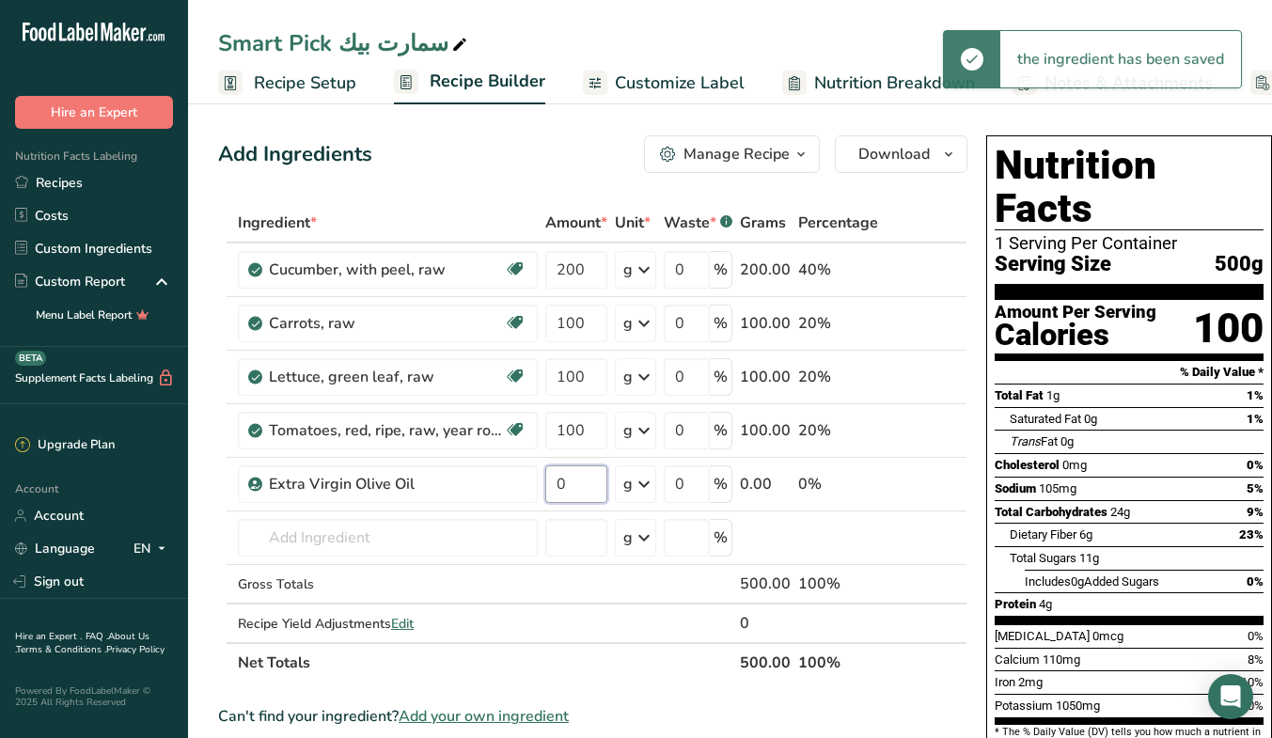
click at [587, 488] on input "0" at bounding box center [576, 484] width 62 height 38
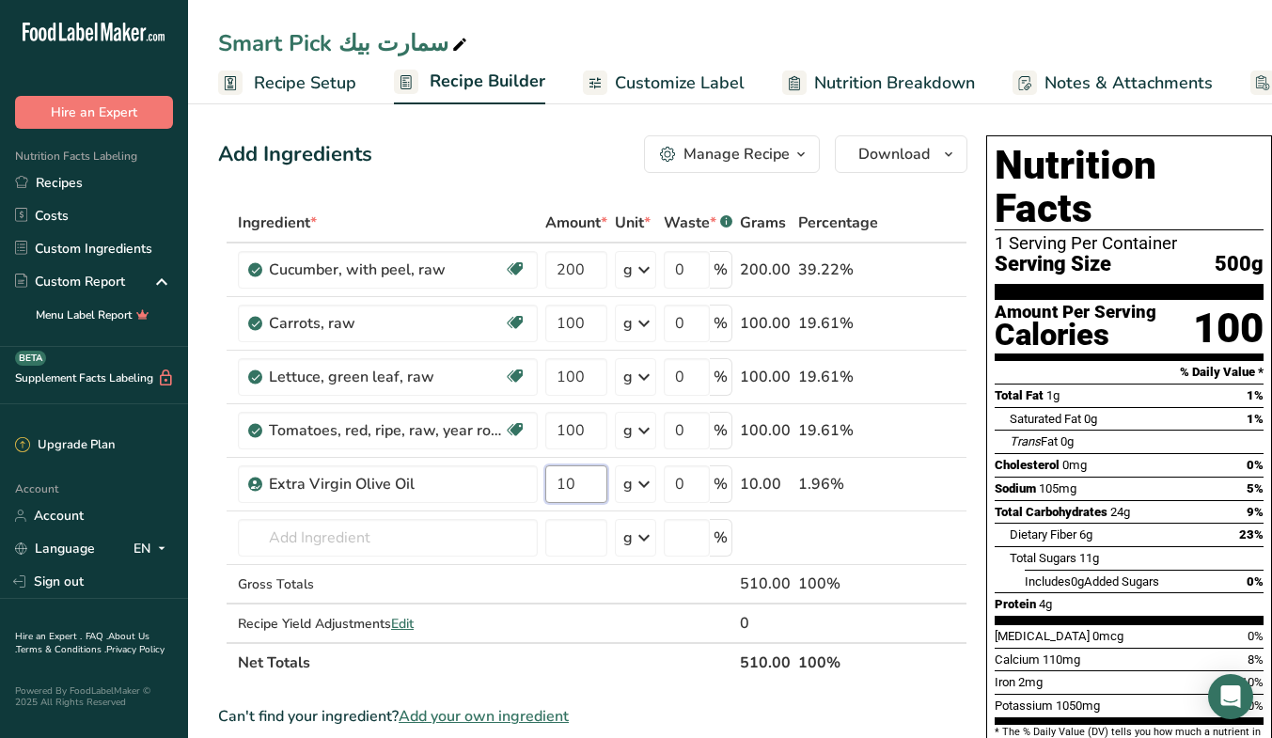
type input "10"
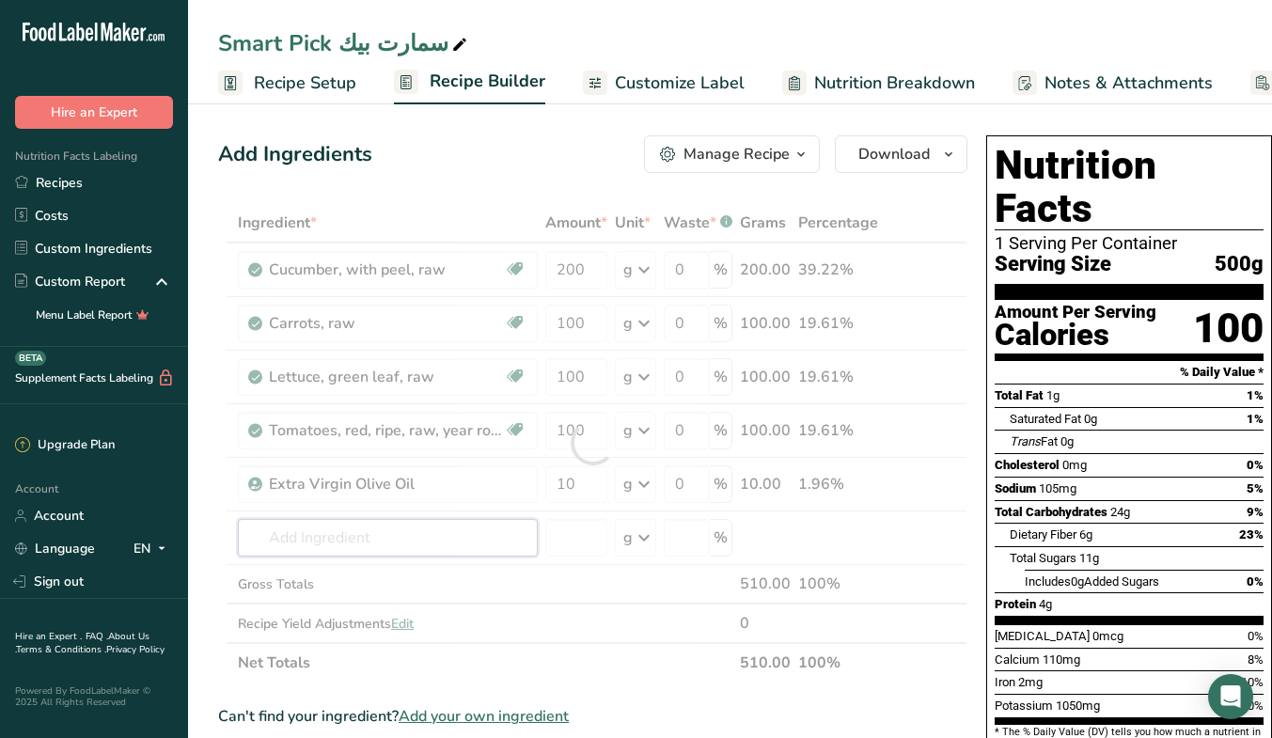
click at [412, 531] on div "Ingredient * Amount * Unit * Waste * .a-a{fill:#347362;}.b-a{fill:#fff;} Grams …" at bounding box center [592, 442] width 749 height 479
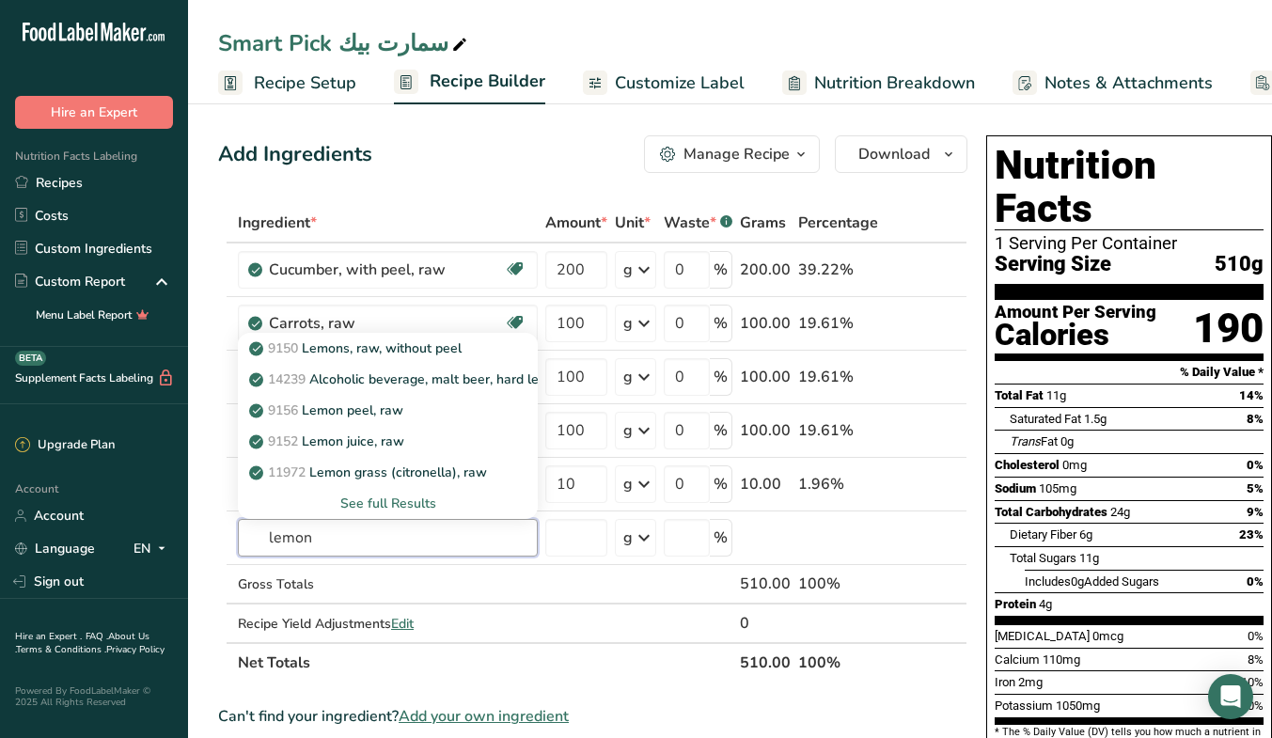
type input "lemon"
click at [331, 444] on p "9152 Lemon juice, raw" at bounding box center [328, 441] width 151 height 20
type input "Lemon juice, raw"
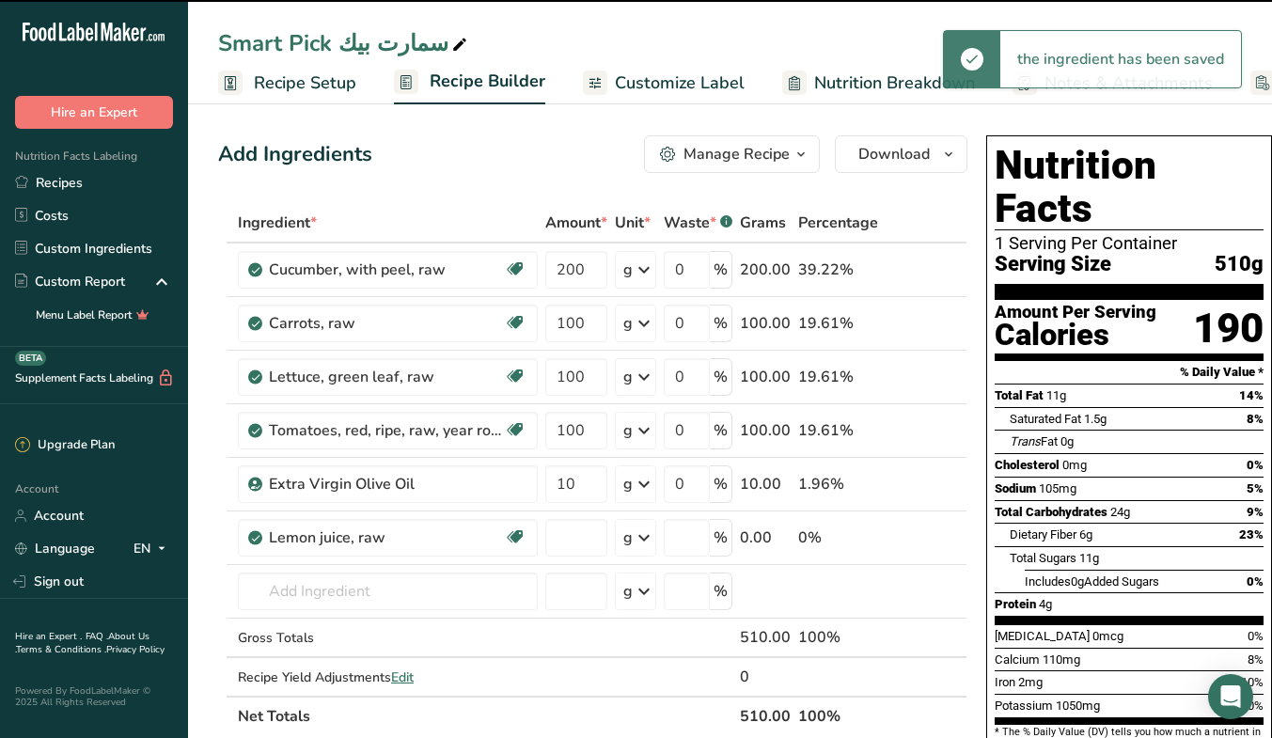
type input "0"
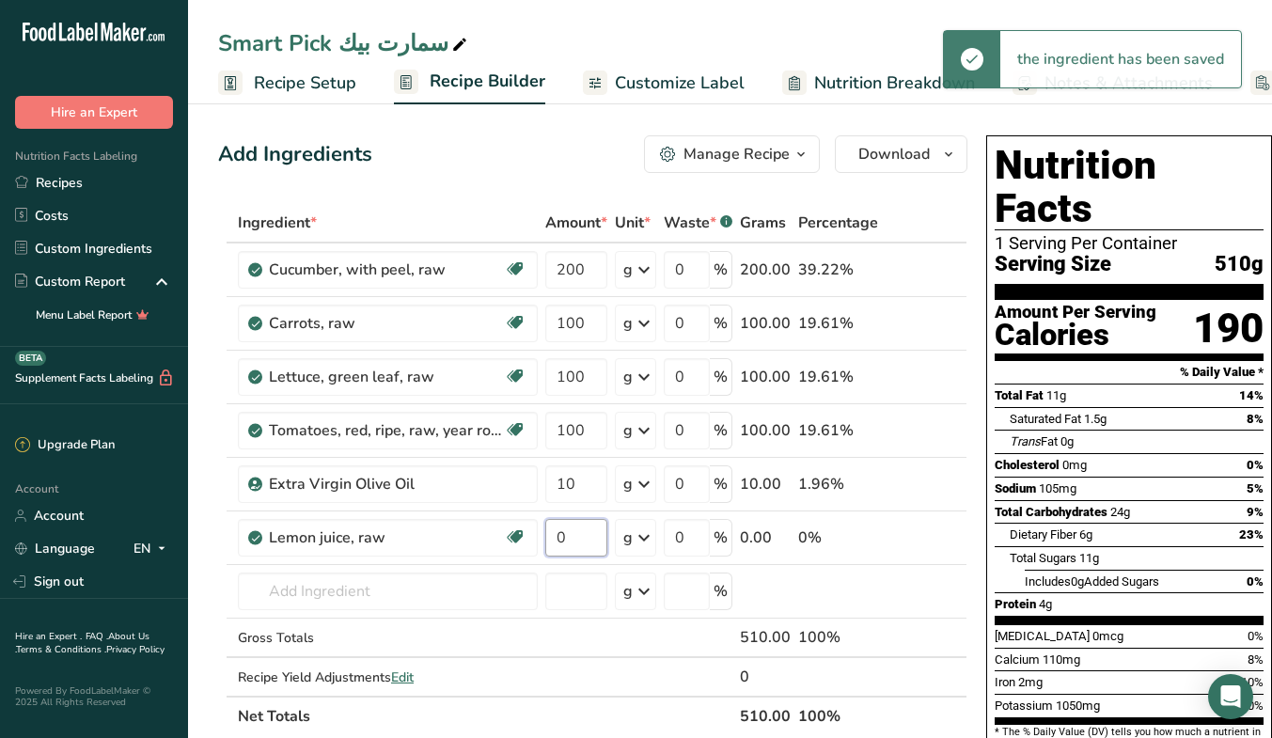
click at [581, 540] on input "0" at bounding box center [576, 538] width 62 height 38
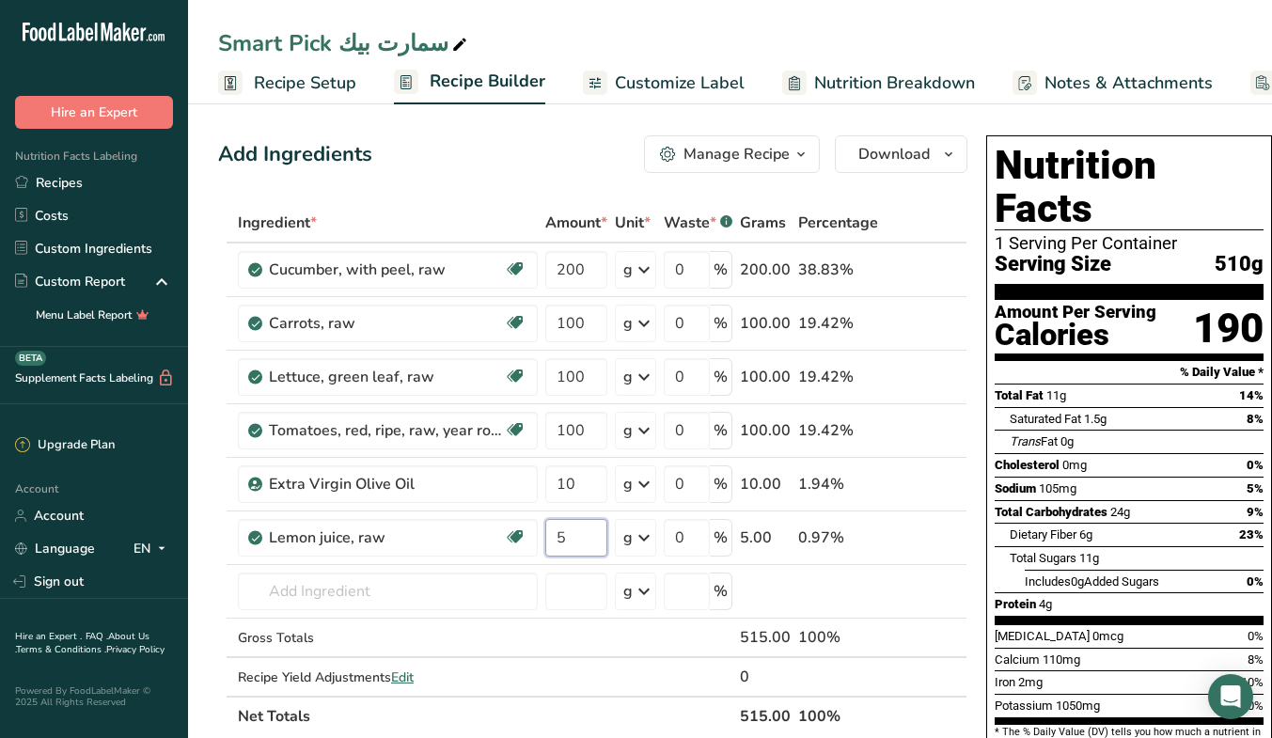
type input "5"
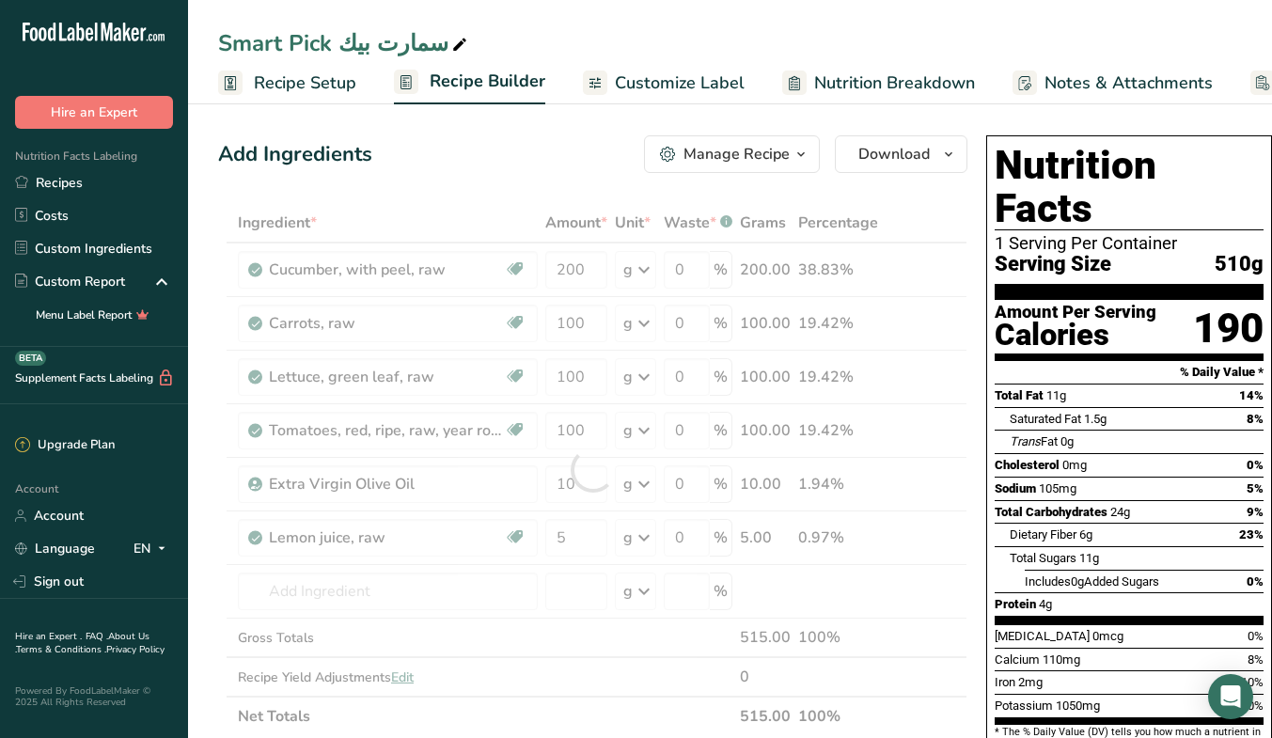
click at [914, 585] on div "Ingredient * Amount * Unit * Waste * .a-a{fill:#347362;}.b-a{fill:#fff;} Grams …" at bounding box center [592, 469] width 749 height 533
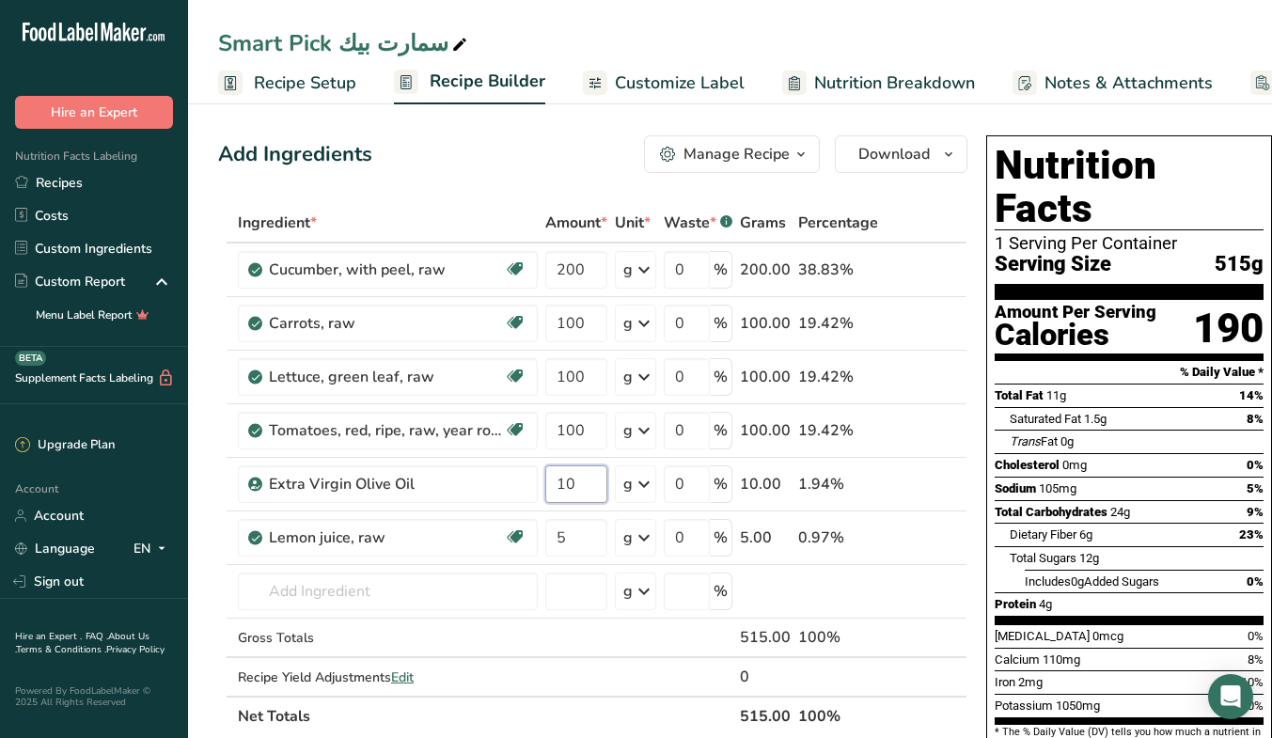
click at [598, 490] on input "10" at bounding box center [576, 484] width 62 height 38
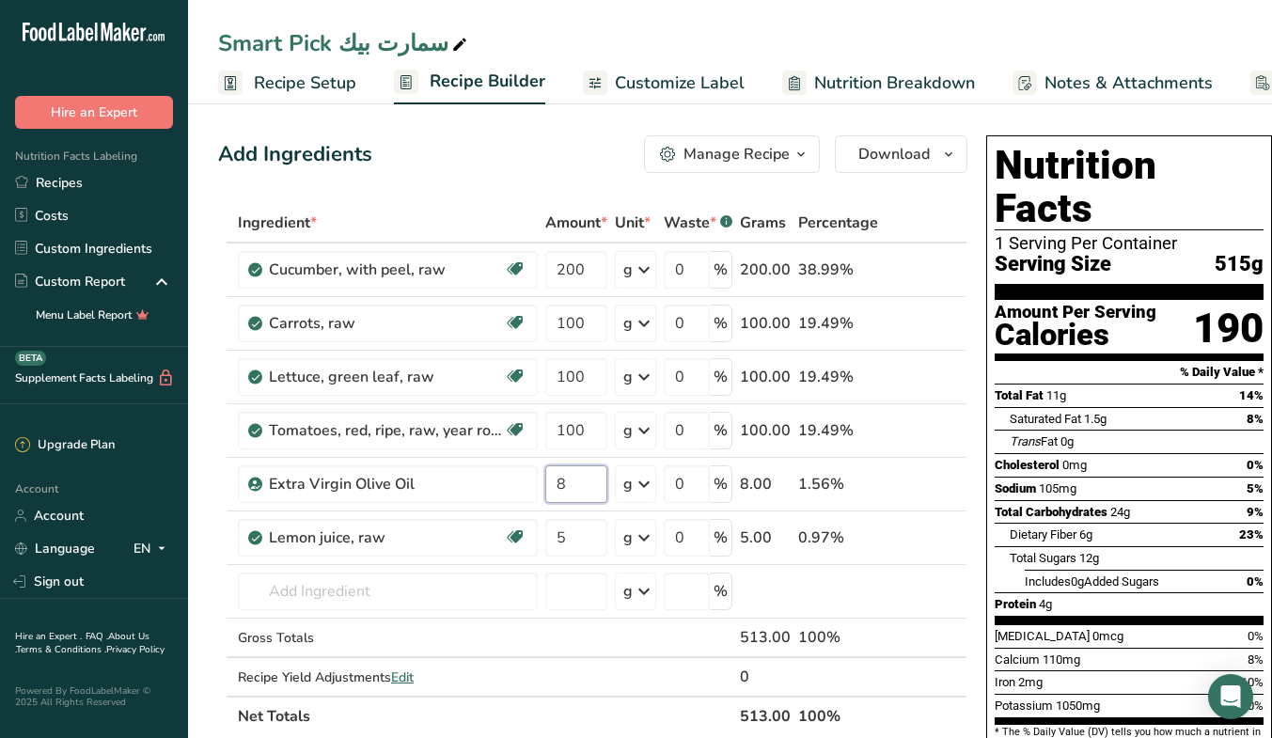
type input "8"
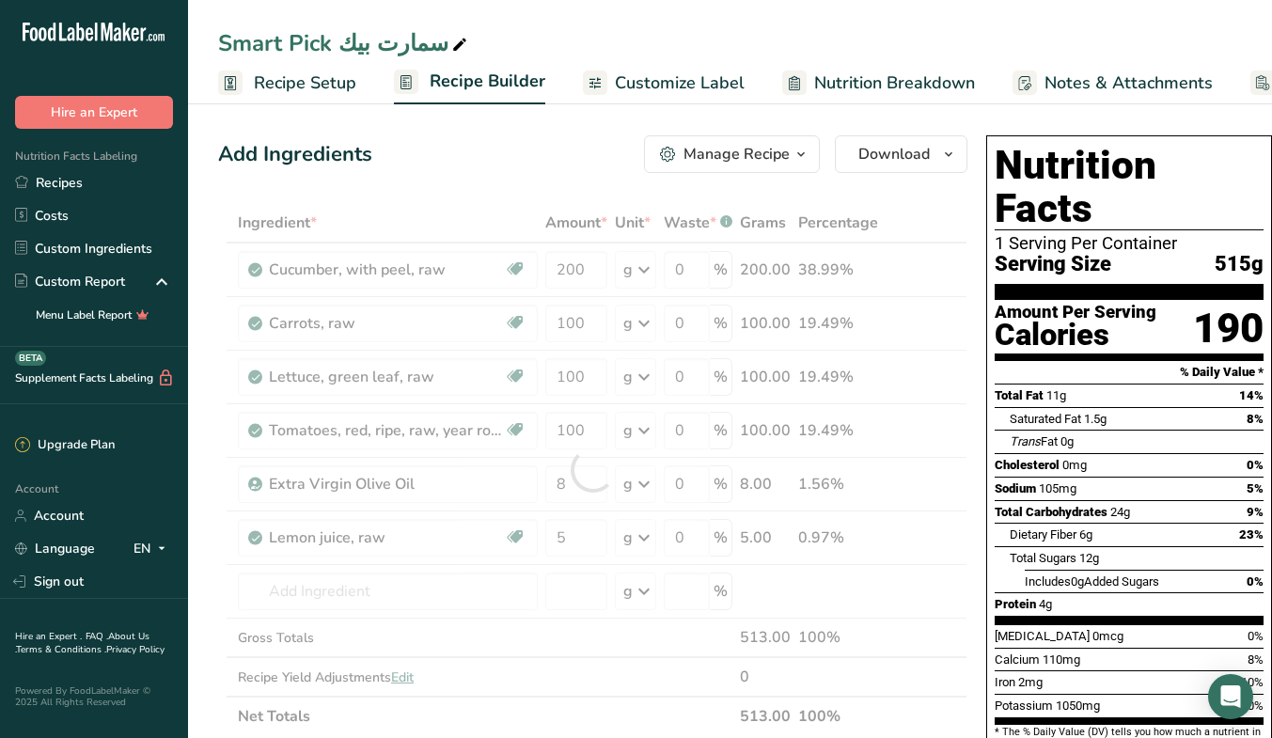
click at [918, 600] on div "Ingredient * Amount * Unit * Waste * .a-a{fill:#347362;}.b-a{fill:#fff;} Grams …" at bounding box center [592, 469] width 749 height 533
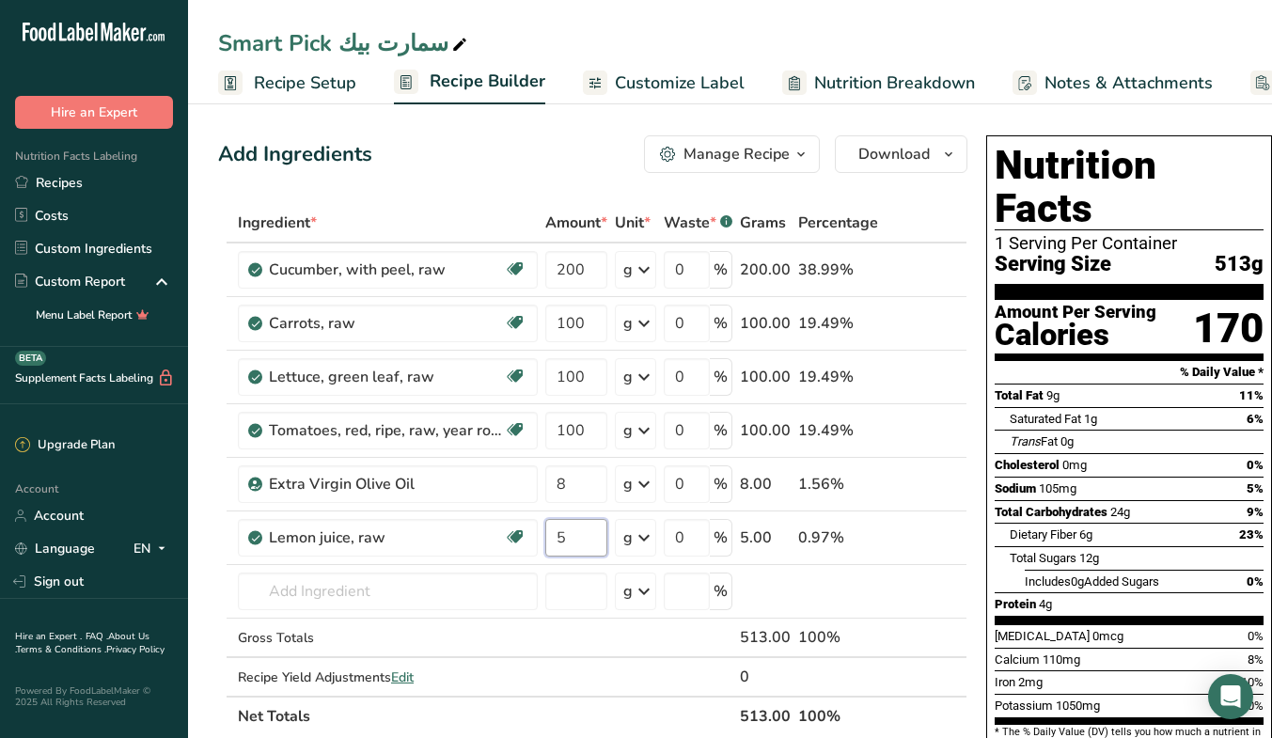
click at [592, 539] on input "5" at bounding box center [576, 538] width 62 height 38
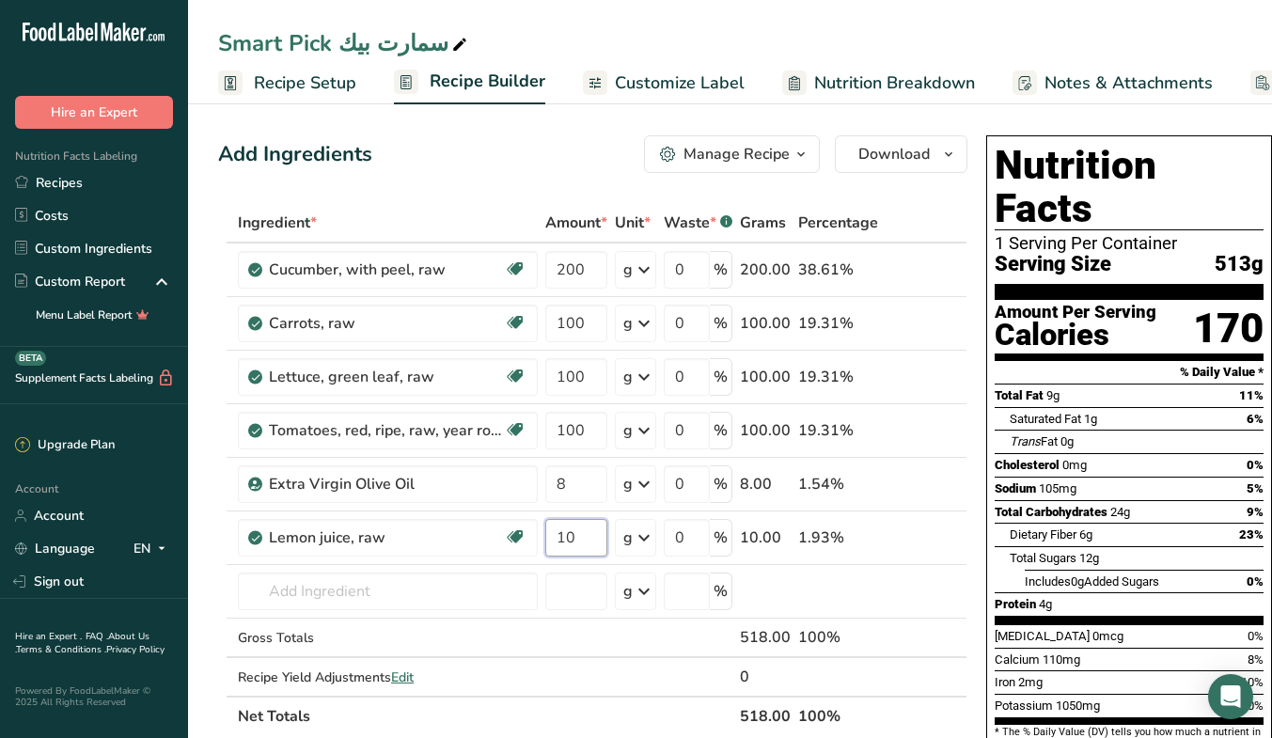
type input "10"
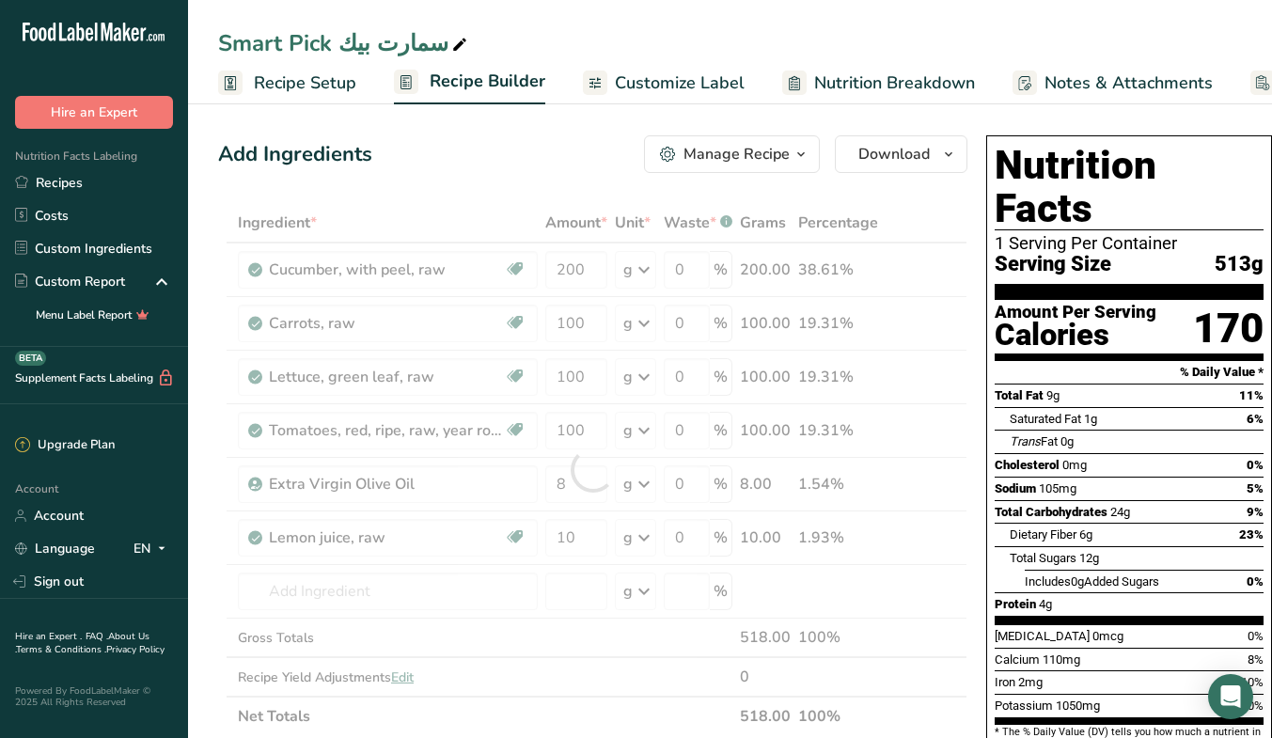
click at [987, 403] on div "Nutrition Facts 1 Serving Per Container Serving Size 513g Amount Per Serving Ca…" at bounding box center [1129, 457] width 286 height 644
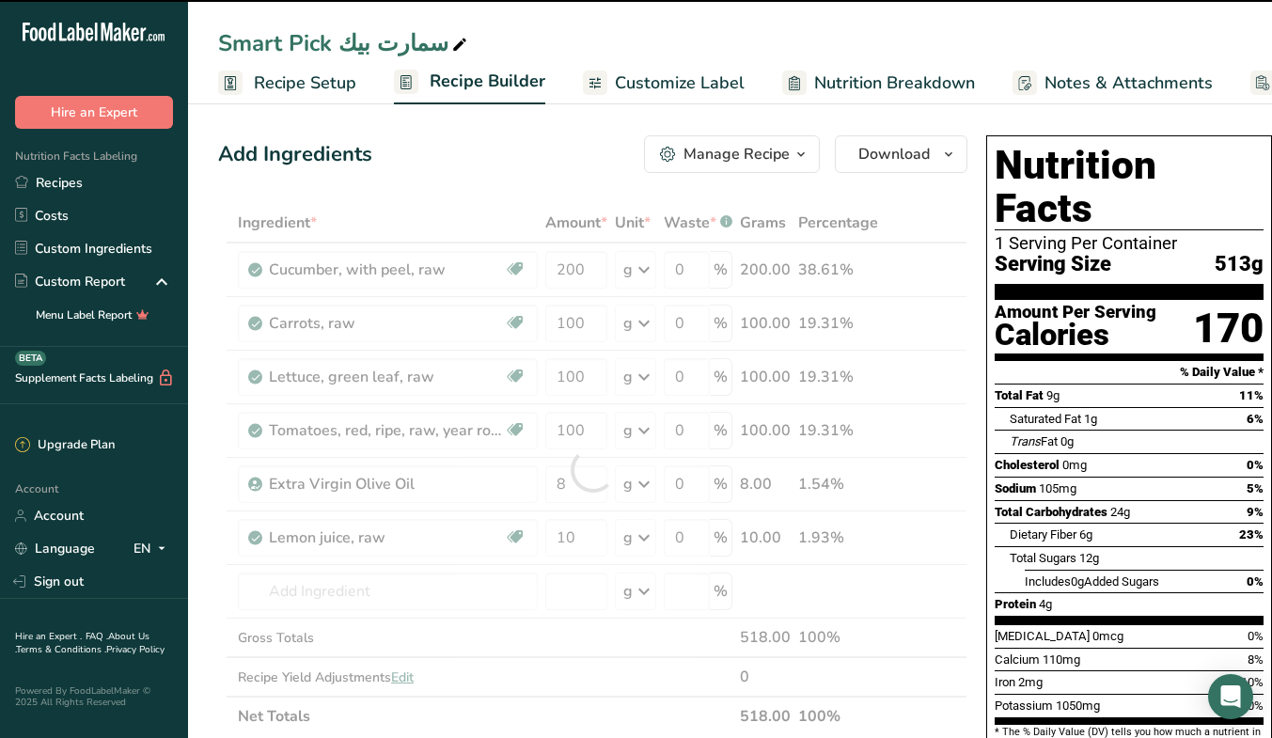
click at [987, 403] on div "Nutrition Facts 1 Serving Per Container Serving Size 513g Amount Per Serving Ca…" at bounding box center [1129, 457] width 286 height 644
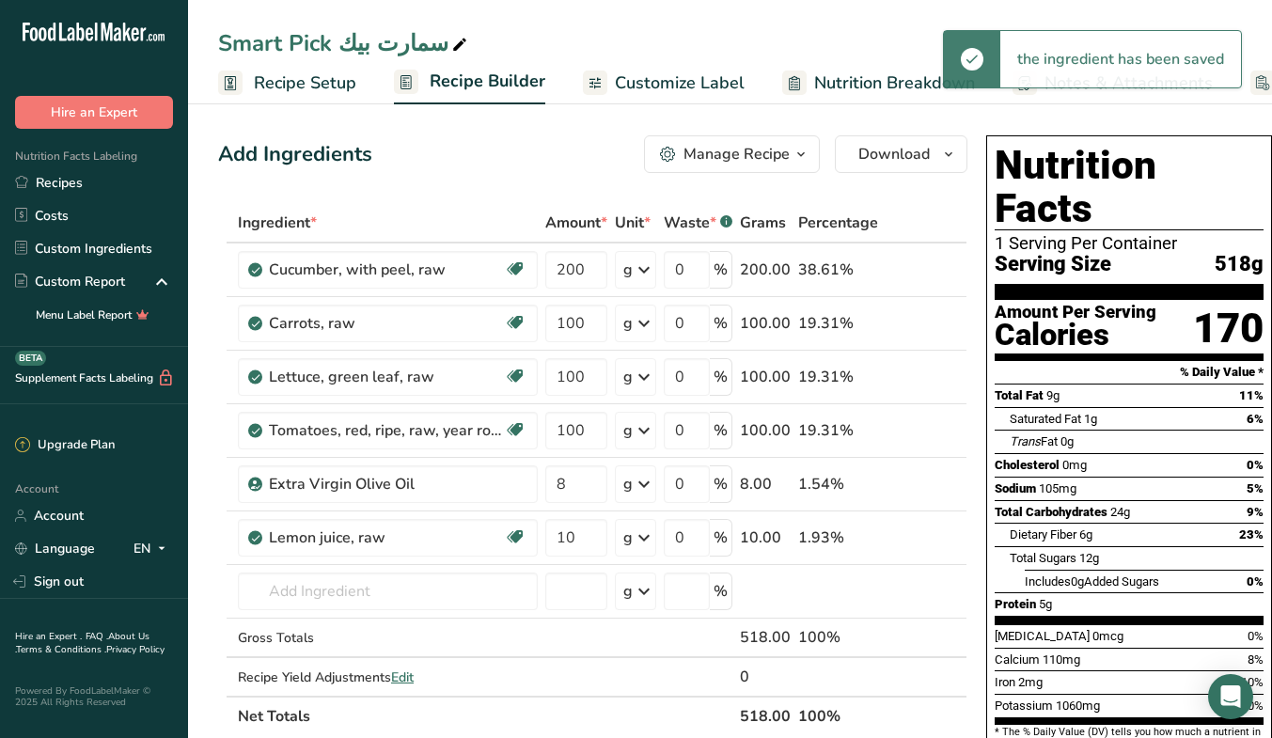
click at [972, 351] on div "Add Ingredients Manage Recipe Delete Recipe Duplicate Recipe Scale Recipe Save …" at bounding box center [598, 742] width 760 height 1228
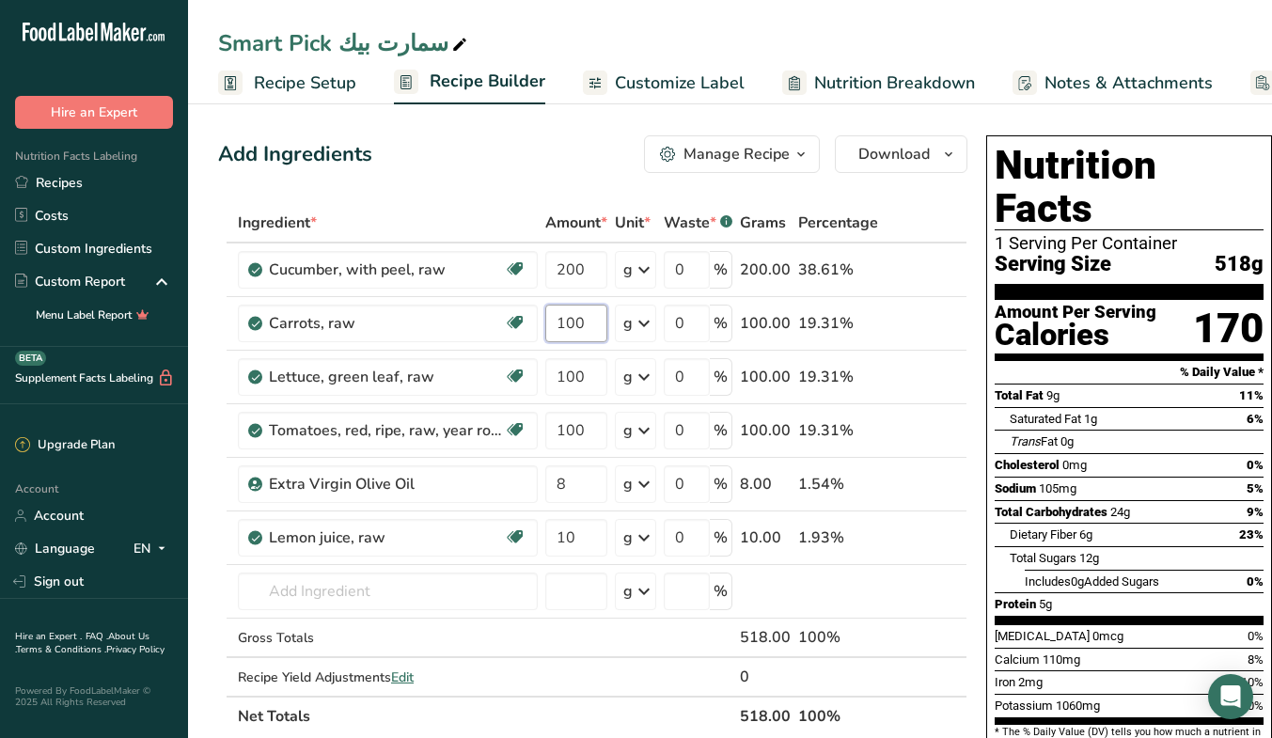
click at [597, 332] on input "100" at bounding box center [576, 324] width 62 height 38
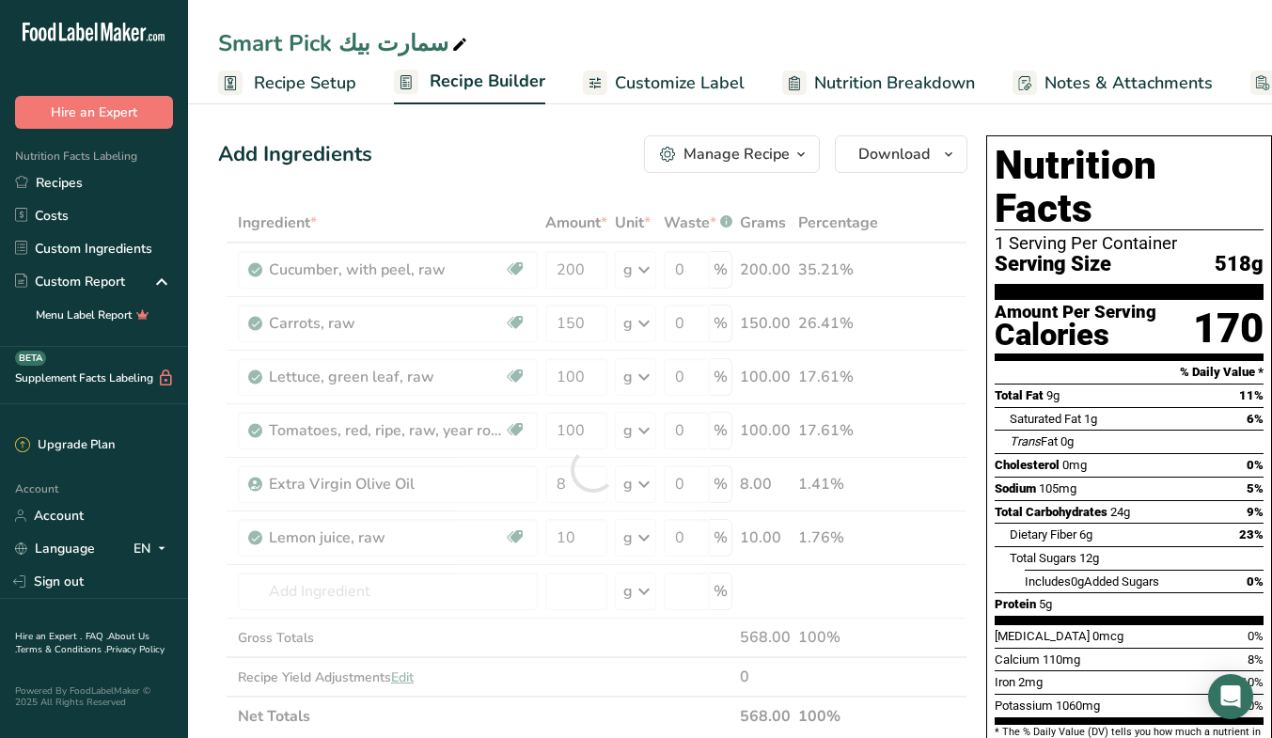
click at [967, 324] on div "Add Ingredients Manage Recipe Delete Recipe Duplicate Recipe Scale Recipe Save …" at bounding box center [598, 742] width 760 height 1228
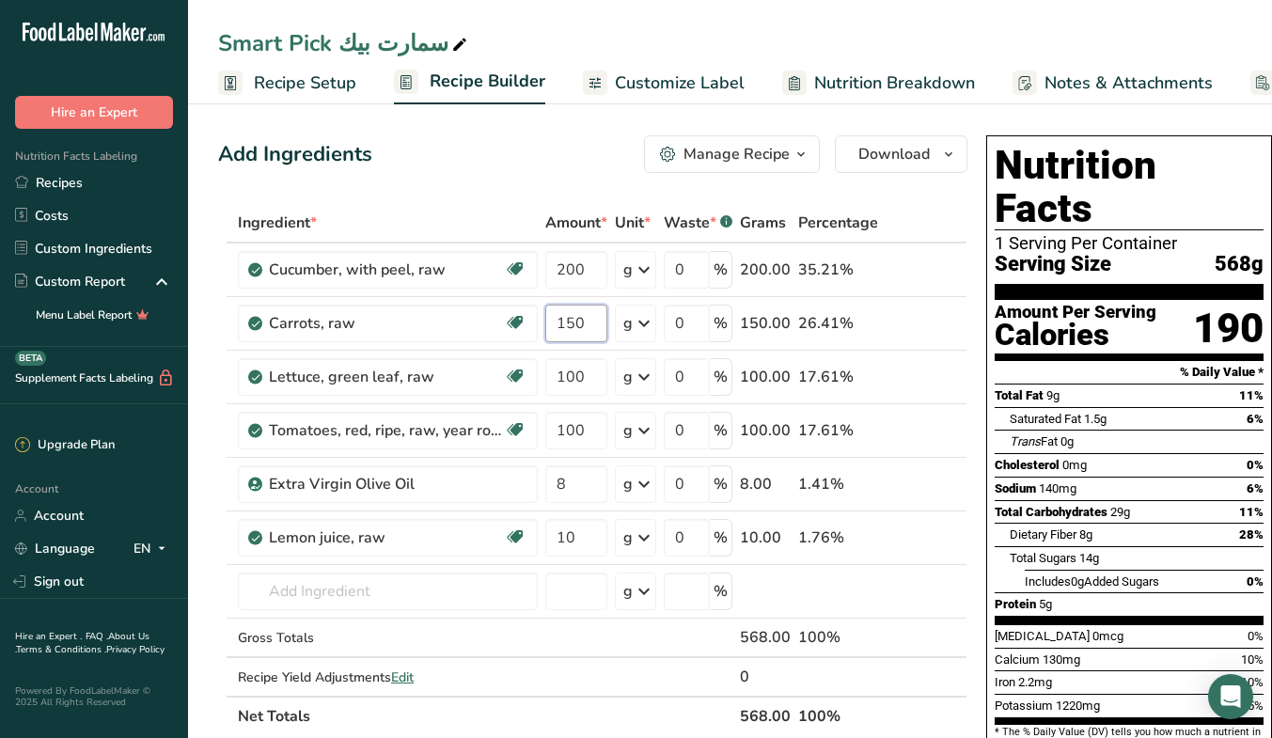
click at [594, 327] on input "150" at bounding box center [576, 324] width 62 height 38
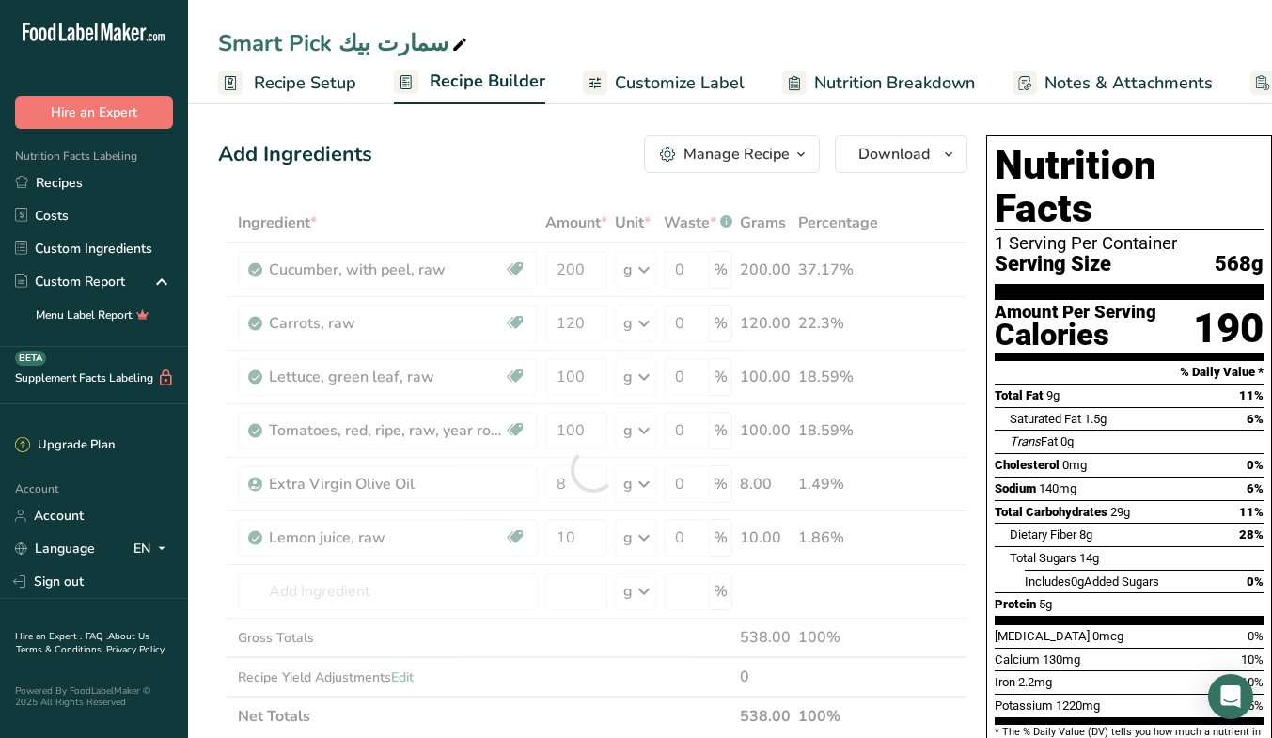
click at [1000, 407] on div at bounding box center [1001, 418] width 15 height 23
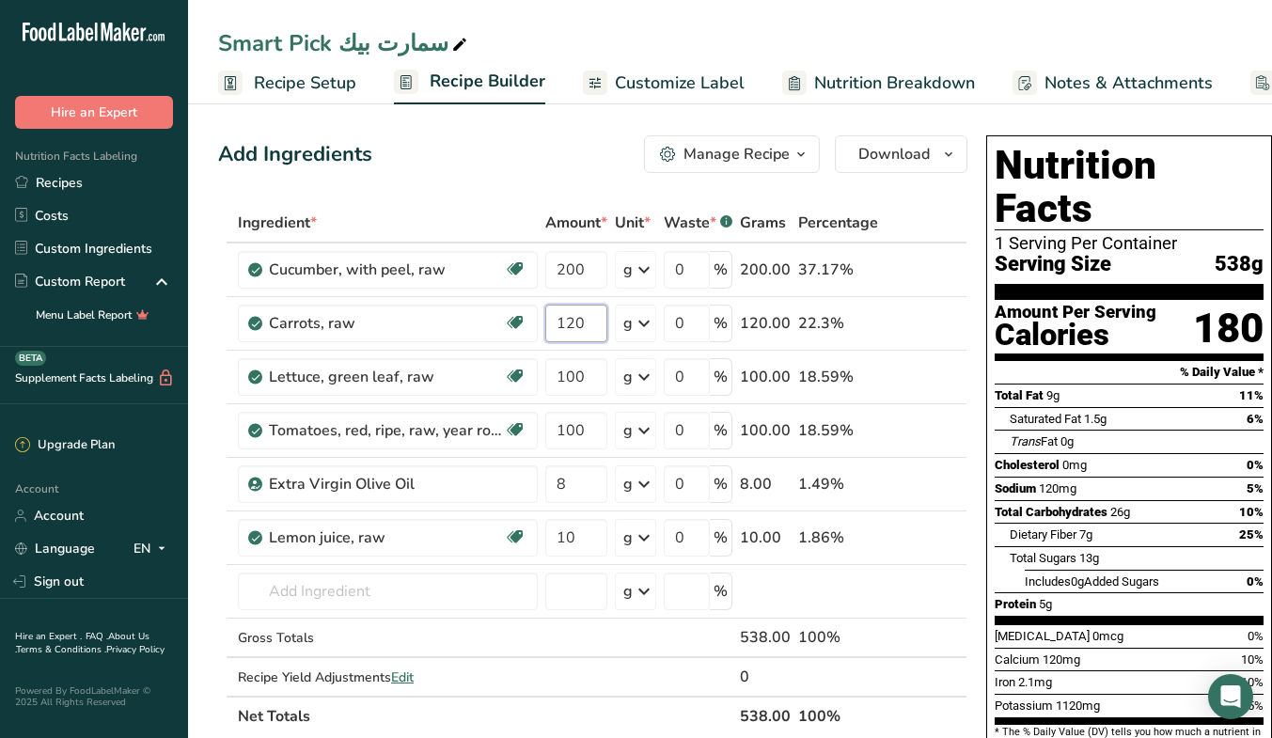
click at [594, 321] on input "120" at bounding box center [576, 324] width 62 height 38
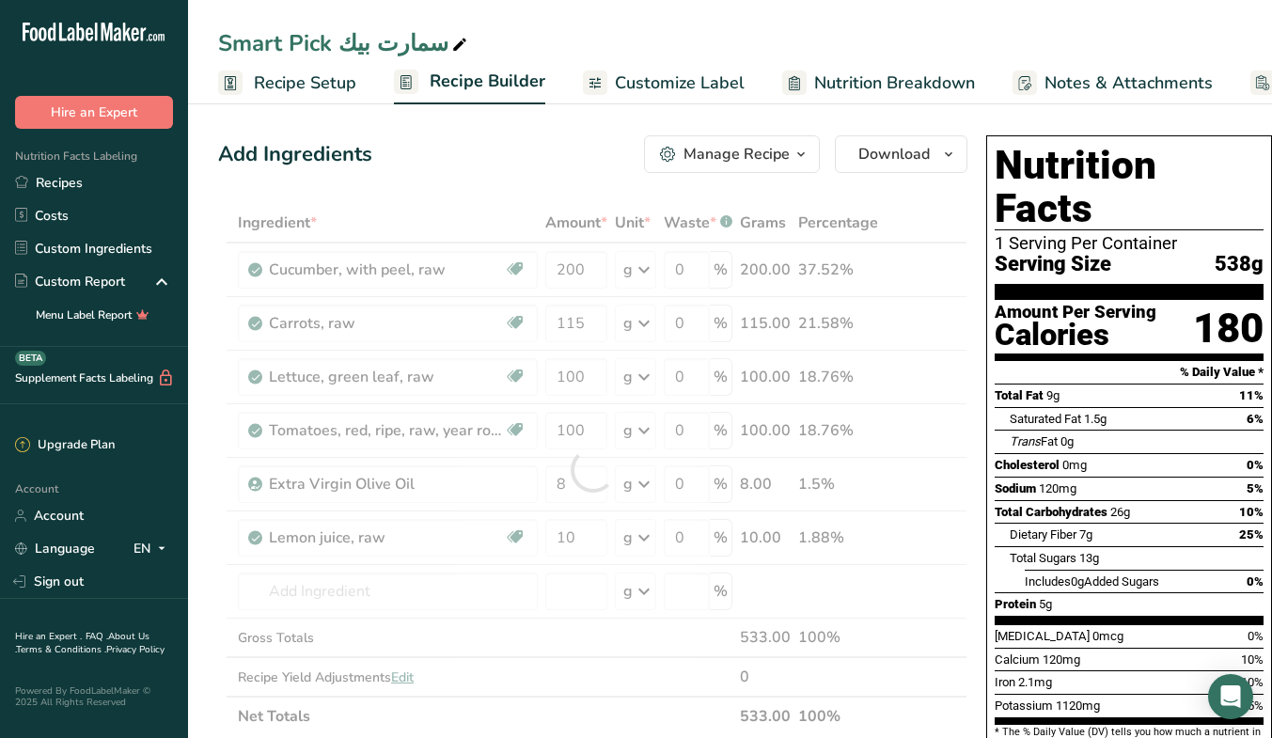
click at [1074, 300] on section "Amount Per Serving Calories 180" at bounding box center [1128, 330] width 269 height 61
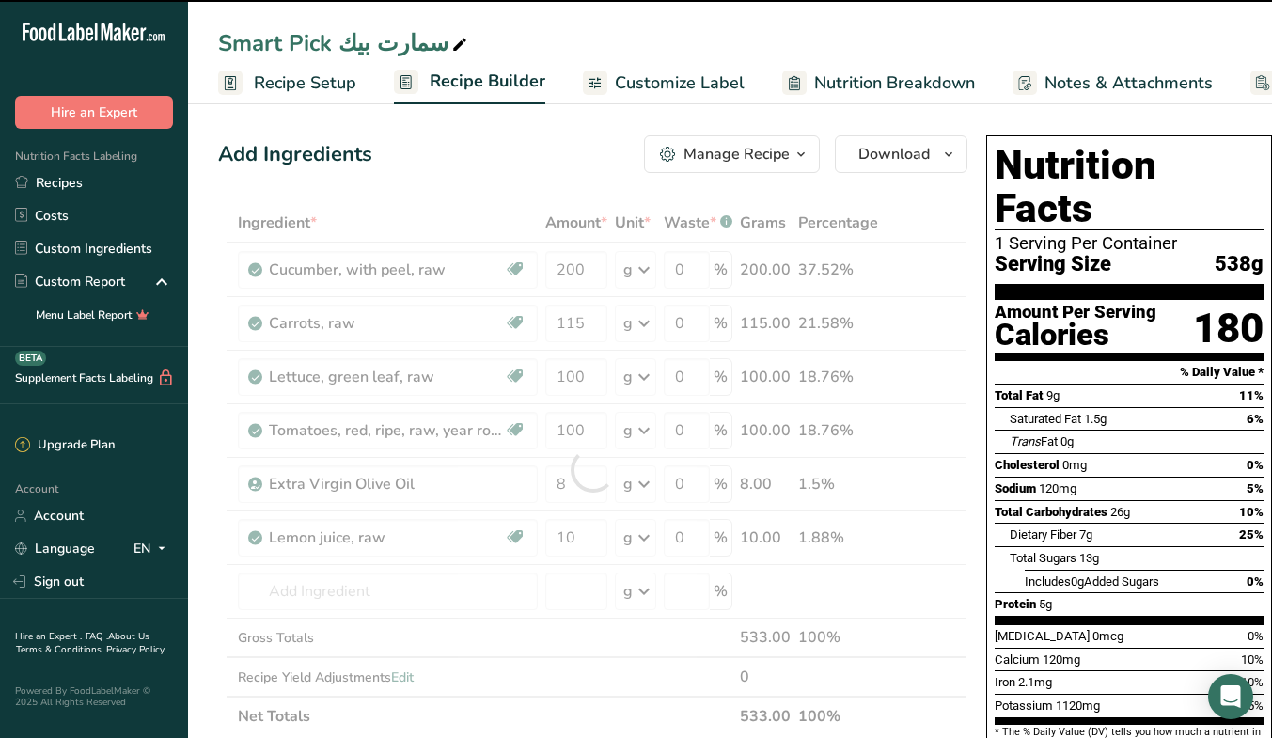
click at [1074, 300] on section "Amount Per Serving Calories 180" at bounding box center [1128, 330] width 269 height 61
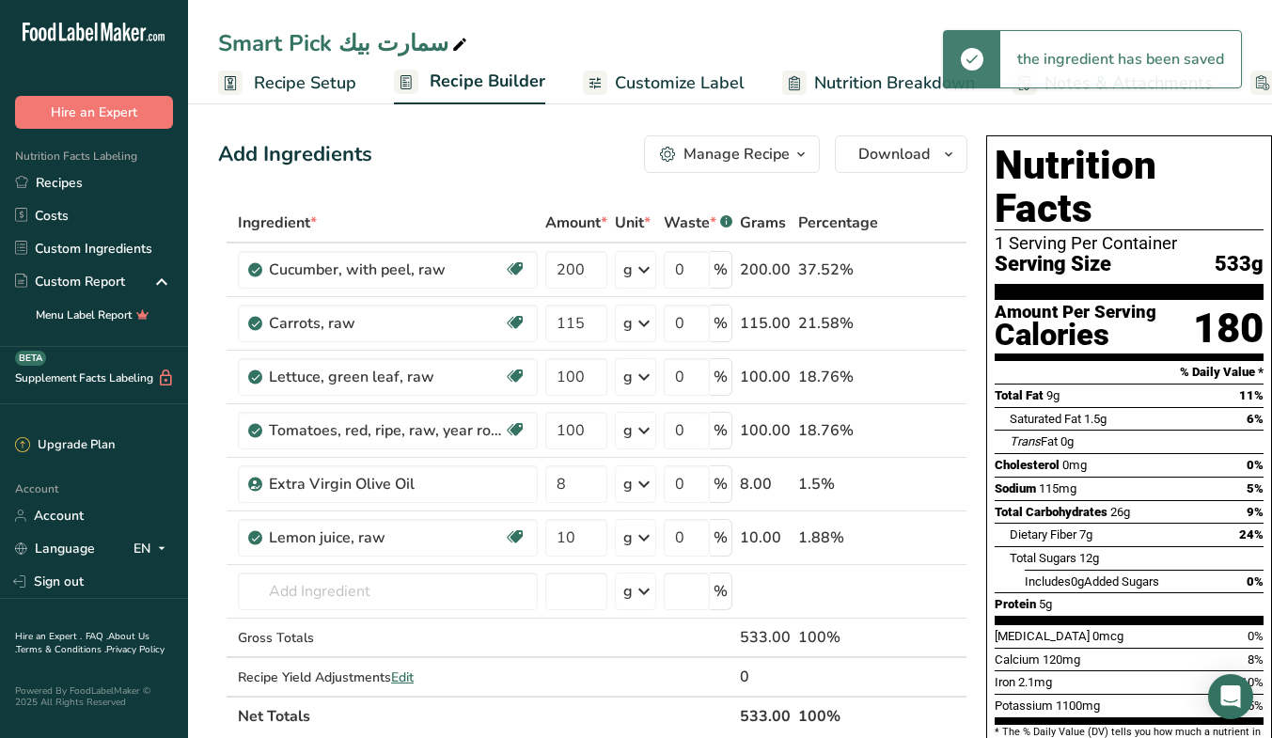
click at [968, 347] on div "Add Ingredients Manage Recipe Delete Recipe Duplicate Recipe Scale Recipe Save …" at bounding box center [598, 742] width 760 height 1228
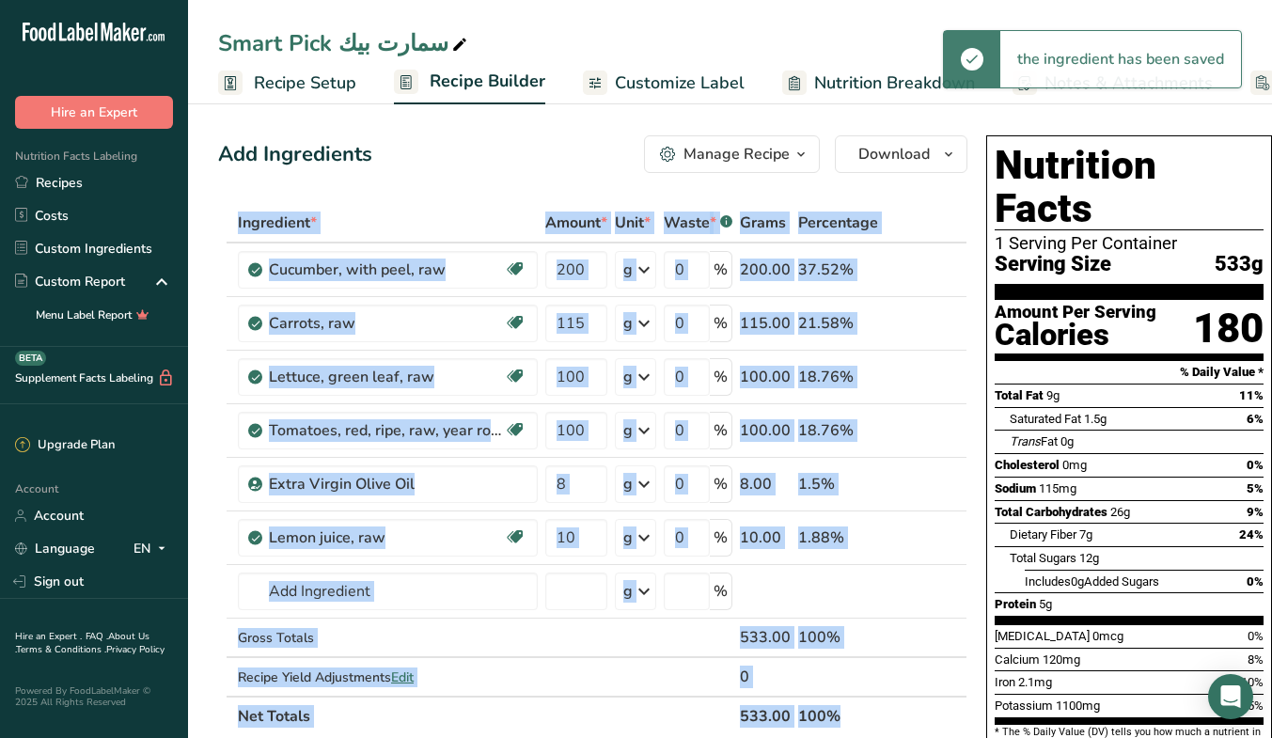
click at [968, 347] on div "Add Ingredients Manage Recipe Delete Recipe Duplicate Recipe Scale Recipe Save …" at bounding box center [598, 742] width 760 height 1228
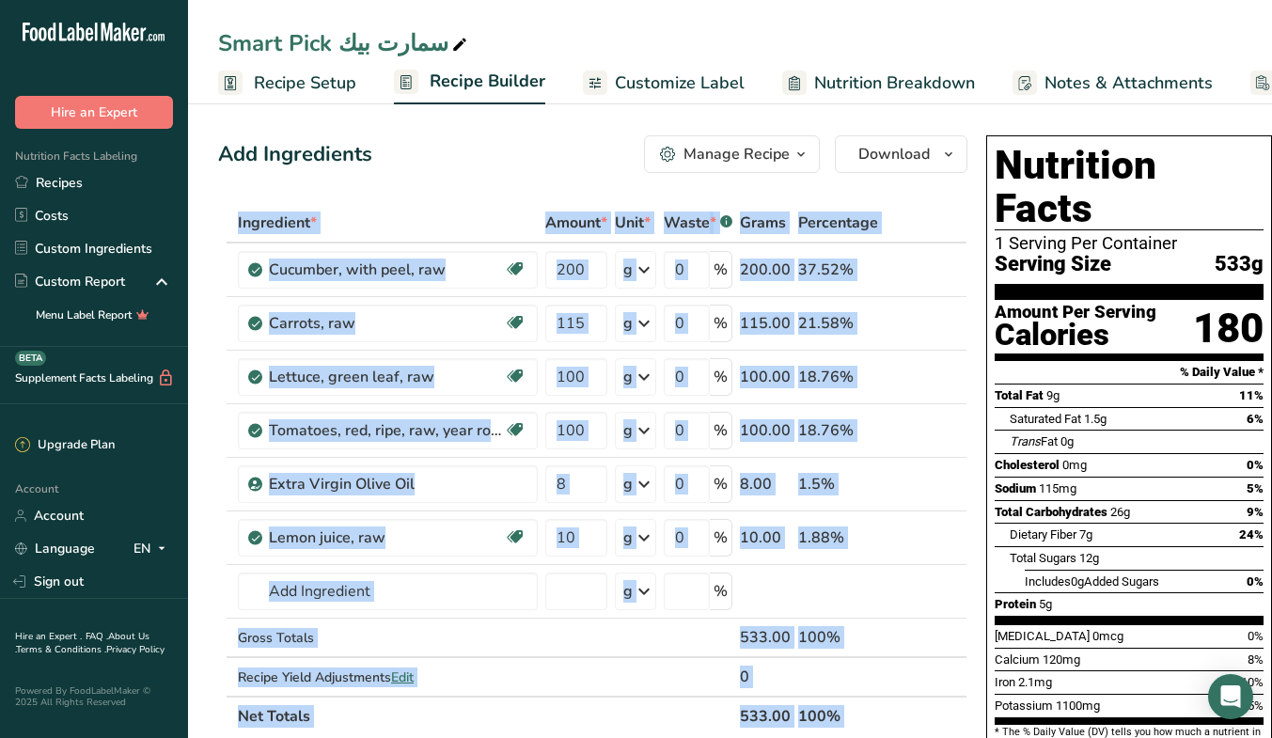
click at [968, 347] on div "Add Ingredients Manage Recipe Delete Recipe Duplicate Recipe Scale Recipe Save …" at bounding box center [598, 742] width 760 height 1228
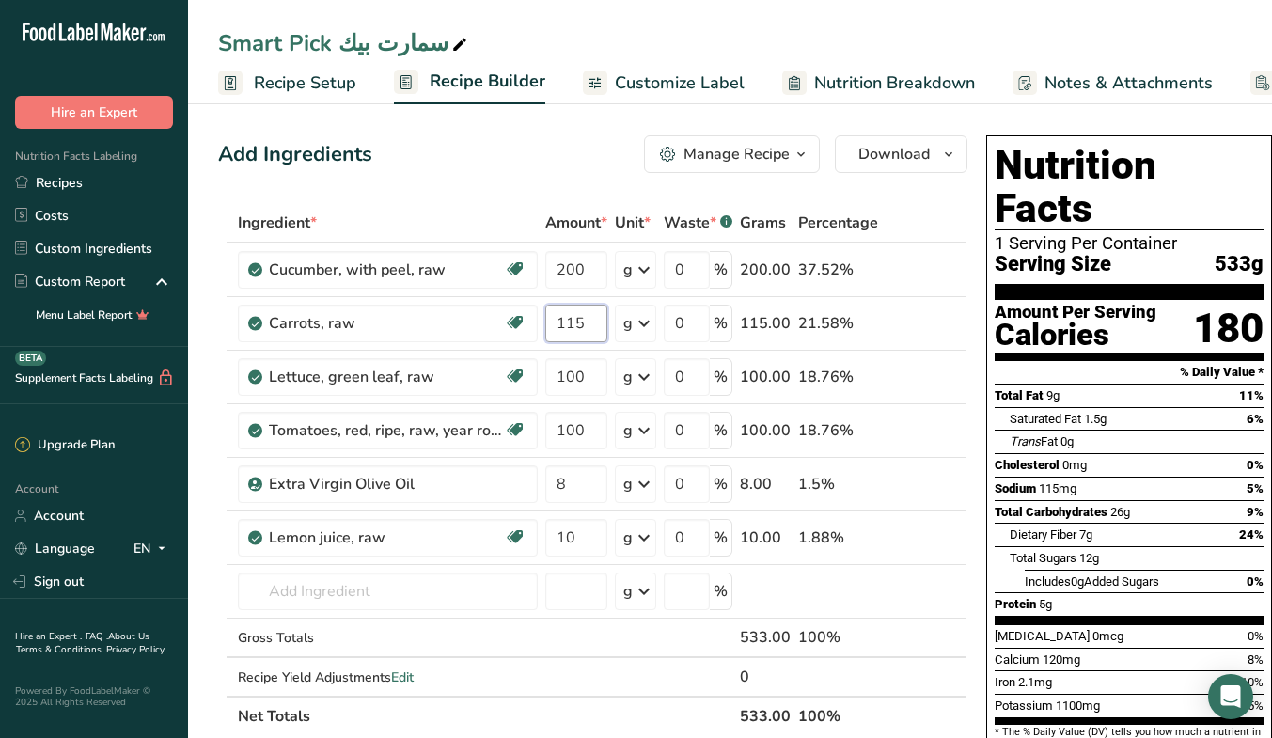
click at [605, 322] on input "115" at bounding box center [576, 324] width 62 height 38
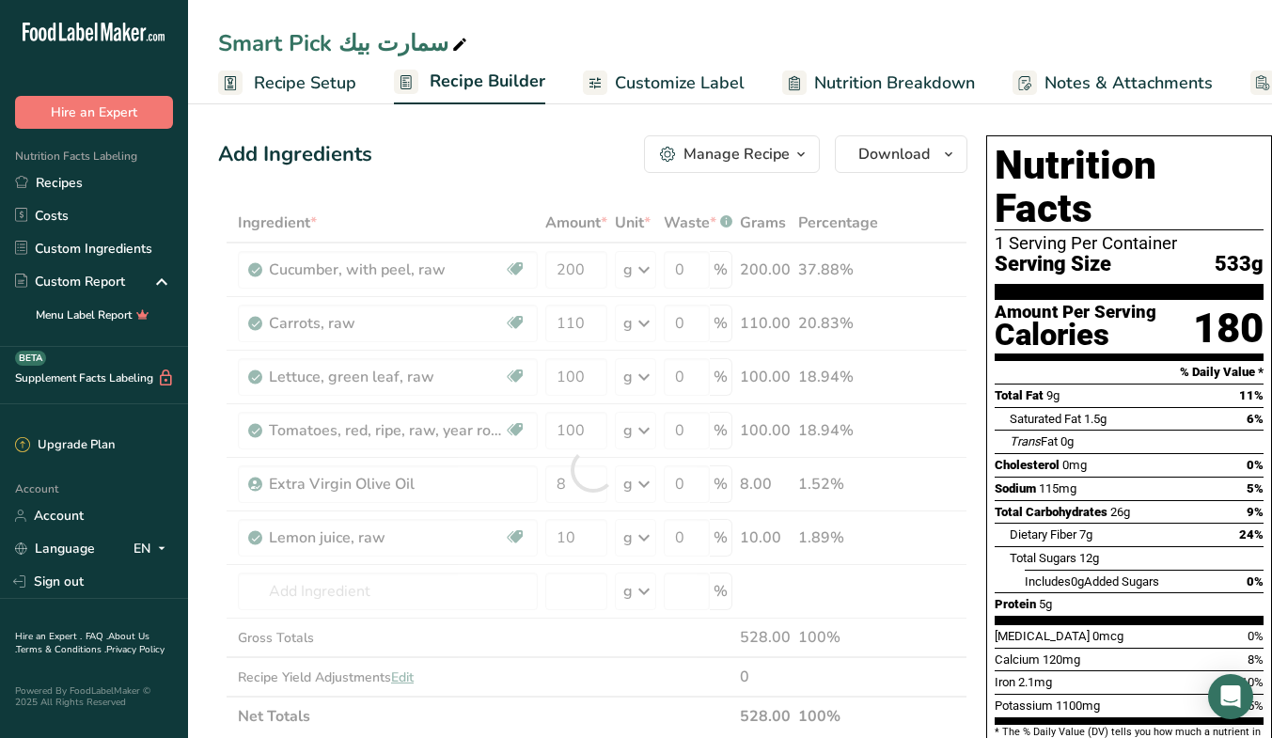
click at [970, 276] on div "Add Ingredients Manage Recipe Delete Recipe Duplicate Recipe Scale Recipe Save …" at bounding box center [598, 742] width 760 height 1228
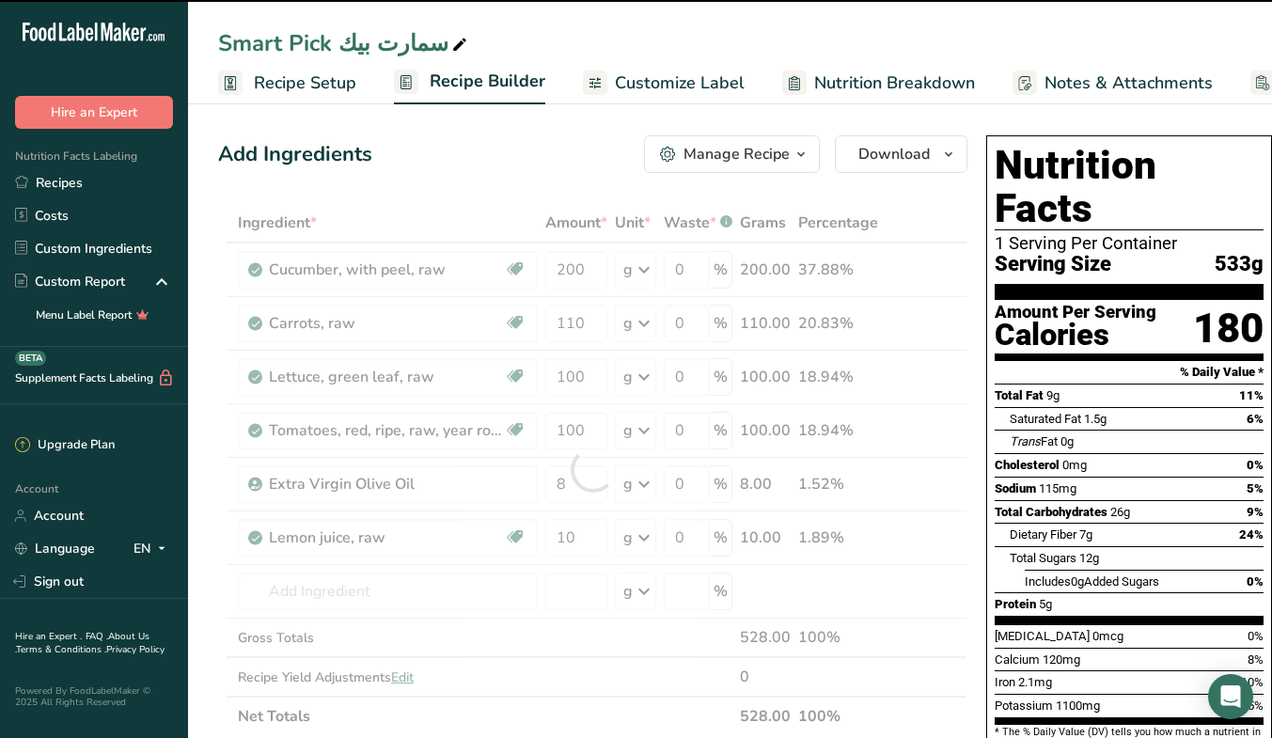
click at [970, 276] on div "Add Ingredients Manage Recipe Delete Recipe Duplicate Recipe Scale Recipe Save …" at bounding box center [598, 742] width 760 height 1228
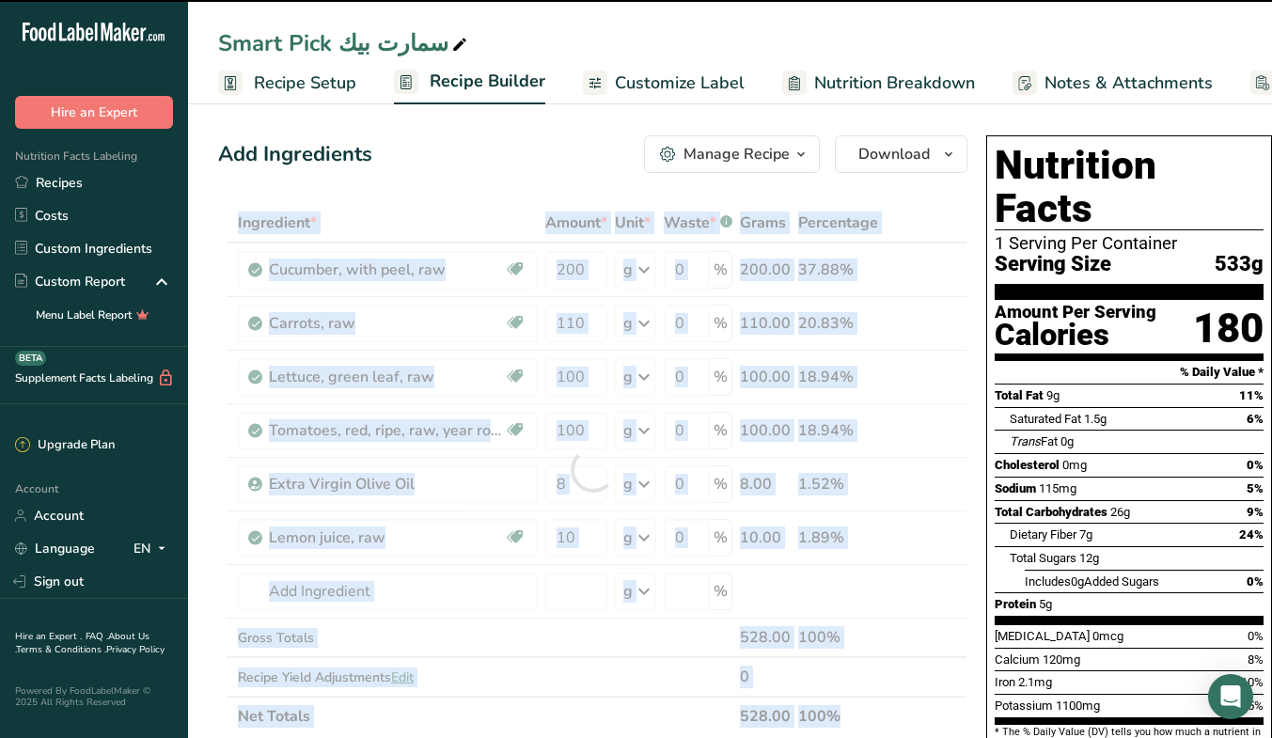
click at [970, 276] on div "Add Ingredients Manage Recipe Delete Recipe Duplicate Recipe Scale Recipe Save …" at bounding box center [598, 742] width 760 height 1228
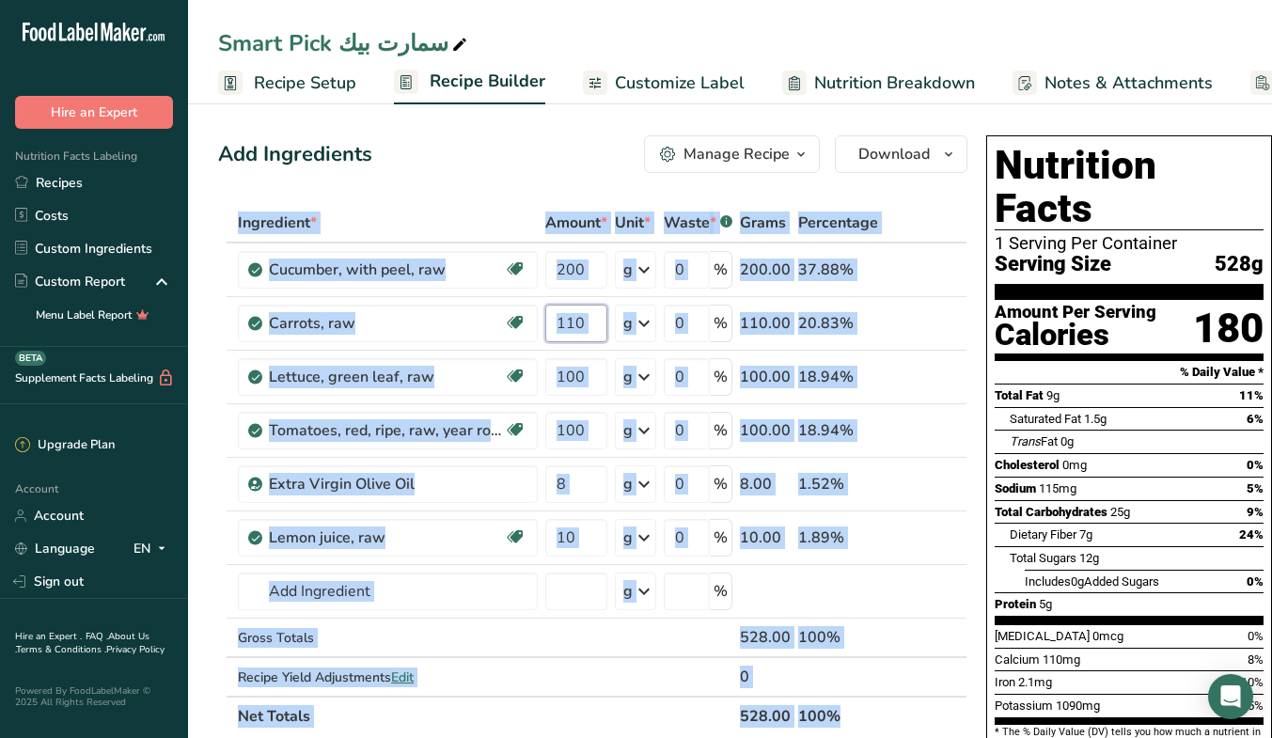
click at [595, 335] on input "110" at bounding box center [576, 324] width 62 height 38
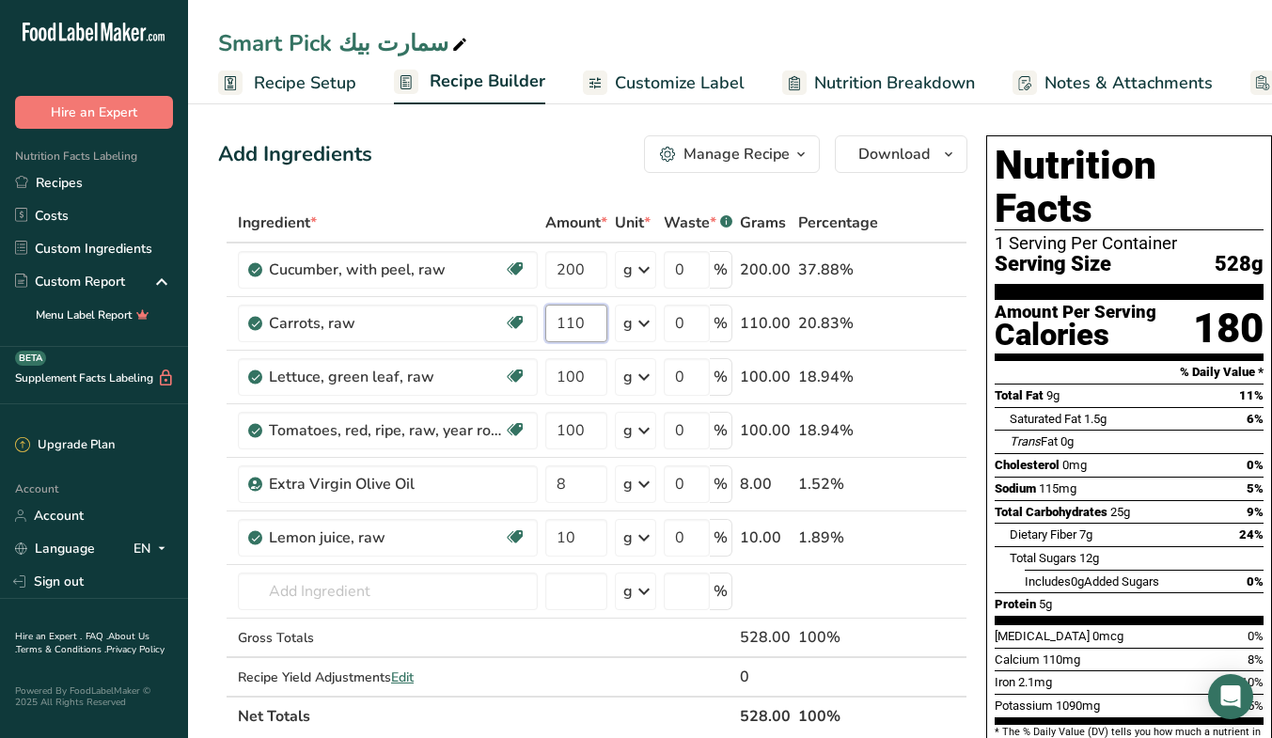
click at [595, 335] on input "110" at bounding box center [576, 324] width 62 height 38
type input "100"
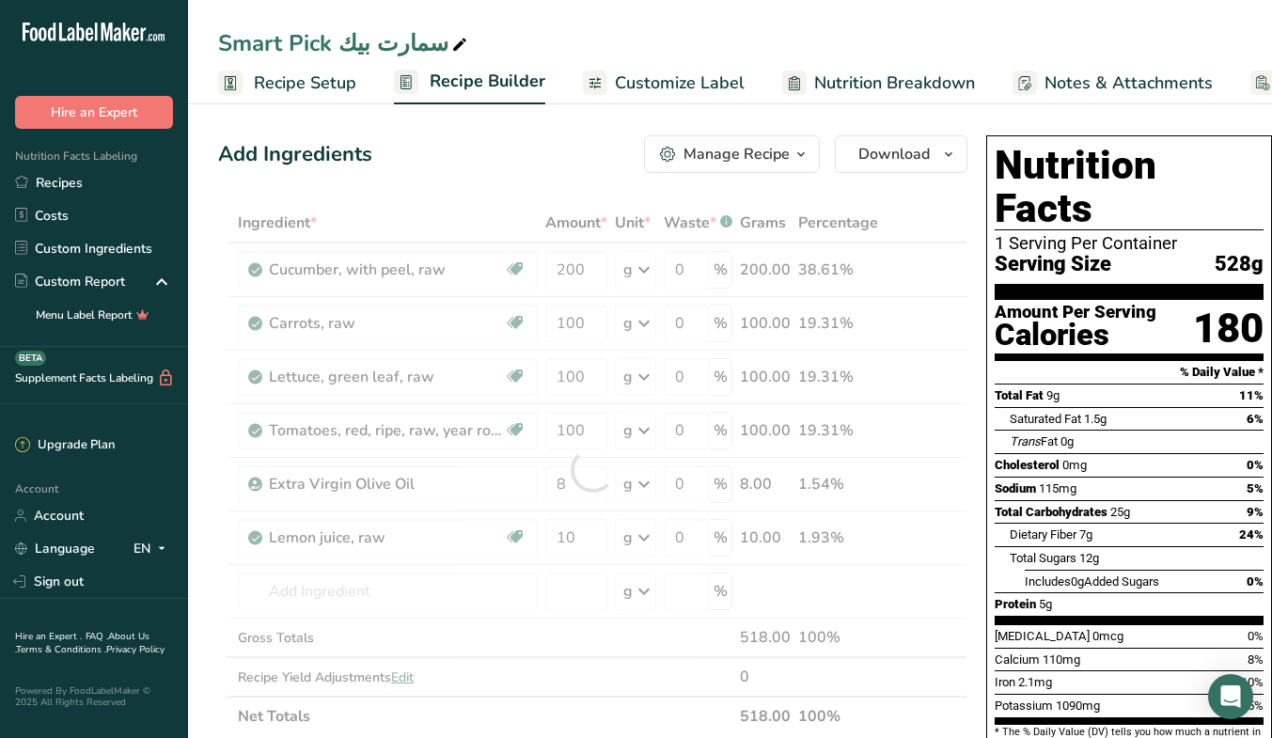
click at [963, 677] on div "Ingredient * Amount * Unit * Waste * .a-a{fill:#347362;}.b-a{fill:#fff;} Grams …" at bounding box center [592, 469] width 749 height 533
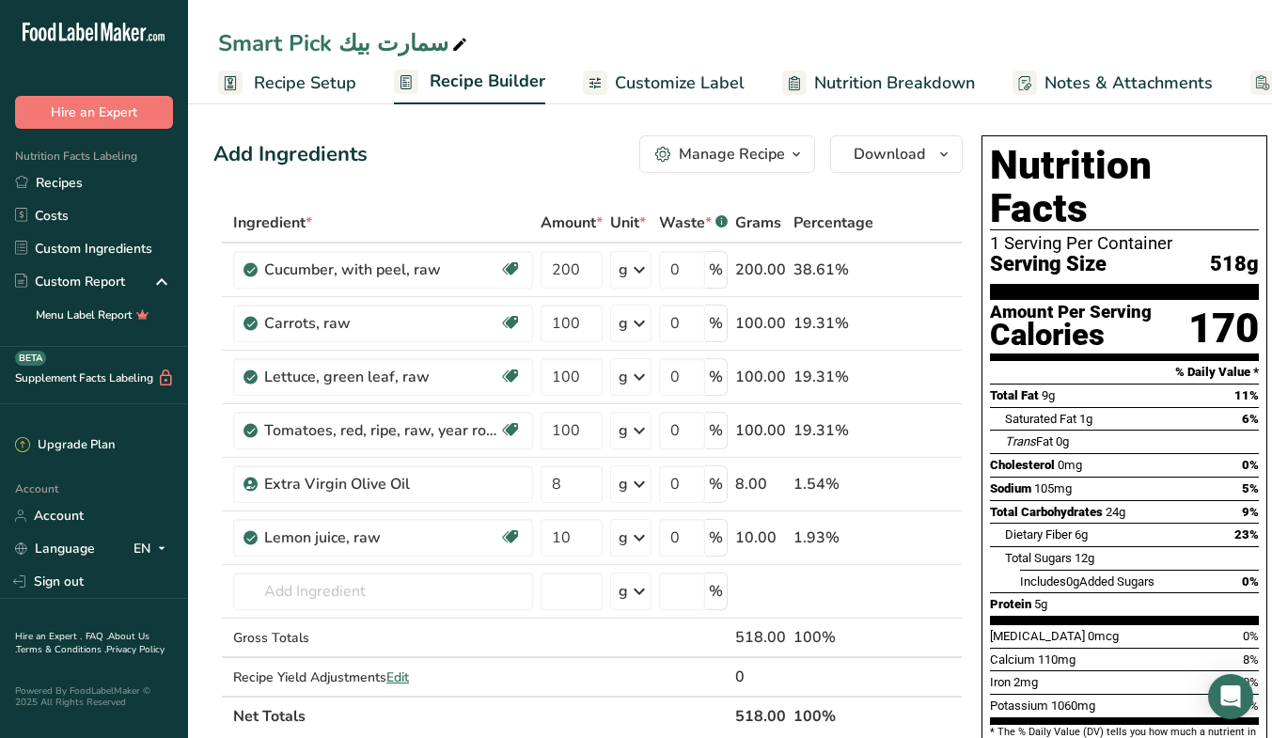
click at [702, 77] on span "Customize Label" at bounding box center [680, 82] width 130 height 25
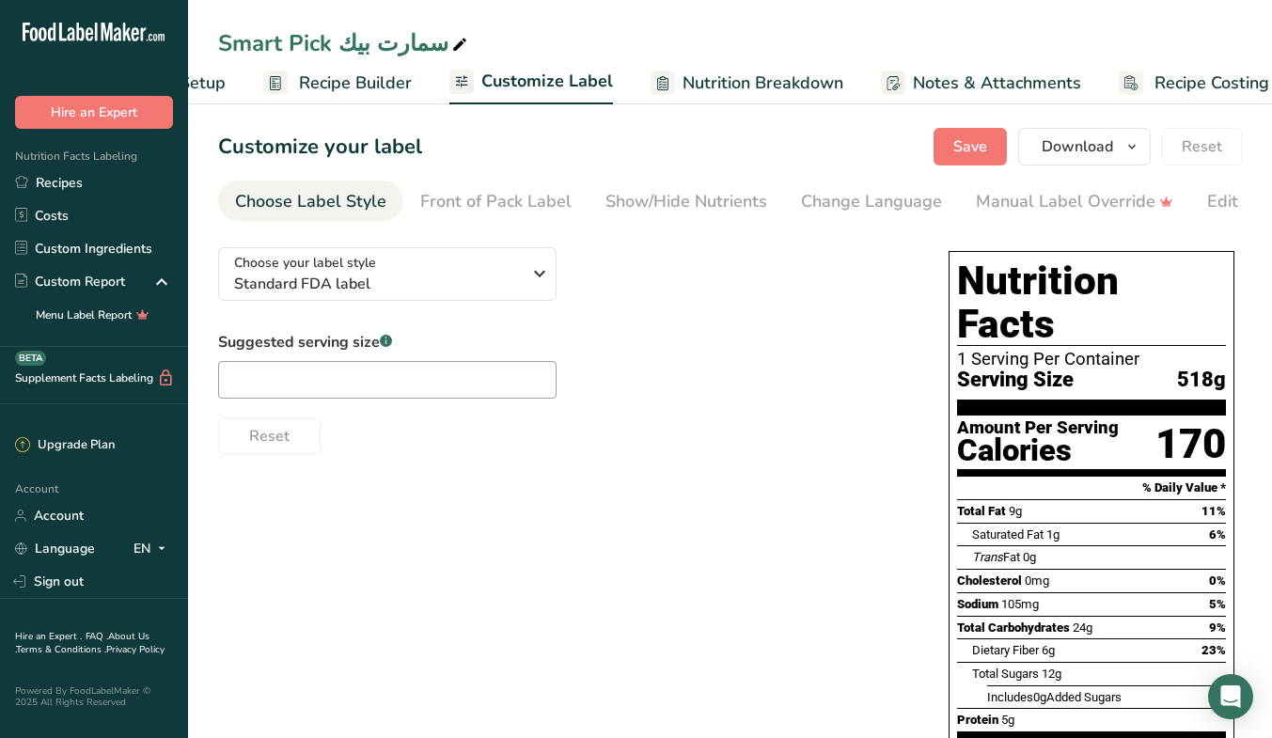
scroll to position [0, 158]
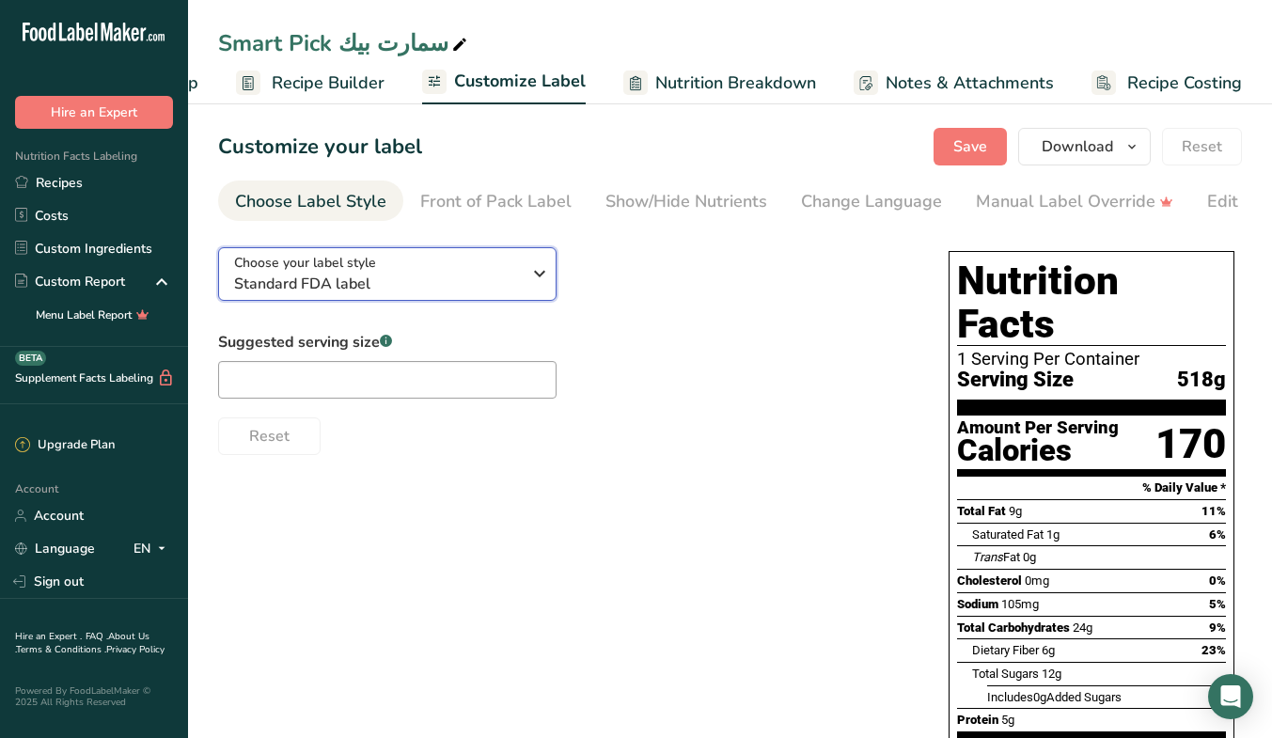
click at [401, 301] on button "Choose your label style Standard FDA label" at bounding box center [387, 274] width 338 height 54
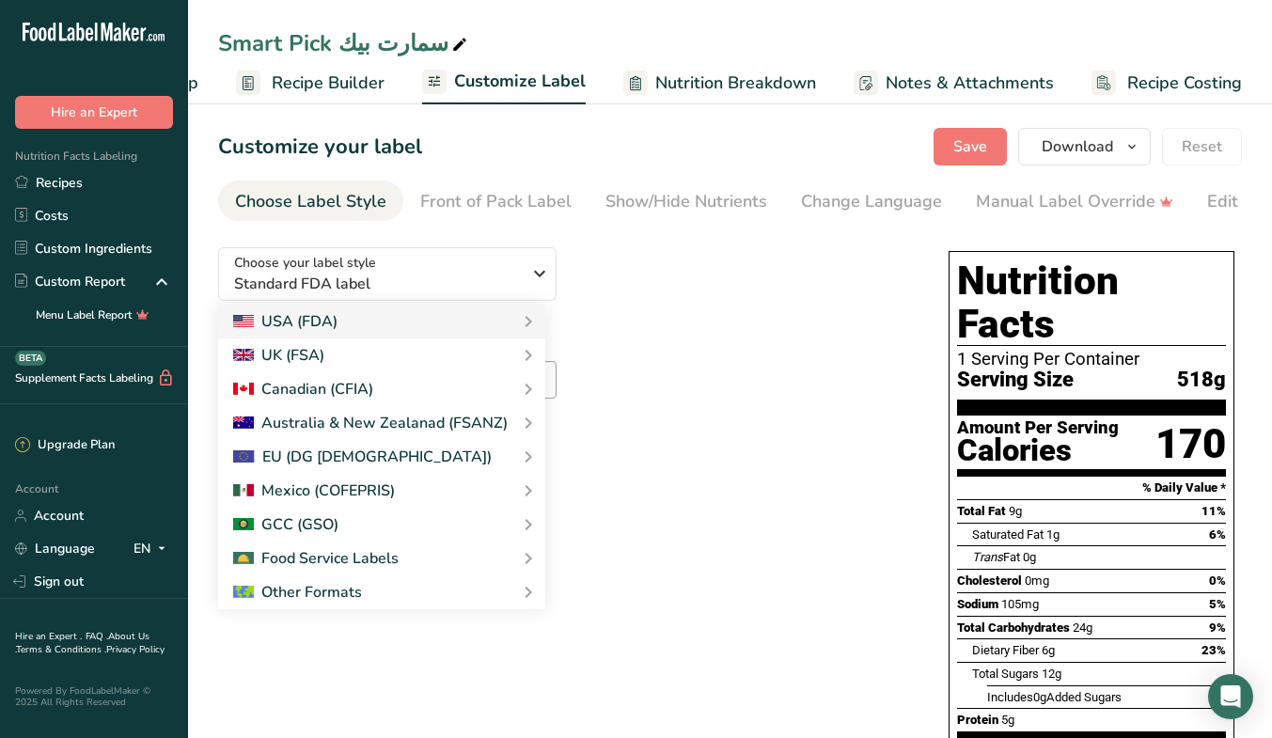
click at [0, 0] on link "GCC Standard Label - Arabic/English" at bounding box center [0, 0] width 0 height 0
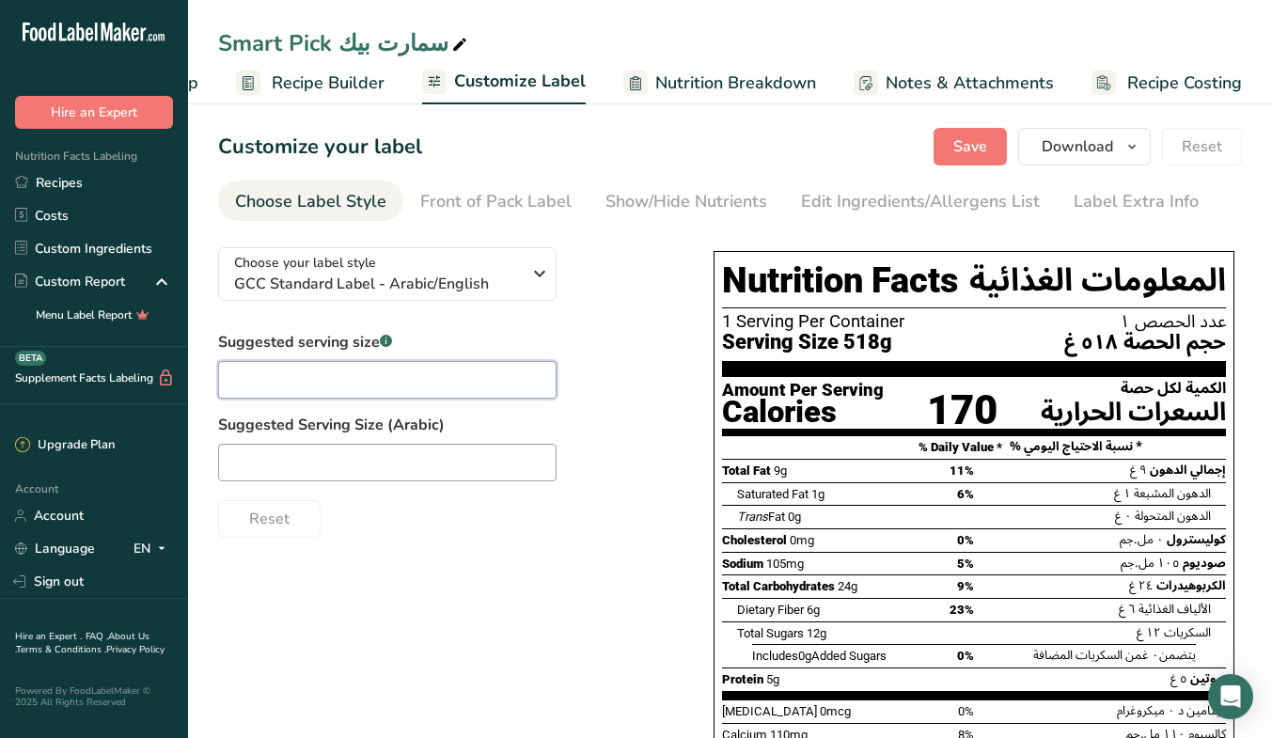
click at [488, 388] on input "text" at bounding box center [387, 380] width 338 height 38
type input "1 Bowel"
click at [372, 473] on input "text" at bounding box center [387, 463] width 338 height 38
type input "صحن"
click at [880, 207] on div "Edit Ingredients/Allergens List" at bounding box center [920, 201] width 239 height 25
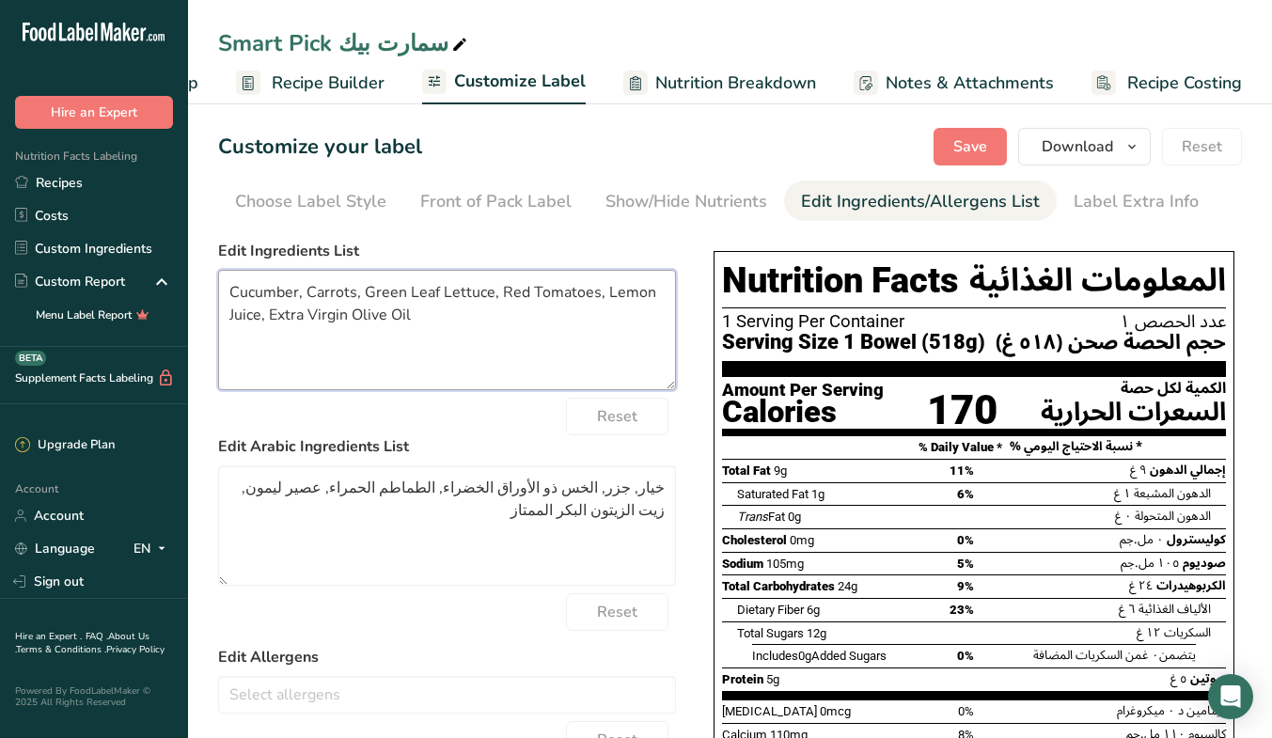
drag, startPoint x: 435, startPoint y: 295, endPoint x: 367, endPoint y: 298, distance: 68.7
click at [367, 298] on textarea "Cucumber, Carrots, Green Leaf Lettuce, Red Tomatoes, Lemon Juice, Extra Virgin …" at bounding box center [447, 330] width 458 height 120
click at [421, 293] on textarea "Cucumber, Carrots, Green Leaf Lettuce, Red Tomatoes, Lemon Juice, Extra Virgin …" at bounding box center [447, 330] width 458 height 120
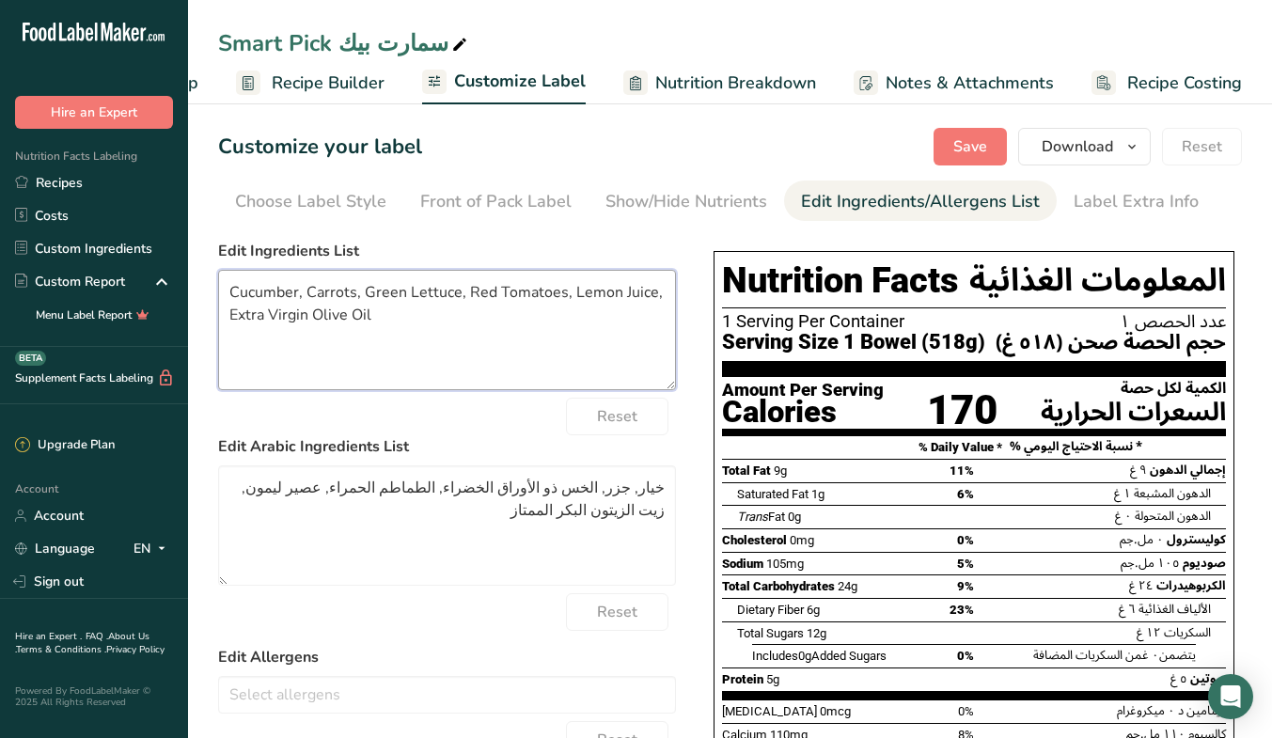
click at [383, 296] on textarea "Cucumber, Carrots, Green Lettuce, Red Tomatoes, Lemon Juice, Extra Virgin Olive…" at bounding box center [447, 330] width 458 height 120
click at [435, 291] on textarea "Cucumber, Carrots, Lettuce, Red Tomatoes, Lemon Juice, Extra Virgin Olive Oil" at bounding box center [447, 330] width 458 height 120
click at [562, 288] on textarea "Cucumber, Carrots, Lettuce, Tomatoes, Lemon Juice, Extra Virgin Olive Oil" at bounding box center [447, 330] width 458 height 120
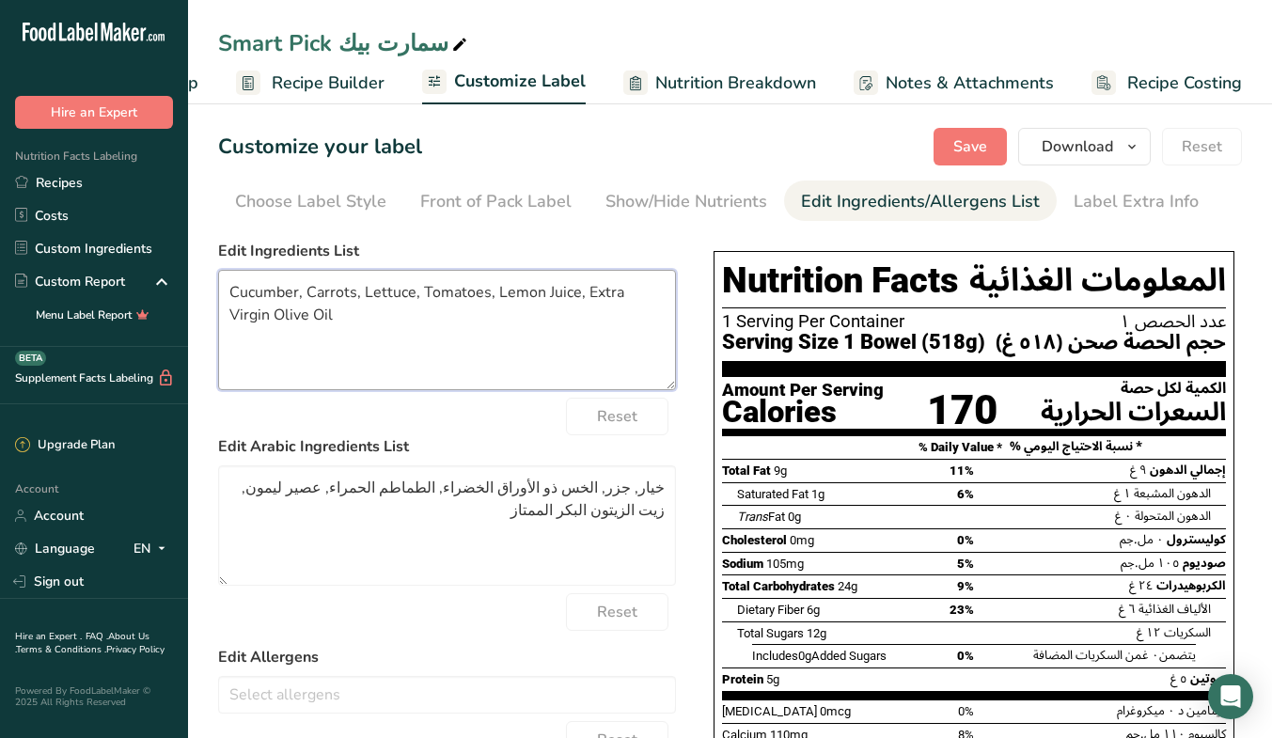
click at [562, 288] on textarea "Cucumber, Carrots, Lettuce, Tomatoes, Lemon Juice, Extra Virgin Olive Oil" at bounding box center [447, 330] width 458 height 120
click at [562, 288] on textarea "Cucumber, Carrots, Lettuce, Tomatoes, Lemon, Extra Virgin Olive Oil" at bounding box center [447, 330] width 458 height 120
click at [562, 288] on textarea "Cucumber, Carrots, Lettuce, Tomatoes, Lemon, Virgin Olive Oil" at bounding box center [447, 330] width 458 height 120
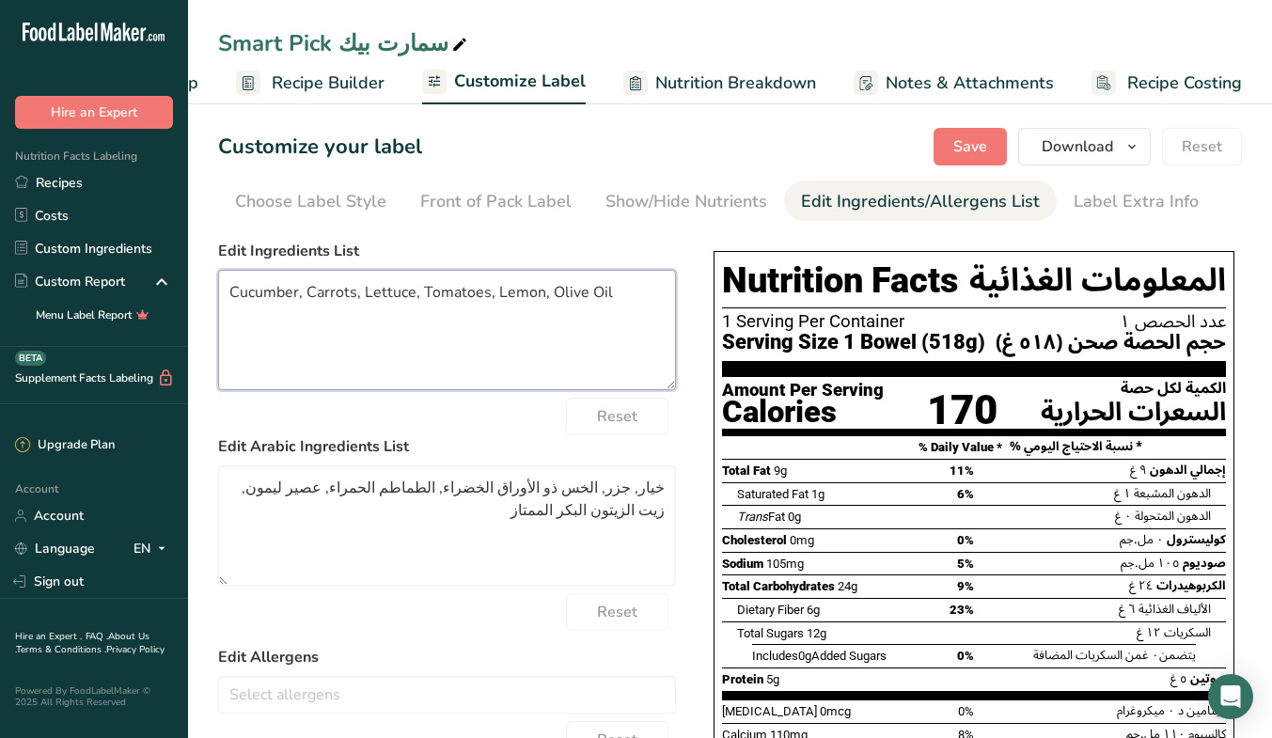
type textarea "Cucumber, Carrots, Lettuce, Tomatoes, Lemon, Olive Oil"
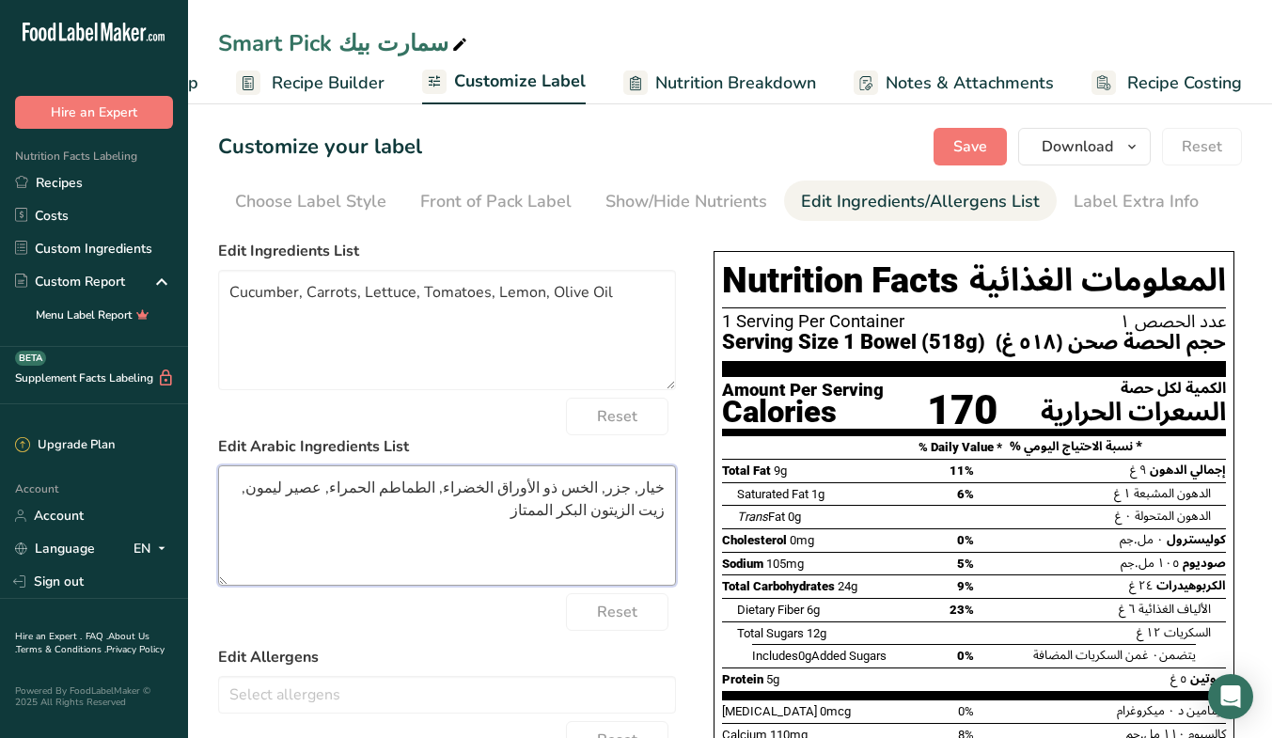
drag, startPoint x: 474, startPoint y: 491, endPoint x: 575, endPoint y: 492, distance: 101.5
click at [575, 492] on textarea "خيار, جزر, الخس ذو الأوراق الخضراء, الطماطم الحمراء, عصير ليمون, زيت الزيتون ال…" at bounding box center [447, 525] width 458 height 120
click at [523, 486] on textarea "خيار, جزر, خس, الطماطم الحمراء, عصير ليمون, زيت الزيتون البكر الممتاز" at bounding box center [447, 525] width 458 height 120
click at [522, 489] on textarea "خيار, جزر, خس, طماطم, عصير ليمون, زيت الزيتون البكر الممتاز" at bounding box center [447, 525] width 458 height 120
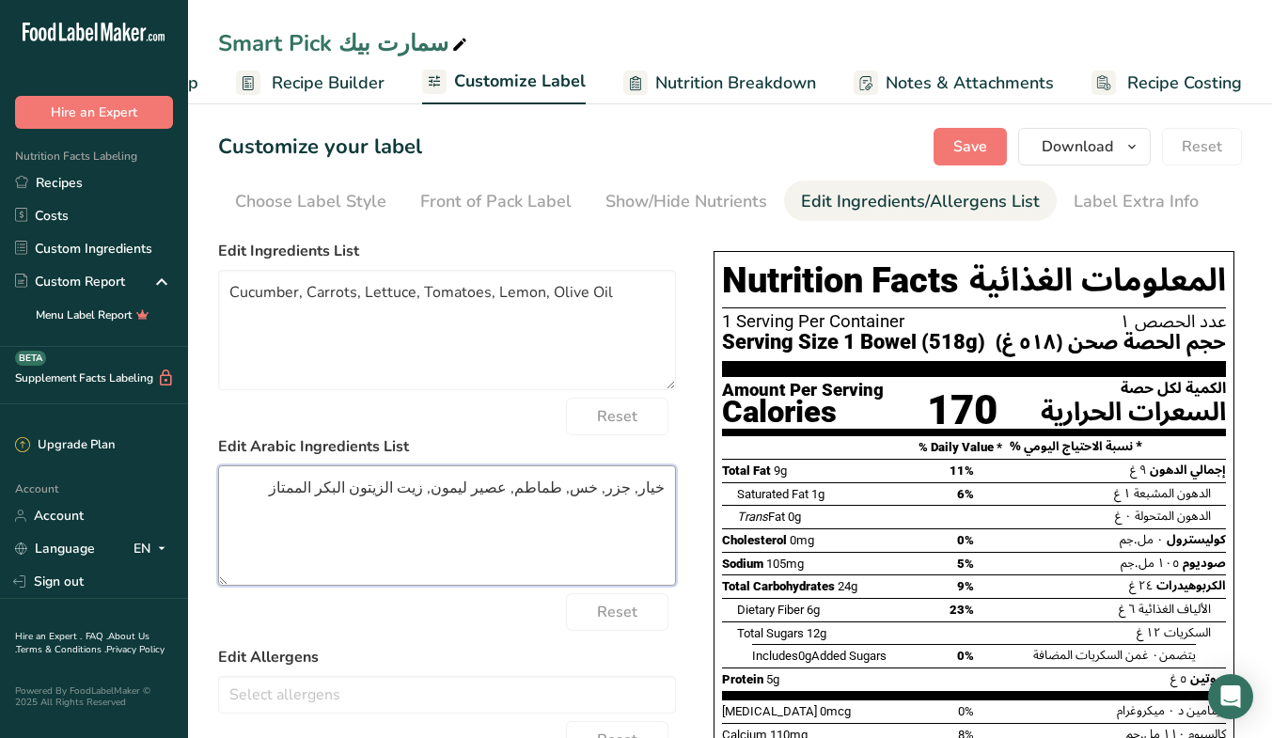
click at [522, 489] on textarea "خيار, جزر, خس, طماطم, عصير ليمون, زيت الزيتون البكر الممتاز" at bounding box center [447, 525] width 458 height 120
click at [419, 482] on textarea "خيار, جزر, خس, طماطم, ليمون, زيت الزيتون البكر الممتاز" at bounding box center [447, 525] width 458 height 120
click at [419, 482] on textarea "خيار, جزر, خس, طماطم, ليمون, زيت الزيتون الممتاز" at bounding box center [447, 525] width 458 height 120
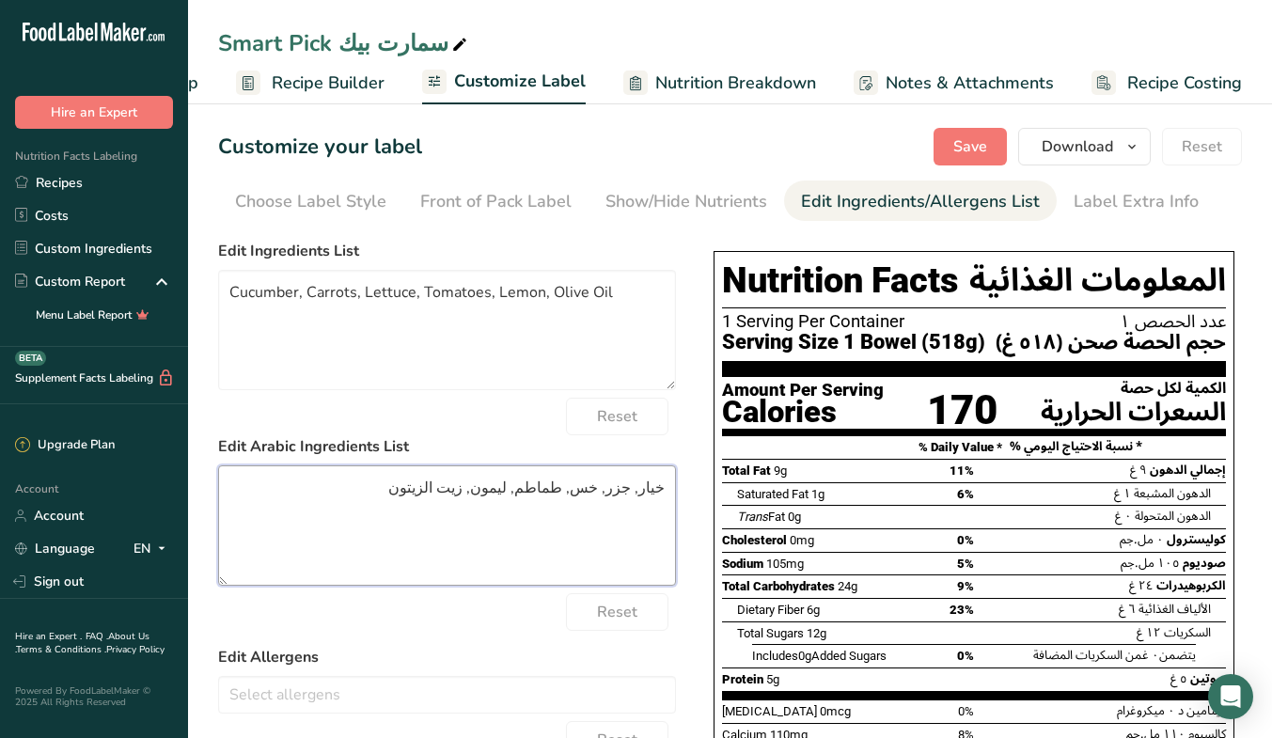
type textarea "خيار, جزر, خس, طماطم, ليمون, زيت الزيتون"
click at [979, 157] on span "Save" at bounding box center [970, 146] width 34 height 23
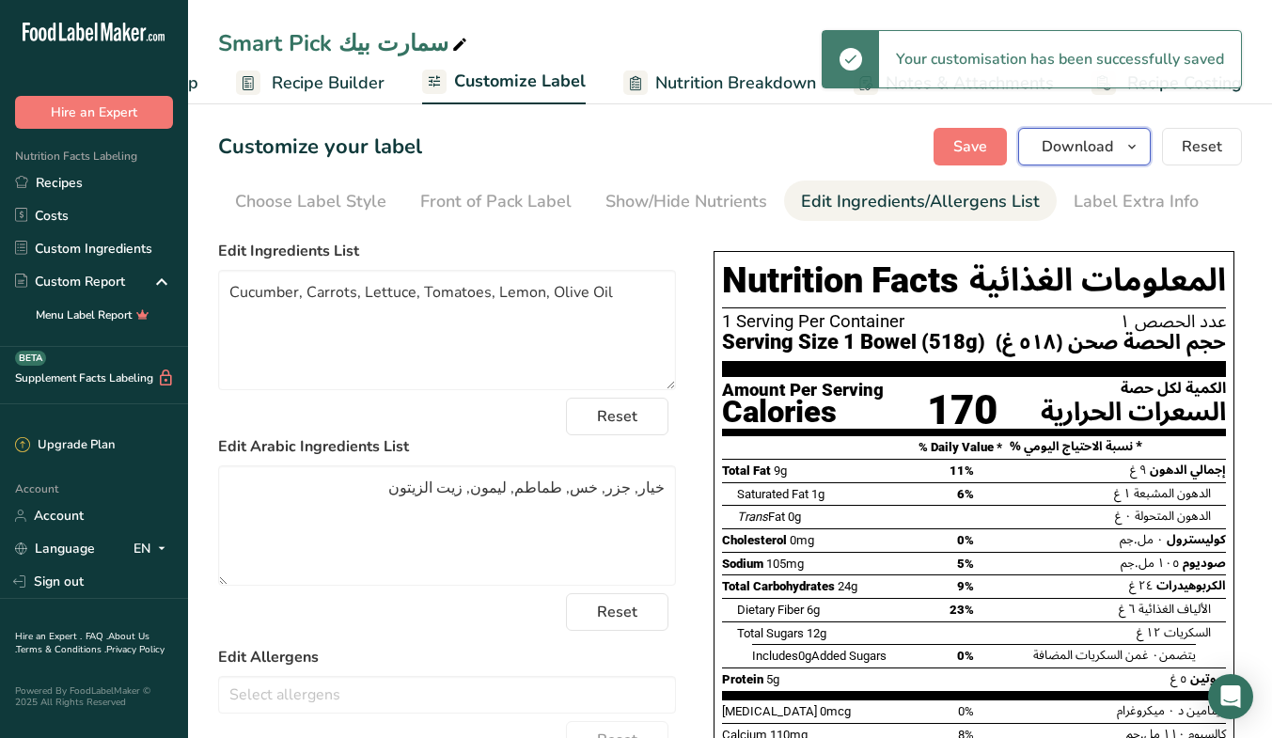
click at [1076, 141] on span "Download" at bounding box center [1076, 146] width 71 height 23
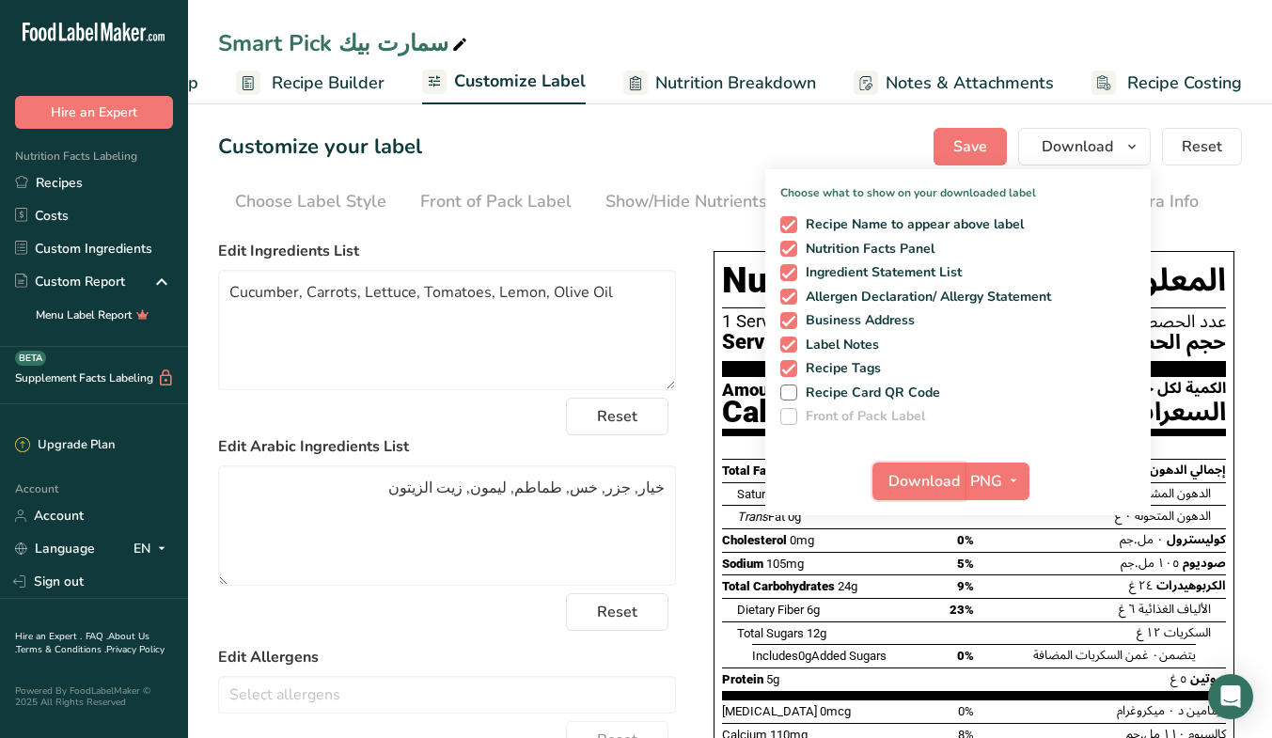
click at [944, 478] on span "Download" at bounding box center [923, 481] width 71 height 23
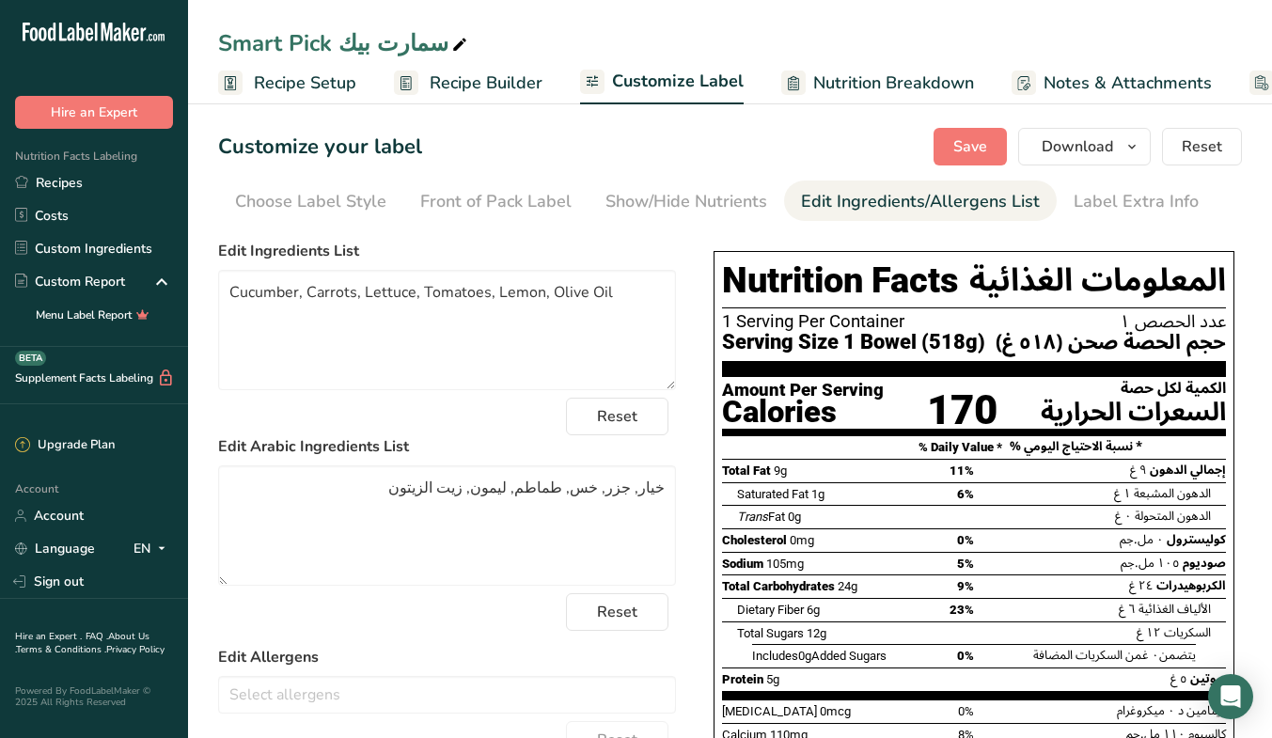
scroll to position [0, 158]
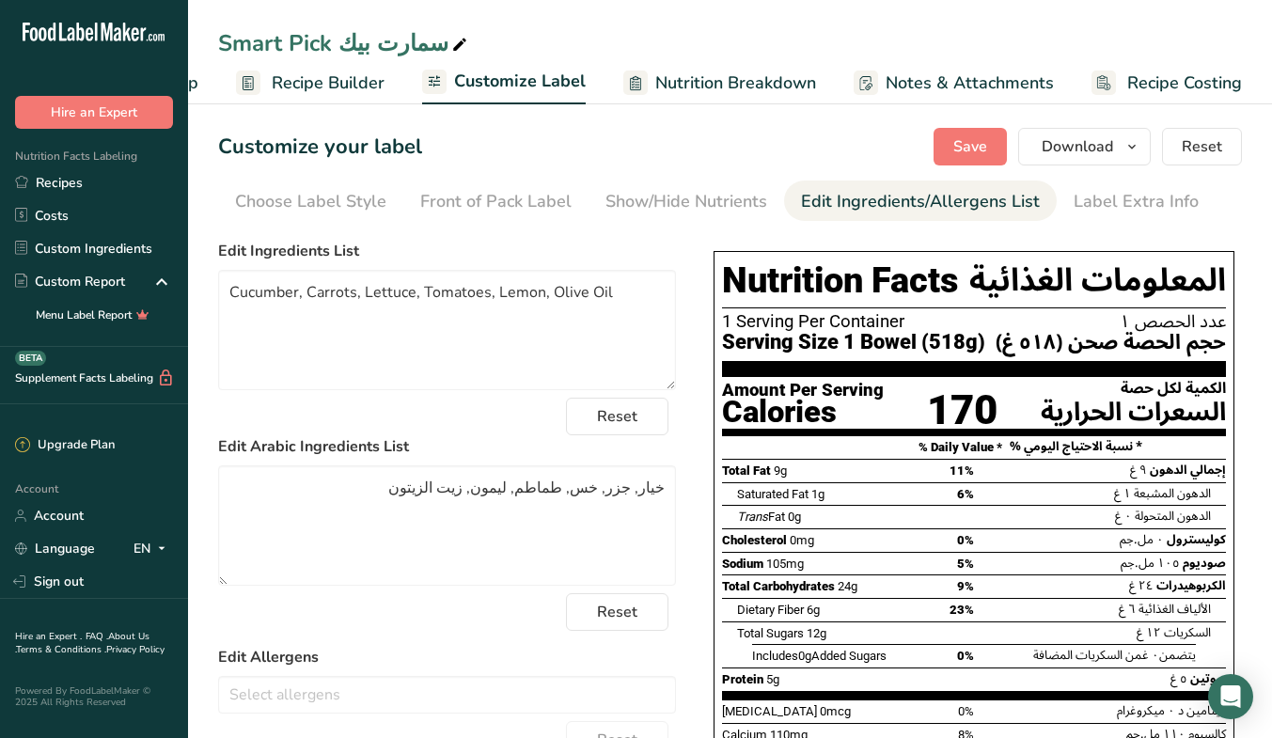
click at [49, 175] on link "Recipes" at bounding box center [94, 182] width 188 height 33
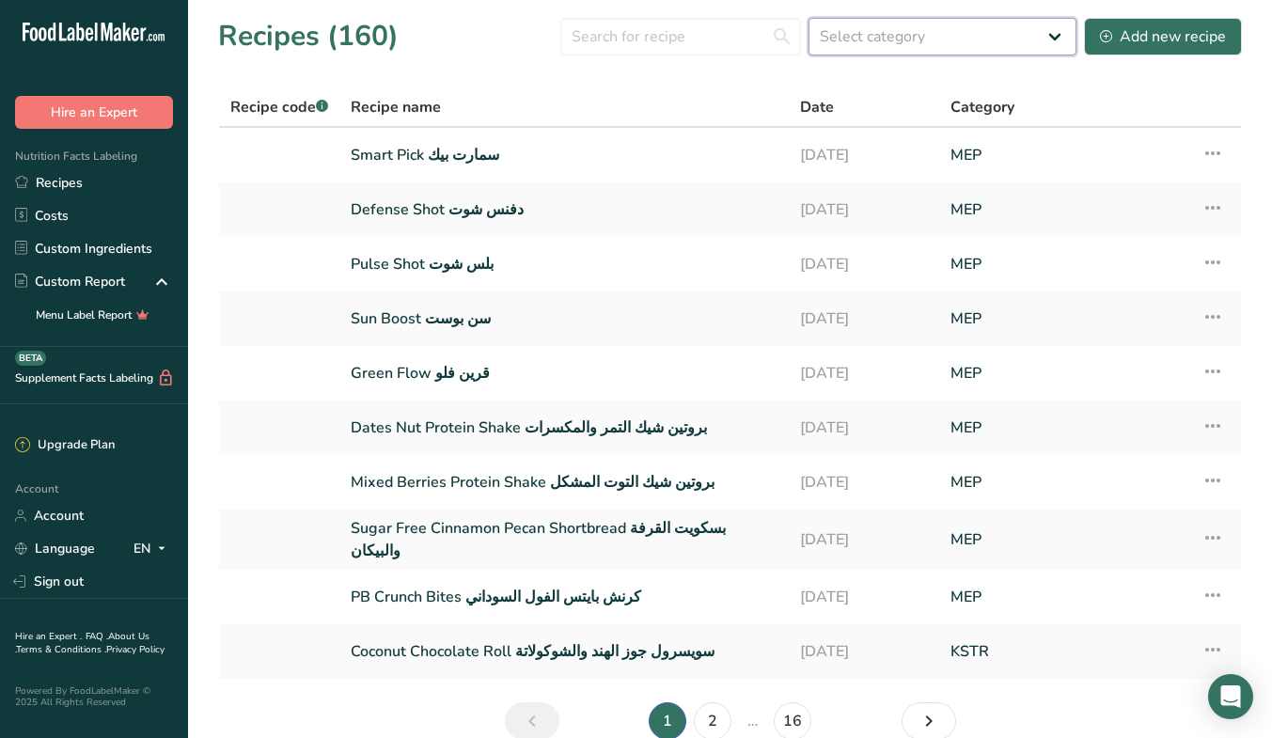
click at [1019, 33] on select "Select category All Baked Goods [GEOGRAPHIC_DATA] Bundt Bakery Coffee Shops Con…" at bounding box center [942, 37] width 268 height 38
select select "862"
click at [809, 18] on select "Select category All Baked Goods [GEOGRAPHIC_DATA] Bundt Bakery Coffee Shops Con…" at bounding box center [942, 37] width 268 height 38
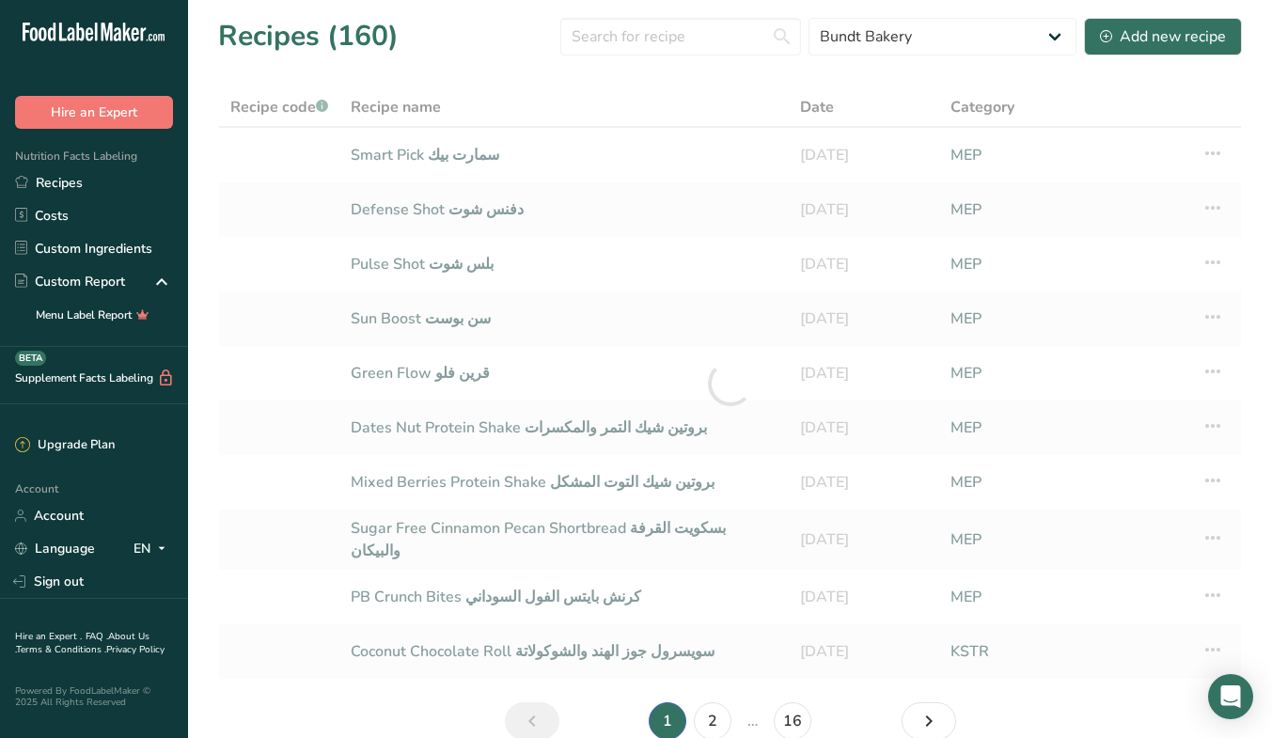
click at [1026, 55] on div "Recipes (160) All Baked Goods [GEOGRAPHIC_DATA] Bundt Bakery Coffee Shops Confe…" at bounding box center [729, 36] width 1023 height 42
click at [1032, 29] on select "All Baked Goods [GEOGRAPHIC_DATA] Bundt Bakery Coffee Shops Confectionery Cooke…" at bounding box center [942, 37] width 268 height 38
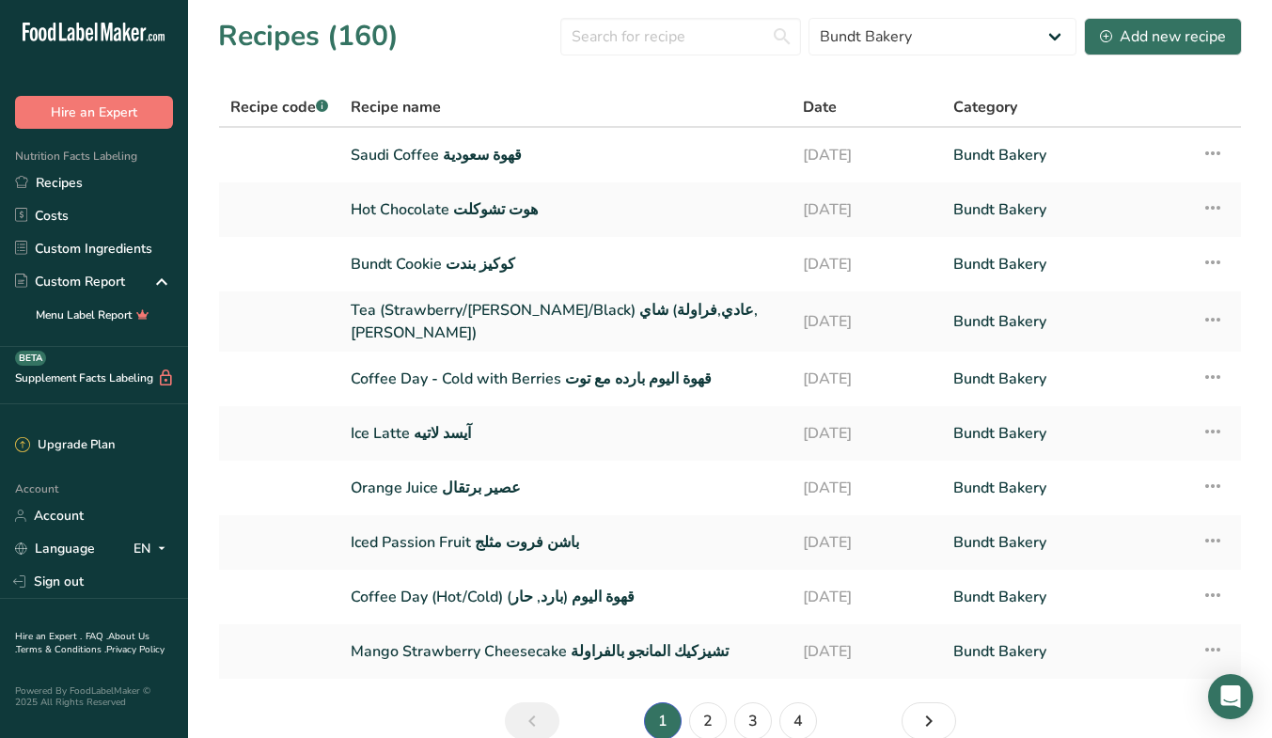
drag, startPoint x: 741, startPoint y: 232, endPoint x: 315, endPoint y: 268, distance: 427.2
click at [741, 232] on td "Hot Chocolate هوت تشوكلت" at bounding box center [565, 209] width 452 height 55
click at [725, 37] on input "text" at bounding box center [680, 37] width 241 height 38
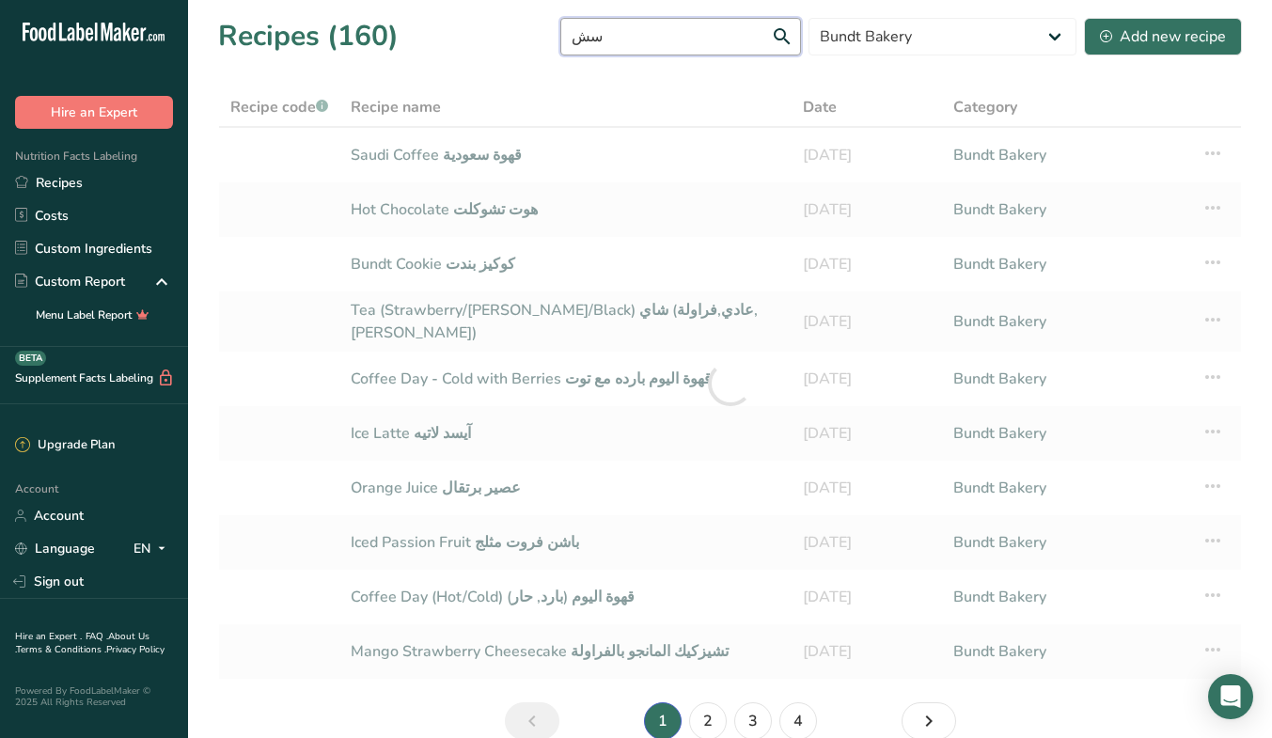
type input "س"
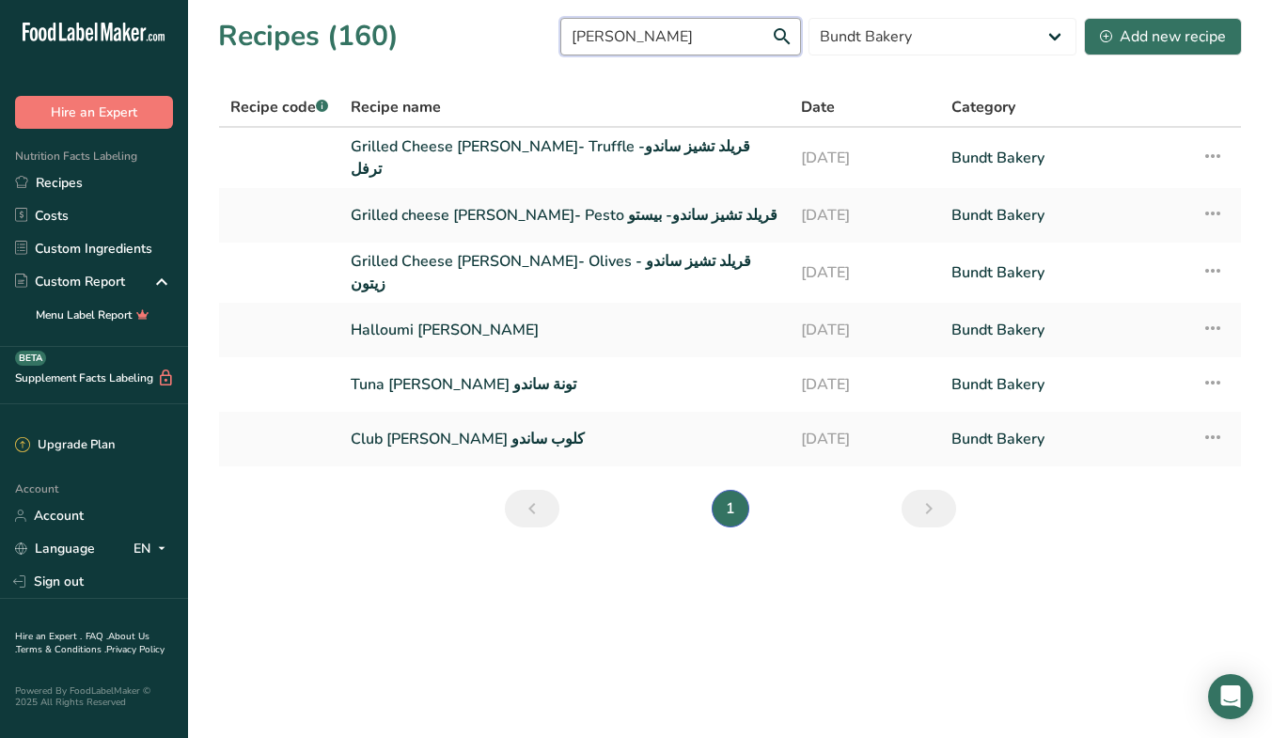
type input "[PERSON_NAME]"
click at [716, 46] on input "[PERSON_NAME]" at bounding box center [680, 37] width 241 height 38
click at [561, 265] on link "Grilled Cheese [PERSON_NAME]- Olives قريلد تشيز ساندو - زيتون" at bounding box center [565, 272] width 428 height 45
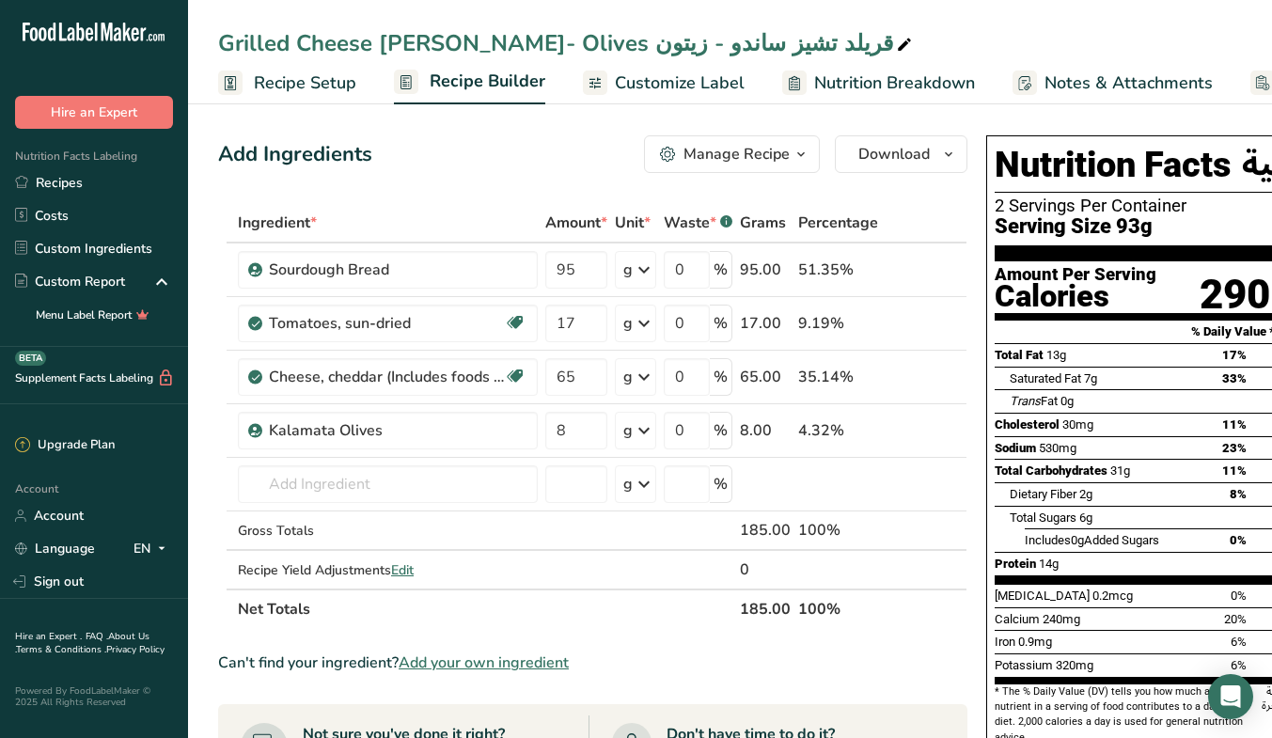
click at [789, 156] on span "button" at bounding box center [800, 154] width 23 height 23
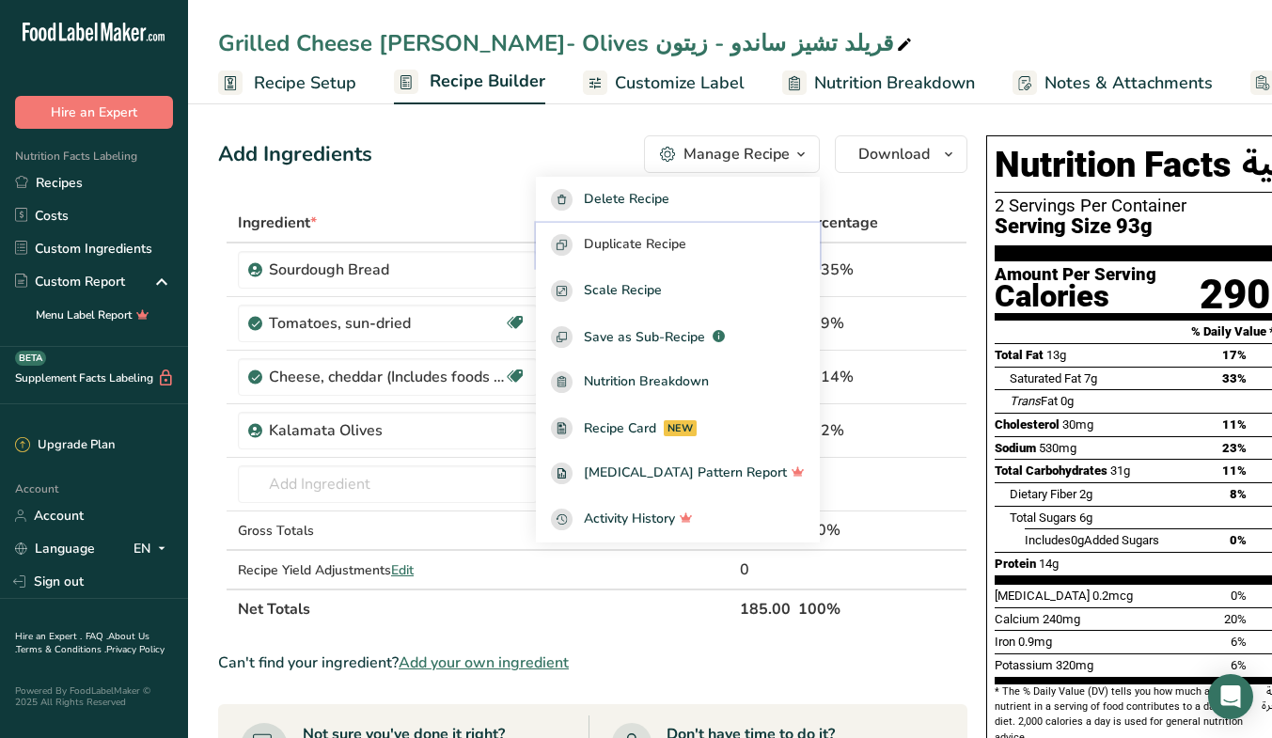
click at [686, 239] on span "Duplicate Recipe" at bounding box center [635, 245] width 102 height 22
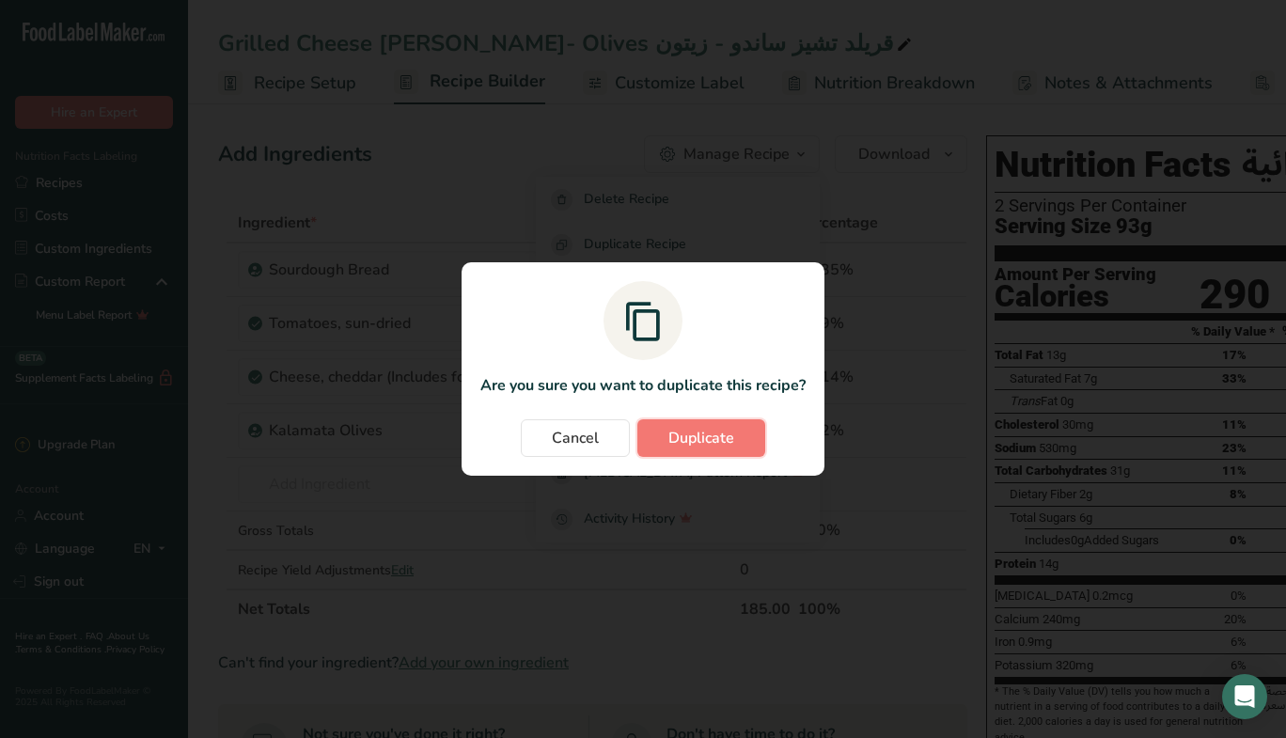
click at [734, 433] on button "Duplicate" at bounding box center [701, 438] width 128 height 38
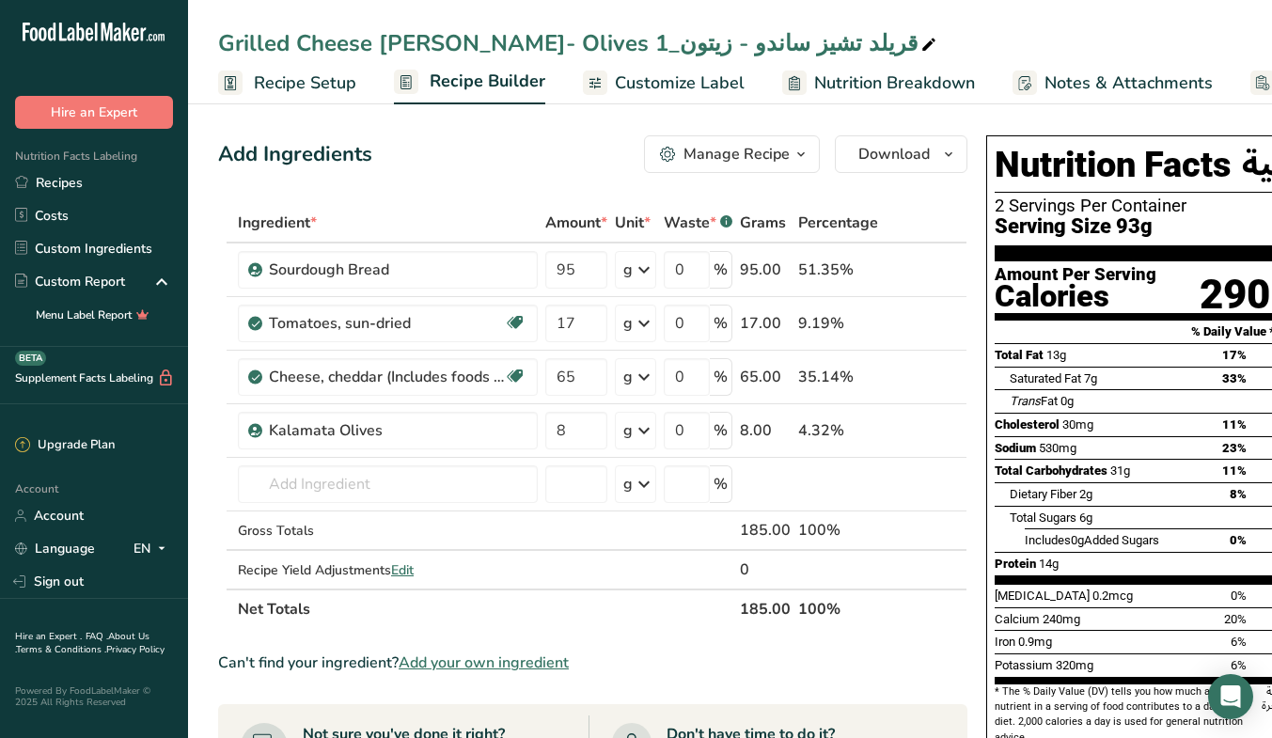
click at [313, 37] on div "Grilled Cheese [PERSON_NAME]- Olives قريلد تشيز ساندو - زيتون_1" at bounding box center [579, 43] width 722 height 34
click at [273, 85] on span "Recipe Setup" at bounding box center [305, 82] width 102 height 25
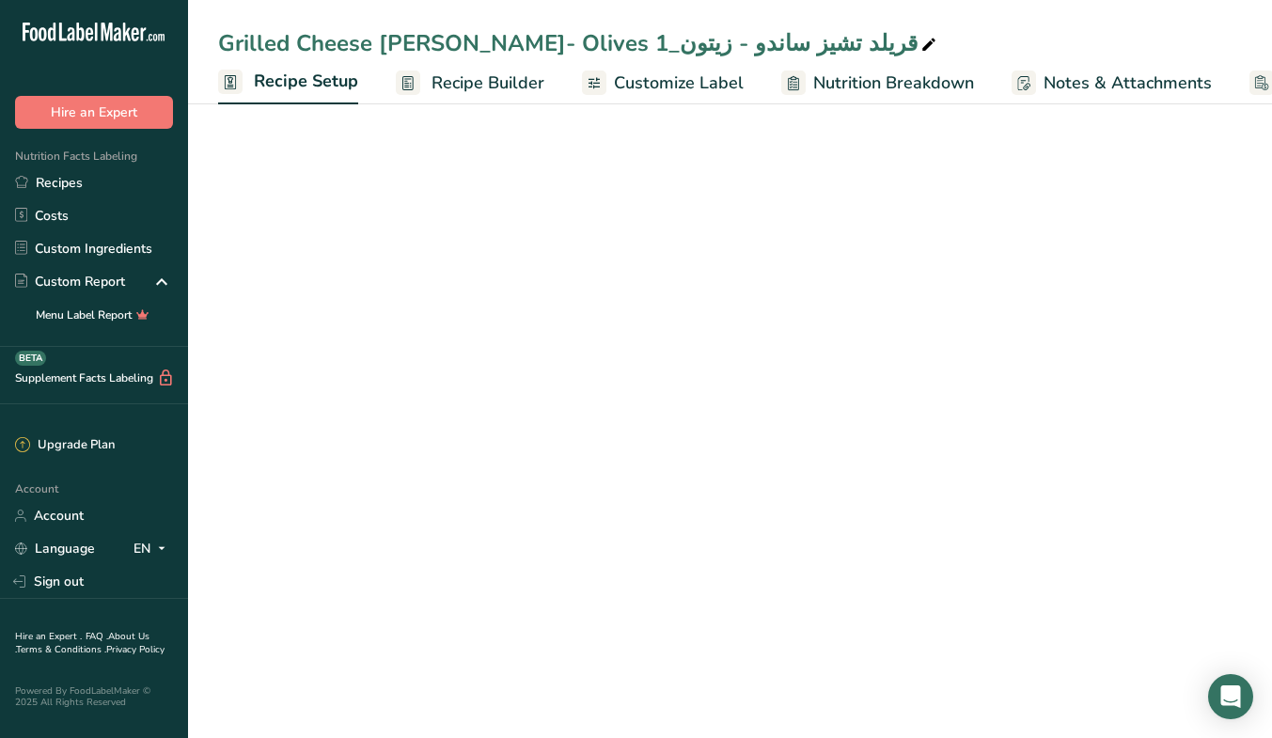
scroll to position [0, 7]
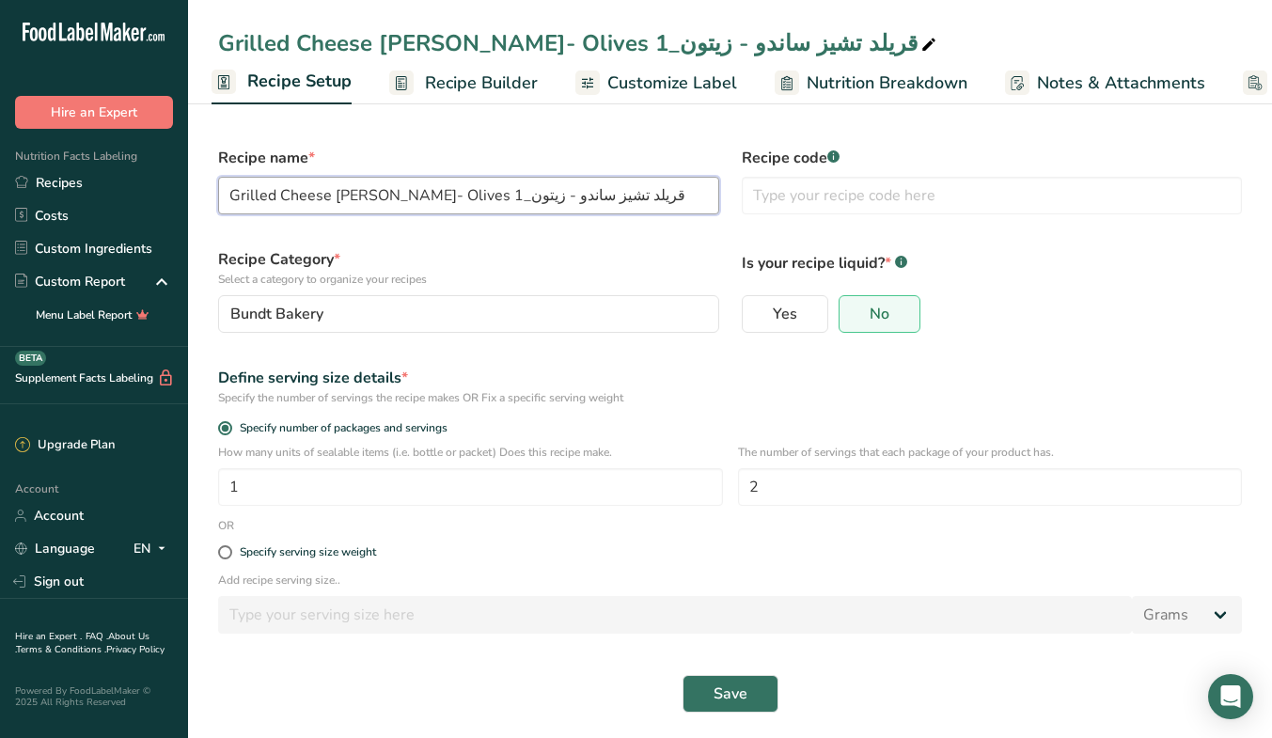
click at [374, 196] on input "Grilled Cheese [PERSON_NAME]- Olives قريلد تشيز ساندو - زيتون_1" at bounding box center [468, 196] width 501 height 38
paste input "[PERSON_NAME]"
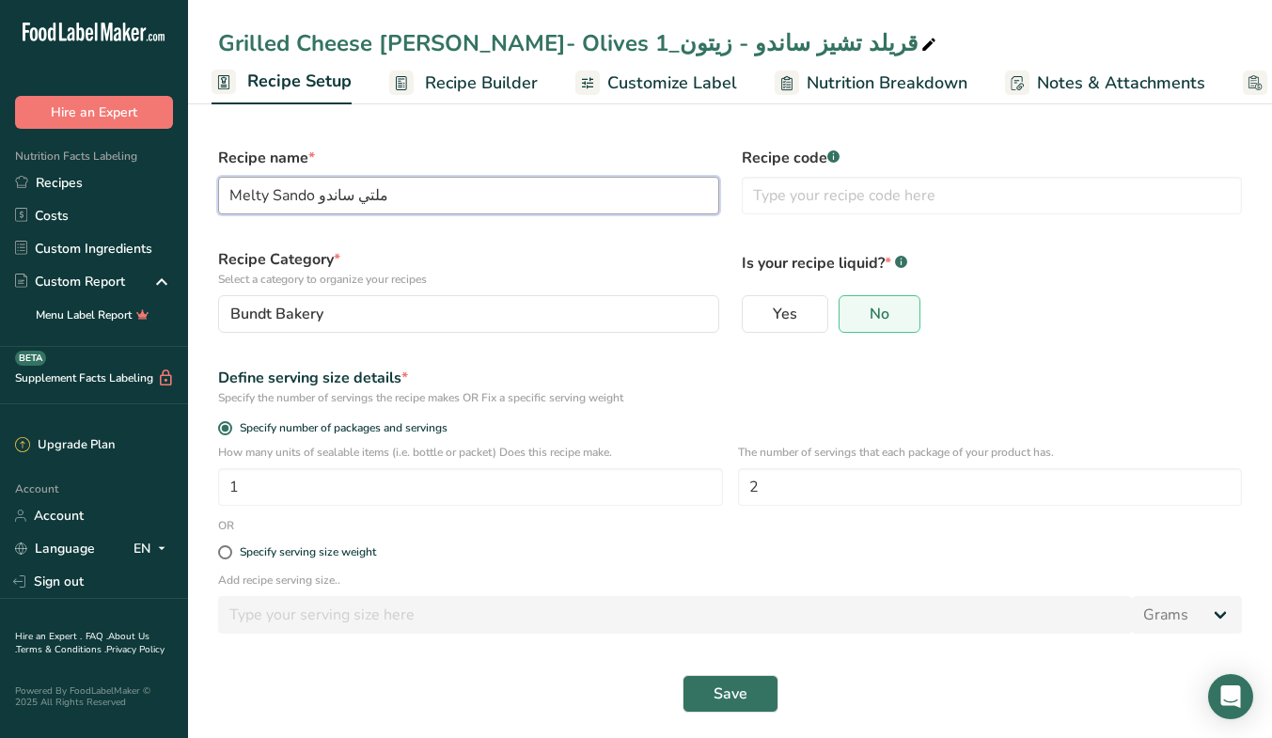
type input "Melty Sando ملتي ساندو"
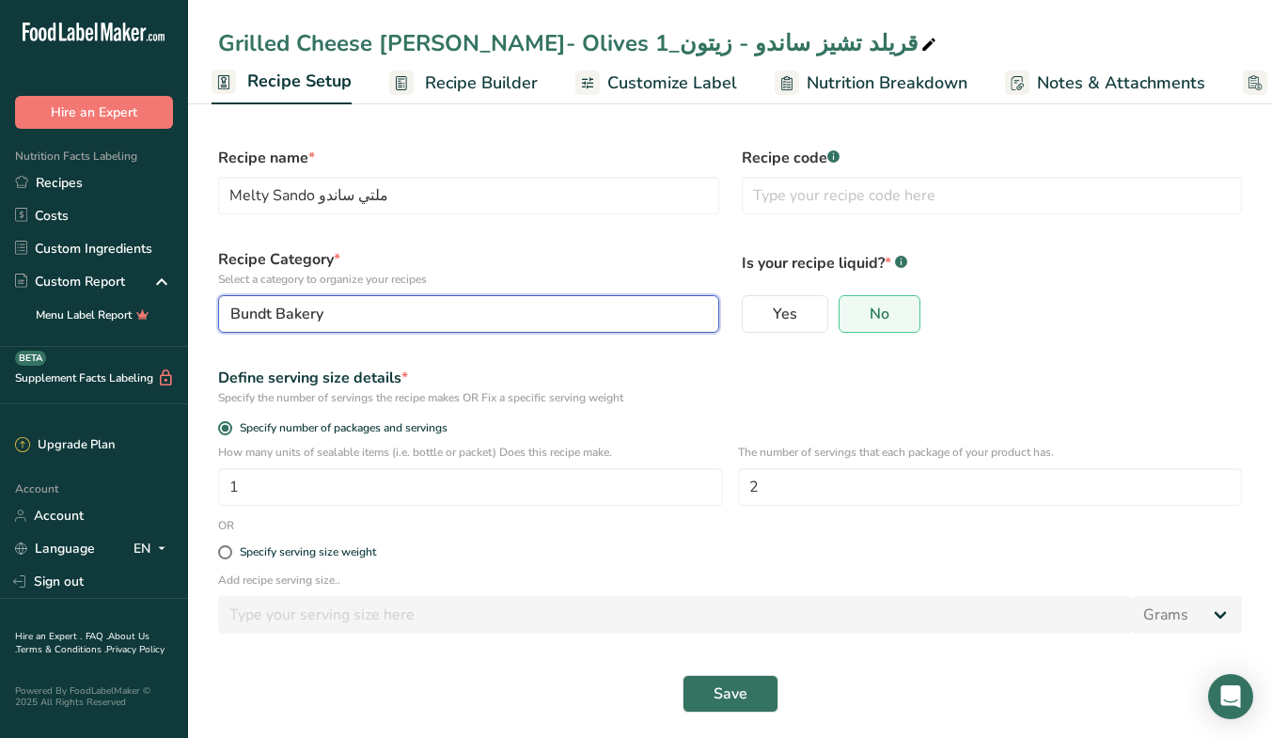
click at [417, 312] on div "Bundt Bakery" at bounding box center [462, 314] width 465 height 23
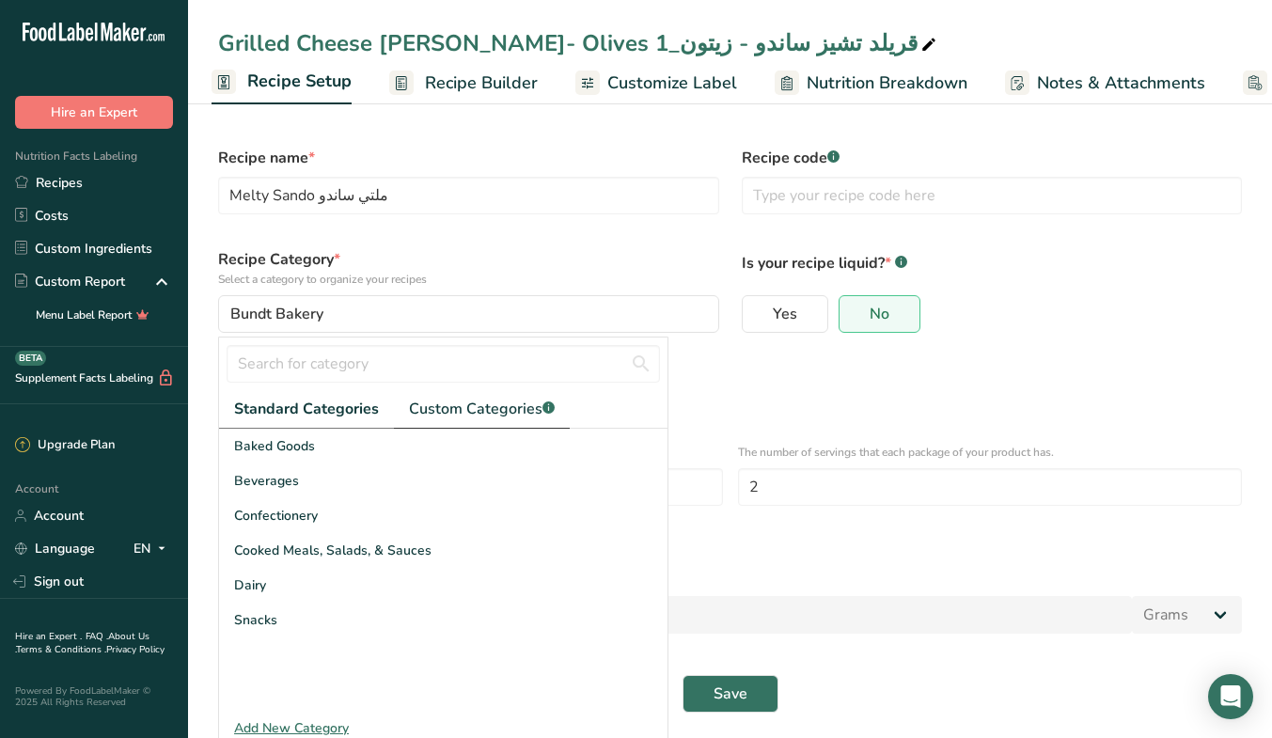
click at [486, 406] on span "Custom Categories .a-a{fill:#347362;}.b-a{fill:#fff;}" at bounding box center [482, 409] width 146 height 23
click at [259, 661] on span "MEP" at bounding box center [247, 655] width 27 height 20
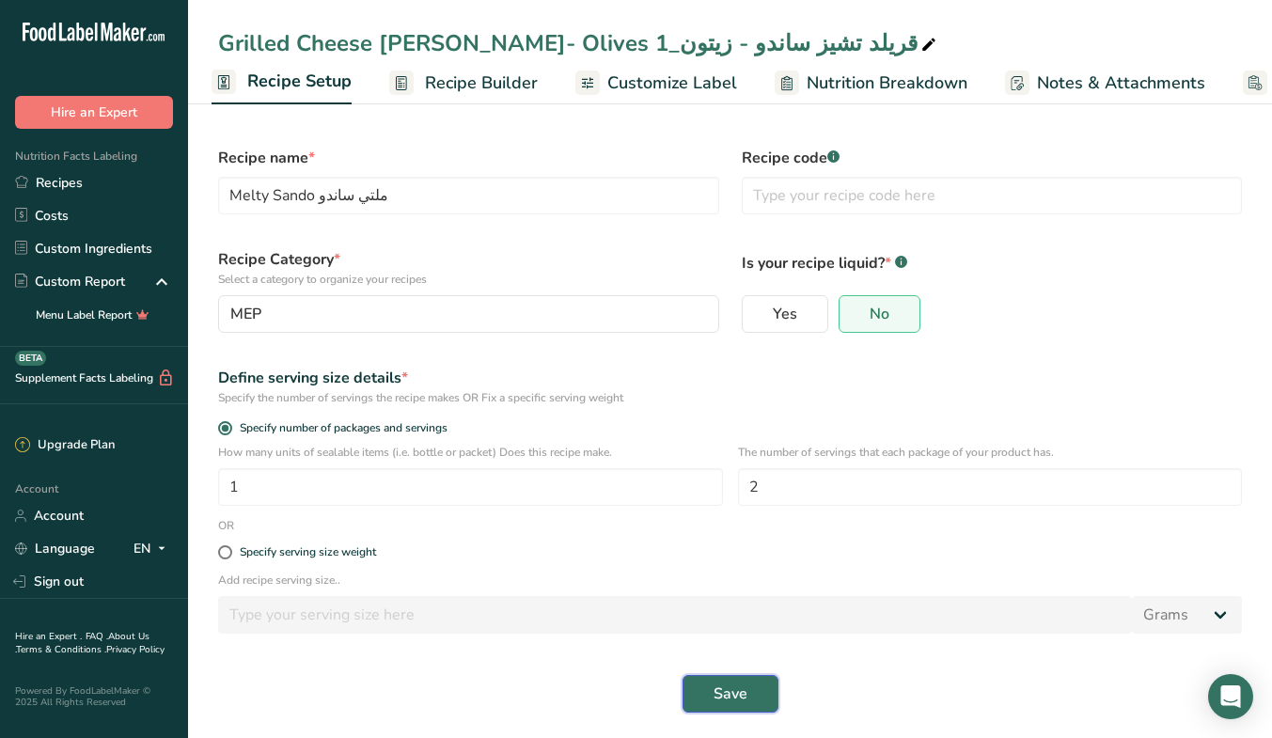
click at [758, 681] on button "Save" at bounding box center [730, 694] width 96 height 38
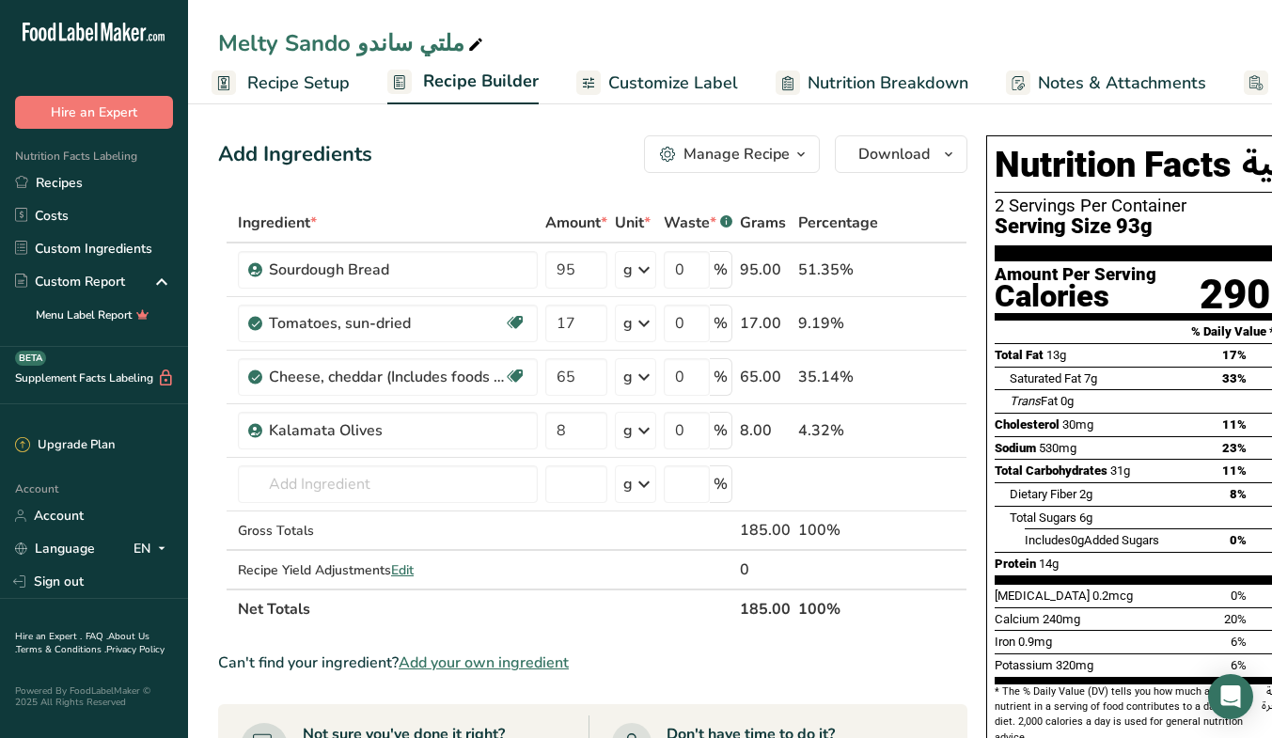
click at [692, 88] on span "Customize Label" at bounding box center [673, 82] width 130 height 25
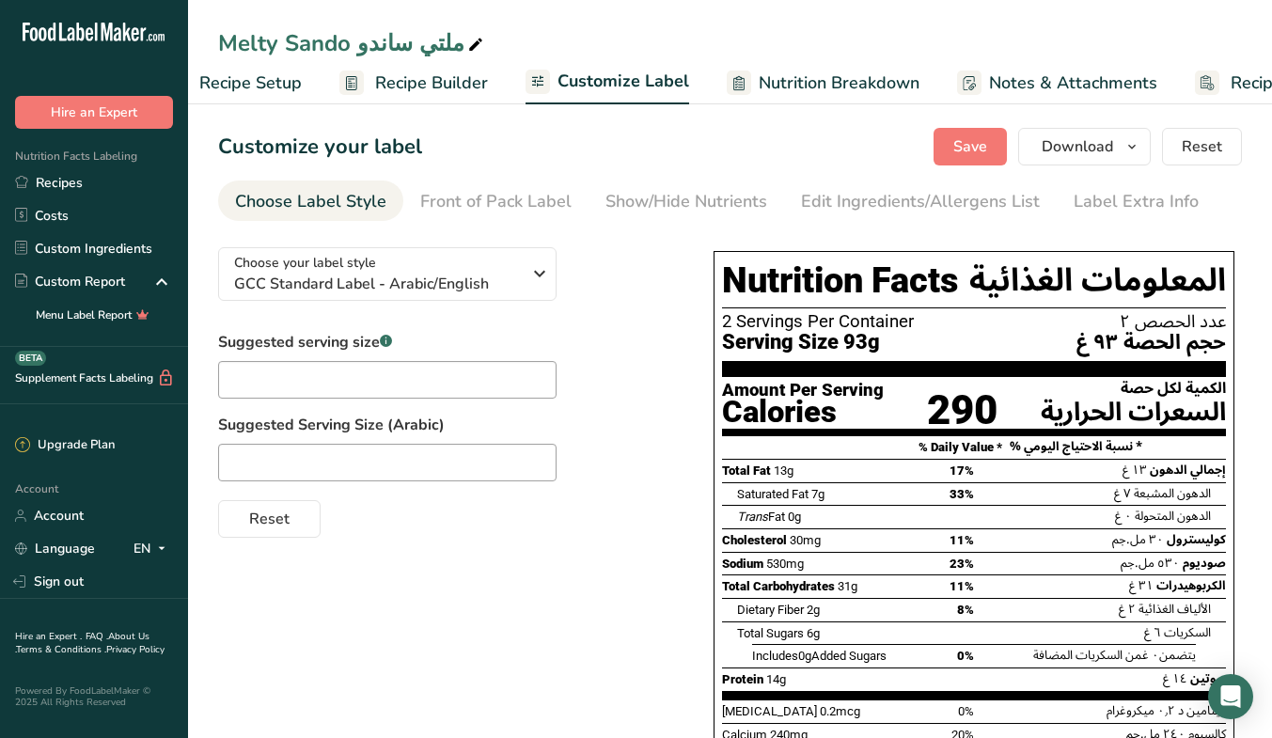
scroll to position [0, 158]
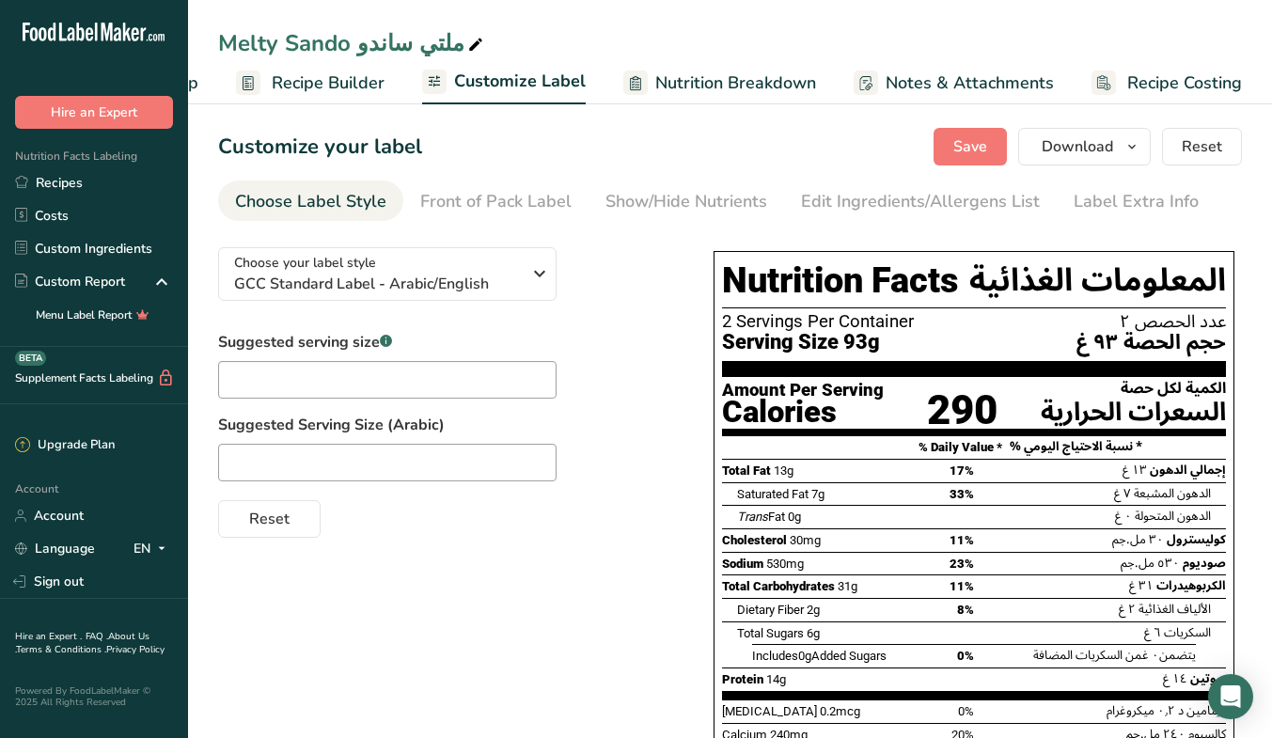
click at [798, 95] on span "Nutrition Breakdown" at bounding box center [735, 82] width 161 height 25
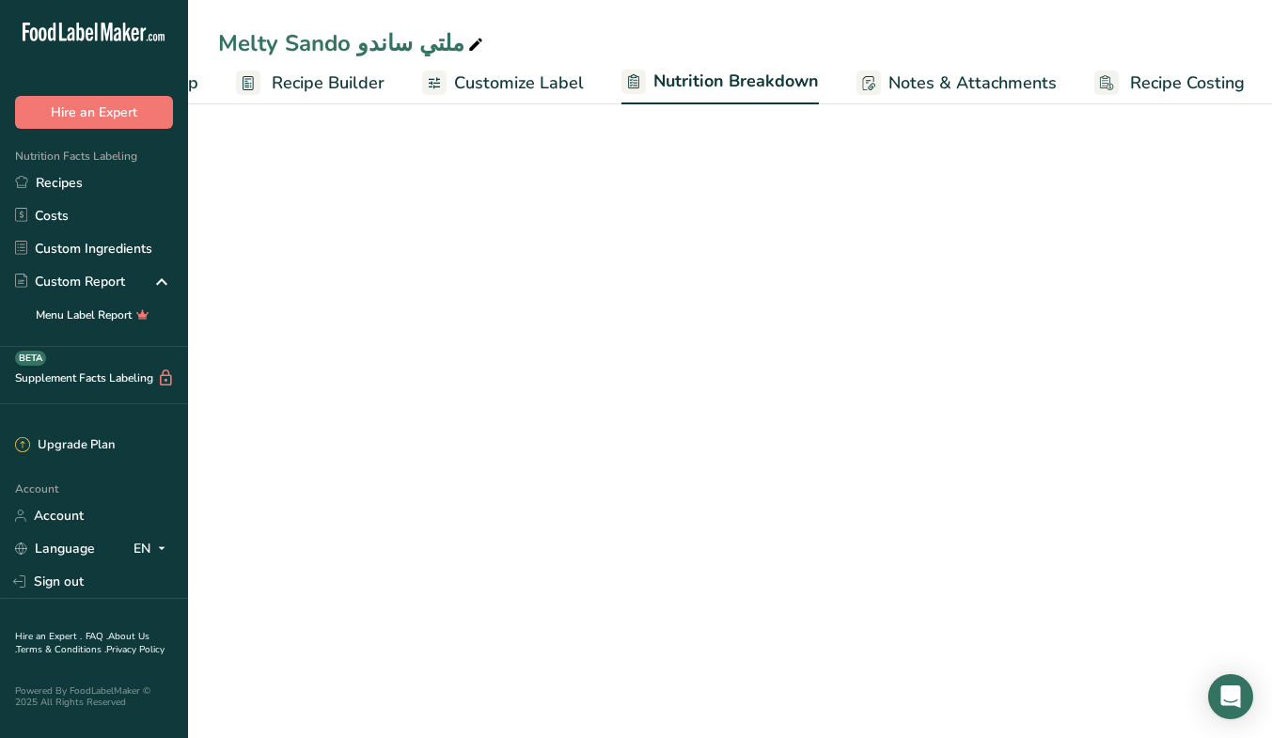
scroll to position [0, 160]
select select "Calories"
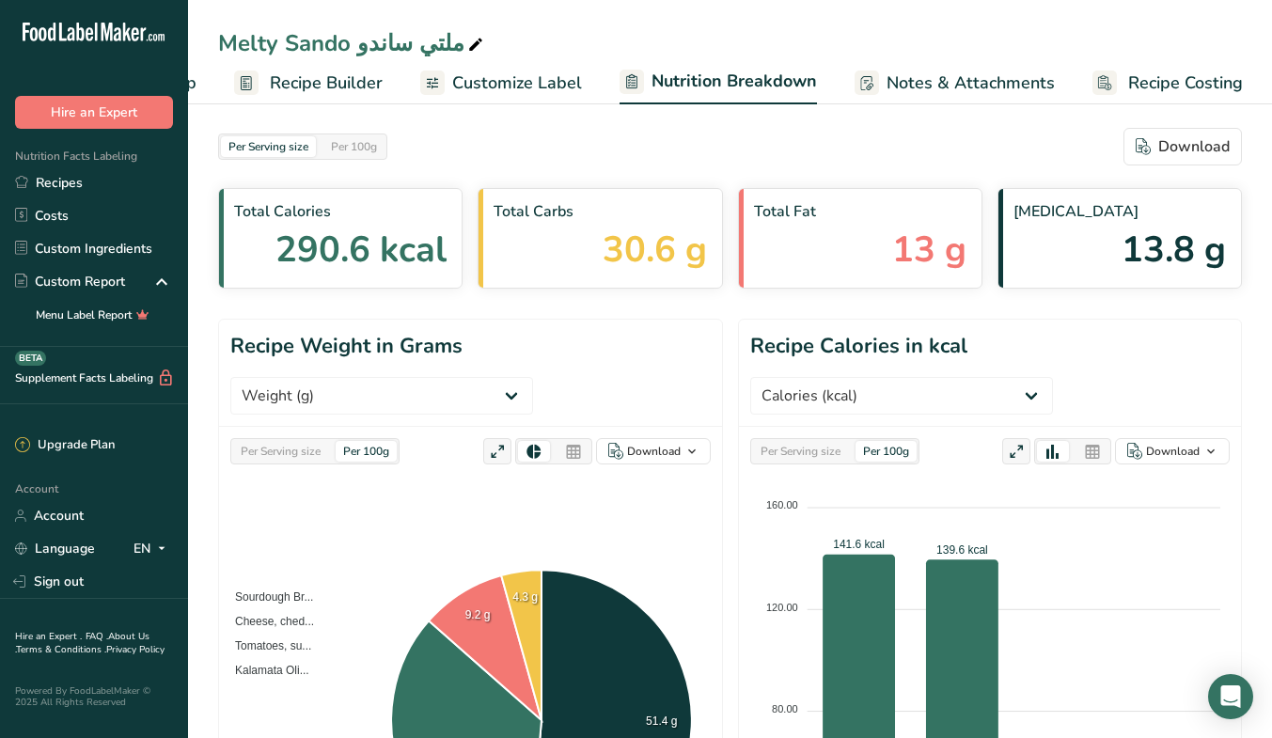
click at [520, 80] on span "Customize Label" at bounding box center [517, 82] width 130 height 25
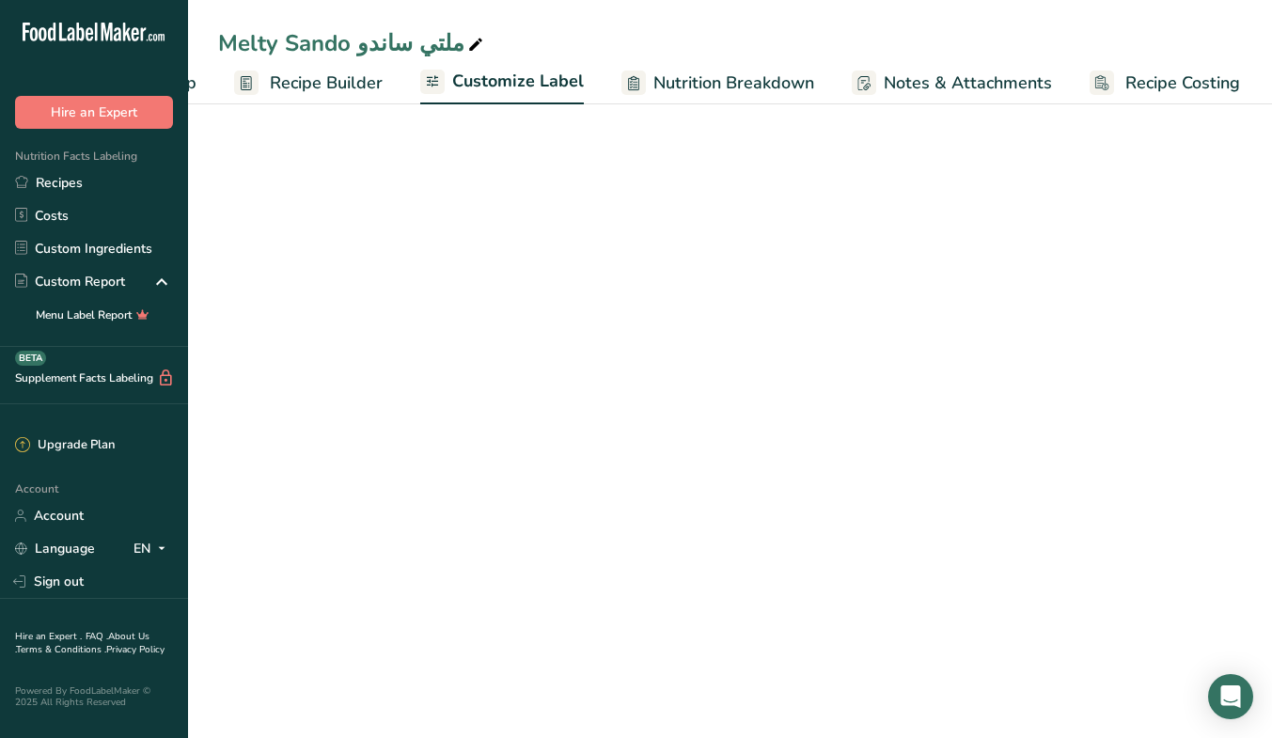
scroll to position [0, 158]
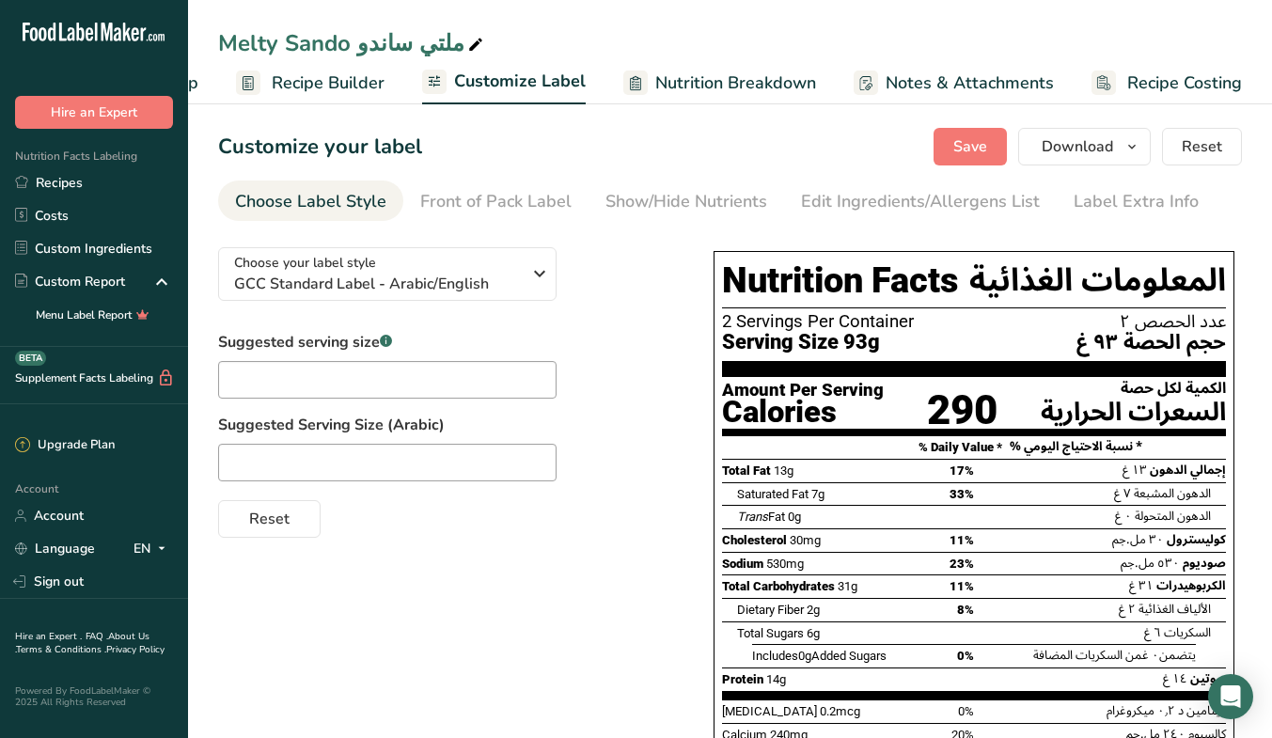
click at [836, 201] on div "Edit Ingredients/Allergens List" at bounding box center [920, 201] width 239 height 25
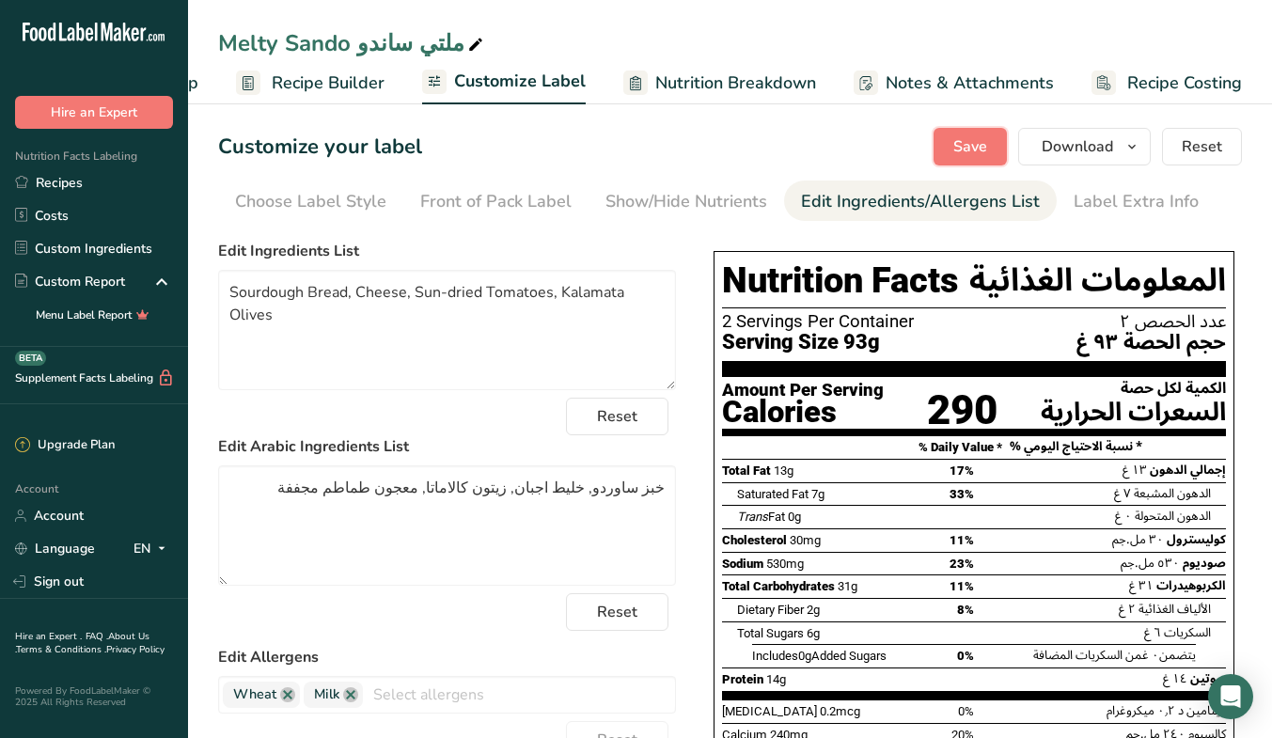
click at [962, 159] on button "Save" at bounding box center [969, 147] width 73 height 38
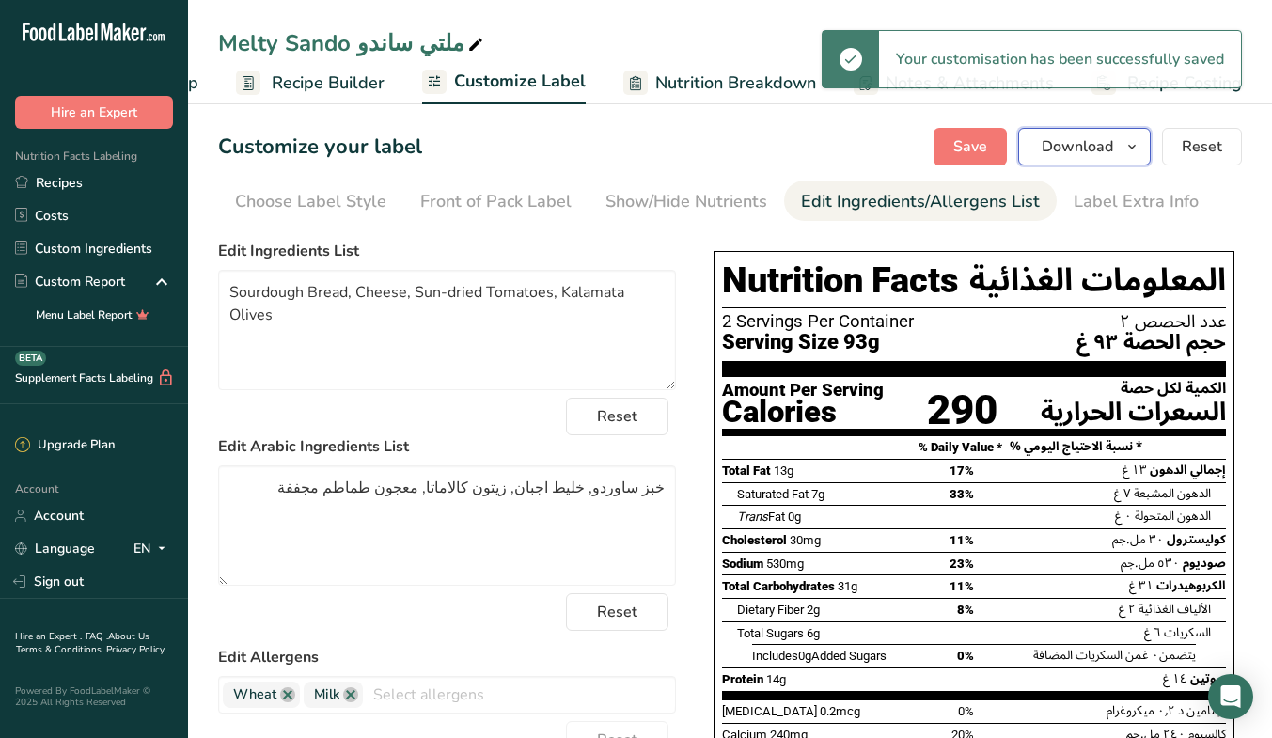
click at [1096, 161] on button "Download" at bounding box center [1084, 147] width 133 height 38
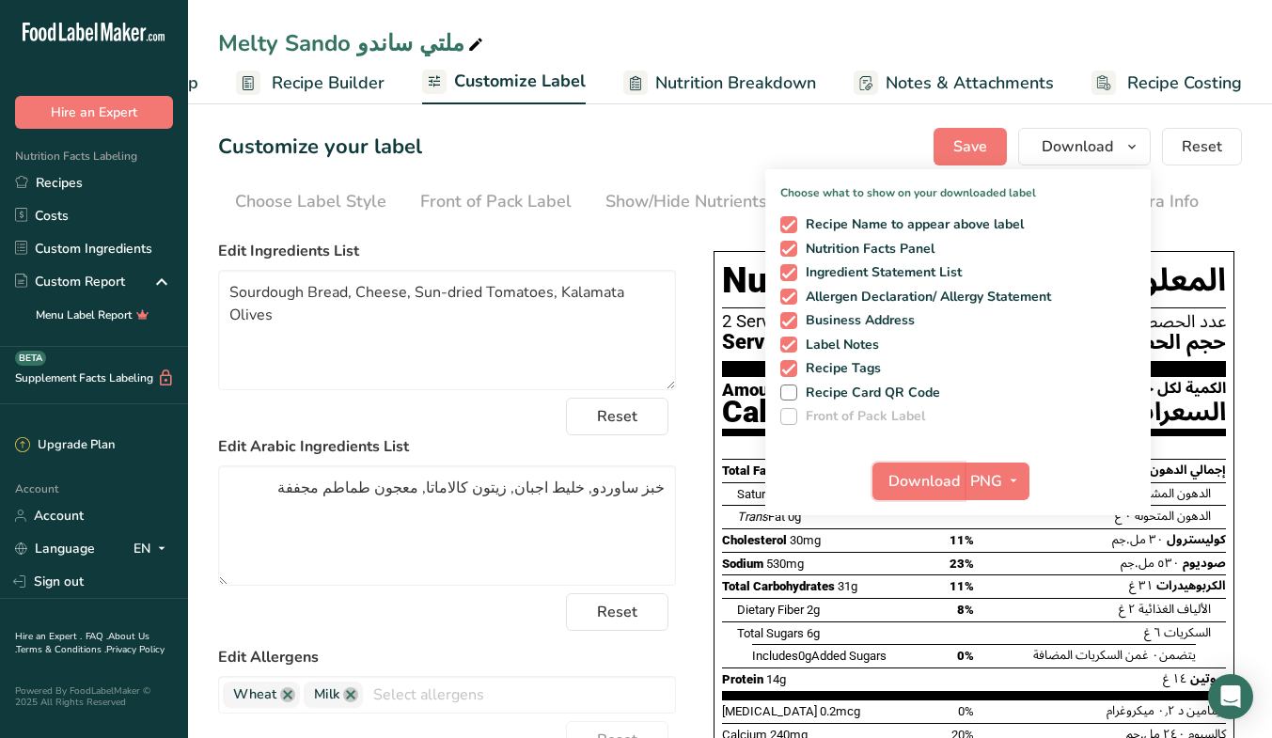
click at [939, 481] on span "Download" at bounding box center [923, 481] width 71 height 23
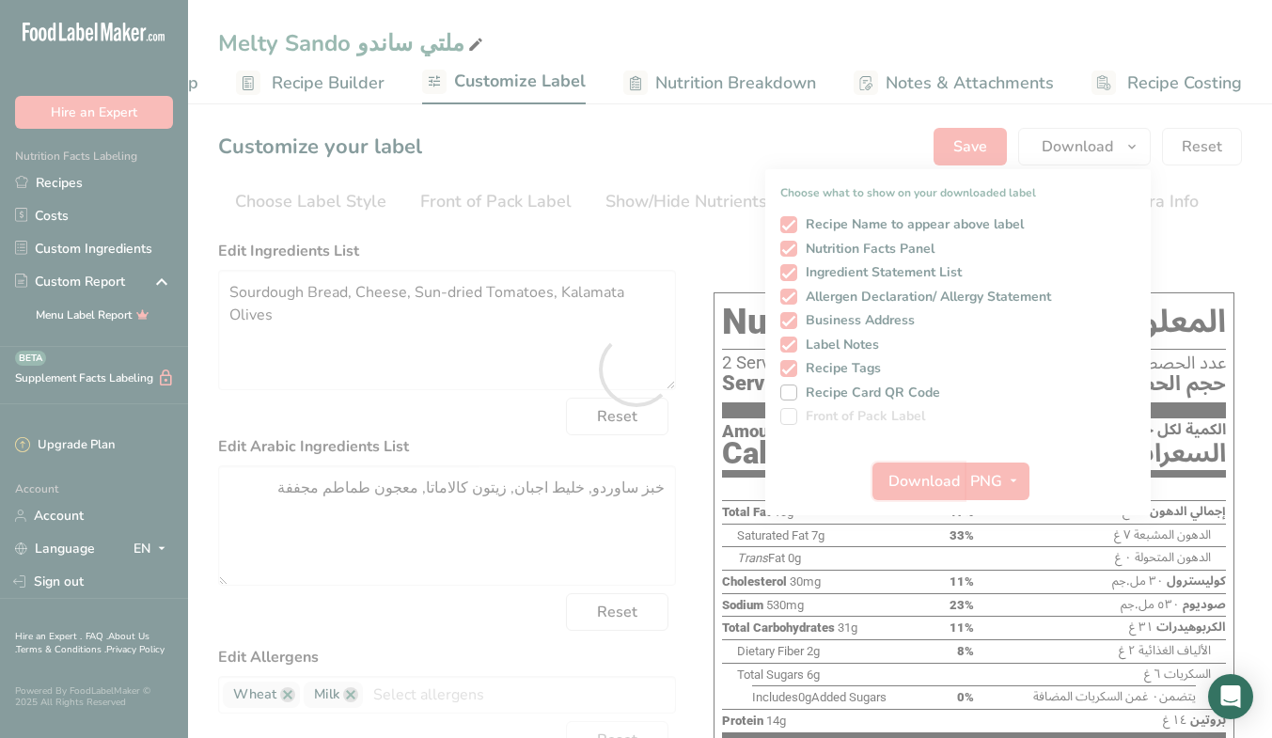
scroll to position [0, 0]
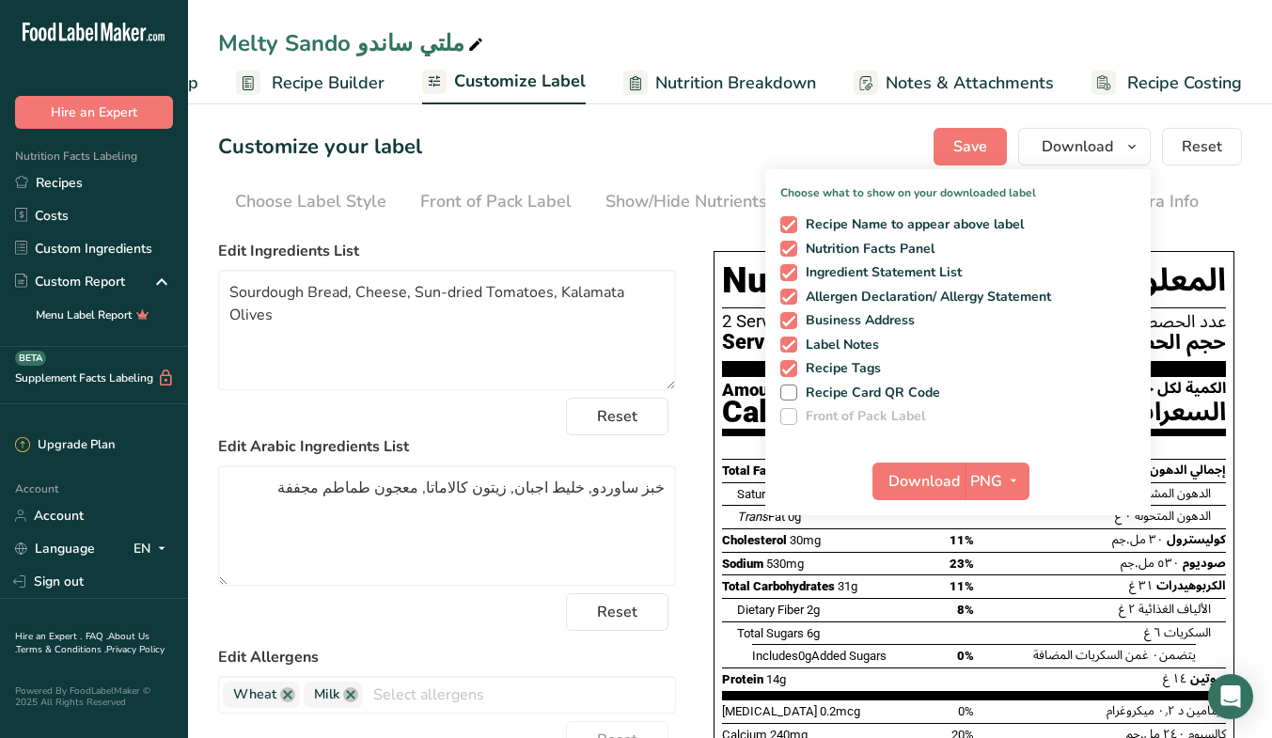
click at [700, 308] on div "Choose your label style GCC Standard Label - Arabic/English USA (FDA) Standard …" at bounding box center [729, 653] width 1023 height 843
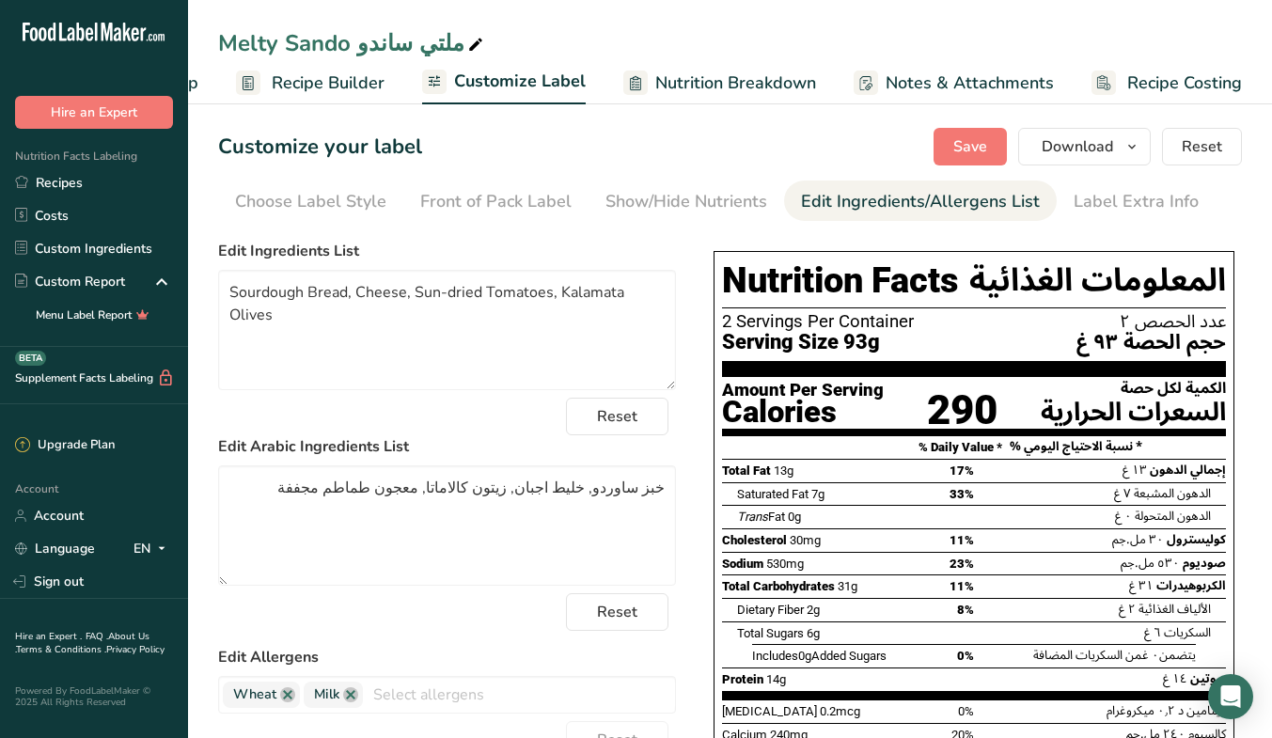
click at [67, 183] on link "Recipes" at bounding box center [94, 182] width 188 height 33
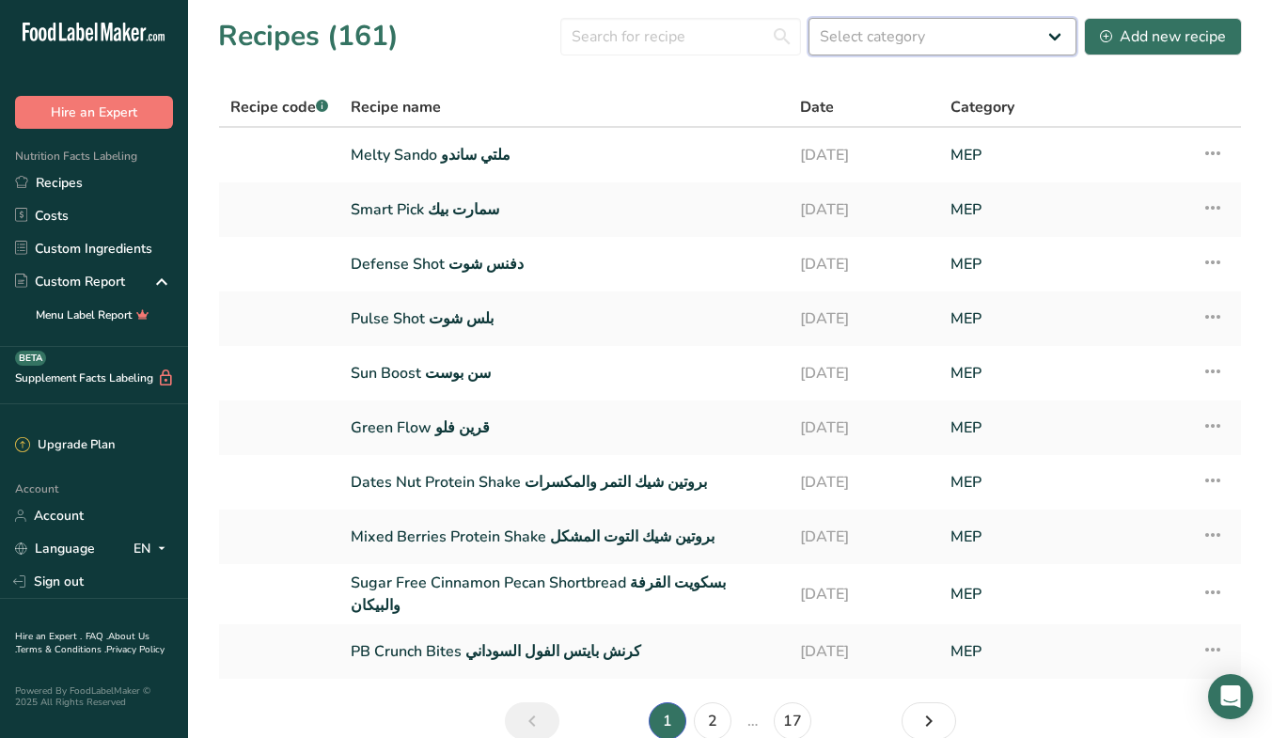
click at [959, 31] on select "Select category All Baked Goods [GEOGRAPHIC_DATA] Bundt Bakery Coffee Shops Con…" at bounding box center [942, 37] width 268 height 38
click at [738, 33] on input "text" at bounding box center [680, 37] width 241 height 38
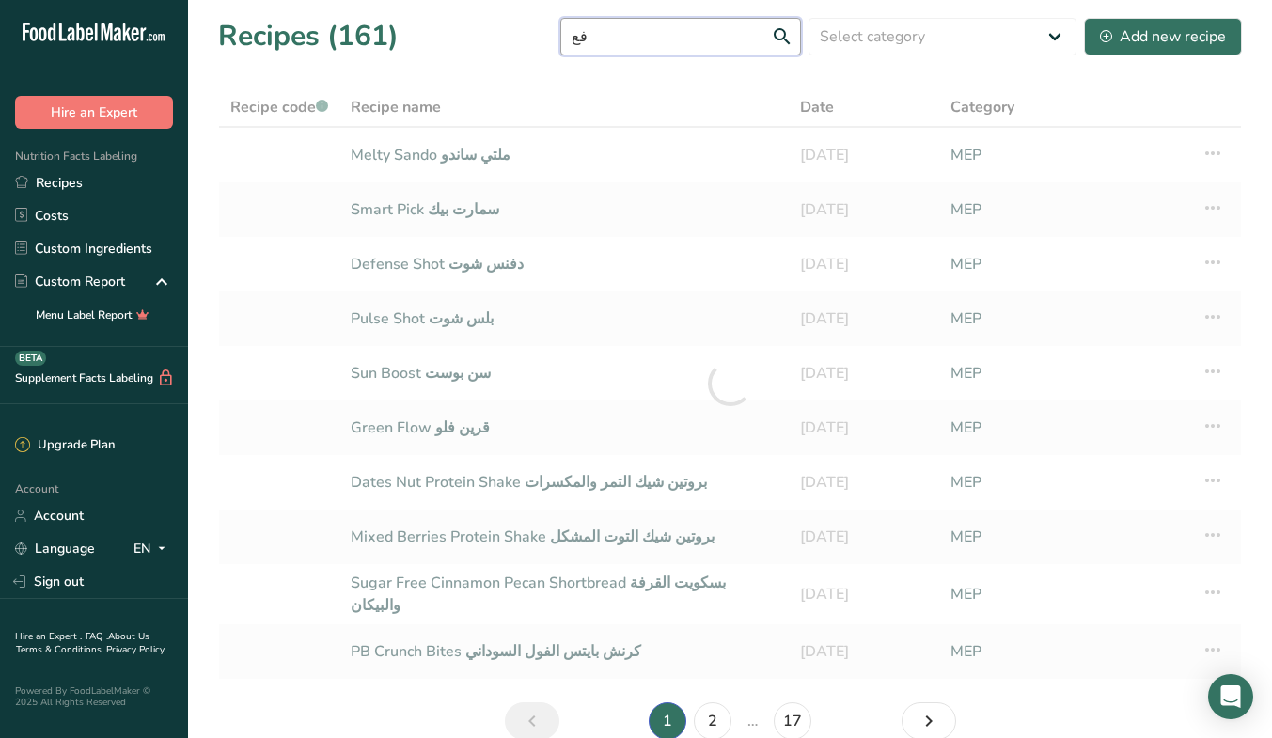
type input "ف"
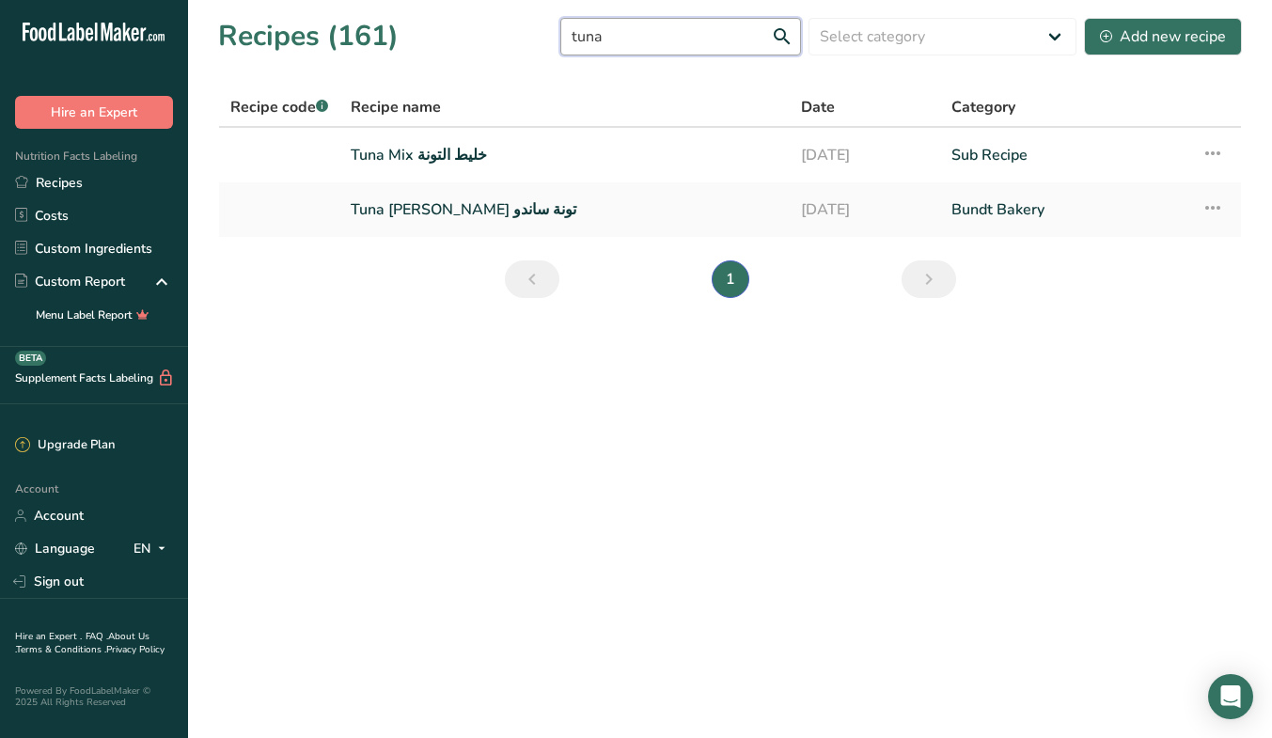
type input "tuna"
click at [399, 157] on link "Tuna Mix خليط التونة" at bounding box center [565, 154] width 428 height 39
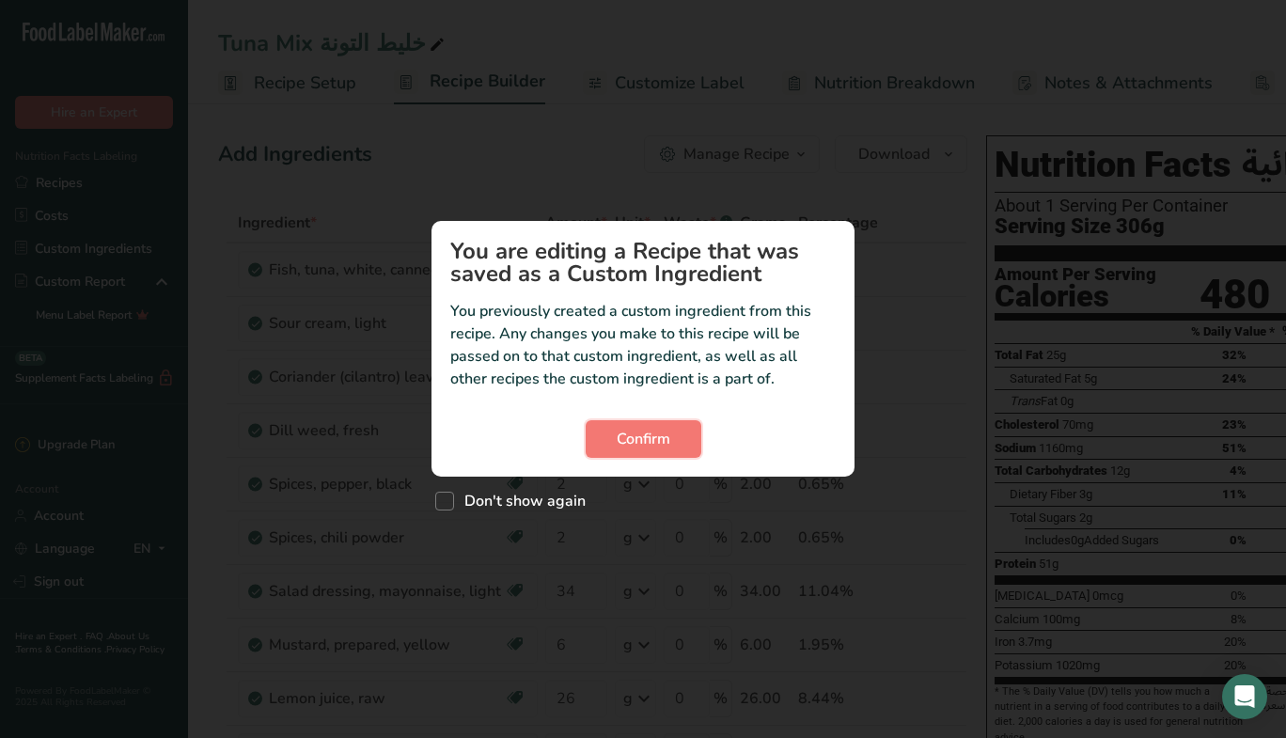
click at [642, 445] on span "Confirm" at bounding box center [644, 439] width 54 height 23
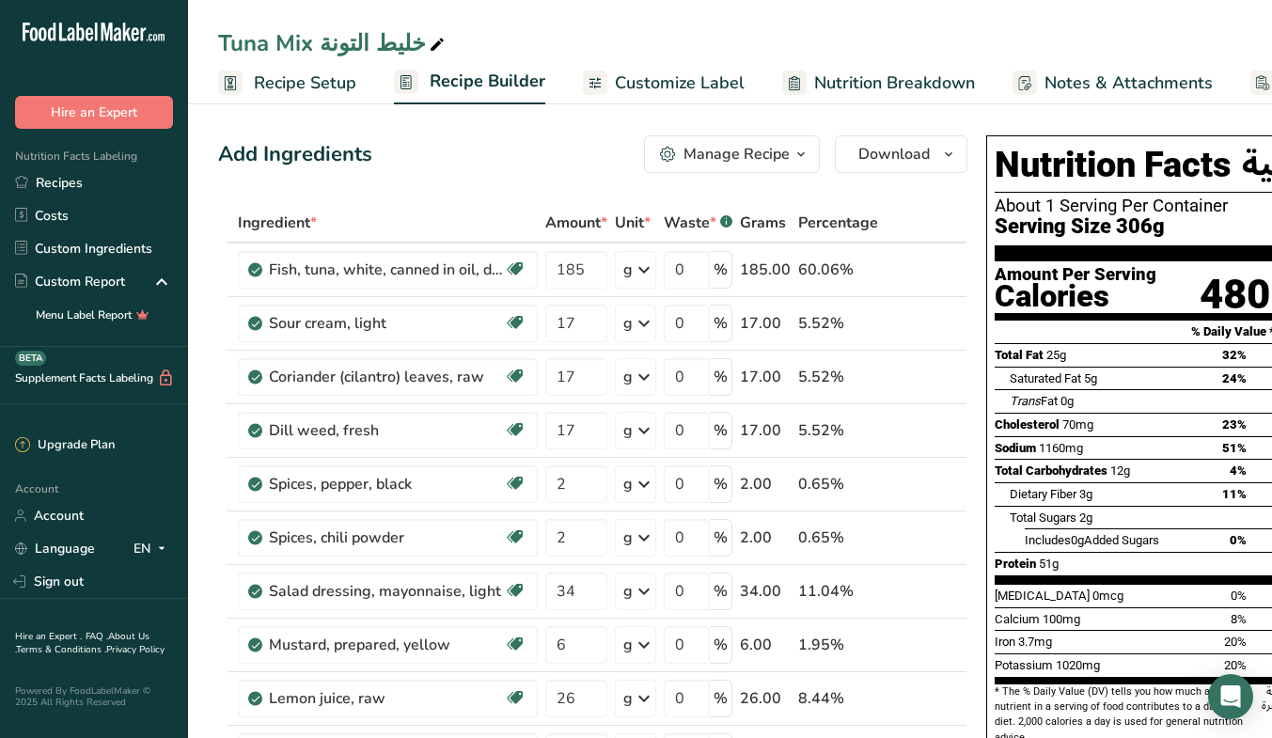
click at [722, 159] on div "Manage Recipe" at bounding box center [736, 154] width 106 height 23
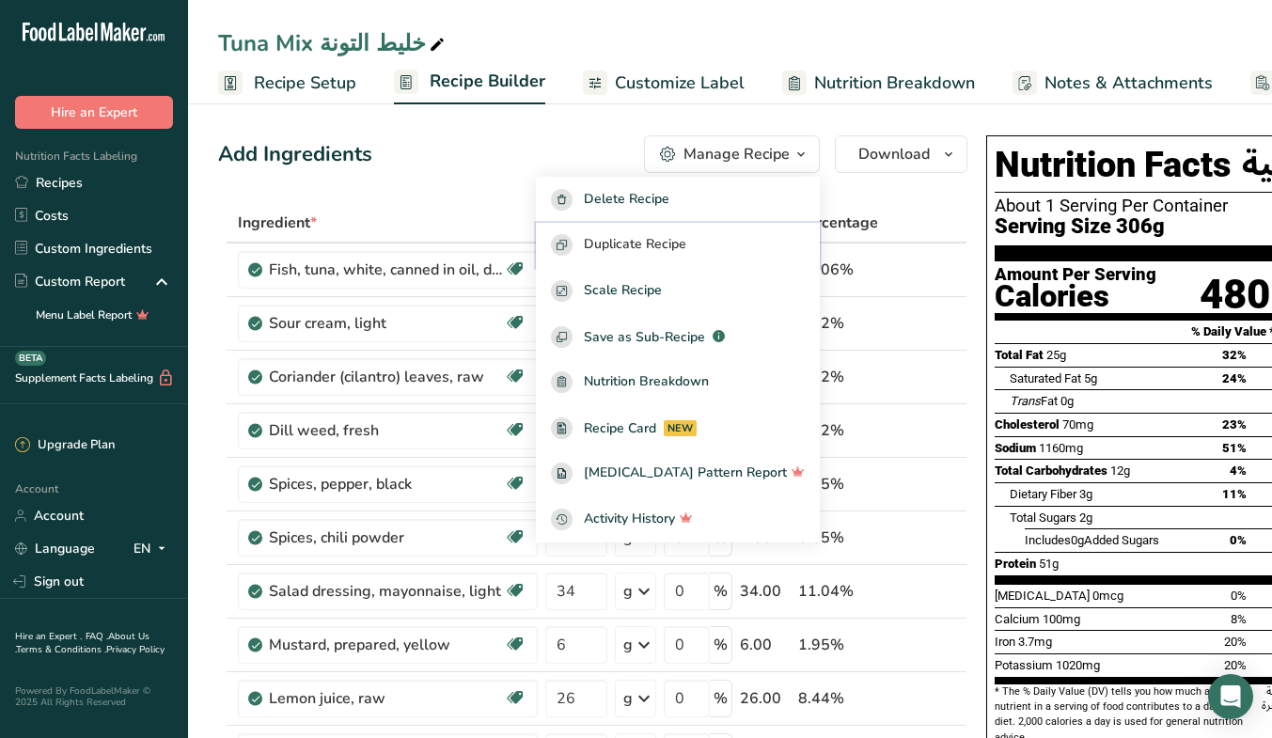
click at [686, 242] on span "Duplicate Recipe" at bounding box center [635, 245] width 102 height 22
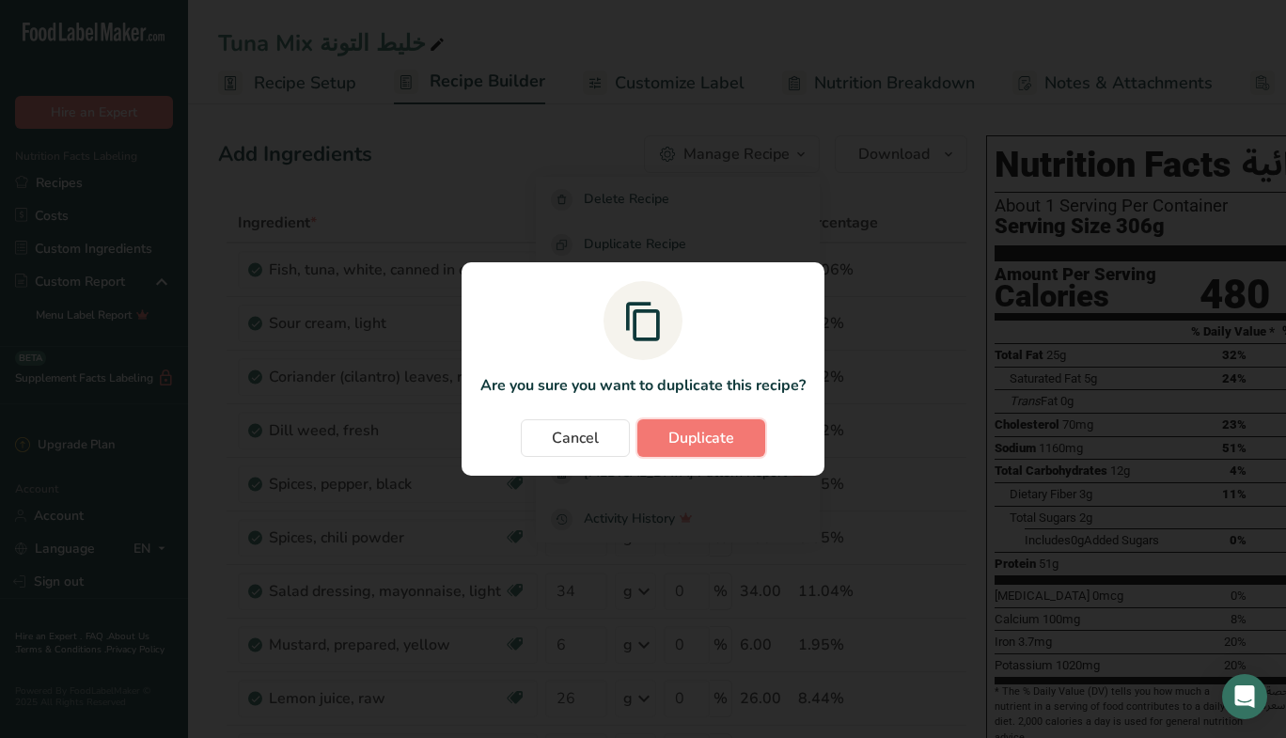
click at [689, 424] on button "Duplicate" at bounding box center [701, 438] width 128 height 38
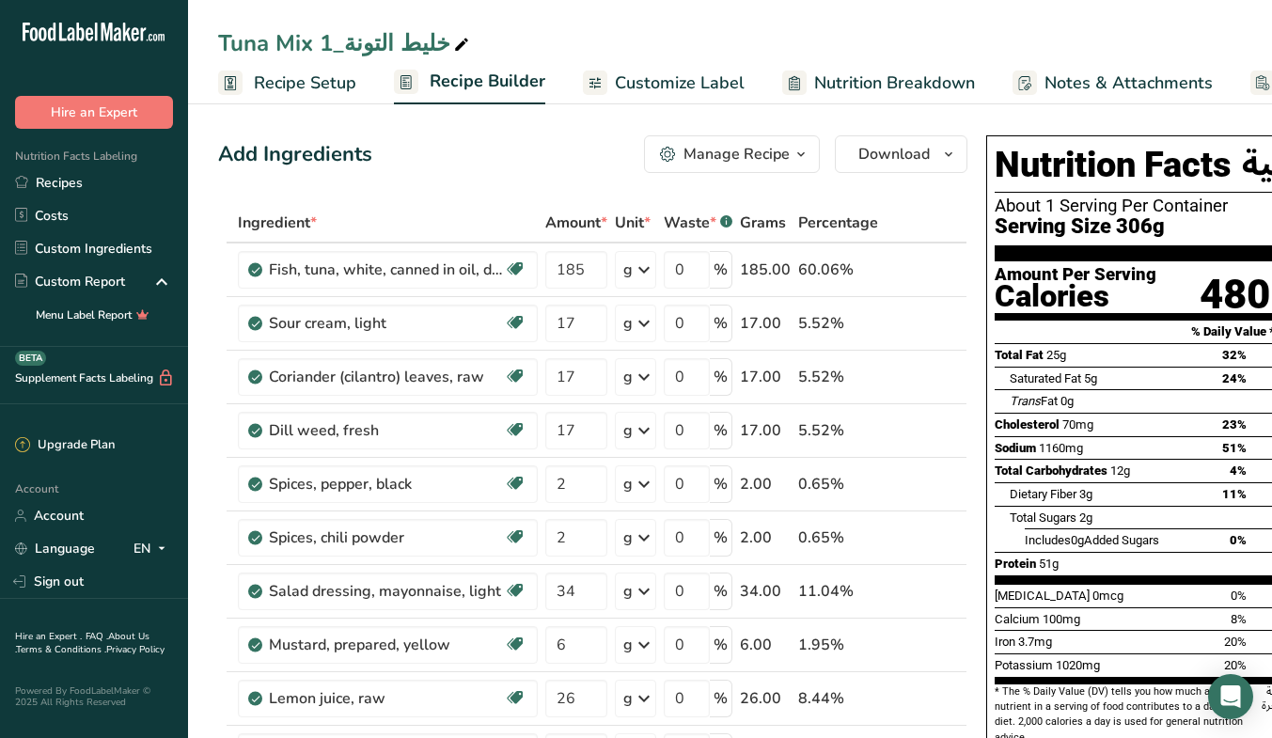
click at [303, 88] on span "Recipe Setup" at bounding box center [305, 82] width 102 height 25
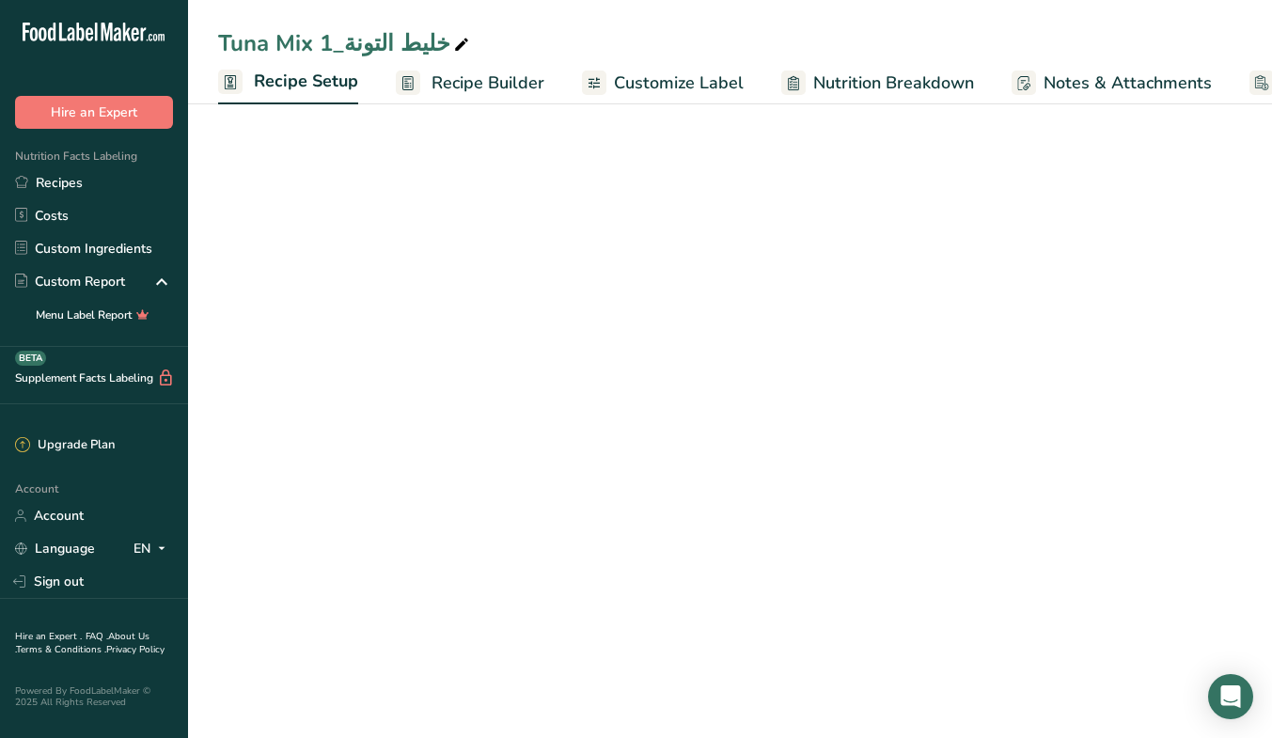
scroll to position [0, 7]
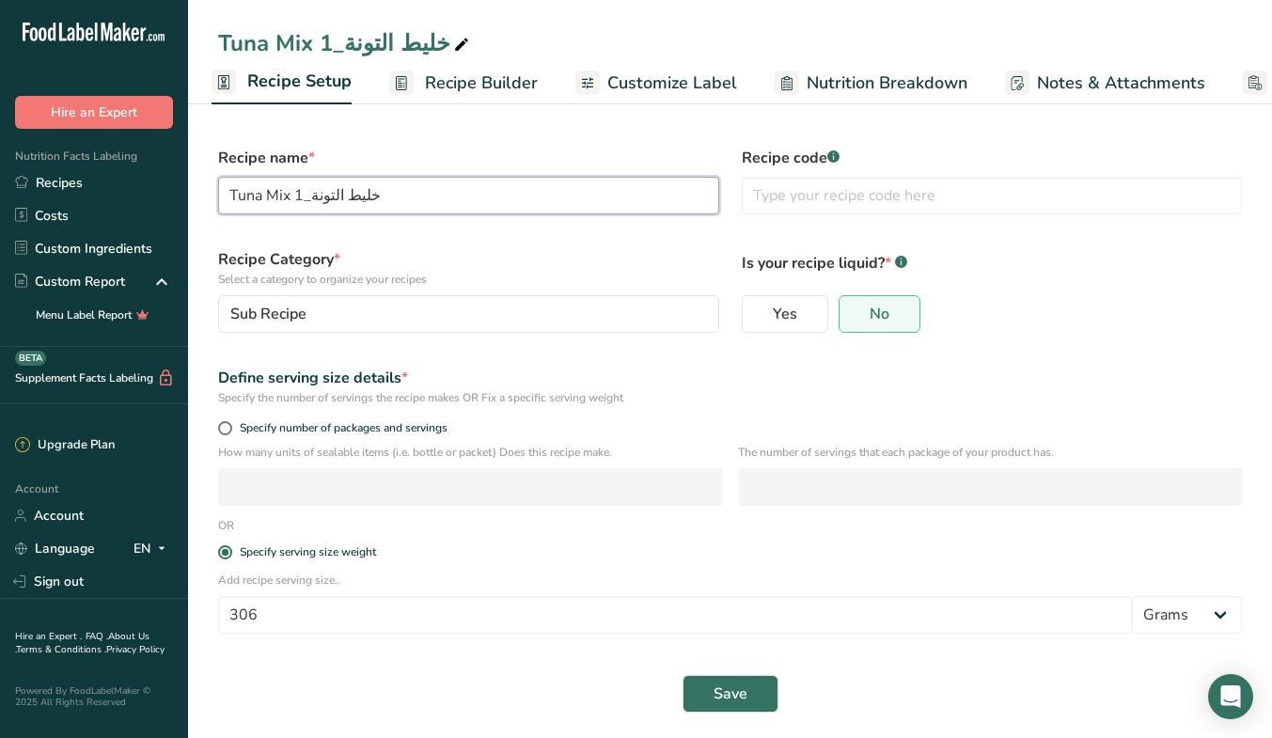
click at [420, 193] on input "Tuna Mix خليط التونة_1" at bounding box center [468, 196] width 501 height 38
type input "Deadline Heat ديدلاين هيت"
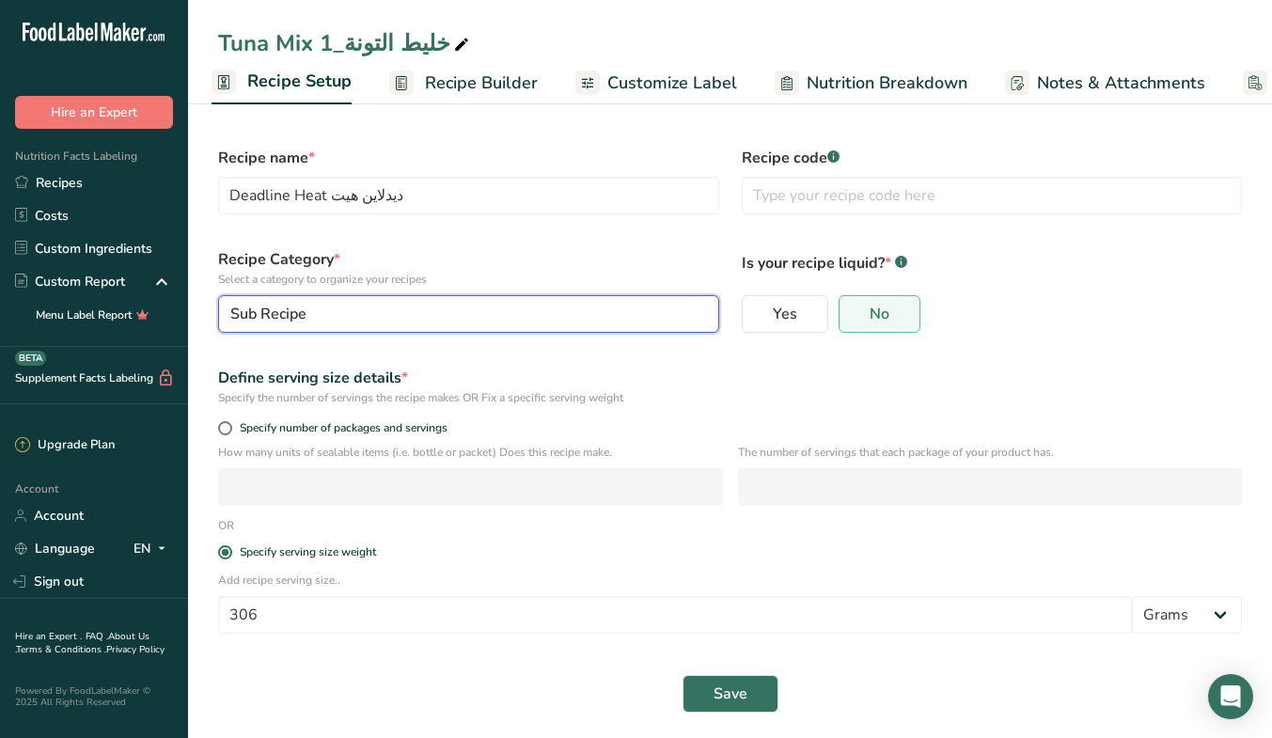
click at [467, 319] on div "Sub Recipe" at bounding box center [462, 314] width 465 height 23
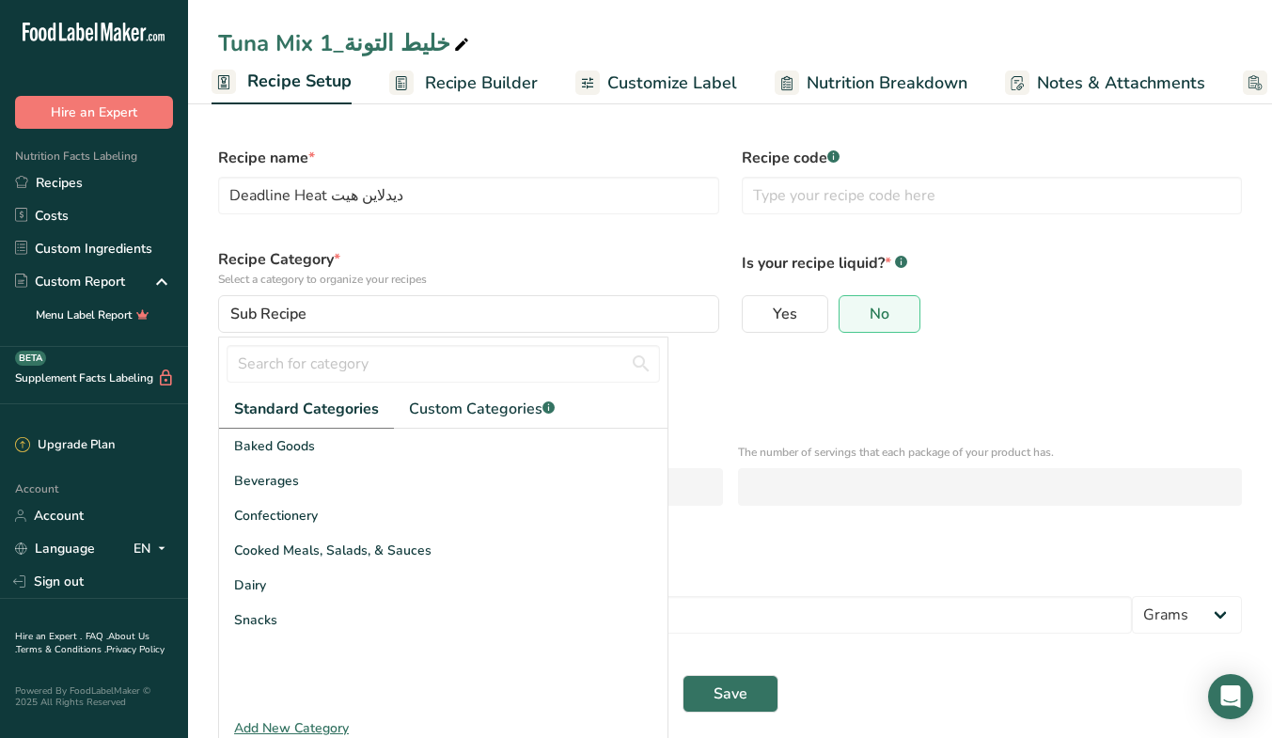
click at [86, 179] on link "Recipes" at bounding box center [94, 182] width 188 height 33
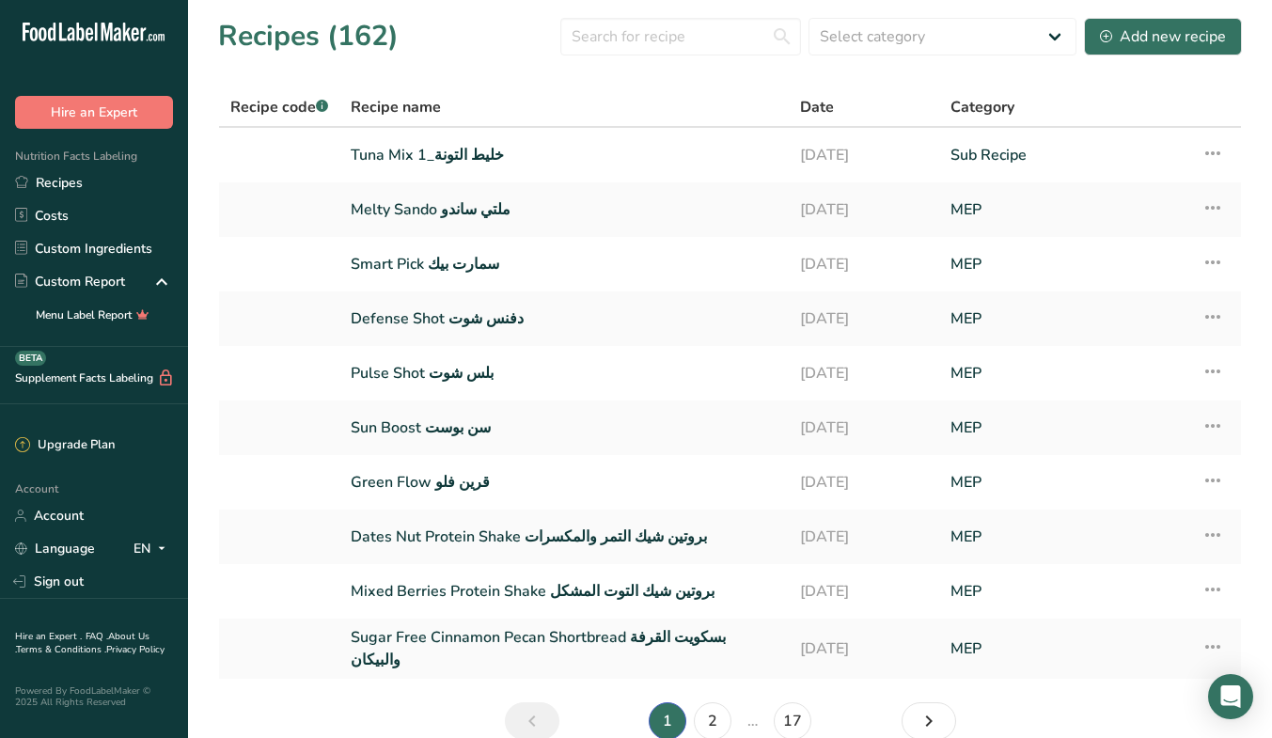
click at [1214, 153] on icon at bounding box center [1212, 153] width 23 height 34
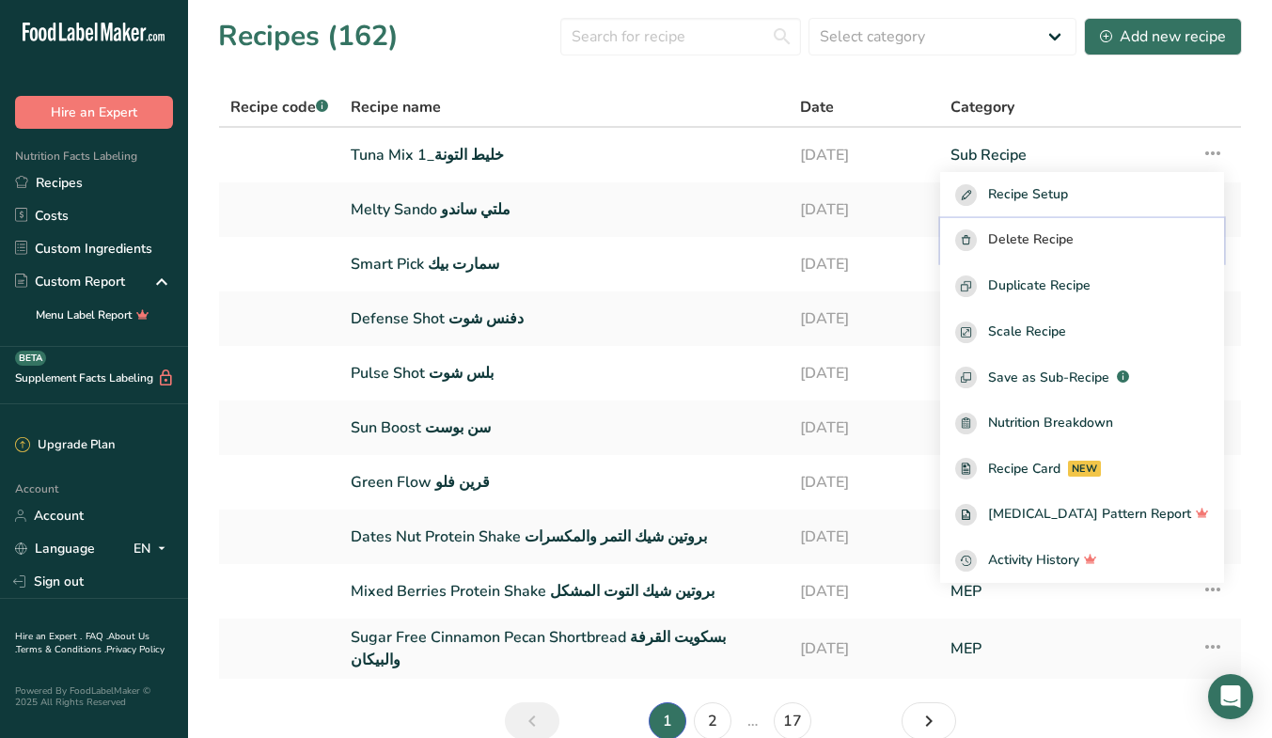
click at [1113, 230] on div "Delete Recipe" at bounding box center [1082, 240] width 254 height 22
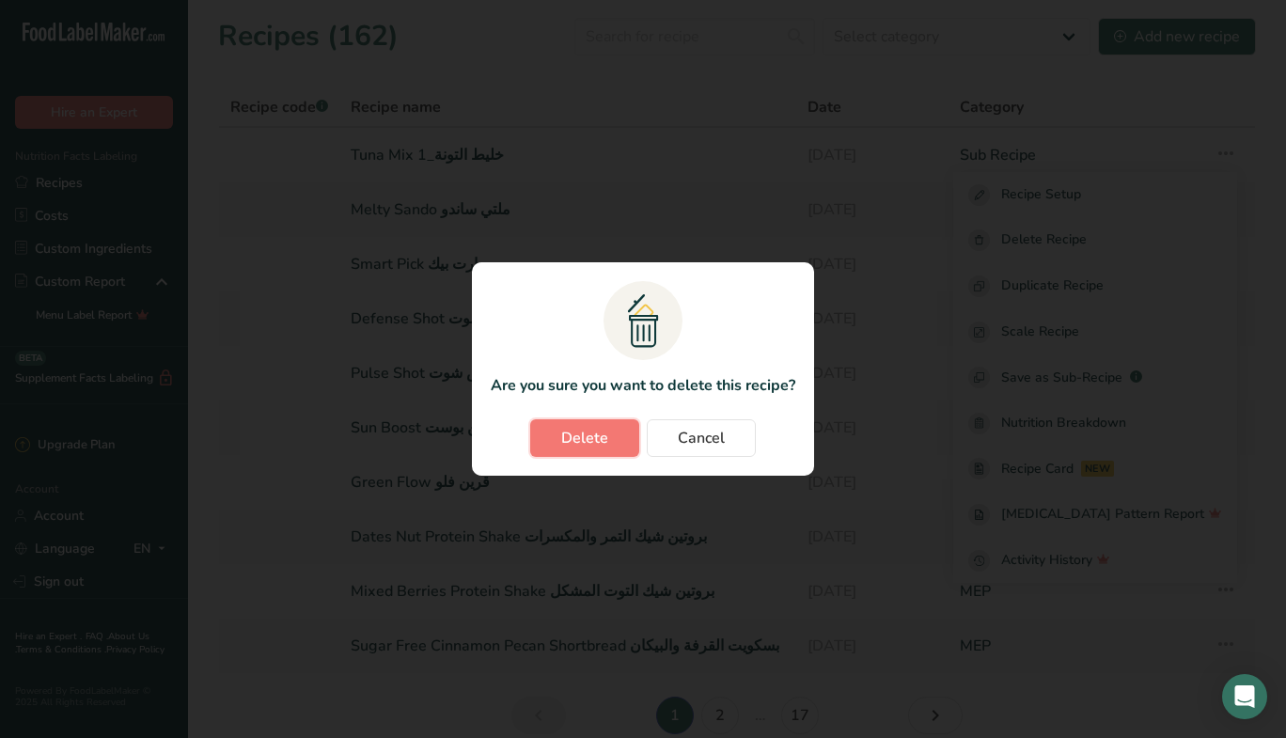
click at [602, 433] on span "Delete" at bounding box center [584, 438] width 47 height 23
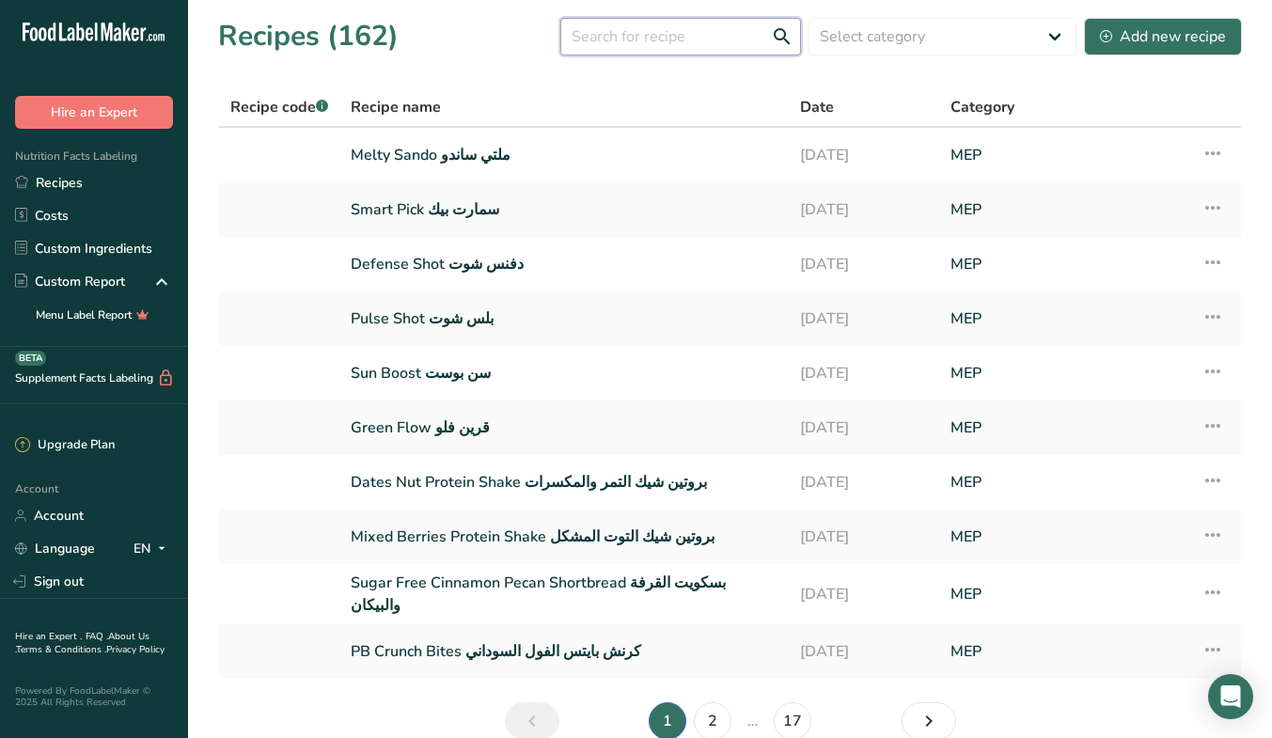
click at [696, 45] on input "text" at bounding box center [680, 37] width 241 height 38
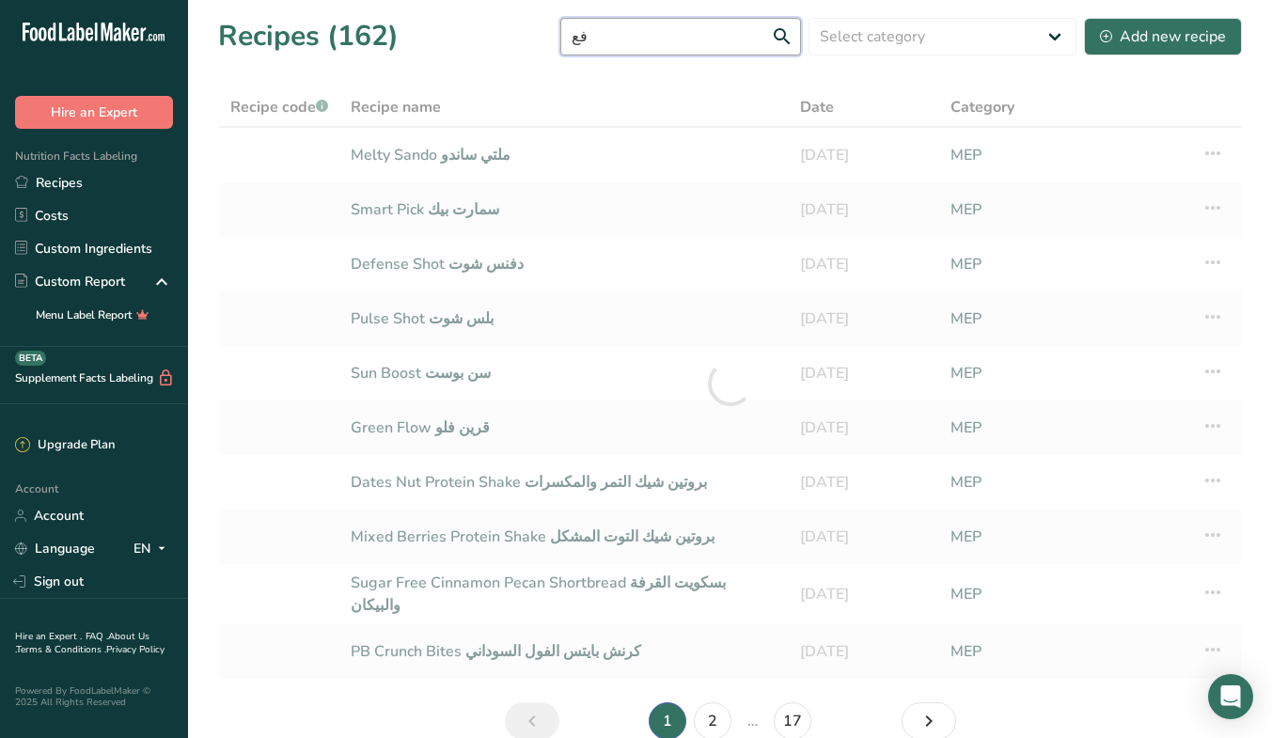
type input "ف"
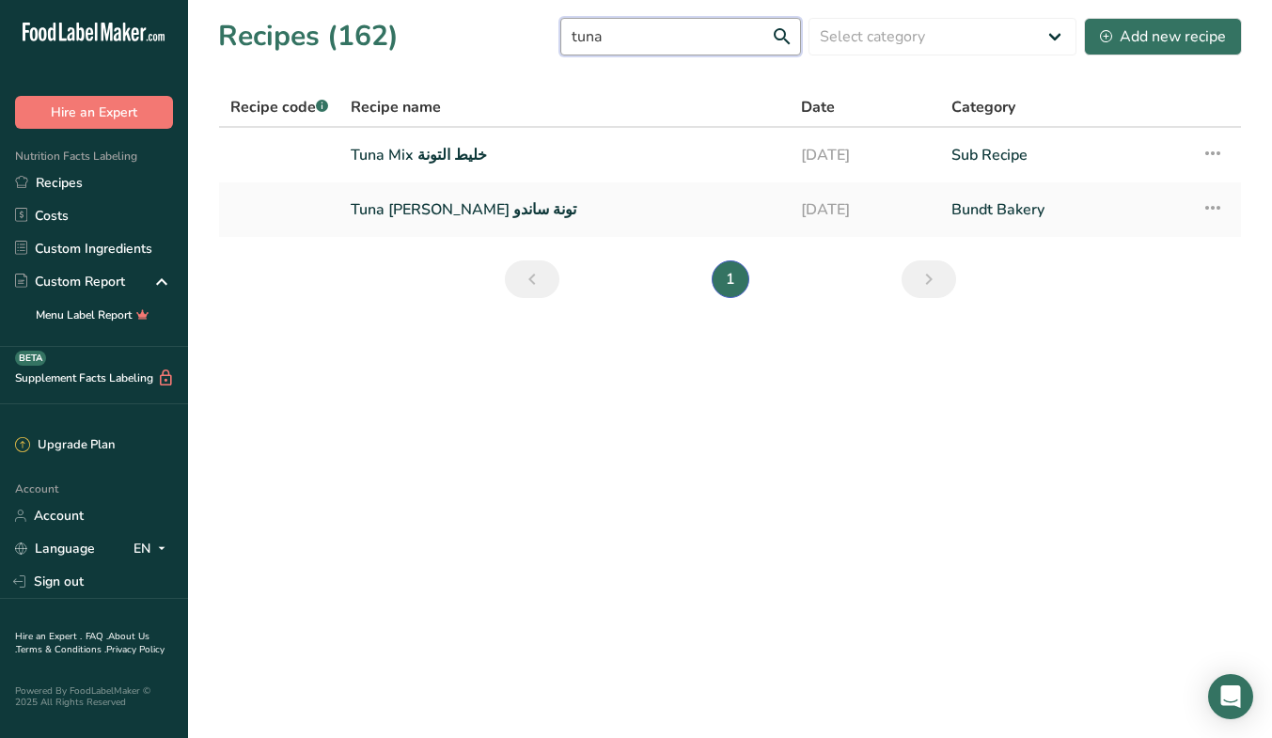
type input "tuna"
click at [419, 207] on link "Tuna Sando تونة ساندو" at bounding box center [565, 209] width 428 height 39
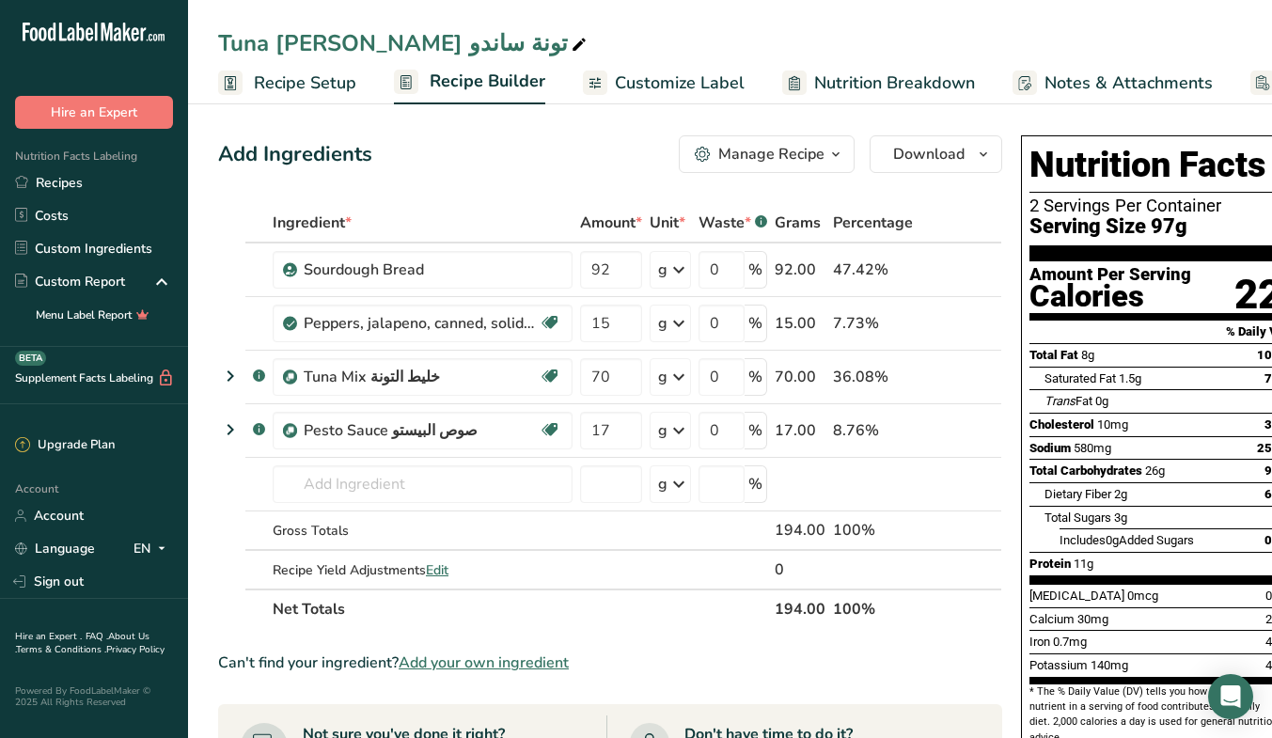
click at [814, 155] on div "Manage Recipe" at bounding box center [771, 154] width 106 height 23
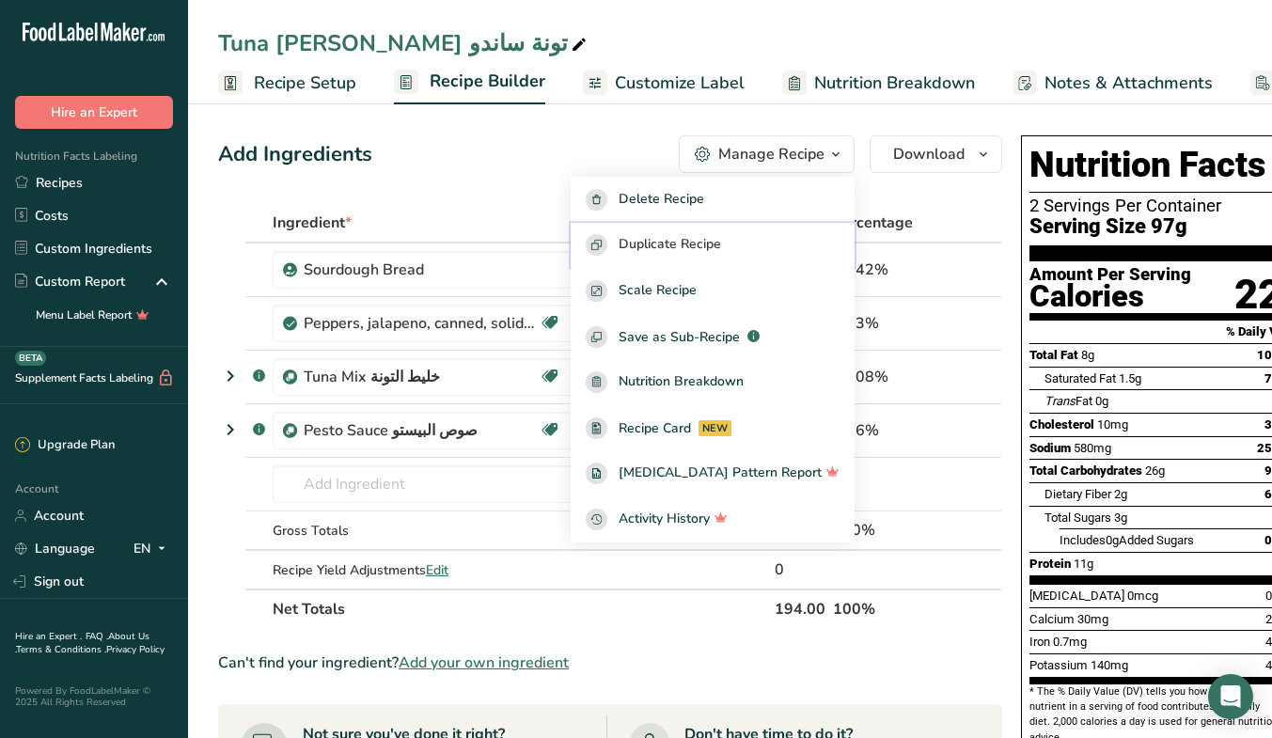
click at [786, 240] on div "Duplicate Recipe" at bounding box center [713, 245] width 254 height 22
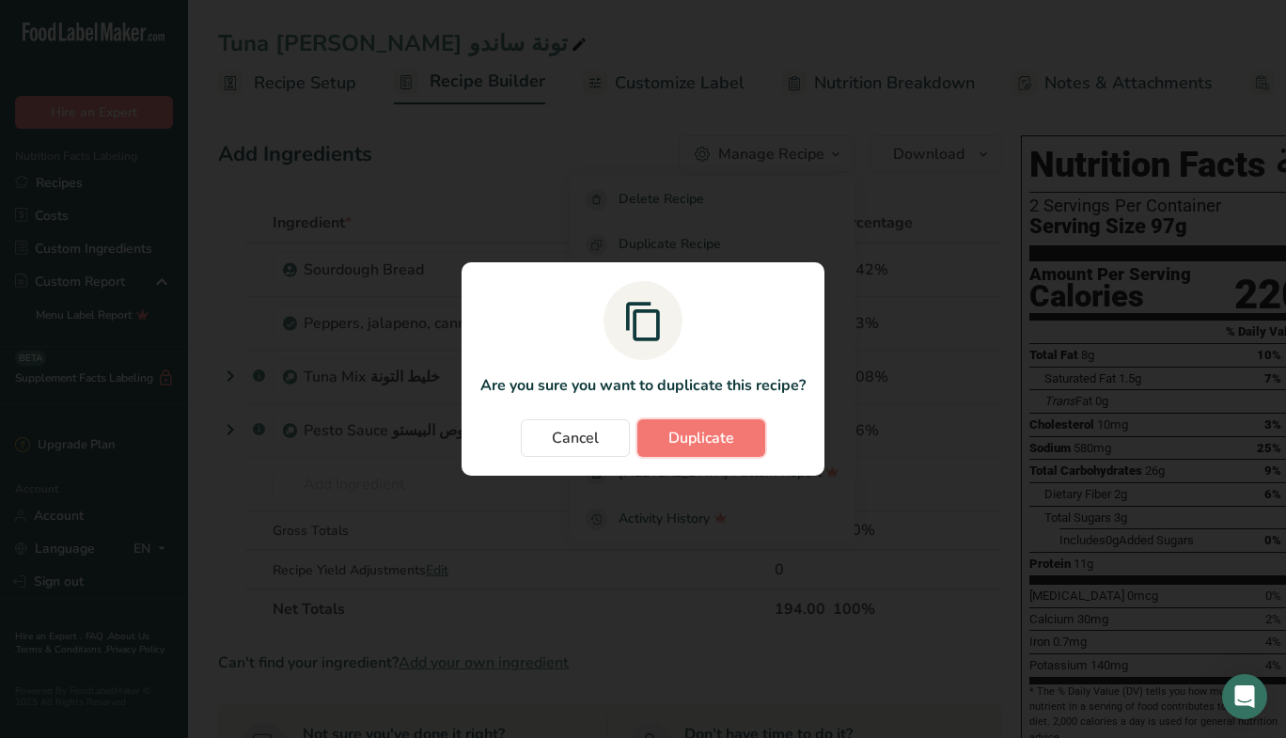
click at [699, 436] on span "Duplicate" at bounding box center [701, 438] width 66 height 23
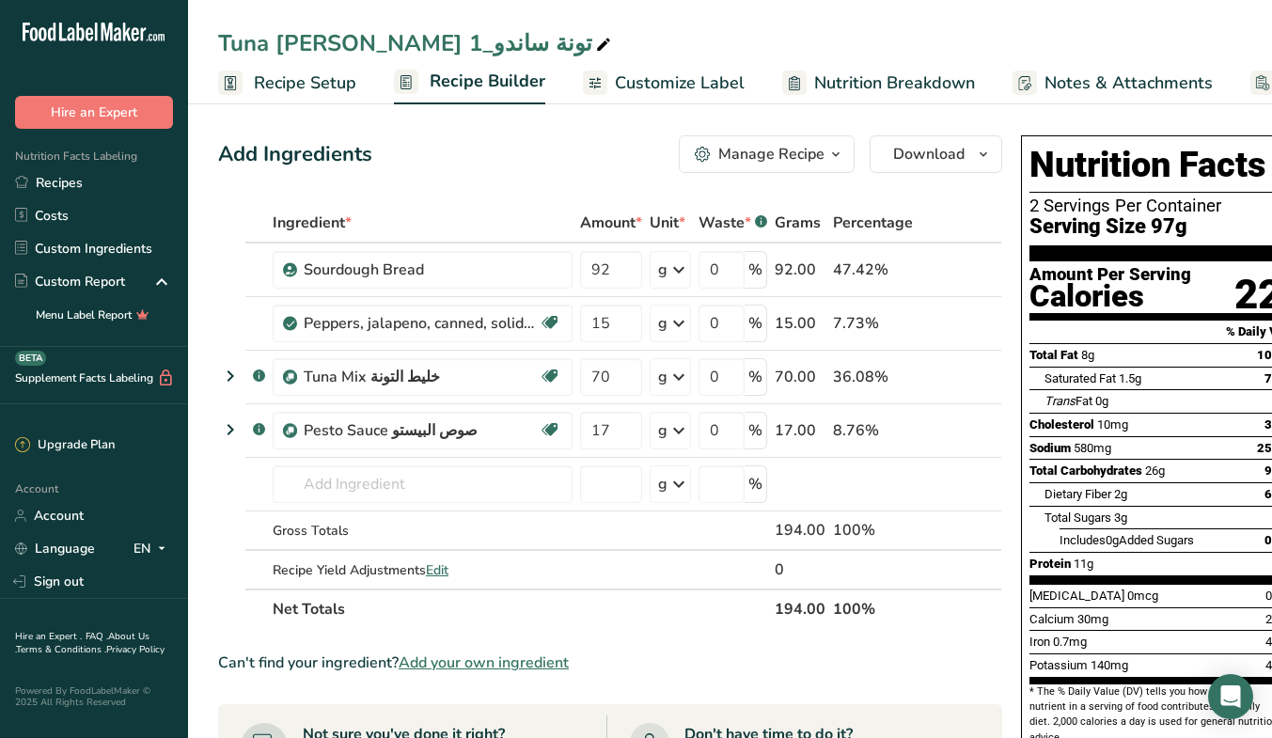
click at [318, 98] on link "Recipe Setup" at bounding box center [287, 83] width 138 height 42
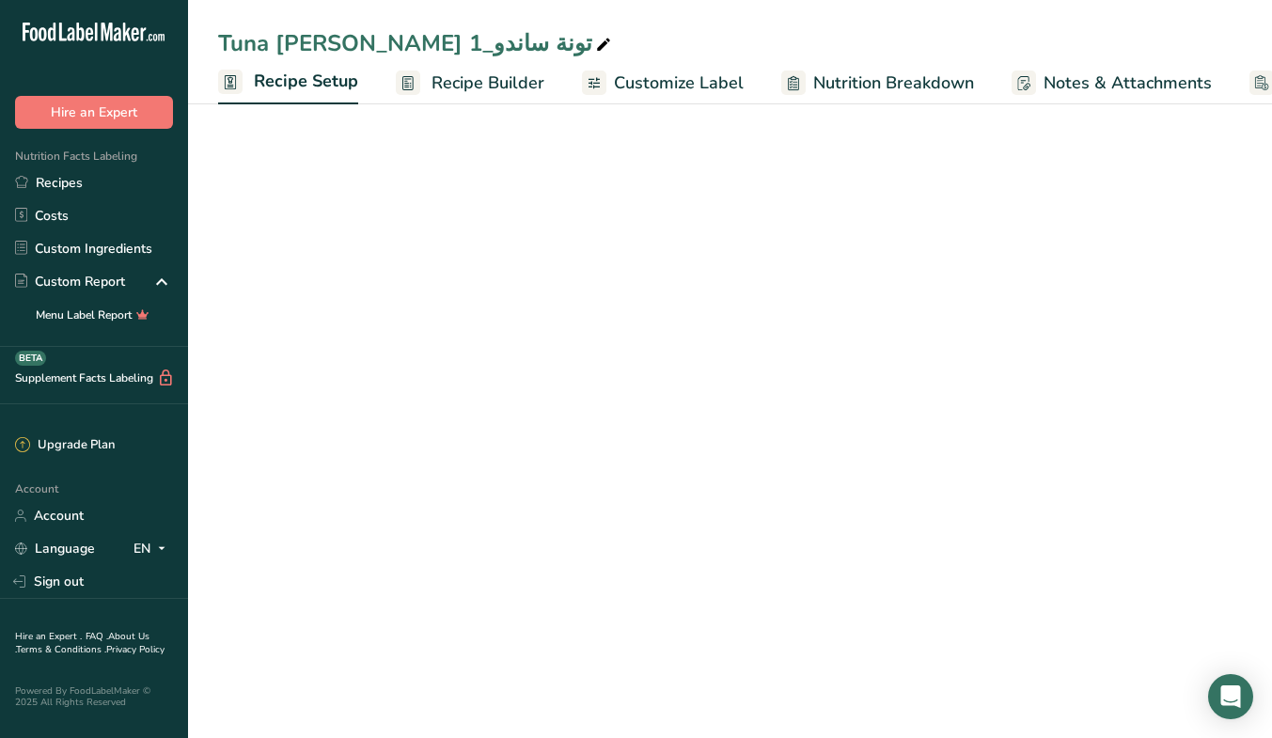
scroll to position [0, 7]
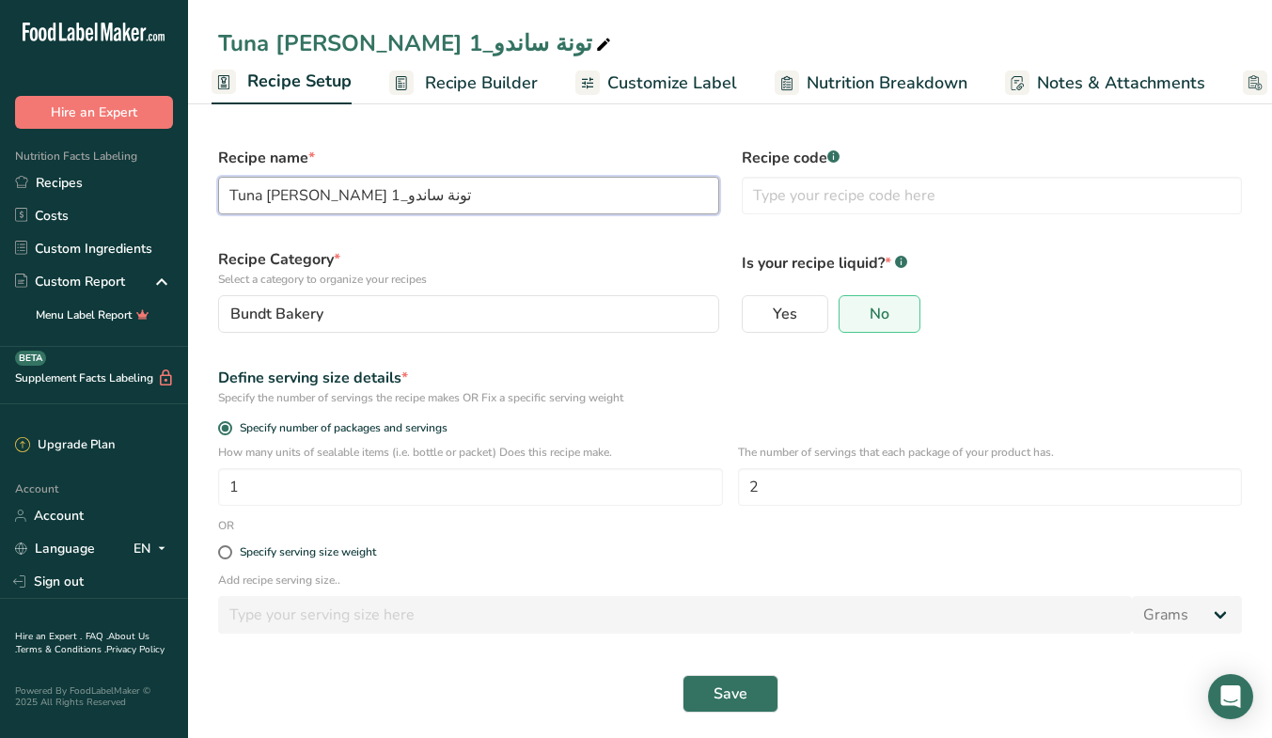
click at [443, 196] on input "Tuna Sando تونة ساندو_1" at bounding box center [468, 196] width 501 height 38
type input "Deadline Heat ديدلاين هيت"
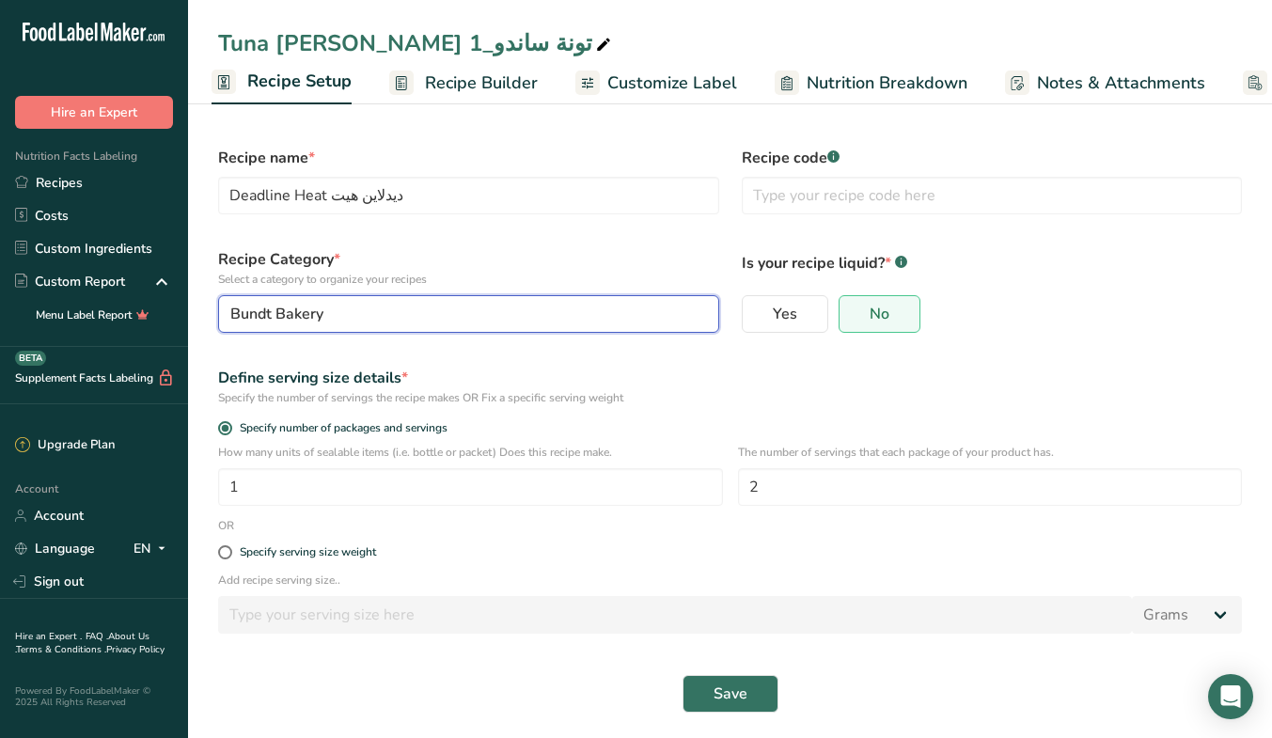
click at [439, 310] on div "Bundt Bakery" at bounding box center [462, 314] width 465 height 23
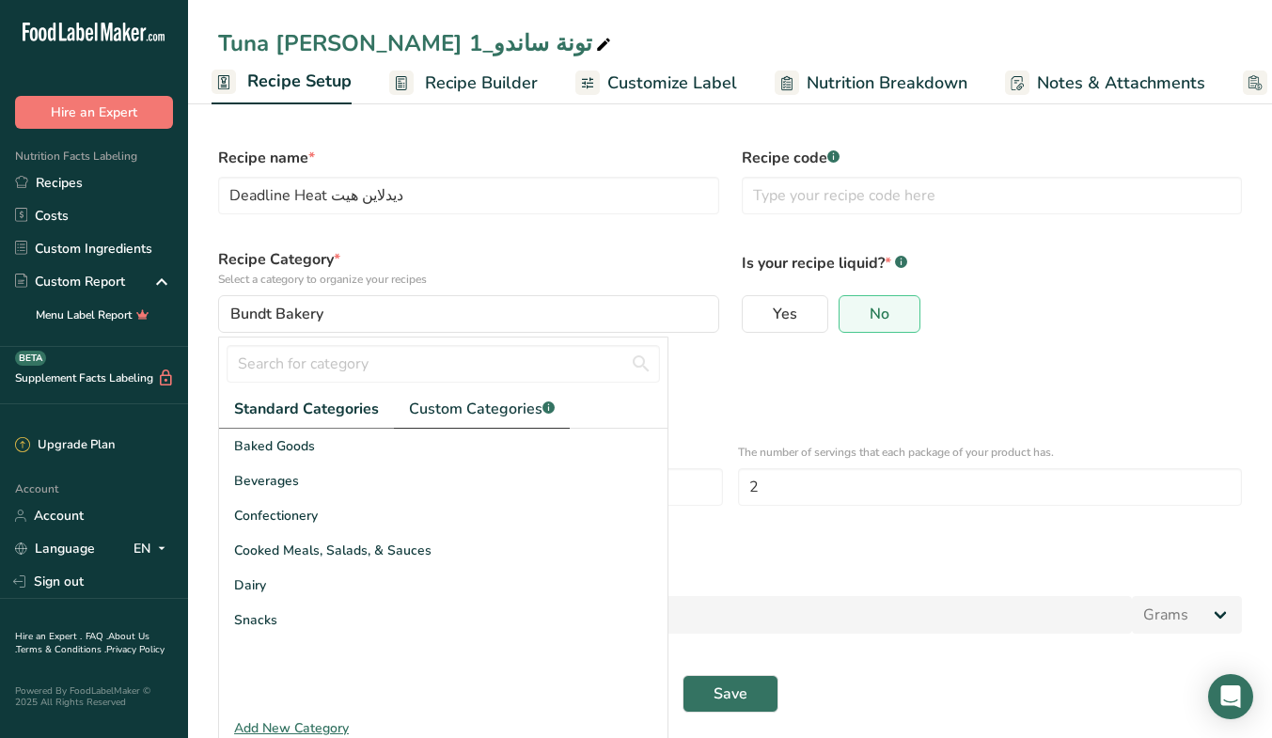
click at [496, 396] on link "Custom Categories .a-a{fill:#347362;}.b-a{fill:#fff;}" at bounding box center [482, 409] width 176 height 39
click at [255, 651] on span "MEP" at bounding box center [247, 655] width 27 height 20
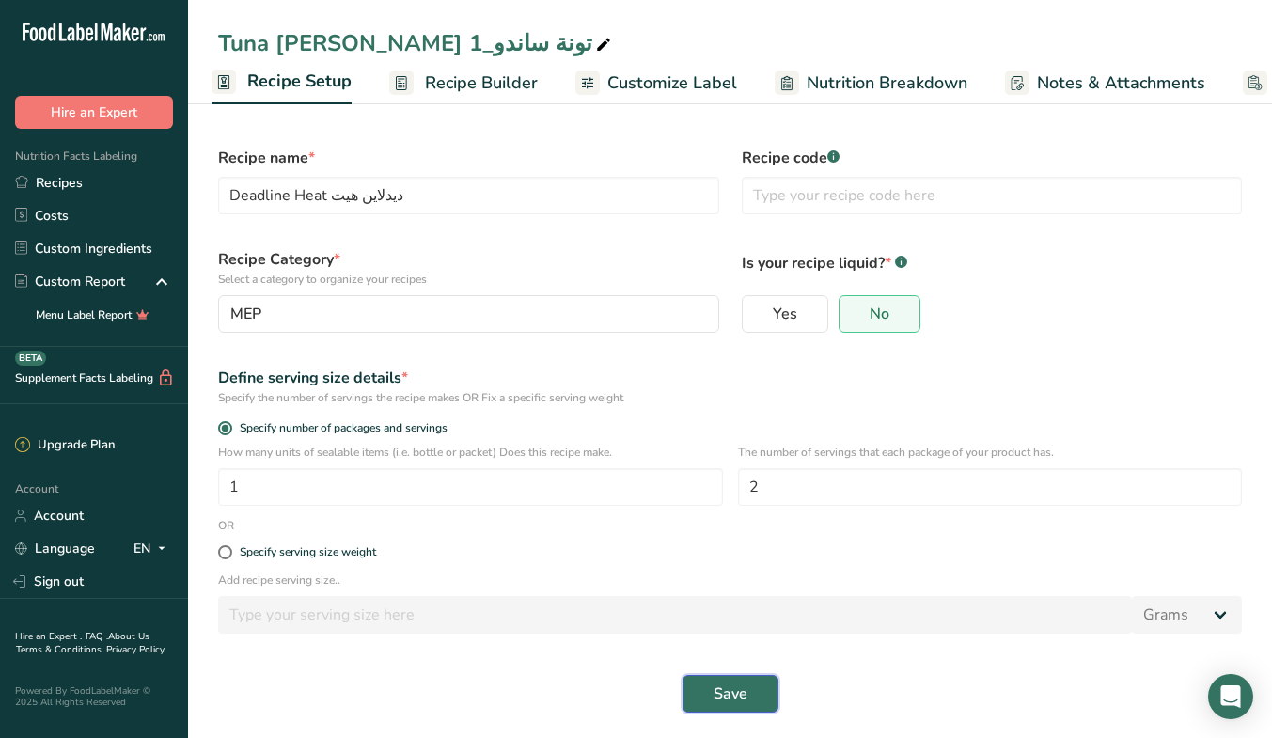
click at [728, 695] on span "Save" at bounding box center [730, 693] width 34 height 23
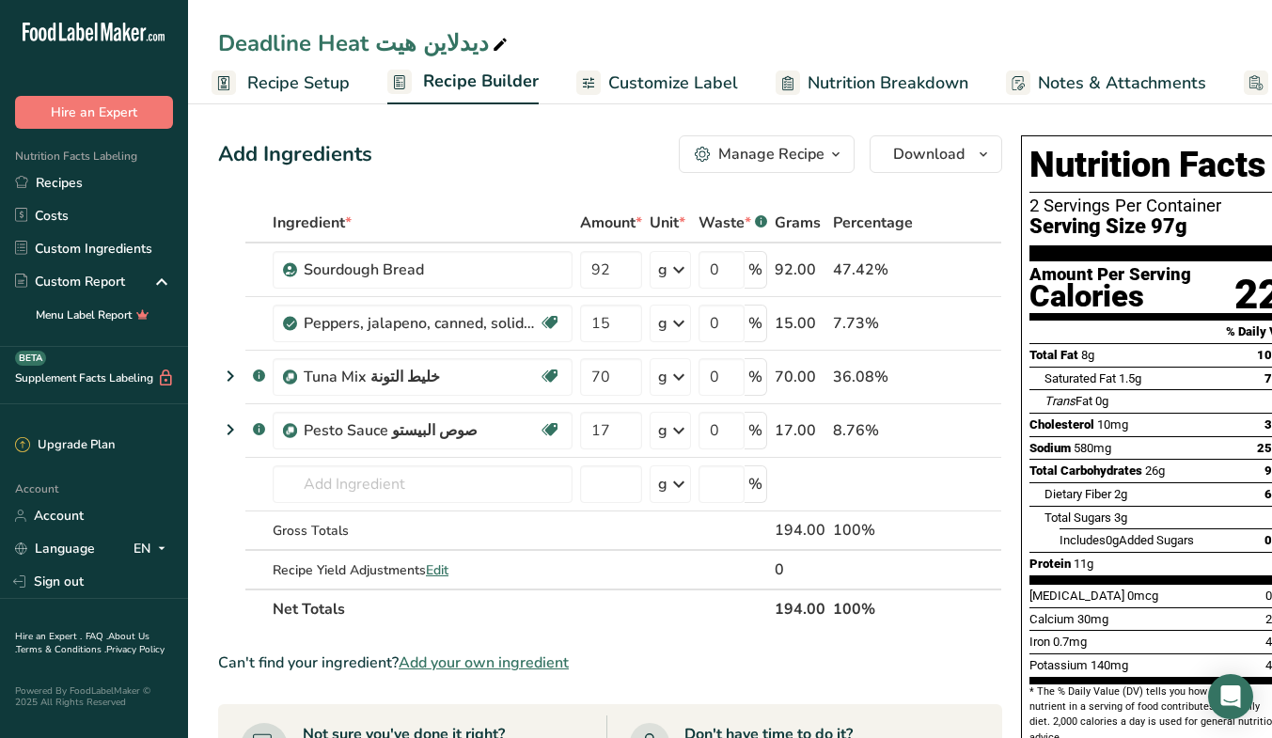
click at [642, 92] on span "Customize Label" at bounding box center [673, 82] width 130 height 25
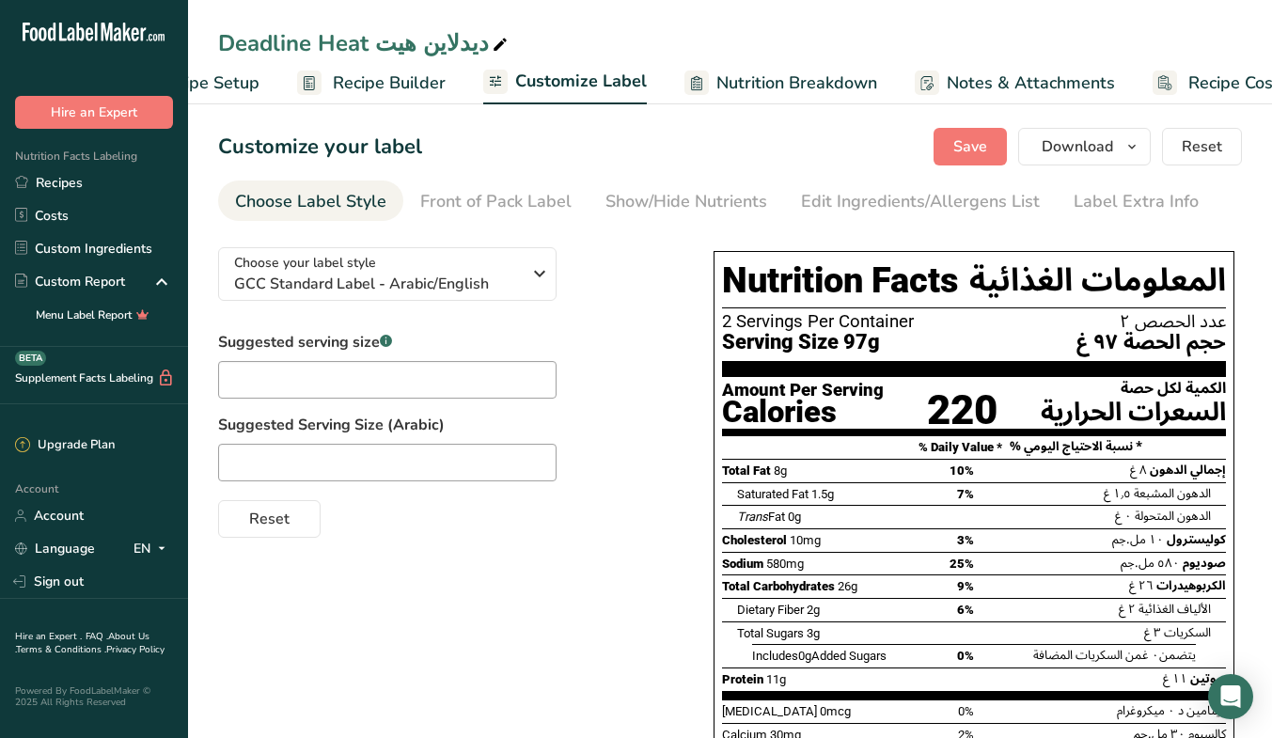
scroll to position [0, 158]
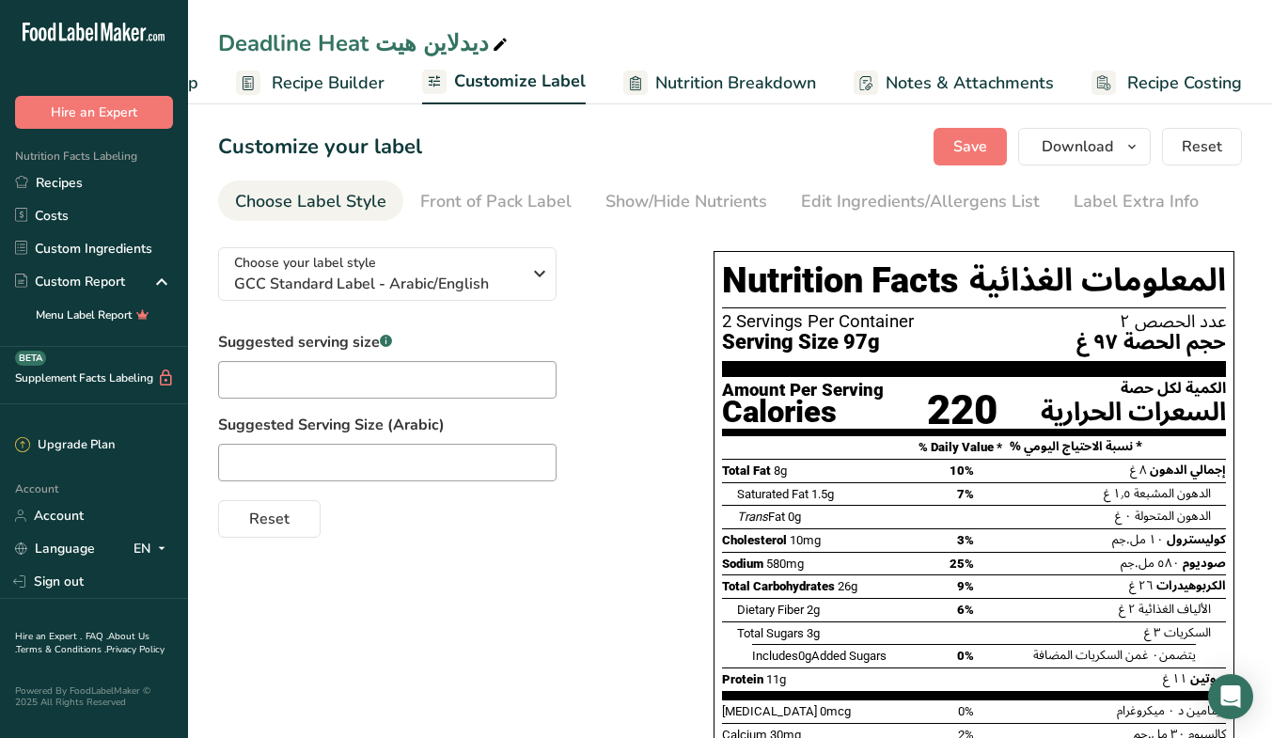
click at [864, 208] on div "Edit Ingredients/Allergens List" at bounding box center [920, 201] width 239 height 25
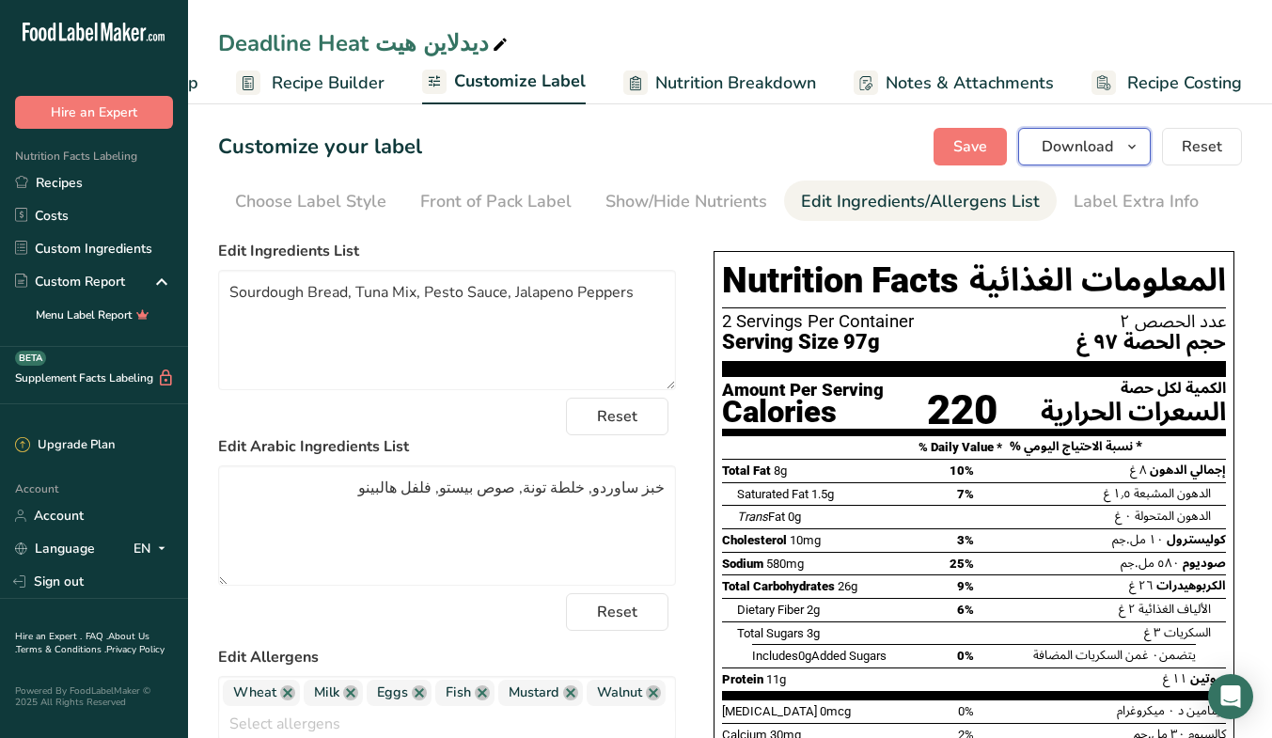
click at [1078, 148] on span "Download" at bounding box center [1076, 146] width 71 height 23
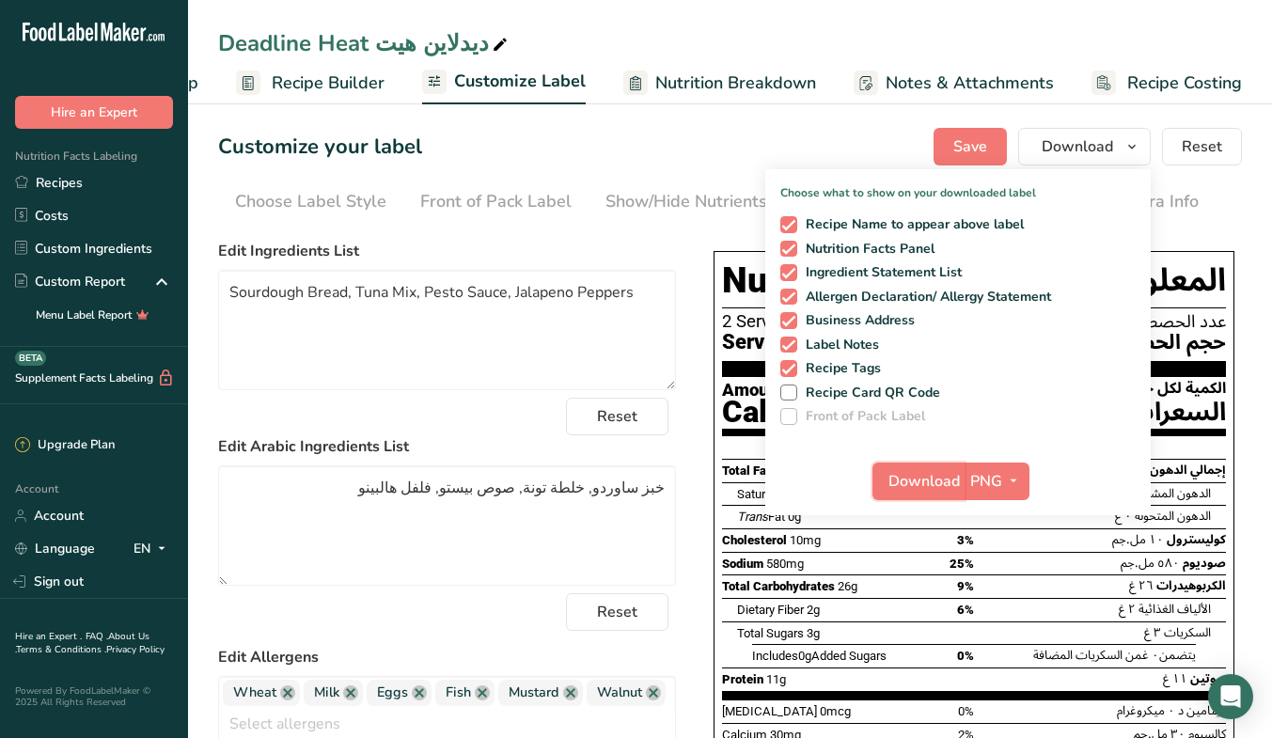
click at [926, 473] on span "Download" at bounding box center [923, 481] width 71 height 23
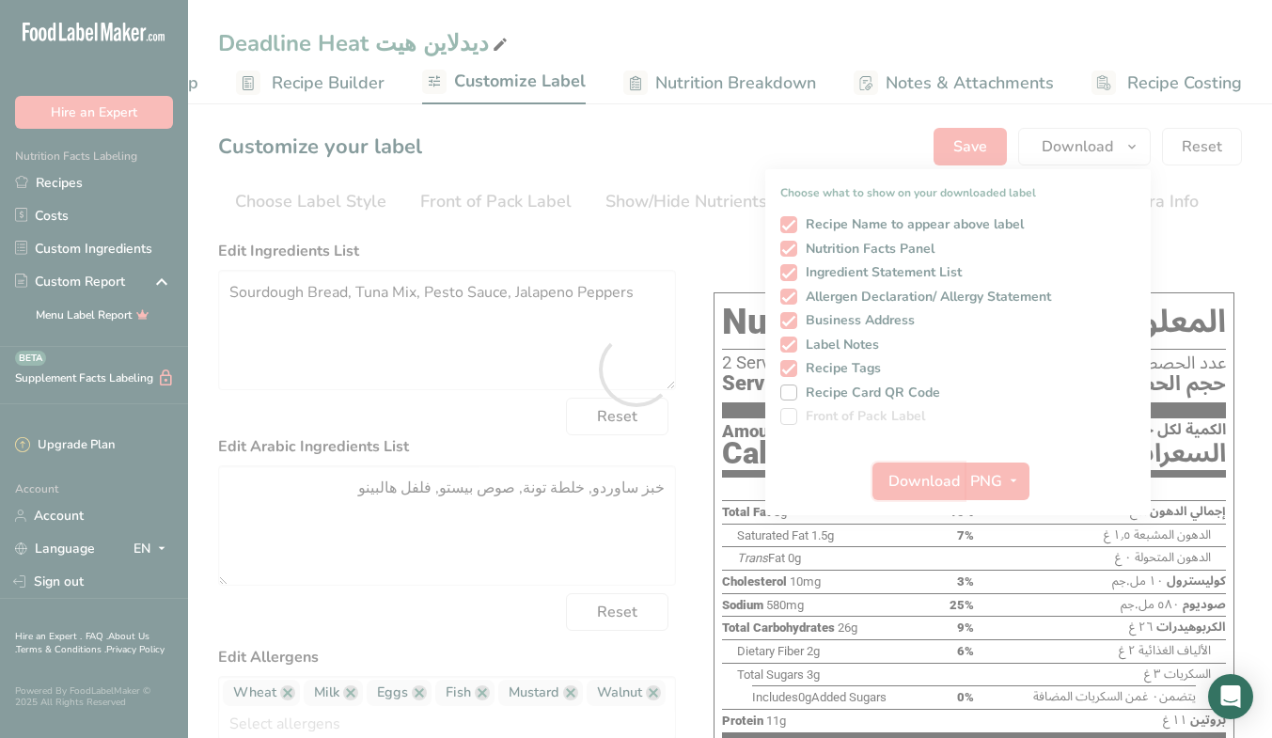
scroll to position [0, 0]
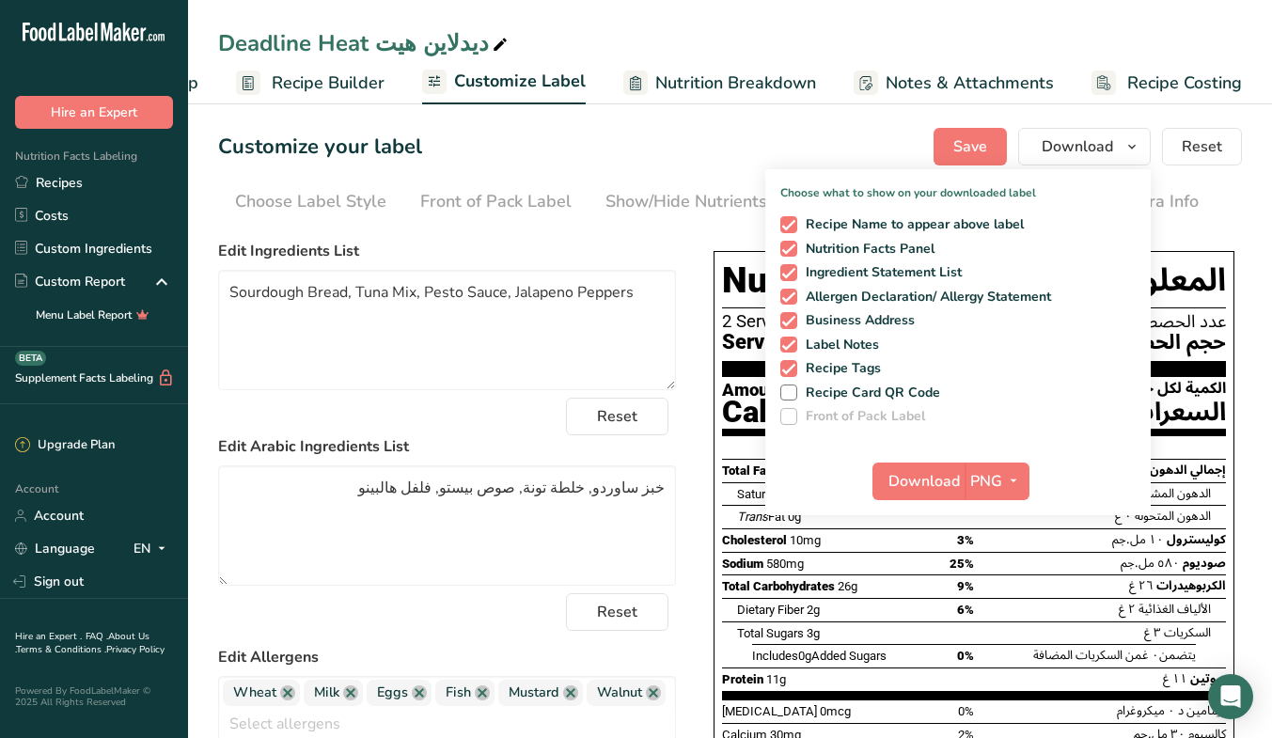
click at [692, 358] on div "Choose your label style GCC Standard Label - Arabic/English USA (FDA) Standard …" at bounding box center [729, 668] width 1023 height 872
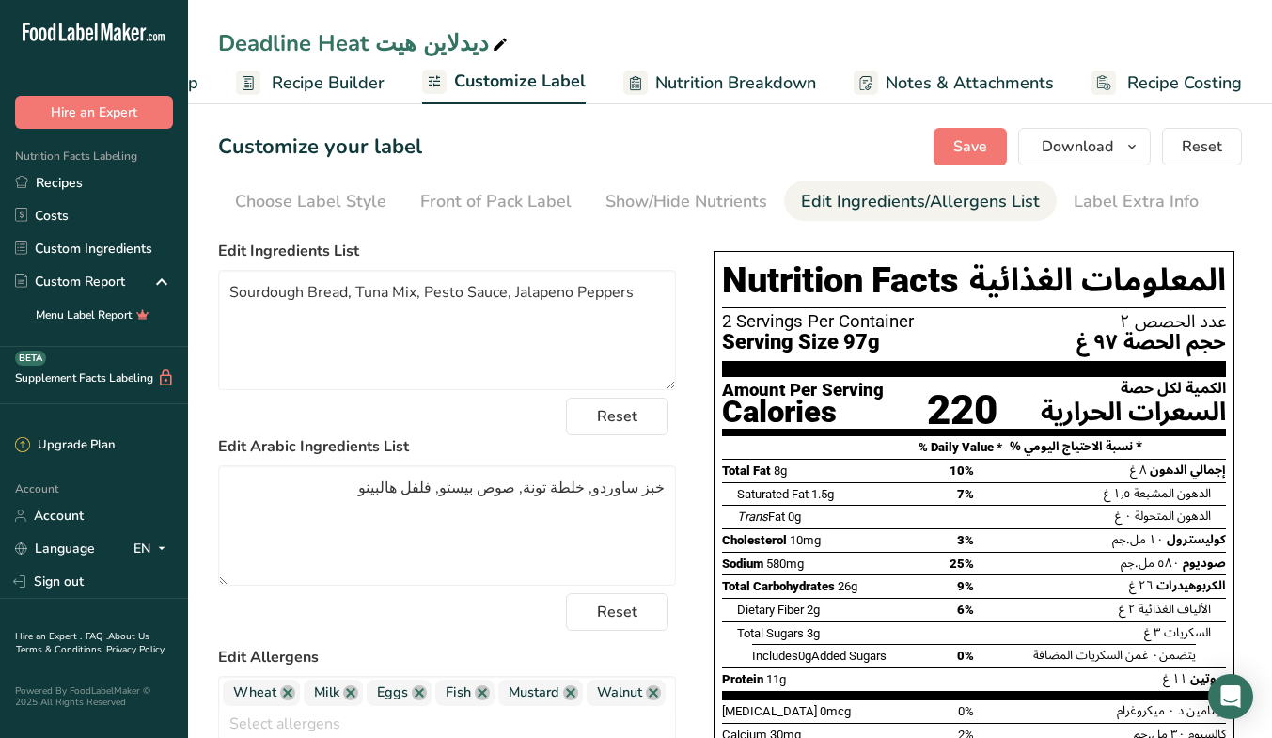
click at [83, 182] on link "Recipes" at bounding box center [94, 182] width 188 height 33
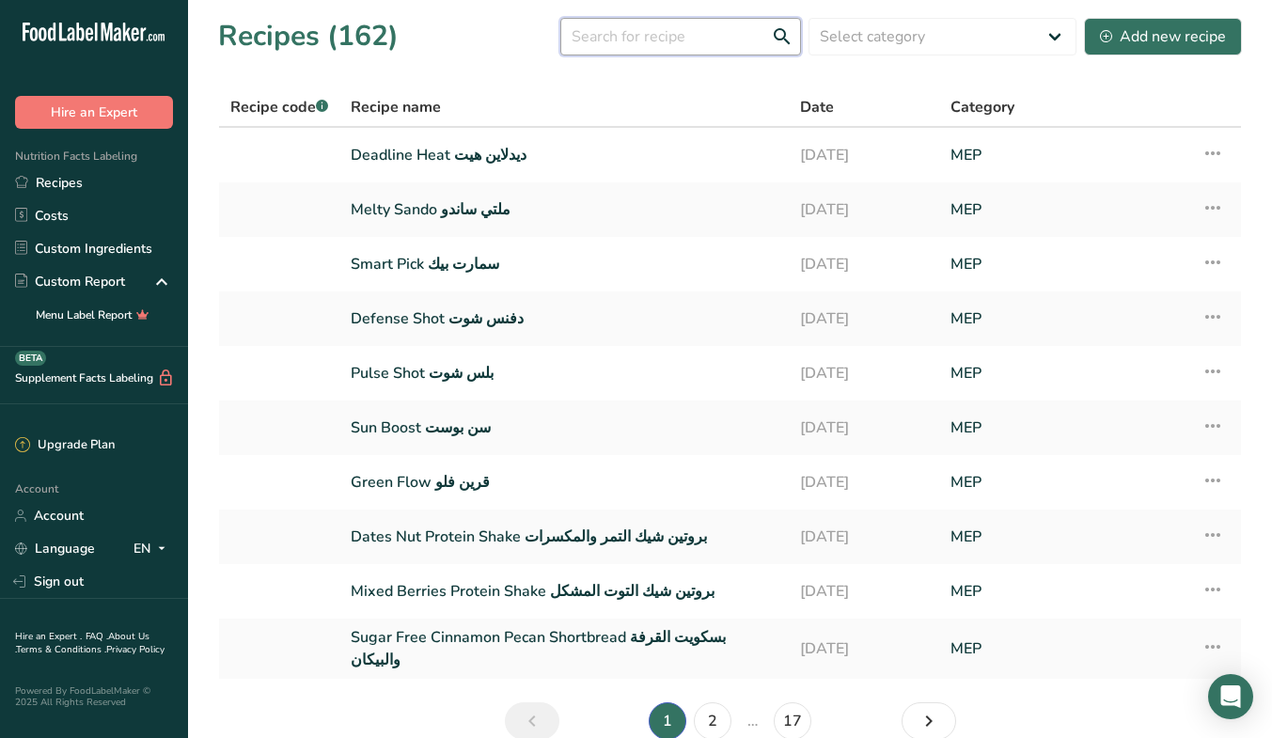
click at [640, 32] on input "text" at bounding box center [680, 37] width 241 height 38
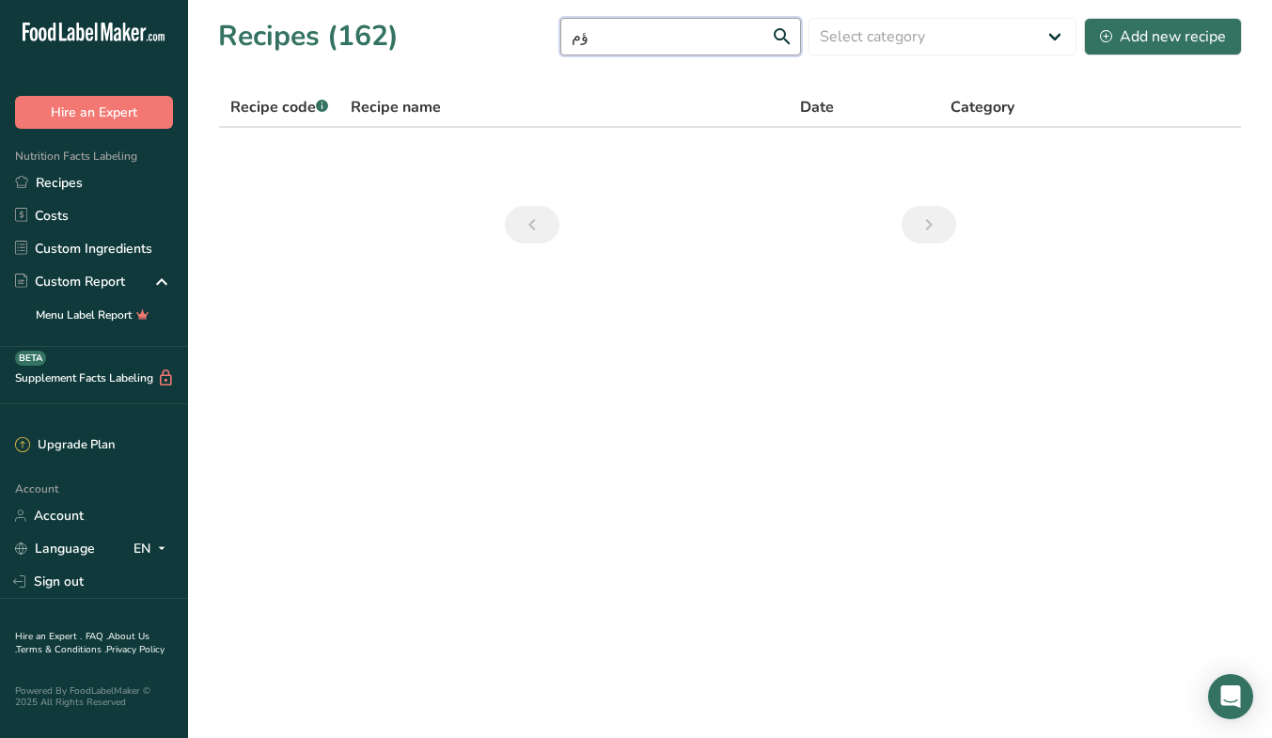
type input "ؤ"
type input "club"
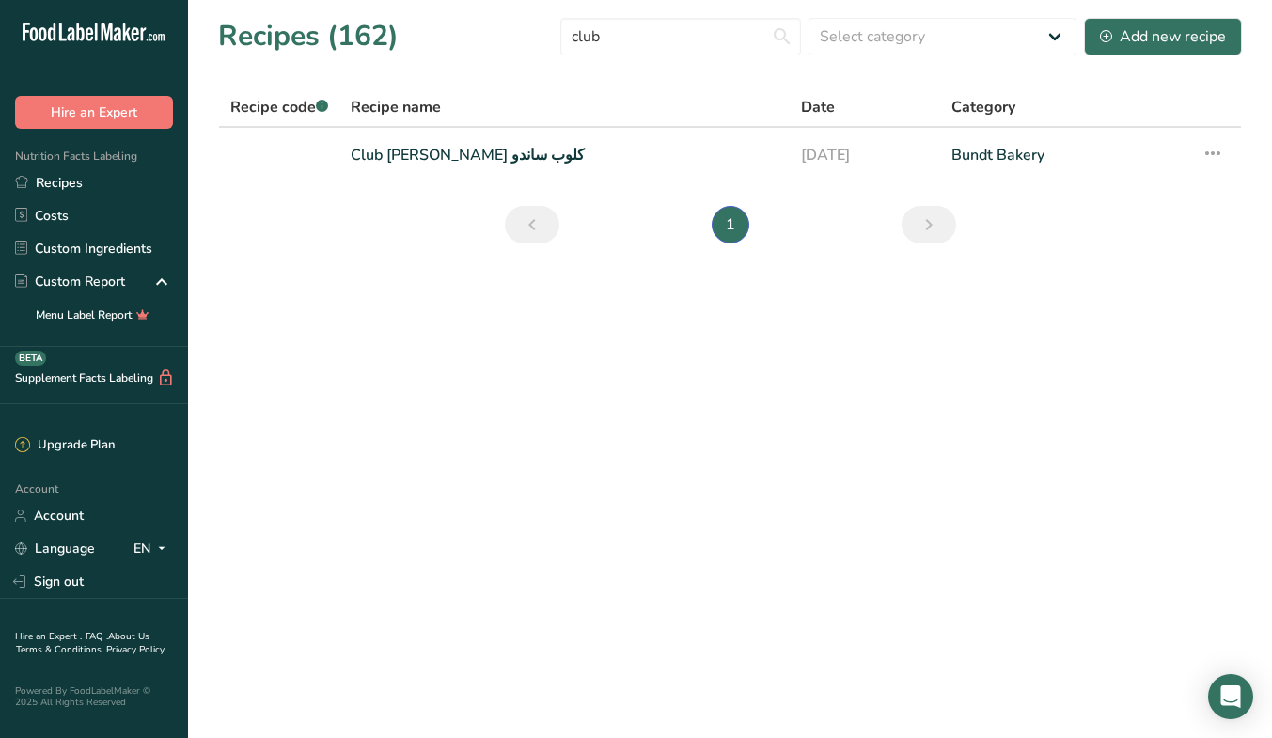
click at [479, 147] on link "Club Sando كلوب ساندو" at bounding box center [565, 154] width 428 height 39
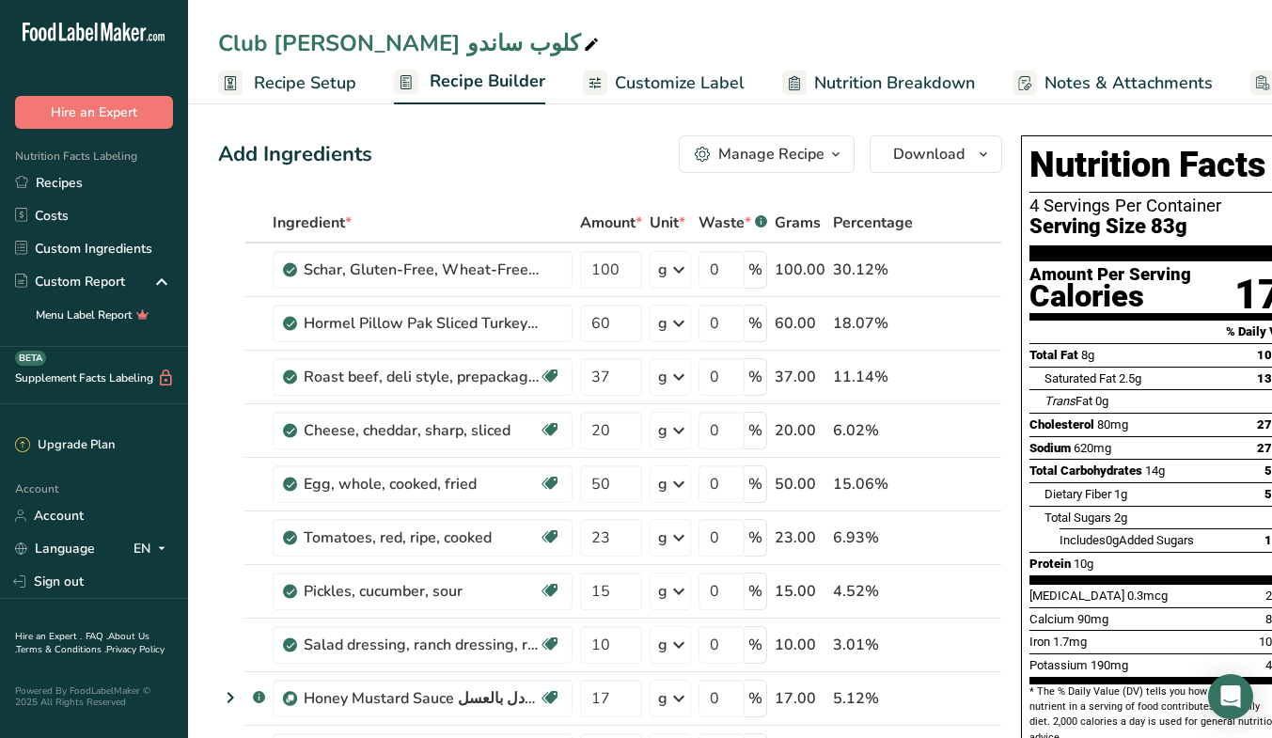
click at [301, 85] on span "Recipe Setup" at bounding box center [305, 82] width 102 height 25
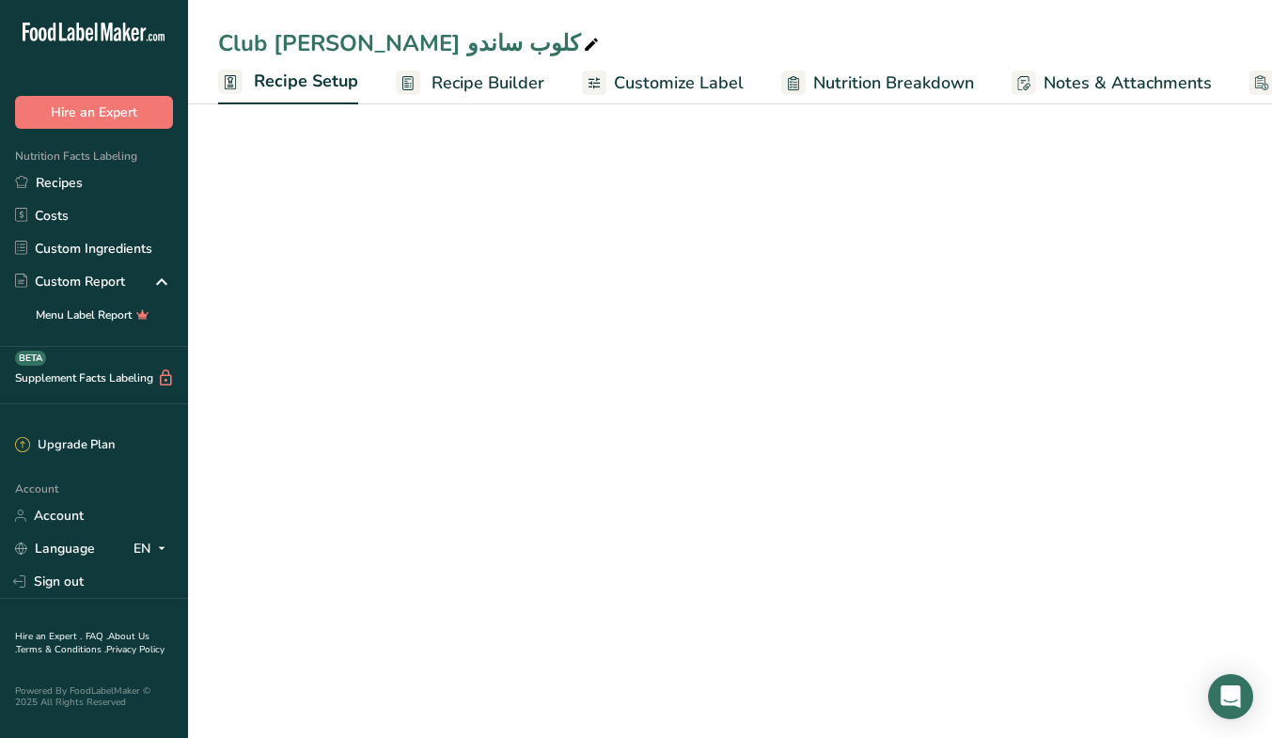
scroll to position [0, 7]
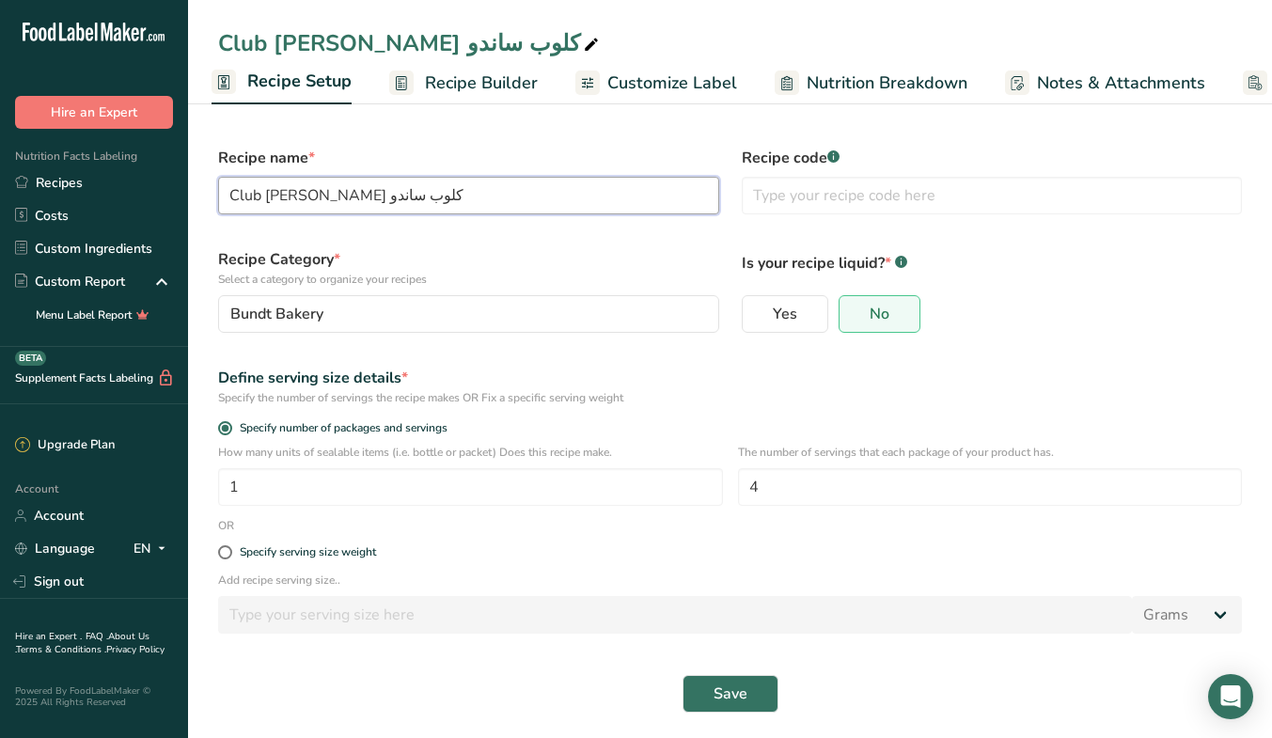
click at [428, 193] on input "Club Sando كلوب ساندو" at bounding box center [468, 196] width 501 height 38
paste input "Executive Club"
type input "Executive Club أكسكتف كلوب"
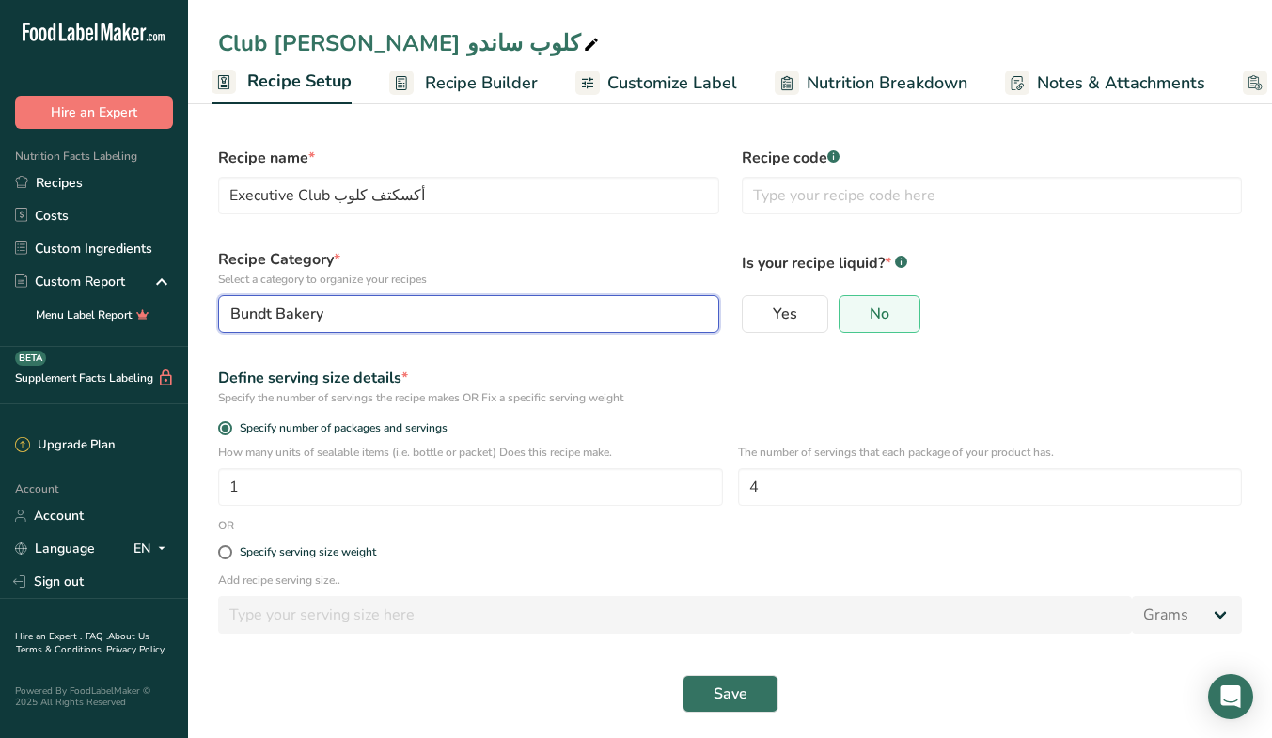
click at [437, 309] on div "Bundt Bakery" at bounding box center [462, 314] width 465 height 23
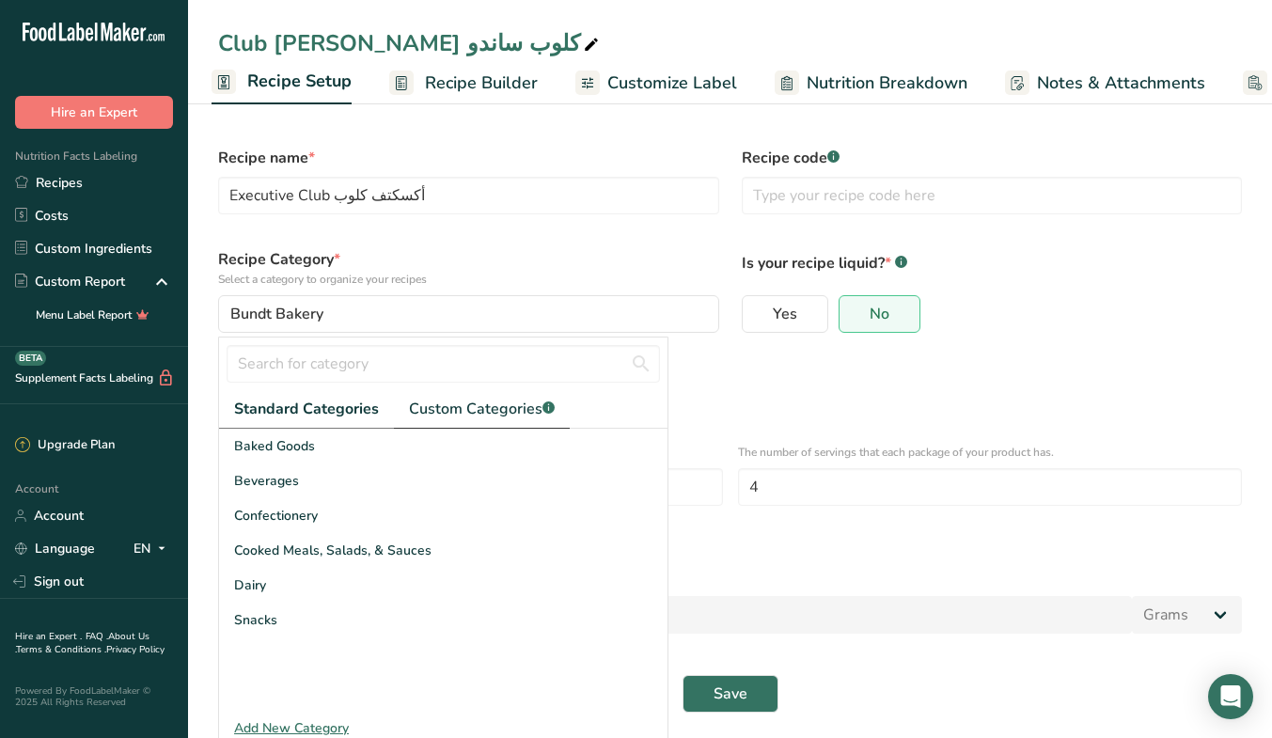
click at [493, 404] on span "Custom Categories .a-a{fill:#347362;}.b-a{fill:#fff;}" at bounding box center [482, 409] width 146 height 23
click at [249, 652] on span "MEP" at bounding box center [247, 655] width 27 height 20
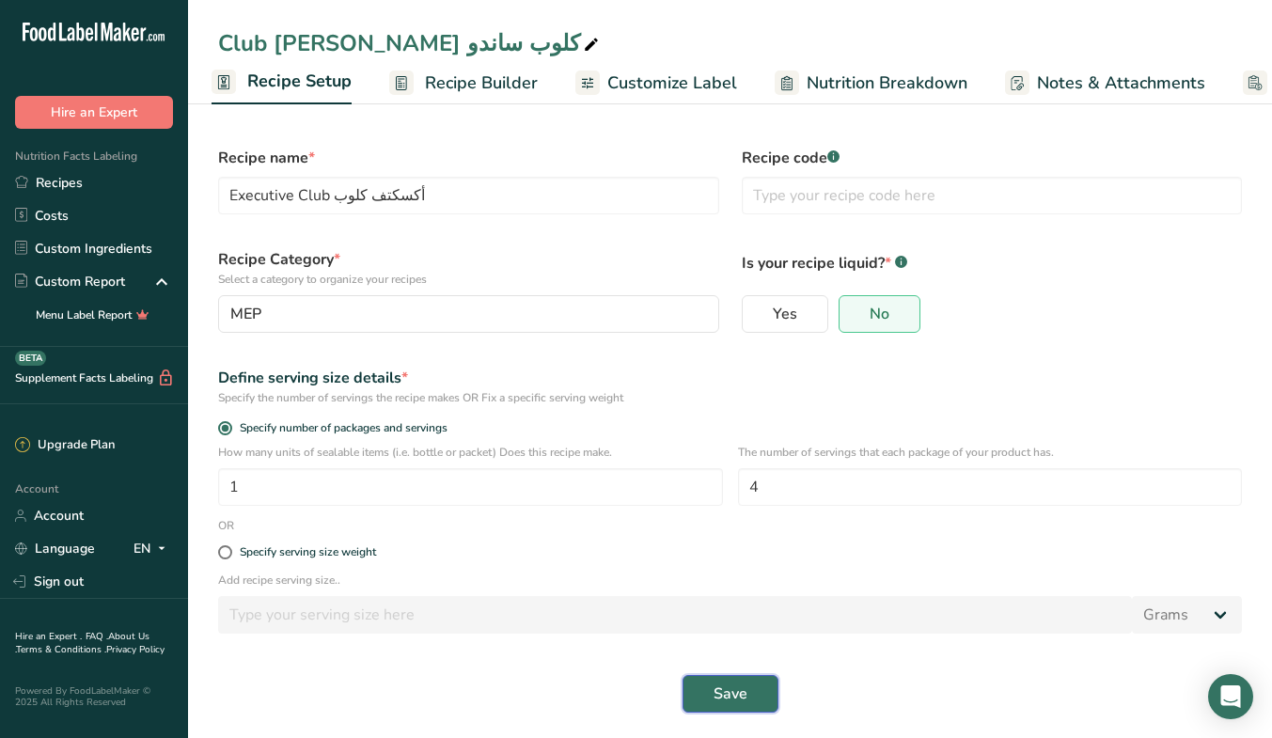
click at [742, 682] on span "Save" at bounding box center [730, 693] width 34 height 23
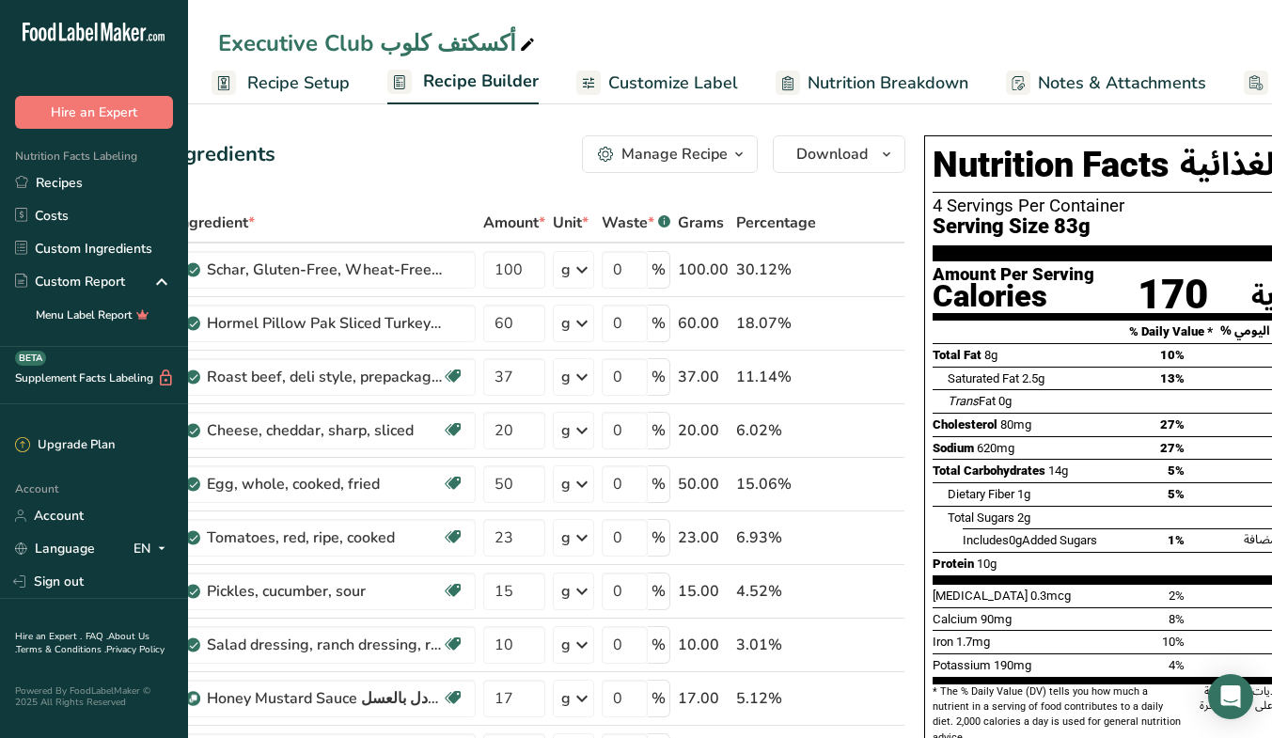
scroll to position [0, 108]
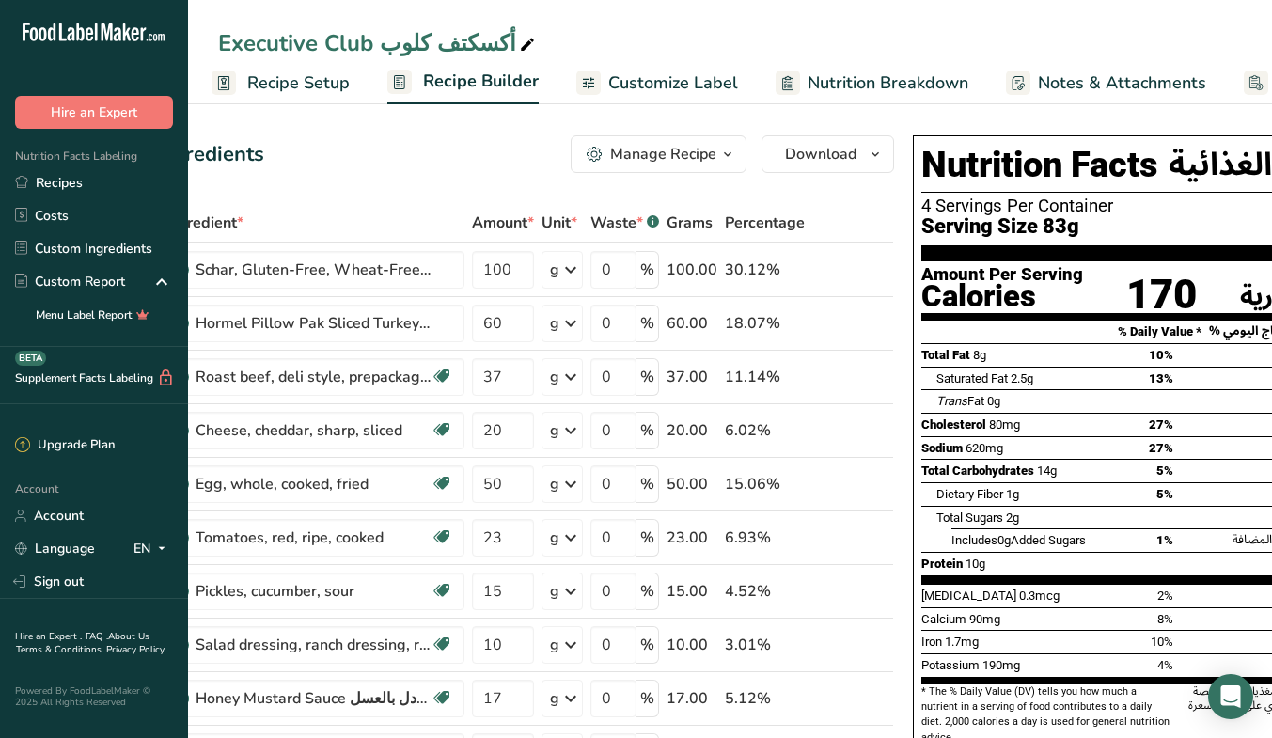
click at [674, 718] on td "17.00" at bounding box center [692, 699] width 58 height 54
click at [671, 79] on span "Customize Label" at bounding box center [673, 82] width 130 height 25
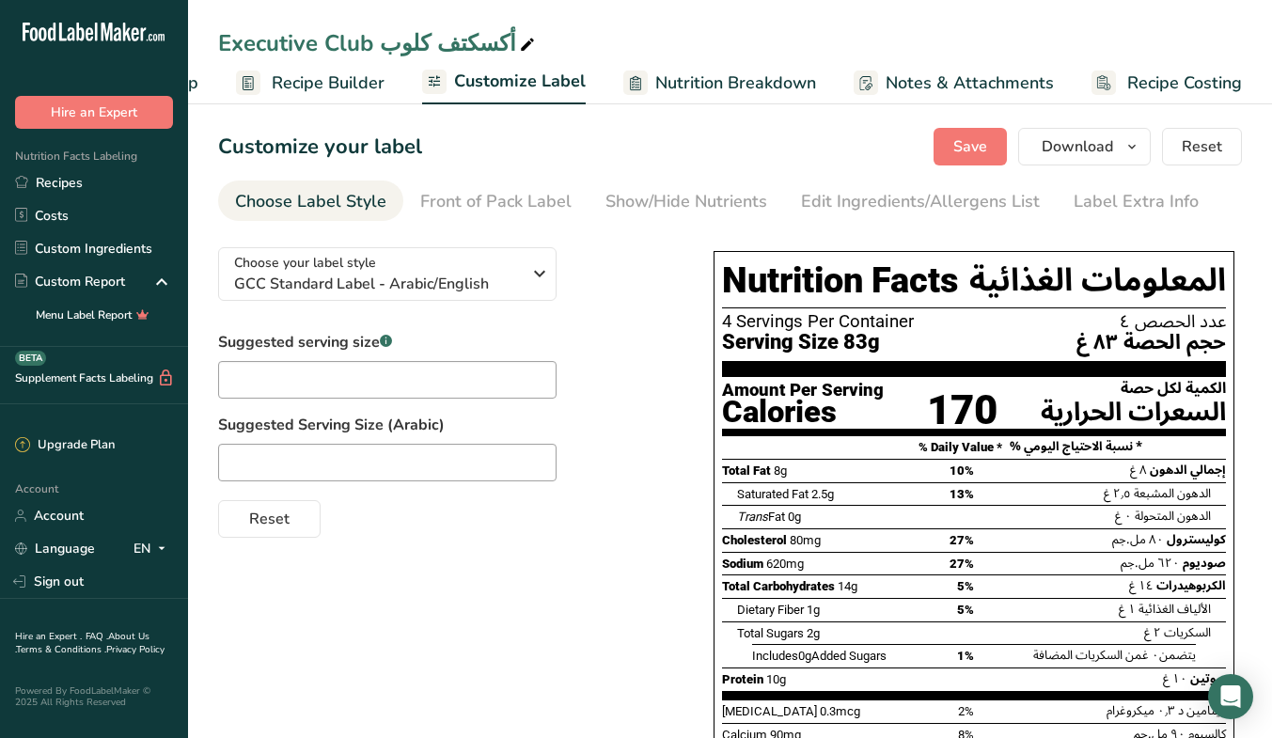
click at [881, 210] on div "Edit Ingredients/Allergens List" at bounding box center [920, 201] width 239 height 25
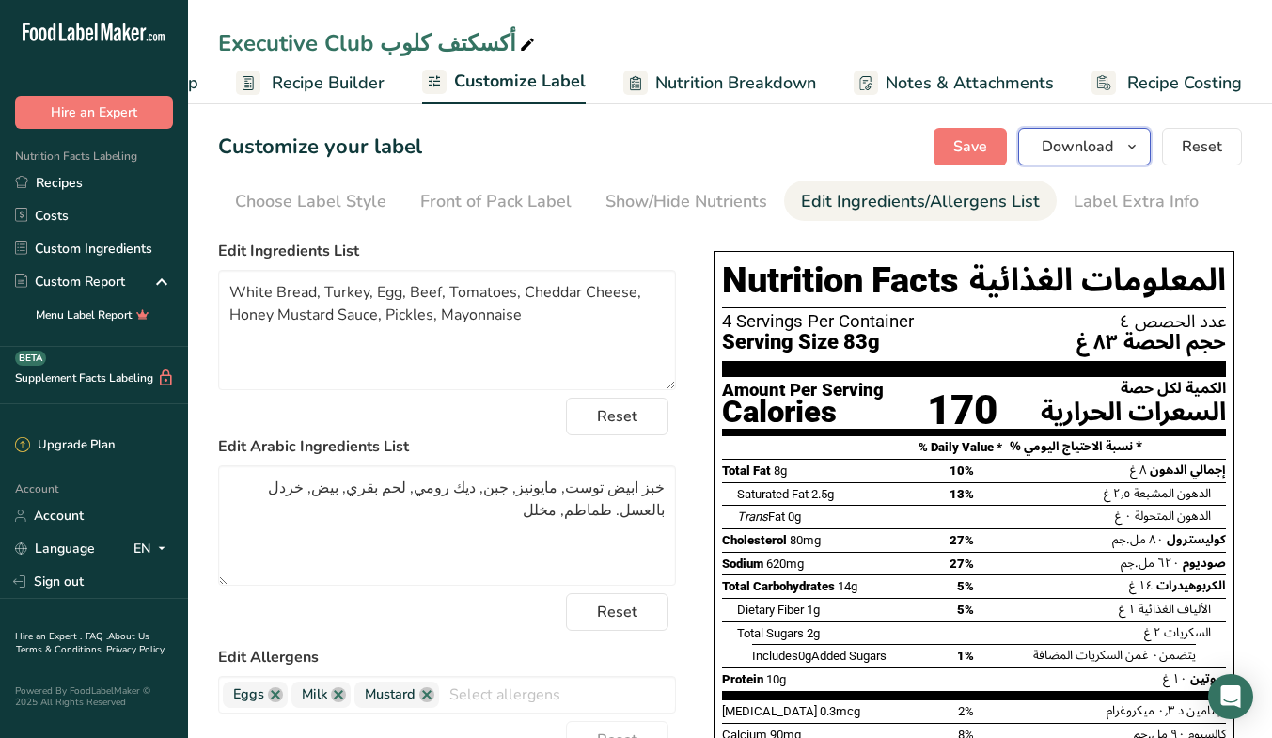
click at [1056, 148] on span "Download" at bounding box center [1076, 146] width 71 height 23
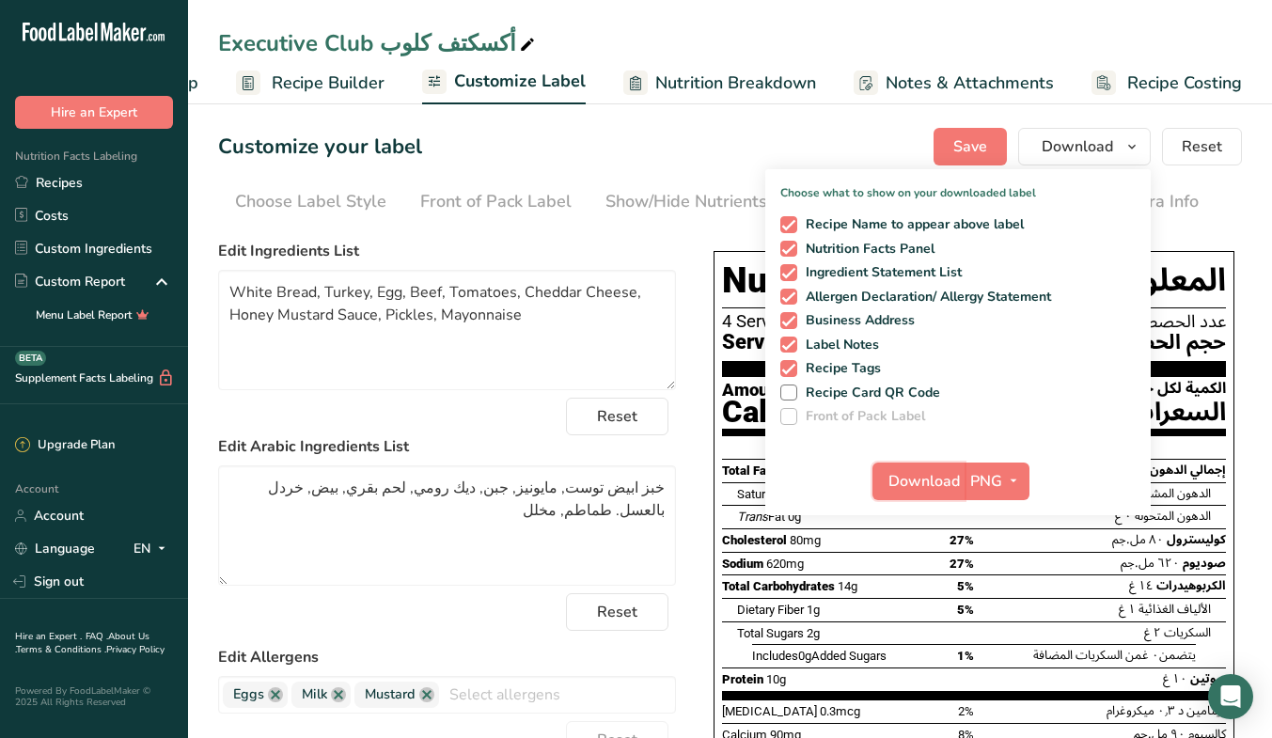
click at [949, 483] on span "Download" at bounding box center [923, 481] width 71 height 23
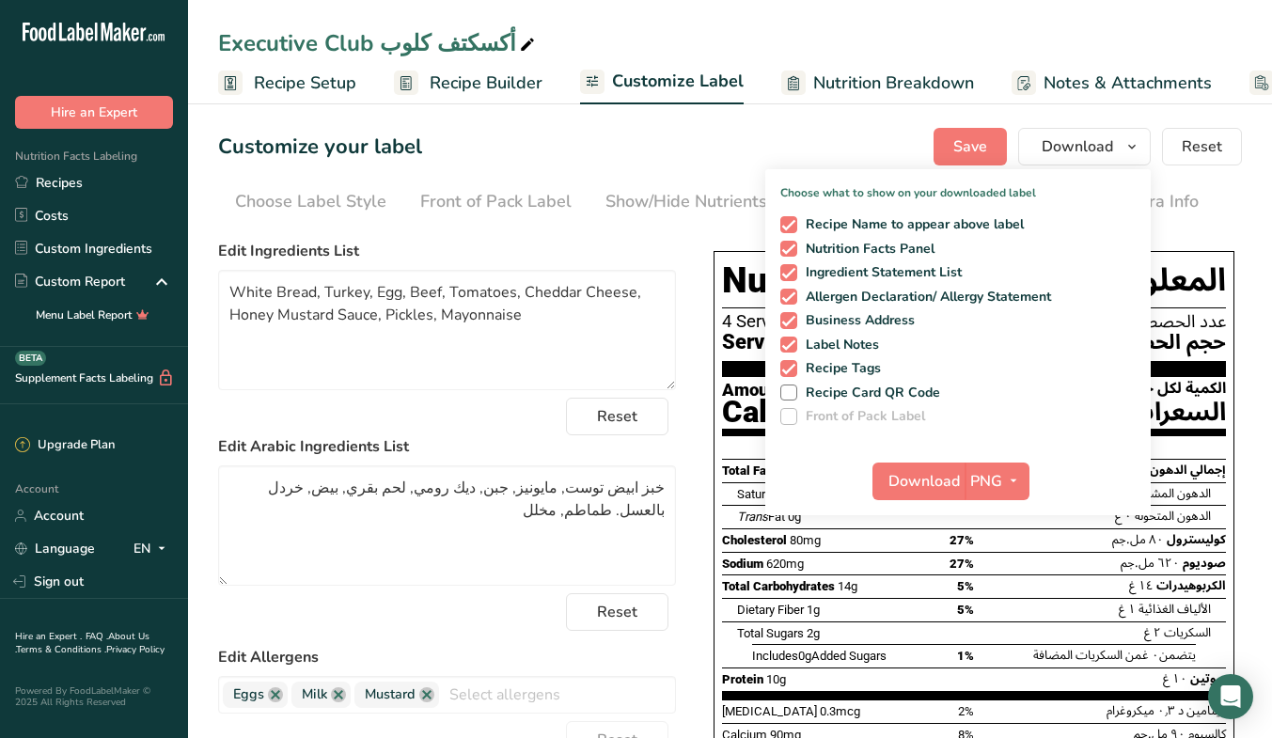
scroll to position [0, 158]
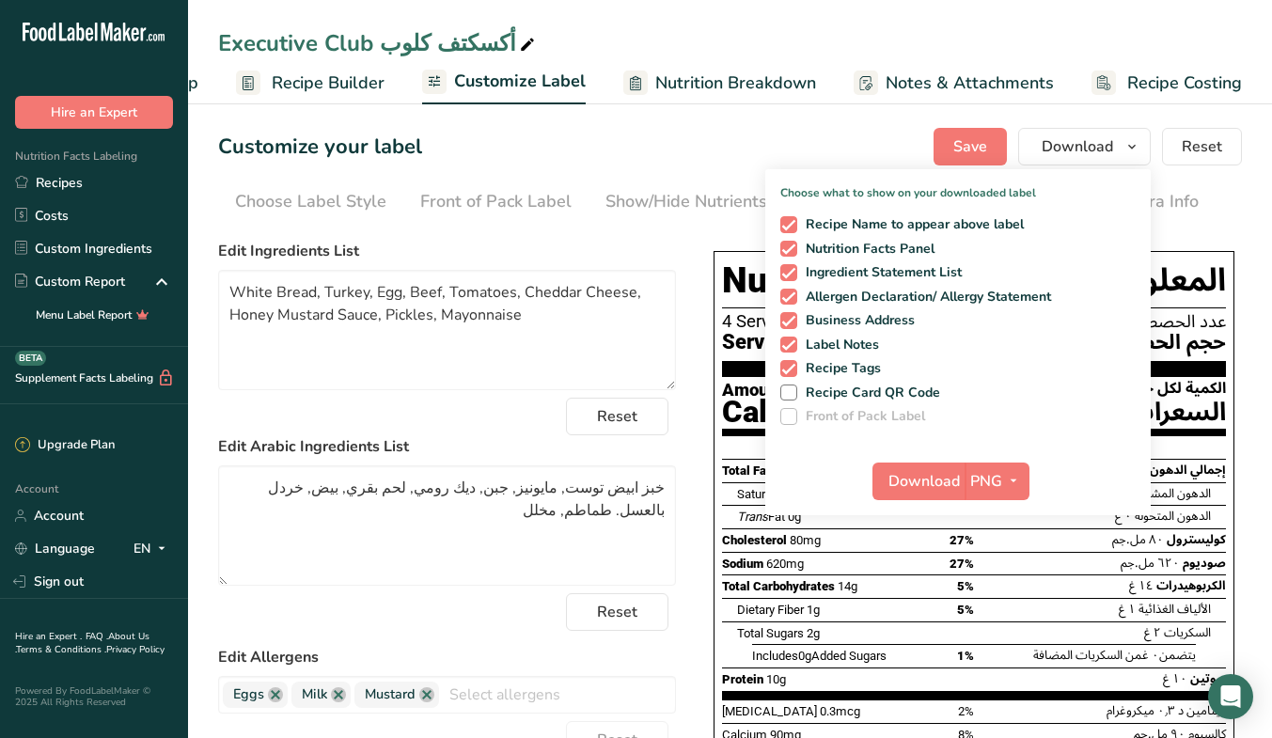
click at [141, 192] on link "Recipes" at bounding box center [94, 182] width 188 height 33
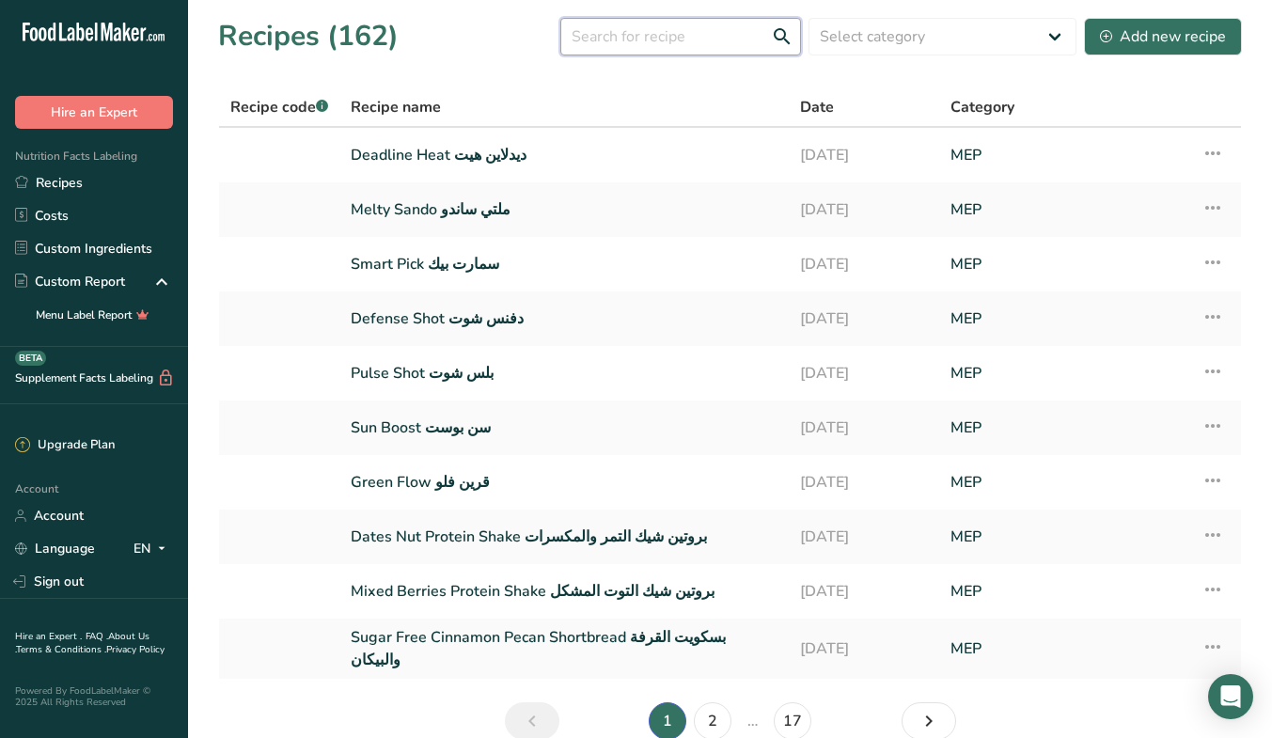
click at [656, 46] on input "text" at bounding box center [680, 37] width 241 height 38
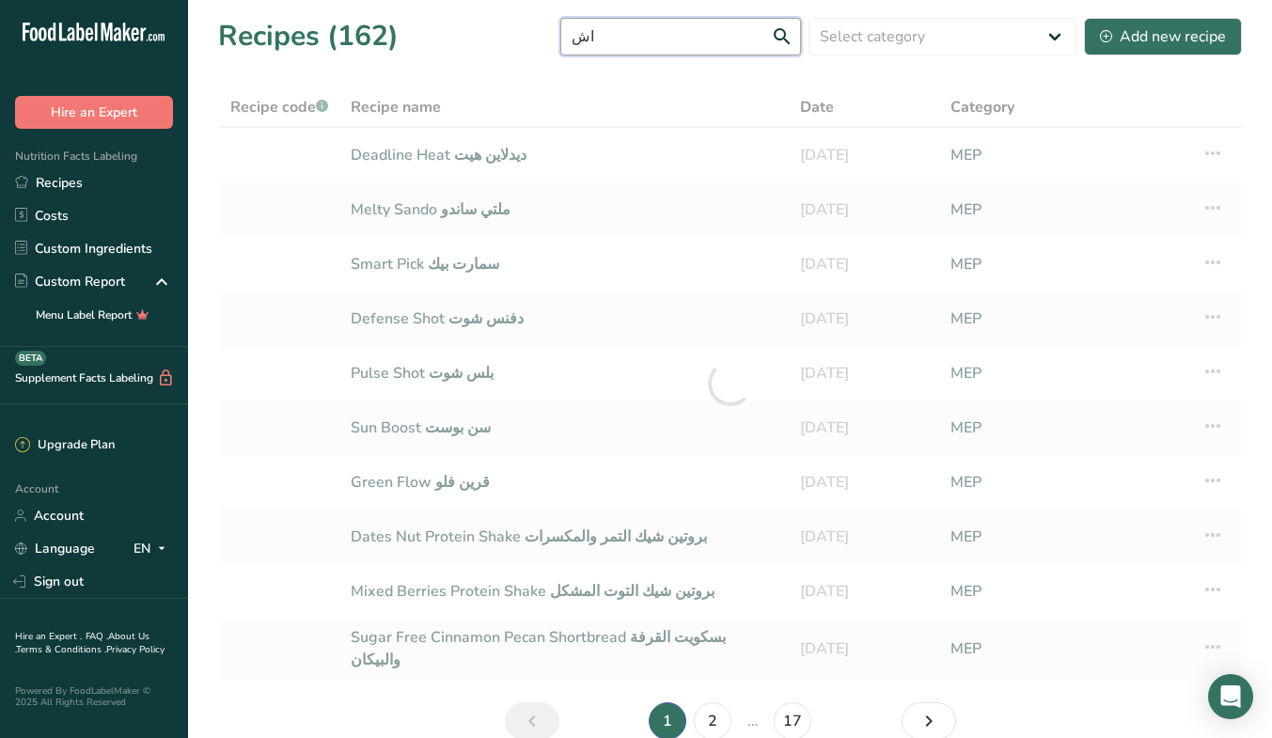
type input "ا"
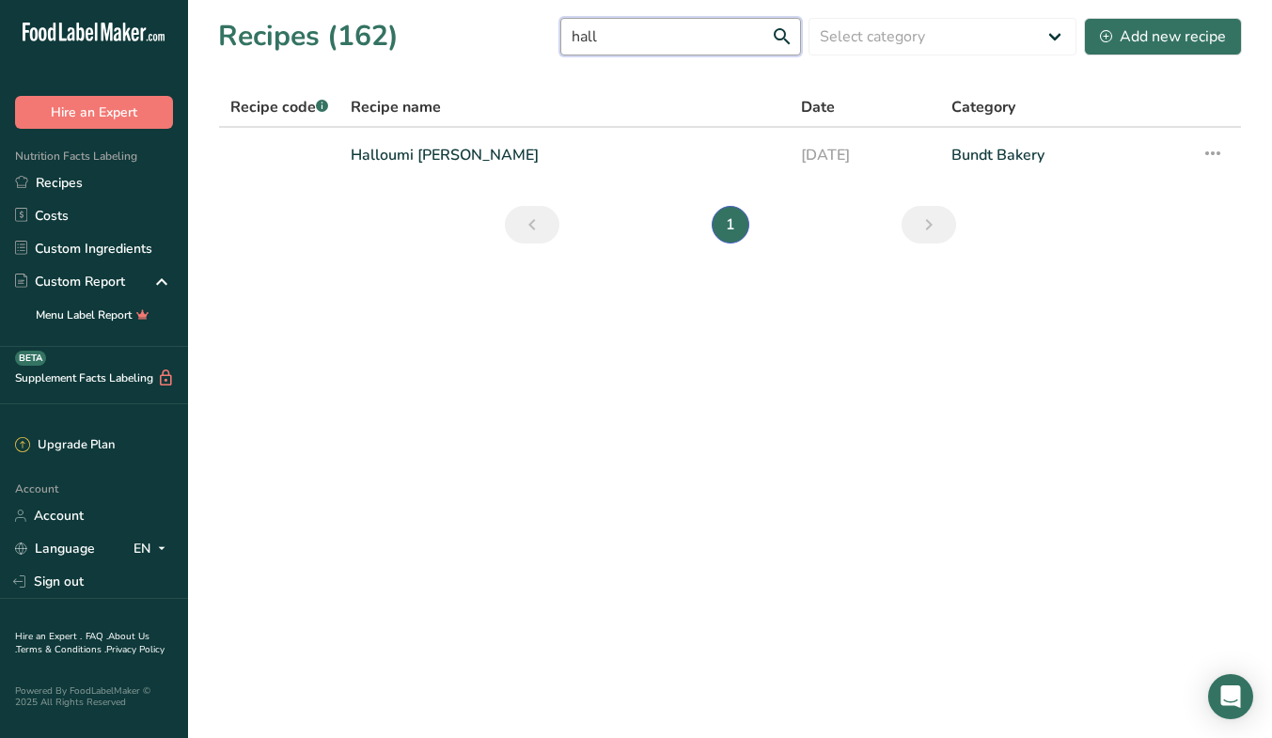
type input "hall"
click at [499, 156] on link "Halloumi [PERSON_NAME]" at bounding box center [565, 154] width 428 height 39
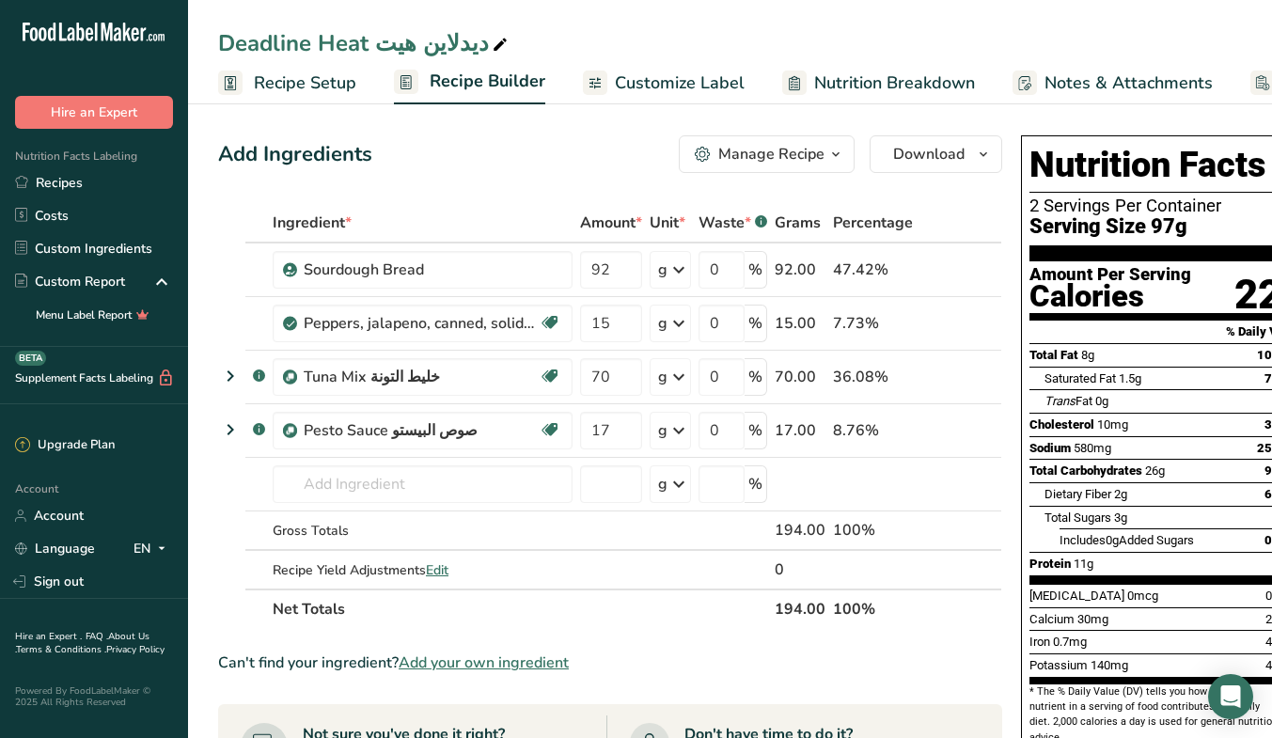
click at [775, 149] on div "Manage Recipe" at bounding box center [771, 154] width 106 height 23
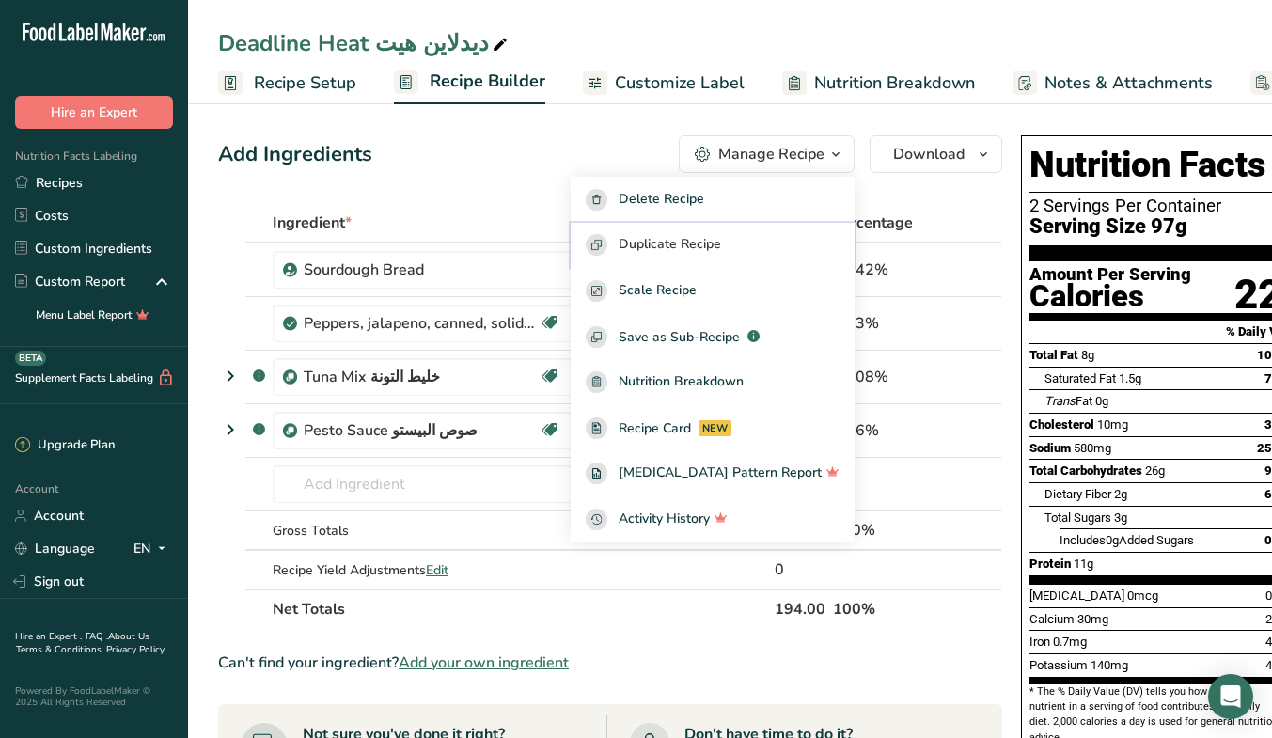
click at [771, 248] on div "Duplicate Recipe" at bounding box center [713, 245] width 254 height 22
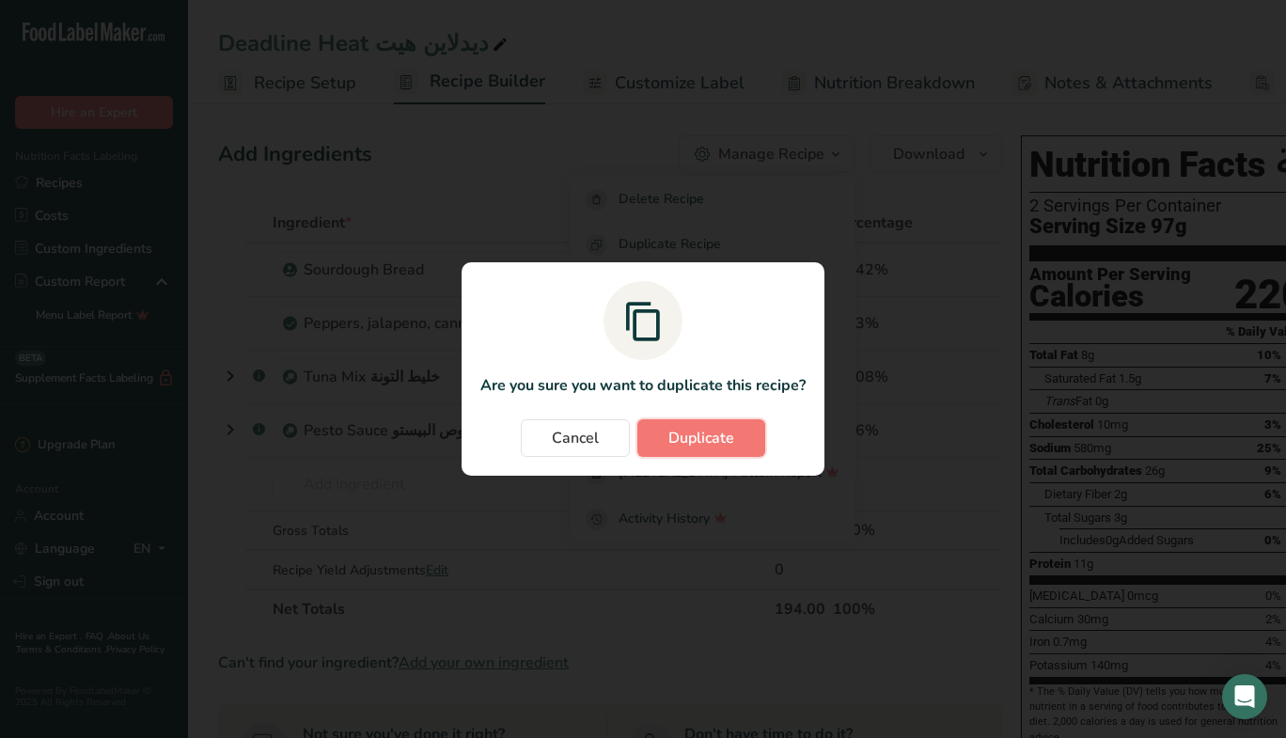
click at [727, 423] on button "Duplicate" at bounding box center [701, 438] width 128 height 38
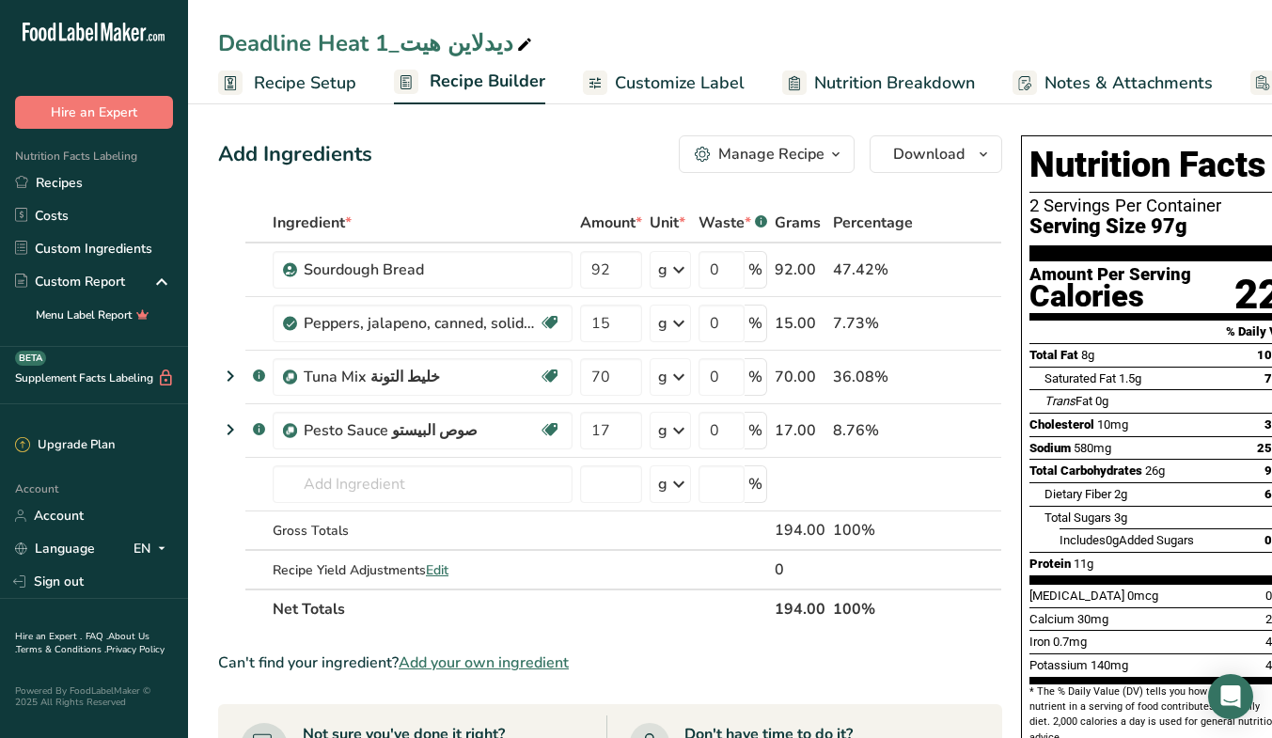
scroll to position [1, 0]
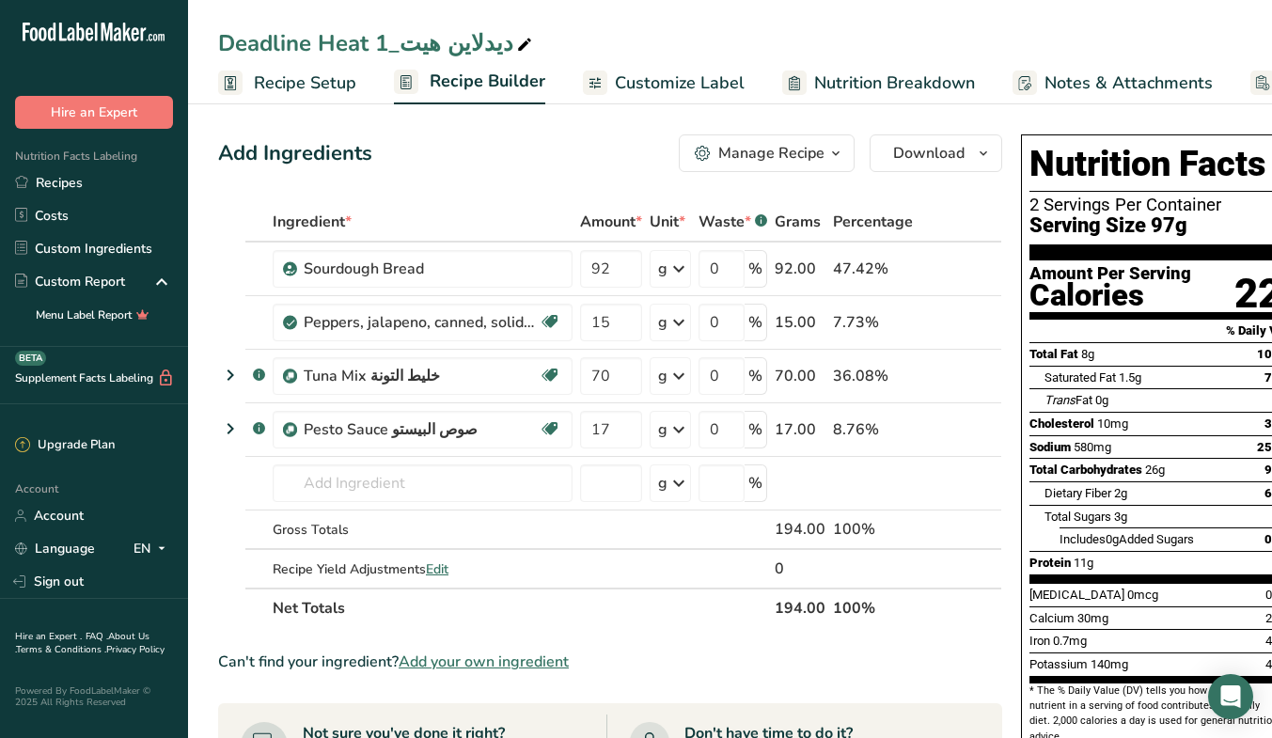
click at [65, 188] on link "Recipes" at bounding box center [94, 182] width 188 height 33
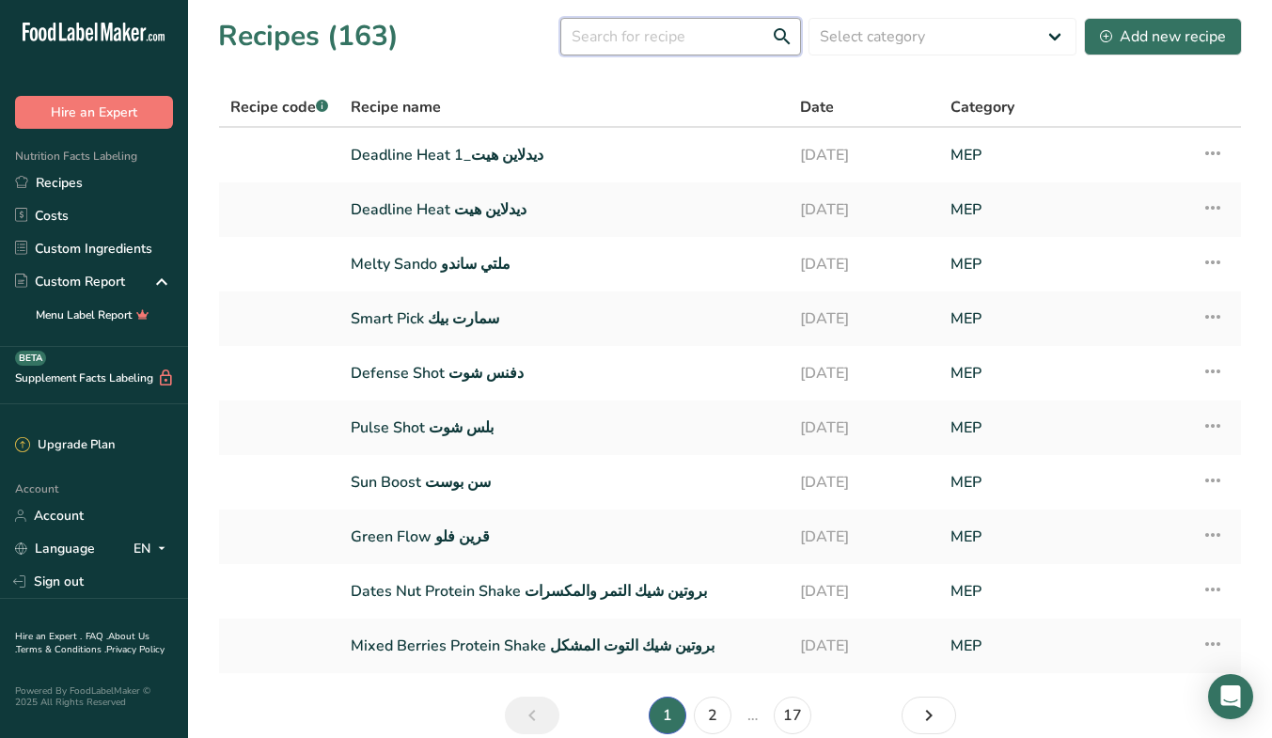
click at [684, 48] on input "text" at bounding box center [680, 37] width 241 height 38
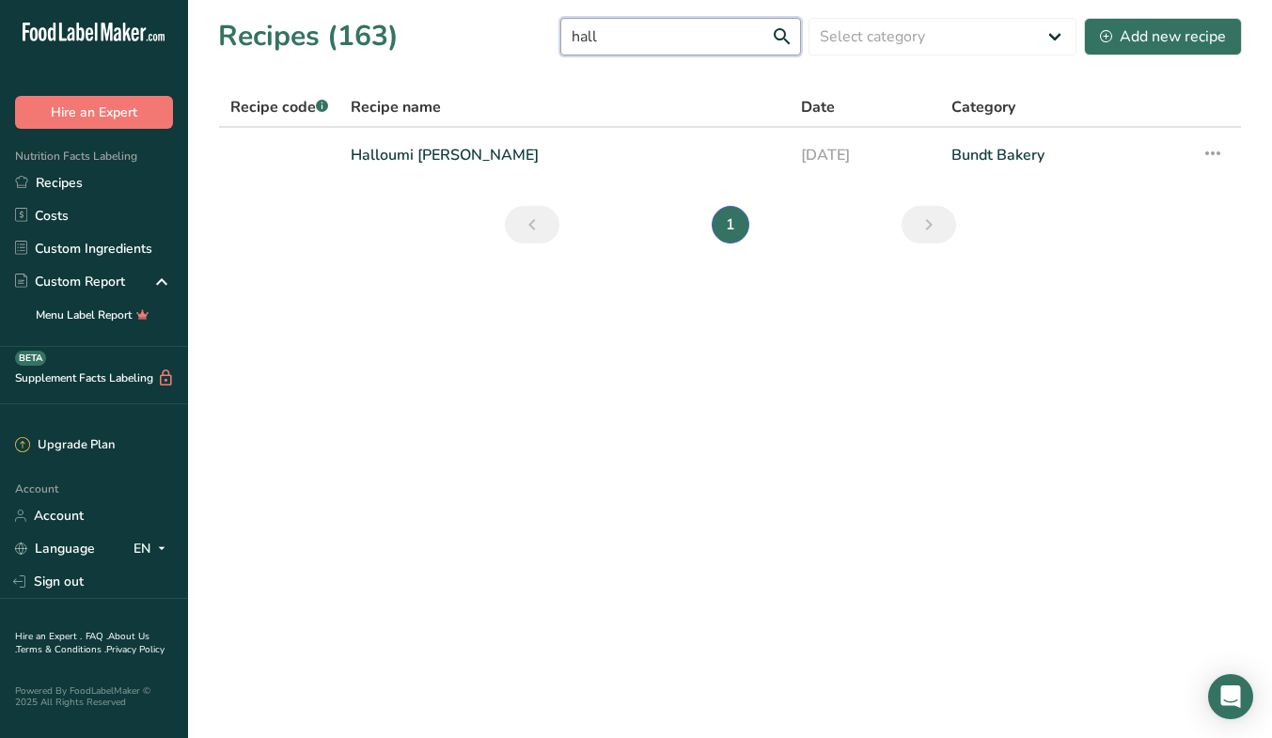
type input "hall"
click at [486, 156] on link "Halloumi [PERSON_NAME]" at bounding box center [565, 154] width 428 height 39
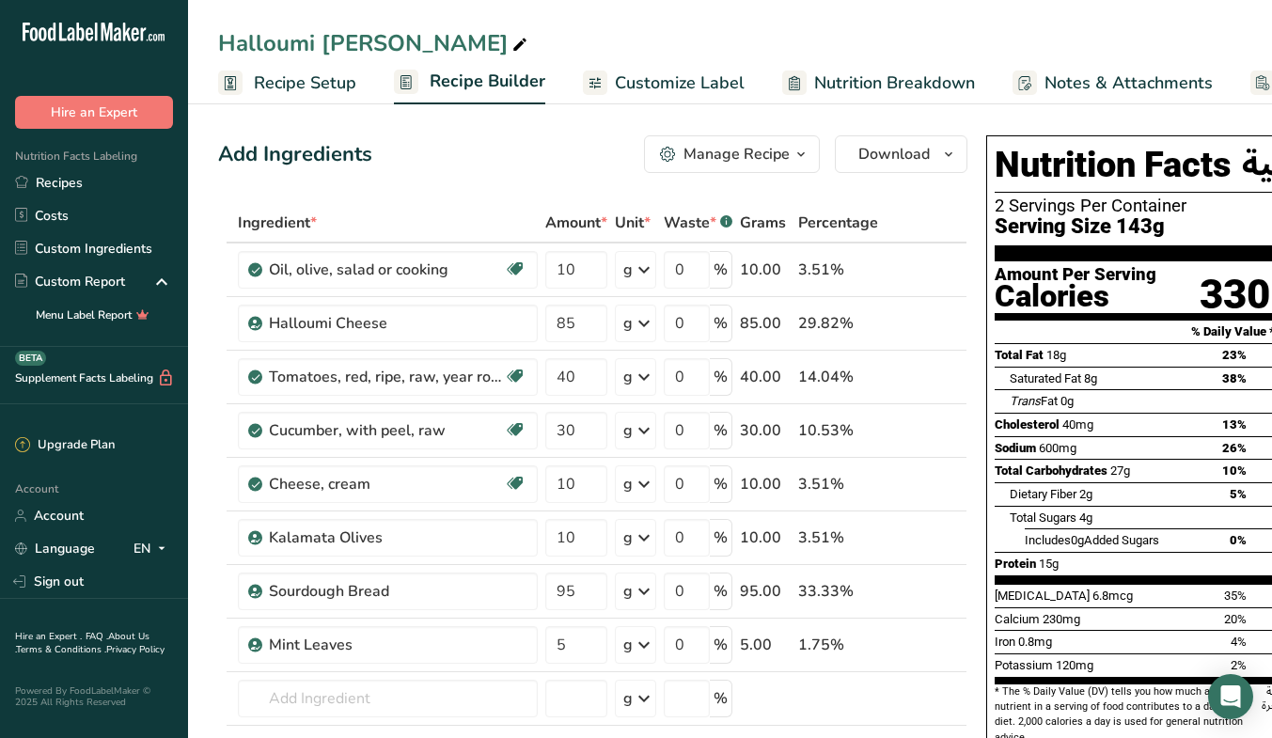
click at [737, 164] on div "Manage Recipe" at bounding box center [736, 154] width 106 height 23
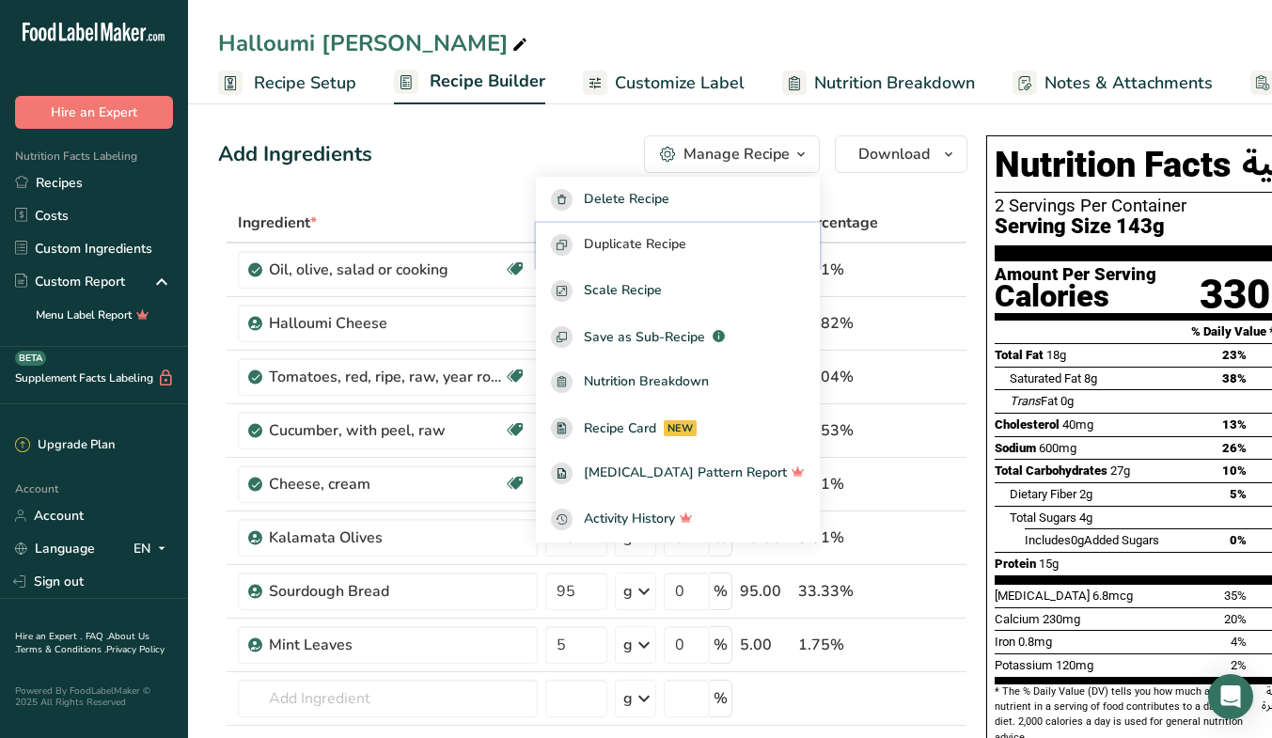
click at [686, 250] on span "Duplicate Recipe" at bounding box center [635, 245] width 102 height 22
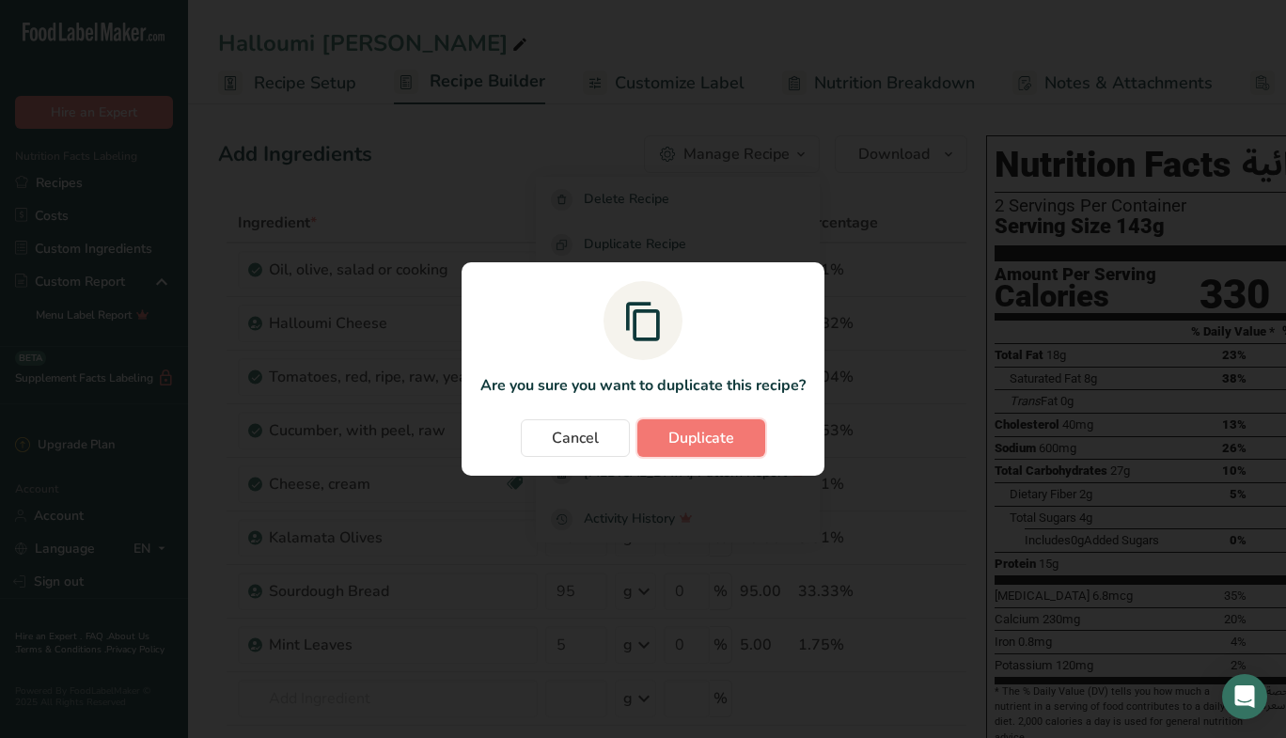
click at [726, 436] on span "Duplicate" at bounding box center [701, 438] width 66 height 23
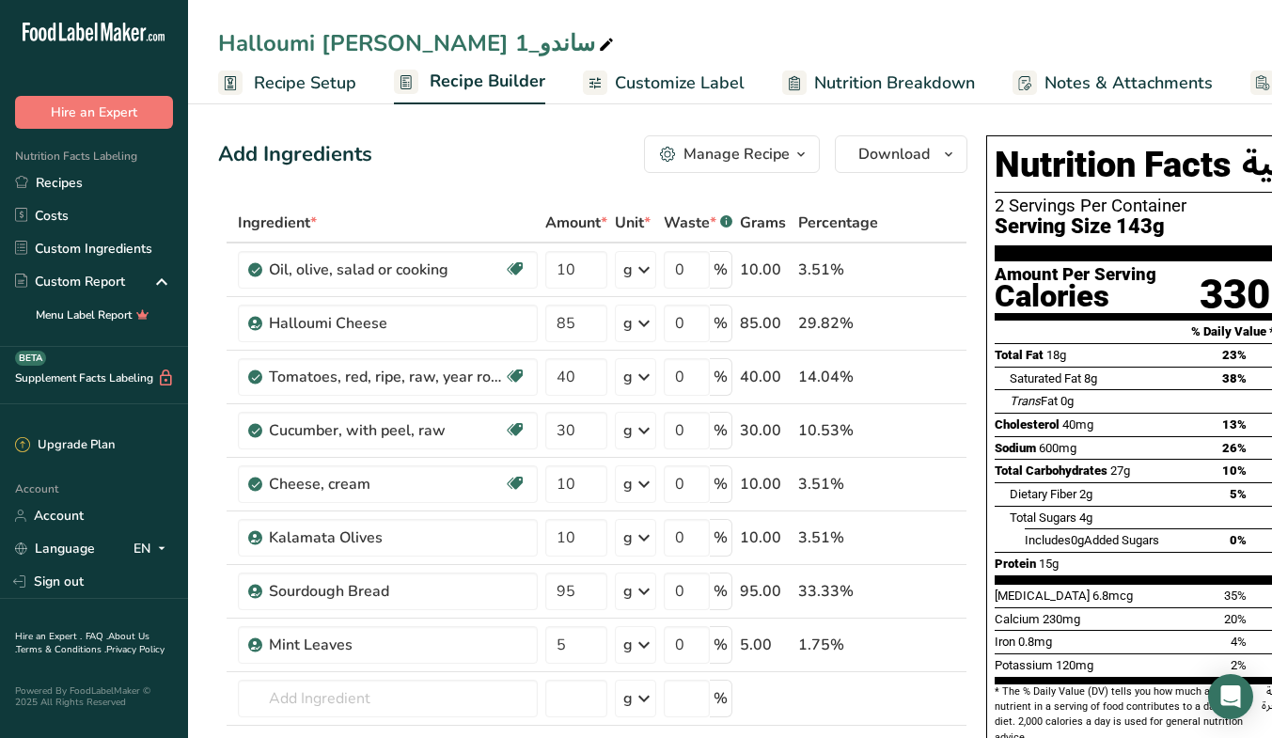
click at [311, 80] on span "Recipe Setup" at bounding box center [305, 82] width 102 height 25
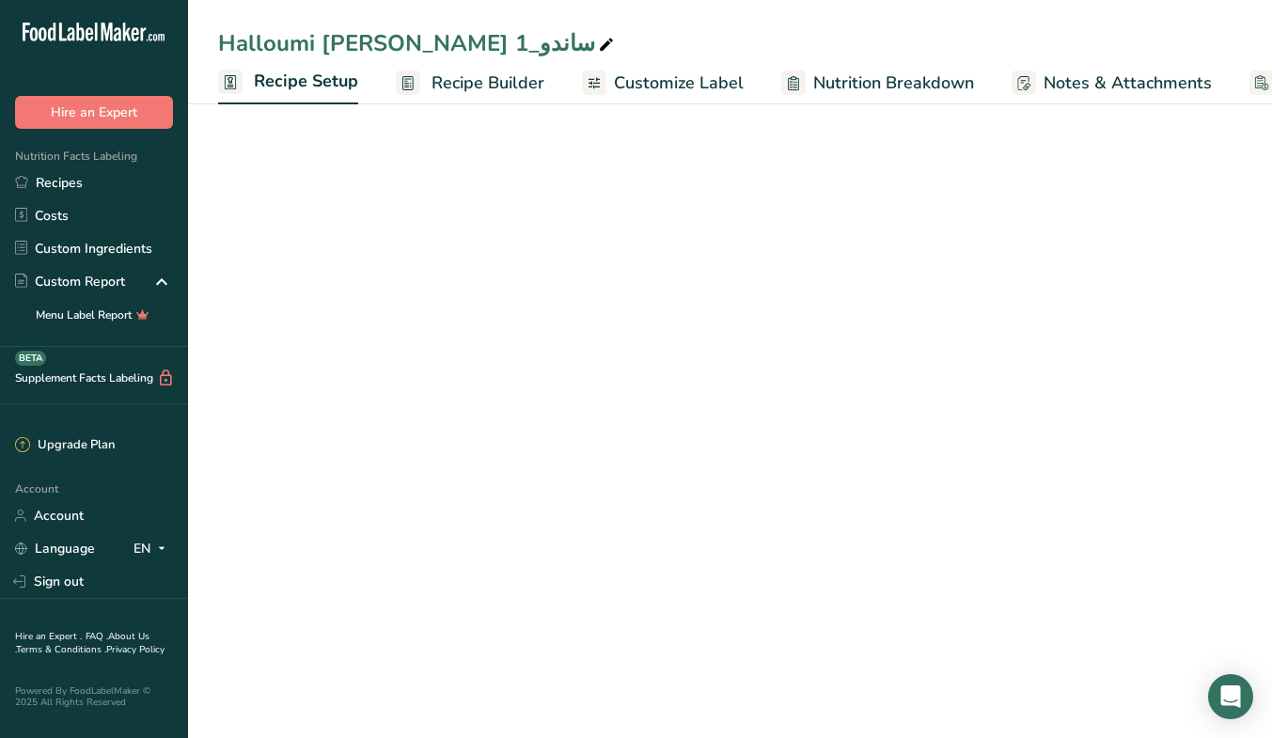
scroll to position [0, 7]
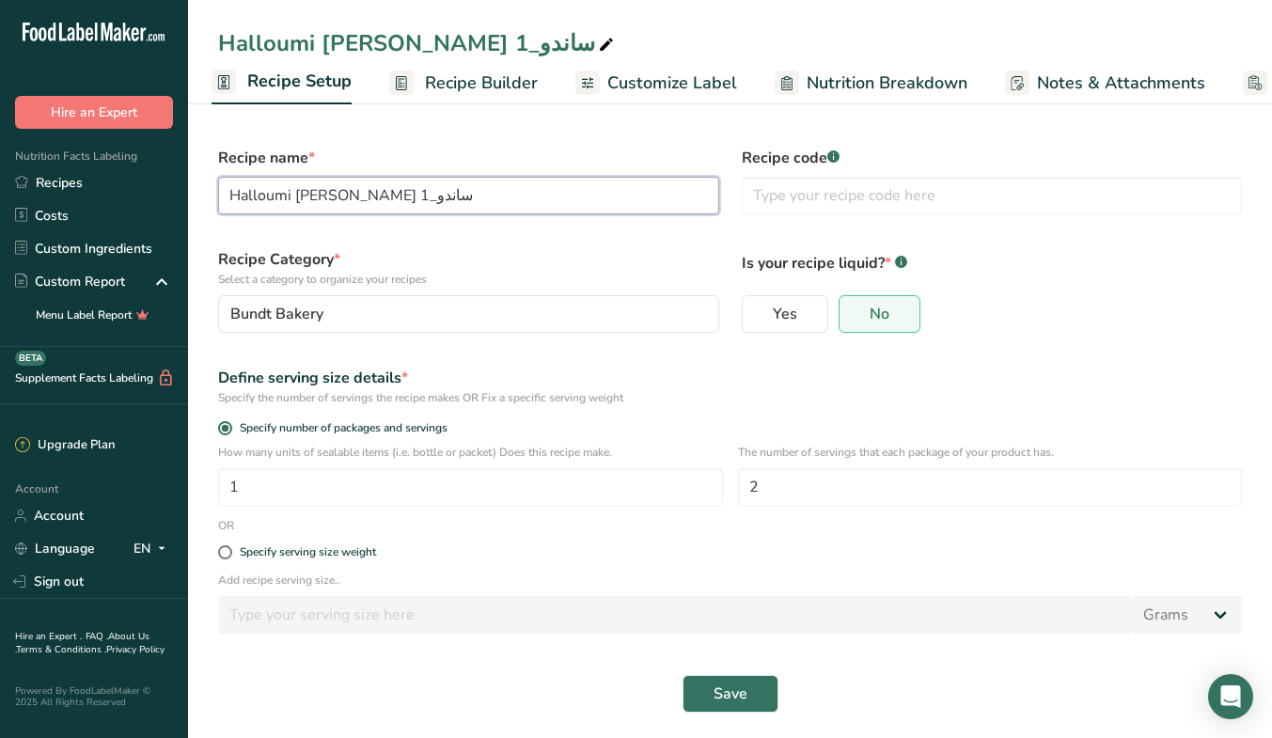
click at [469, 198] on input "Halloumi [PERSON_NAME] ساندو_1" at bounding box center [468, 196] width 501 height 38
paste input "Midday Calm"
type input "Midday Calm ميد داي كالم"
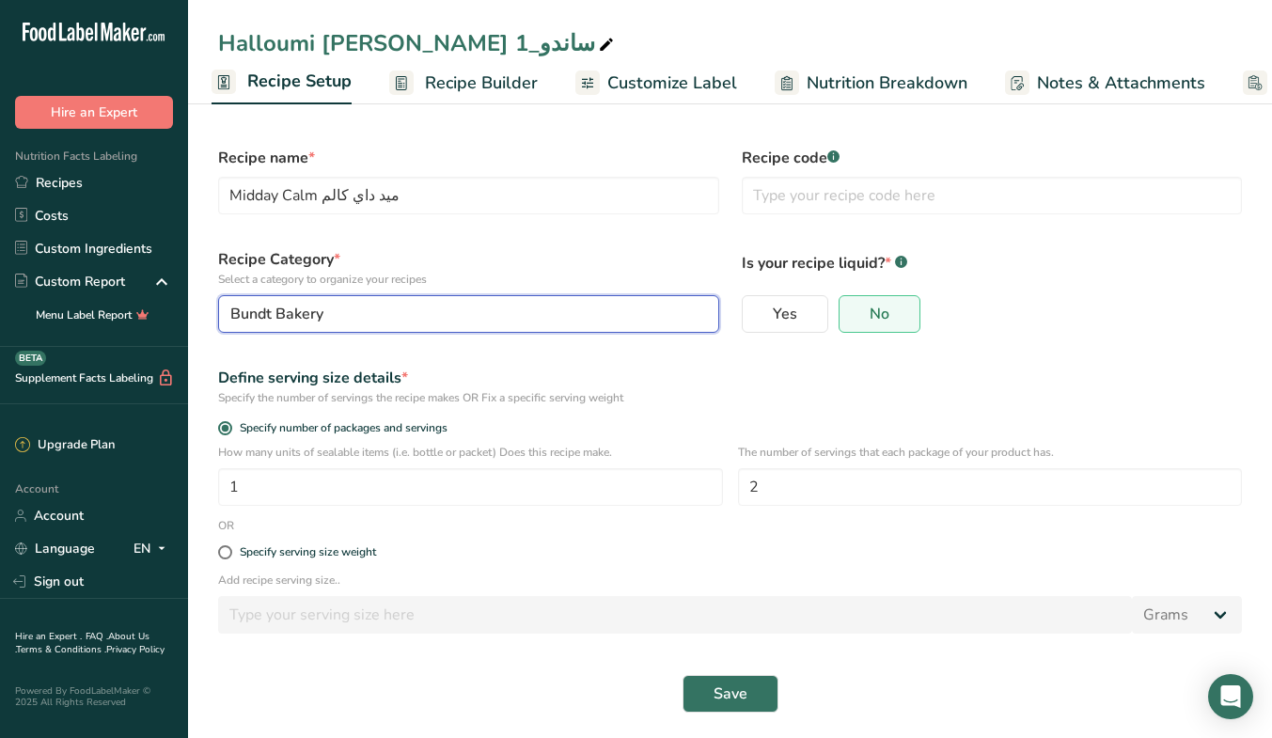
click at [394, 328] on button "Bundt Bakery" at bounding box center [468, 314] width 501 height 38
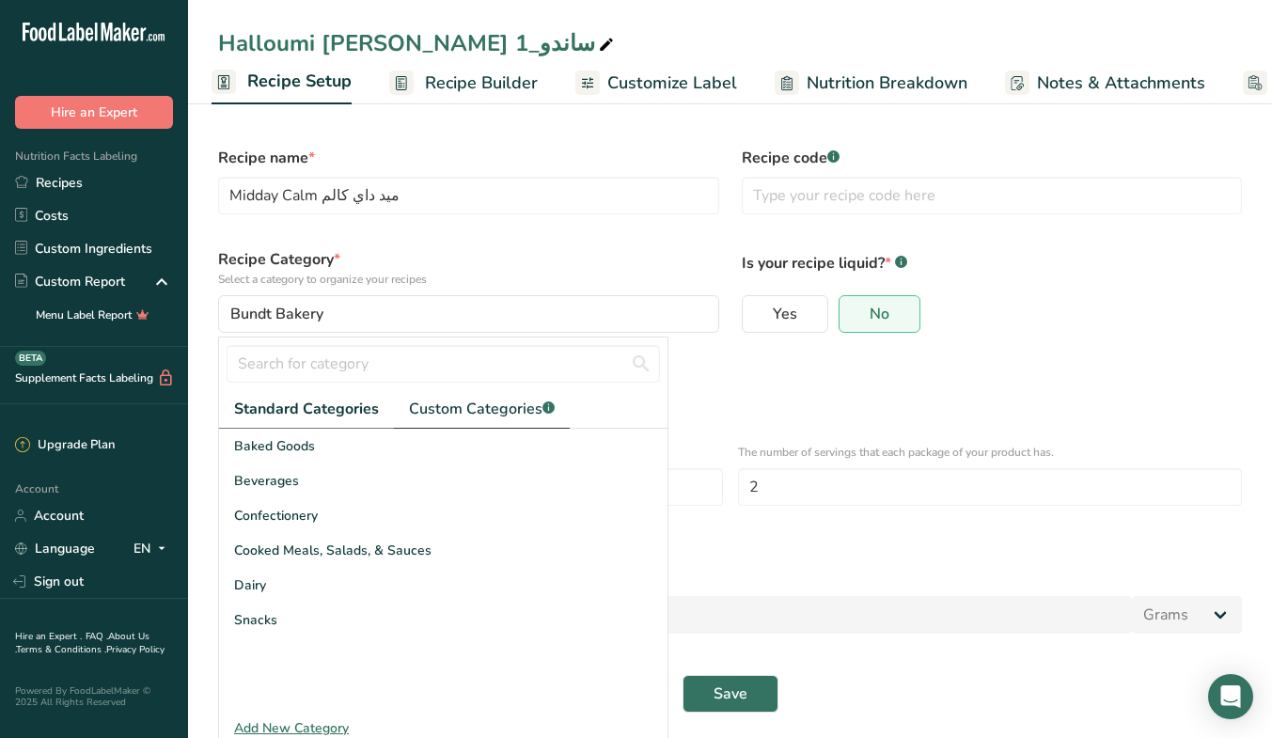
click at [491, 417] on span "Custom Categories .a-a{fill:#347362;}.b-a{fill:#fff;}" at bounding box center [482, 409] width 146 height 23
click at [276, 648] on div "MEP" at bounding box center [443, 654] width 448 height 35
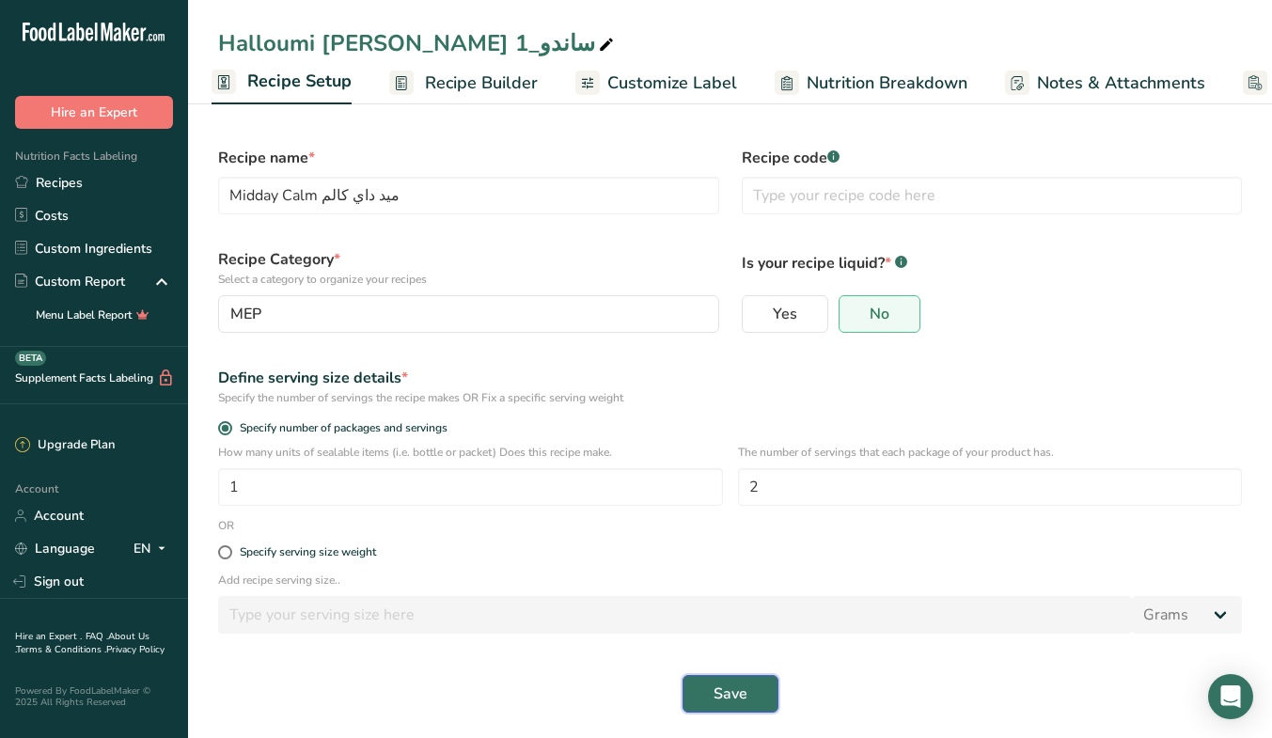
click at [683, 682] on button "Save" at bounding box center [730, 694] width 96 height 38
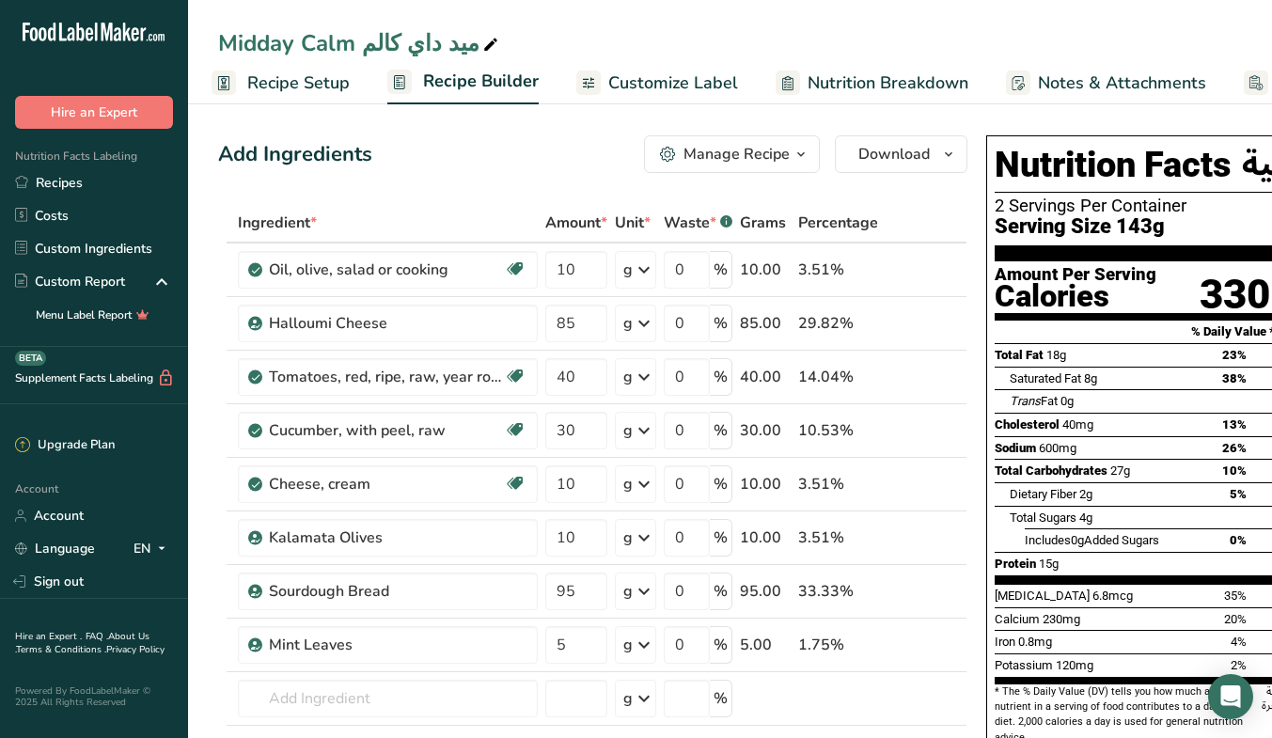
click at [701, 92] on span "Customize Label" at bounding box center [673, 82] width 130 height 25
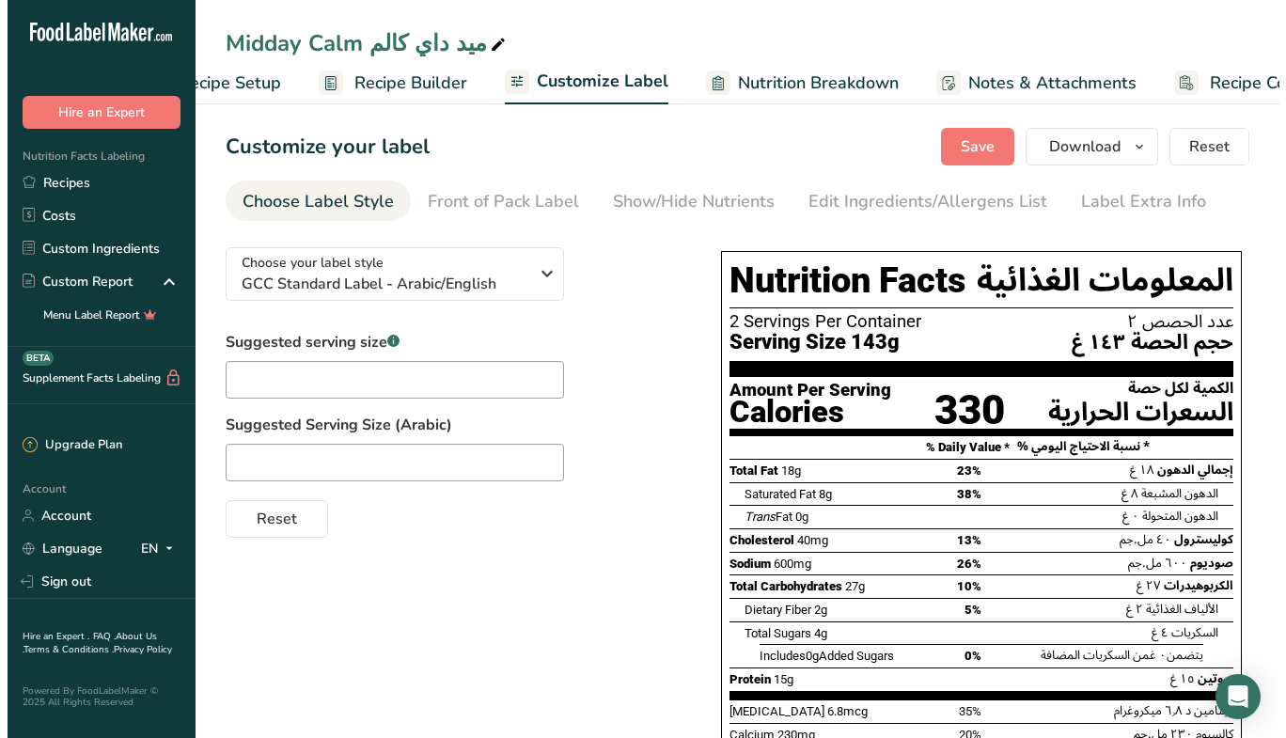
scroll to position [0, 158]
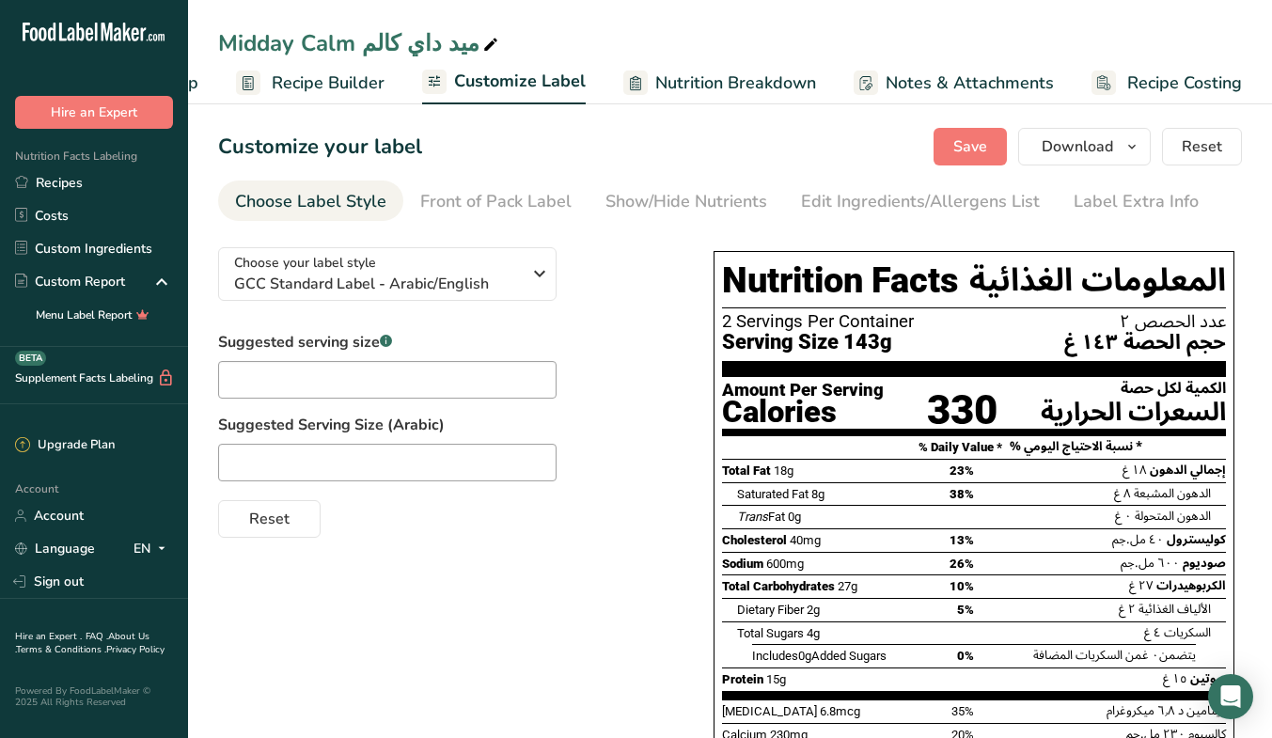
click at [848, 195] on div "Edit Ingredients/Allergens List" at bounding box center [920, 201] width 239 height 25
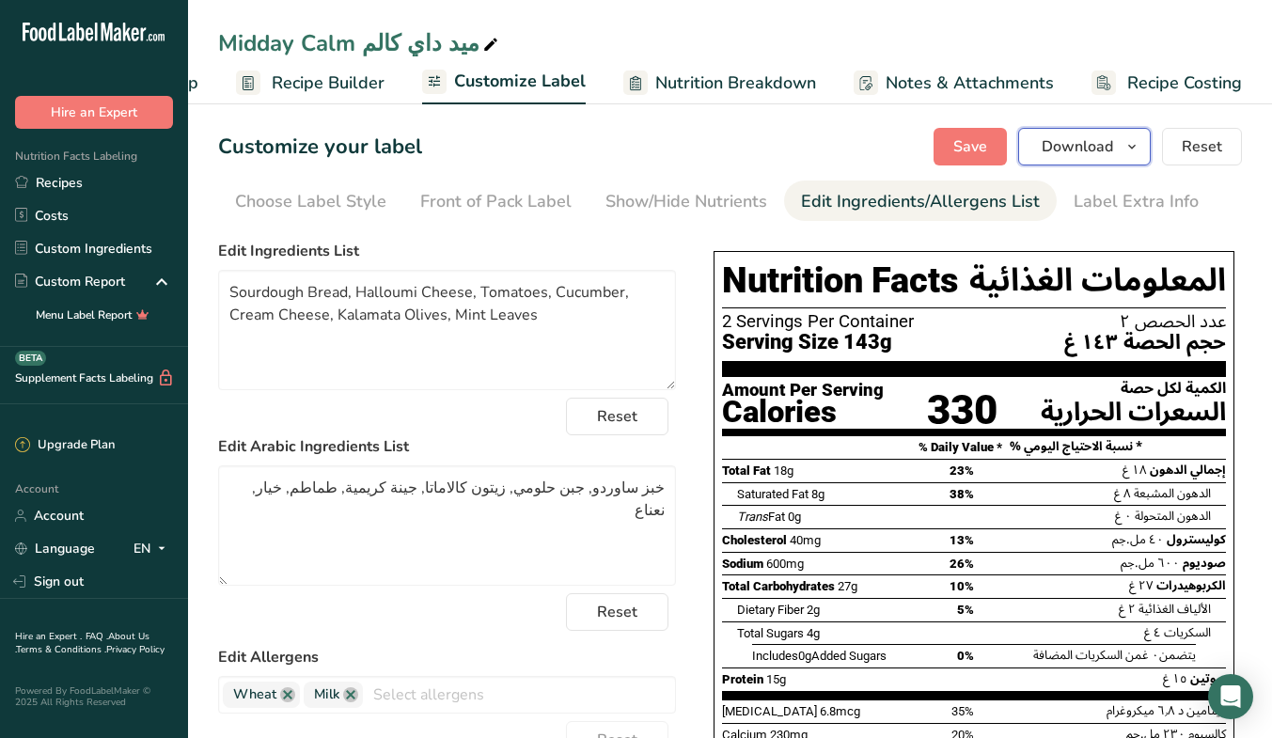
click at [1080, 155] on span "Download" at bounding box center [1076, 146] width 71 height 23
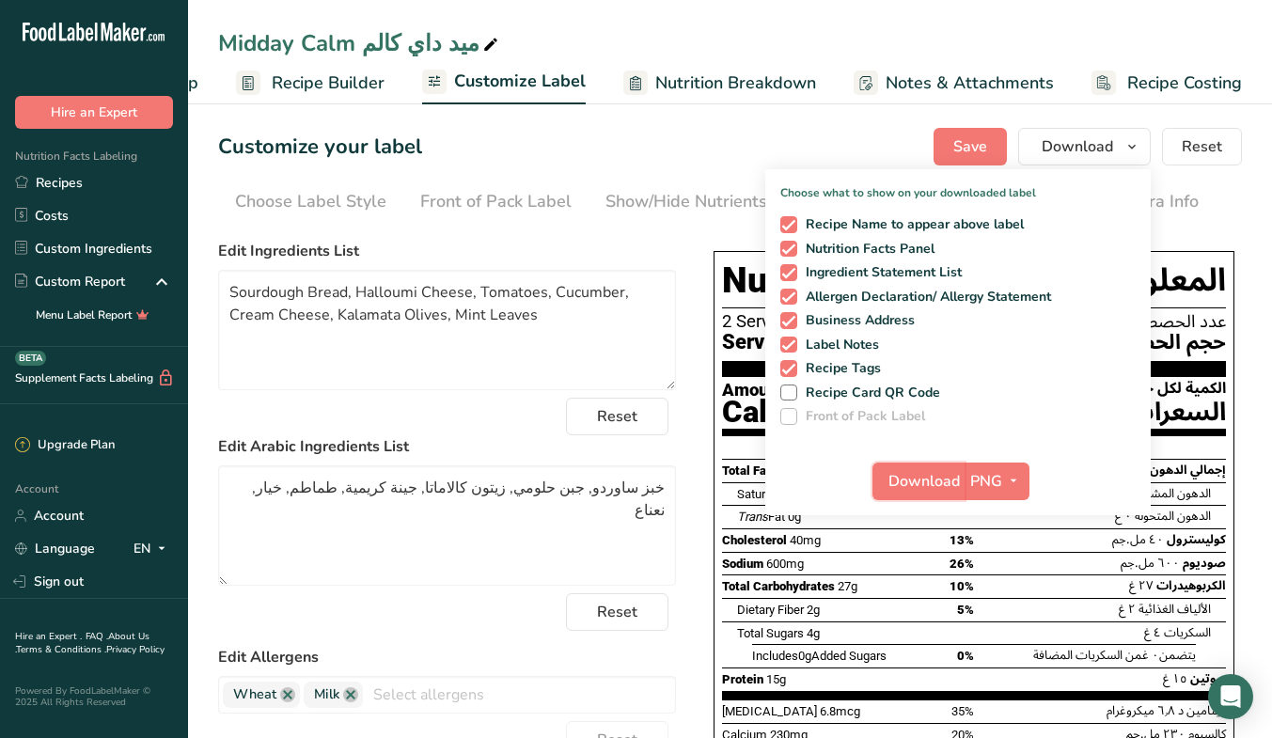
click at [951, 482] on span "Download" at bounding box center [923, 481] width 71 height 23
click at [40, 179] on link "Recipes" at bounding box center [94, 182] width 188 height 33
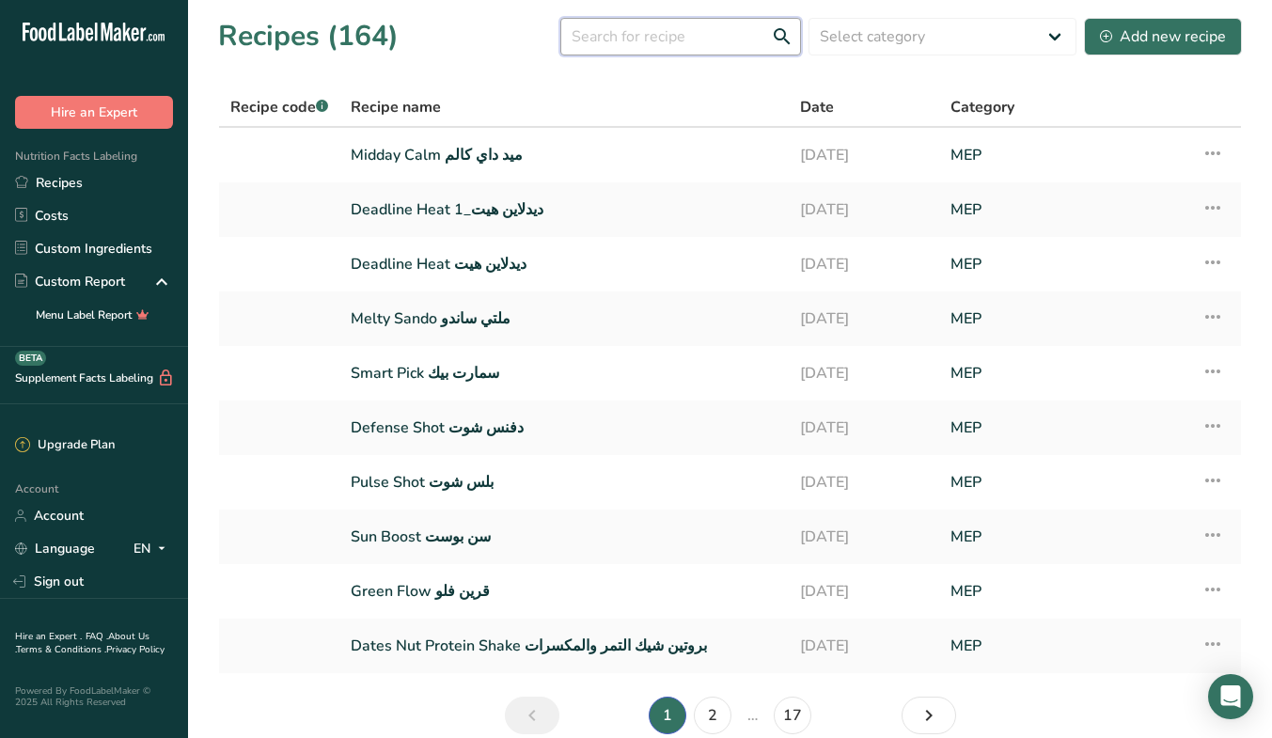
click at [710, 38] on input "text" at bounding box center [680, 37] width 241 height 38
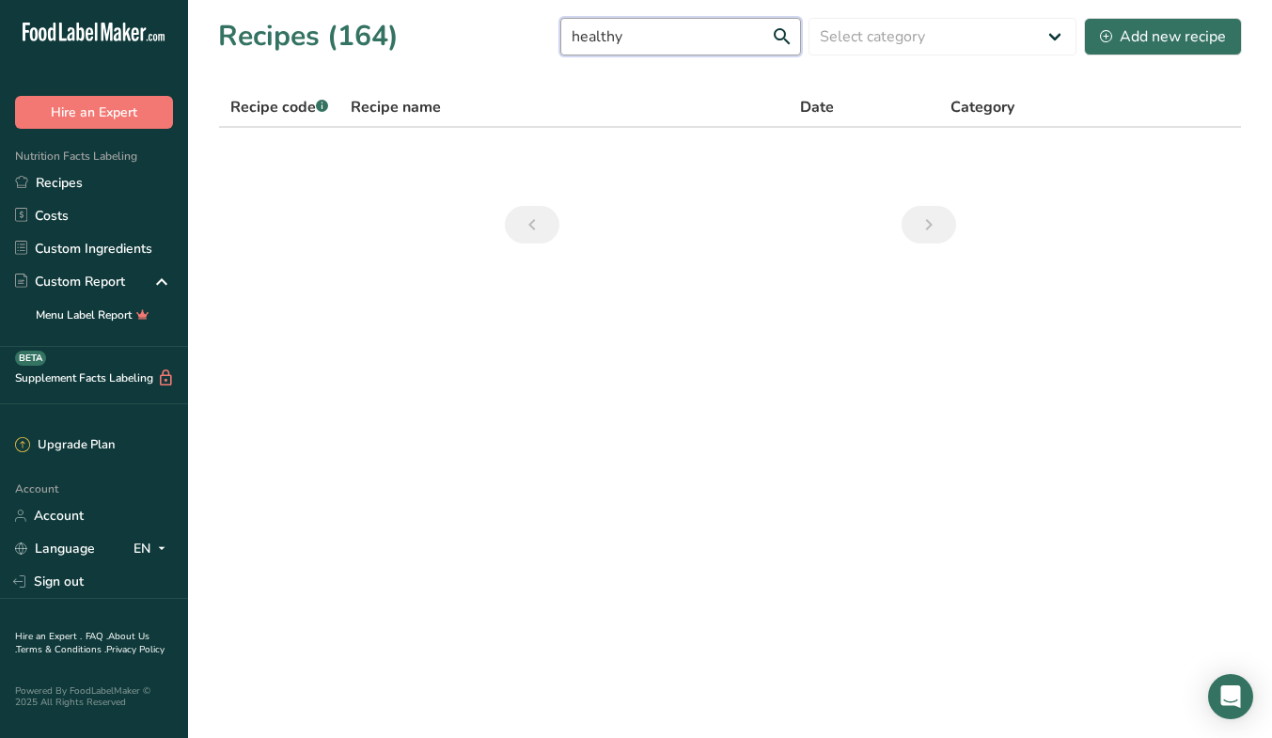
click at [710, 38] on input "healthy" at bounding box center [680, 37] width 241 height 38
type input "healthy"
click at [1168, 27] on div "Add new recipe" at bounding box center [1163, 36] width 126 height 23
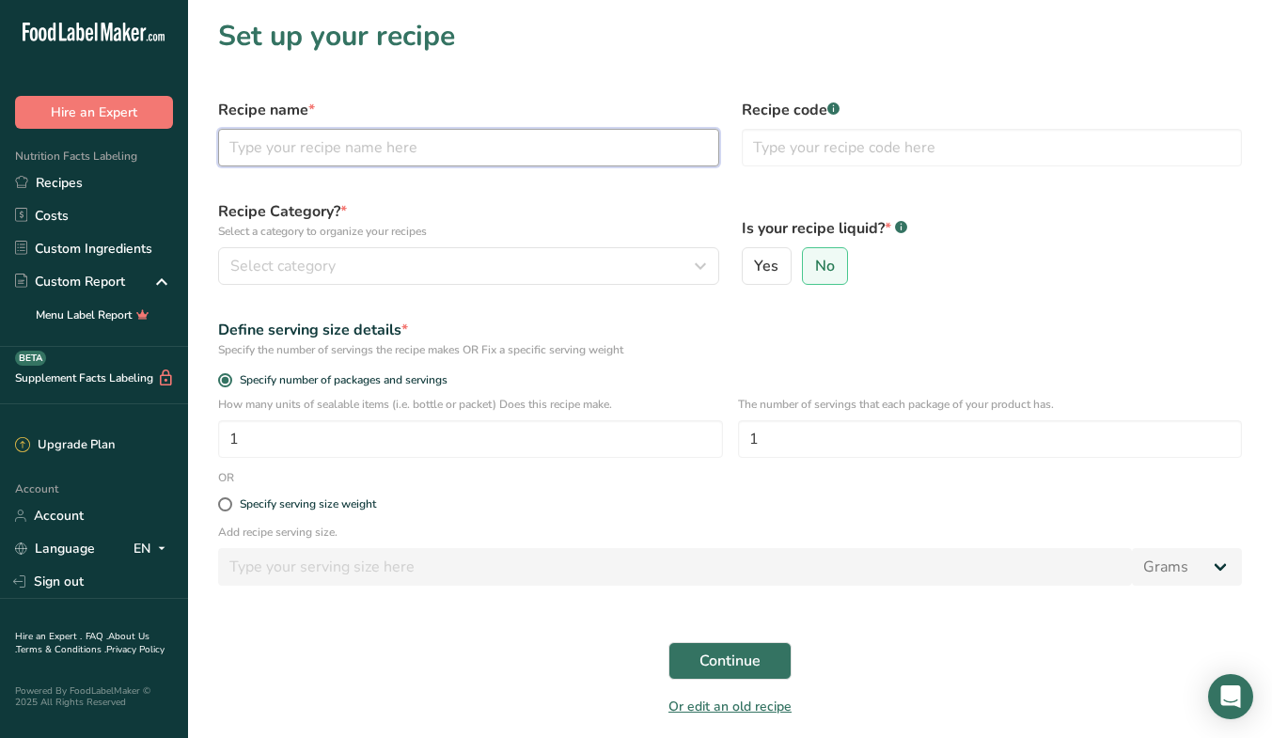
click at [518, 147] on input "text" at bounding box center [468, 148] width 501 height 38
type input "Healthy Nuts مكسرات صحية"
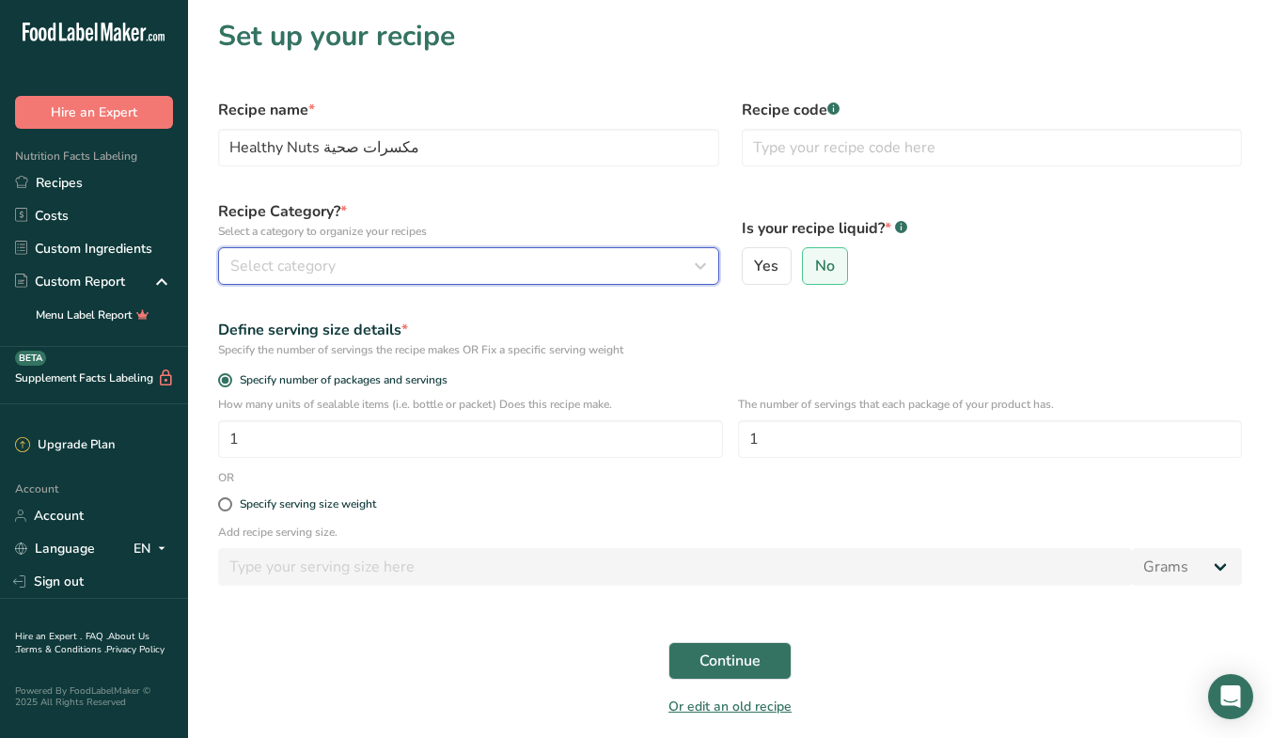
click at [471, 276] on div "Select category" at bounding box center [462, 266] width 465 height 23
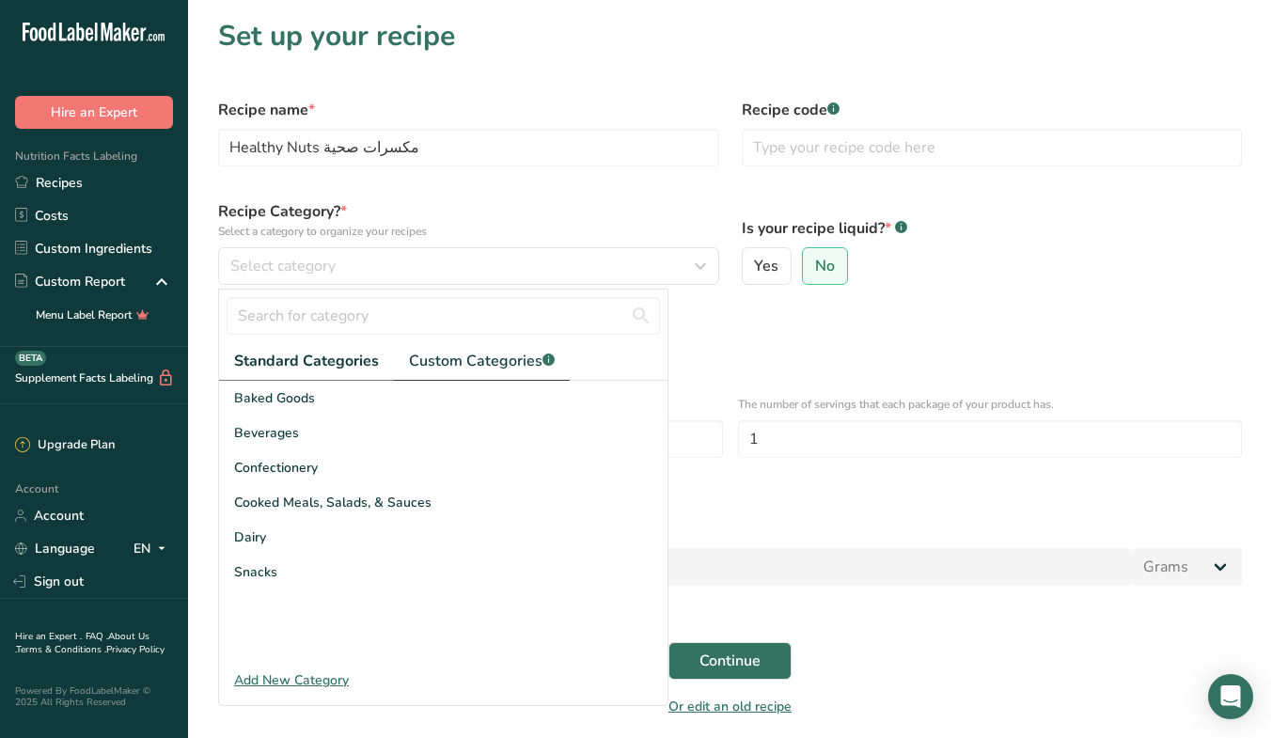
click at [476, 359] on span "Custom Categories .a-a{fill:#347362;}.b-a{fill:#fff;}" at bounding box center [482, 361] width 146 height 23
click at [297, 602] on div "MEP" at bounding box center [443, 606] width 448 height 35
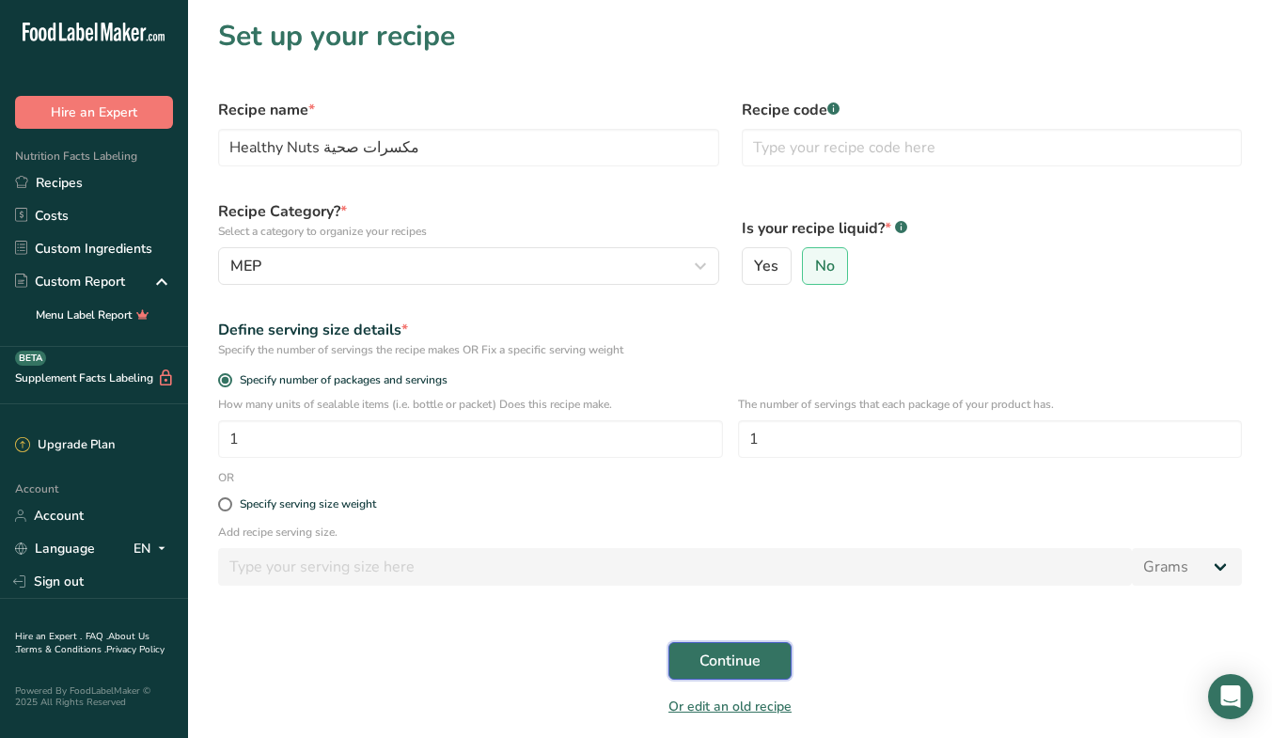
click at [747, 655] on span "Continue" at bounding box center [729, 660] width 61 height 23
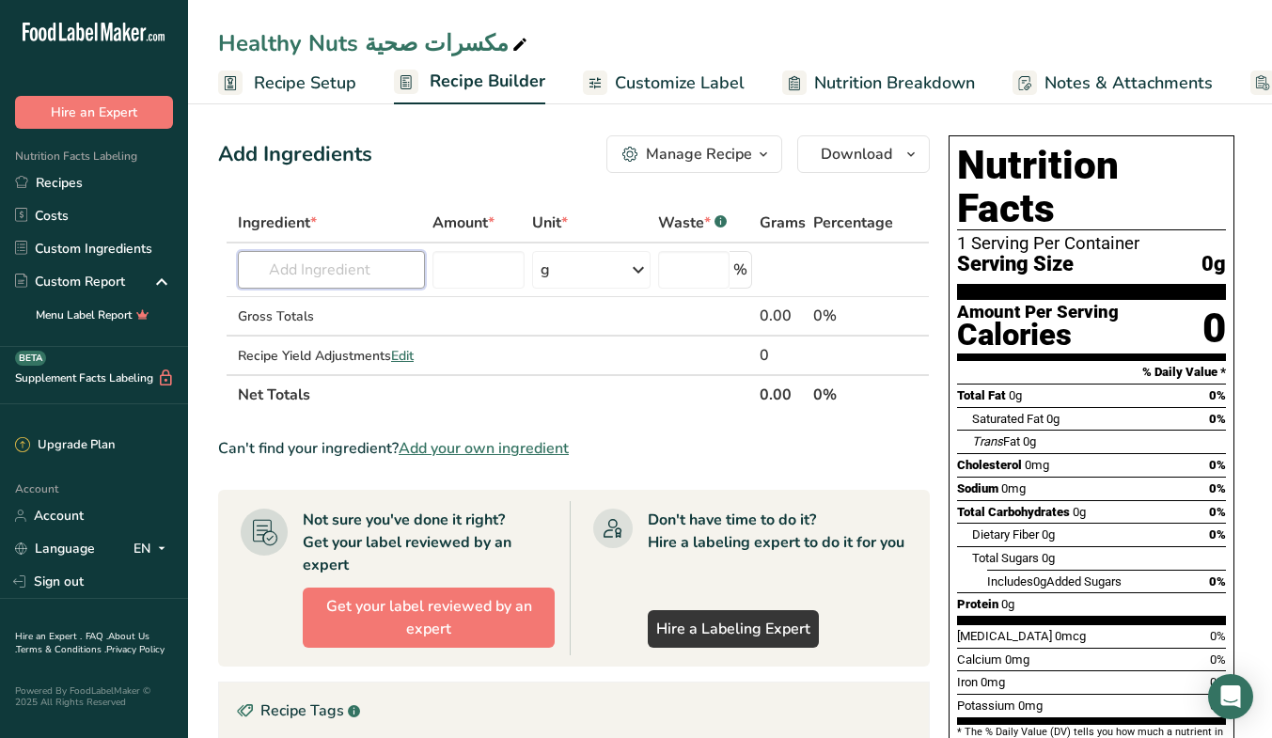
click at [337, 276] on input "text" at bounding box center [331, 270] width 187 height 38
type input "ش"
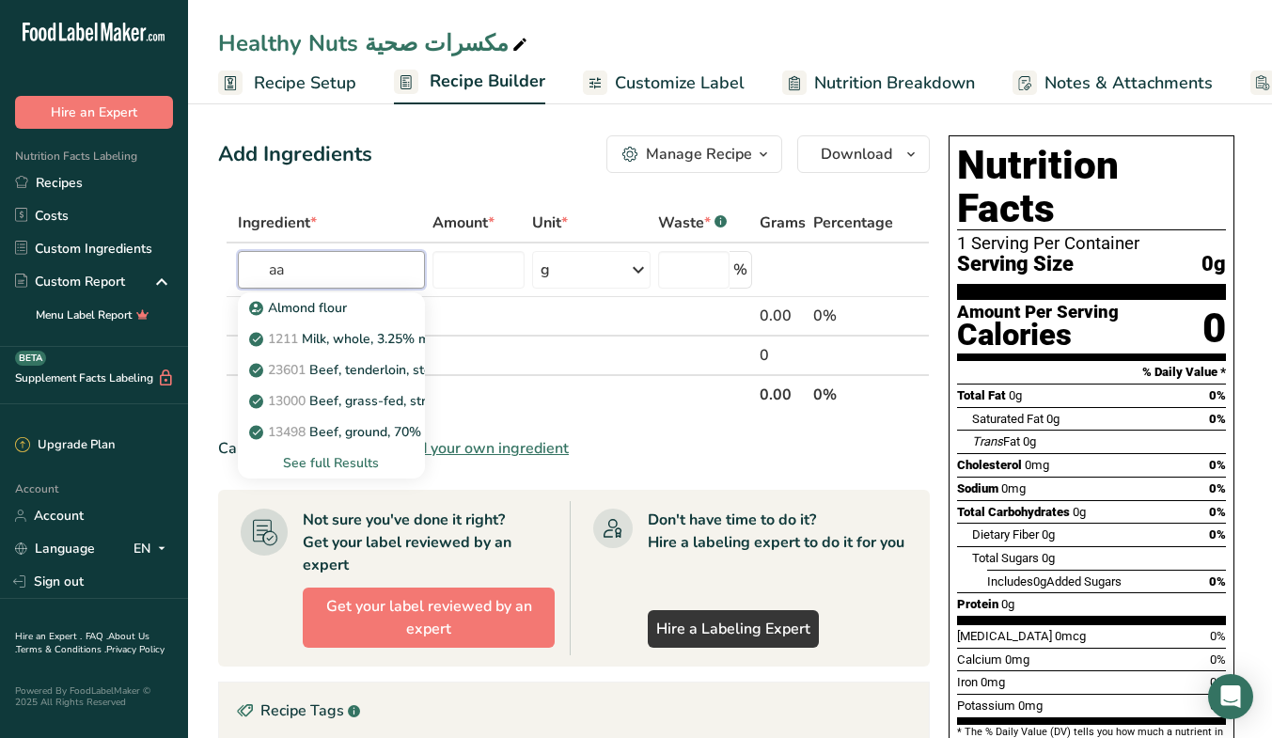
type input "a"
type input "almonds"
click at [368, 297] on link "12061 Nuts, almonds" at bounding box center [331, 307] width 187 height 31
type input "Nuts, almonds"
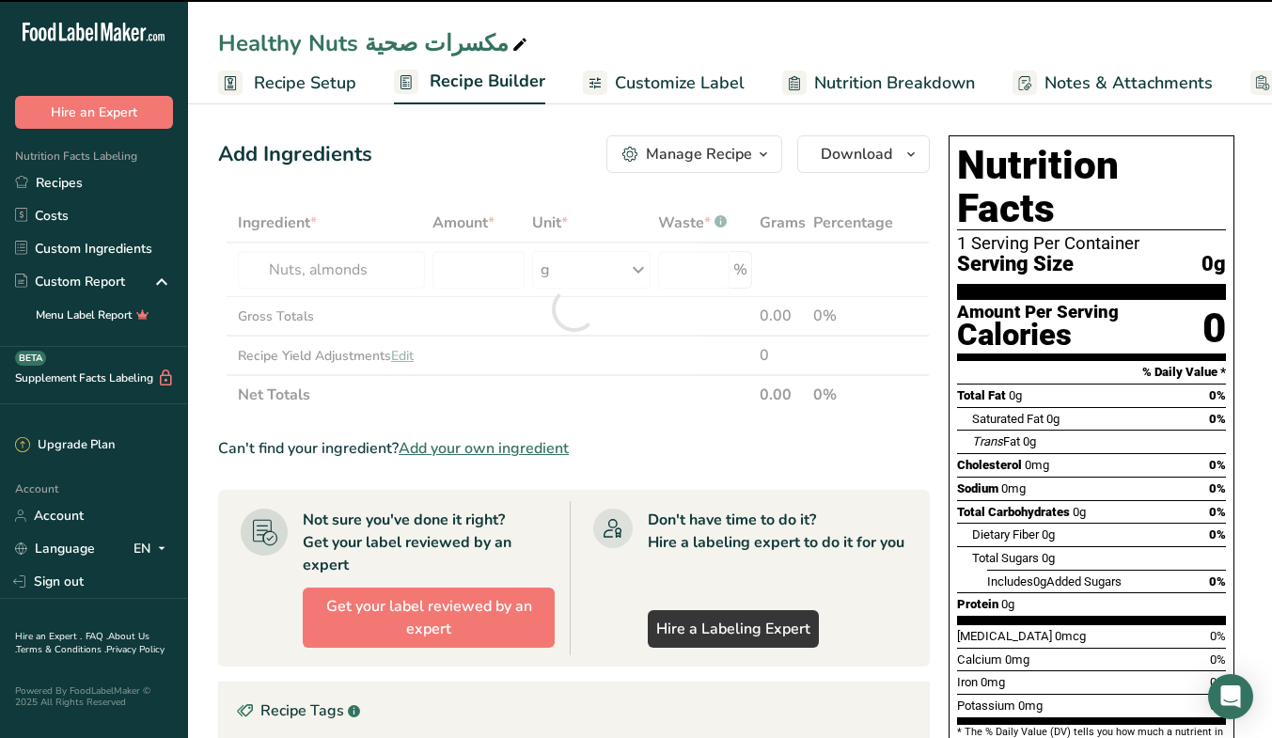
type input "0"
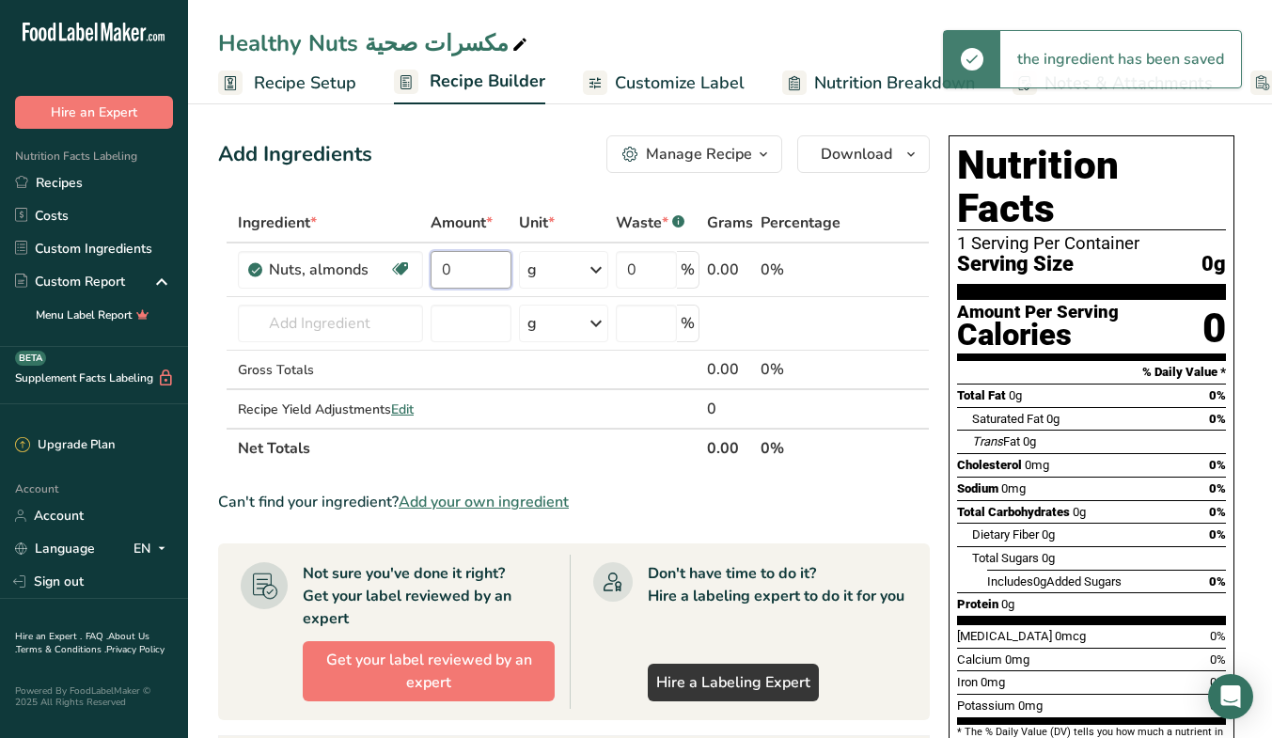
click at [471, 259] on input "0" at bounding box center [470, 270] width 81 height 38
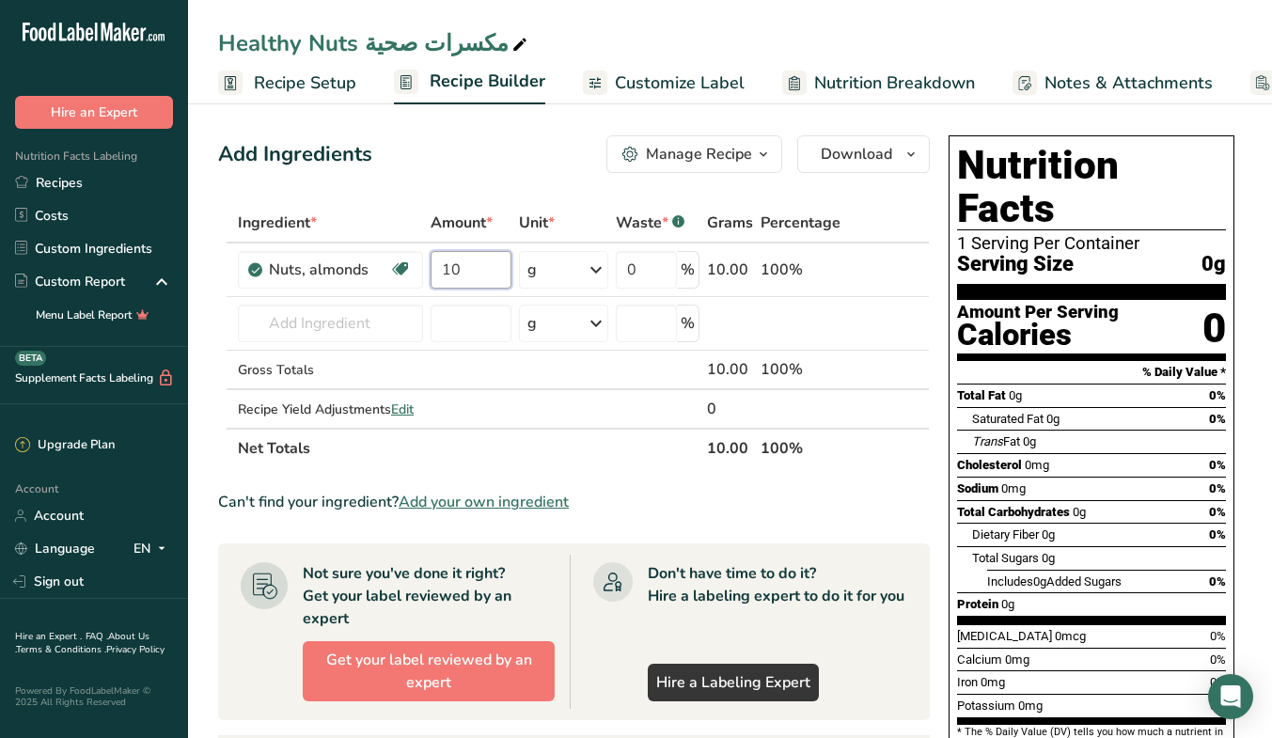
type input "10"
click at [366, 326] on div "Ingredient * Amount * Unit * Waste * .a-a{fill:#347362;}.b-a{fill:#fff;} Grams …" at bounding box center [573, 335] width 711 height 265
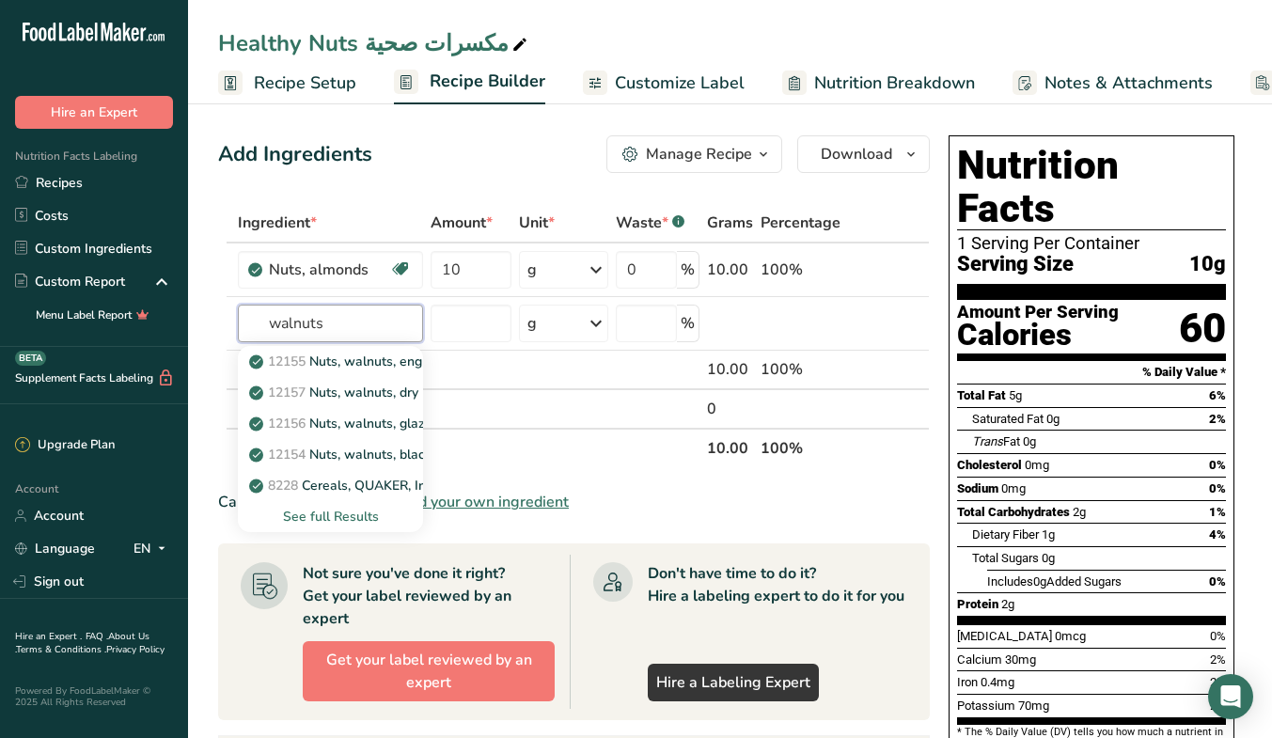
type input "walnuts"
click at [377, 389] on p "12157 Nuts, walnuts, dry roasted, with salt added" at bounding box center [411, 393] width 316 height 20
type input "Nuts, walnuts, dry roasted, with salt added"
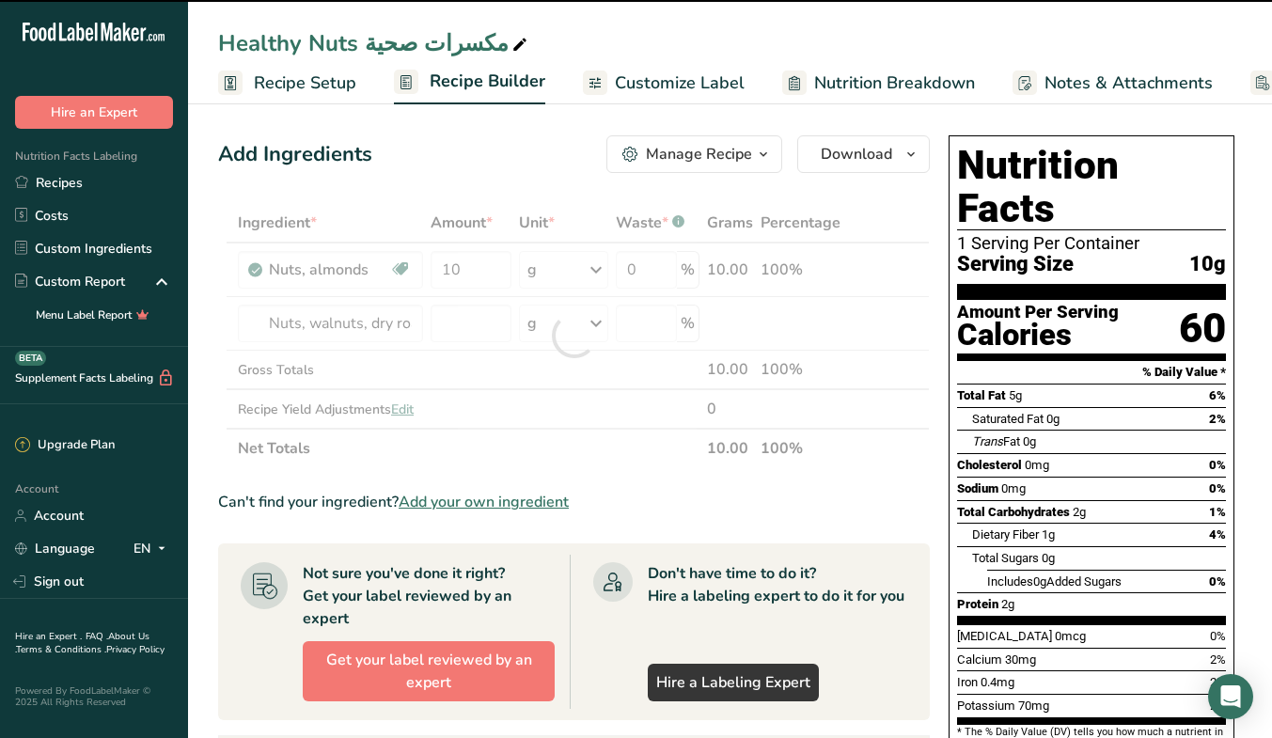
type input "0"
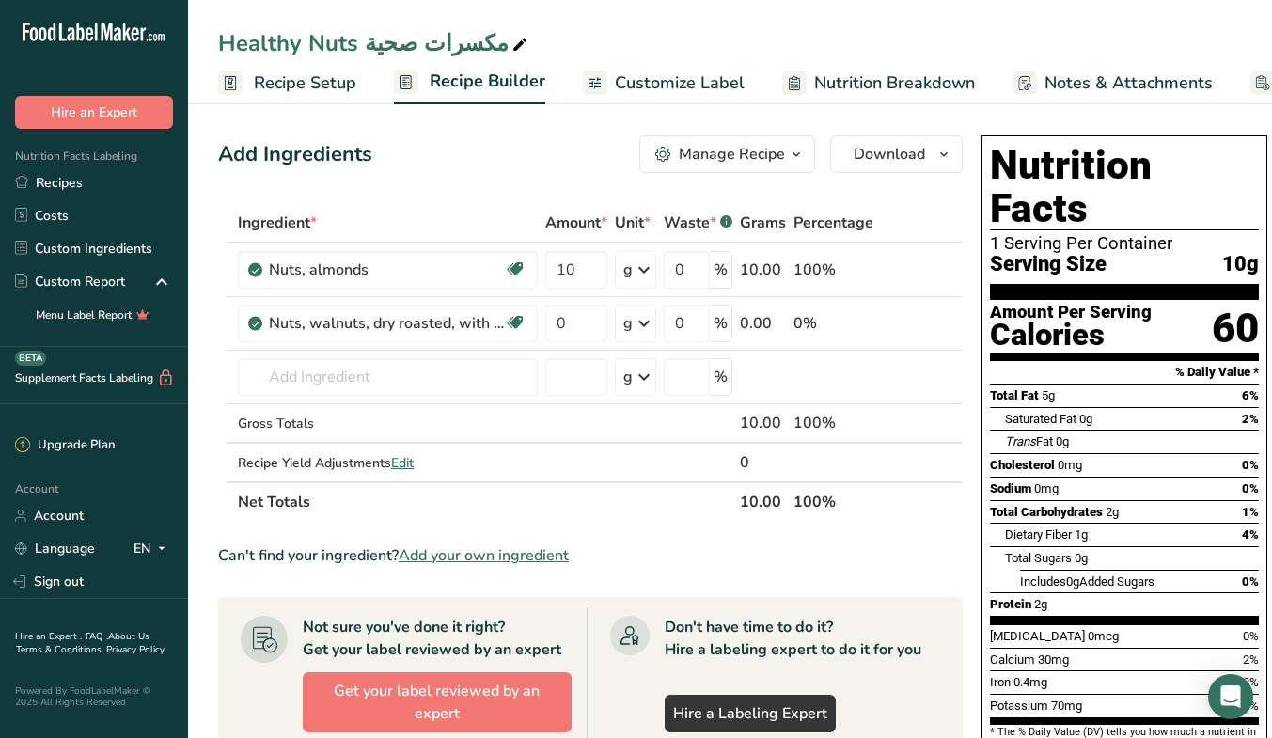
click at [920, 323] on icon at bounding box center [923, 324] width 13 height 20
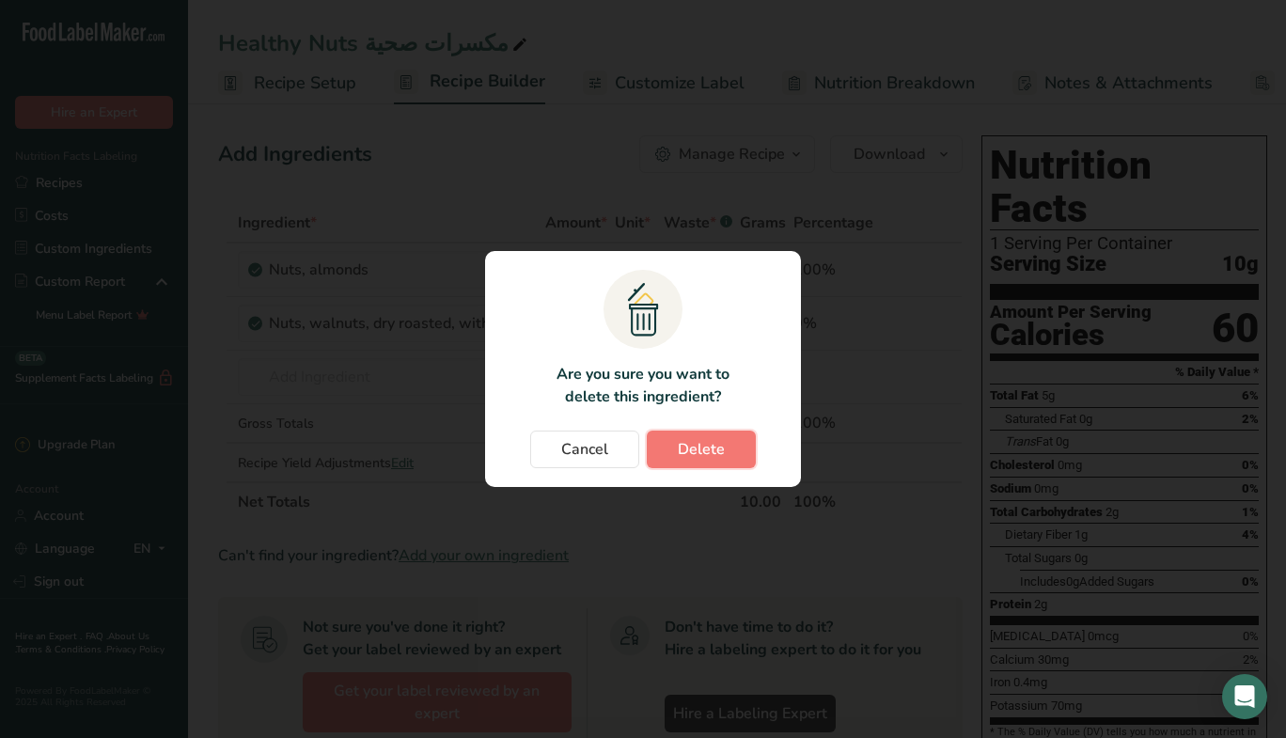
click at [725, 441] on button "Delete" at bounding box center [701, 449] width 109 height 38
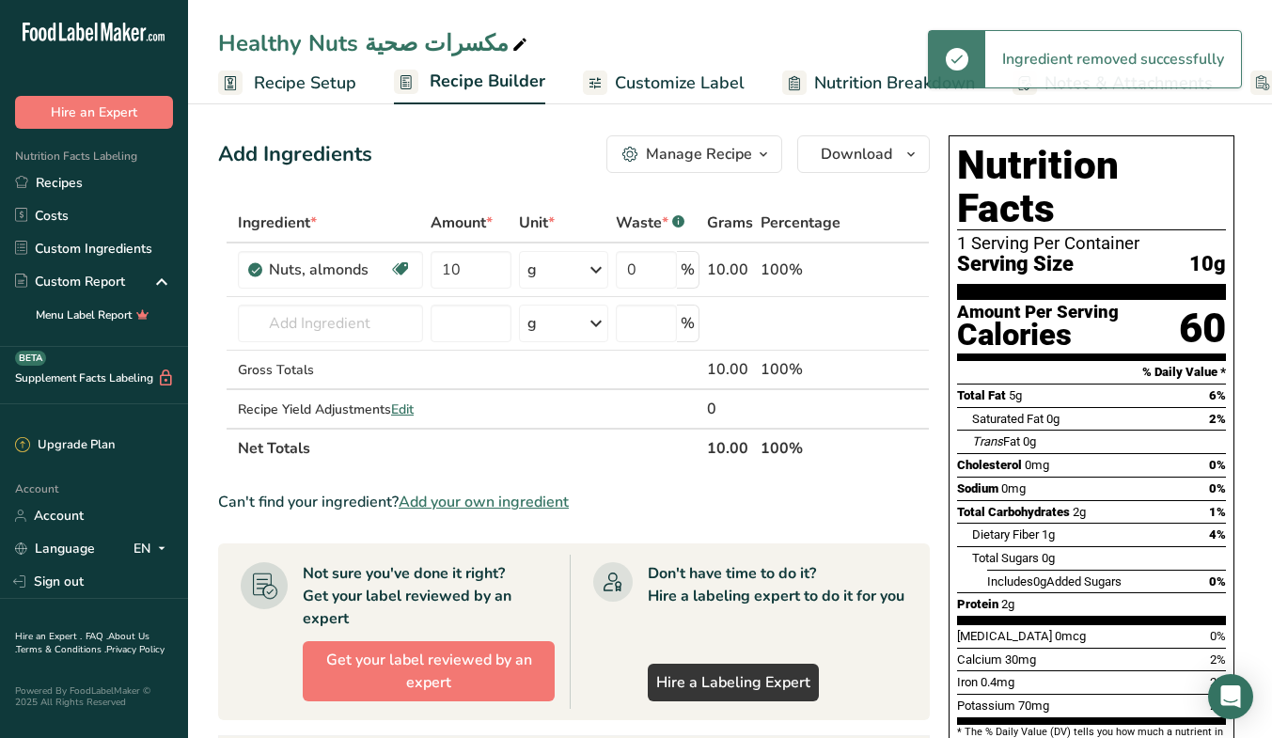
click at [893, 271] on icon at bounding box center [889, 270] width 13 height 20
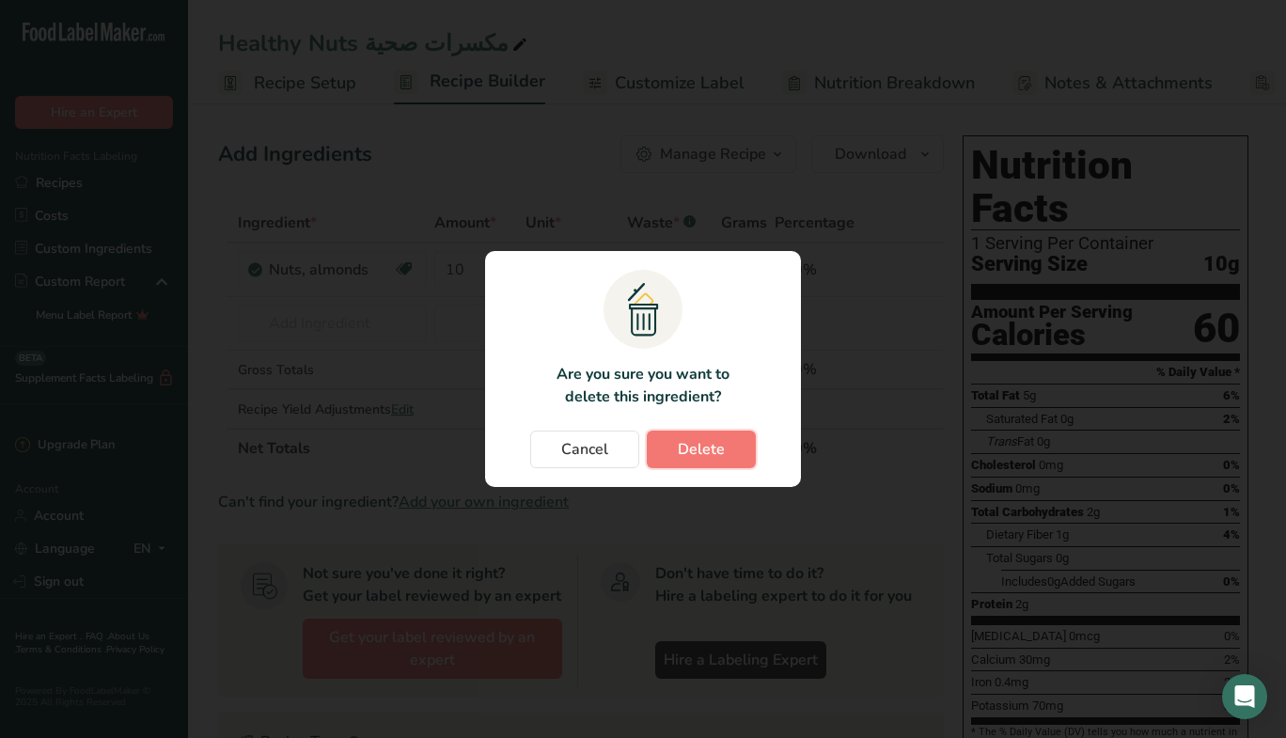
click at [719, 450] on span "Delete" at bounding box center [701, 449] width 47 height 23
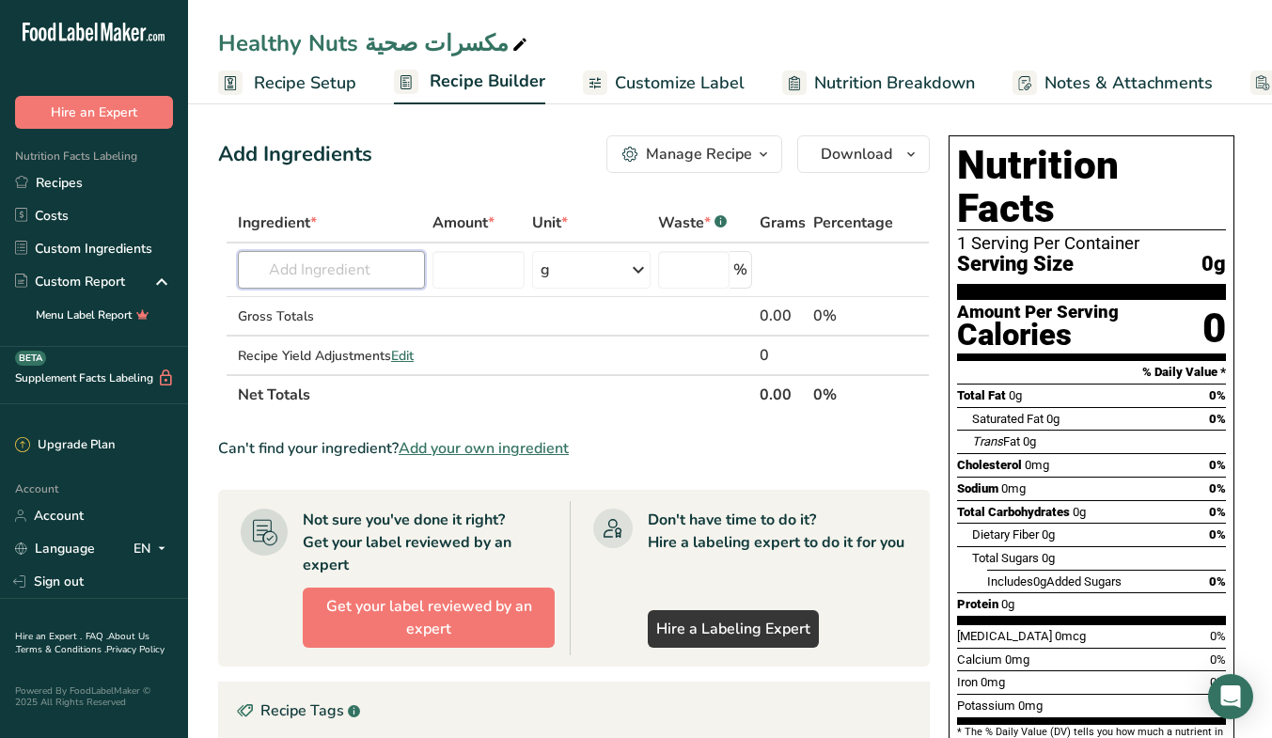
click at [367, 266] on input "text" at bounding box center [331, 270] width 187 height 38
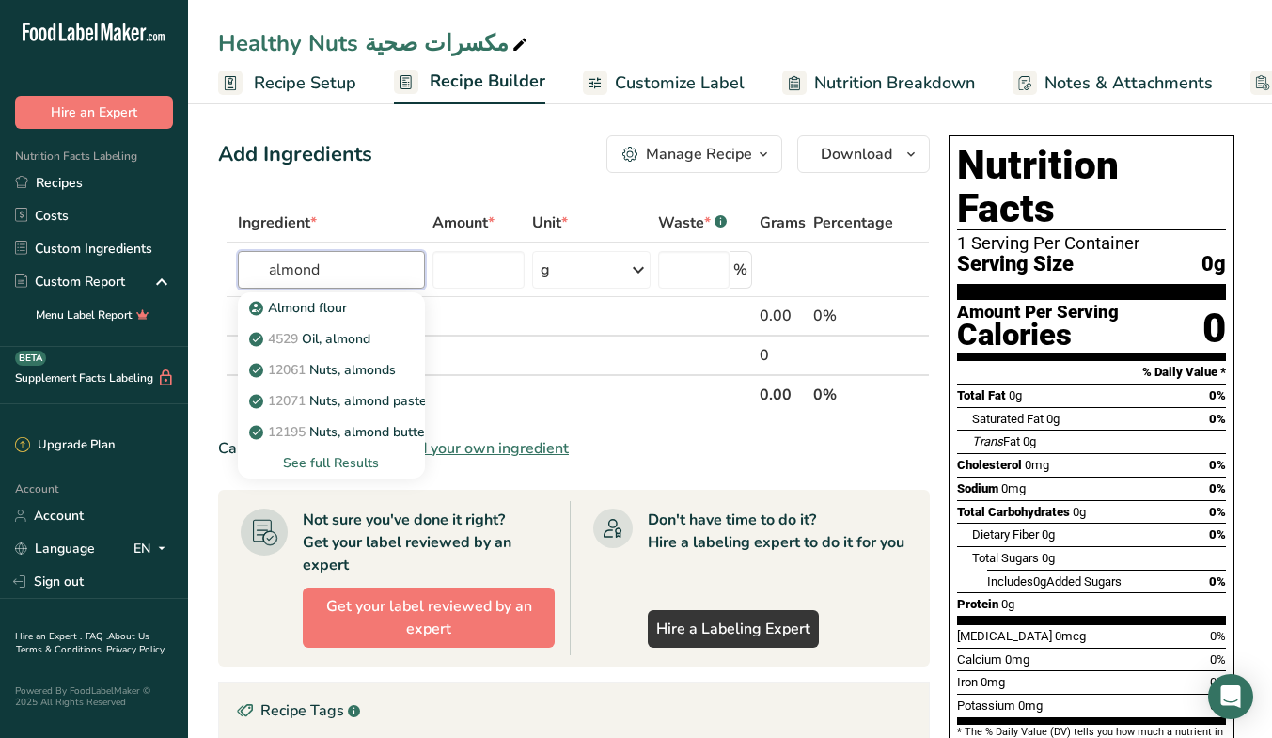
type input "almond"
click at [353, 461] on div "See full Results" at bounding box center [331, 463] width 157 height 20
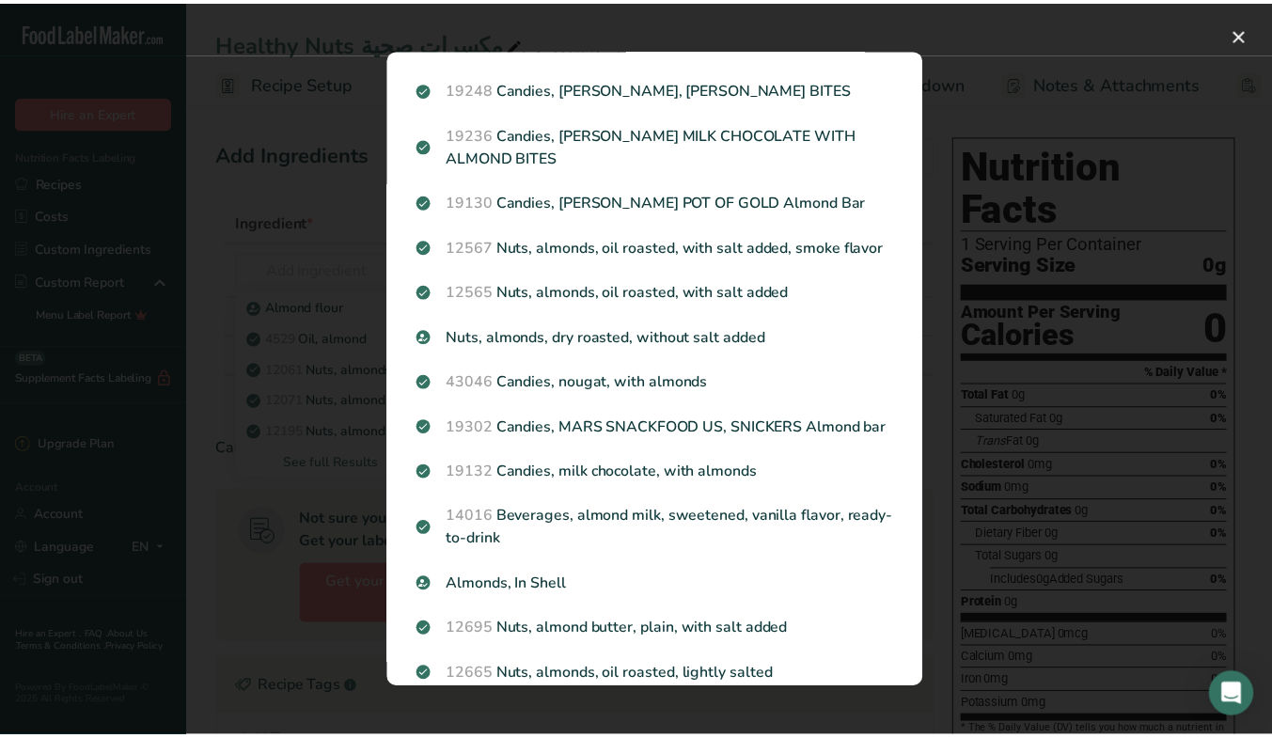
scroll to position [1799, 0]
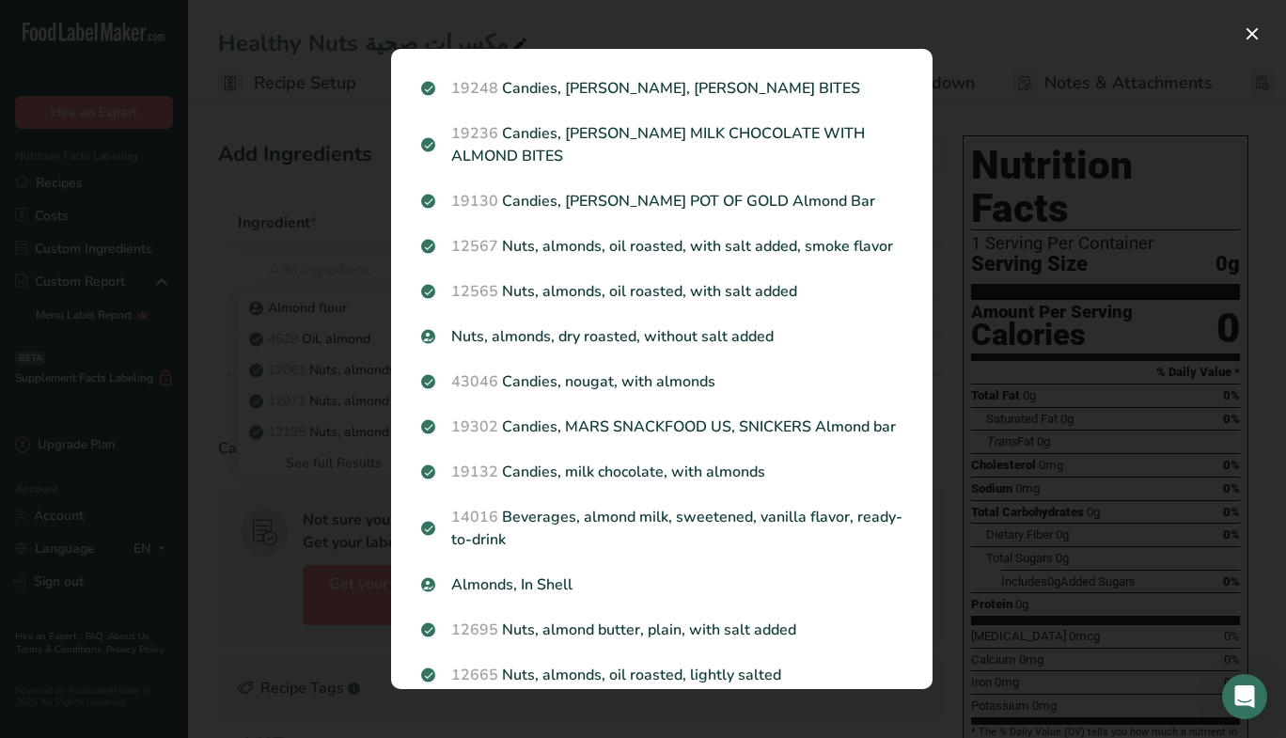
click at [755, 348] on p "Nuts, almonds, dry roasted, without salt added" at bounding box center [661, 336] width 481 height 23
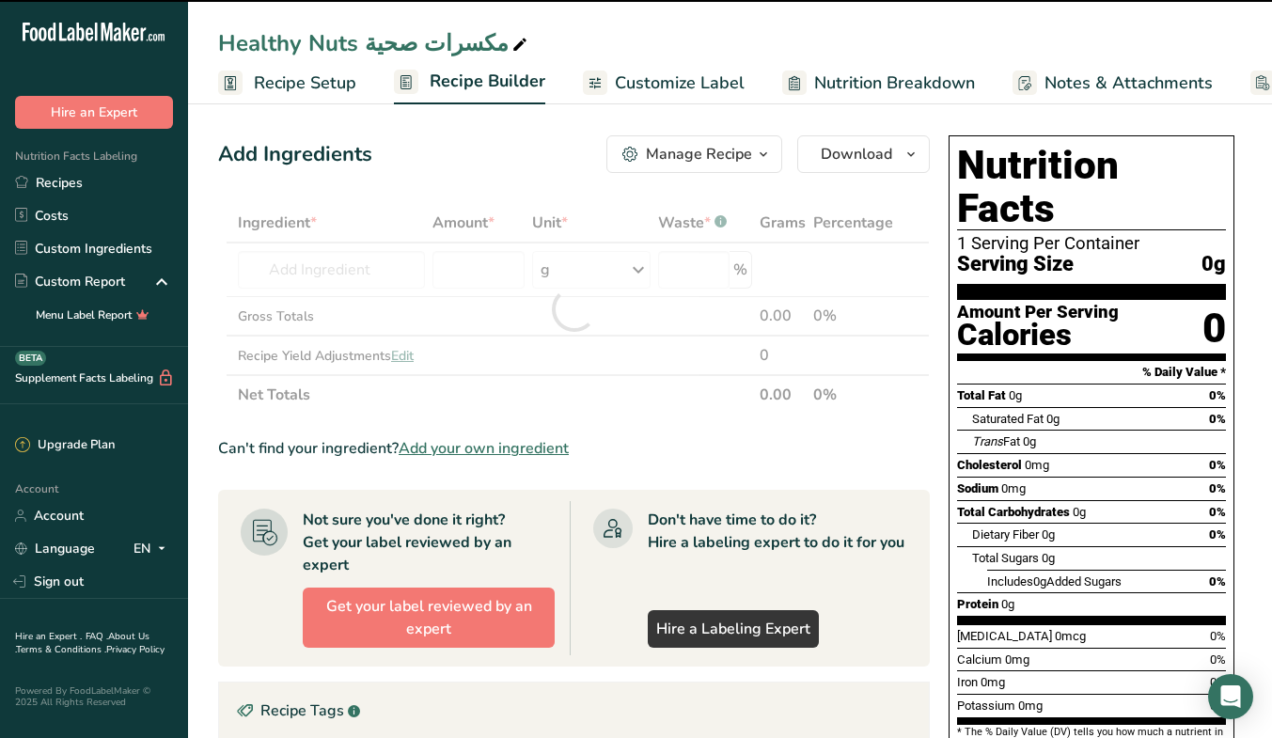
type input "0"
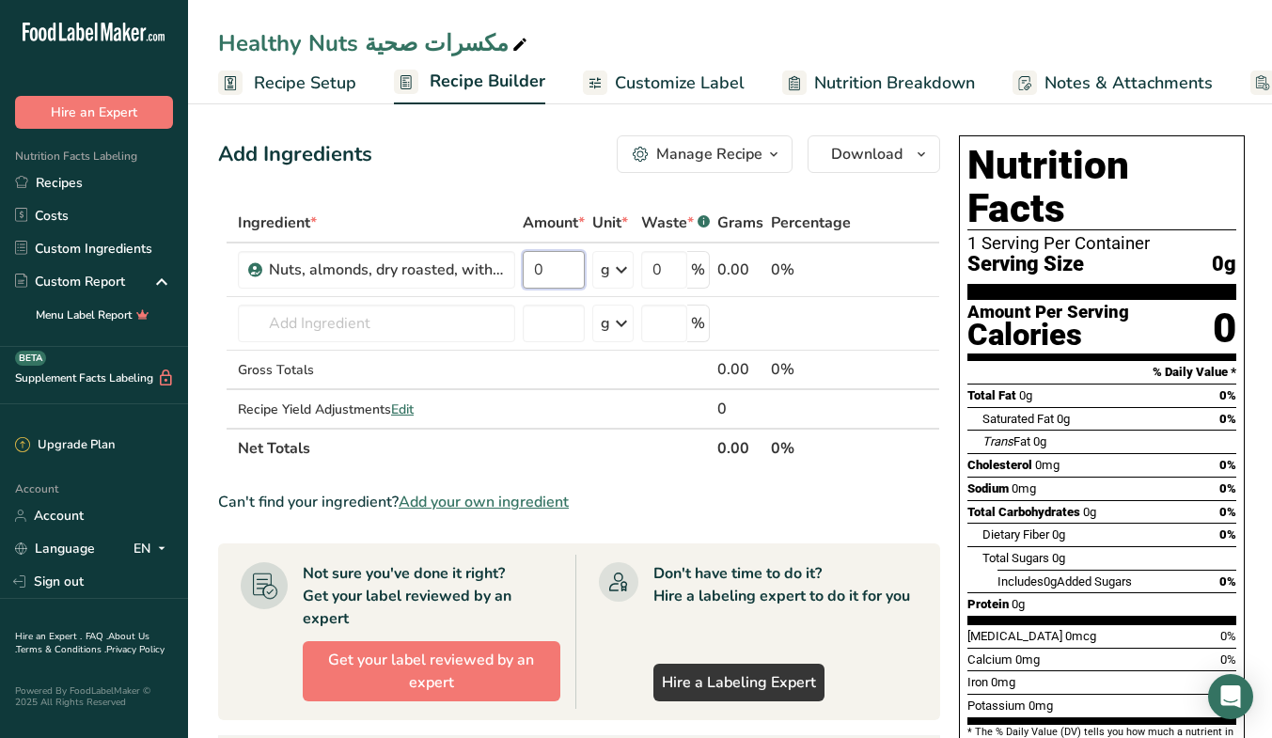
drag, startPoint x: 555, startPoint y: 267, endPoint x: 536, endPoint y: 273, distance: 20.5
click at [536, 273] on input "0" at bounding box center [554, 270] width 62 height 38
type input "7"
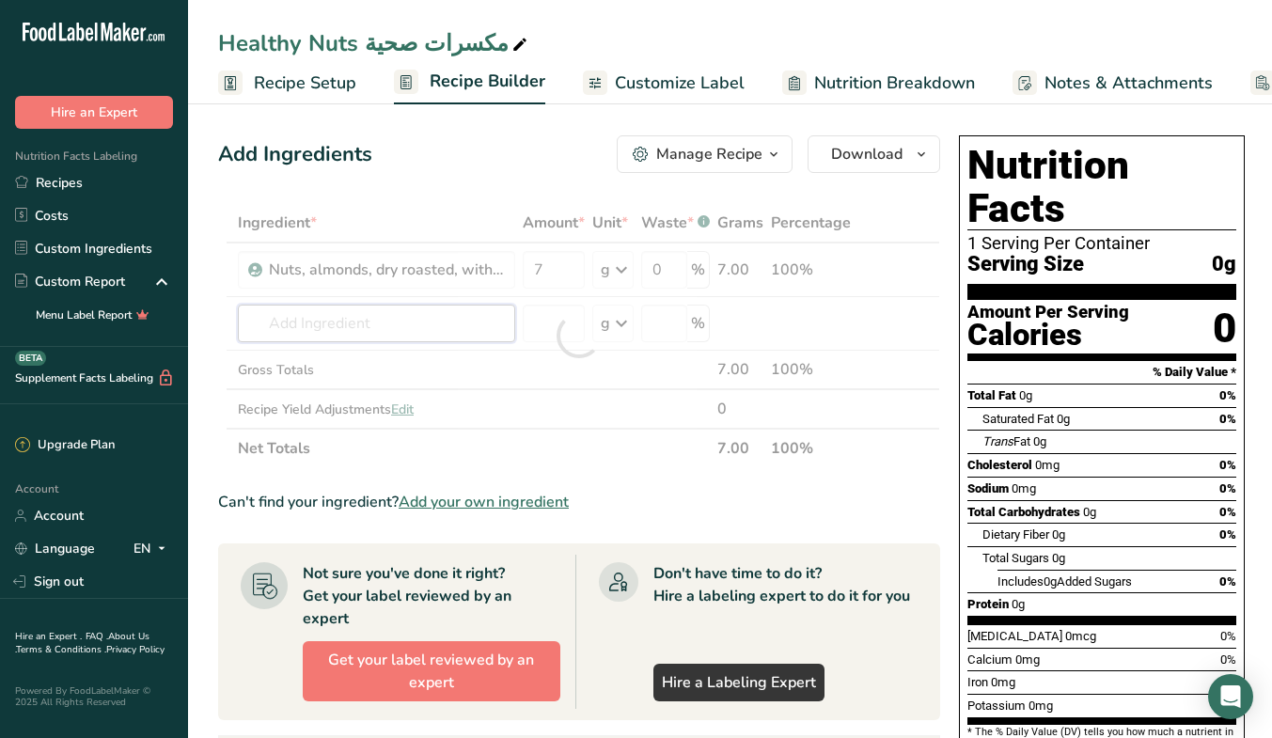
click at [371, 323] on div "Ingredient * Amount * Unit * Waste * .a-a{fill:#347362;}.b-a{fill:#fff;} Grams …" at bounding box center [579, 335] width 722 height 265
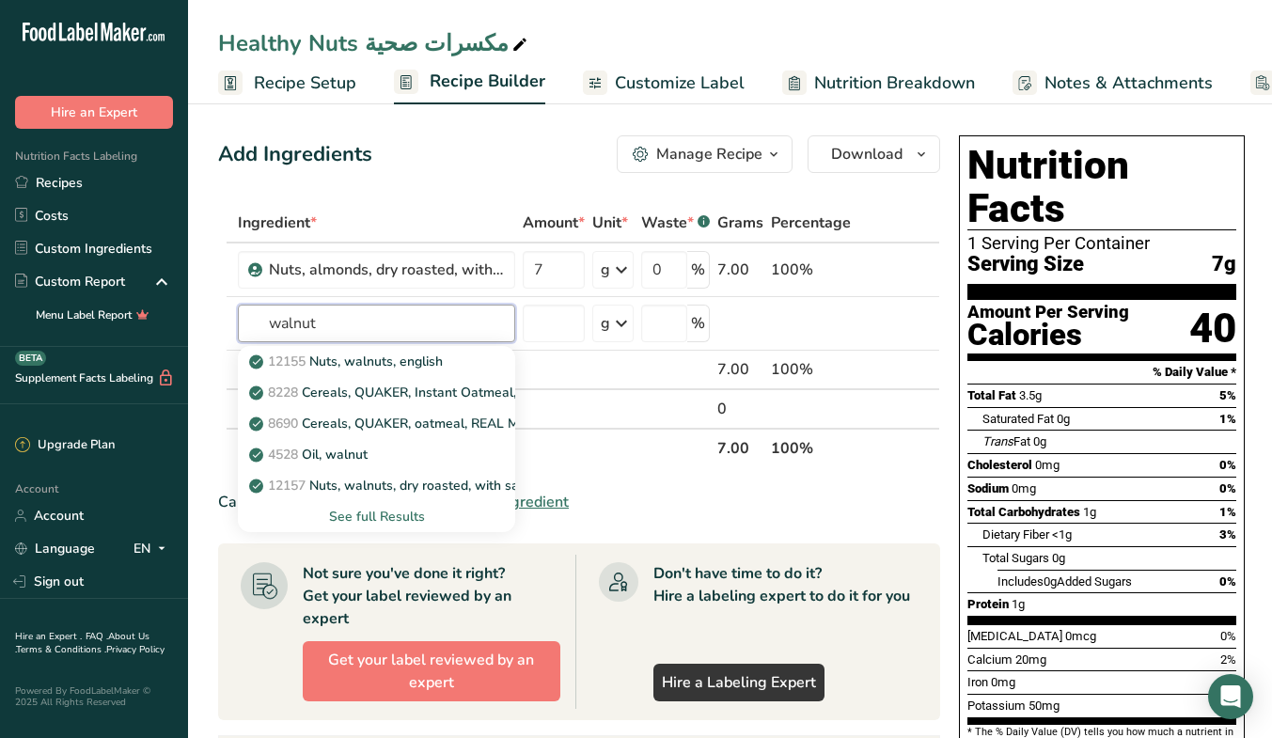
type input "walnut"
click at [474, 483] on p "12157 Nuts, walnuts, dry roasted, with salt added" at bounding box center [411, 486] width 316 height 20
type input "Nuts, walnuts, dry roasted, with salt added"
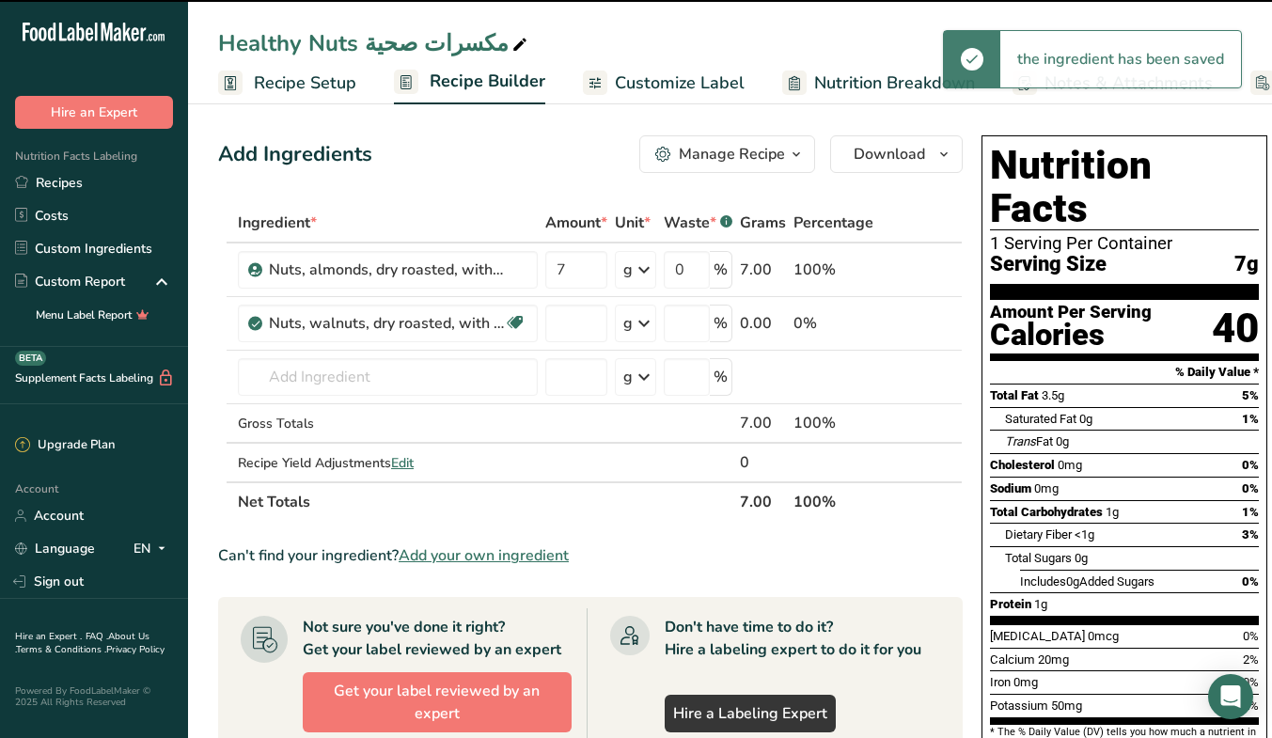
type input "0"
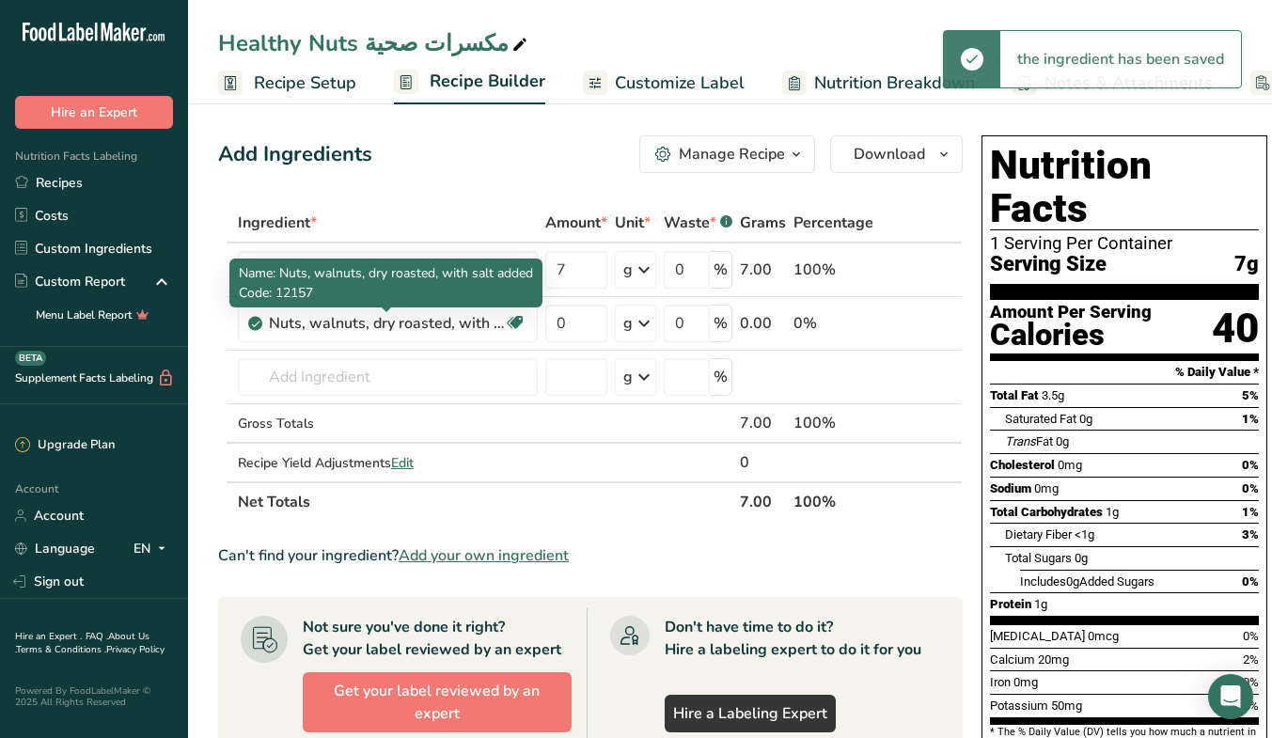
click at [405, 322] on div "Nuts, walnuts, dry roasted, with salt added" at bounding box center [386, 323] width 235 height 23
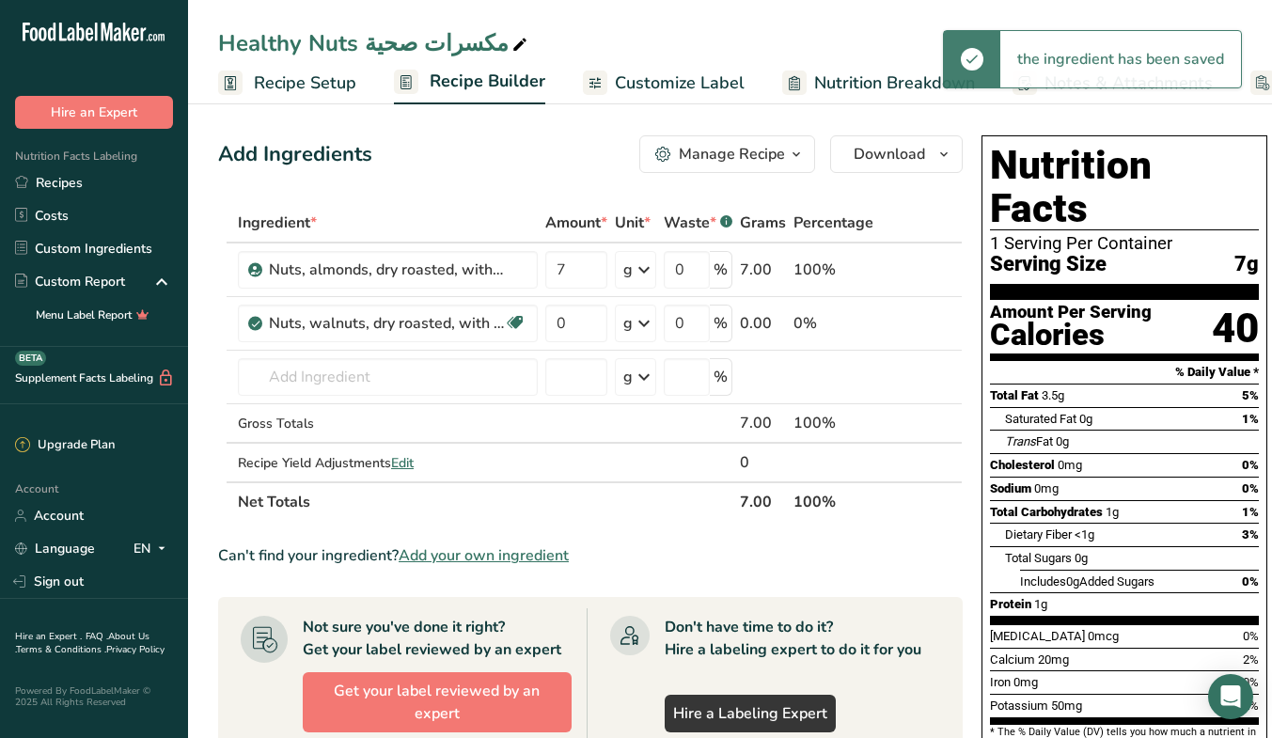
click at [405, 322] on div "Nuts, walnuts, dry roasted, with salt added" at bounding box center [386, 323] width 235 height 23
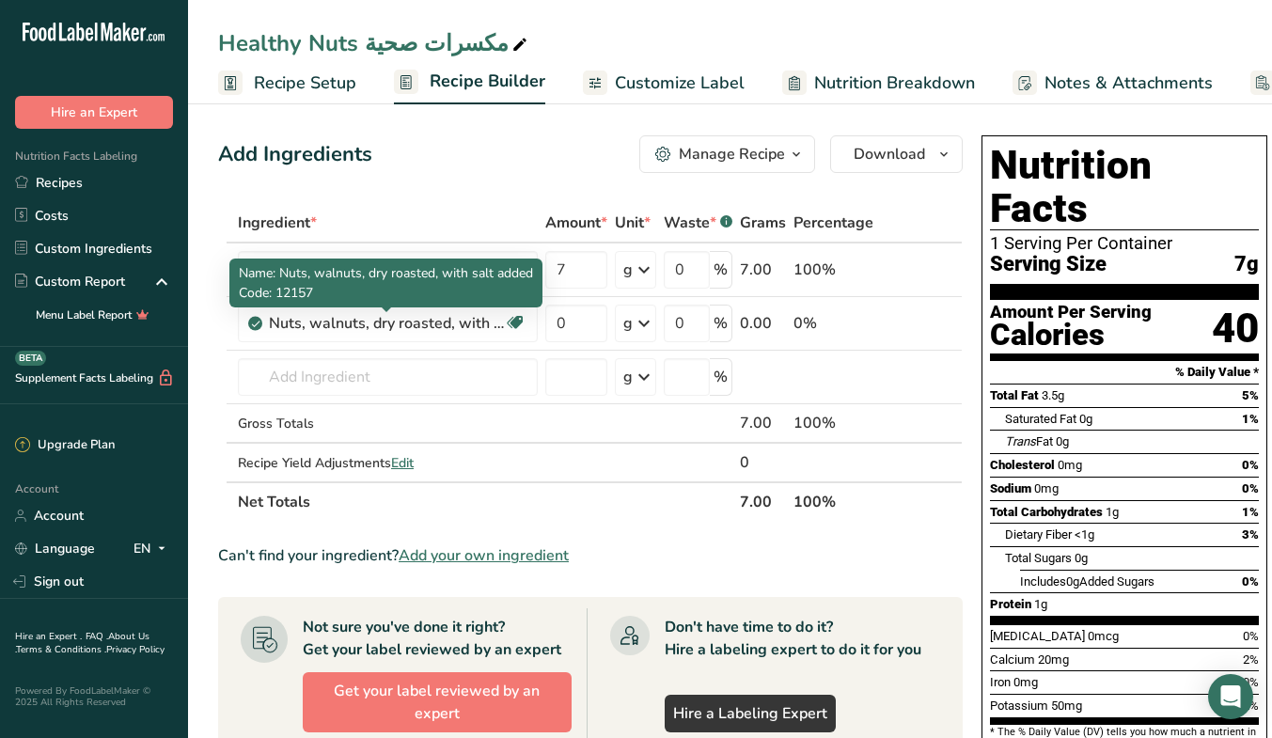
click at [405, 322] on div "Nuts, walnuts, dry roasted, with salt added" at bounding box center [386, 323] width 235 height 23
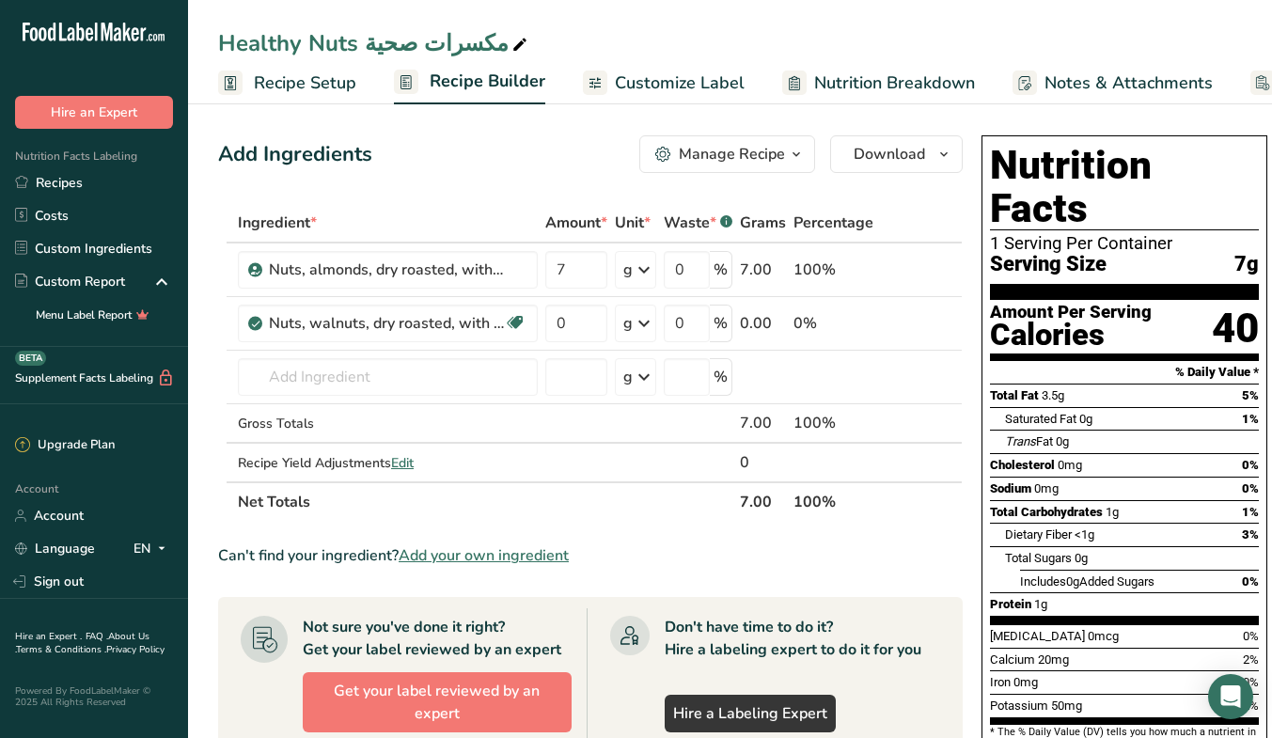
click at [405, 322] on div "Nuts, walnuts, dry roasted, with salt added" at bounding box center [386, 323] width 235 height 23
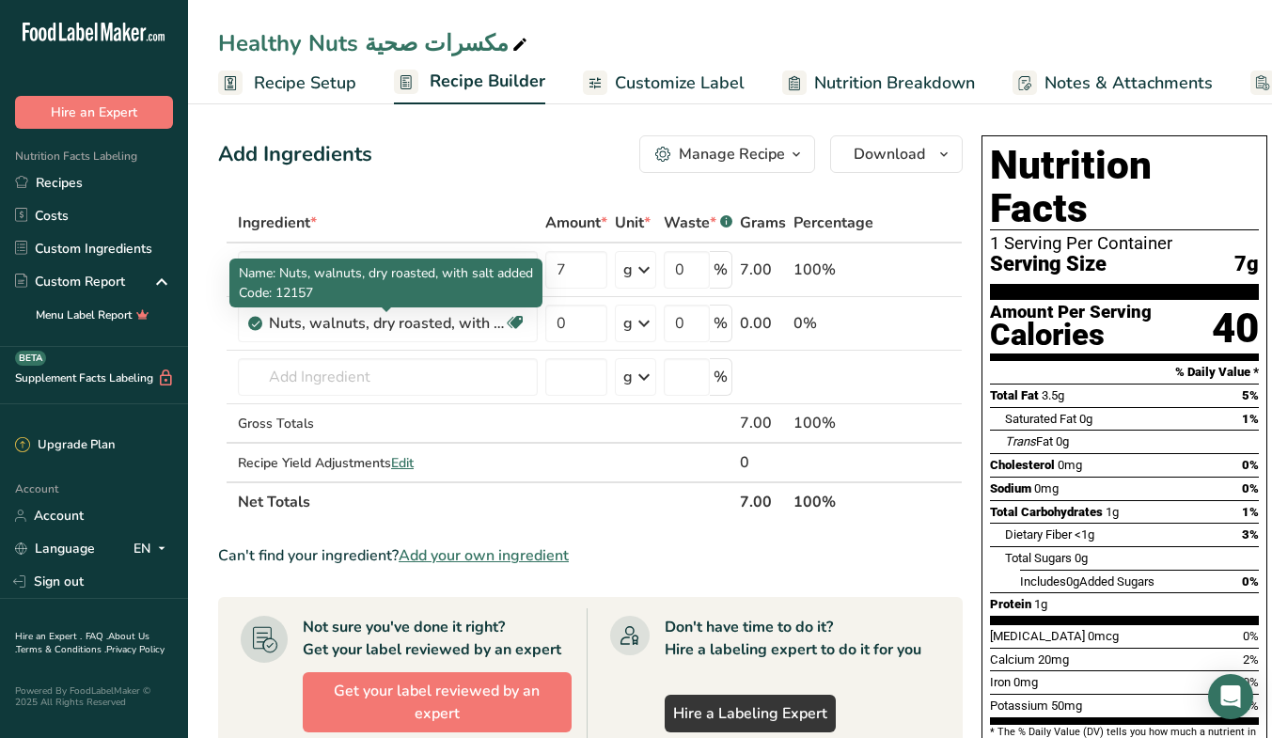
click at [405, 322] on div "Nuts, walnuts, dry roasted, with salt added" at bounding box center [386, 323] width 235 height 23
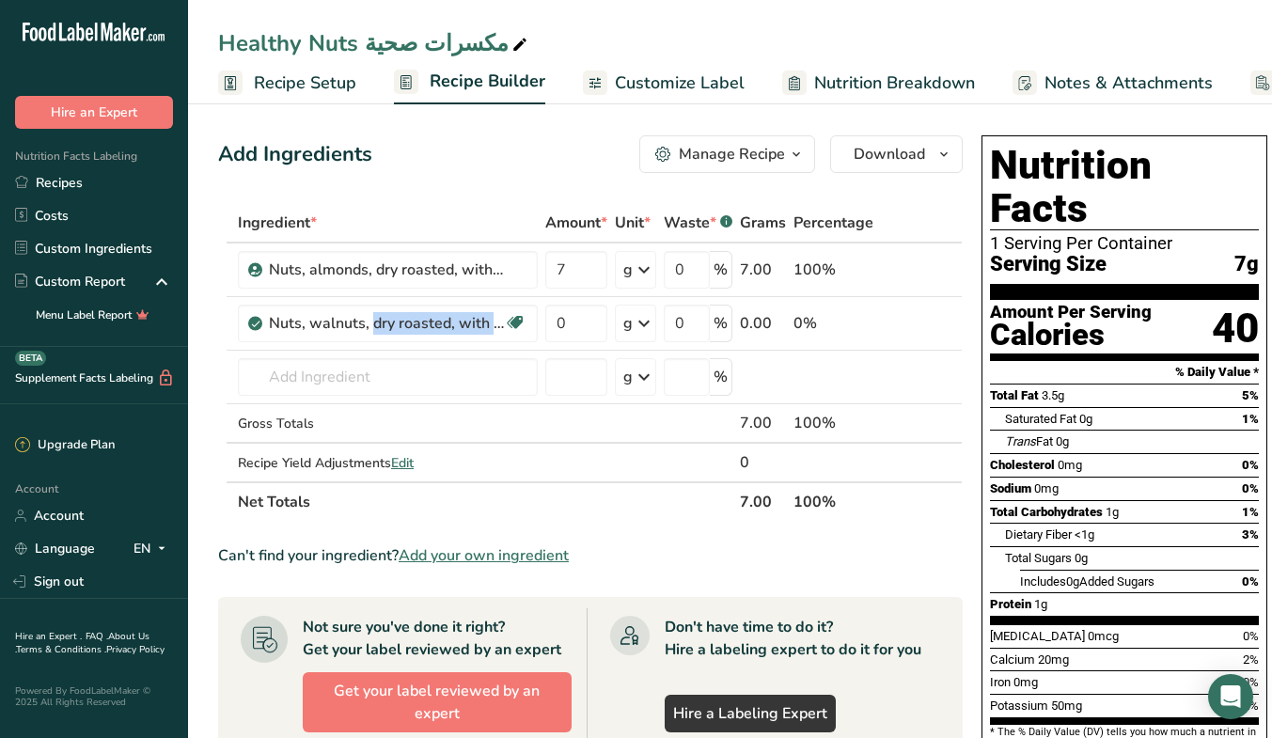
click at [917, 321] on icon at bounding box center [923, 324] width 13 height 20
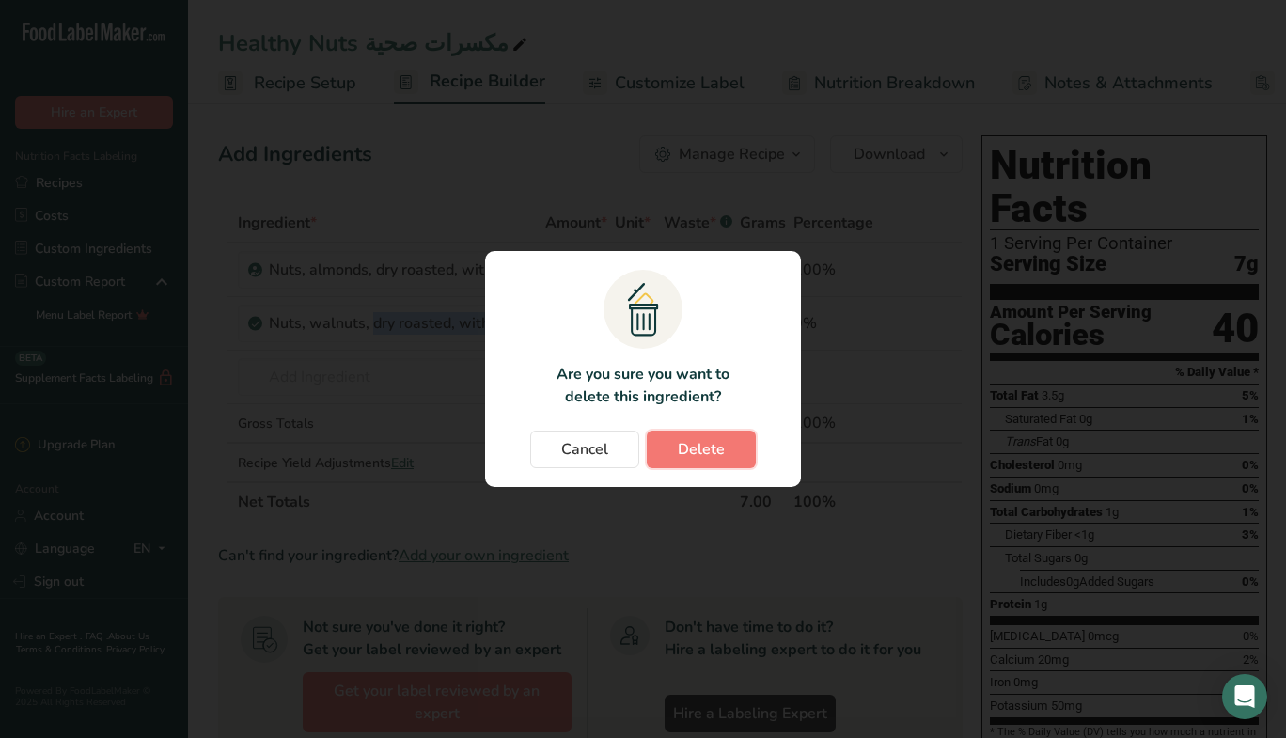
click at [708, 451] on span "Delete" at bounding box center [701, 449] width 47 height 23
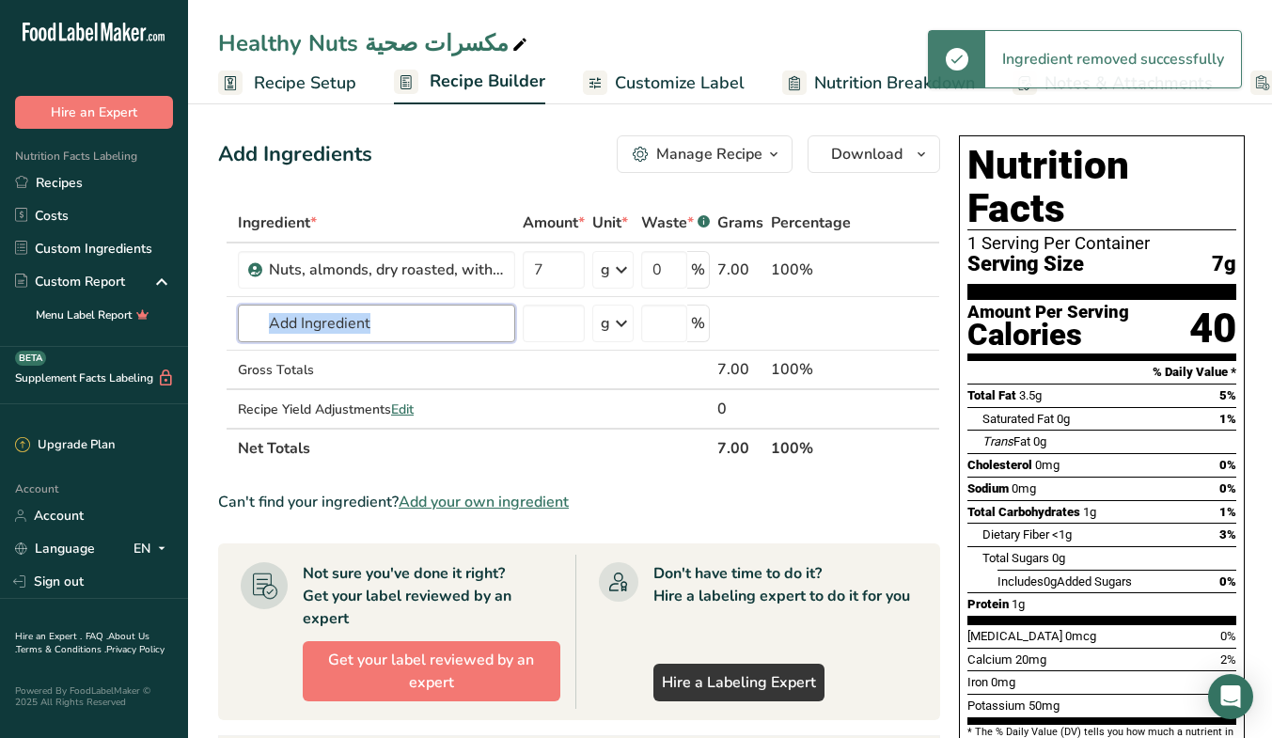
click at [403, 320] on input "text" at bounding box center [376, 324] width 277 height 38
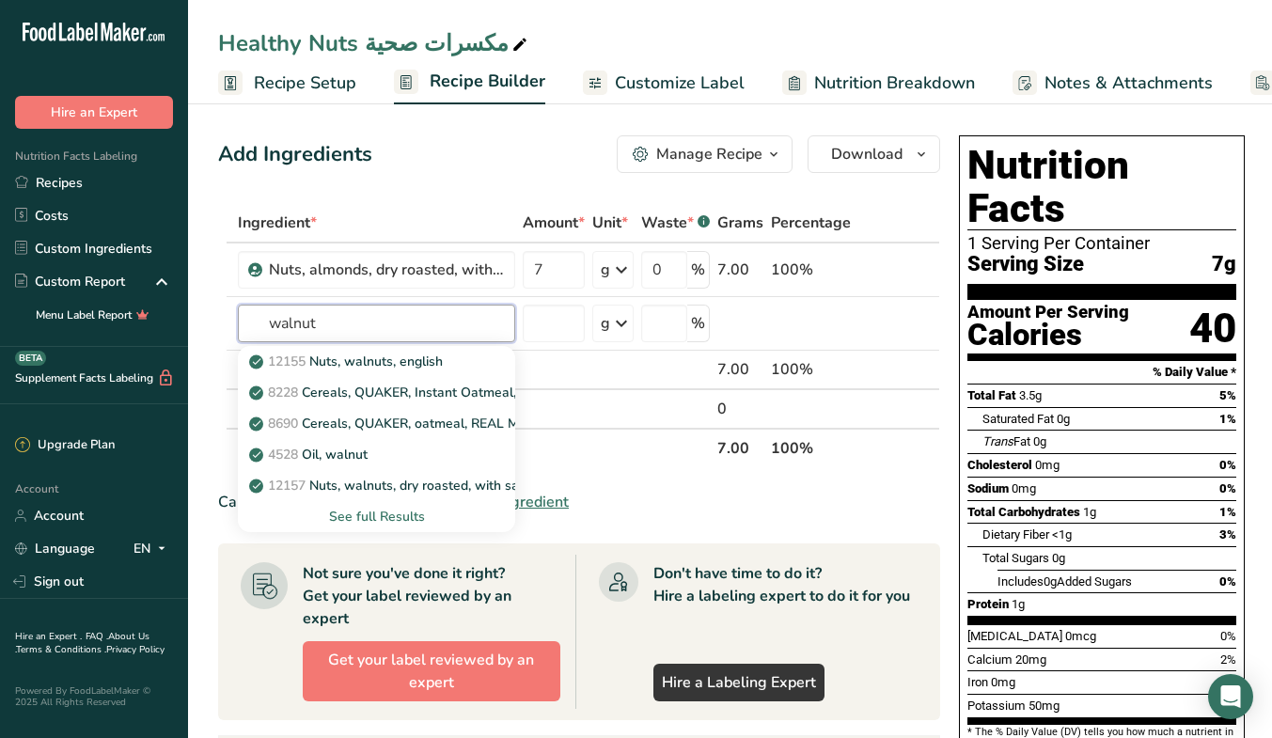
type input "walnut"
click at [398, 517] on div "See full Results" at bounding box center [376, 517] width 247 height 20
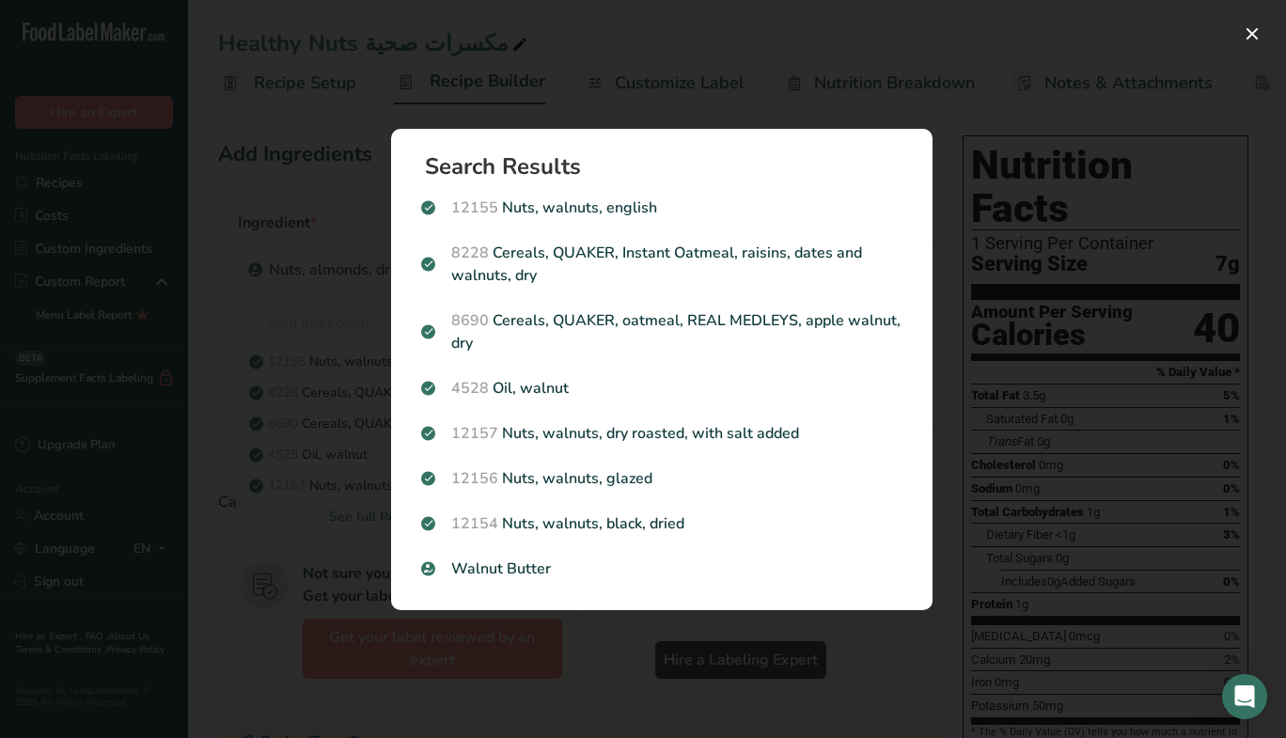
click at [715, 438] on p "12157 Nuts, walnuts, dry roasted, with salt added" at bounding box center [661, 433] width 481 height 23
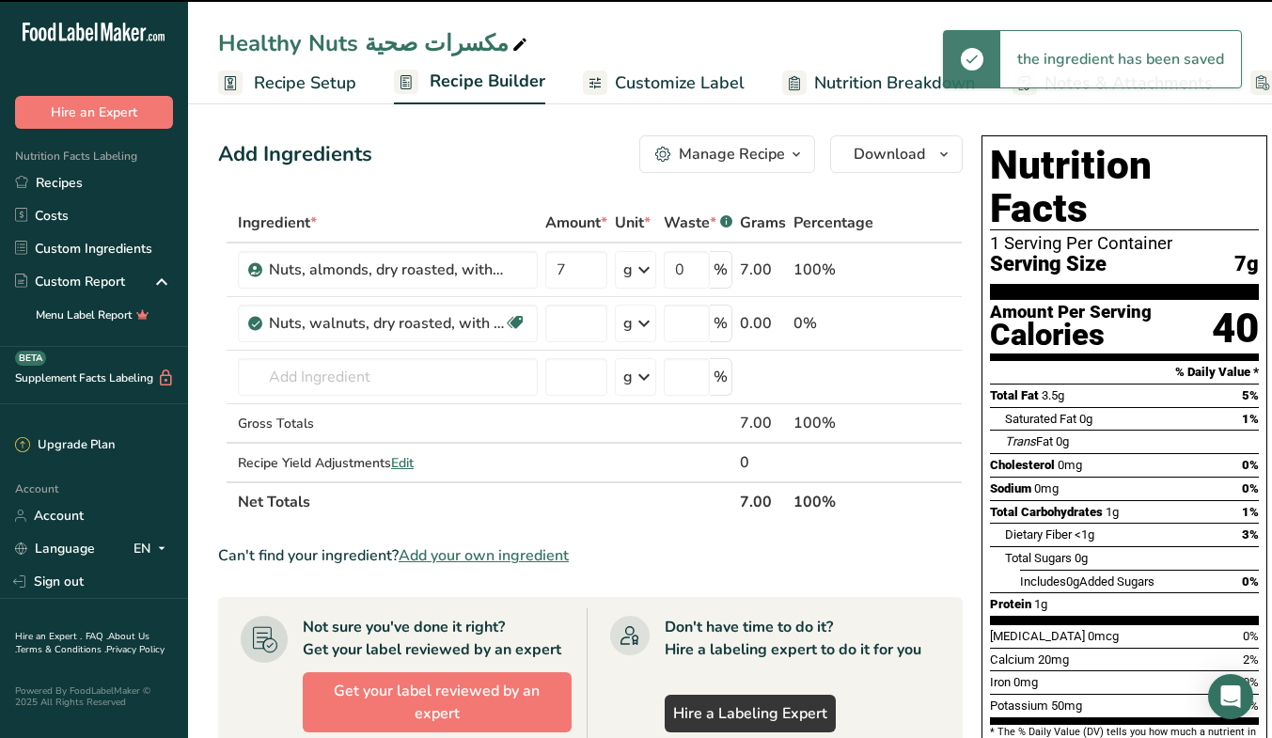
type input "0"
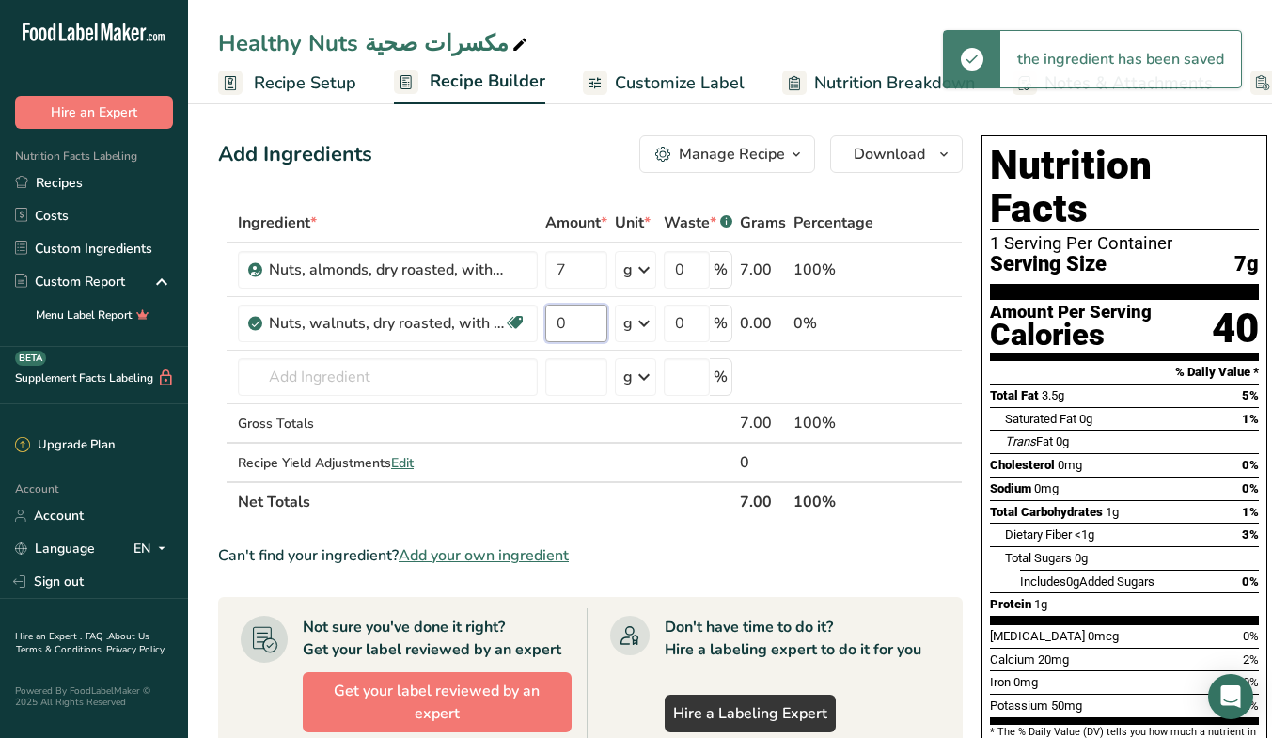
click at [576, 318] on input "0" at bounding box center [576, 324] width 62 height 38
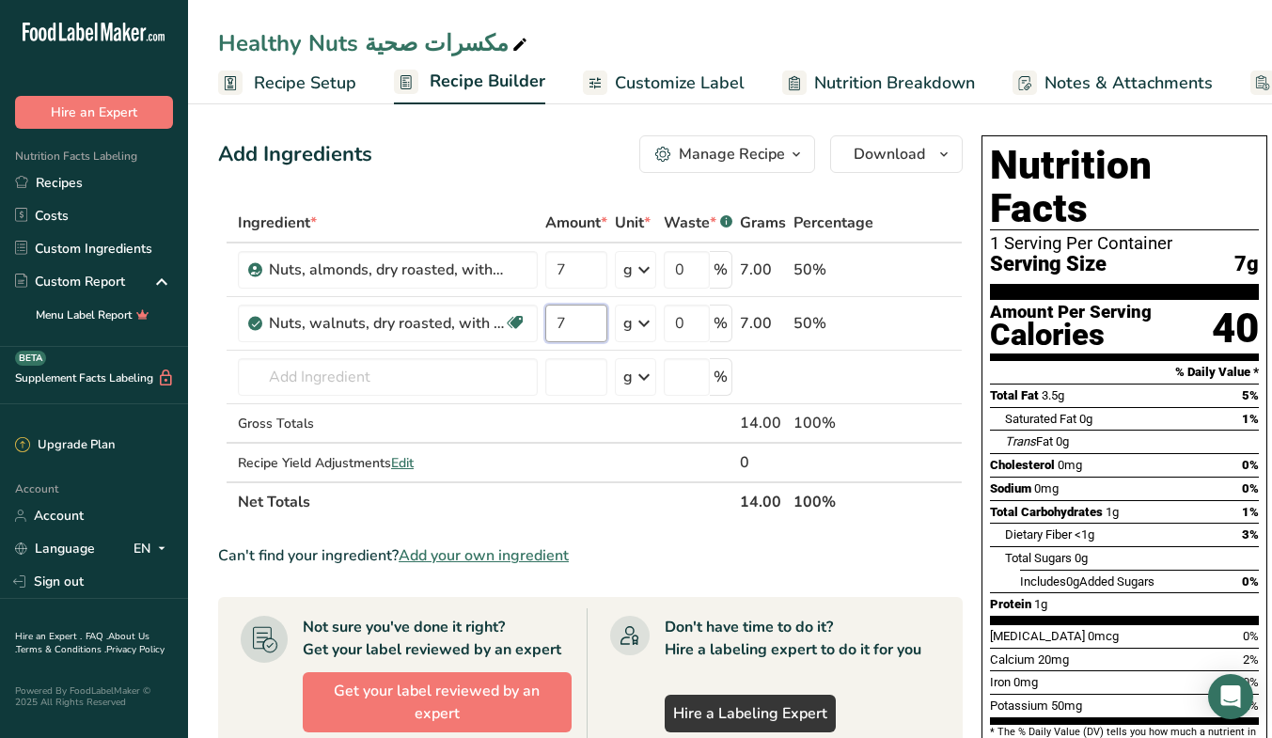
type input "7"
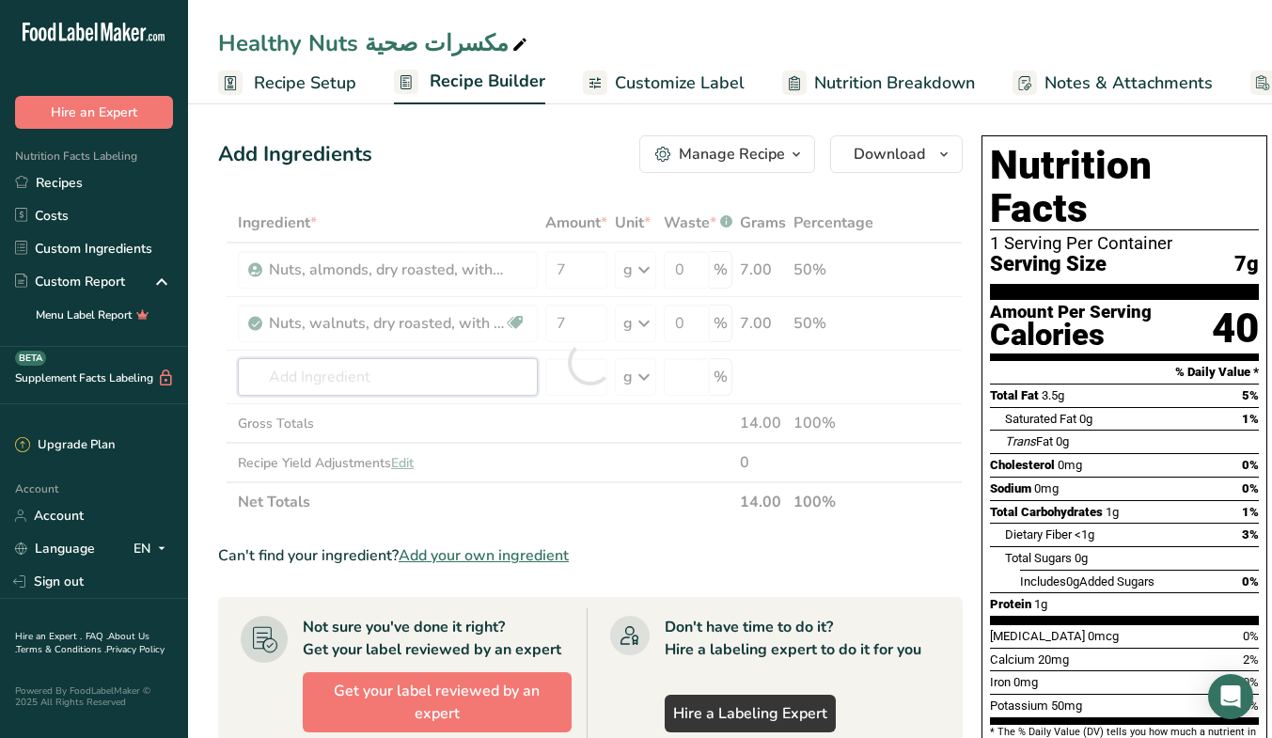
click at [327, 375] on div "Ingredient * Amount * Unit * Waste * .a-a{fill:#347362;}.b-a{fill:#fff;} Grams …" at bounding box center [590, 362] width 744 height 319
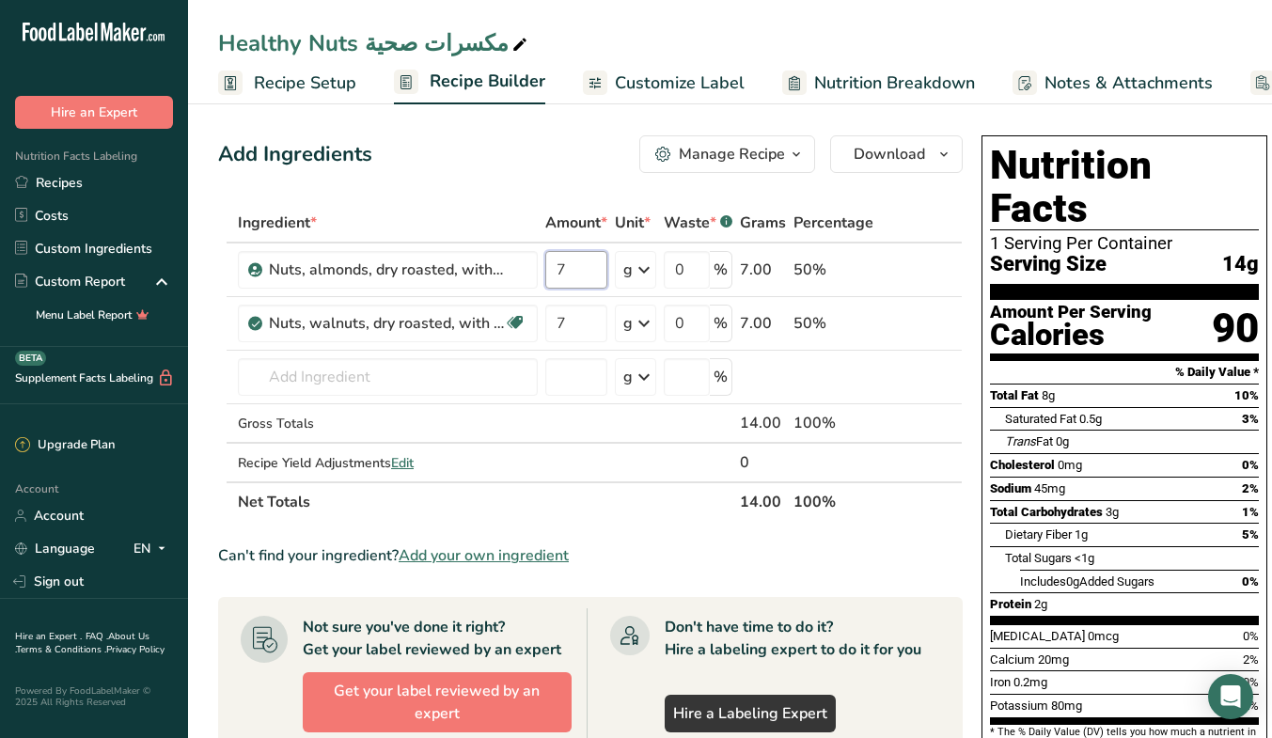
click at [587, 265] on input "7" at bounding box center [576, 270] width 62 height 38
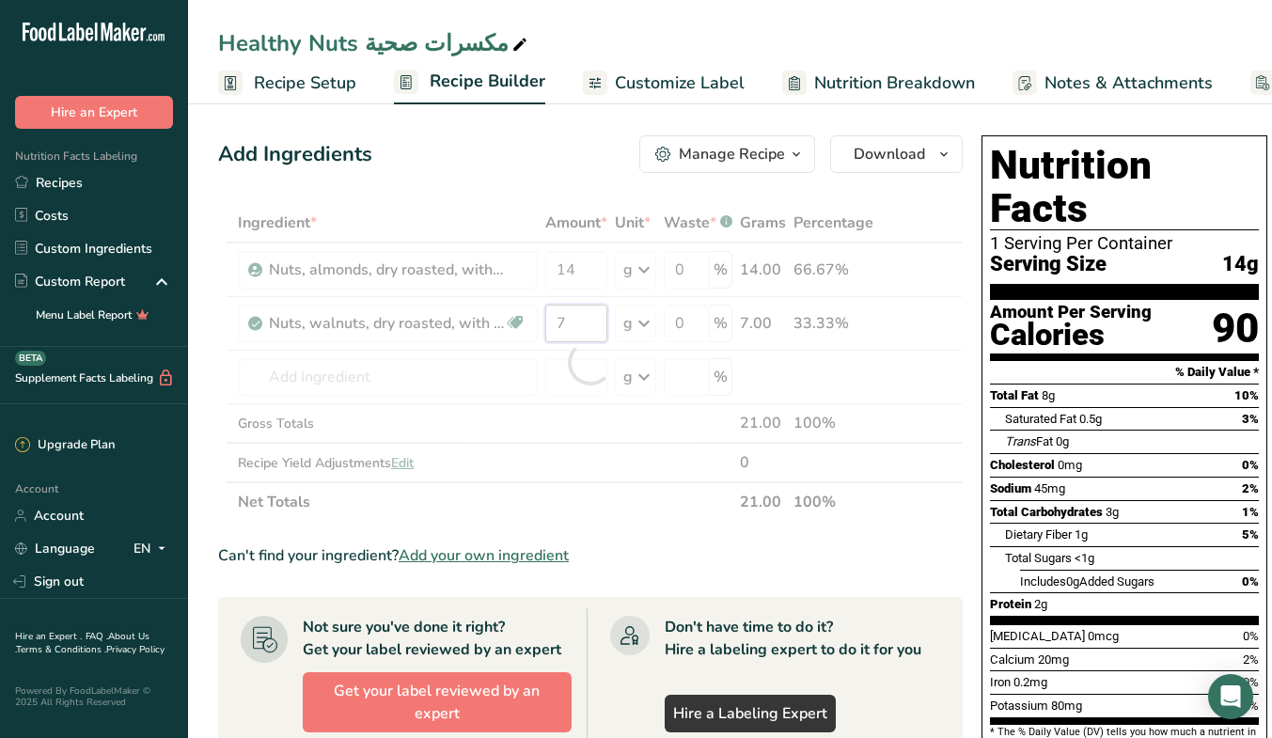
click at [592, 332] on div "Ingredient * Amount * Unit * Waste * .a-a{fill:#347362;}.b-a{fill:#fff;} Grams …" at bounding box center [590, 362] width 744 height 319
click at [592, 332] on div at bounding box center [590, 362] width 744 height 319
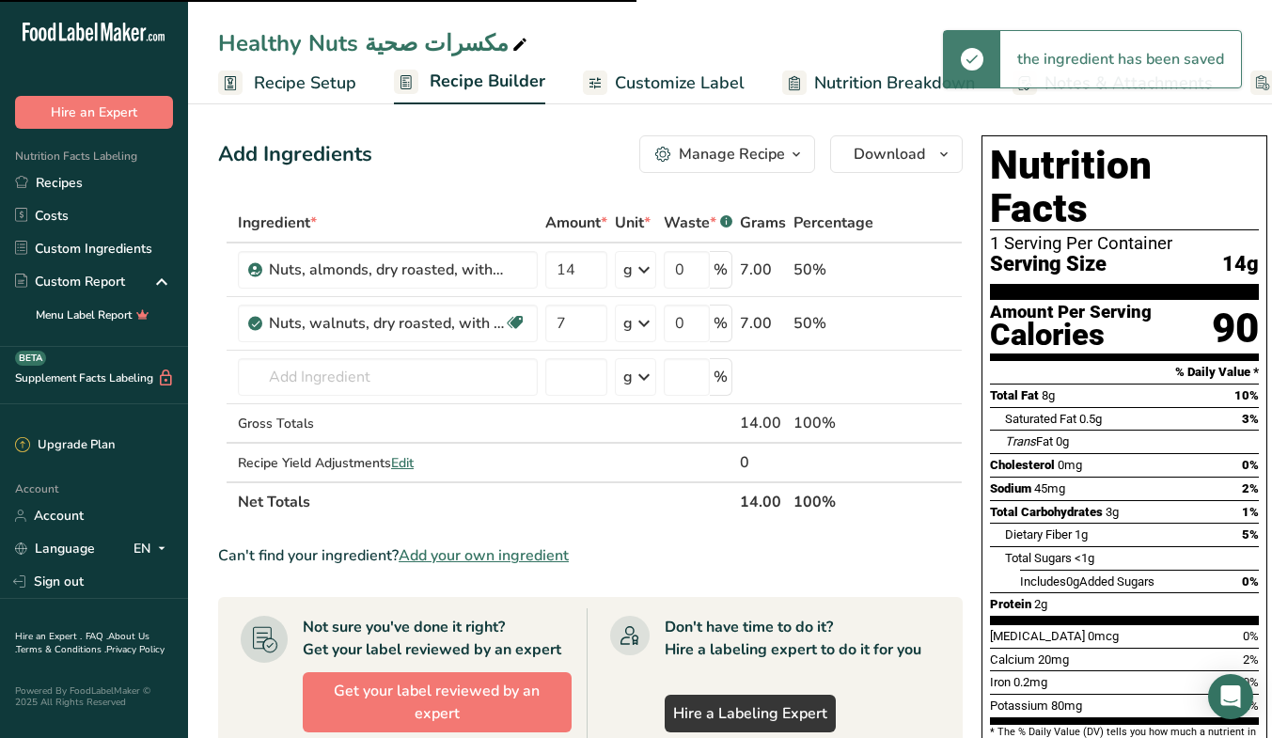
type input "14"
click at [587, 317] on input "7" at bounding box center [576, 324] width 62 height 38
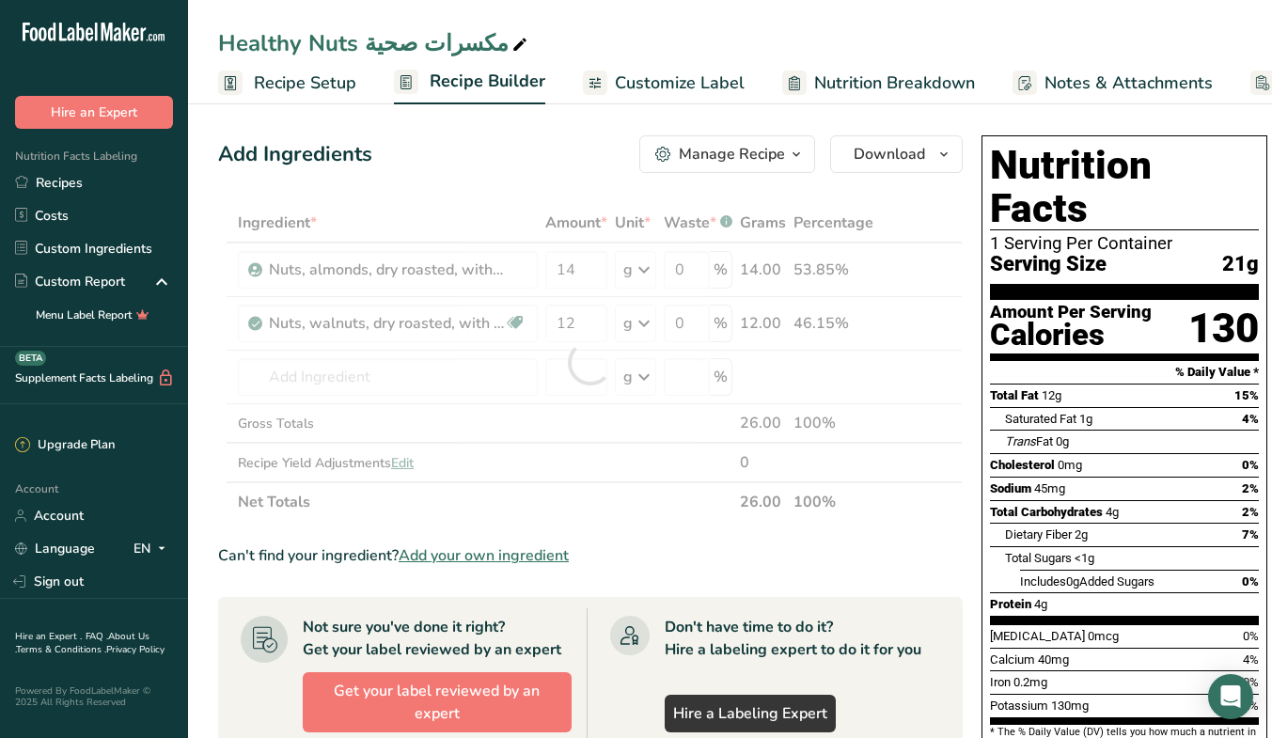
click at [941, 414] on div "Ingredient * Amount * Unit * Waste * .a-a{fill:#347362;}.b-a{fill:#fff;} Grams …" at bounding box center [590, 362] width 744 height 319
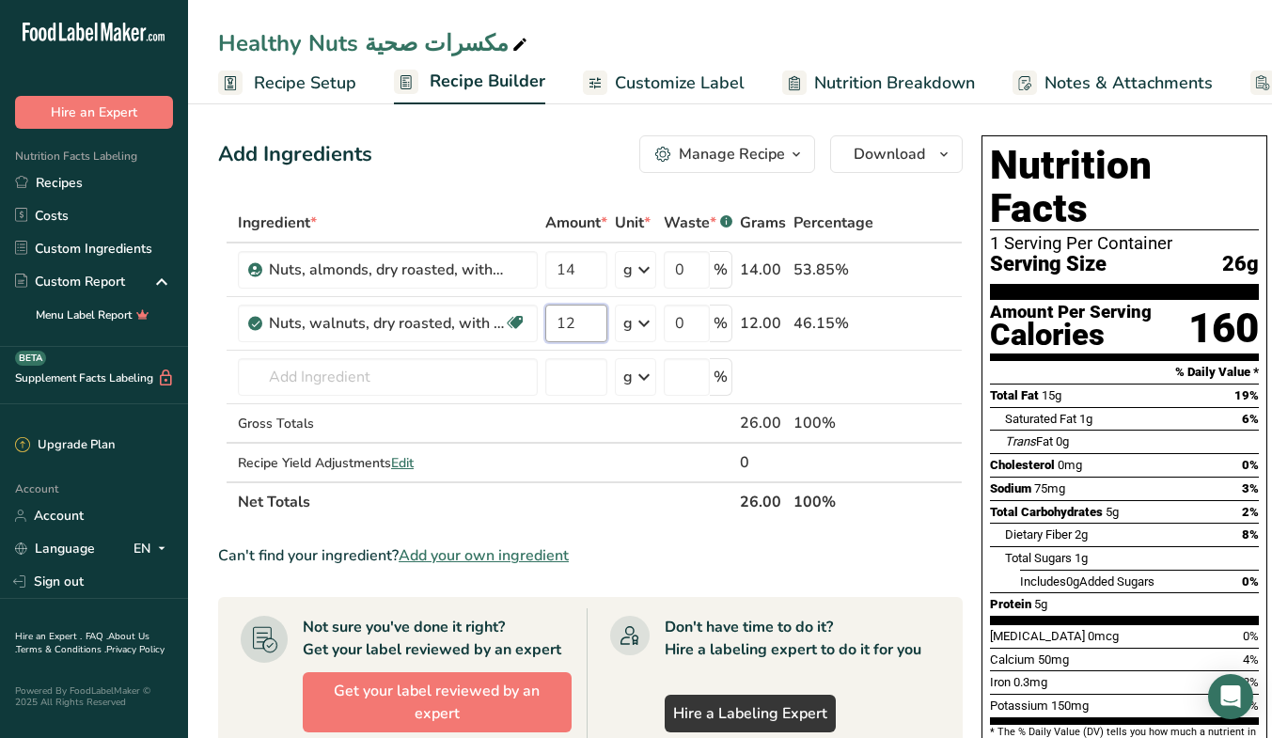
click at [595, 330] on input "12" at bounding box center [576, 324] width 62 height 38
type input "14"
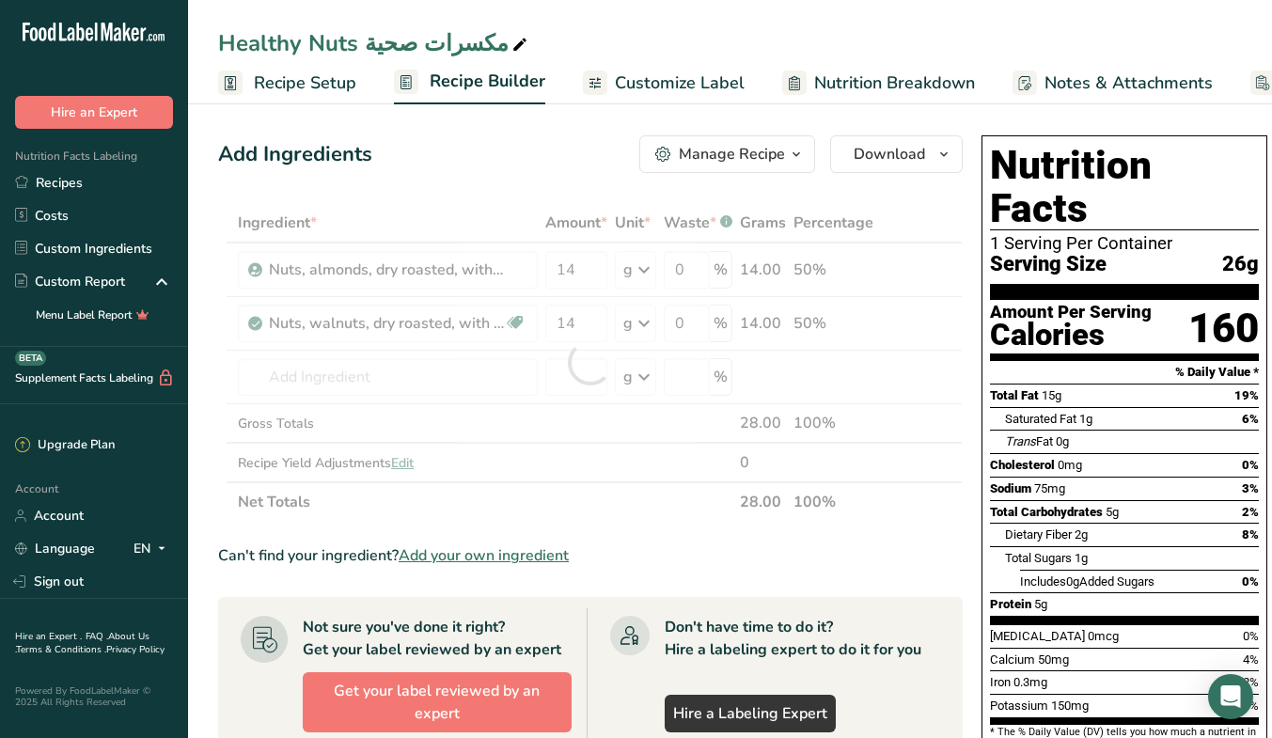
click at [974, 352] on div "Nutrition Facts 1 Serving Per Container Serving Size 26g Amount Per Serving Cal…" at bounding box center [1124, 485] width 301 height 714
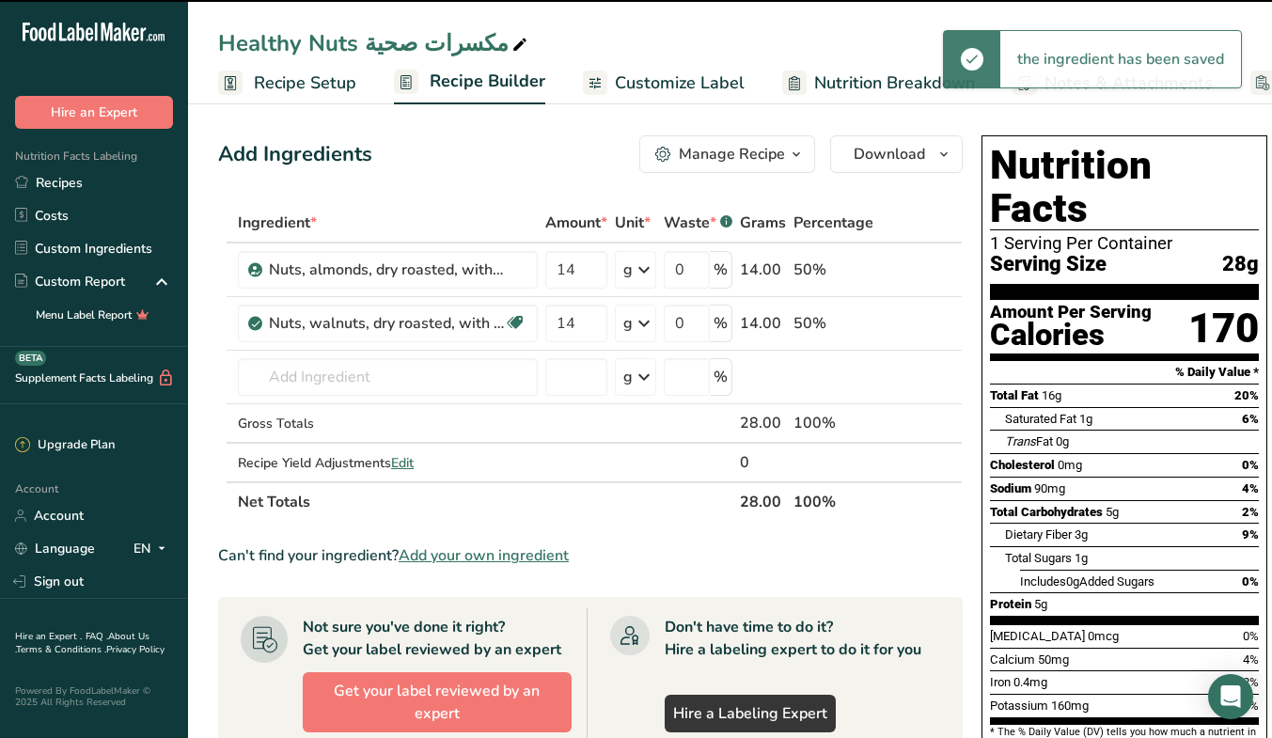
click at [974, 390] on div "Nutrition Facts 1 Serving Per Container Serving Size 28g Amount Per Serving Cal…" at bounding box center [1124, 485] width 301 height 714
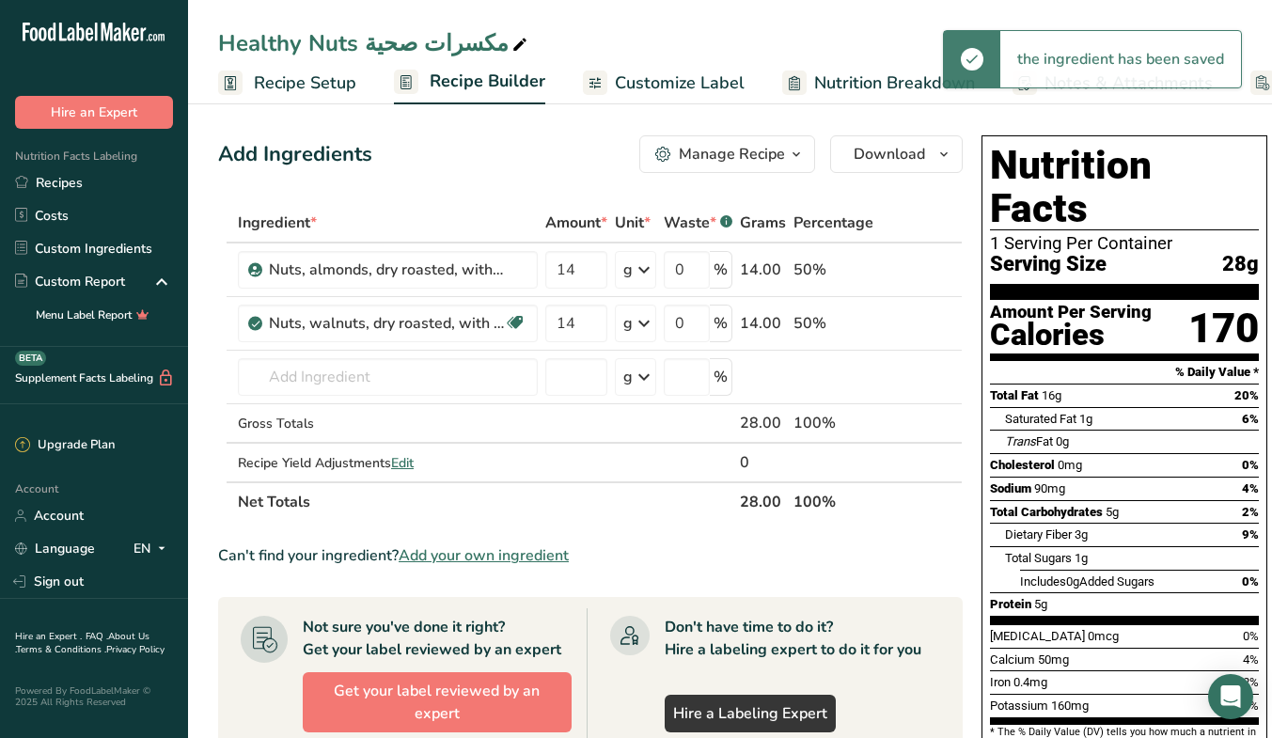
click at [974, 390] on div "Nutrition Facts 1 Serving Per Container Serving Size 28g Amount Per Serving Cal…" at bounding box center [1124, 485] width 301 height 714
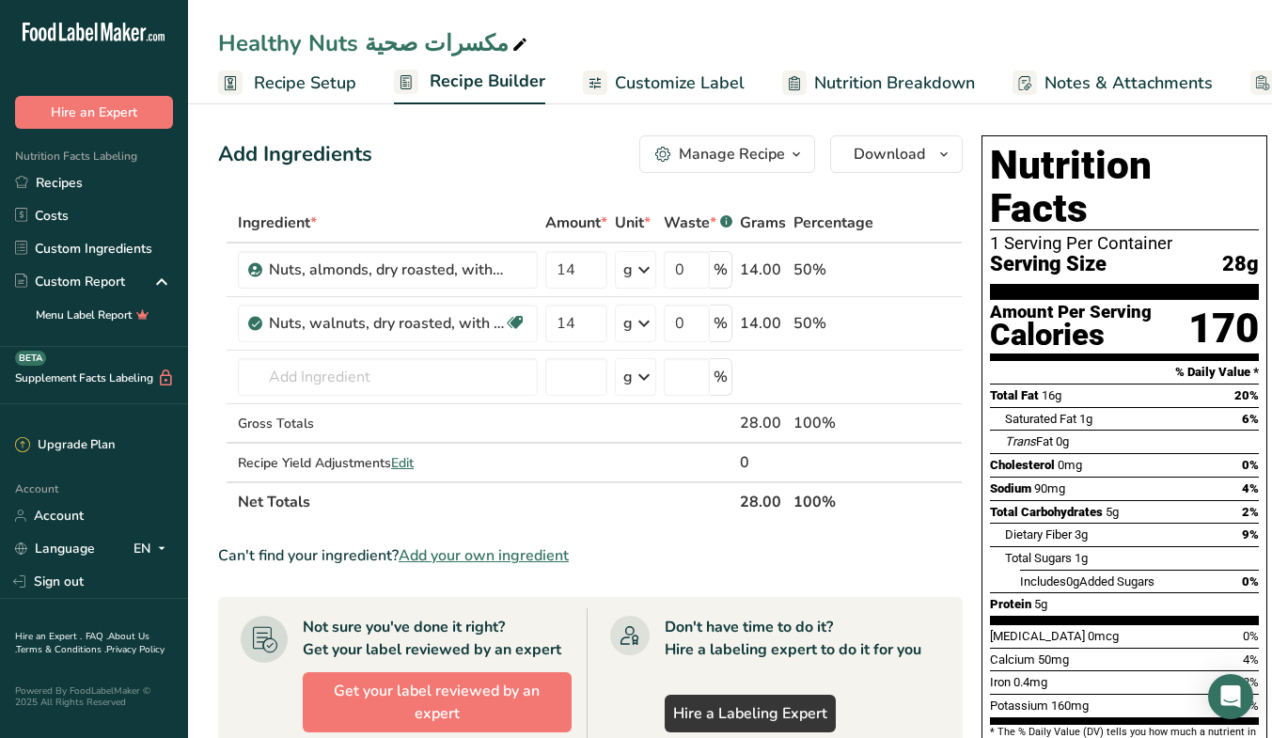
click at [715, 80] on span "Customize Label" at bounding box center [680, 82] width 130 height 25
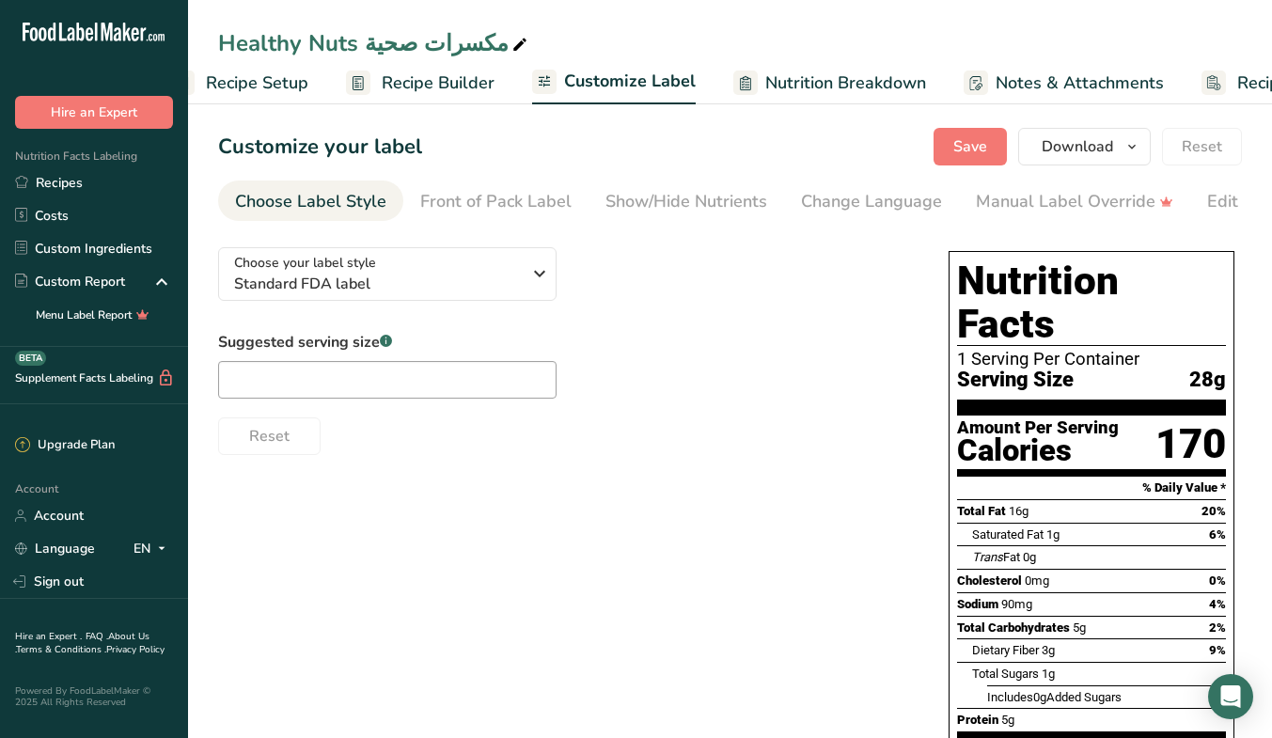
scroll to position [0, 158]
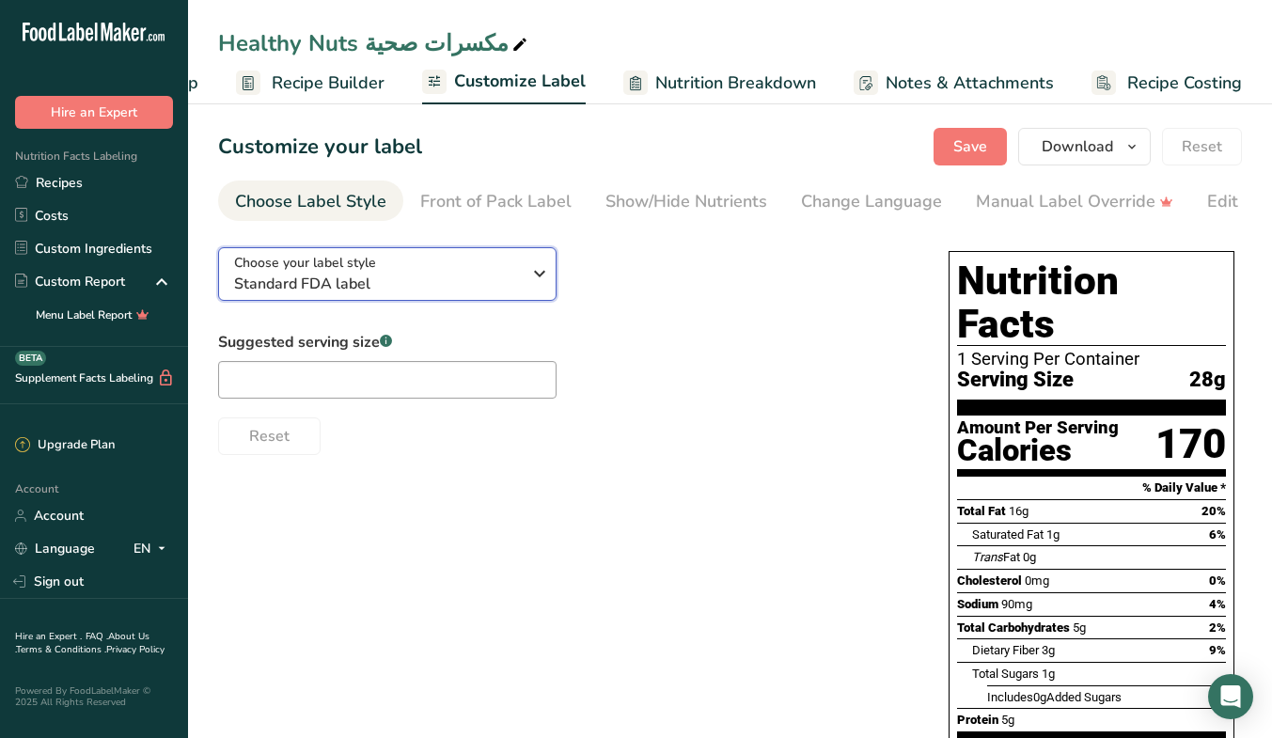
click at [504, 287] on span "Standard FDA label" at bounding box center [377, 284] width 287 height 23
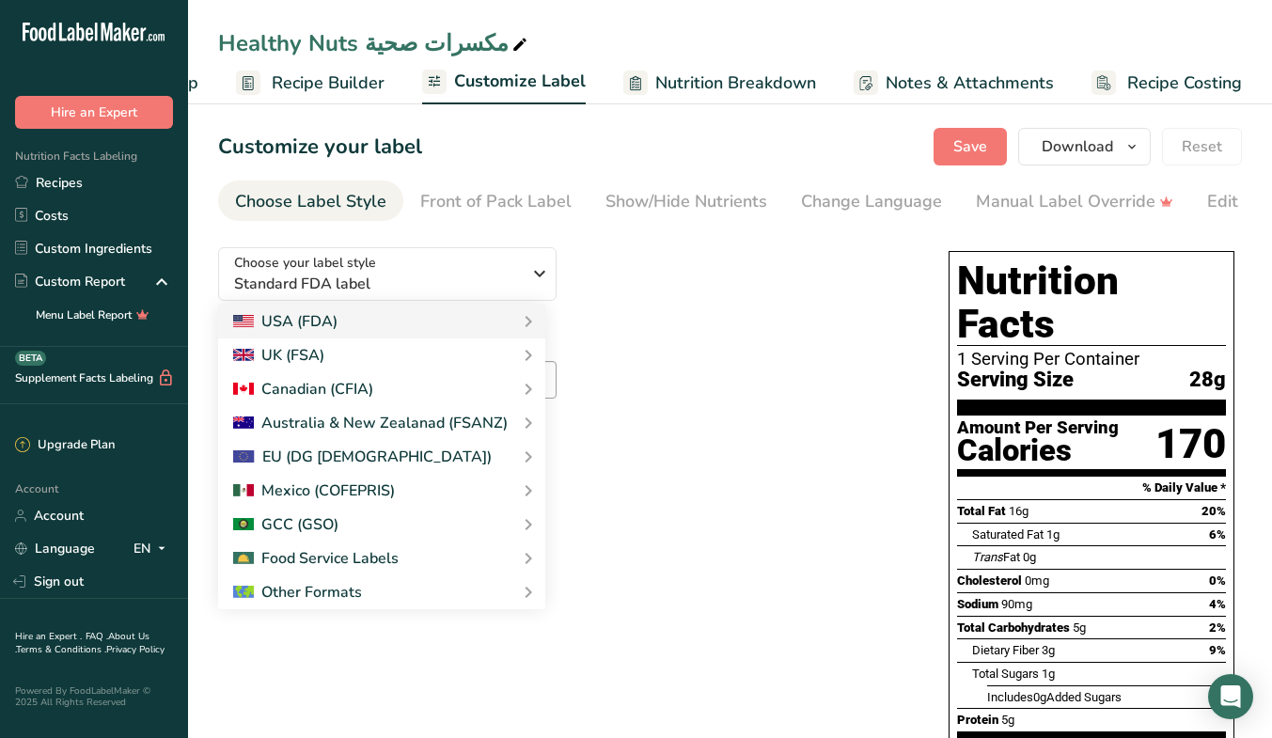
click at [0, 0] on link "GCC Standard Label - Arabic/English" at bounding box center [0, 0] width 0 height 0
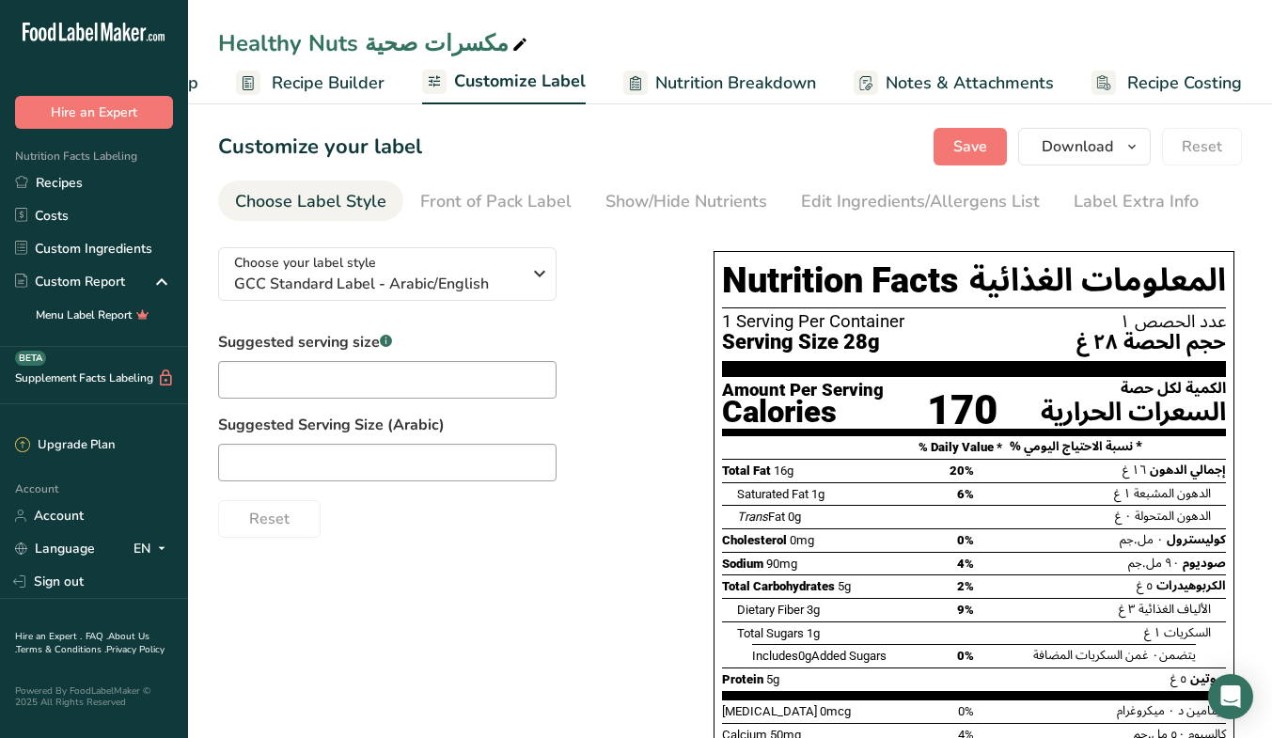
click at [950, 188] on link "Edit Ingredients/Allergens List" at bounding box center [920, 201] width 239 height 42
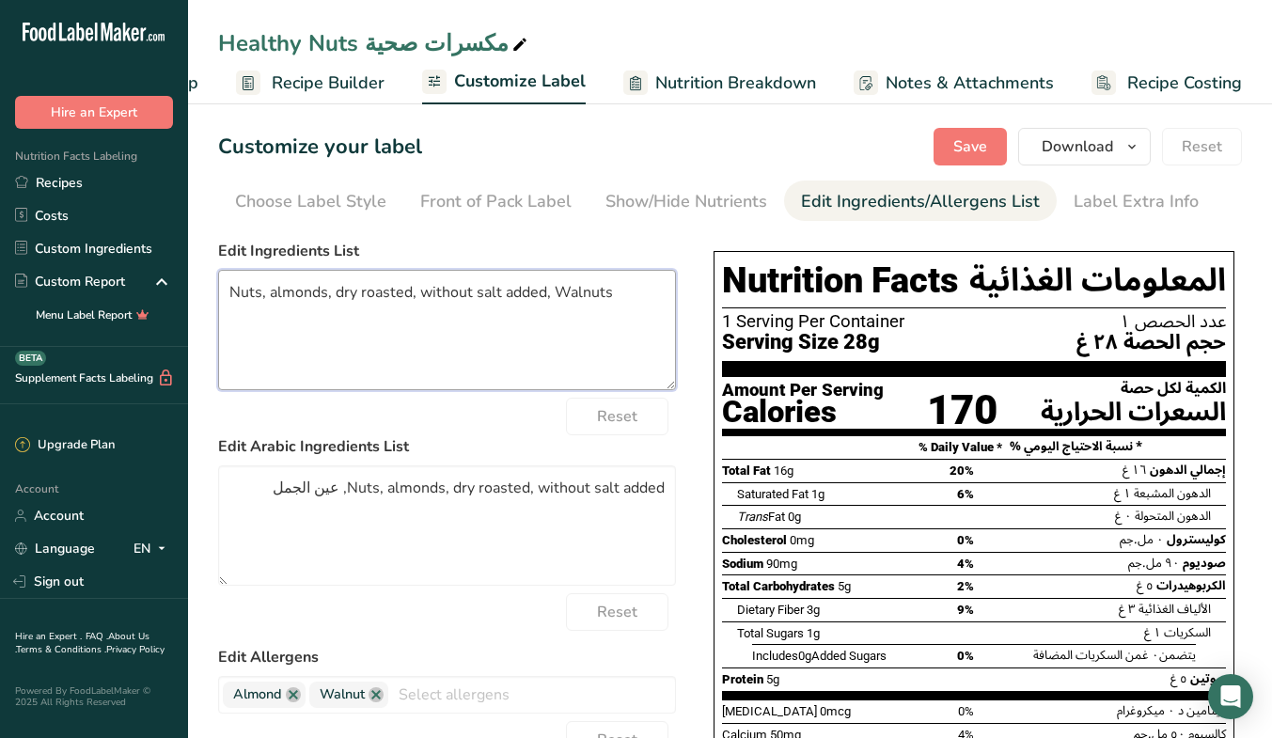
drag, startPoint x: 554, startPoint y: 288, endPoint x: 336, endPoint y: 294, distance: 218.1
click at [336, 294] on textarea "Nuts, almonds, dry roasted, without salt added, Walnuts" at bounding box center [447, 330] width 458 height 120
drag, startPoint x: 275, startPoint y: 294, endPoint x: 196, endPoint y: 299, distance: 79.1
click at [196, 299] on section "Customize your label Save Download Choose what to show on your downloaded label…" at bounding box center [730, 601] width 1084 height 1007
type textarea "Almonds, Walnuts"
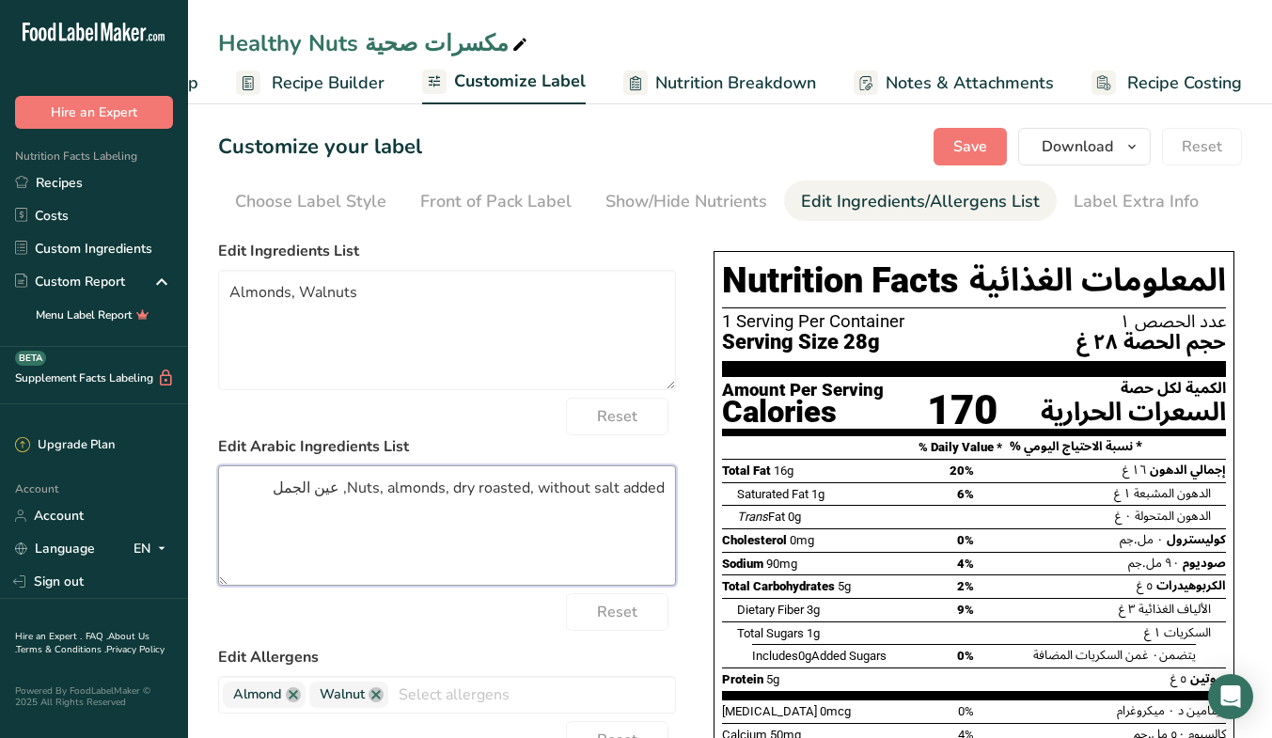
drag, startPoint x: 338, startPoint y: 484, endPoint x: 682, endPoint y: 468, distance: 344.3
click at [682, 468] on div "Choose your label style GCC Standard Label - Arabic/English USA (FDA) Standard …" at bounding box center [729, 653] width 1023 height 843
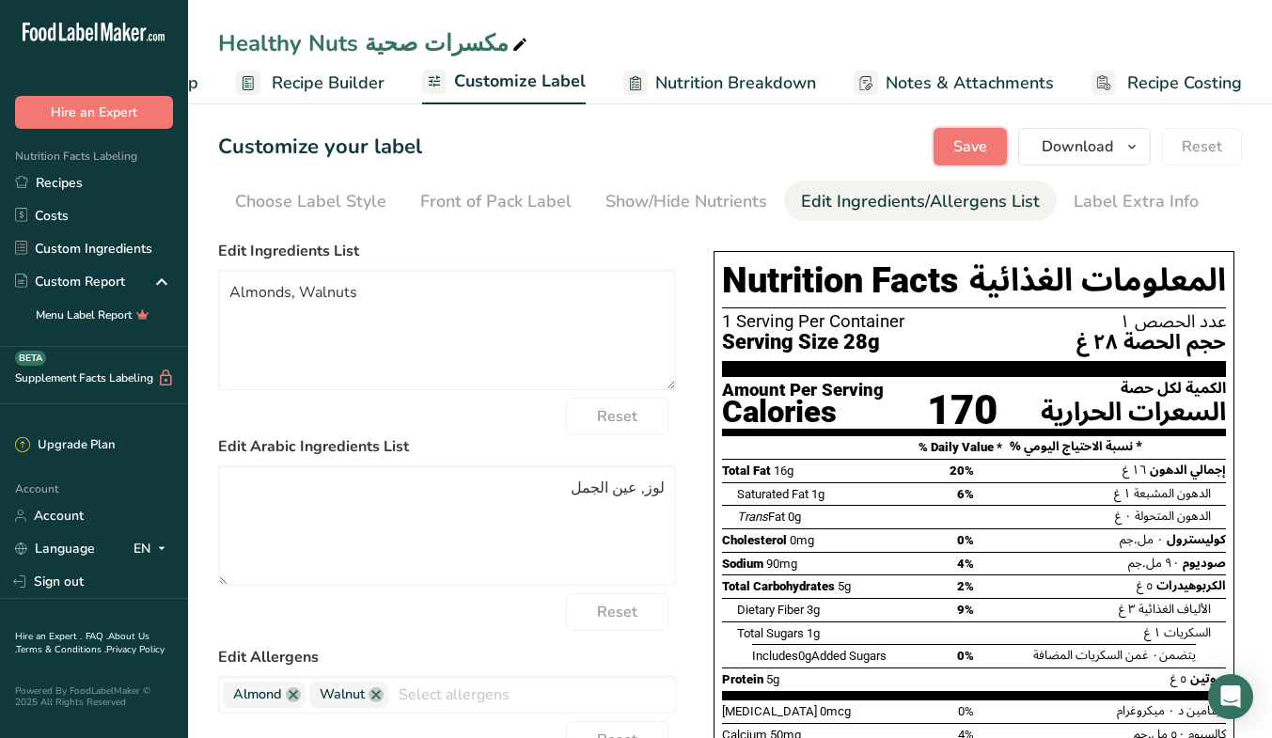
click at [951, 154] on button "Save" at bounding box center [969, 147] width 73 height 38
click at [639, 492] on textarea "لوز, عين الجمل" at bounding box center [447, 525] width 458 height 120
type textarea "لوز, جوز عين الجمل"
click at [983, 144] on span "Save" at bounding box center [970, 146] width 34 height 23
click at [233, 293] on textarea "Almonds, Walnuts" at bounding box center [447, 330] width 458 height 120
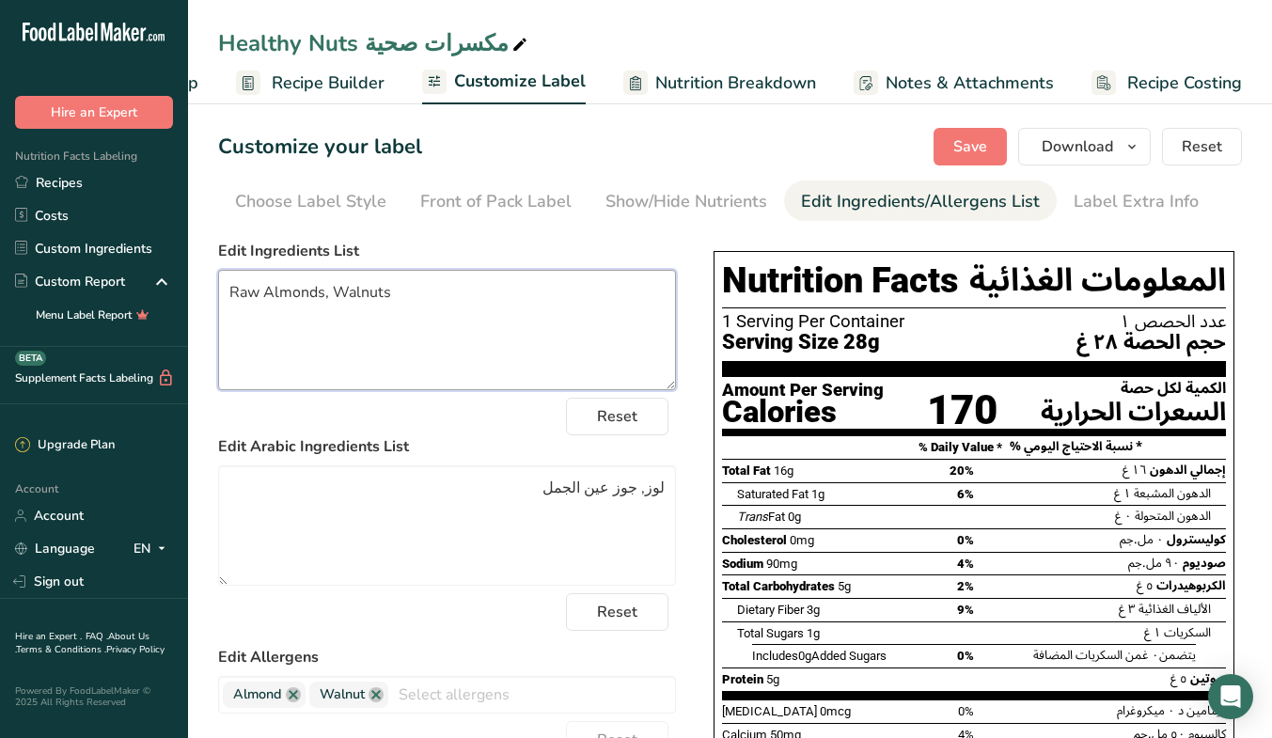
click at [336, 290] on textarea "Raw Almonds, Walnuts" at bounding box center [447, 330] width 458 height 120
type textarea "Raw Almonds, Raw Walnuts"
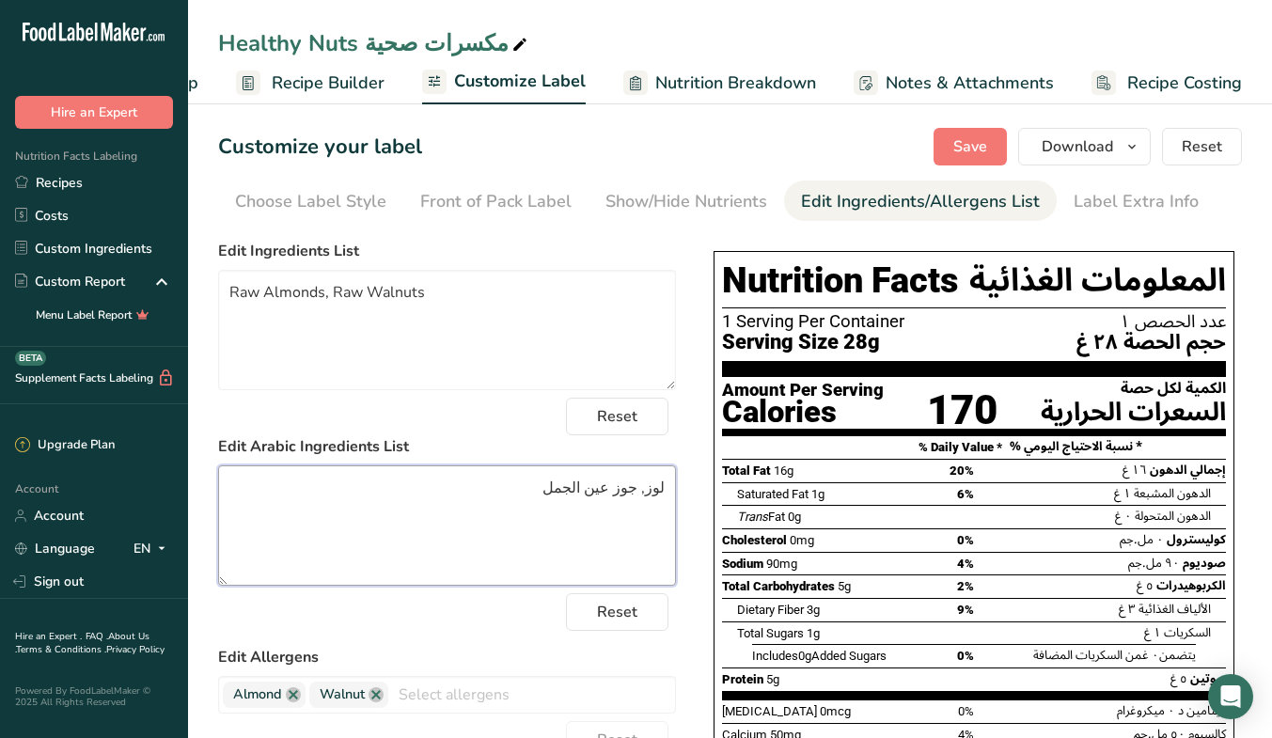
click at [648, 485] on textarea "لوز, جوز عين الجمل" at bounding box center [447, 525] width 458 height 120
click at [434, 495] on textarea "مكسرات غير محمصة (لوز , جوز عين الجمل" at bounding box center [447, 525] width 458 height 120
type textarea "مكسرات غير محمصة (لوز , جوز عين الجمل)"
click at [444, 630] on div "Reset" at bounding box center [447, 612] width 458 height 38
click at [977, 144] on span "Save" at bounding box center [970, 146] width 34 height 23
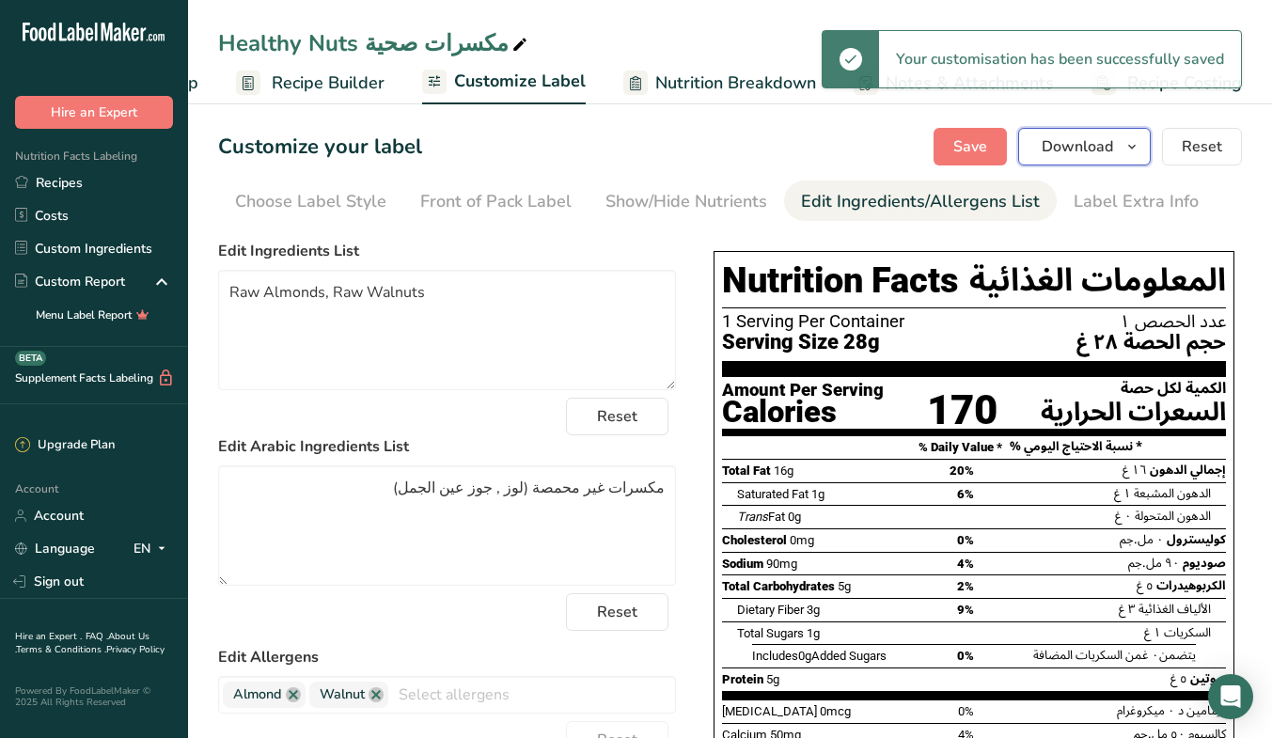
click at [1132, 146] on icon "button" at bounding box center [1131, 146] width 15 height 23
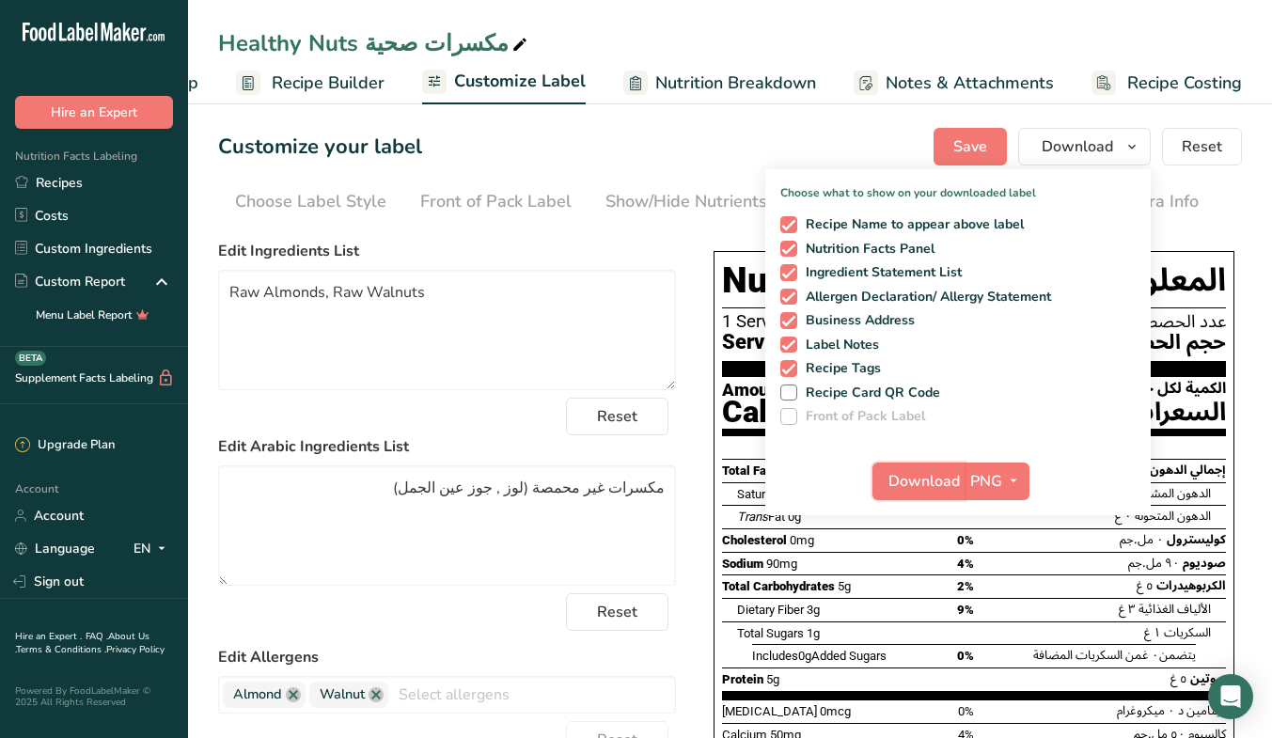
click at [926, 492] on button "Download" at bounding box center [918, 481] width 92 height 38
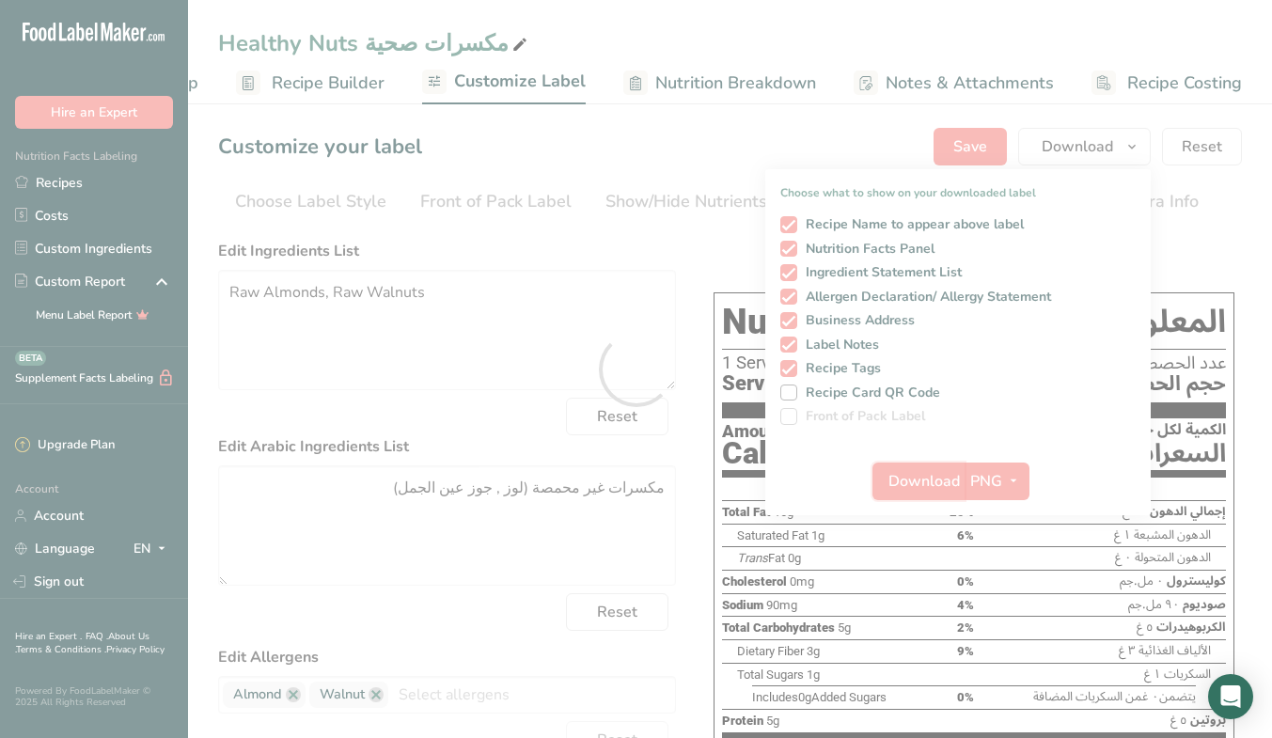
scroll to position [0, 0]
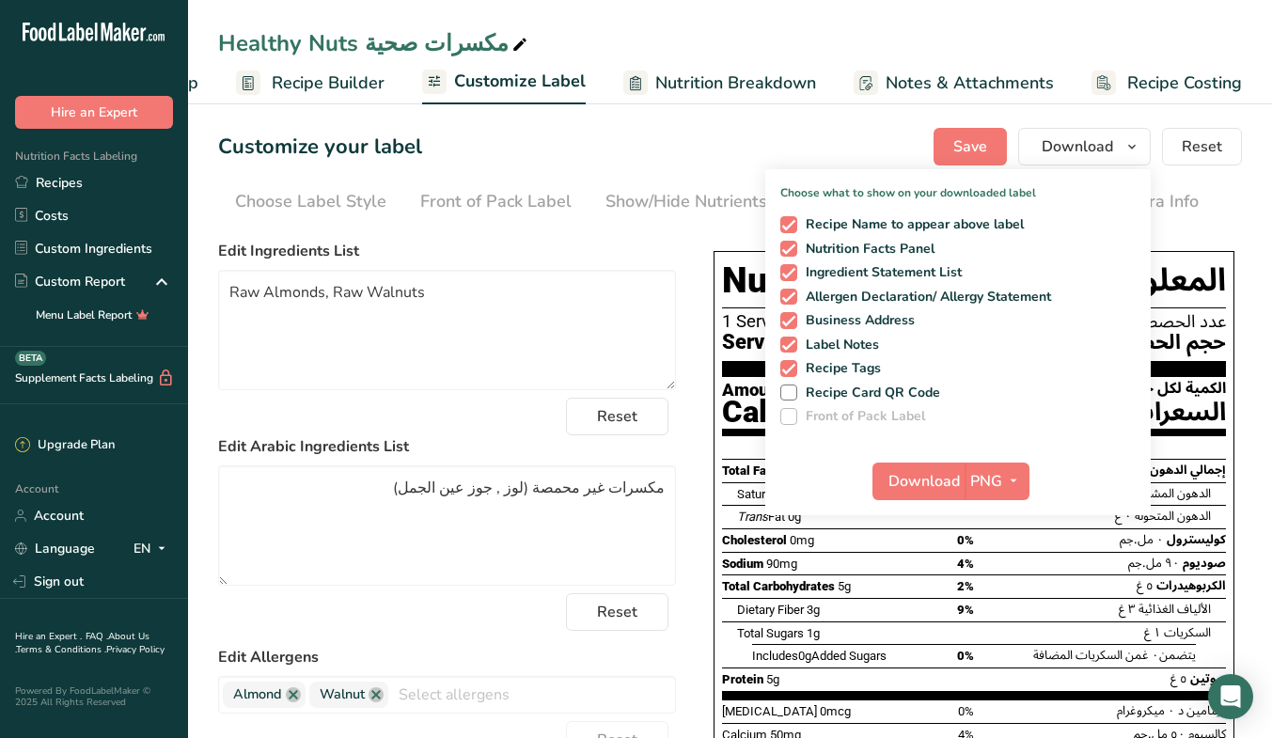
click at [44, 175] on link "Recipes" at bounding box center [94, 182] width 188 height 33
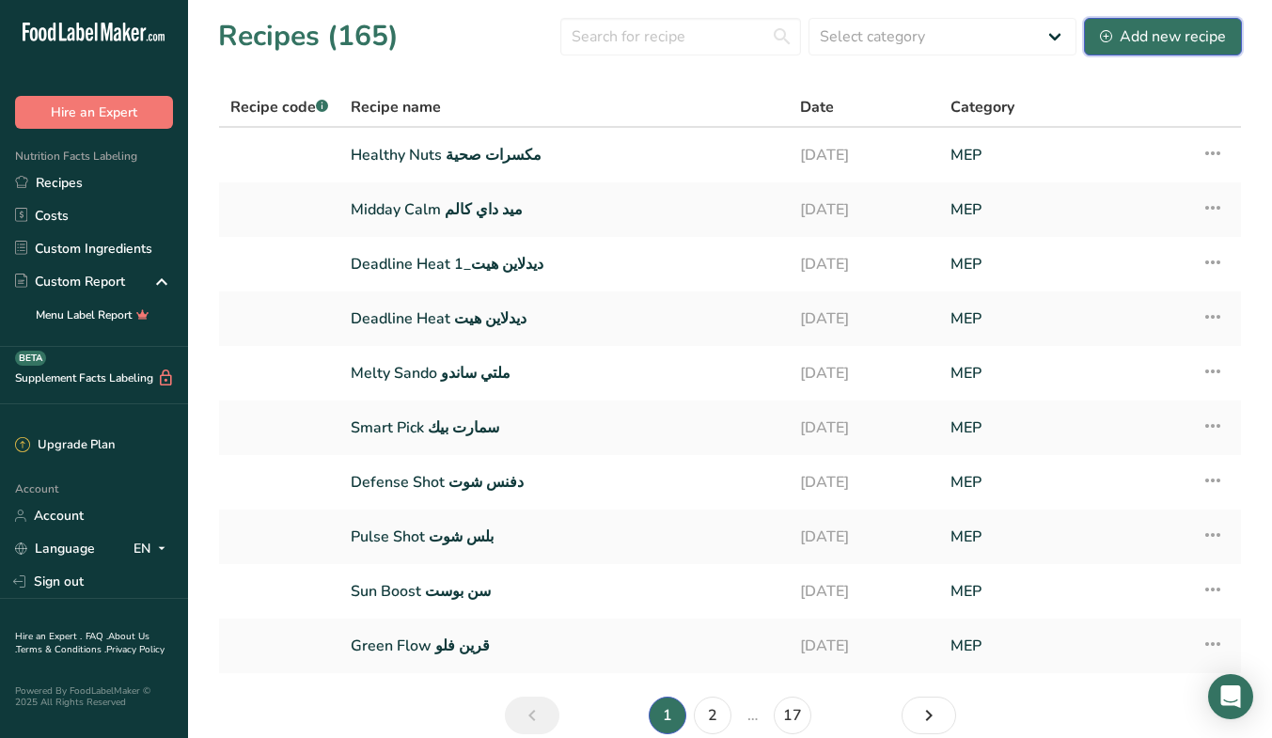
click at [1171, 48] on button "Add new recipe" at bounding box center [1163, 37] width 158 height 38
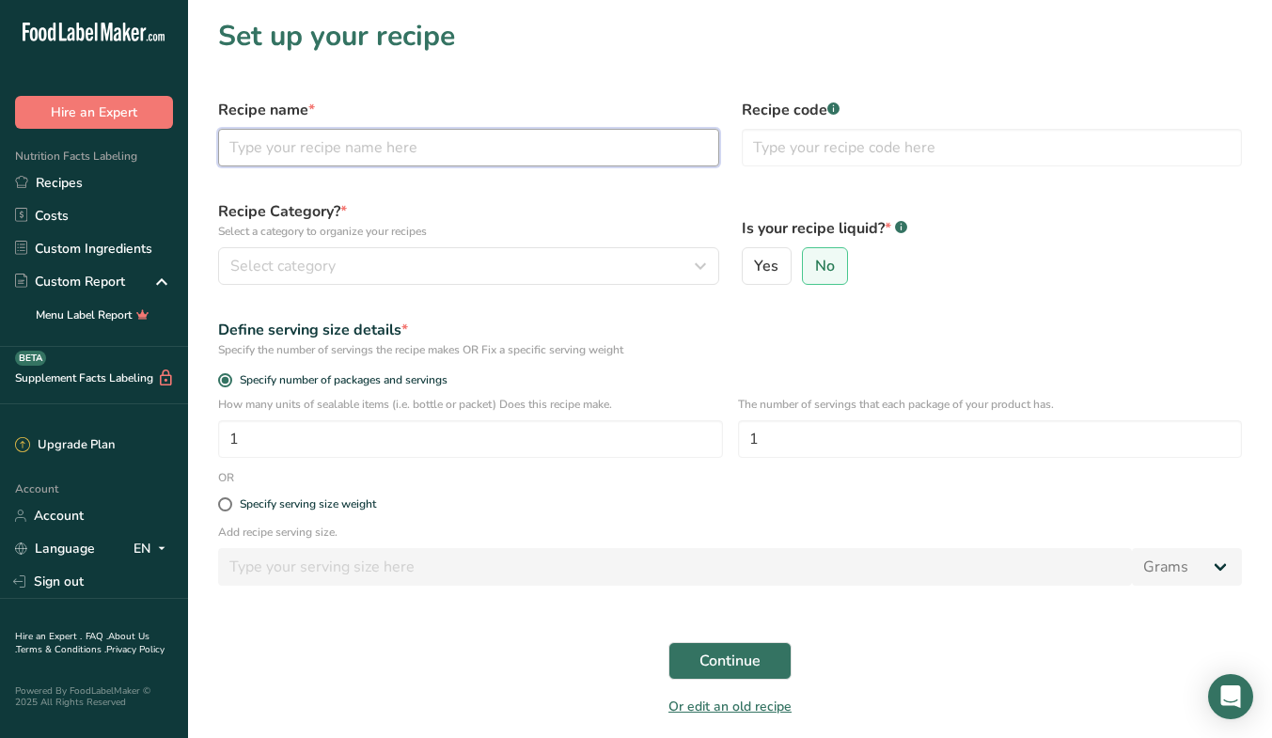
click at [443, 149] on input "text" at bounding box center [468, 148] width 501 height 38
type input "m"
type input "Matcha Latte [PERSON_NAME]"
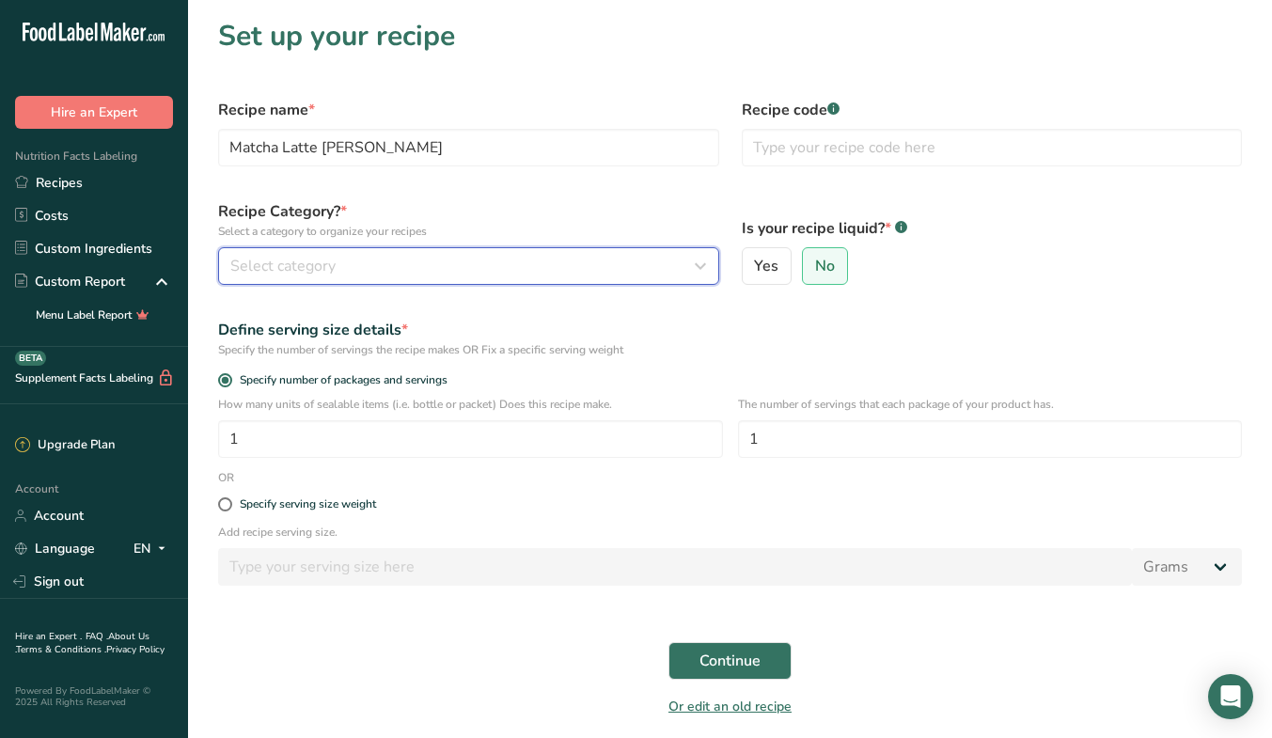
click at [462, 274] on div "Select category" at bounding box center [462, 266] width 465 height 23
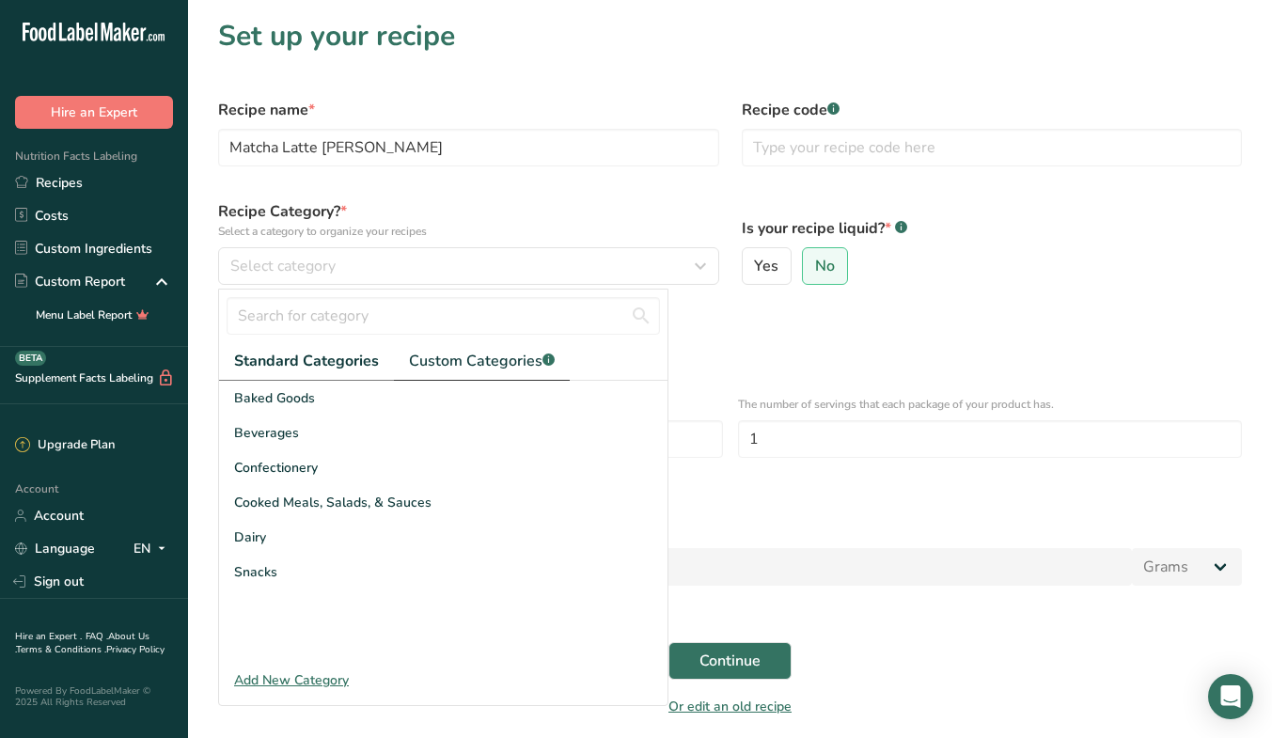
click at [460, 358] on span "Custom Categories .a-a{fill:#347362;}.b-a{fill:#fff;}" at bounding box center [482, 361] width 146 height 23
click at [248, 595] on div "MEP" at bounding box center [443, 606] width 448 height 35
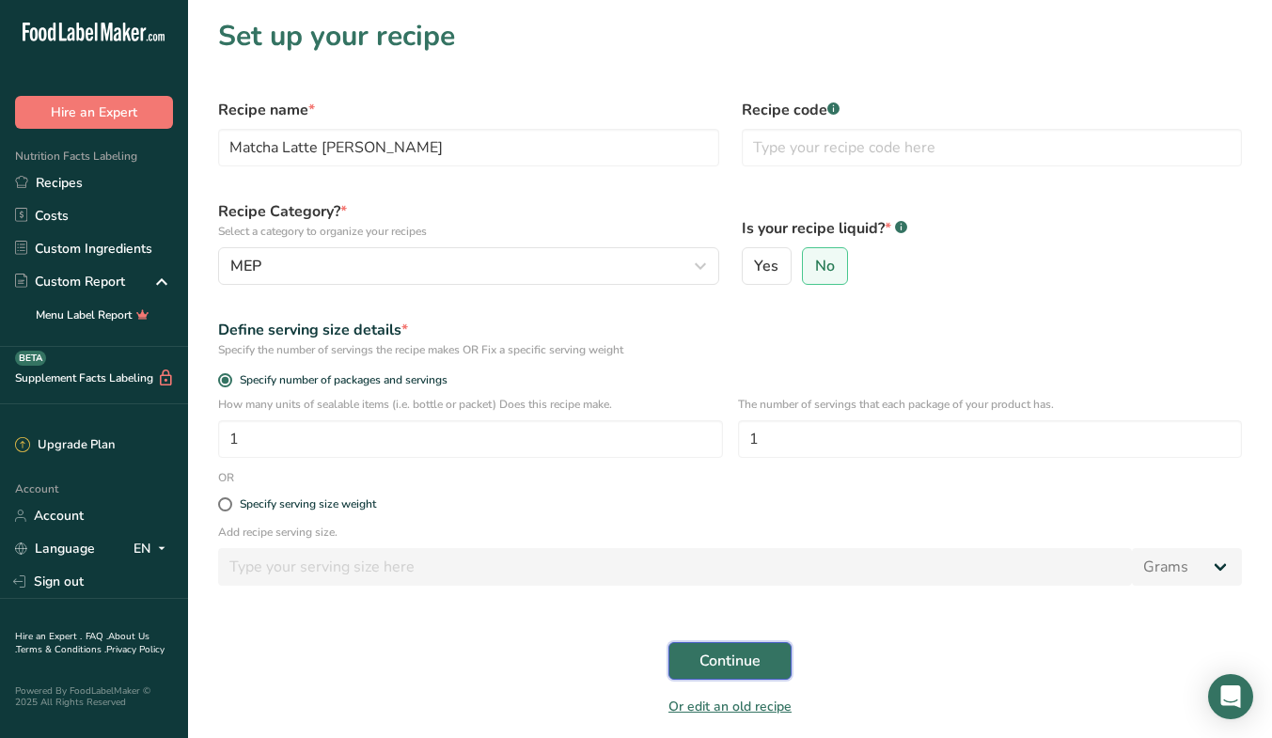
click at [758, 660] on span "Continue" at bounding box center [729, 660] width 61 height 23
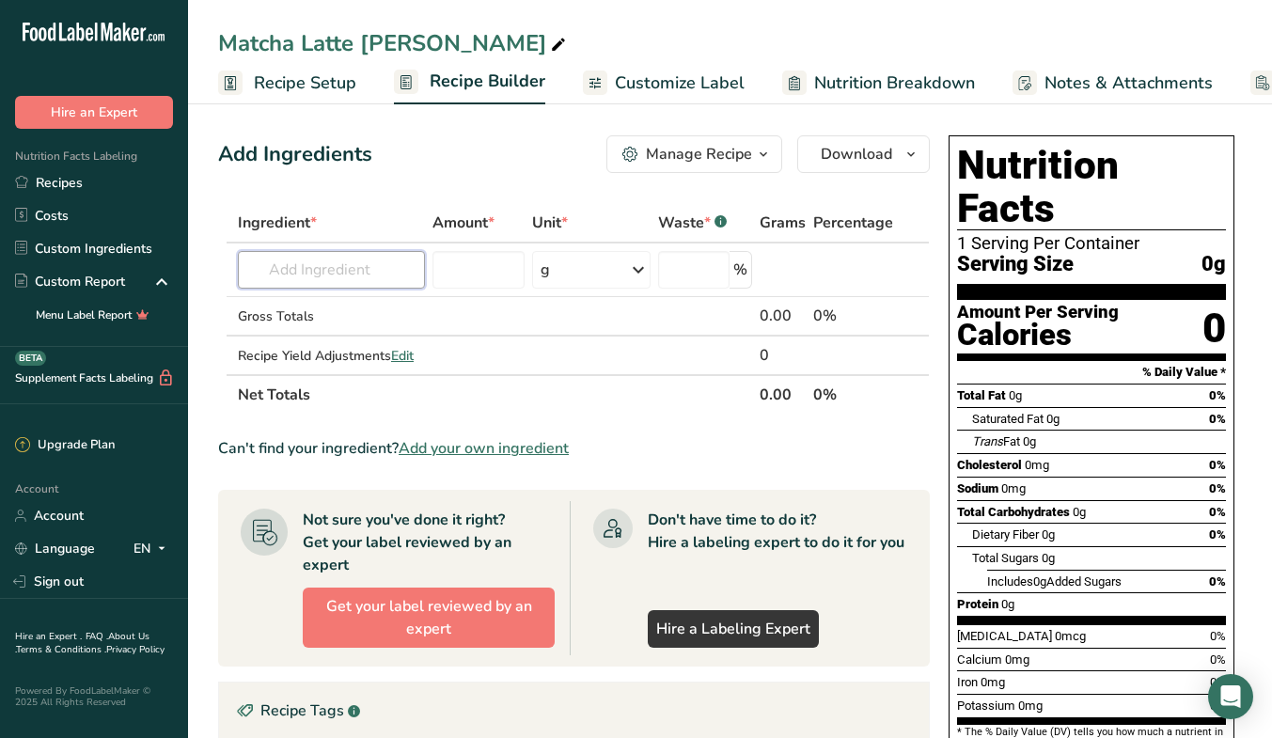
click at [375, 270] on input "text" at bounding box center [331, 270] width 187 height 38
type input "ة"
type input "matcha"
click at [363, 305] on div "Matcha" at bounding box center [316, 308] width 127 height 20
type input "Matcha"
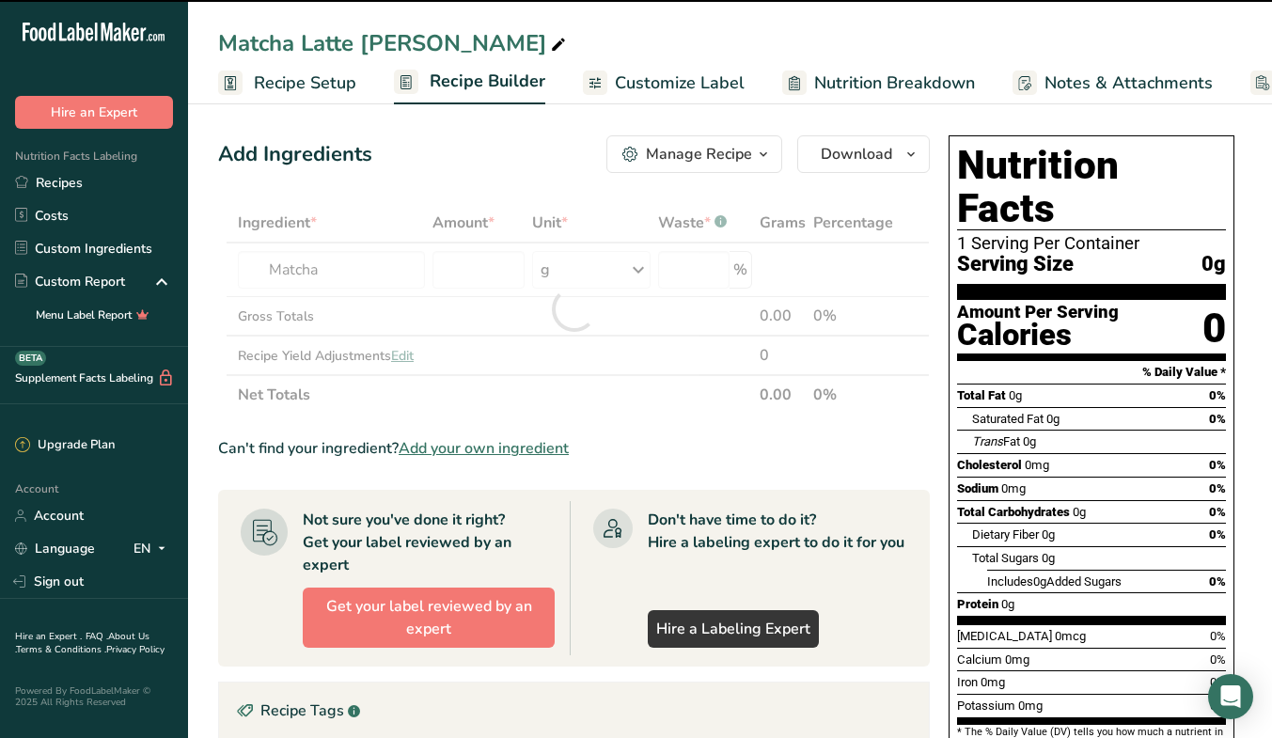
type input "0"
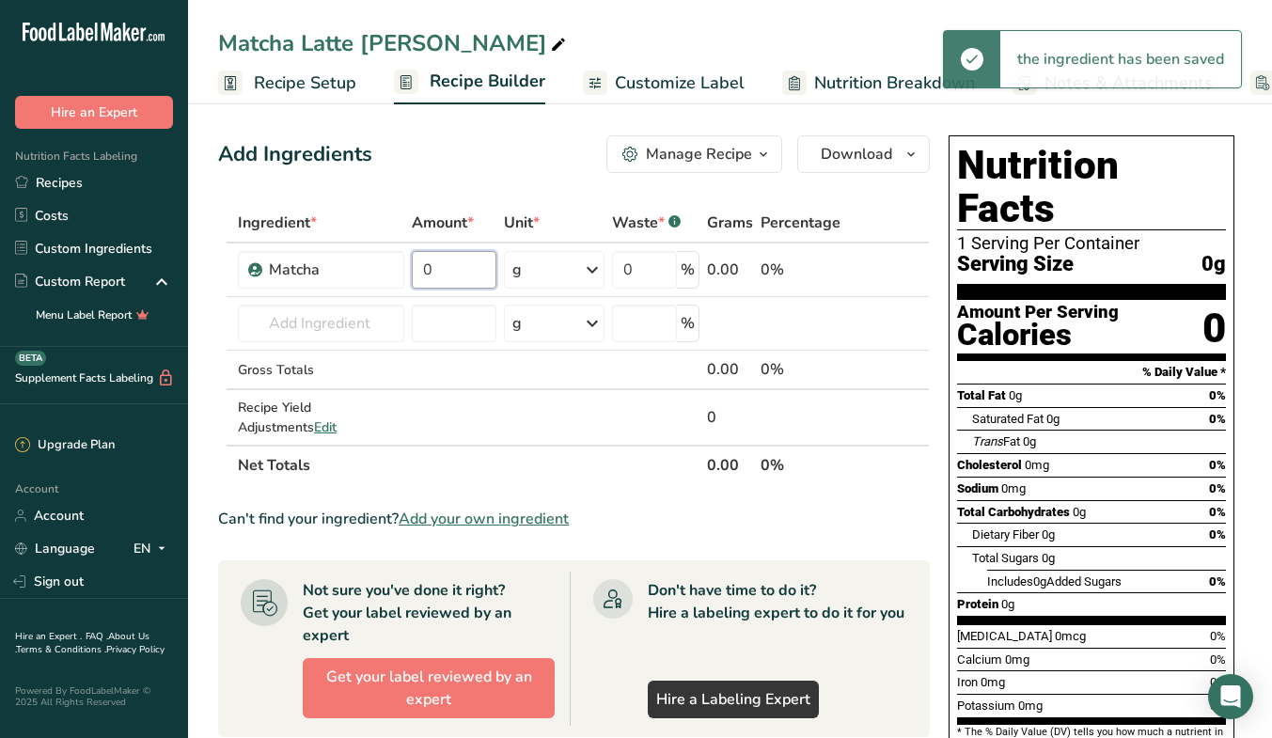
click at [451, 265] on input "0" at bounding box center [455, 270] width 86 height 38
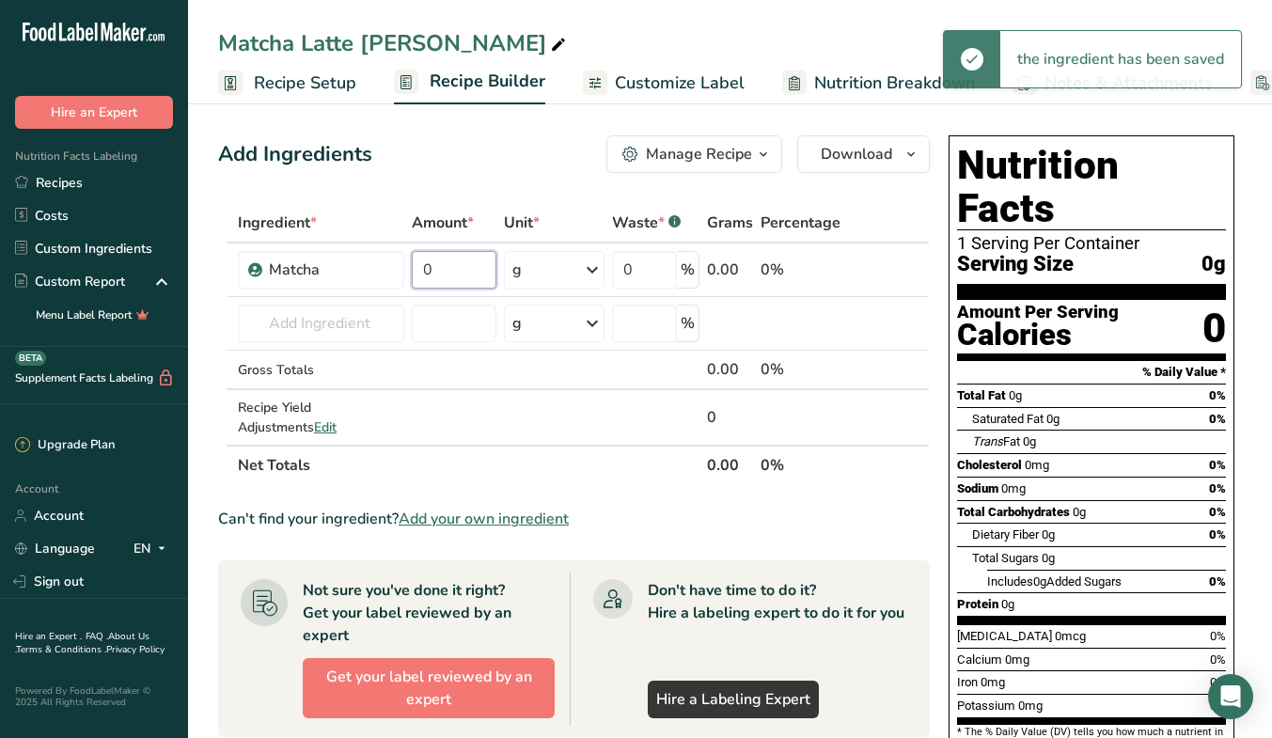
click at [451, 265] on input "0" at bounding box center [455, 270] width 86 height 38
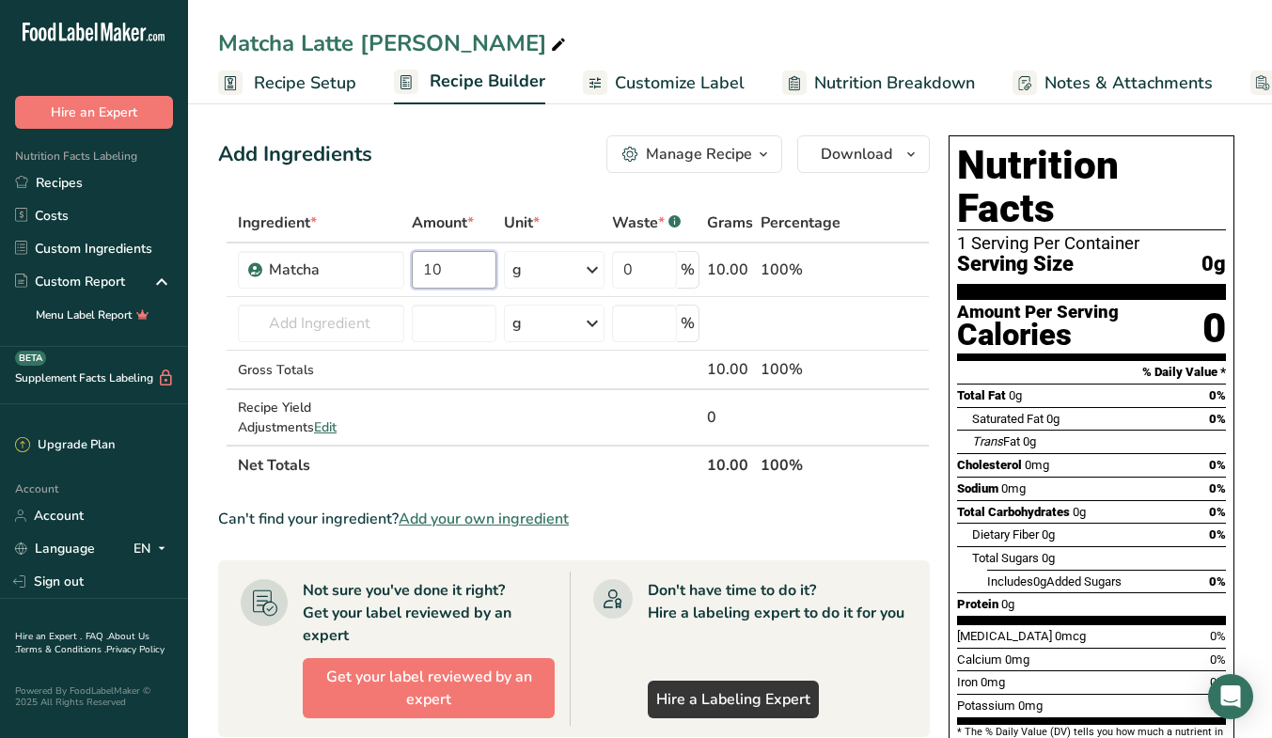
type input "10"
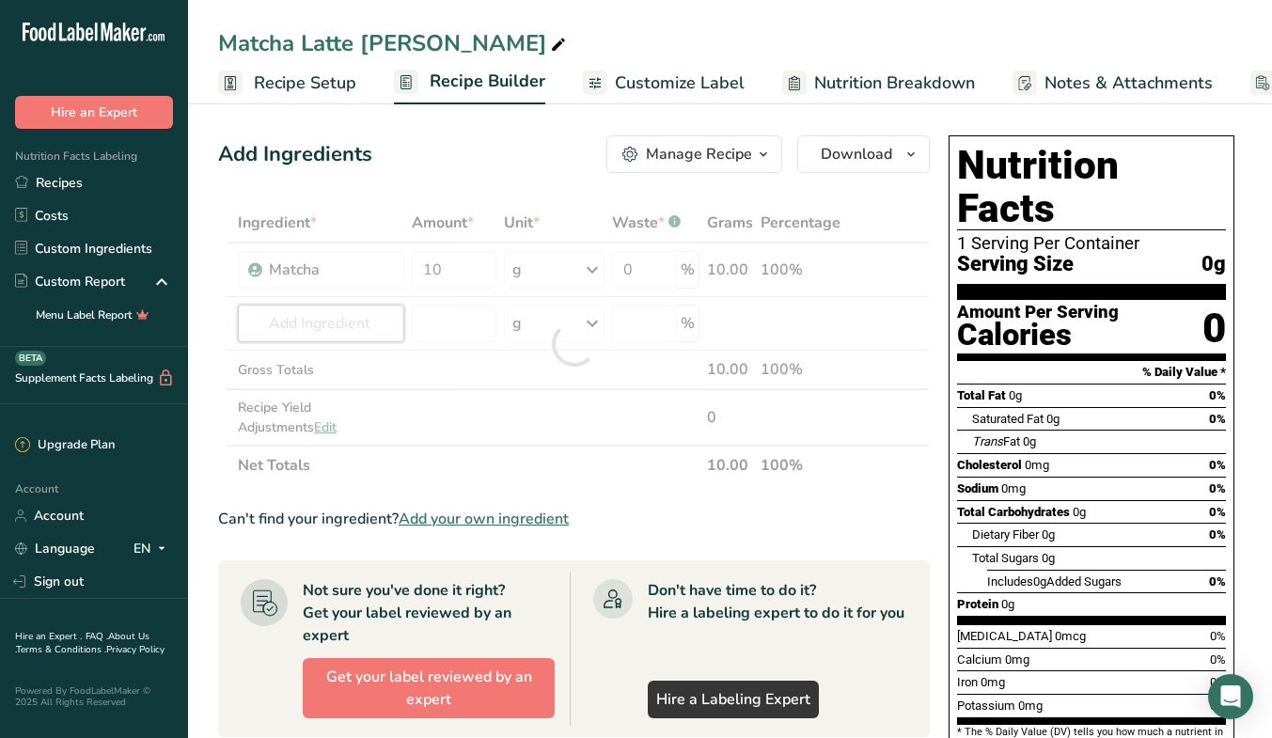
click at [328, 330] on div "Ingredient * Amount * Unit * Waste * .a-a{fill:#347362;}.b-a{fill:#fff;} Grams …" at bounding box center [573, 344] width 711 height 282
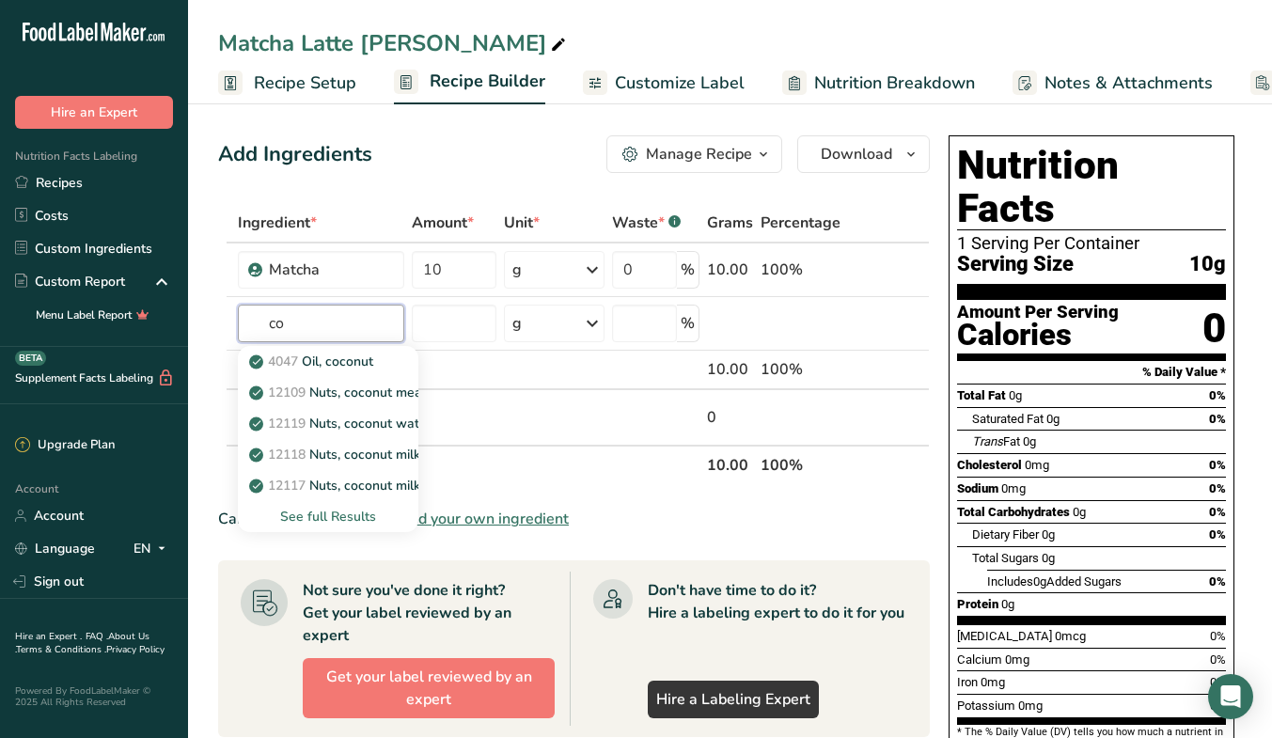
type input "c"
type input "Milk"
click at [363, 365] on p "1211 Milk, whole, 3.25% milkfat, without added vitamin A and [MEDICAL_DATA]" at bounding box center [503, 361] width 501 height 20
type input "Milk, whole, 3.25% milkfat, without added vitamin A and [MEDICAL_DATA]"
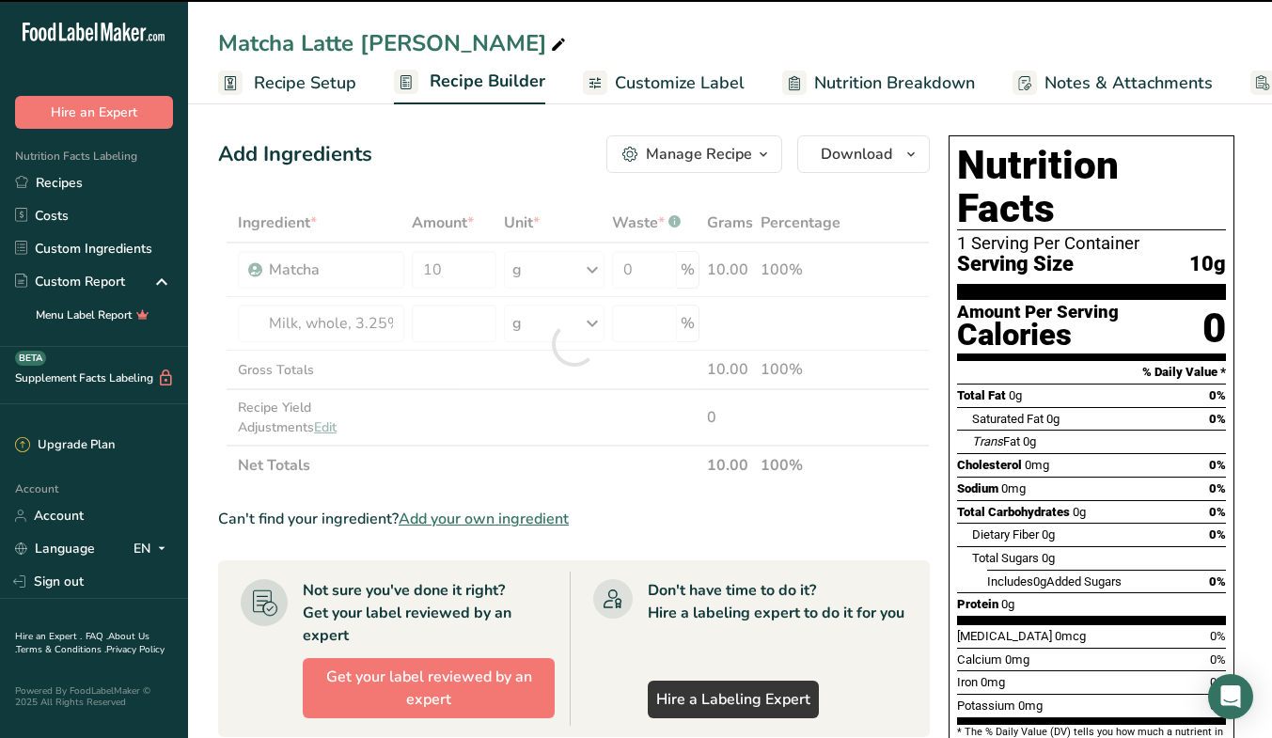
type input "0"
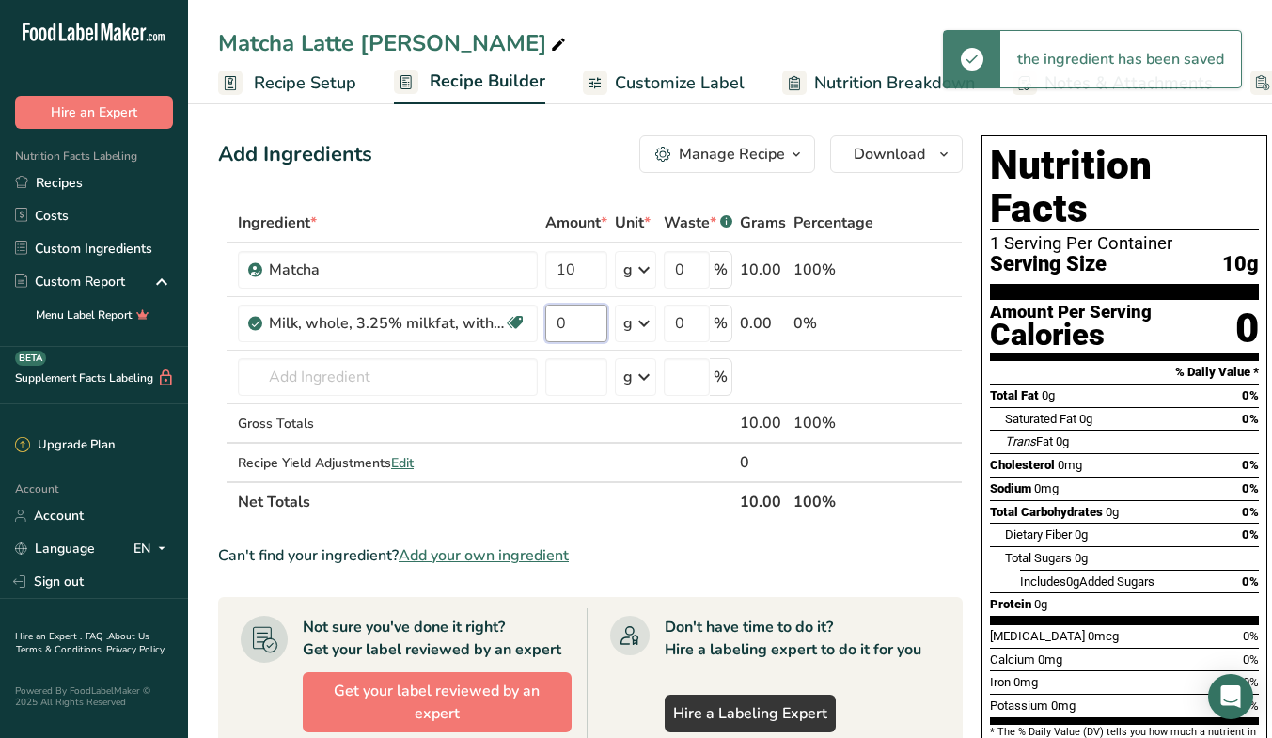
click at [571, 334] on input "0" at bounding box center [576, 324] width 62 height 38
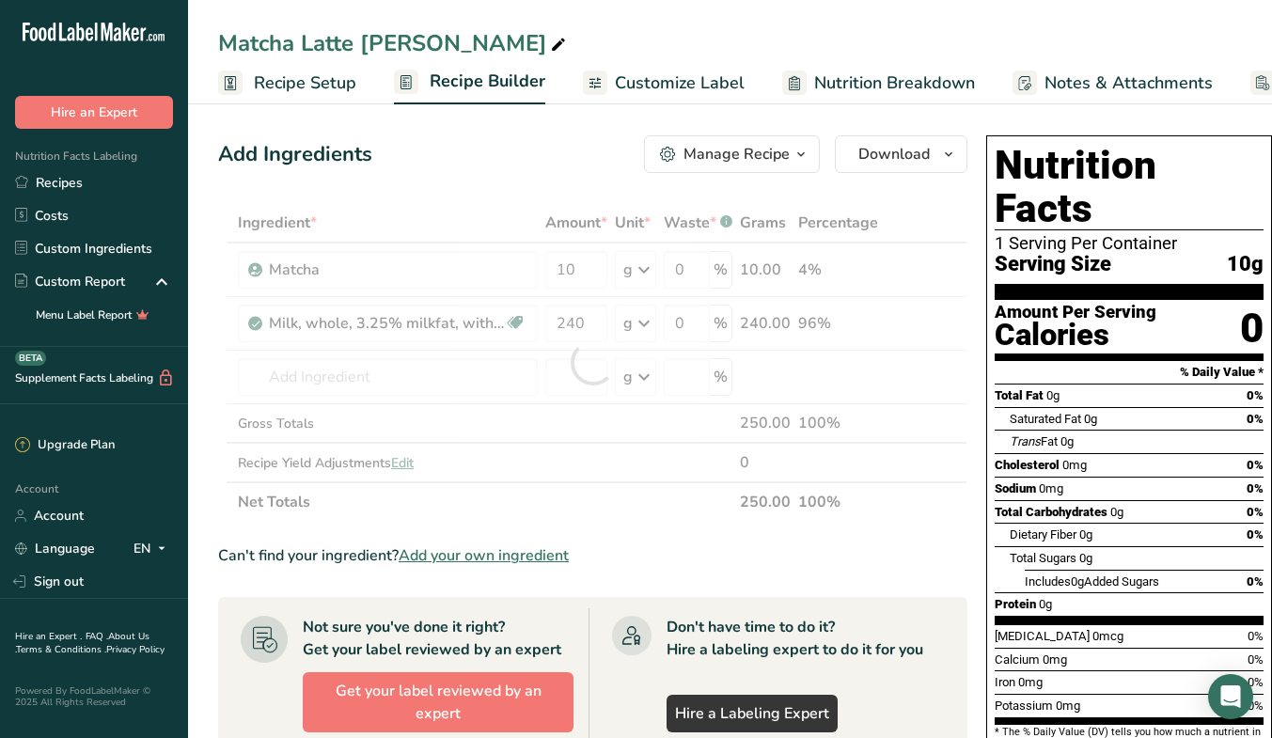
click at [649, 518] on div "Ingredient * Amount * Unit * Waste * .a-a{fill:#347362;}.b-a{fill:#fff;} Grams …" at bounding box center [592, 362] width 749 height 319
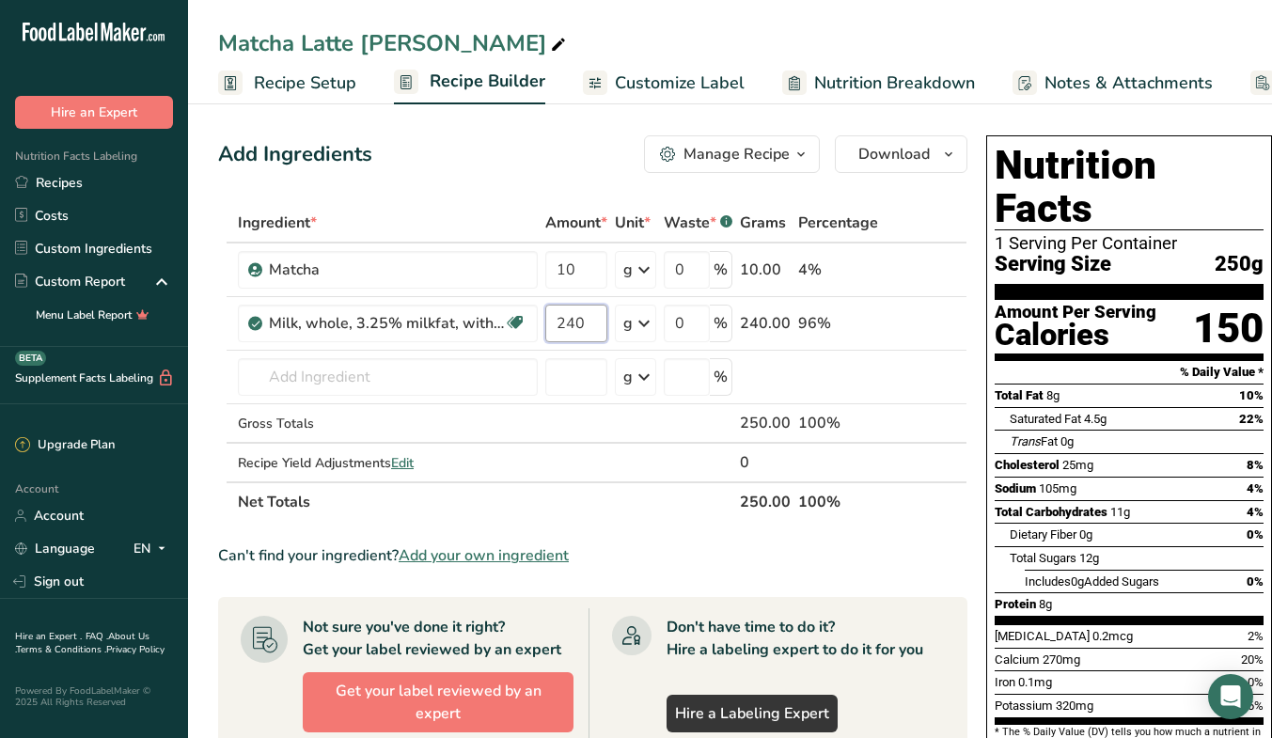
click at [578, 328] on input "240" at bounding box center [576, 324] width 62 height 38
click at [589, 321] on input "240" at bounding box center [576, 324] width 62 height 38
type input "2"
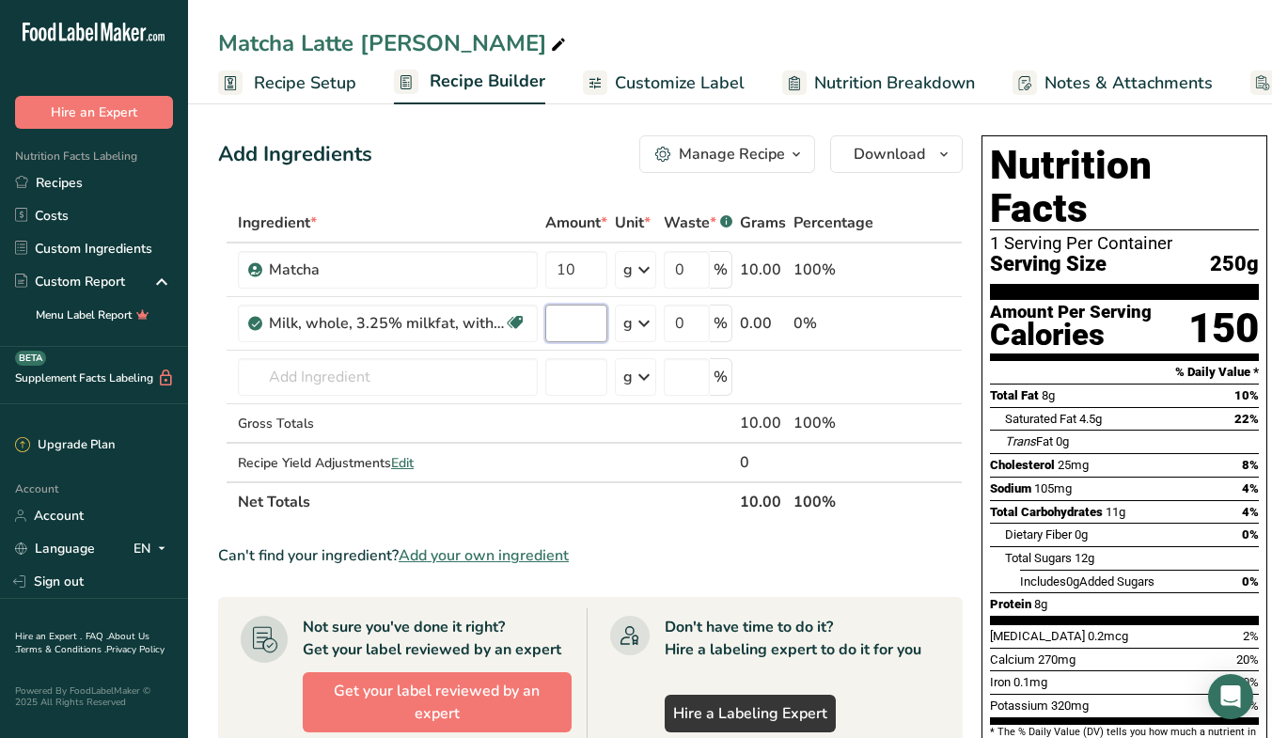
type input "1"
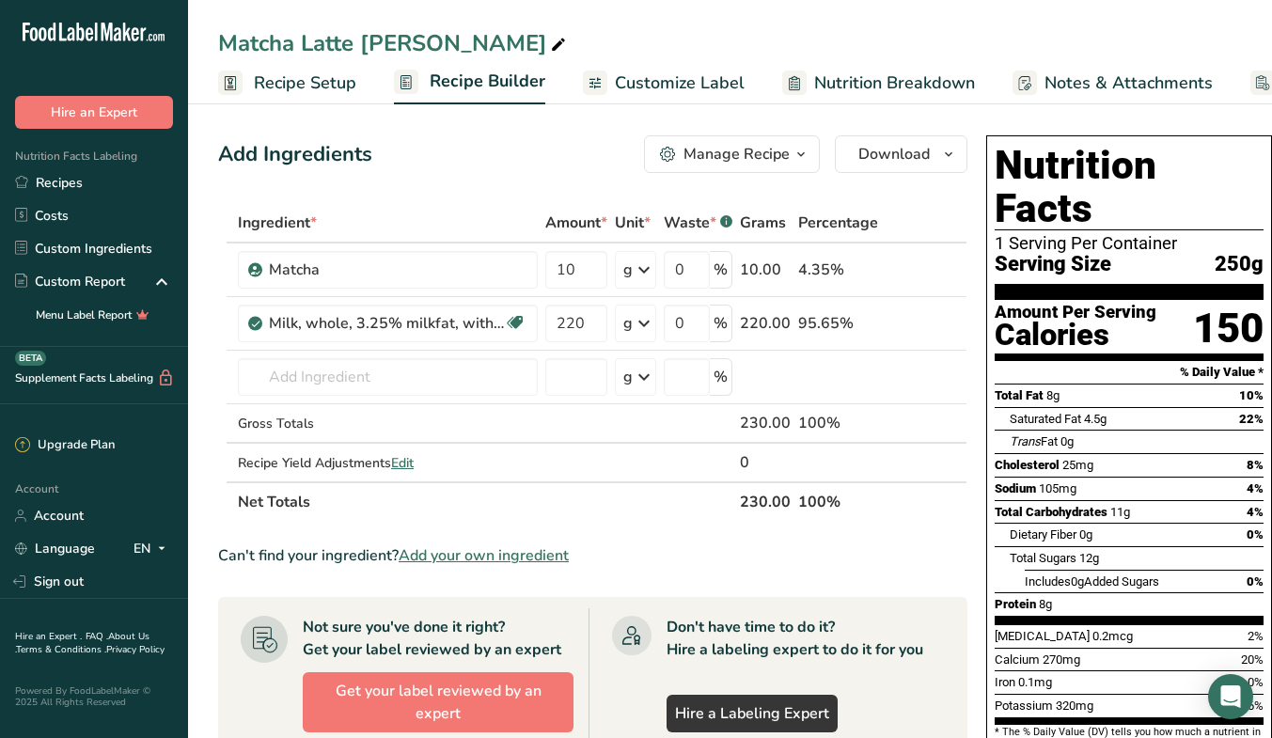
click at [656, 466] on div "Ingredient * Amount * Unit * Waste * .a-a{fill:#347362;}.b-a{fill:#fff;} Grams …" at bounding box center [592, 362] width 749 height 319
click at [814, 394] on td at bounding box center [837, 378] width 87 height 54
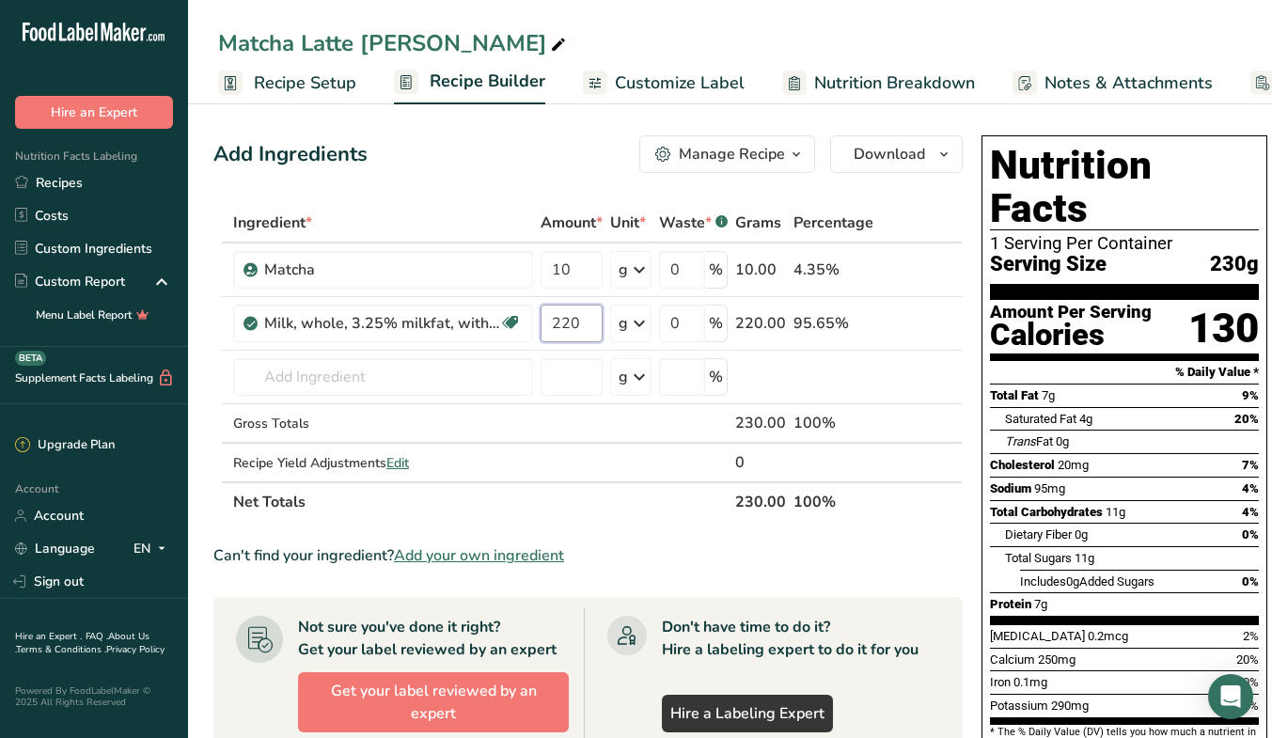
click at [598, 323] on input "220" at bounding box center [571, 324] width 62 height 38
type input "23"
type input "2"
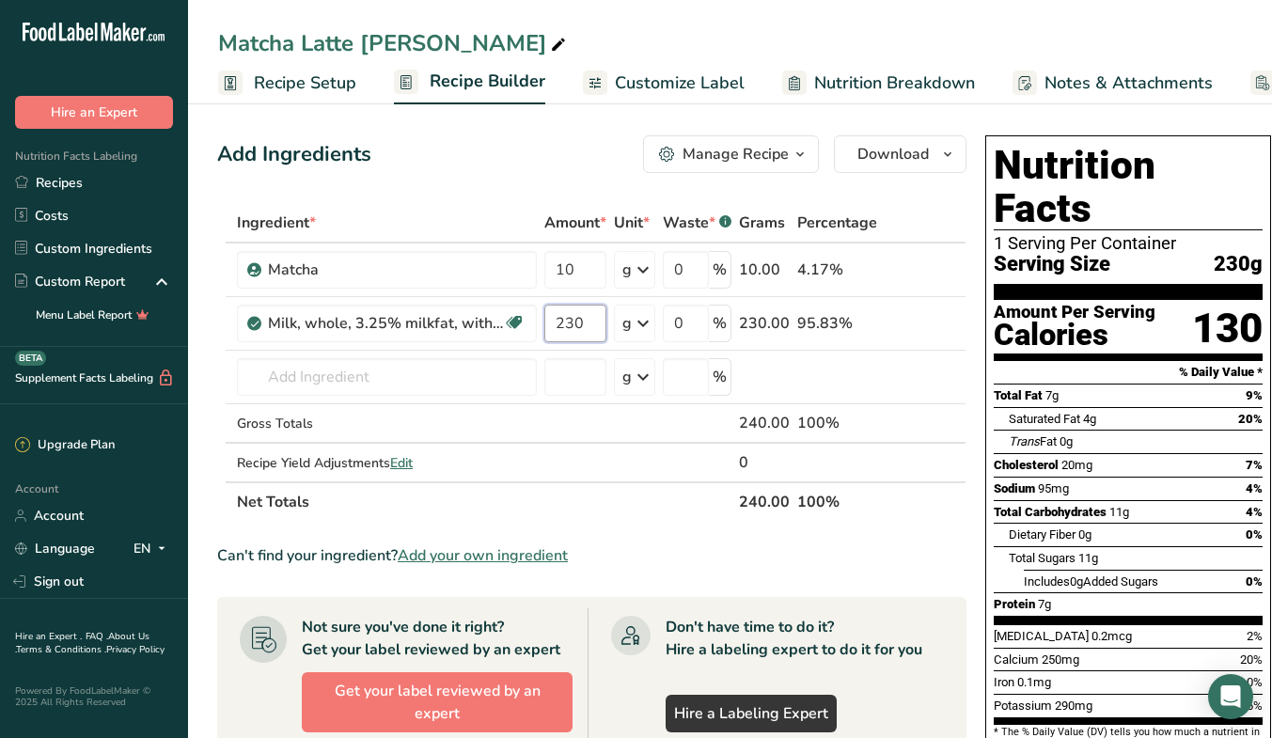
type input "230"
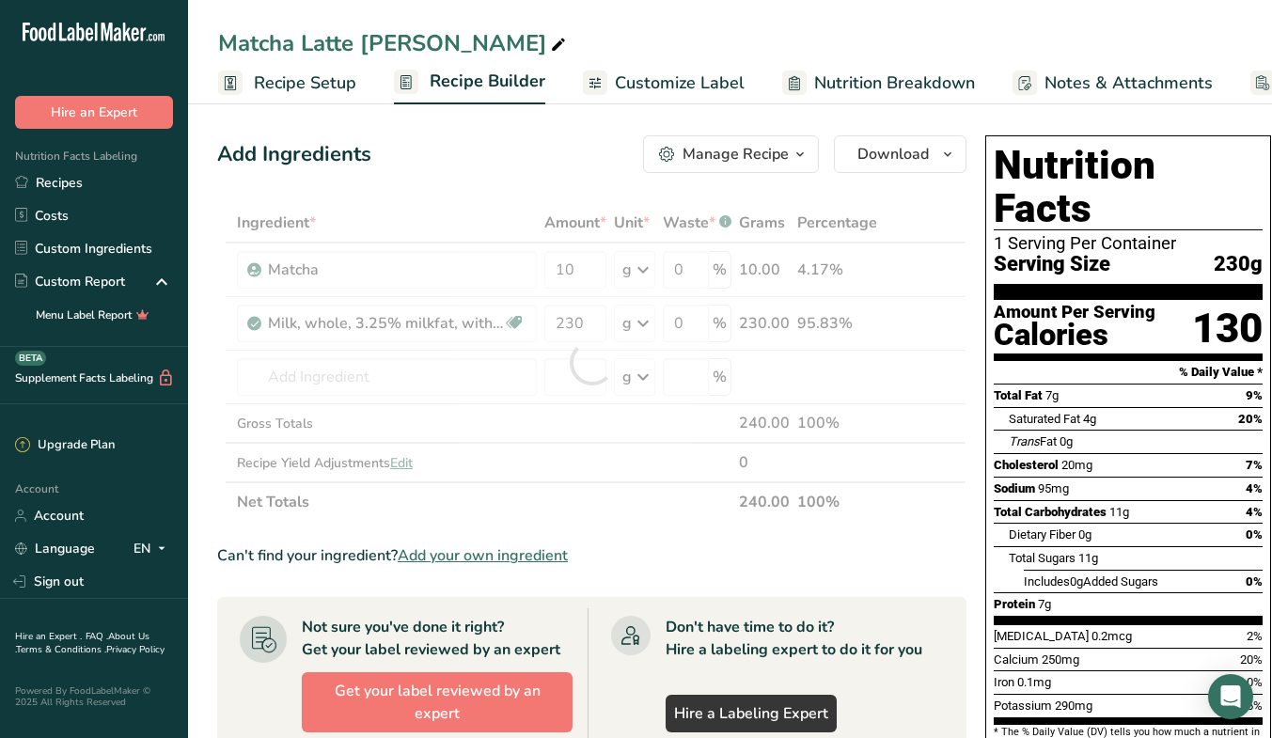
click at [623, 501] on div "Ingredient * Amount * Unit * Waste * .a-a{fill:#347362;}.b-a{fill:#fff;} Grams …" at bounding box center [591, 362] width 749 height 319
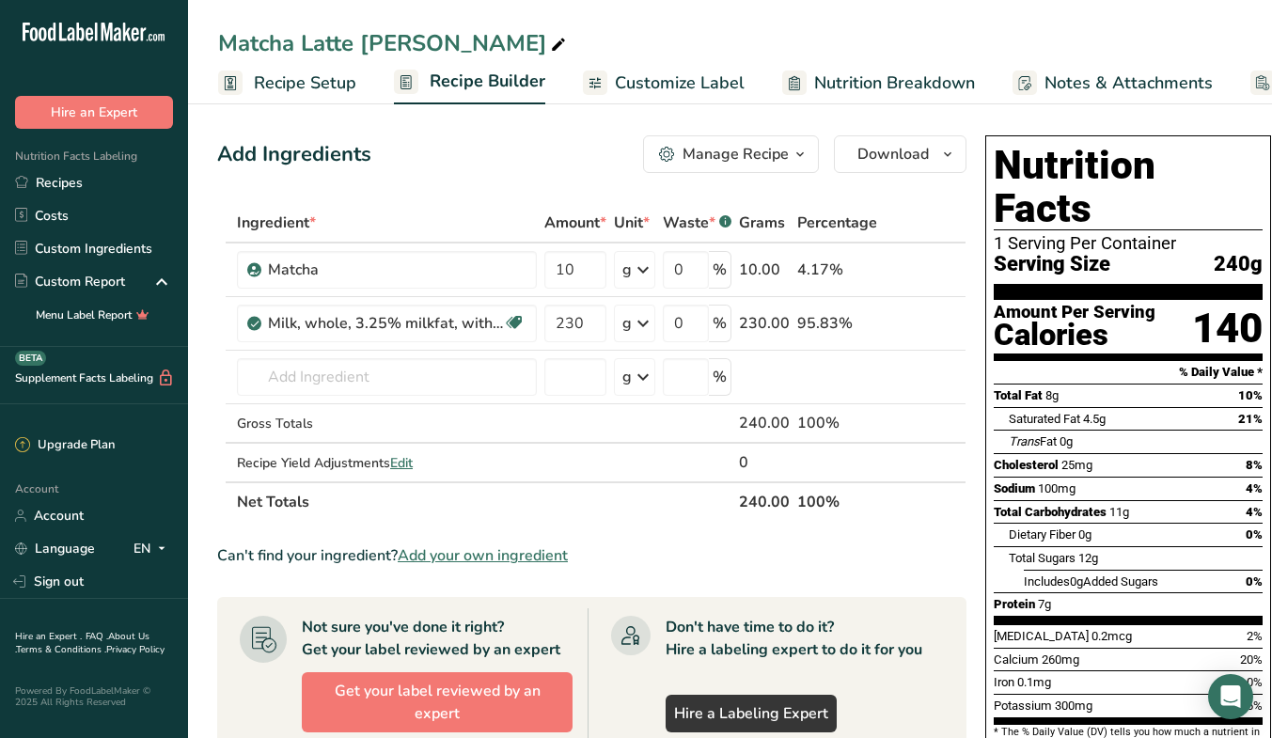
click at [683, 85] on span "Customize Label" at bounding box center [680, 82] width 130 height 25
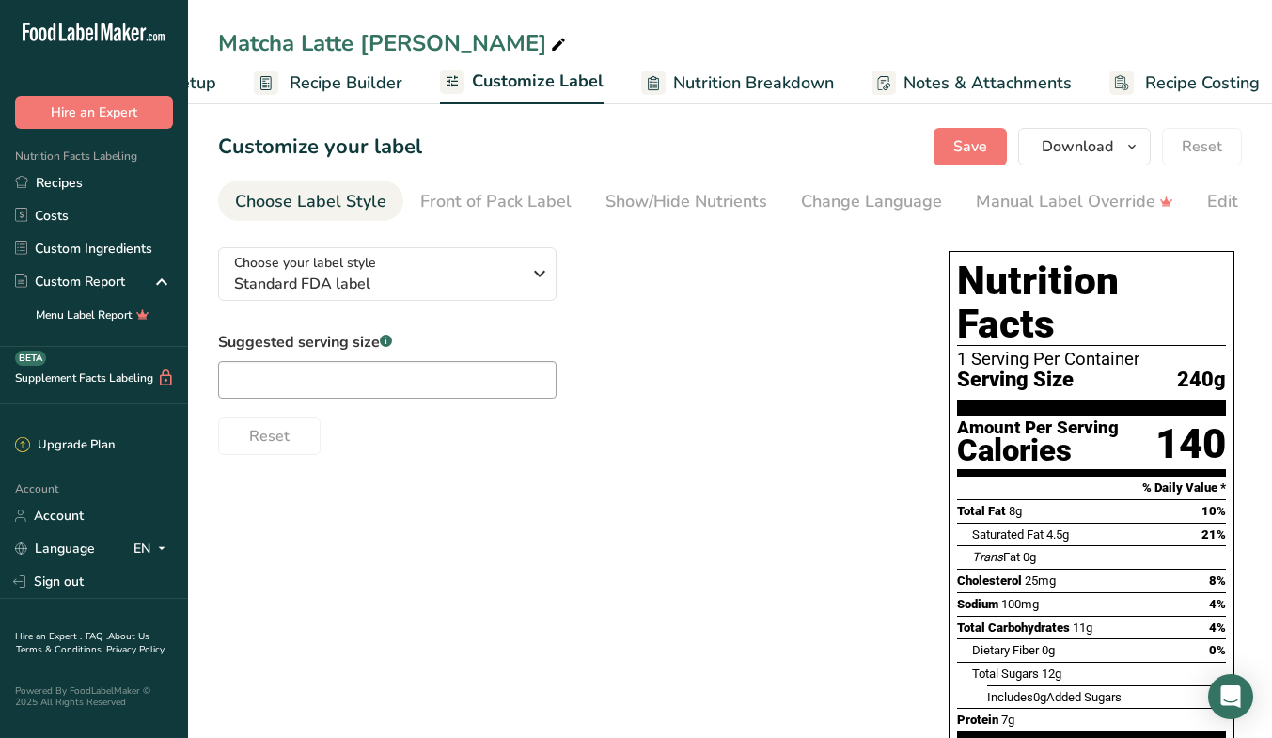
scroll to position [0, 158]
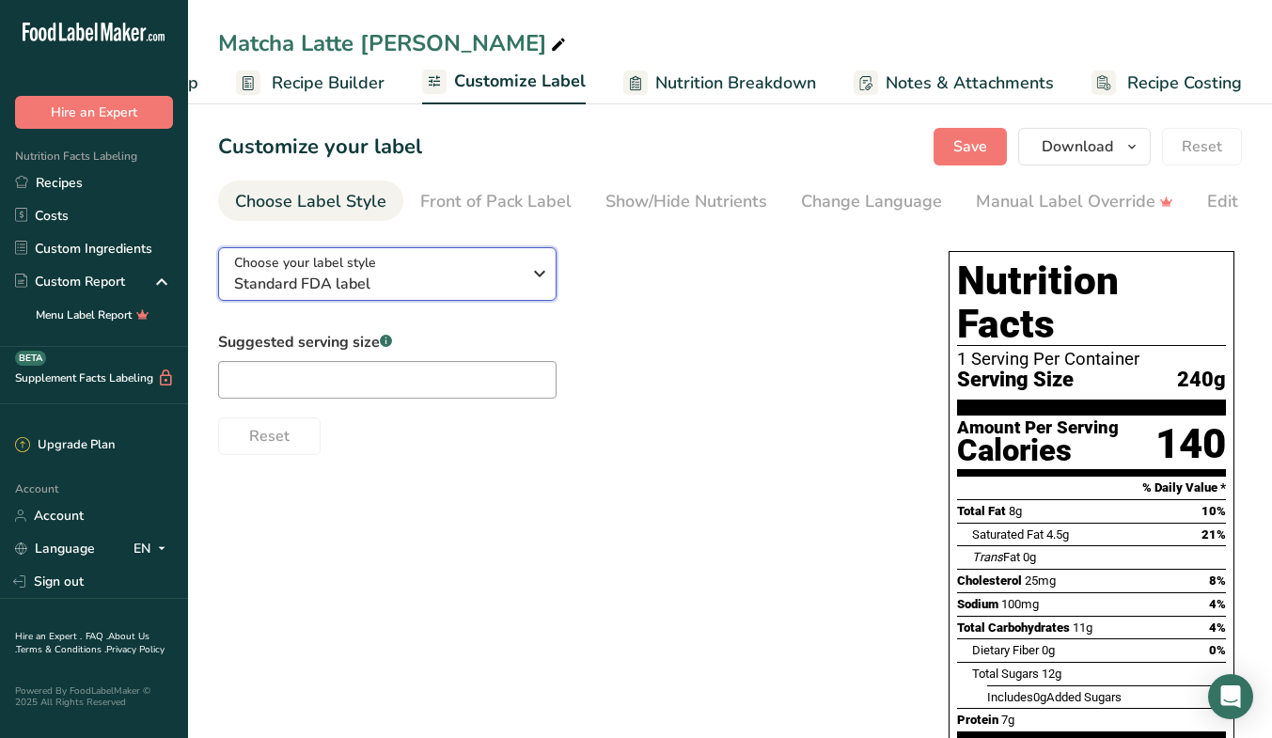
click at [539, 282] on icon "button" at bounding box center [539, 274] width 23 height 34
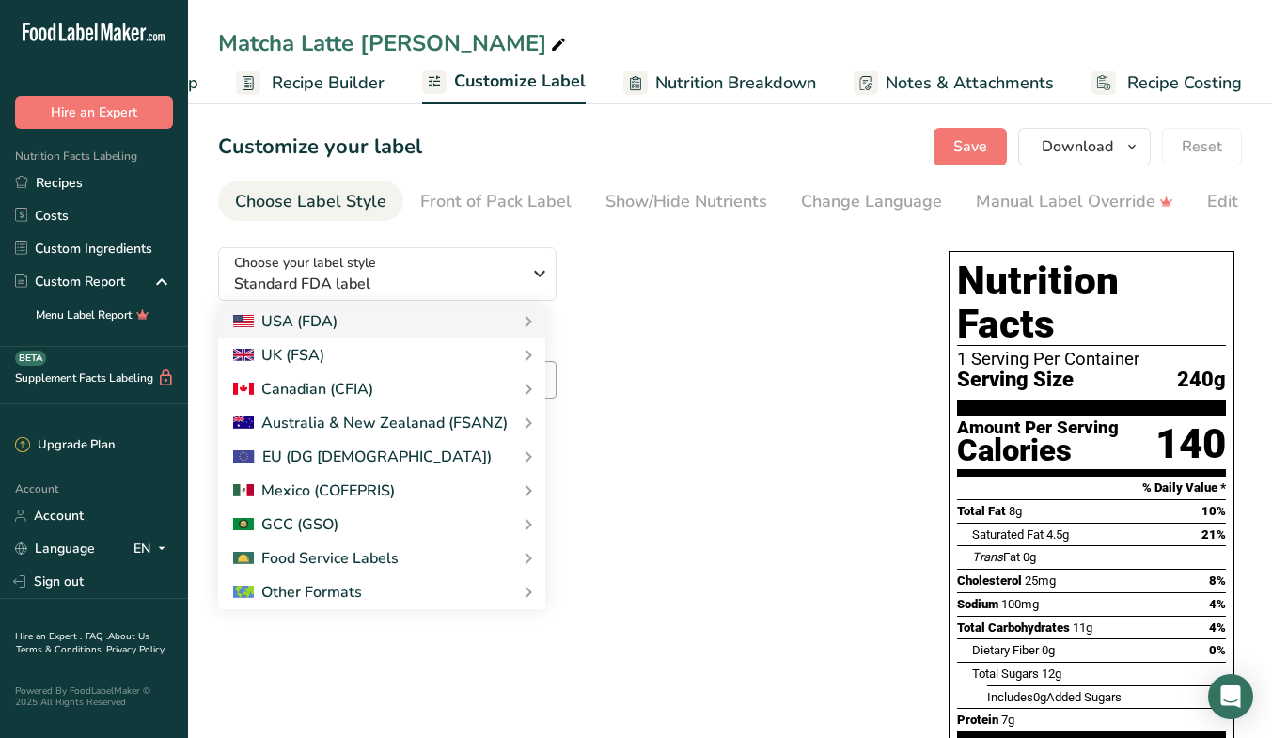
click at [0, 0] on link "GCC Standard Label - Arabic/English" at bounding box center [0, 0] width 0 height 0
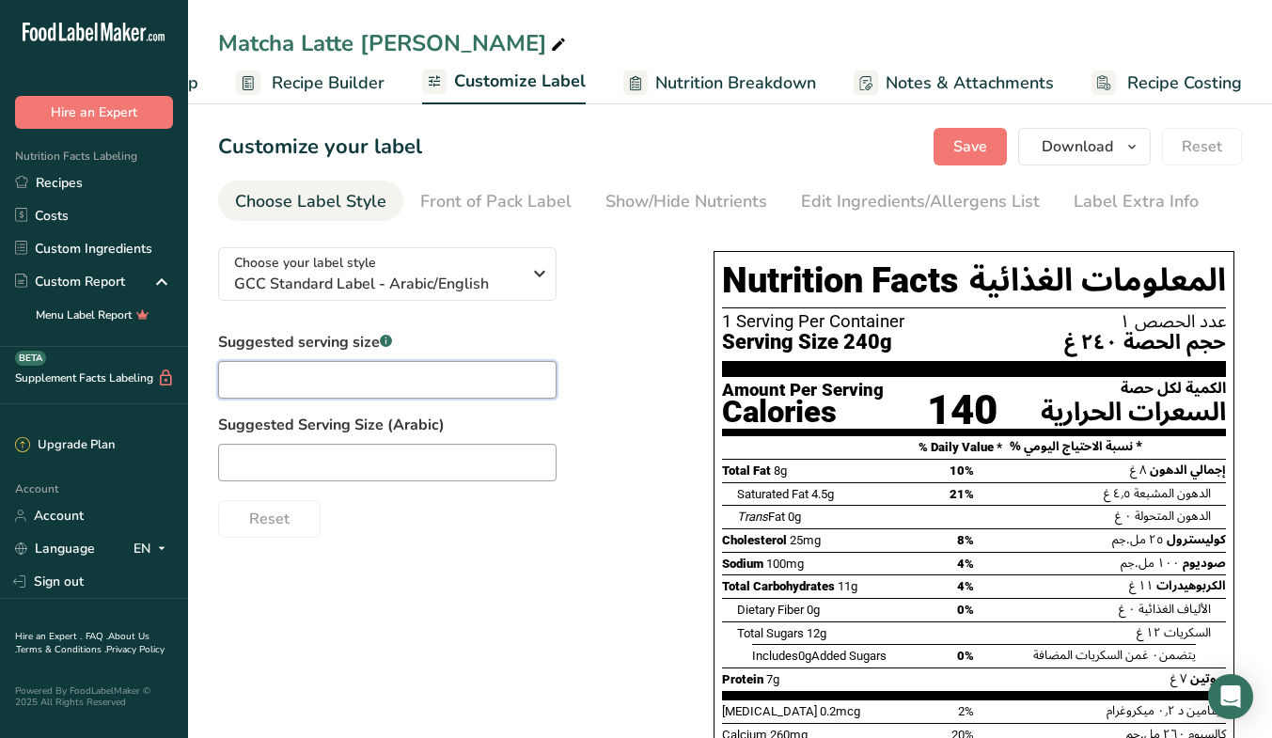
click at [459, 367] on input "text" at bounding box center [387, 380] width 338 height 38
type input "1 Cup"
click at [456, 456] on input "text" at bounding box center [387, 463] width 338 height 38
type input "كوب"
click at [837, 204] on div "Edit Ingredients/Allergens List" at bounding box center [920, 201] width 239 height 25
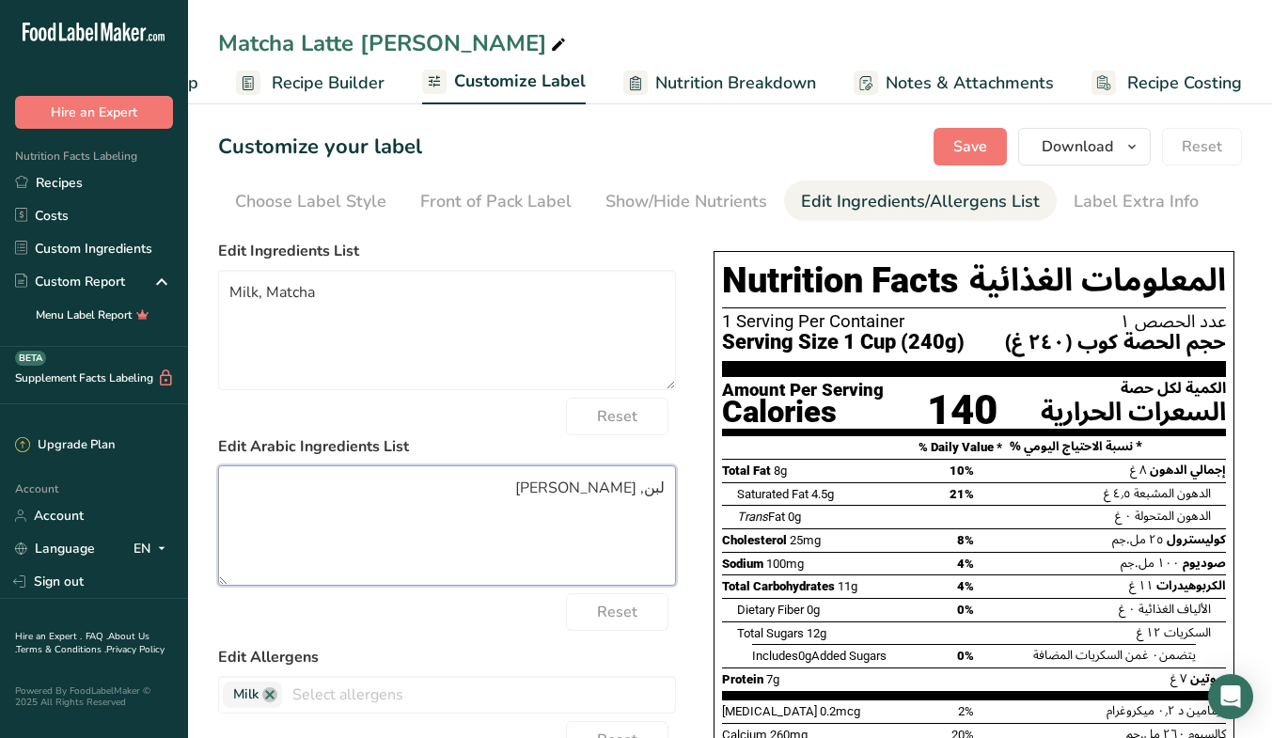
click at [659, 491] on textarea "لبن, [PERSON_NAME]" at bounding box center [447, 525] width 458 height 120
type textarea "حليب, [PERSON_NAME]"
click at [695, 591] on div "Choose your label style GCC Standard Label - Arabic/English USA (FDA) Standard …" at bounding box center [729, 653] width 1023 height 843
click at [987, 148] on span "Save" at bounding box center [970, 146] width 34 height 23
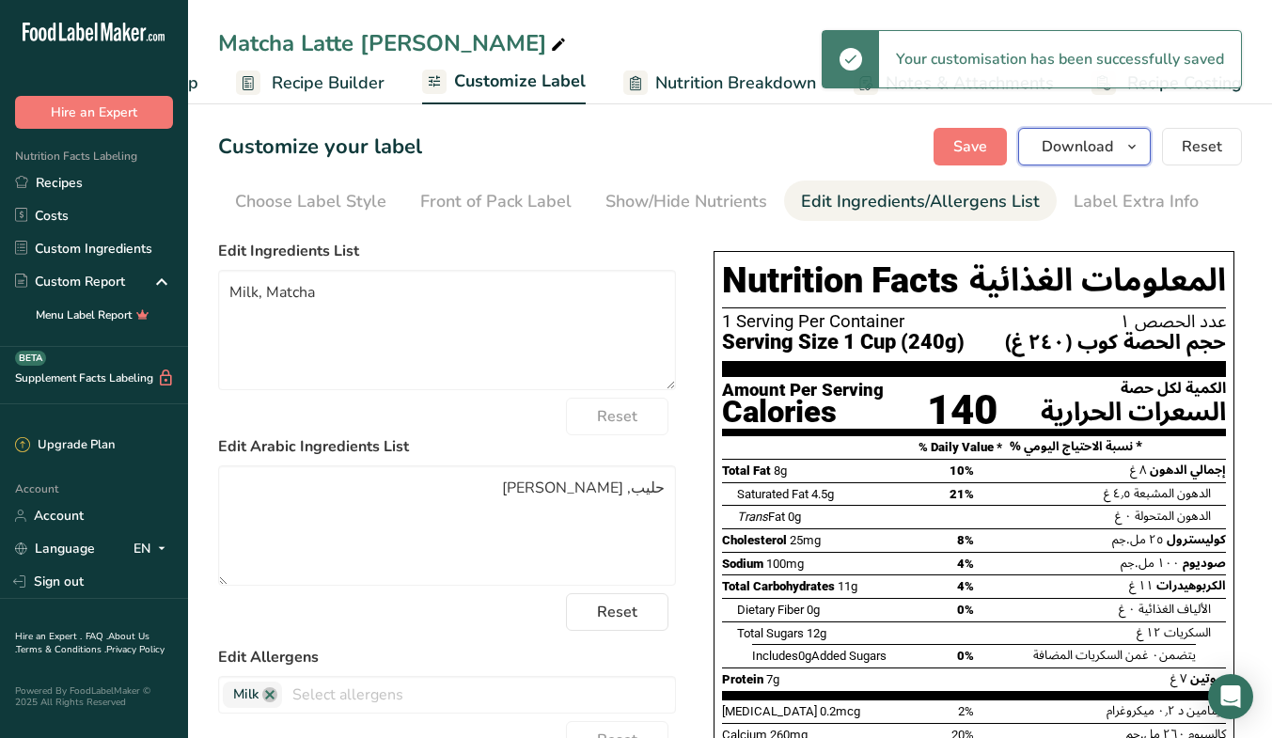
click at [1139, 152] on icon "button" at bounding box center [1131, 146] width 15 height 23
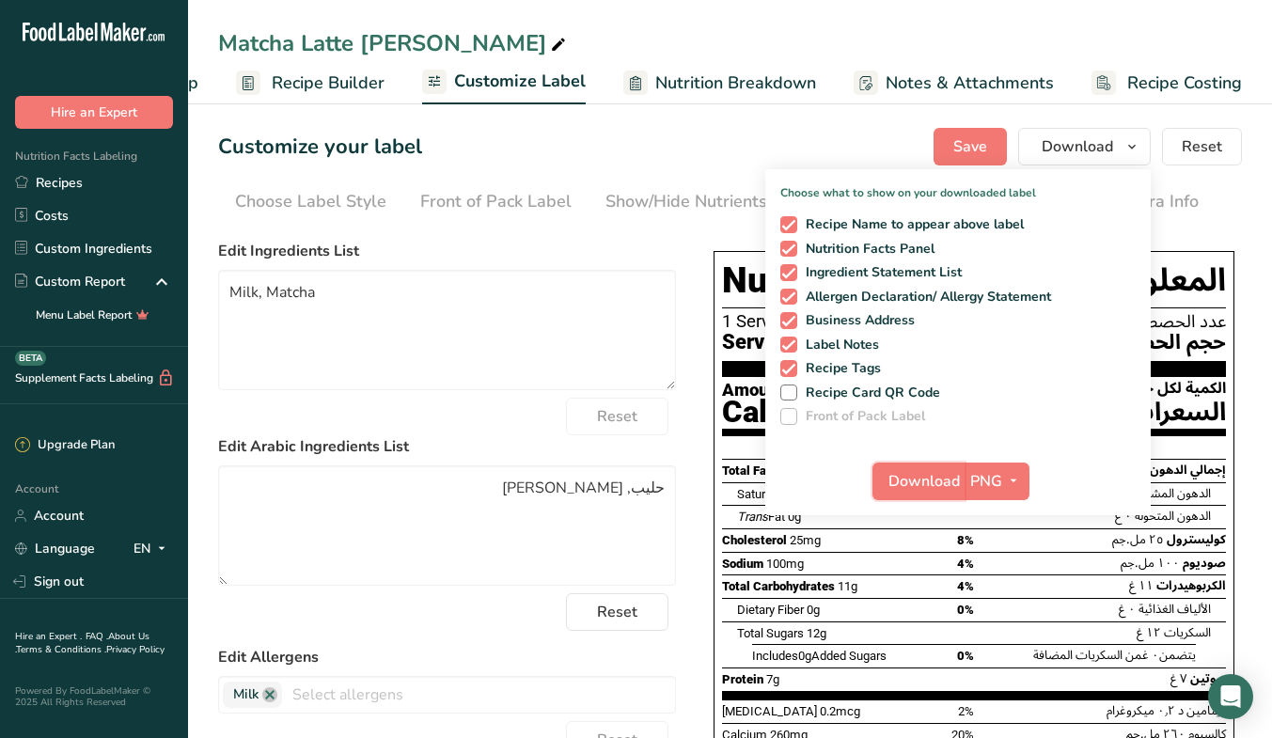
click at [940, 477] on span "Download" at bounding box center [923, 481] width 71 height 23
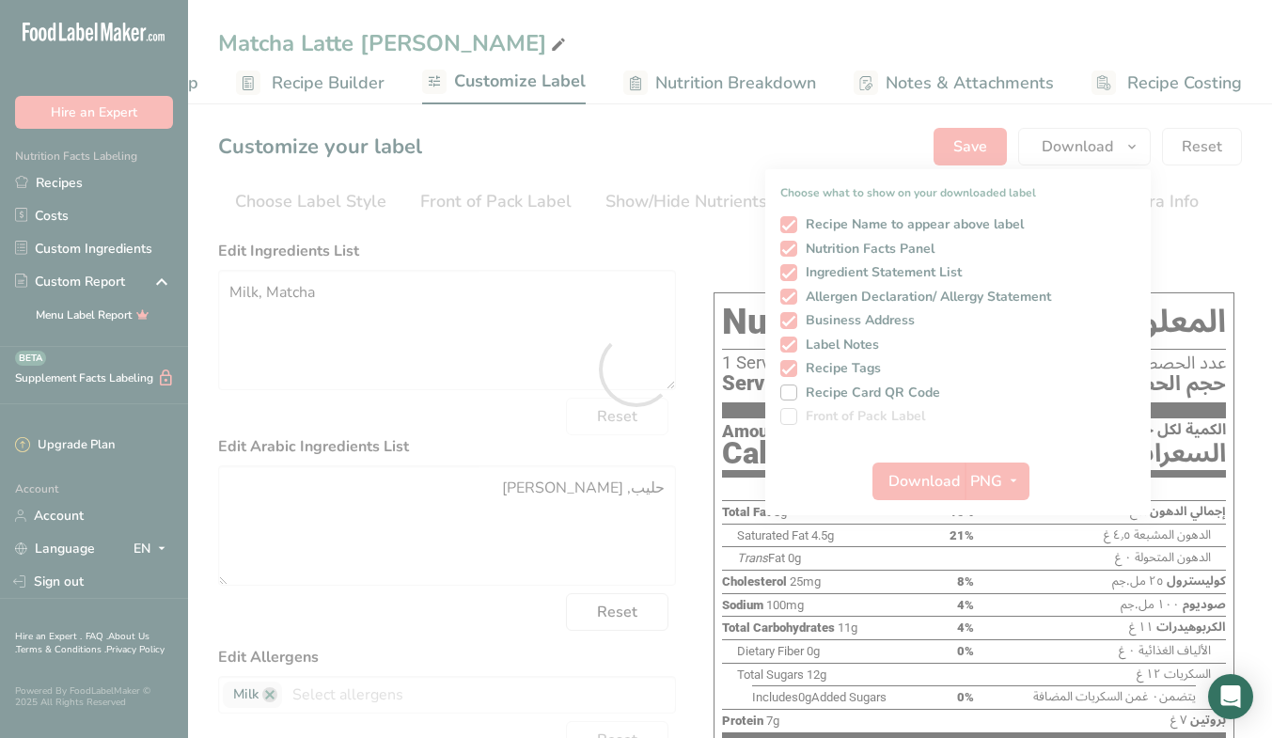
scroll to position [0, 0]
